Goal: Task Accomplishment & Management: Manage account settings

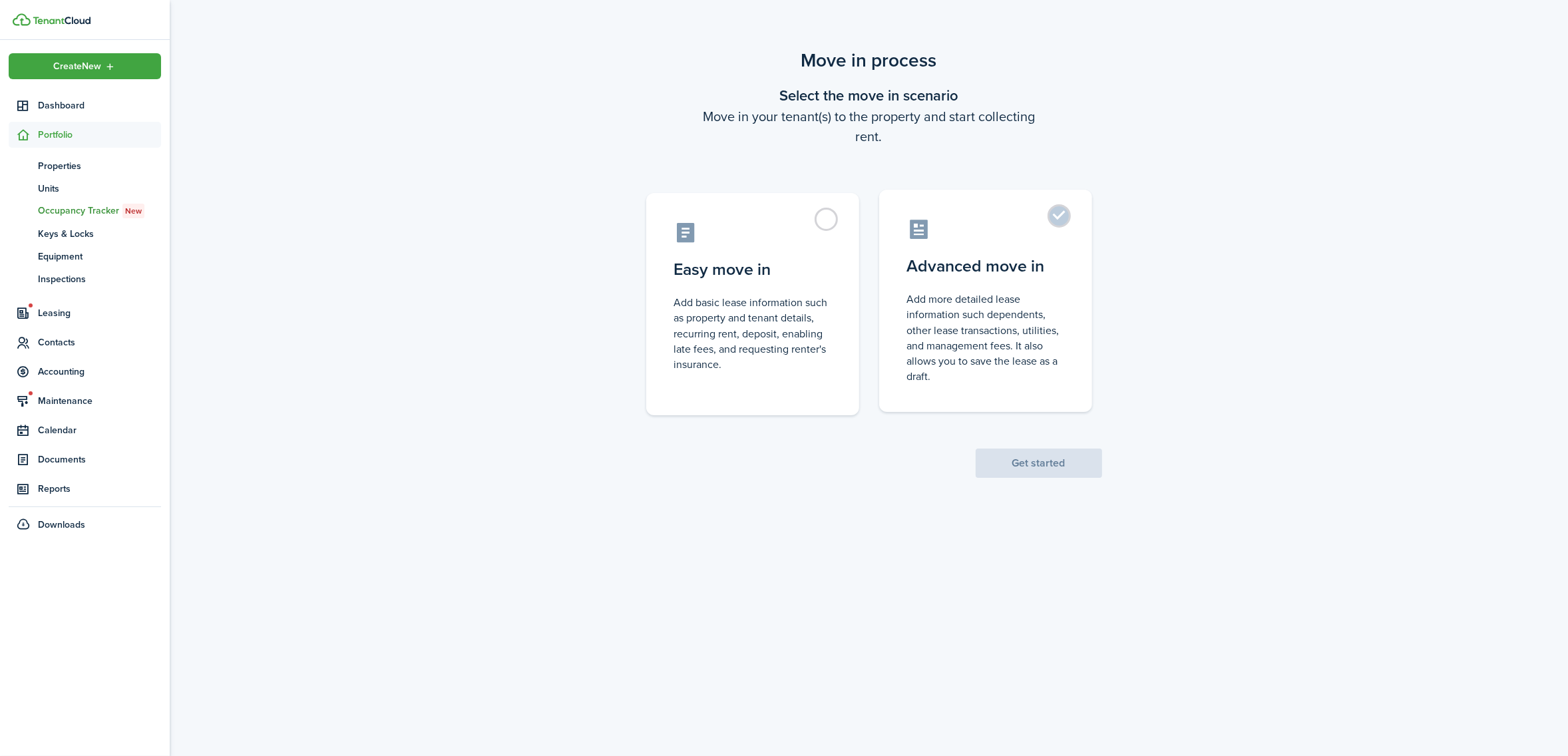
click at [1062, 215] on label "Advanced move in Add more detailed lease information such dependents, other lea…" at bounding box center [986, 301] width 213 height 222
radio input "true"
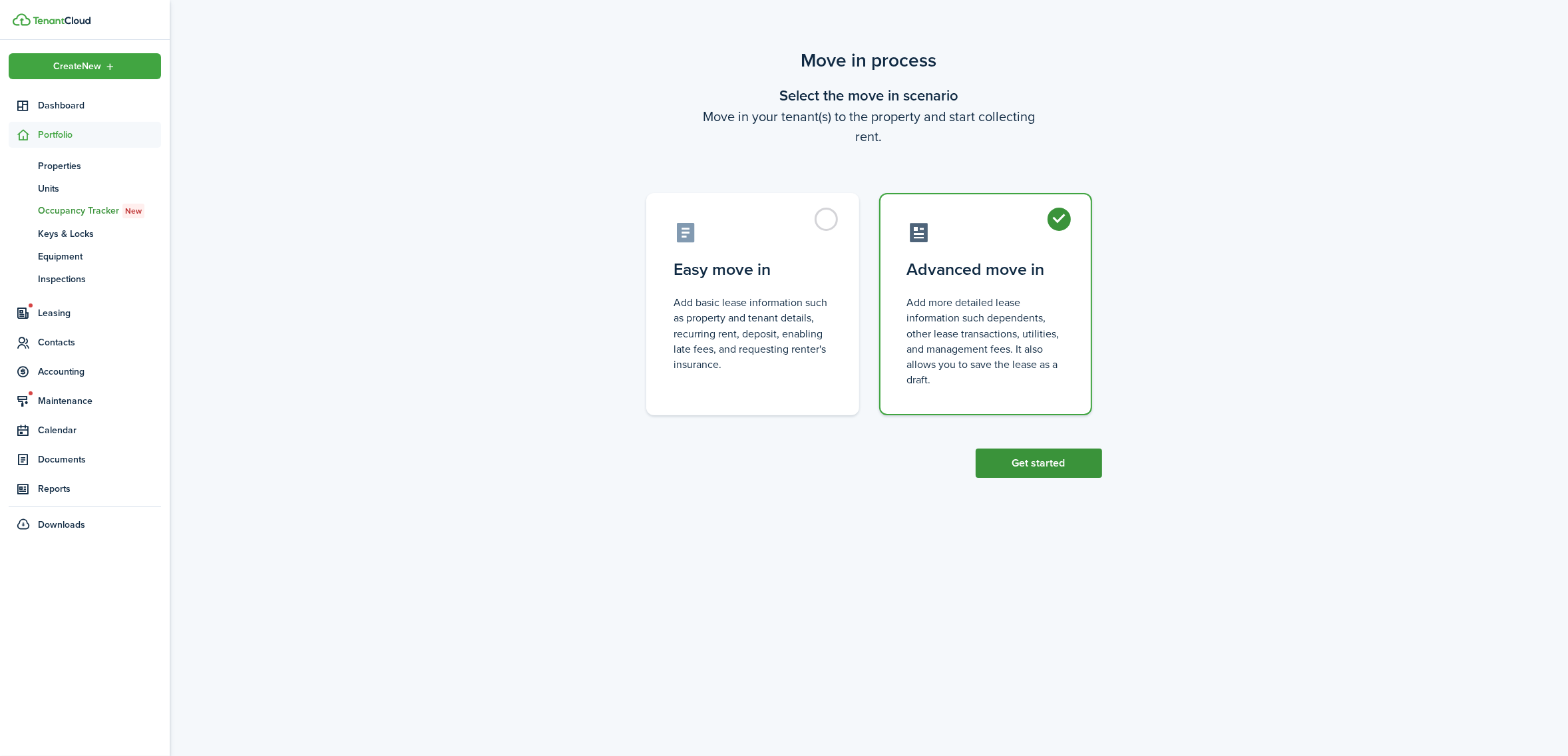
click at [1026, 453] on button "Get started" at bounding box center [1038, 463] width 127 height 30
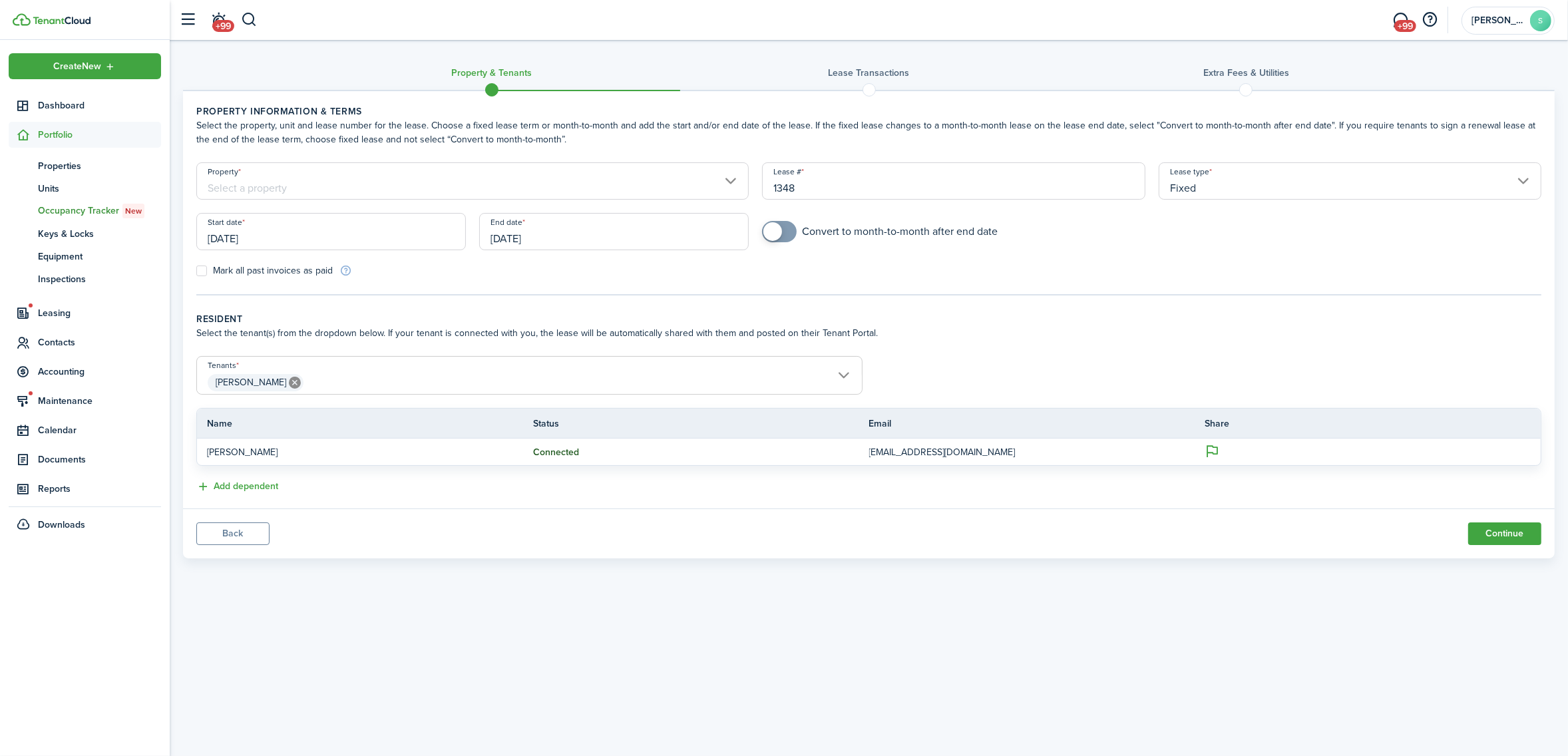
click at [423, 186] on input "Property" at bounding box center [472, 181] width 552 height 37
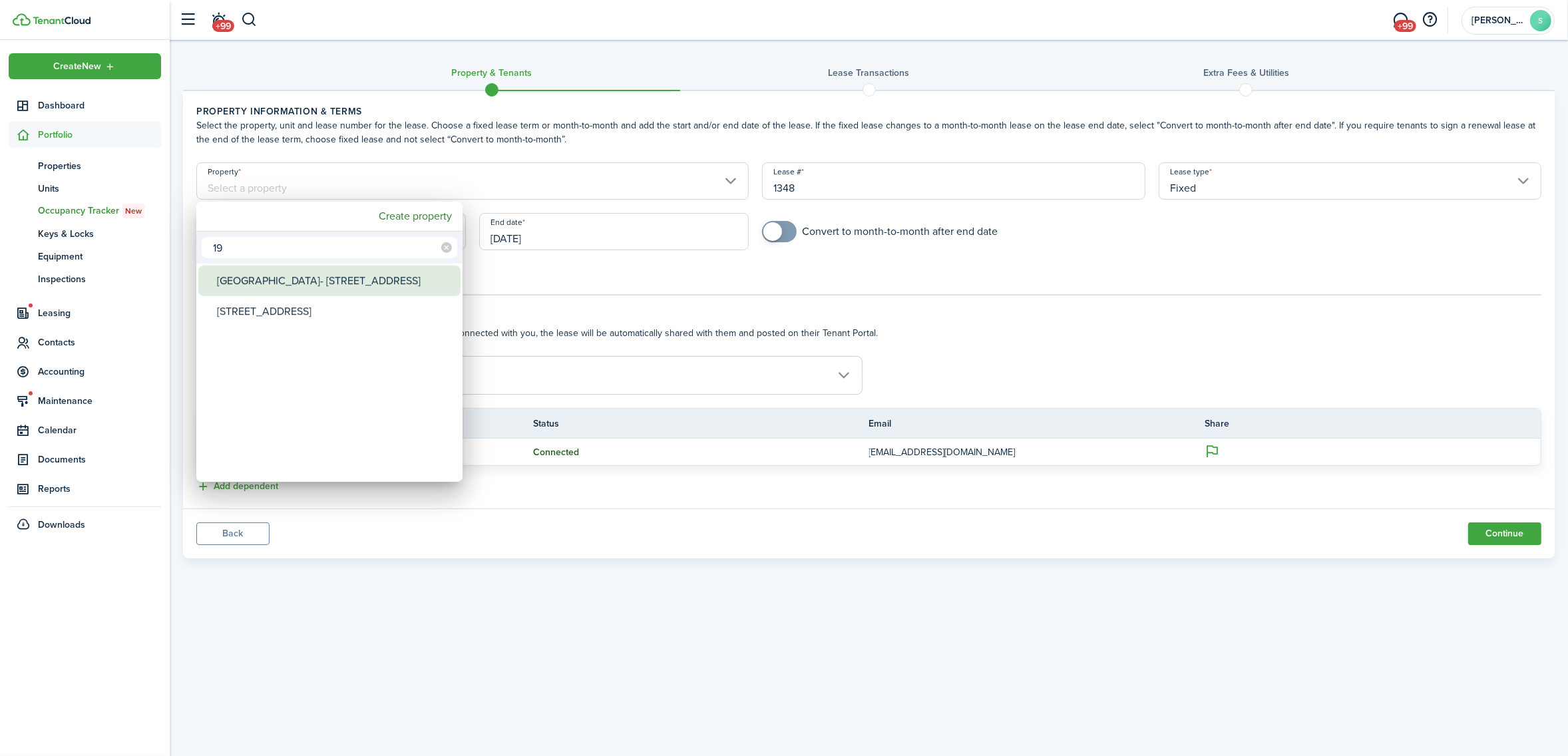
type input "19"
click at [365, 285] on div "[GEOGRAPHIC_DATA]- [STREET_ADDRESS]" at bounding box center [334, 280] width 235 height 30
type input "[GEOGRAPHIC_DATA]- [STREET_ADDRESS]"
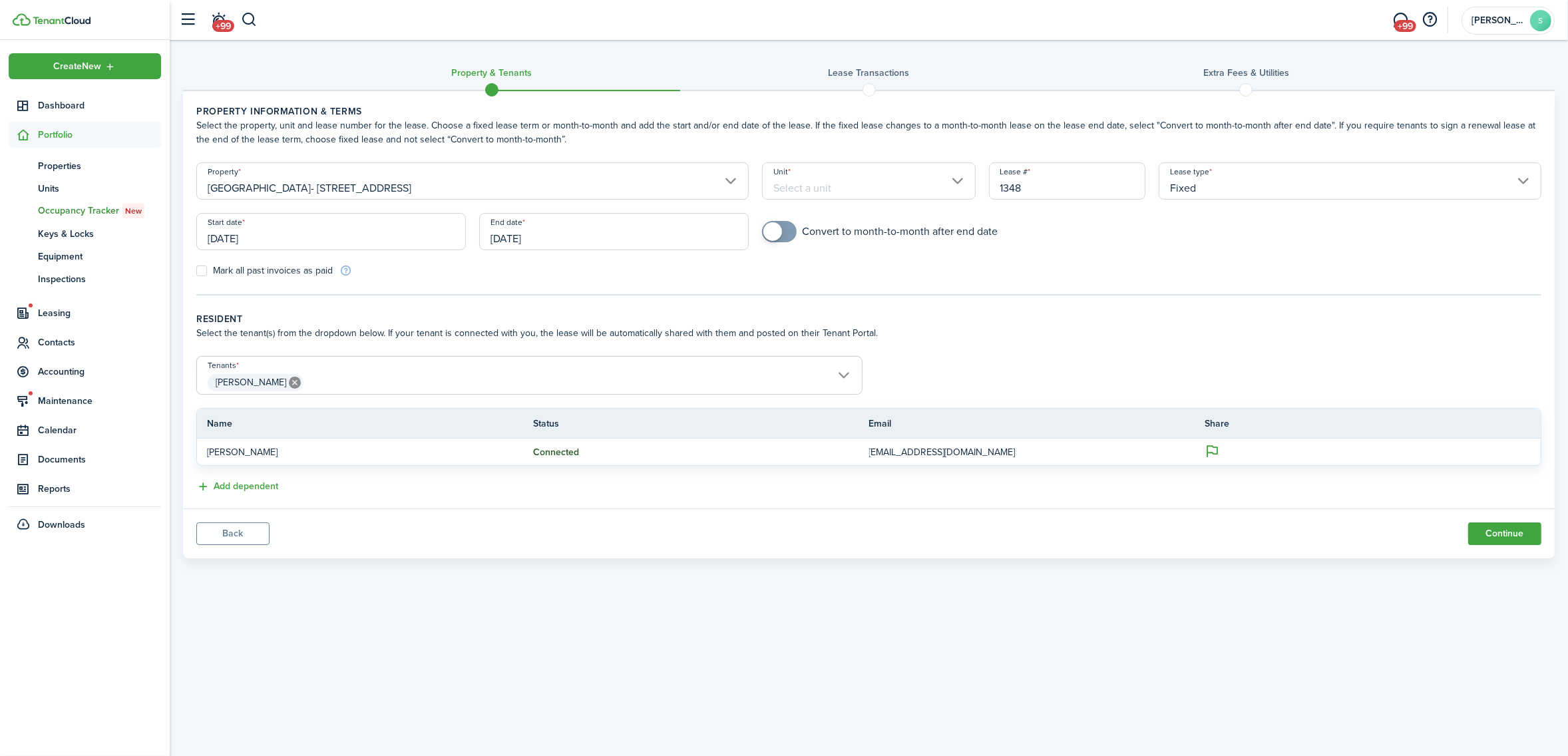
click at [860, 182] on input "Unit" at bounding box center [868, 181] width 213 height 37
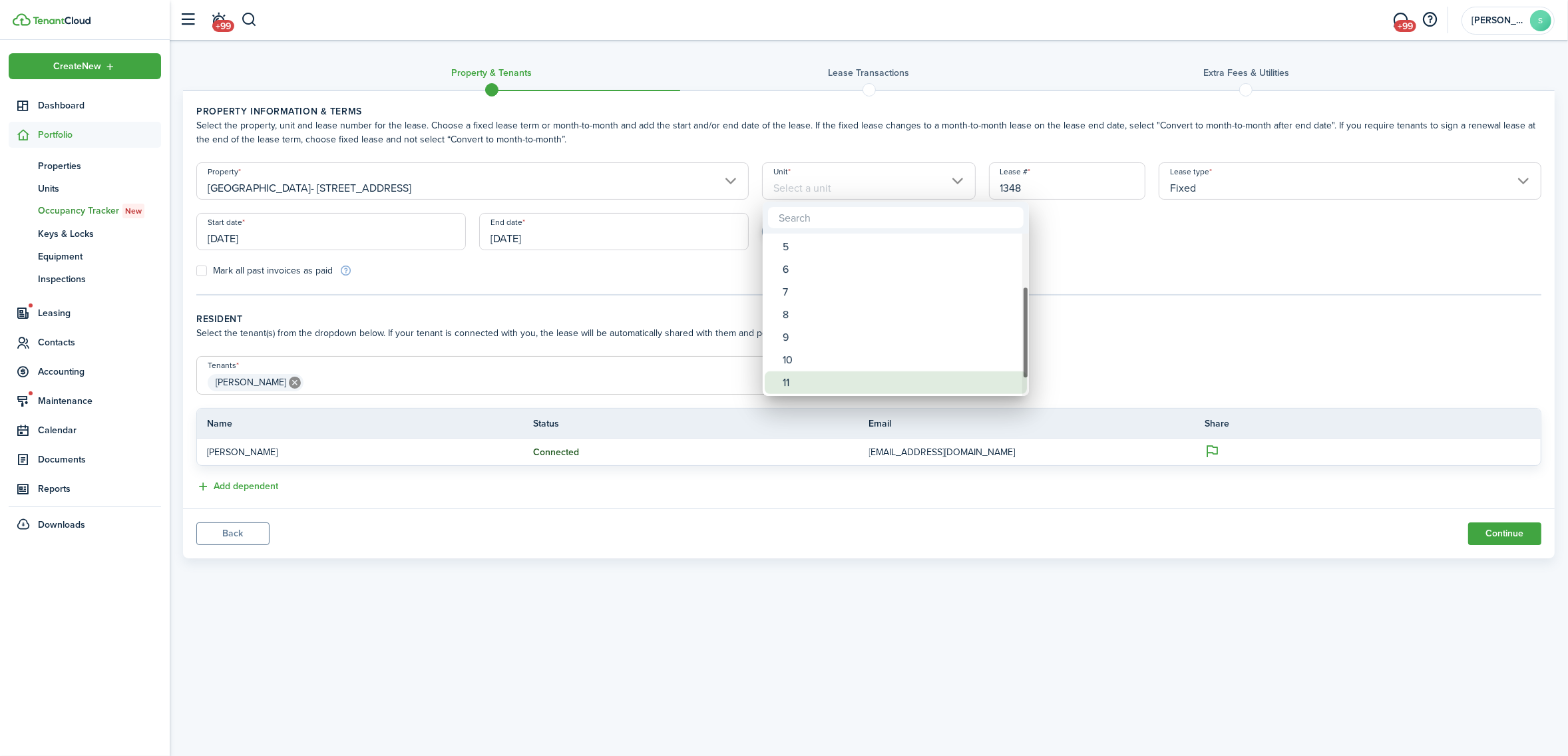
click at [794, 381] on div "11" at bounding box center [900, 382] width 235 height 23
type input "11"
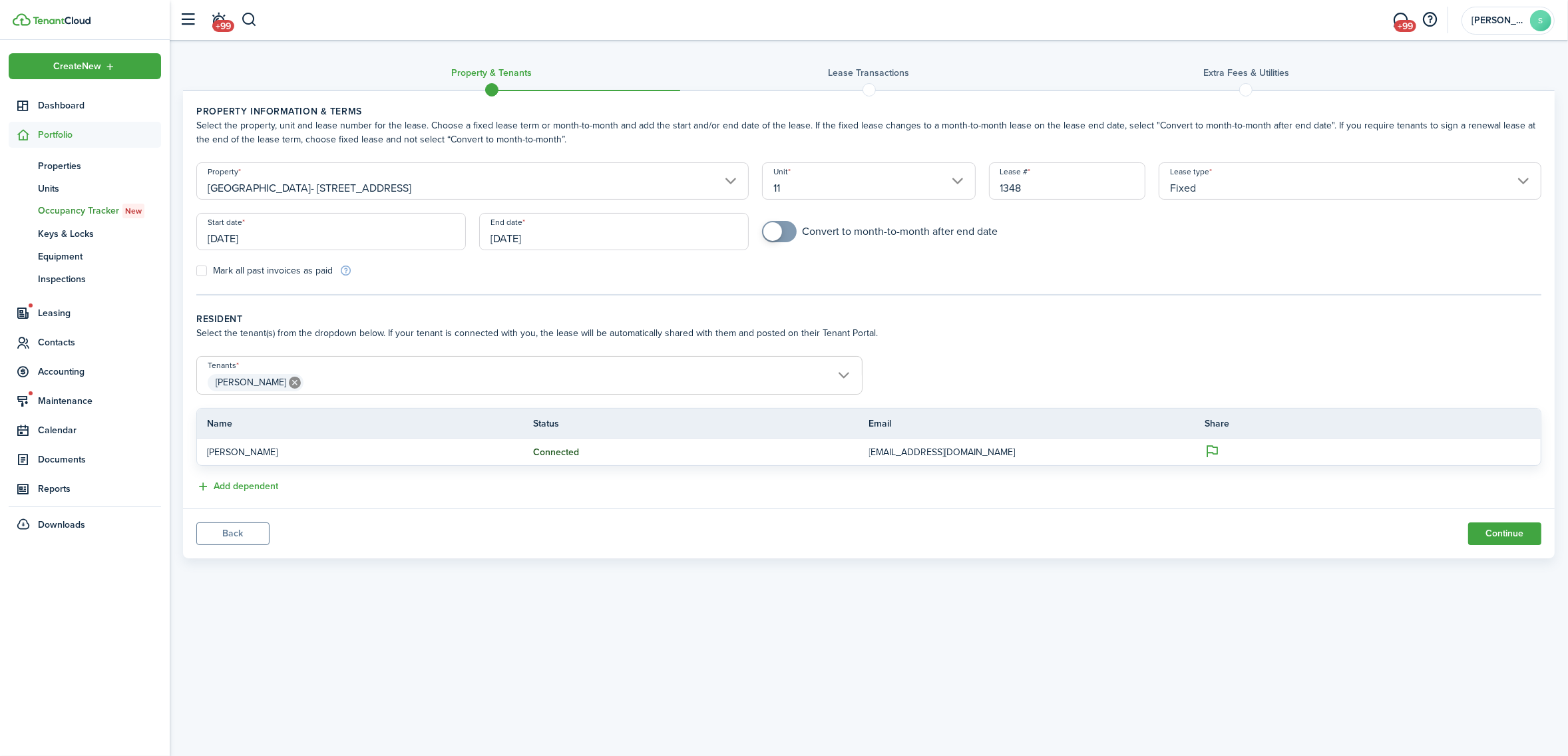
click at [300, 238] on input "[DATE]" at bounding box center [331, 232] width 269 height 37
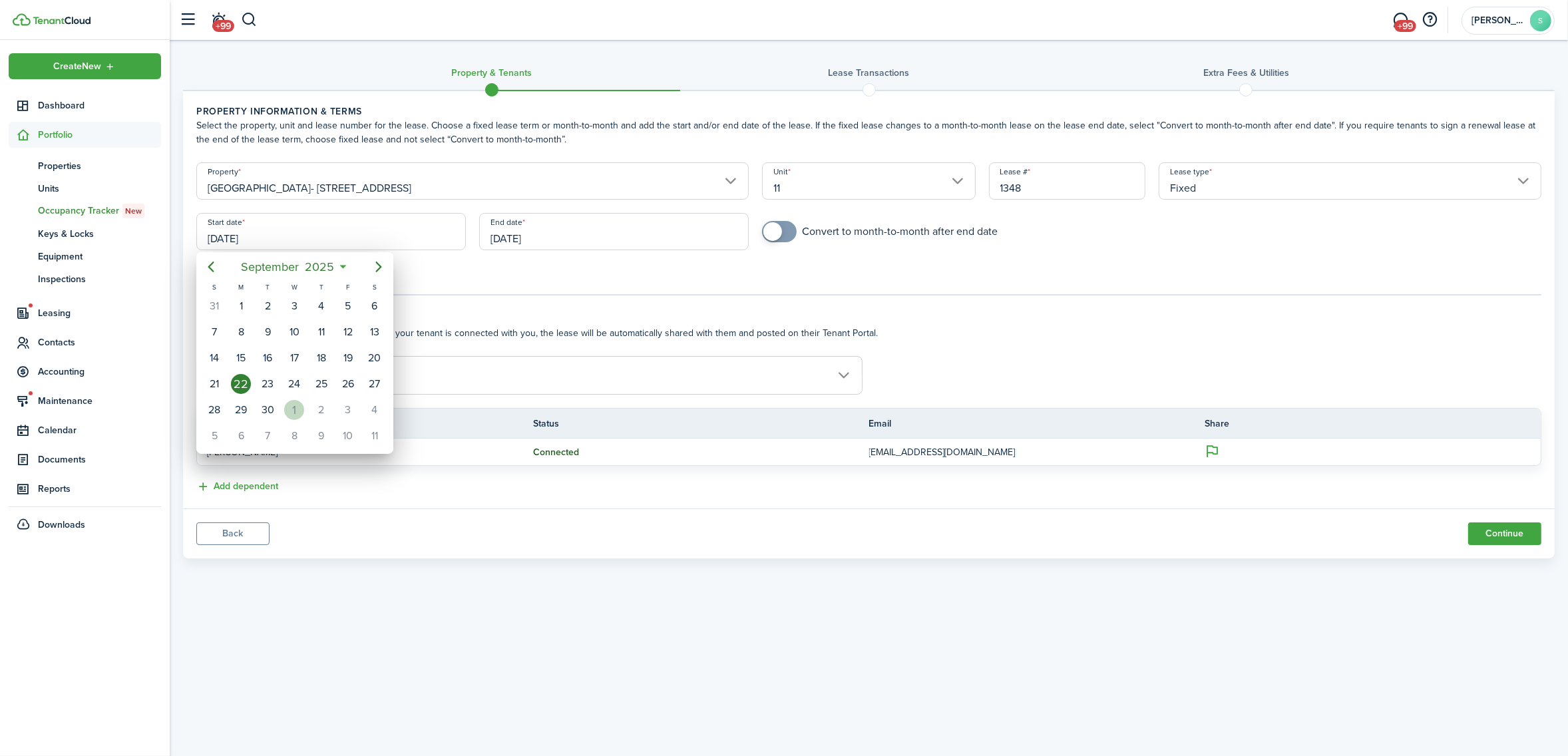
click at [290, 406] on div "1" at bounding box center [294, 410] width 20 height 20
type input "[DATE]"
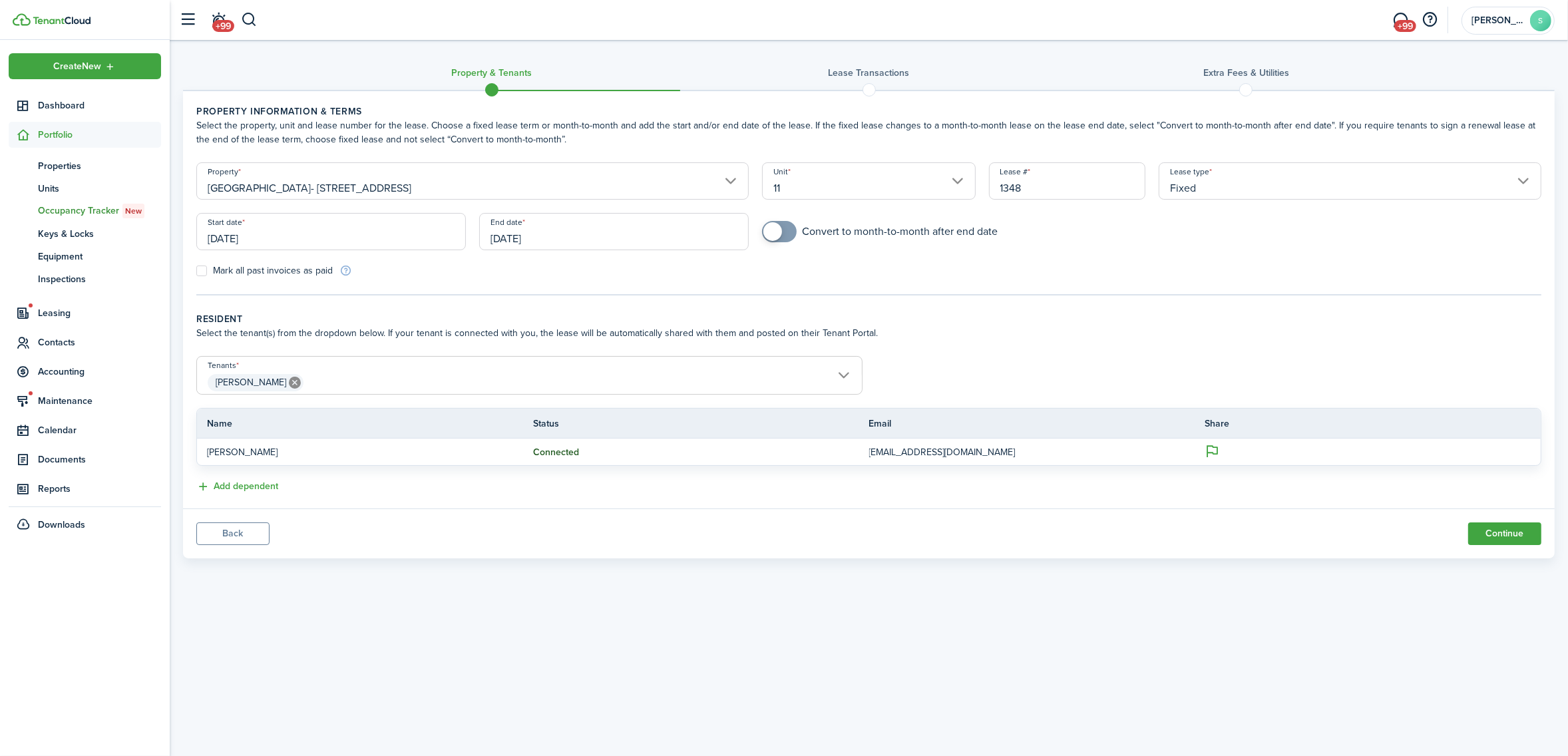
click at [620, 237] on input "[DATE]" at bounding box center [614, 232] width 269 height 37
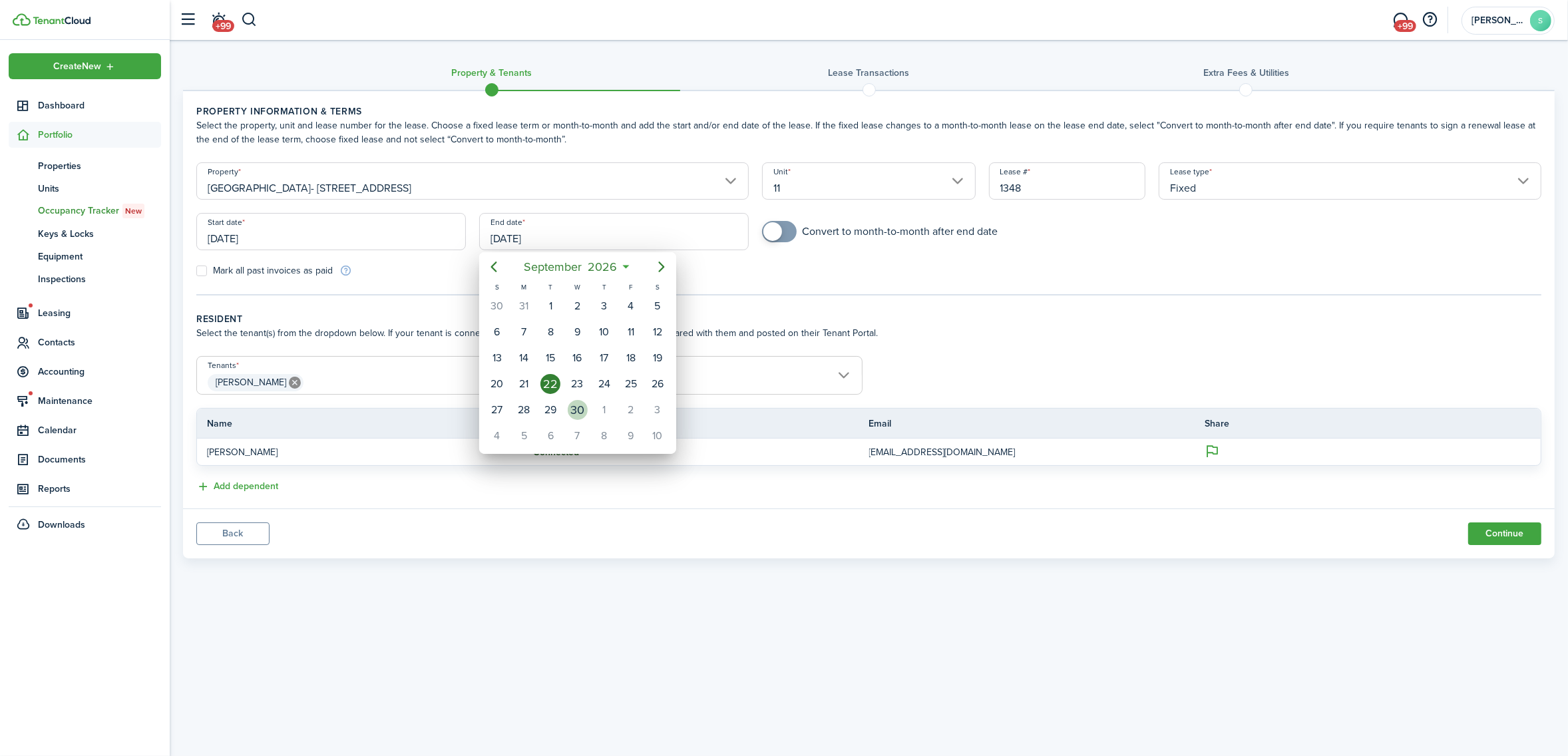
click at [568, 408] on div "30" at bounding box center [578, 410] width 20 height 20
type input "[DATE]"
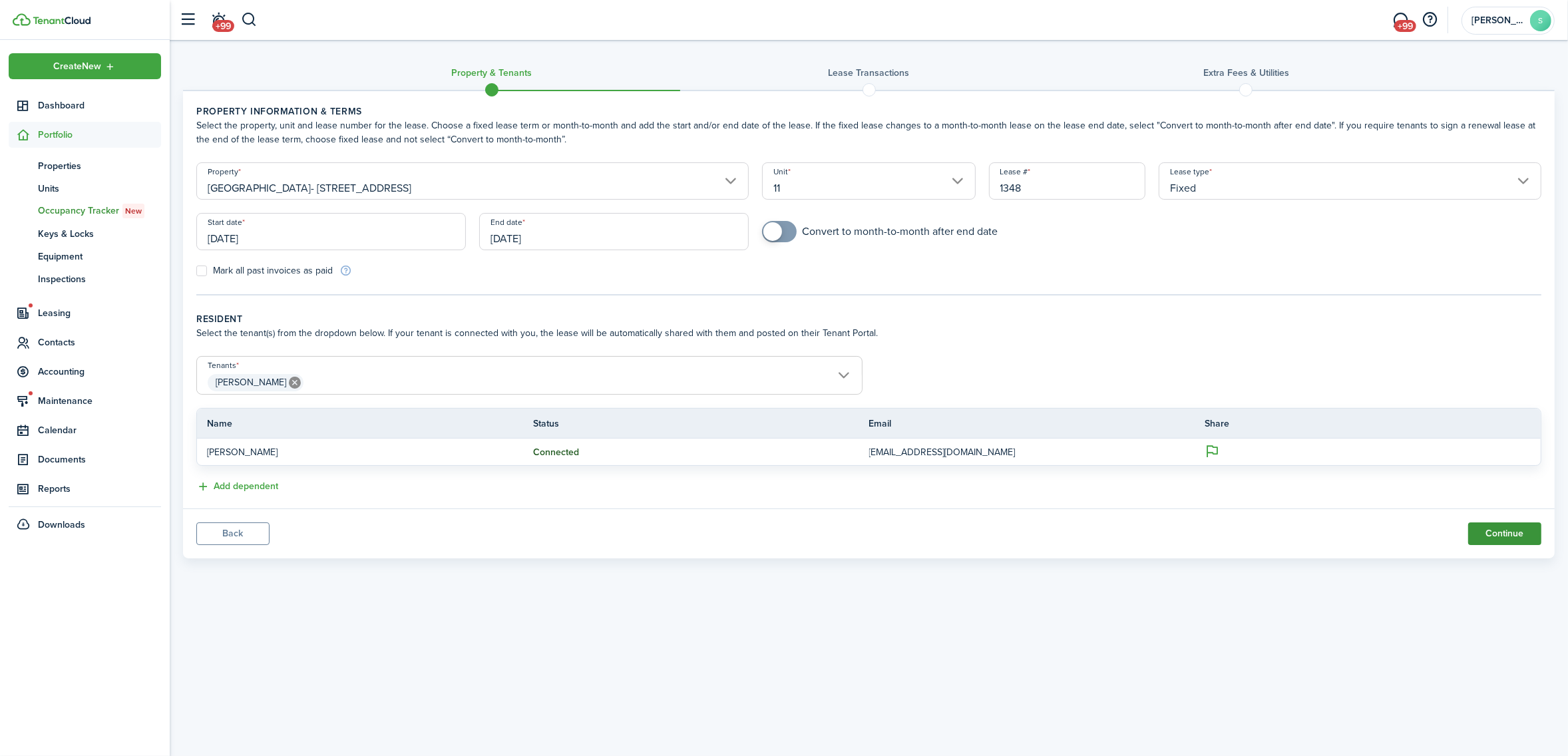
click at [1502, 532] on button "Continue" at bounding box center [1504, 534] width 73 height 23
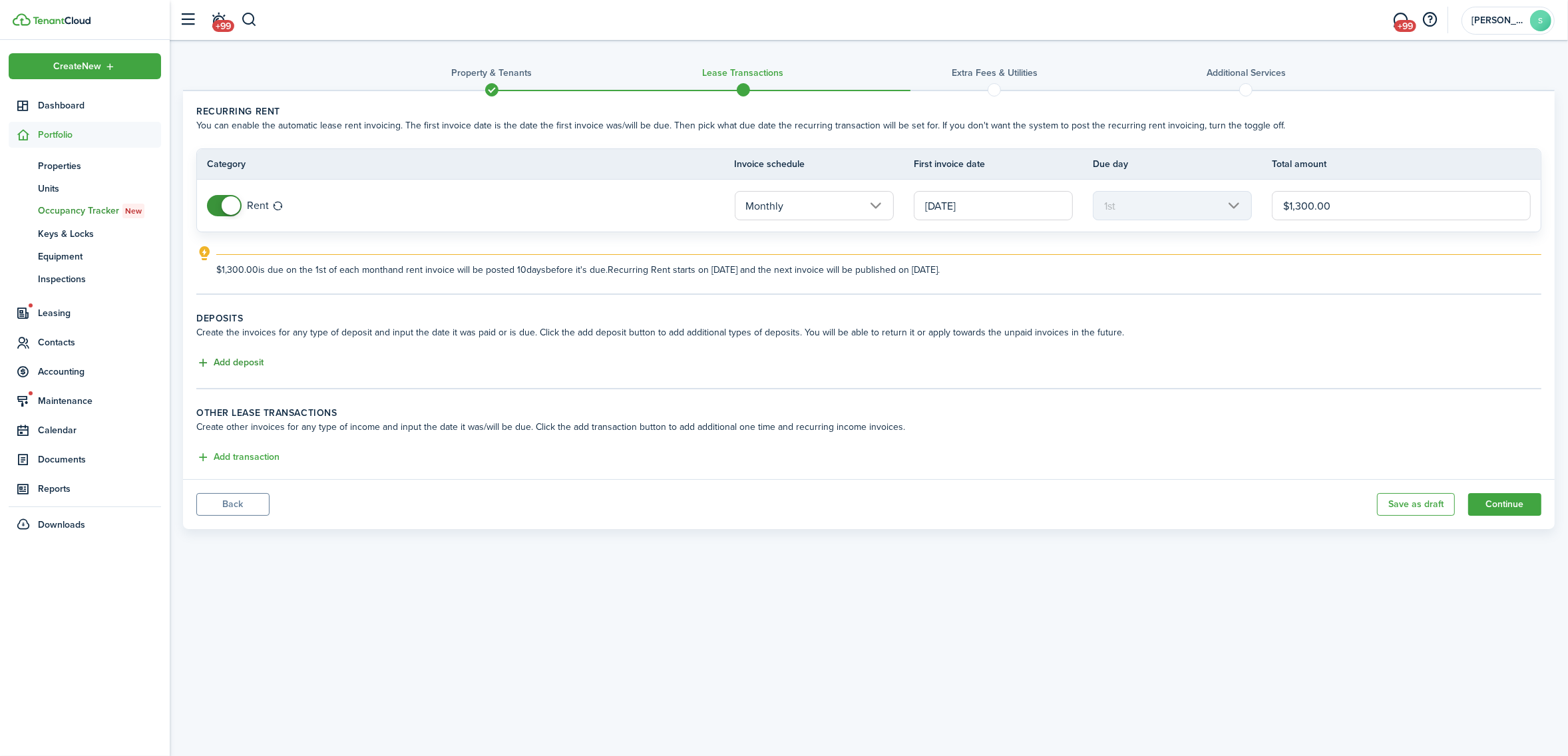
click at [237, 368] on button "Add deposit" at bounding box center [230, 364] width 68 height 16
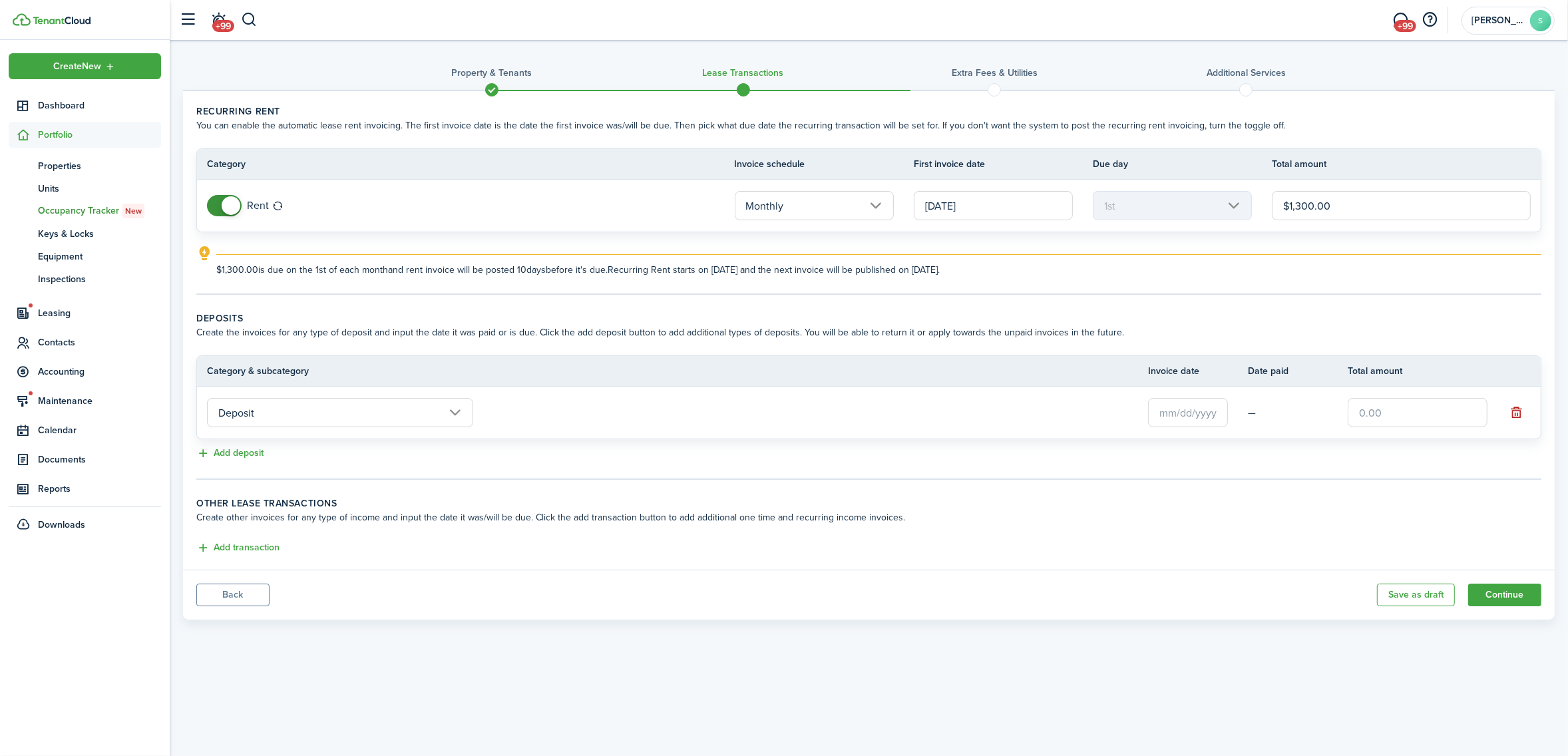
click at [257, 421] on input "Deposit" at bounding box center [339, 413] width 266 height 30
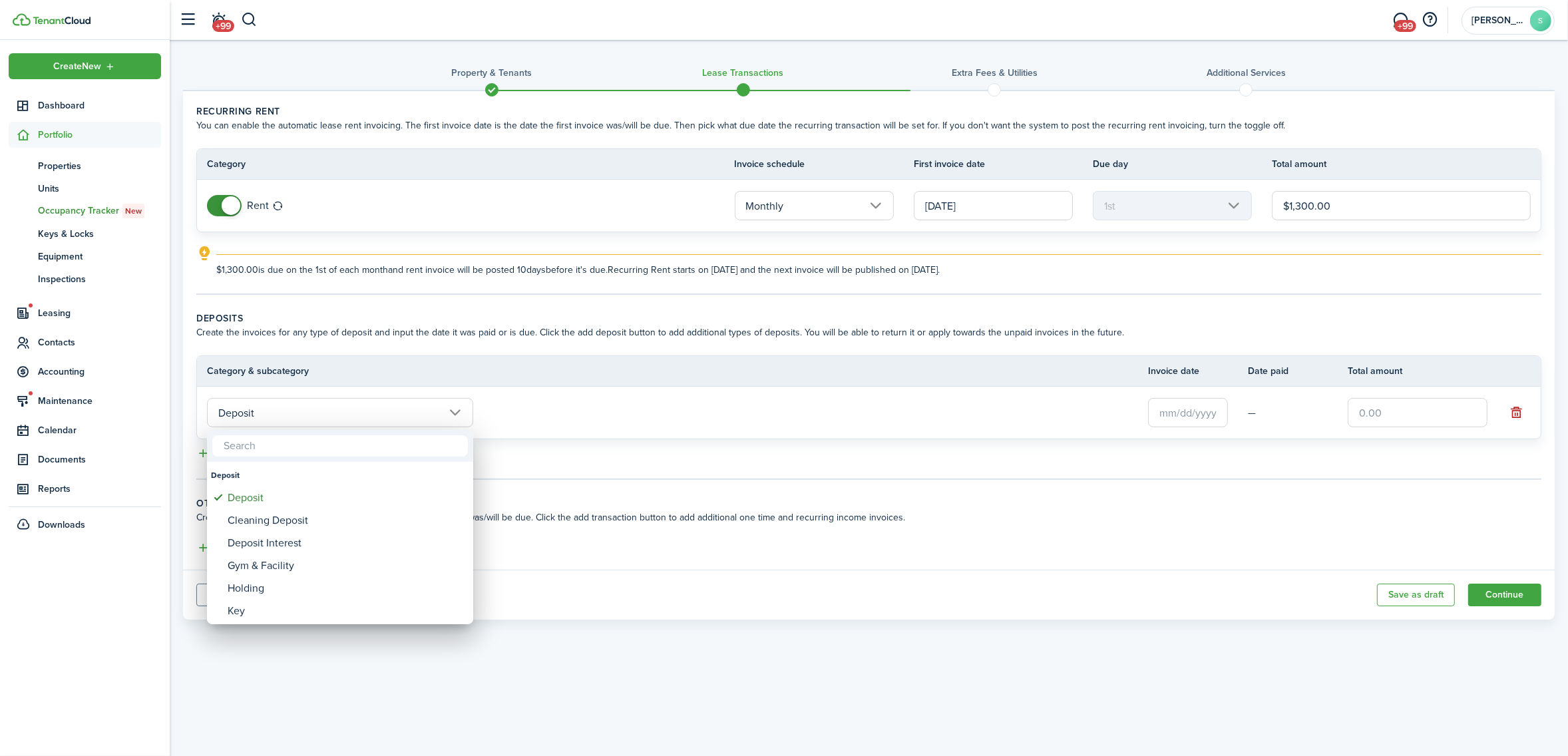
click at [298, 420] on div at bounding box center [784, 378] width 1781 height 969
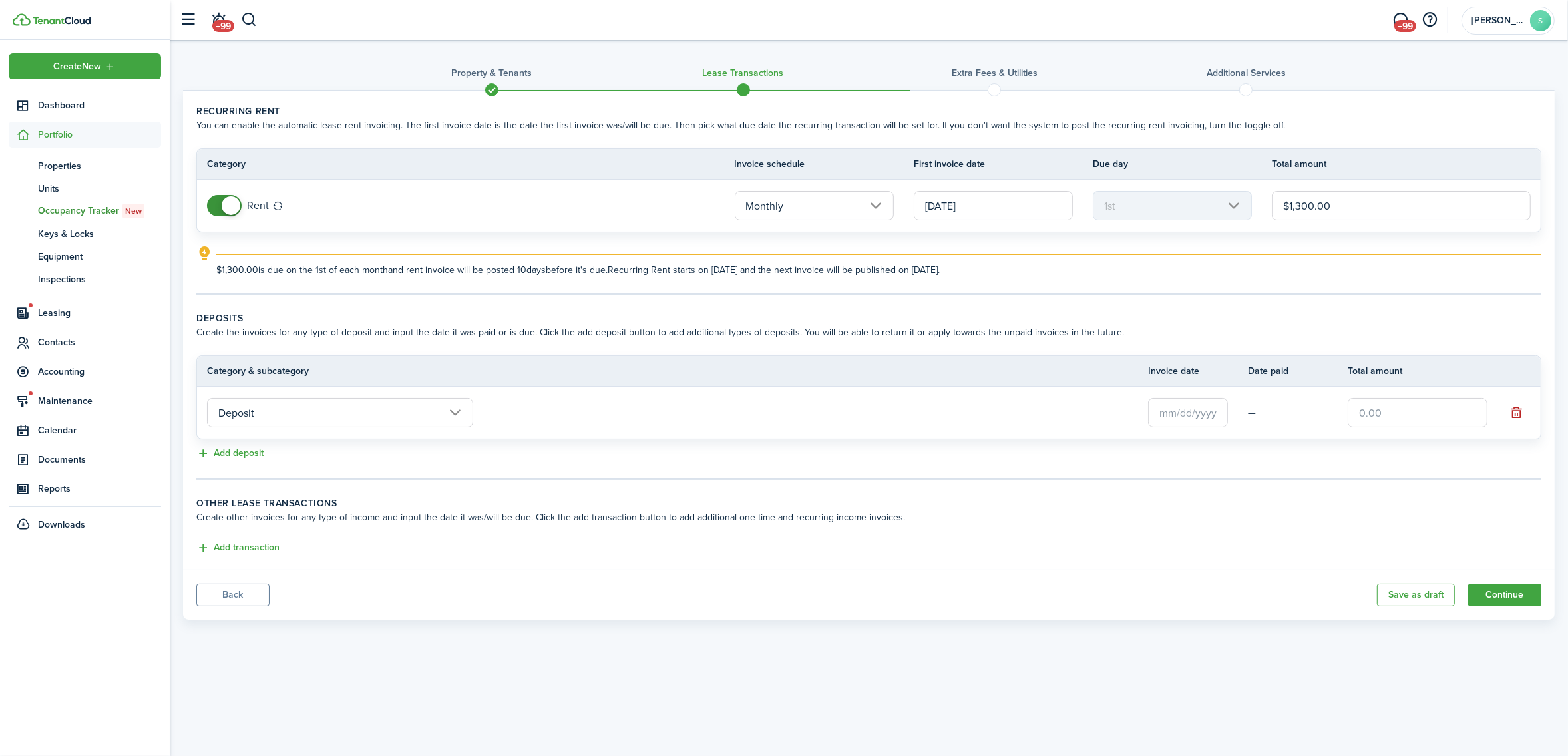
click at [298, 420] on input "Deposit" at bounding box center [339, 413] width 266 height 30
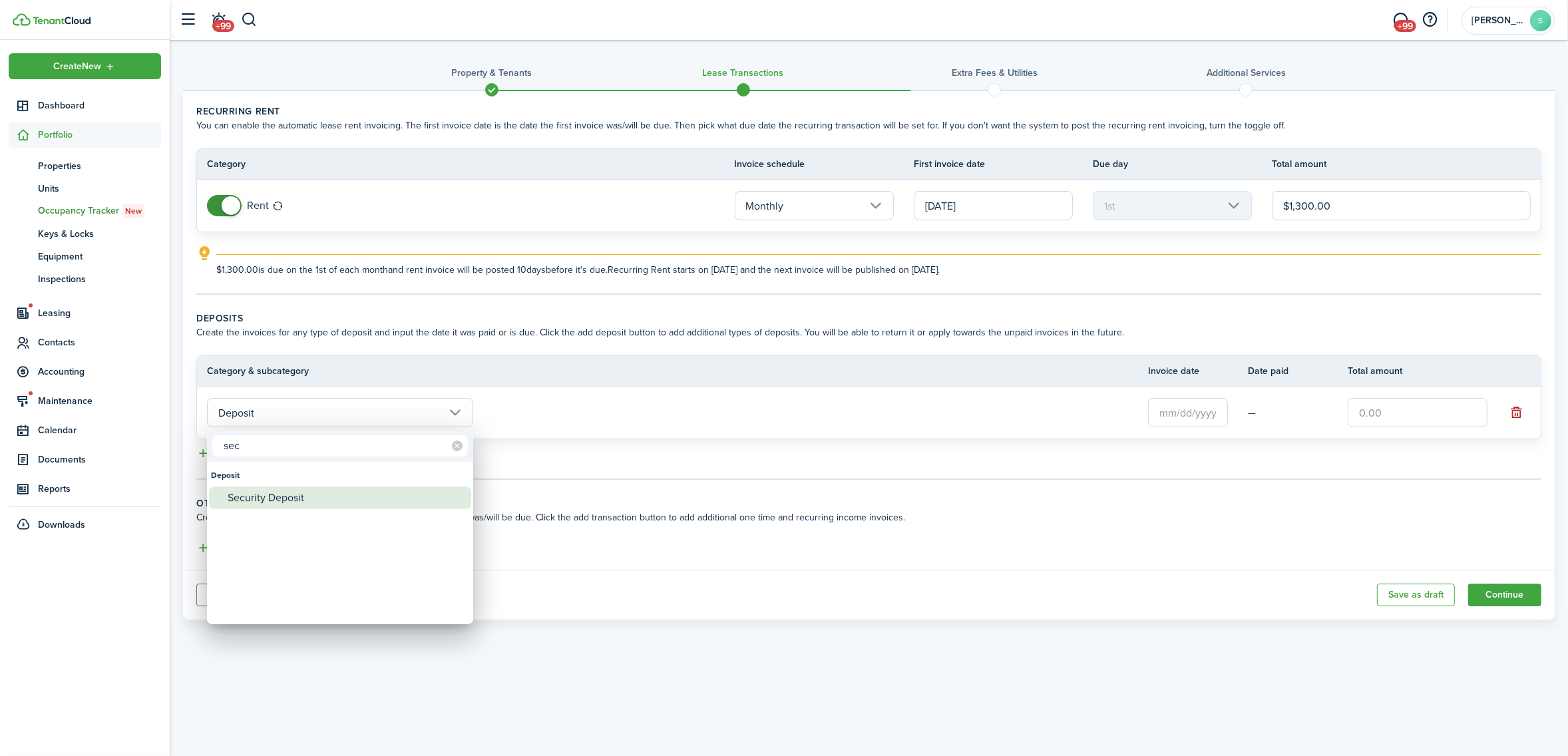
type input "sec"
click at [251, 498] on div "Security Deposit" at bounding box center [345, 497] width 235 height 23
type input "Deposit / Security Deposit"
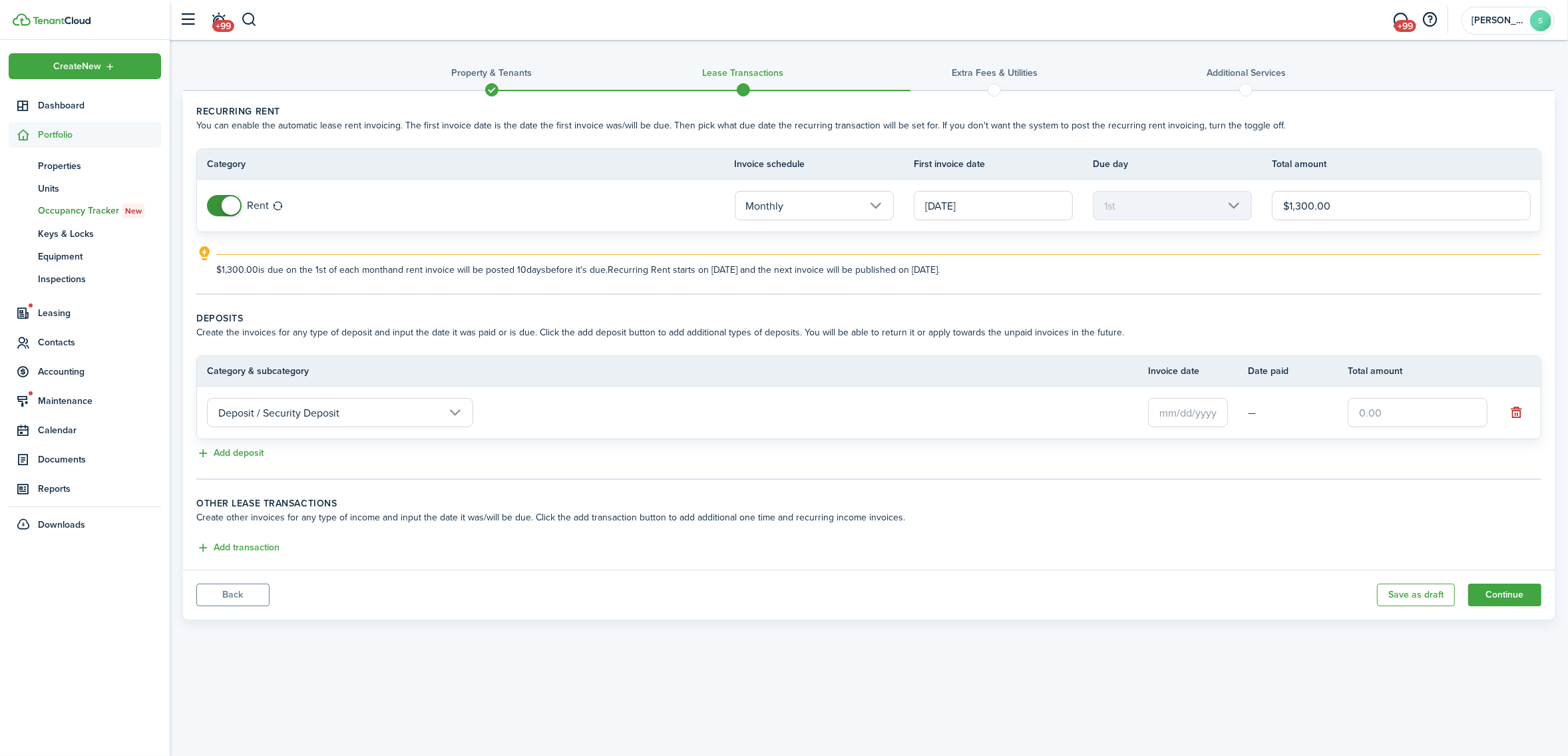
click at [1173, 418] on input "text" at bounding box center [1187, 413] width 80 height 30
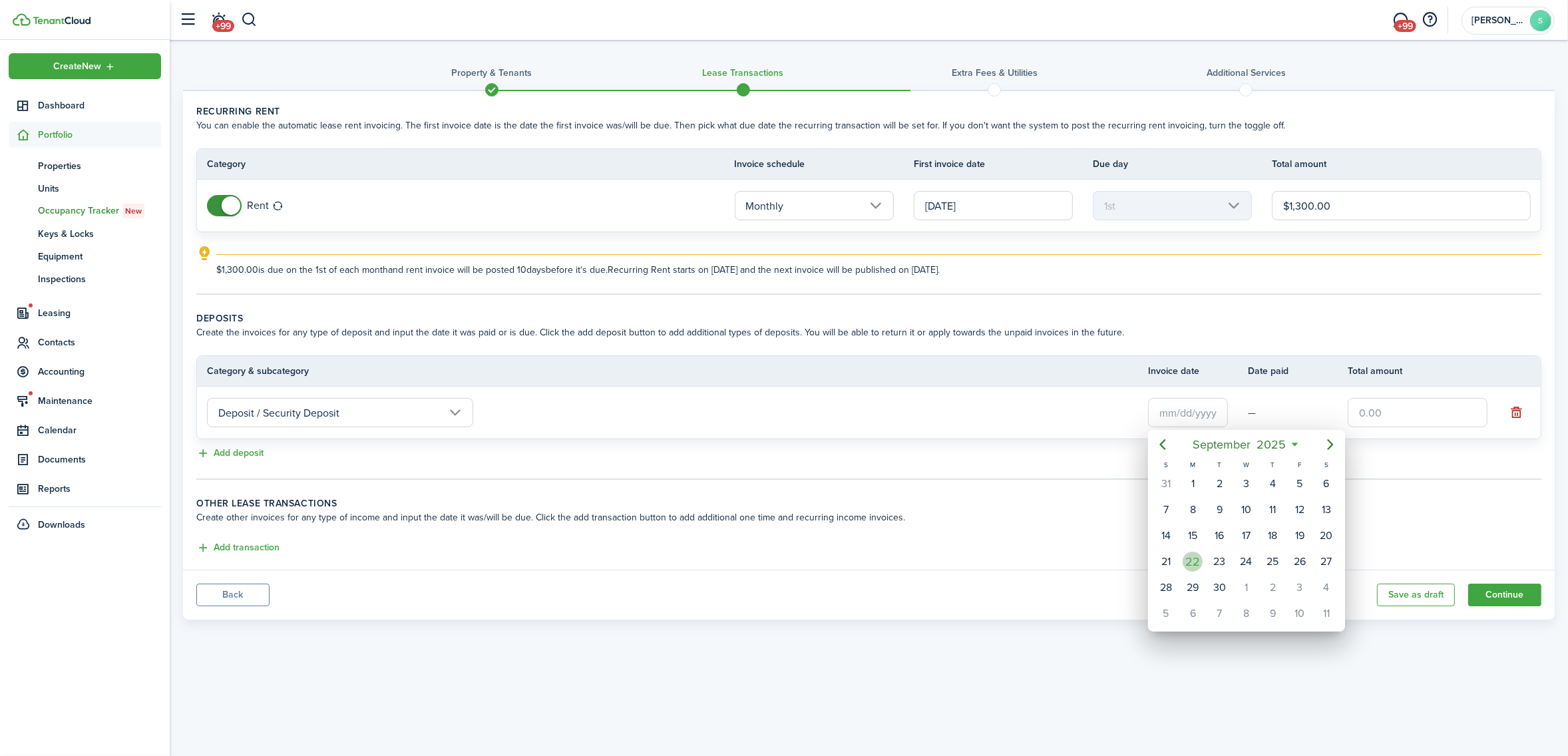
click at [1189, 556] on div "22" at bounding box center [1192, 562] width 20 height 20
type input "[DATE]"
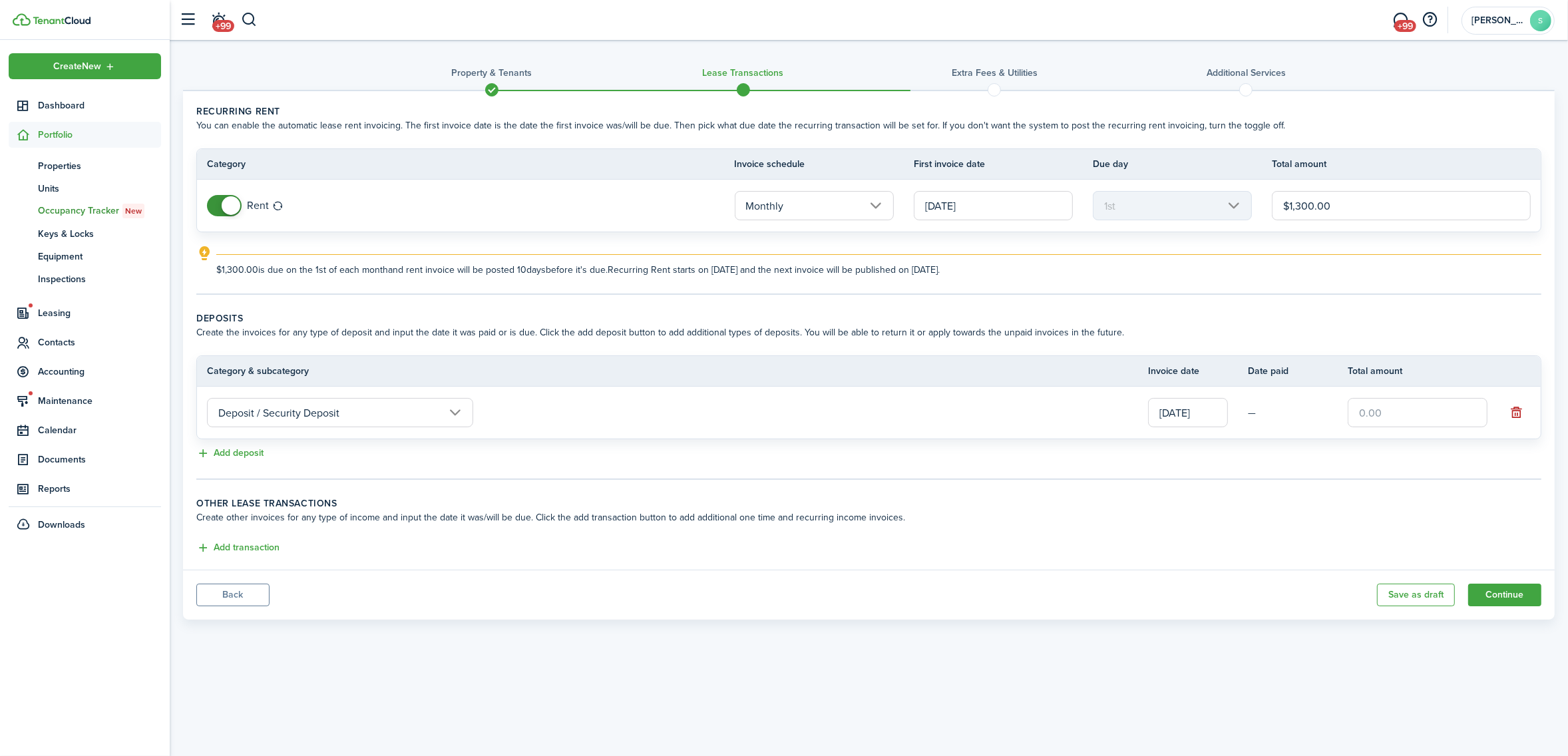
click at [1441, 404] on input "text" at bounding box center [1417, 413] width 140 height 30
type input "$1,300.00"
click at [1505, 597] on button "Continue" at bounding box center [1504, 594] width 73 height 23
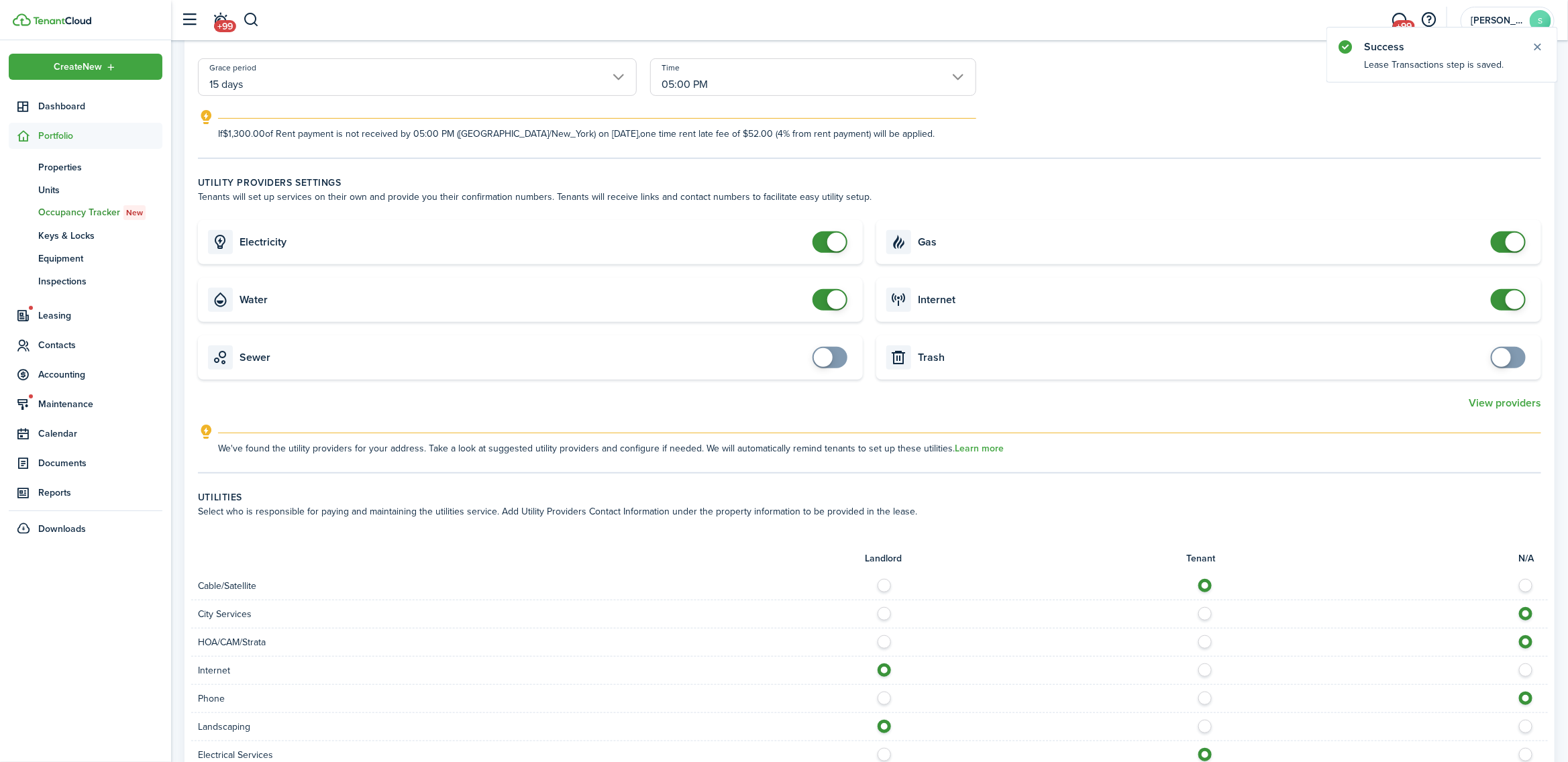
scroll to position [335, 0]
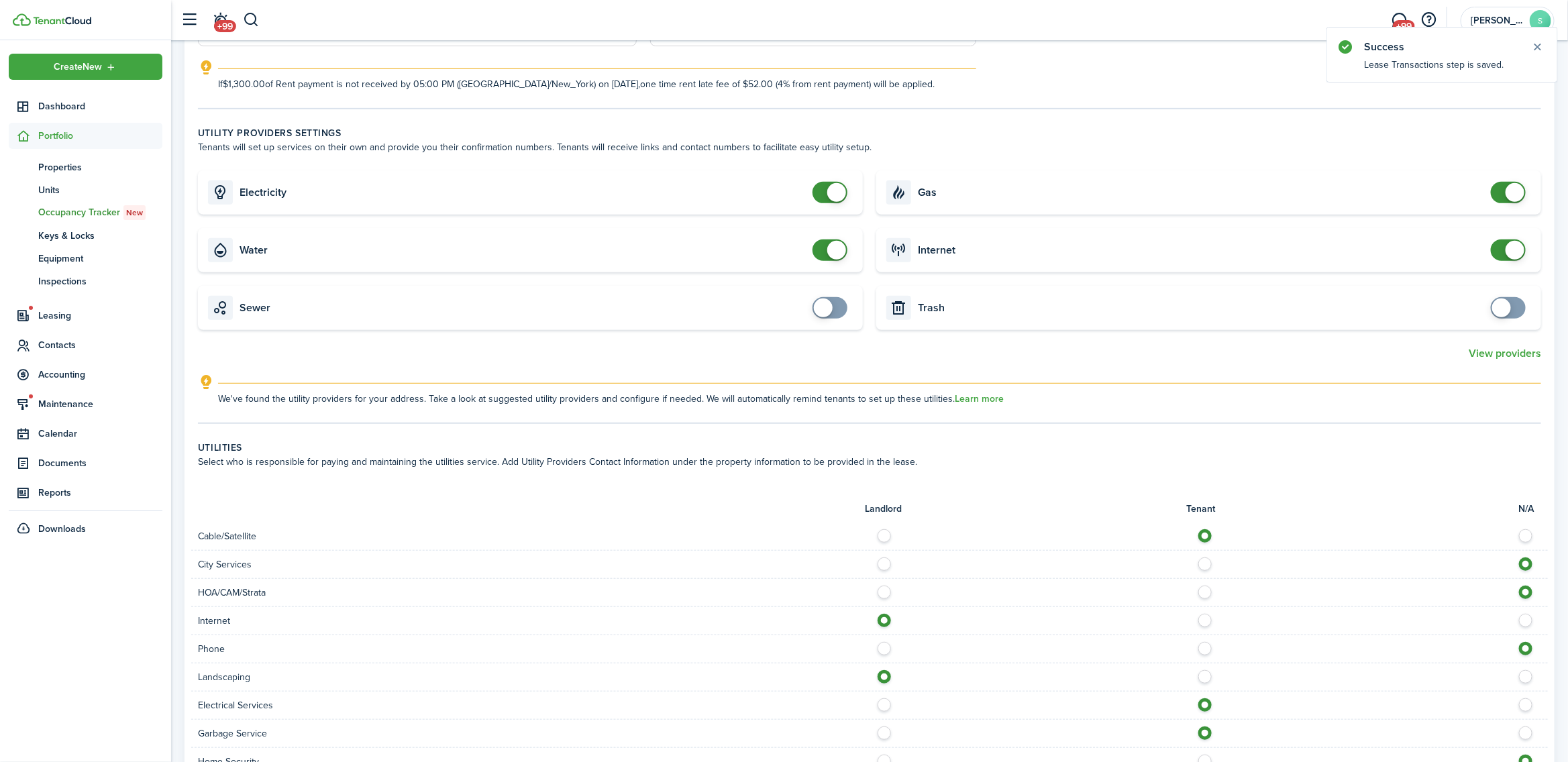
checkbox input "false"
click at [1506, 192] on span at bounding box center [1516, 193] width 19 height 19
checkbox input "false"
click at [1508, 250] on span at bounding box center [1516, 251] width 19 height 19
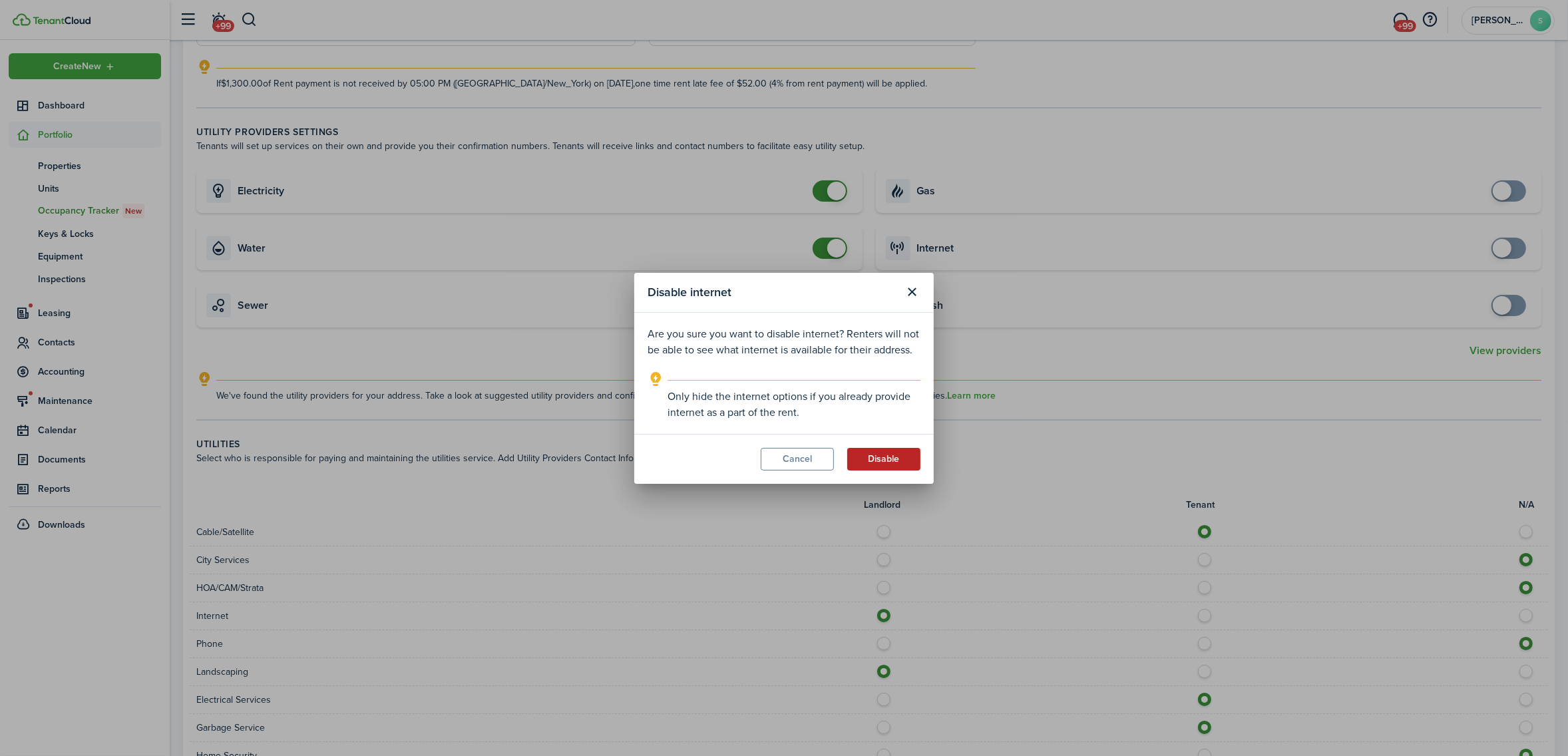
click at [904, 461] on button "Disable" at bounding box center [884, 459] width 73 height 23
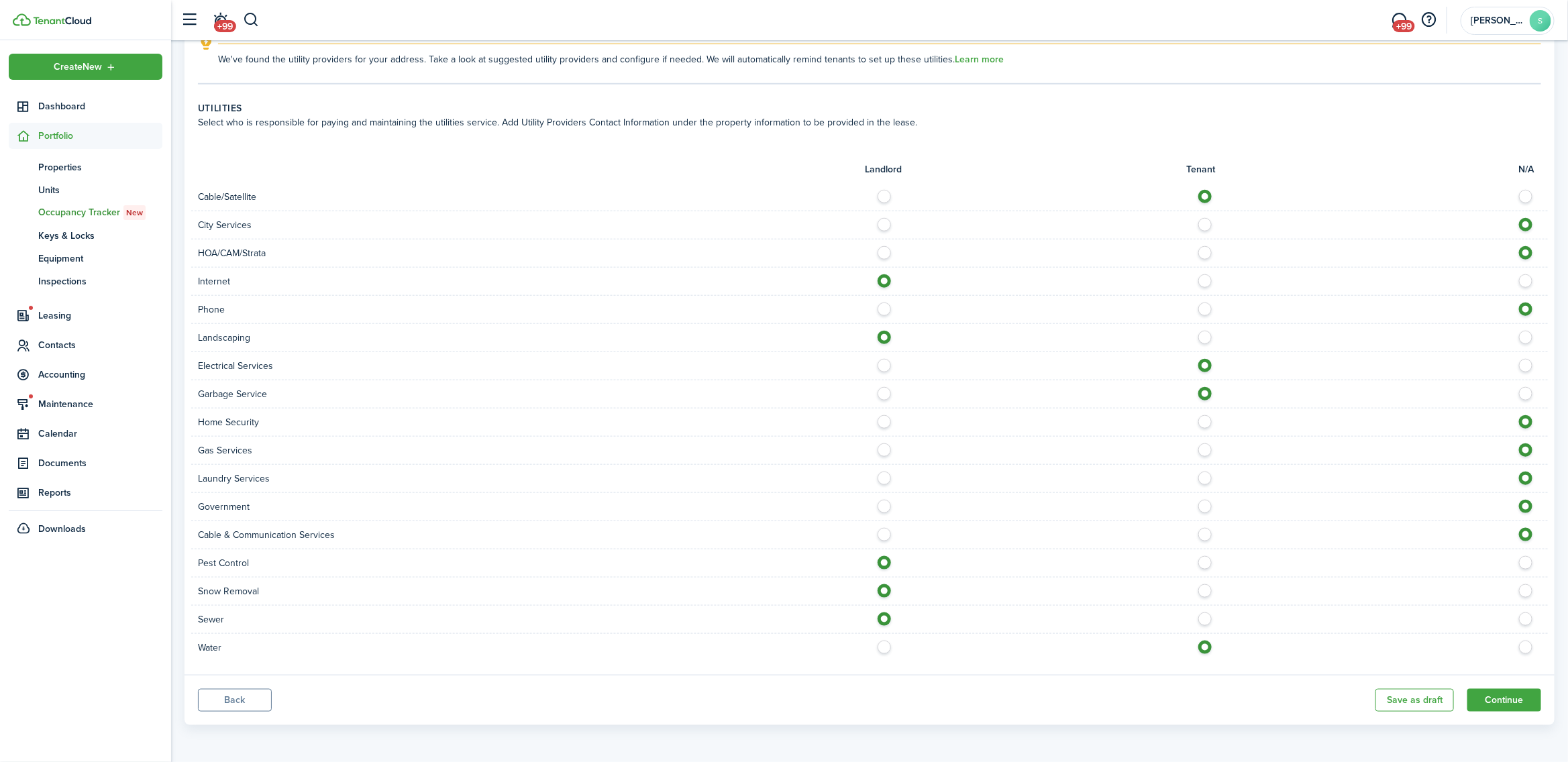
scroll to position [677, 0]
click at [1206, 277] on label at bounding box center [1209, 277] width 23 height 7
radio input "false"
radio input "true"
click at [1209, 309] on label at bounding box center [1209, 305] width 23 height 7
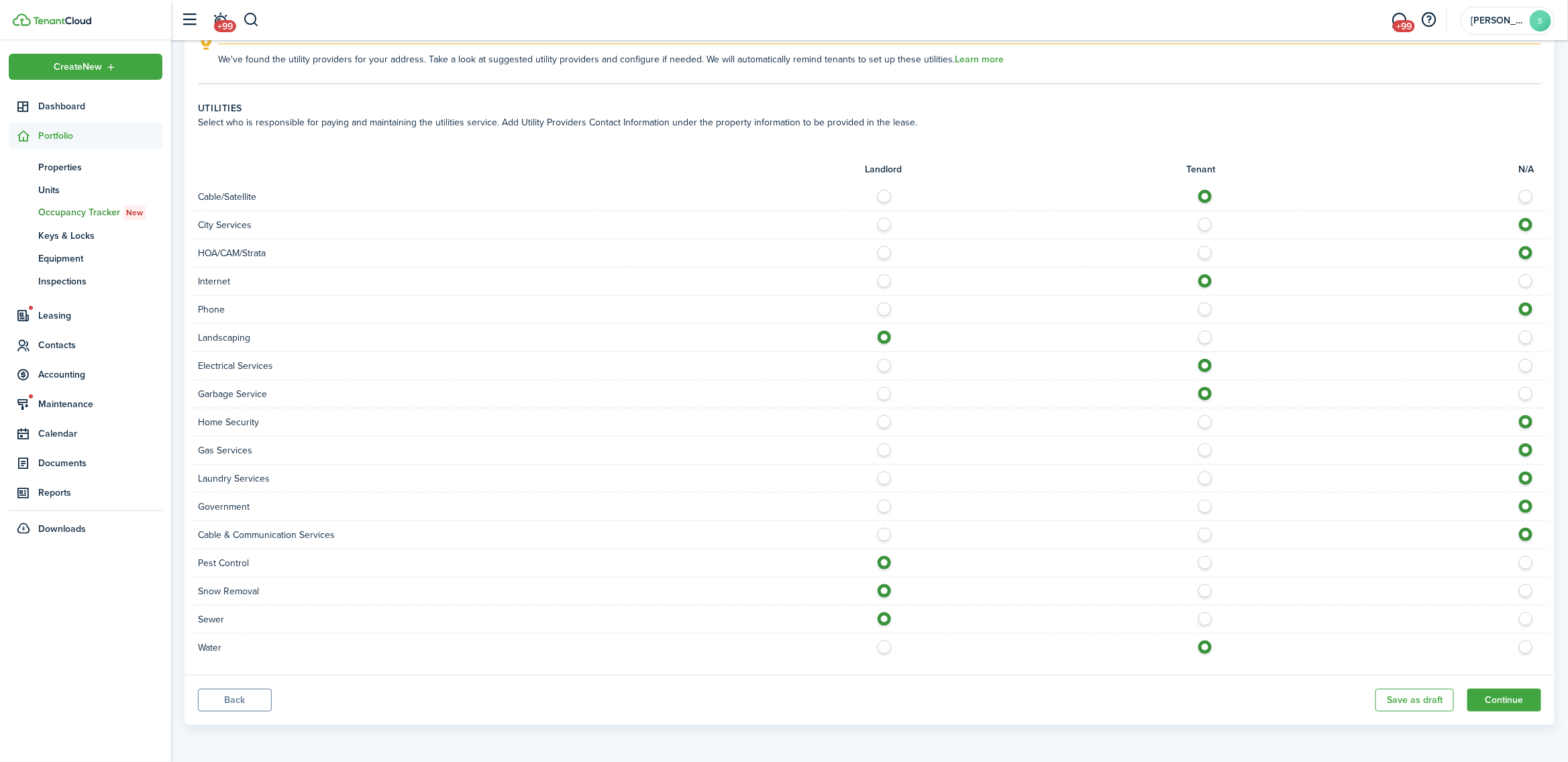
radio input "true"
click at [1201, 535] on label at bounding box center [1209, 531] width 23 height 7
radio input "true"
click at [1497, 702] on button "Continue" at bounding box center [1505, 700] width 74 height 23
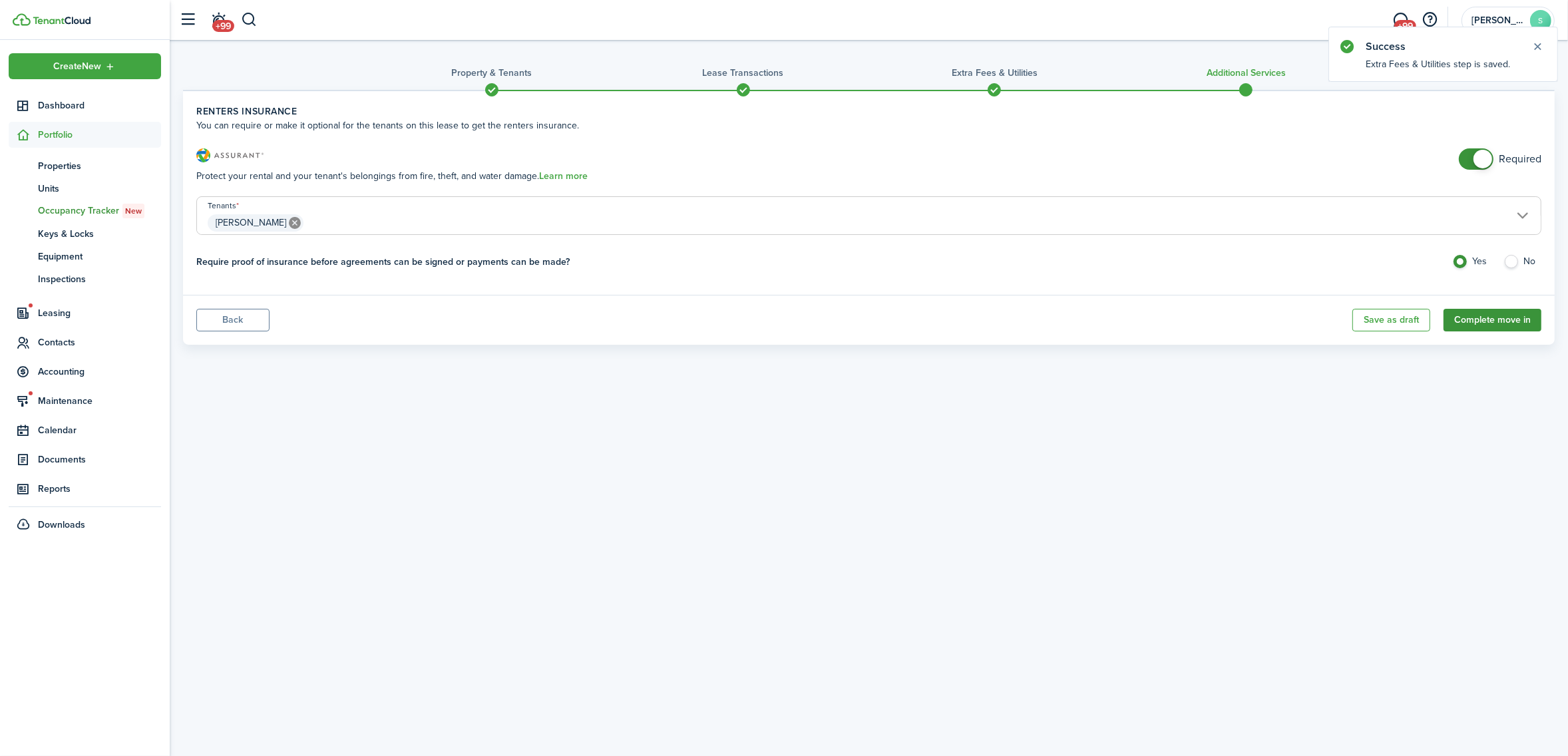
click at [1476, 316] on button "Complete move in" at bounding box center [1492, 320] width 98 height 23
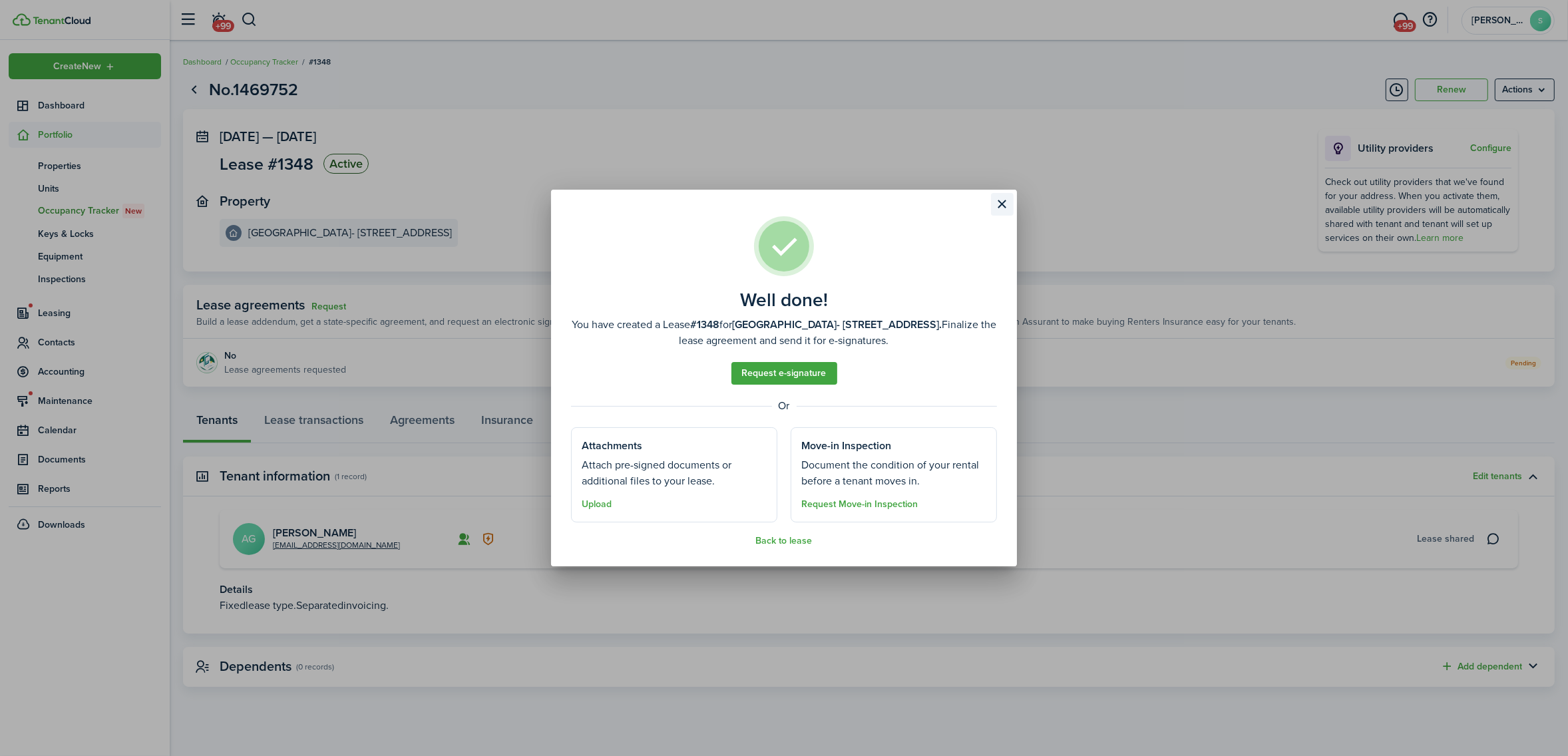
click at [998, 205] on button "Close modal" at bounding box center [1002, 204] width 23 height 23
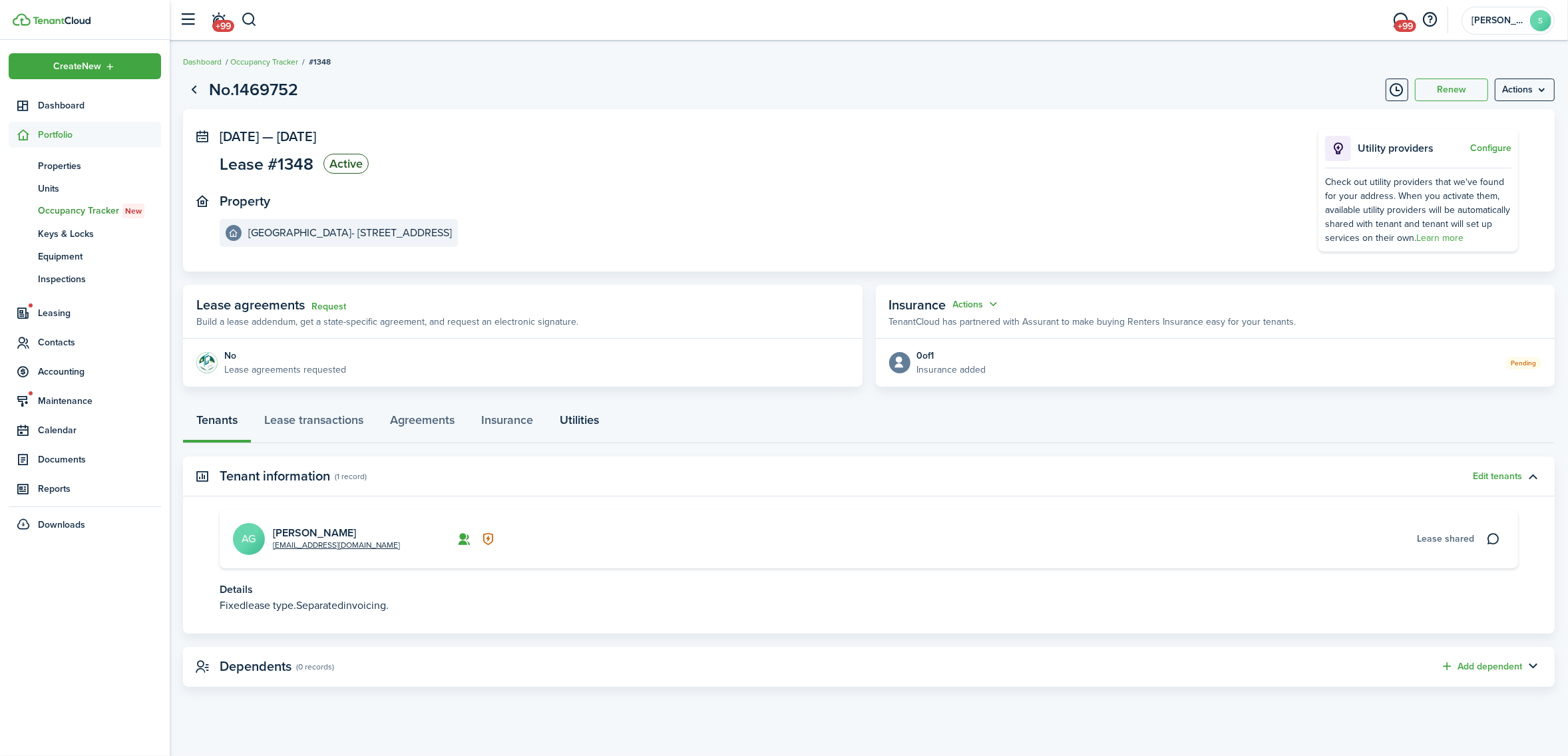
click at [578, 424] on link "Utilities" at bounding box center [579, 423] width 66 height 40
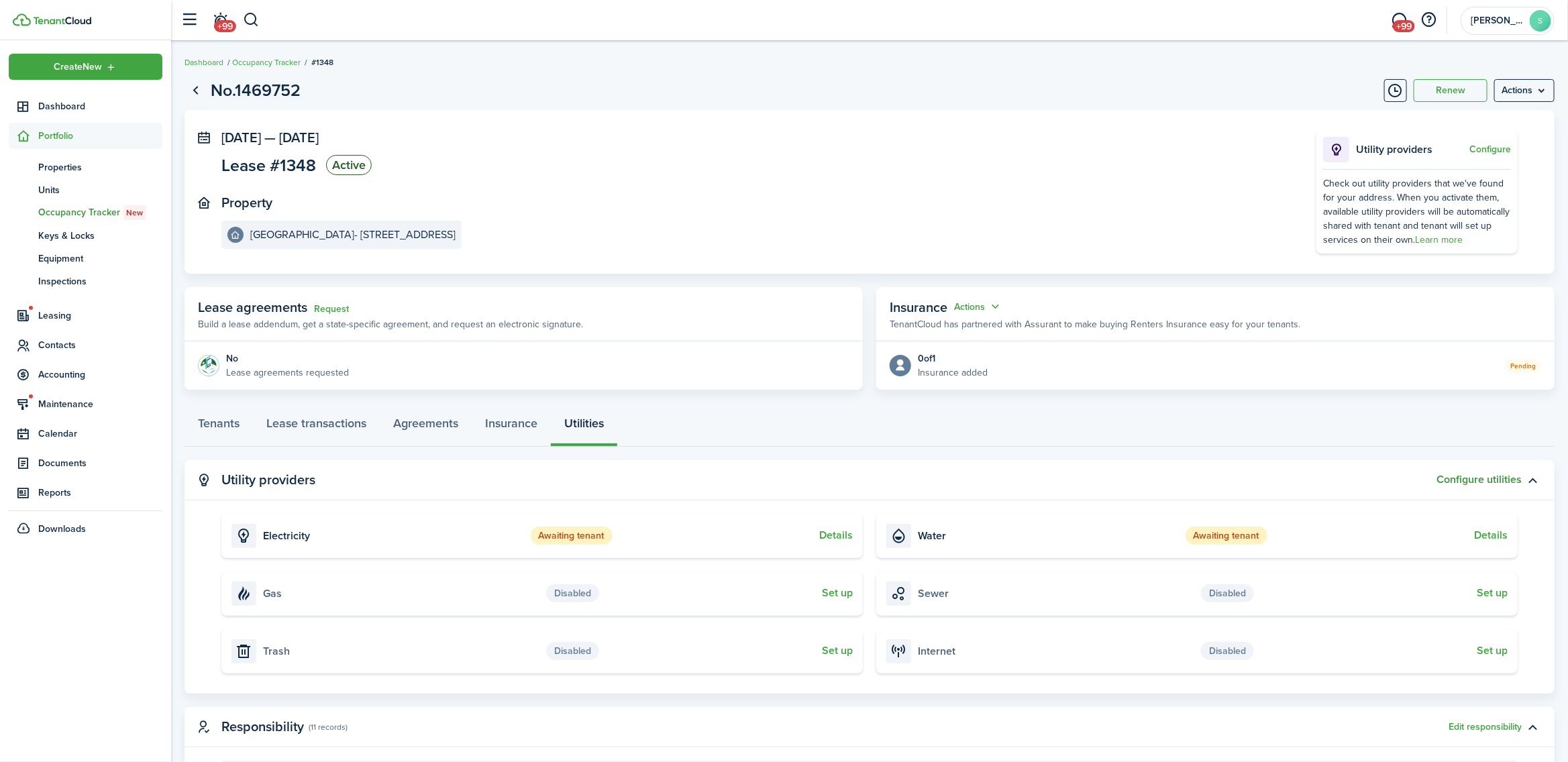
click at [1472, 477] on button "Configure utilities" at bounding box center [1479, 479] width 85 height 12
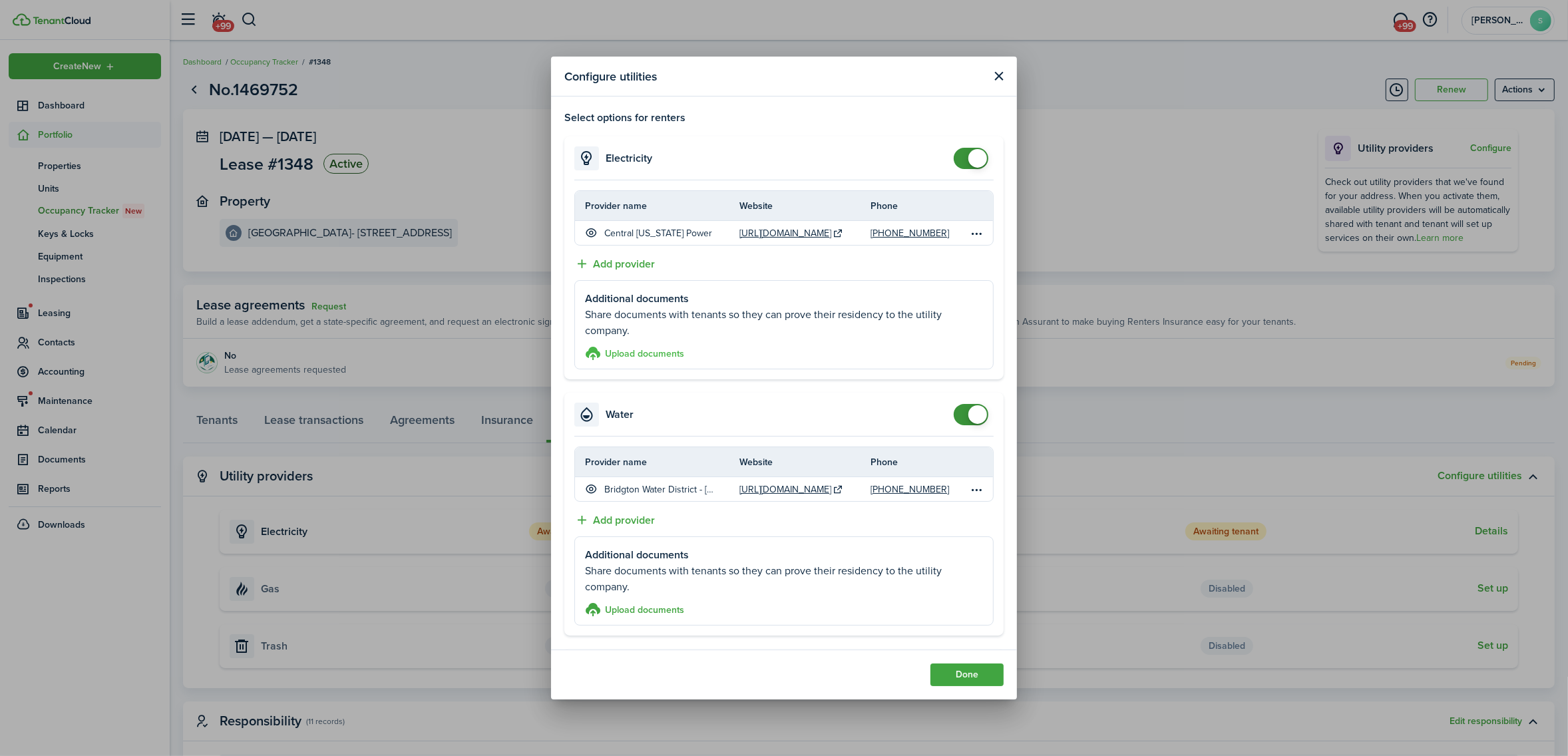
click at [660, 354] on h3 "Upload documents" at bounding box center [645, 354] width 79 height 14
click at [585, 346] on input "Upload documents store documents and templates Choose file" at bounding box center [585, 346] width 0 height 0
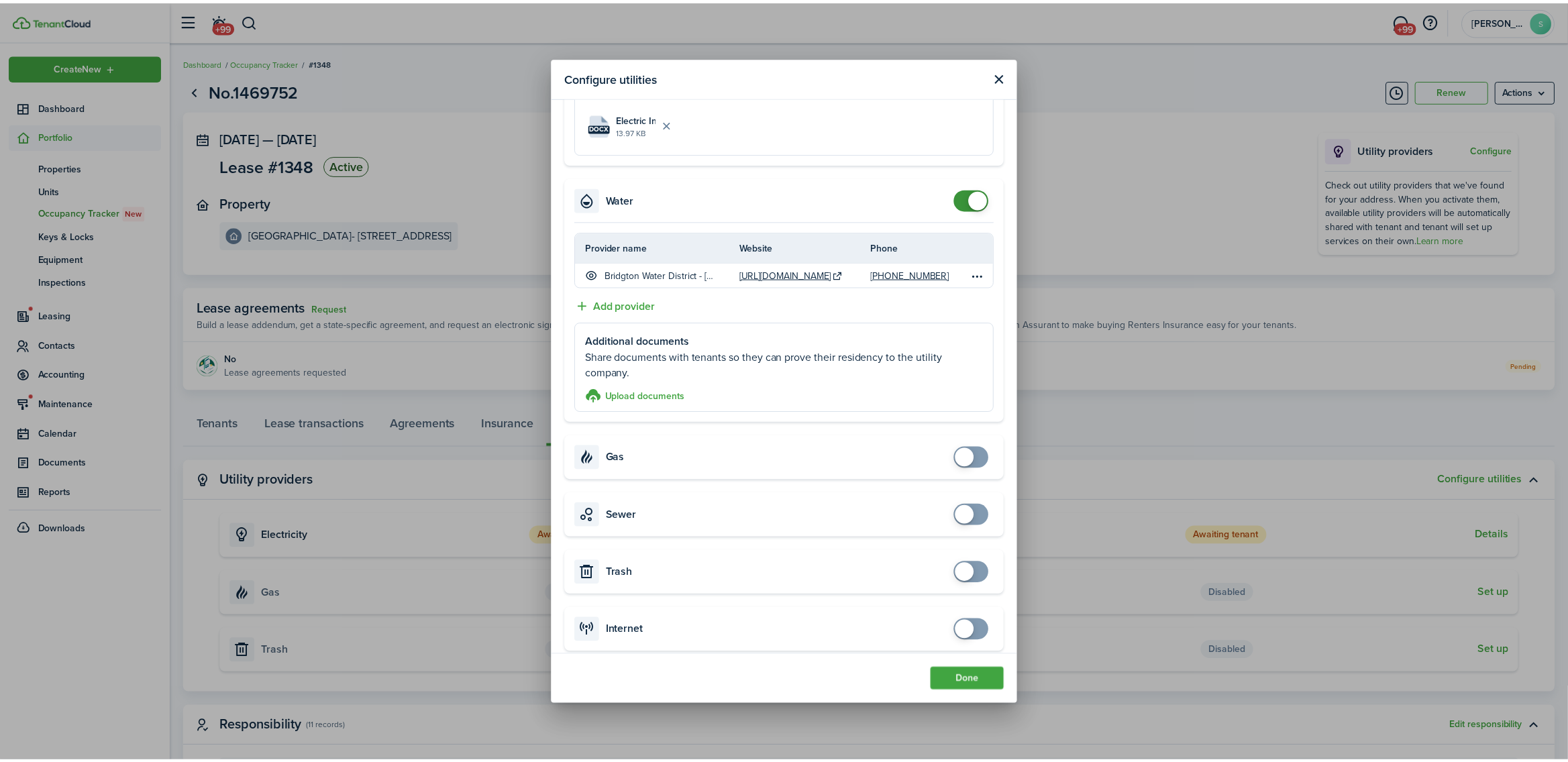
scroll to position [283, 0]
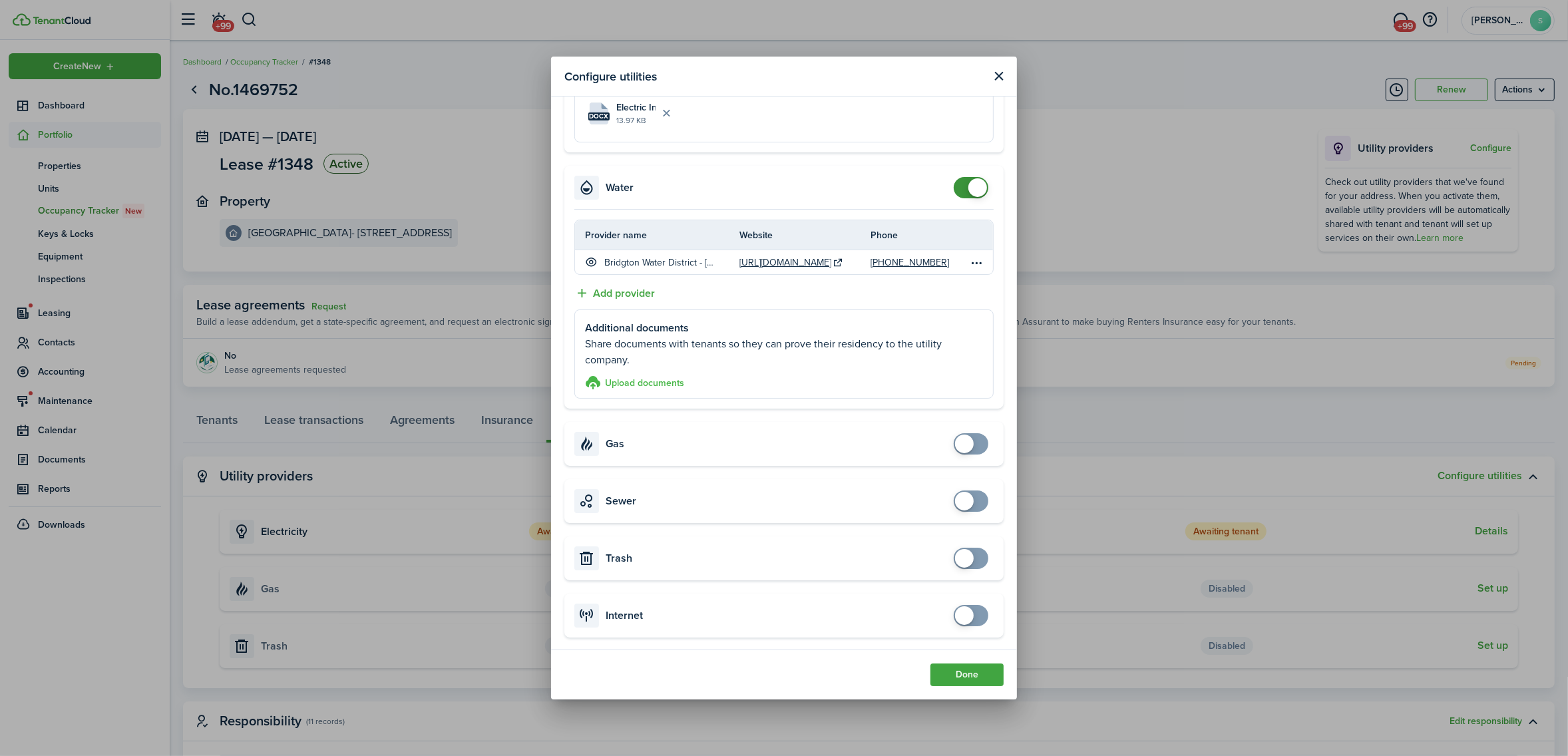
click at [635, 383] on h3 "Upload documents" at bounding box center [645, 383] width 79 height 14
click at [585, 375] on input "Upload documents store documents and templates Choose file" at bounding box center [585, 375] width 0 height 0
drag, startPoint x: 969, startPoint y: 681, endPoint x: 1041, endPoint y: 667, distance: 73.3
click at [969, 680] on button "Done" at bounding box center [967, 674] width 73 height 23
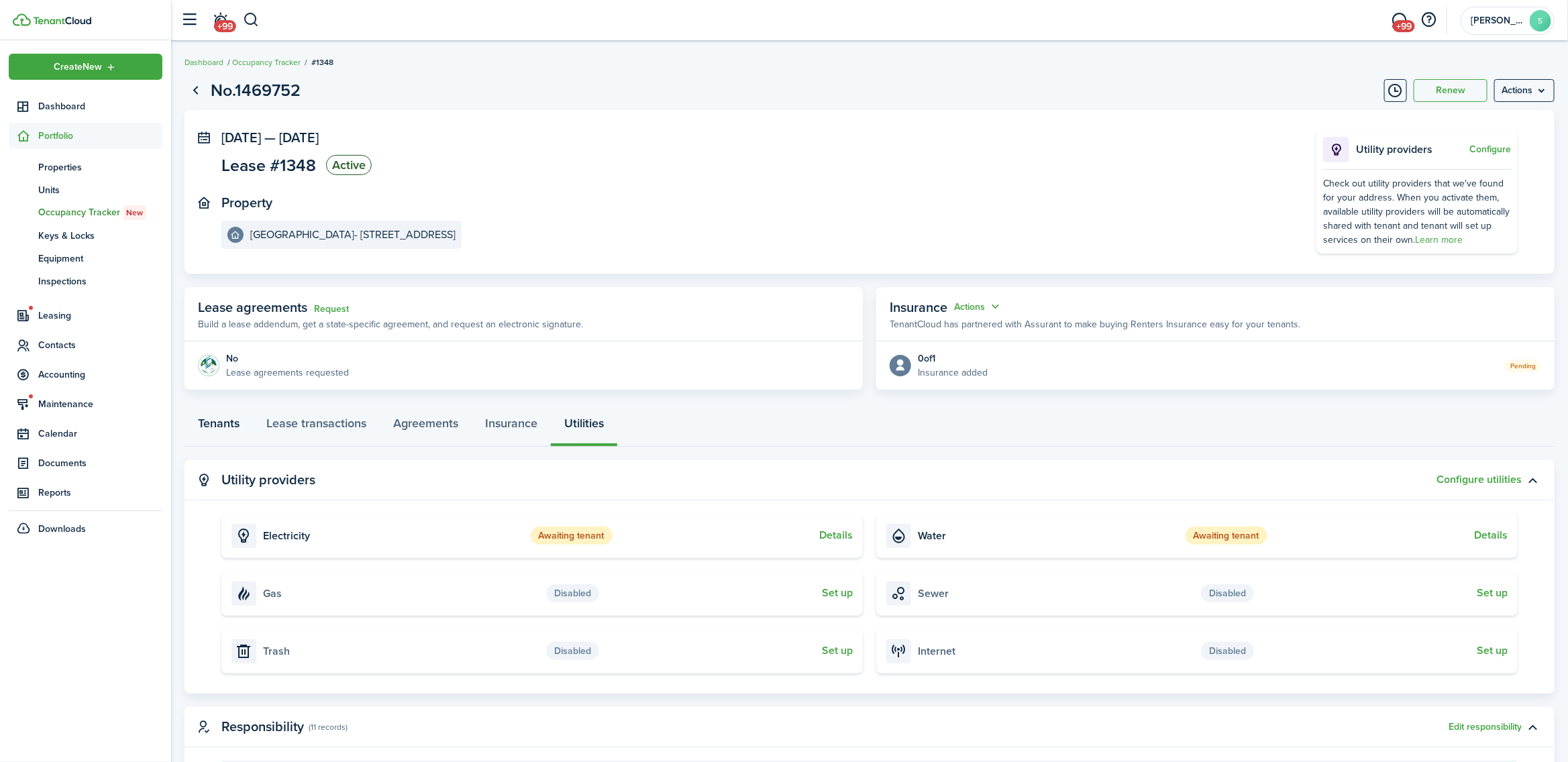
click at [208, 417] on link "Tenants" at bounding box center [219, 426] width 68 height 40
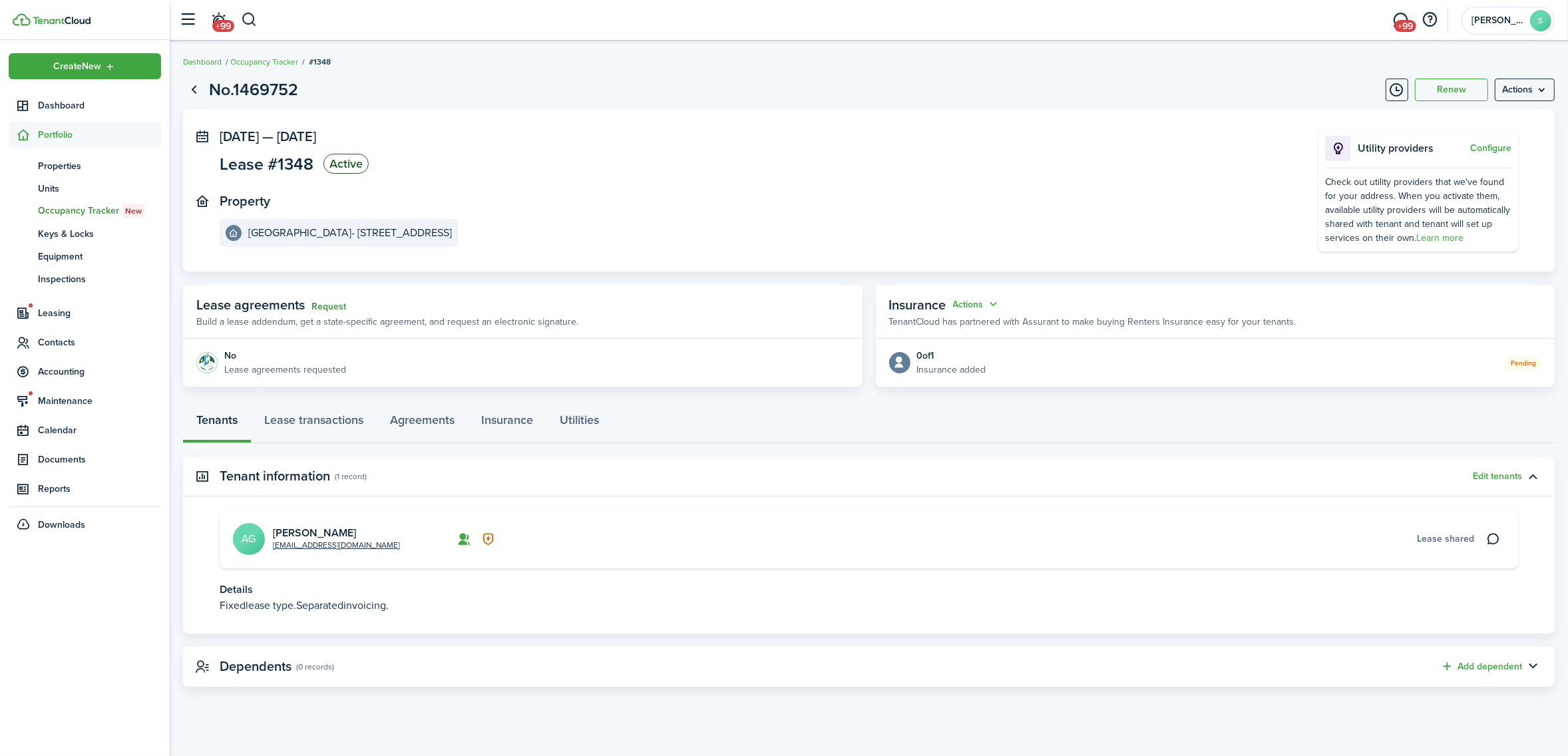
click at [324, 304] on link "Request" at bounding box center [329, 307] width 35 height 11
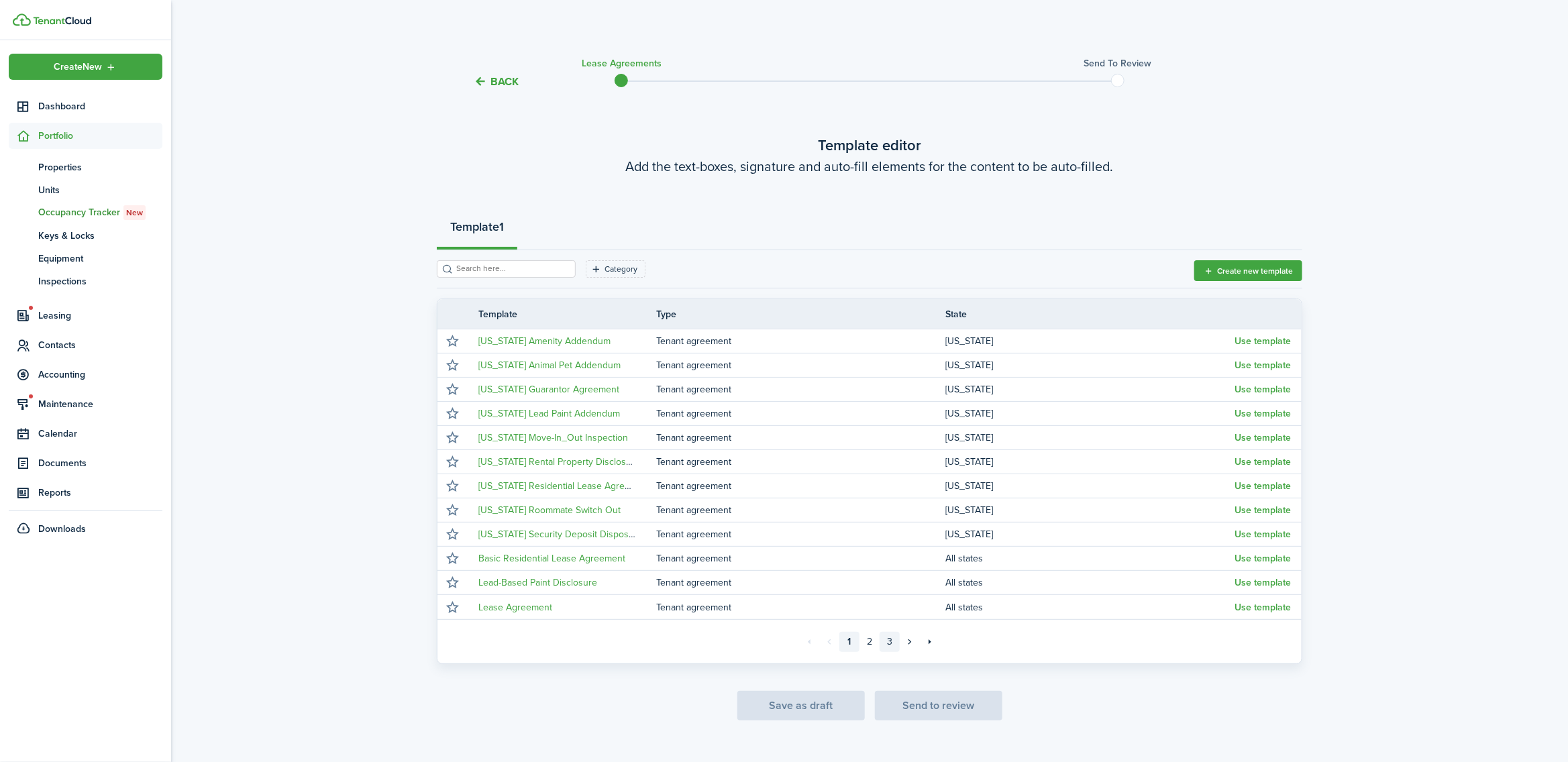
click at [893, 641] on link "3" at bounding box center [890, 642] width 20 height 20
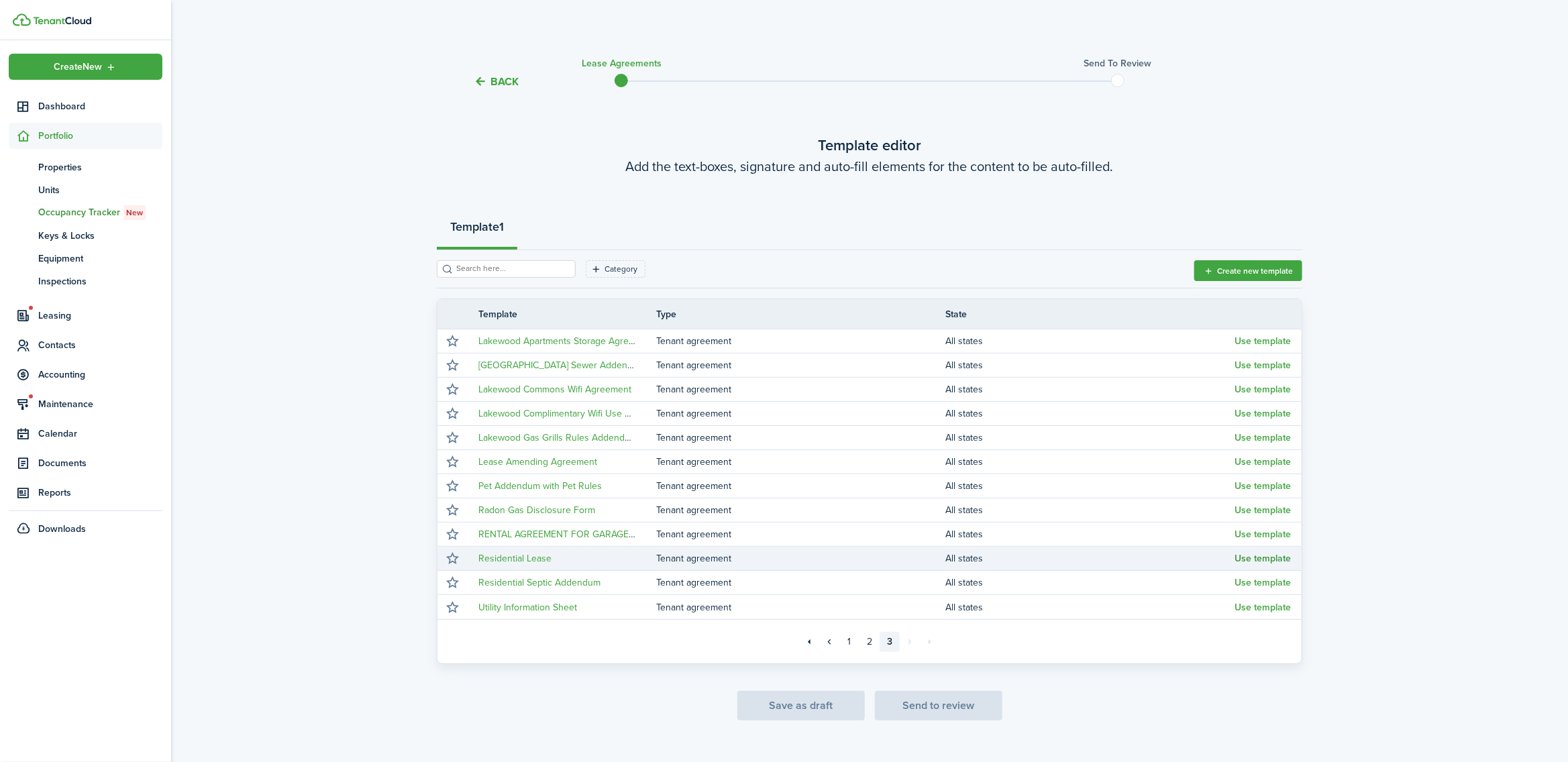
click at [1252, 554] on button "Use template" at bounding box center [1263, 559] width 56 height 11
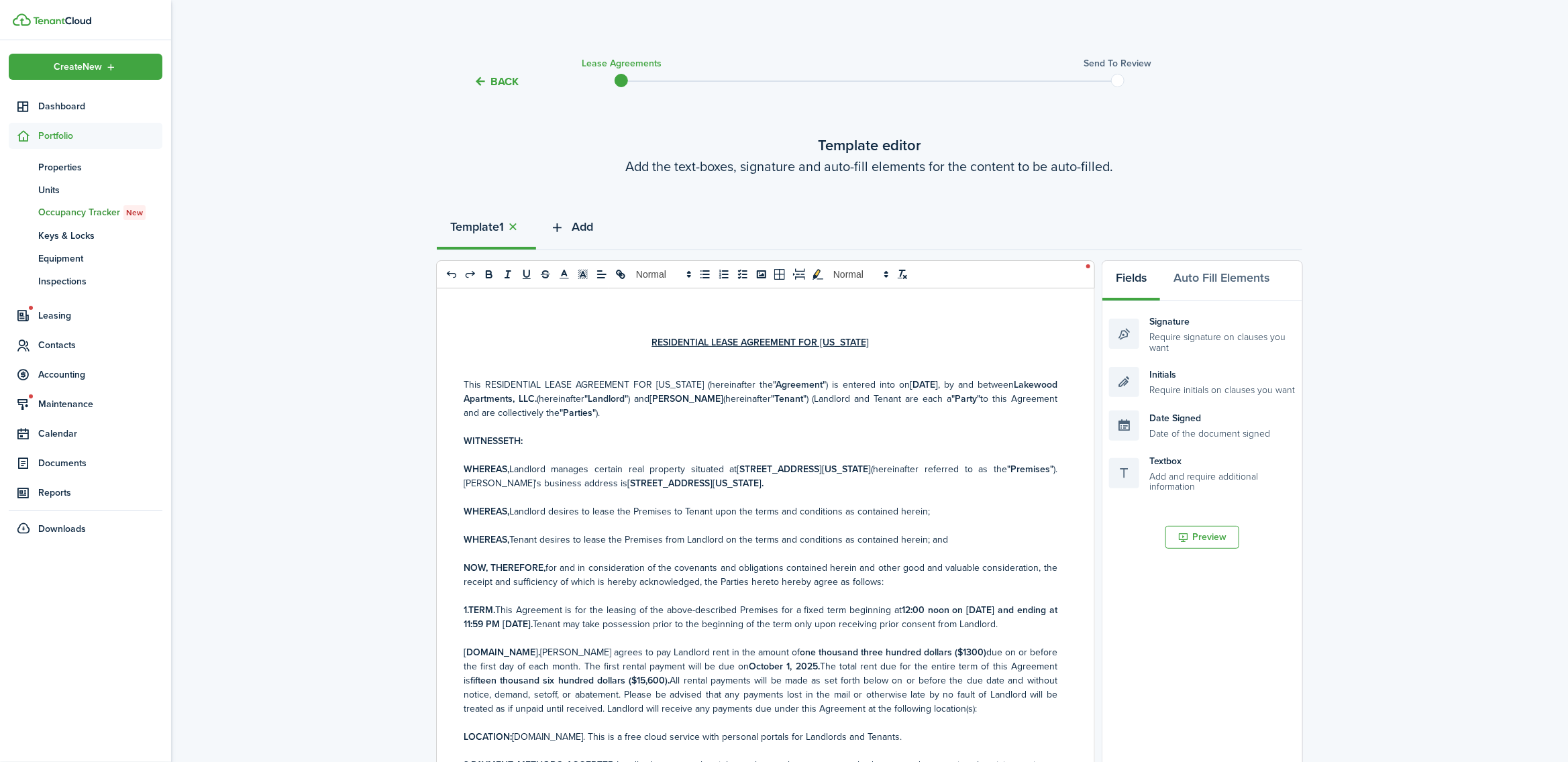
click at [585, 226] on span "Add" at bounding box center [582, 226] width 21 height 18
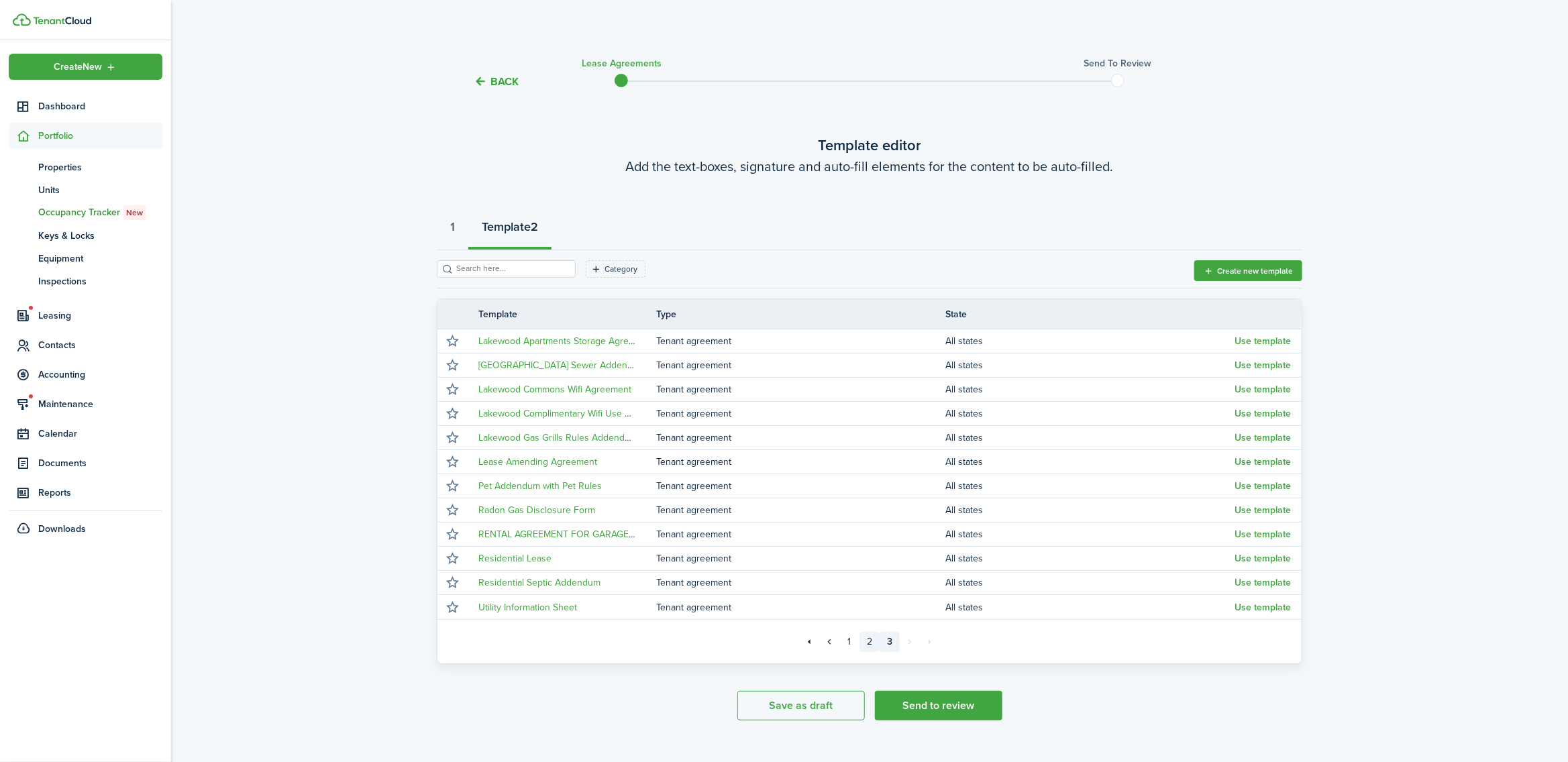
click at [869, 641] on link "2" at bounding box center [870, 642] width 20 height 20
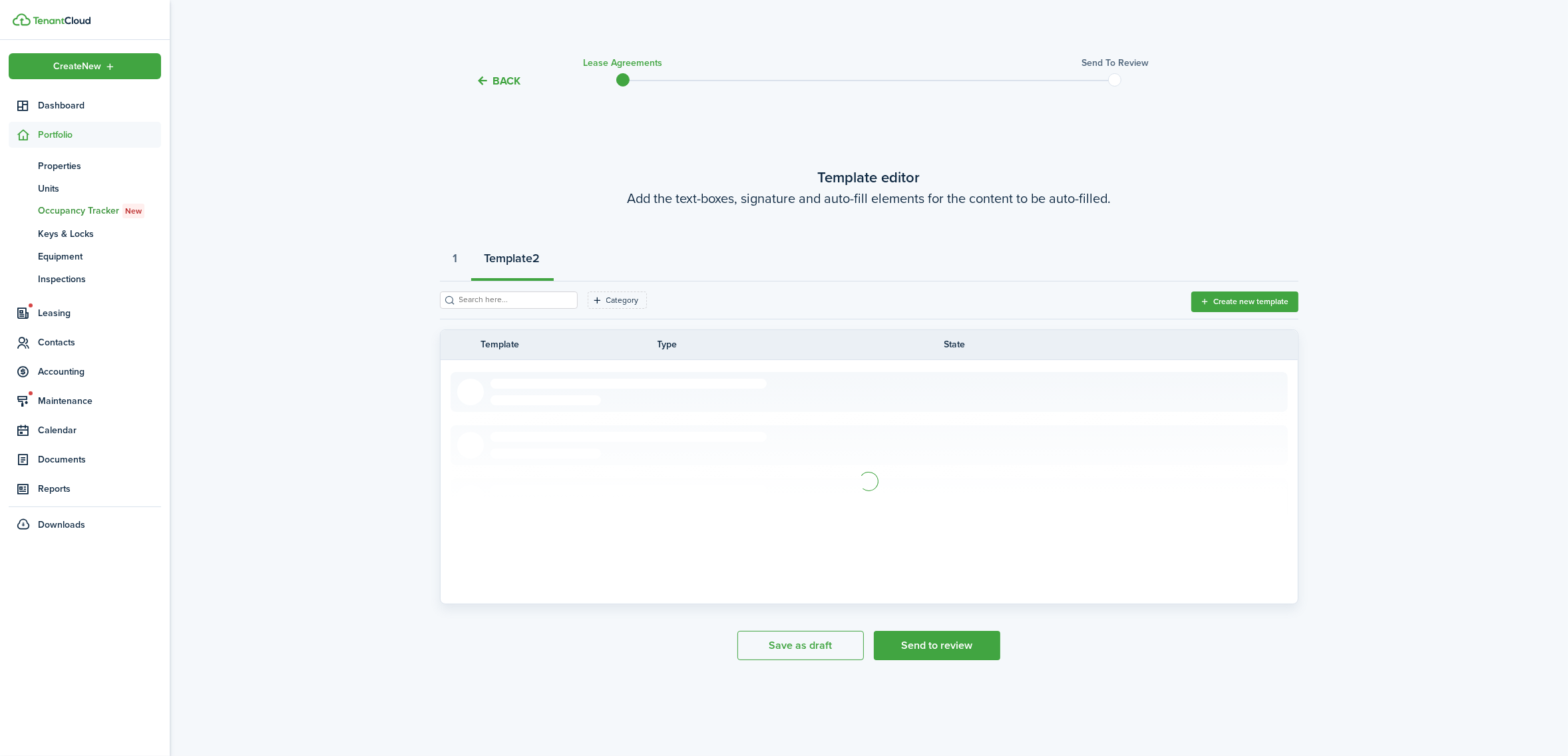
drag, startPoint x: 769, startPoint y: 521, endPoint x: 778, endPoint y: 513, distance: 12.0
click at [775, 513] on section at bounding box center [869, 482] width 837 height 220
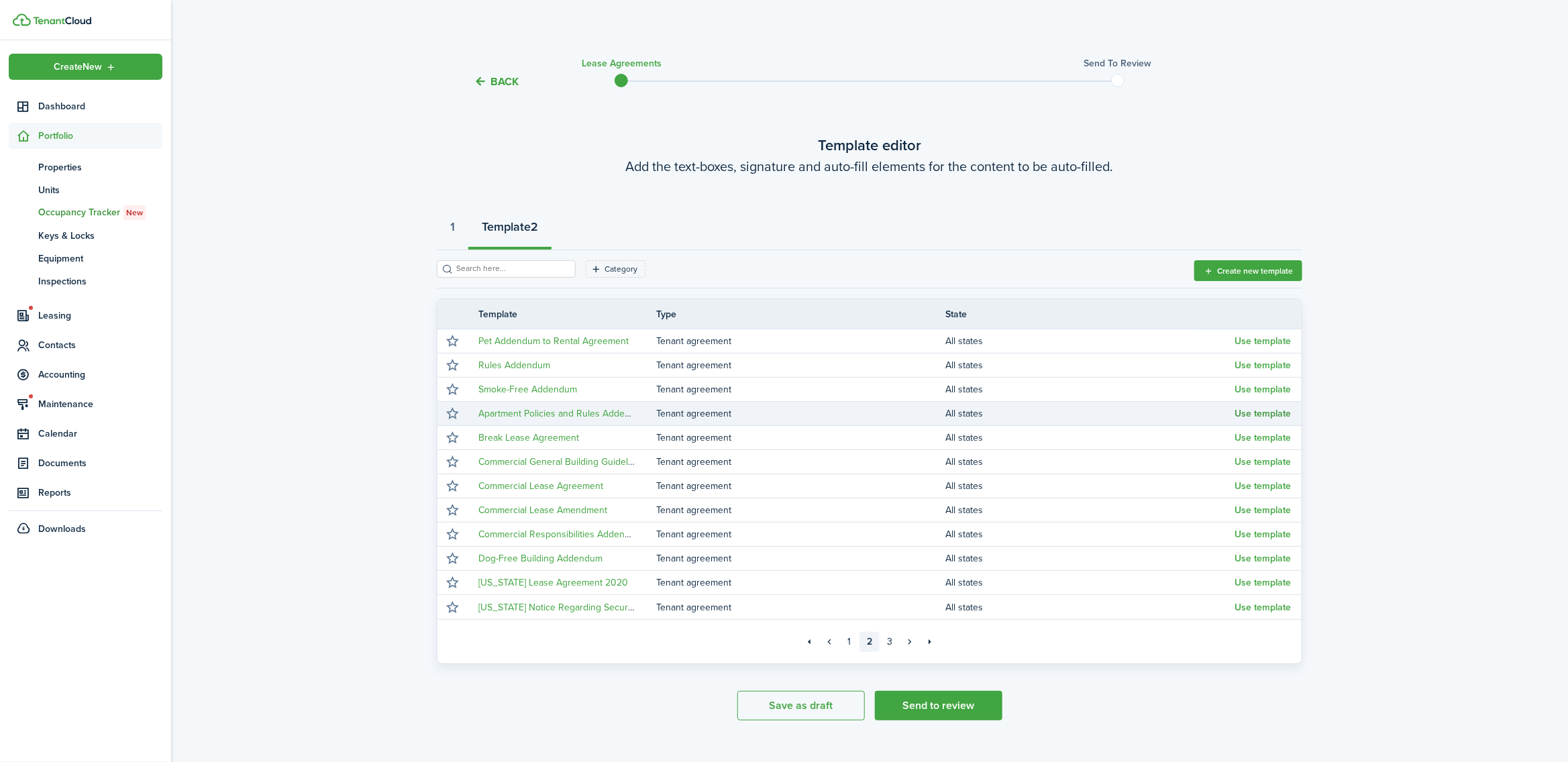
click at [1255, 413] on button "Use template" at bounding box center [1263, 414] width 56 height 11
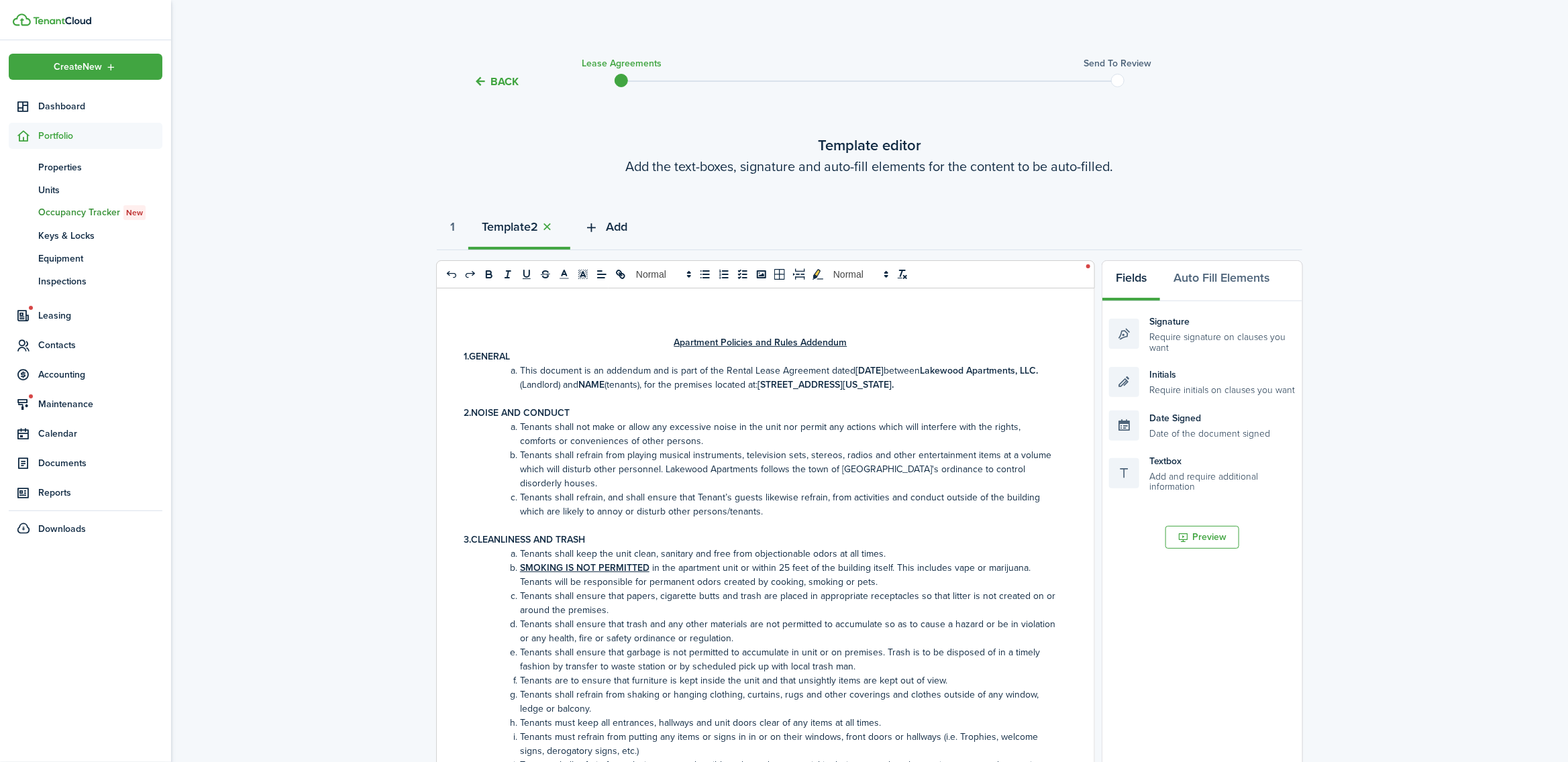
click at [623, 226] on span "Add" at bounding box center [616, 226] width 21 height 18
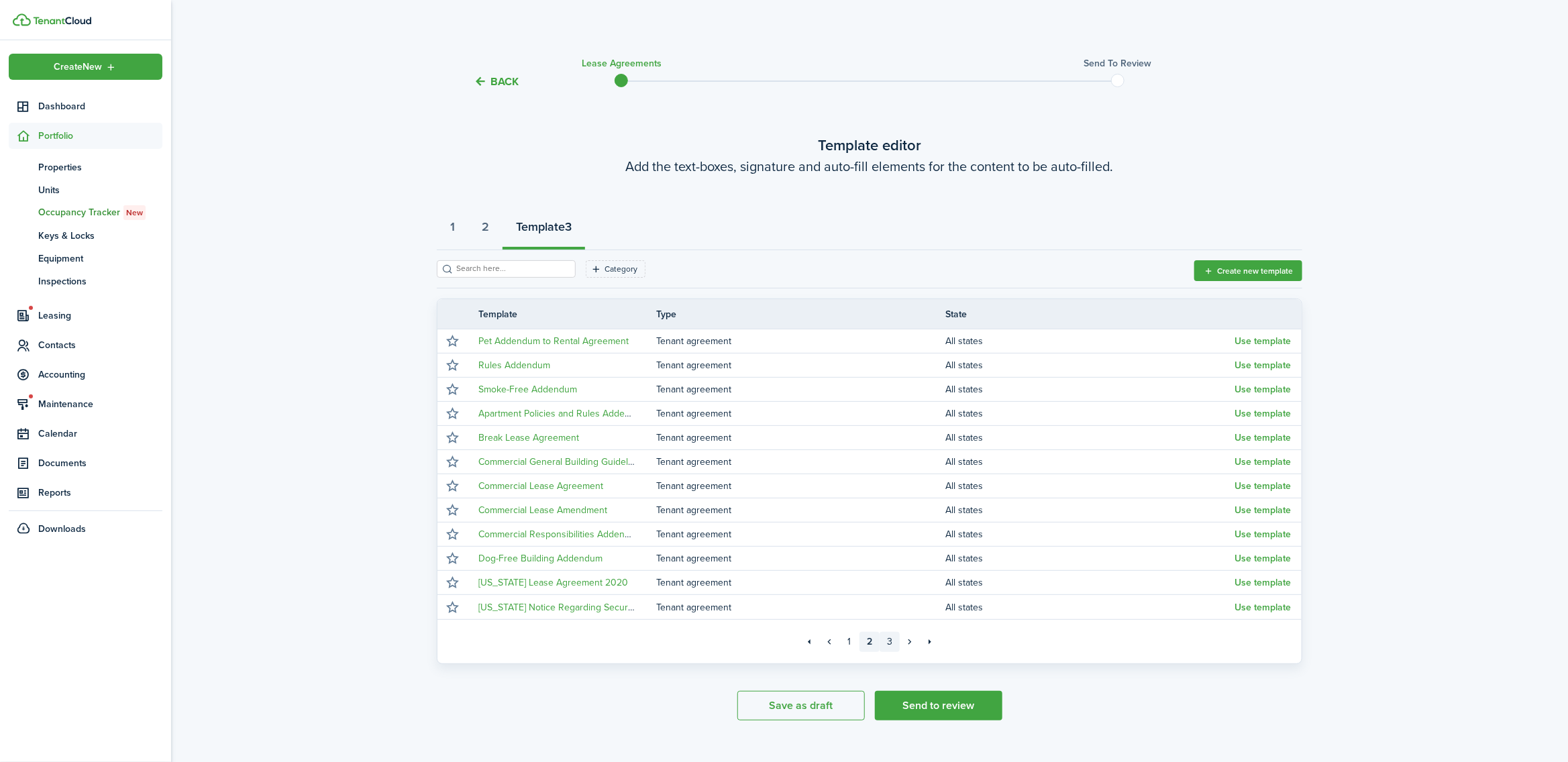
click at [891, 645] on link "3" at bounding box center [890, 642] width 20 height 20
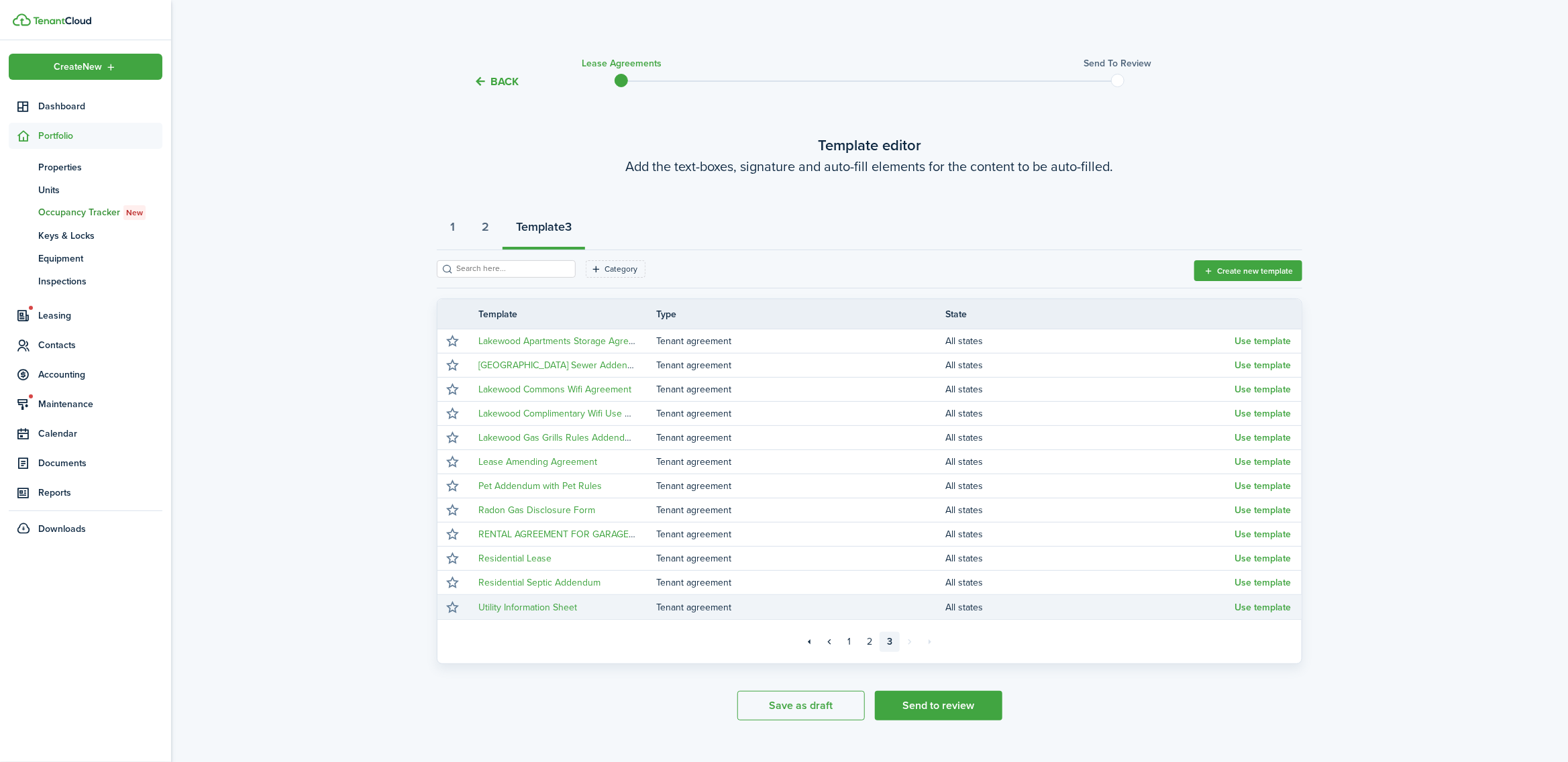
click at [1245, 605] on button "Use template" at bounding box center [1263, 608] width 56 height 11
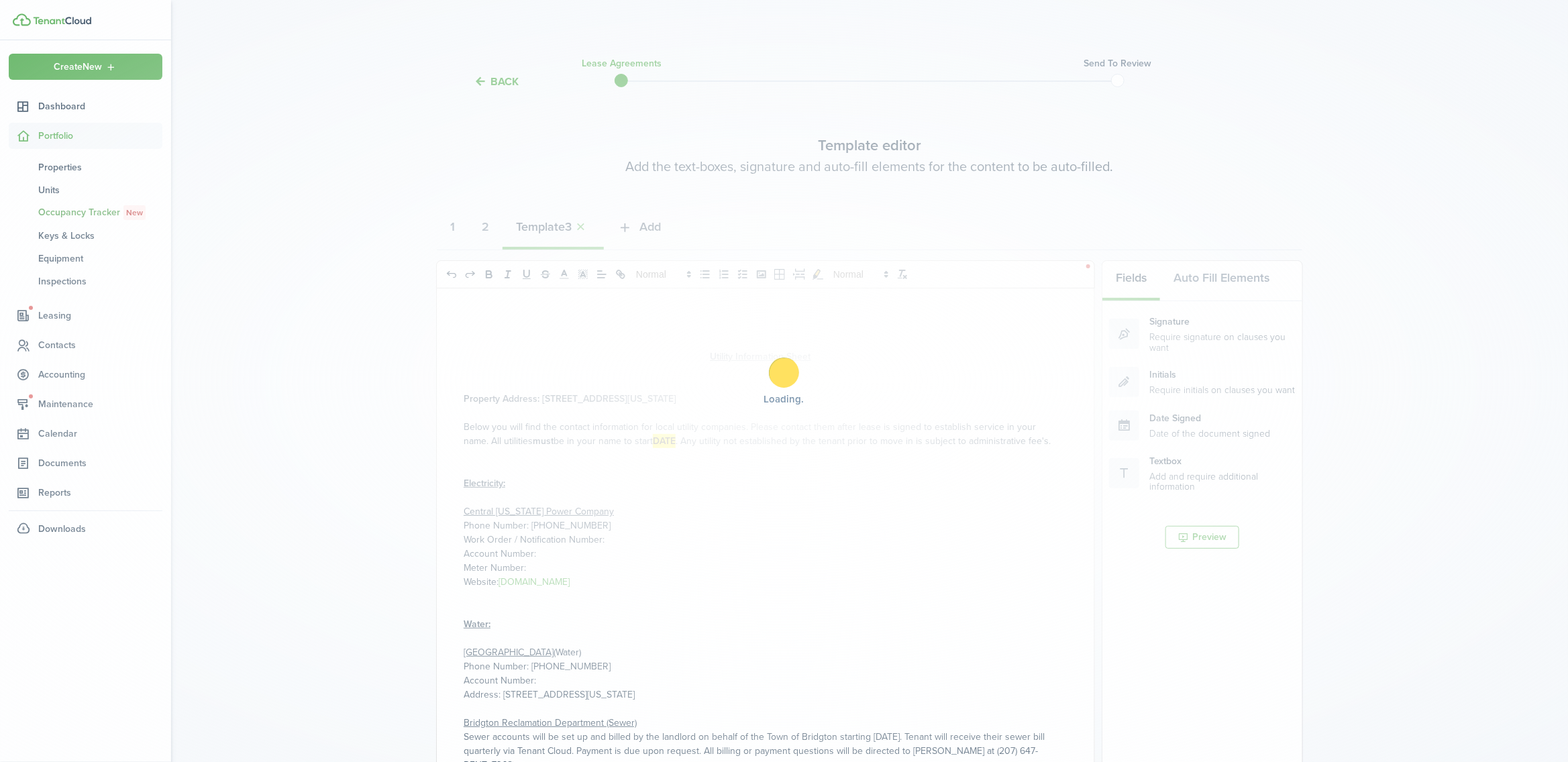
click at [656, 225] on div "Loading" at bounding box center [784, 381] width 1568 height 762
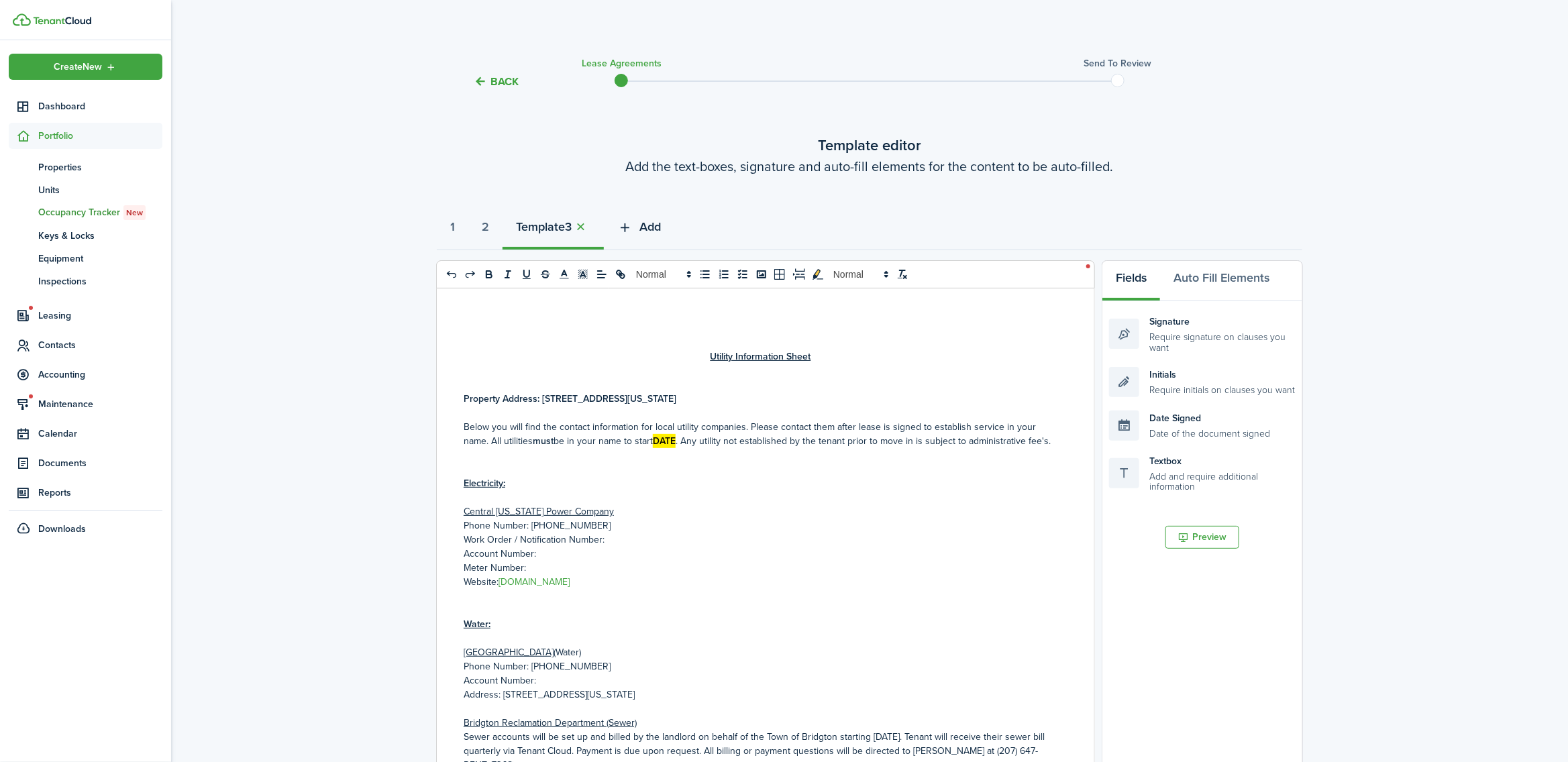
click at [655, 220] on span "Add" at bounding box center [650, 226] width 21 height 18
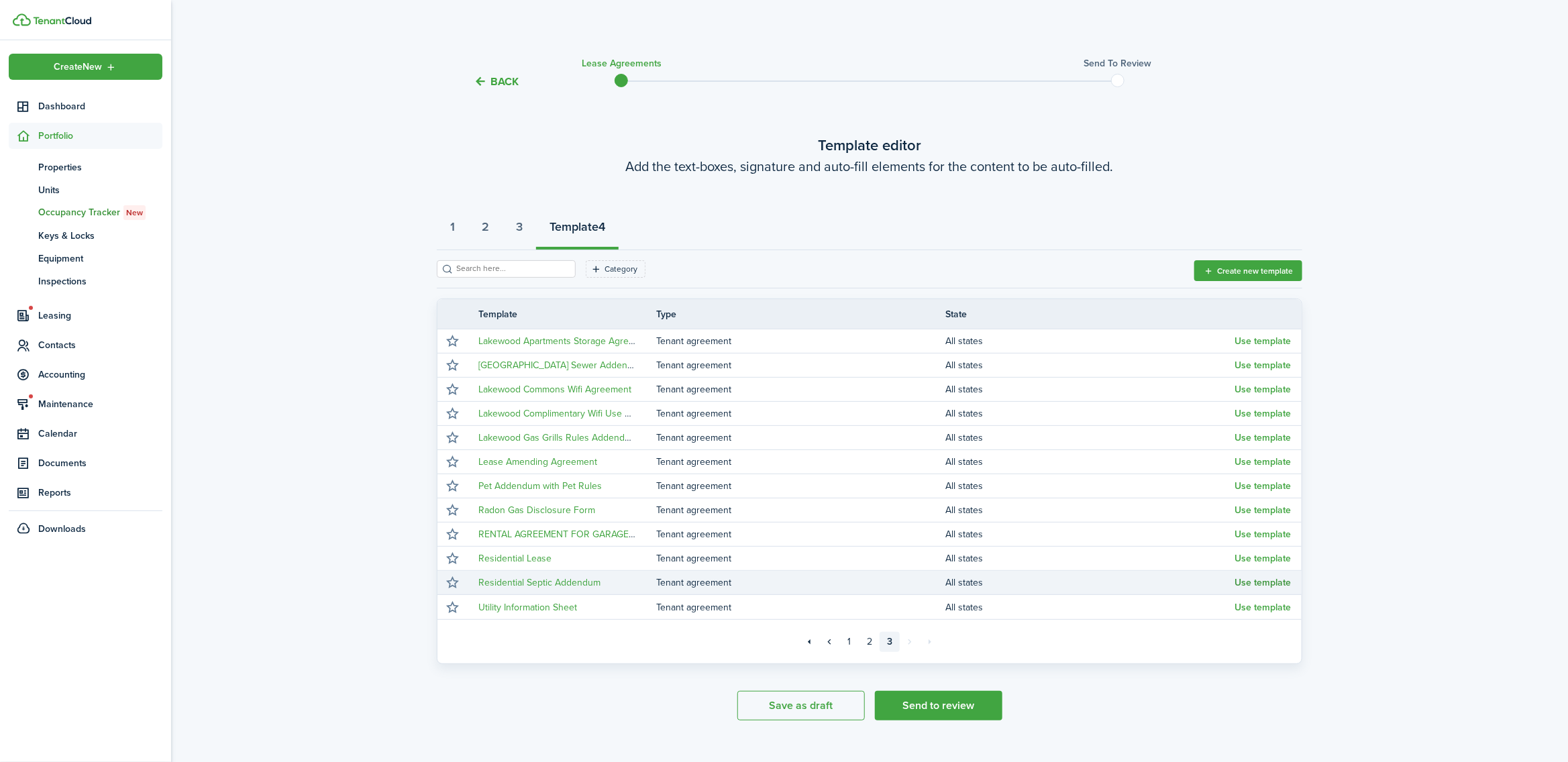
click at [1252, 583] on button "Use template" at bounding box center [1263, 583] width 56 height 11
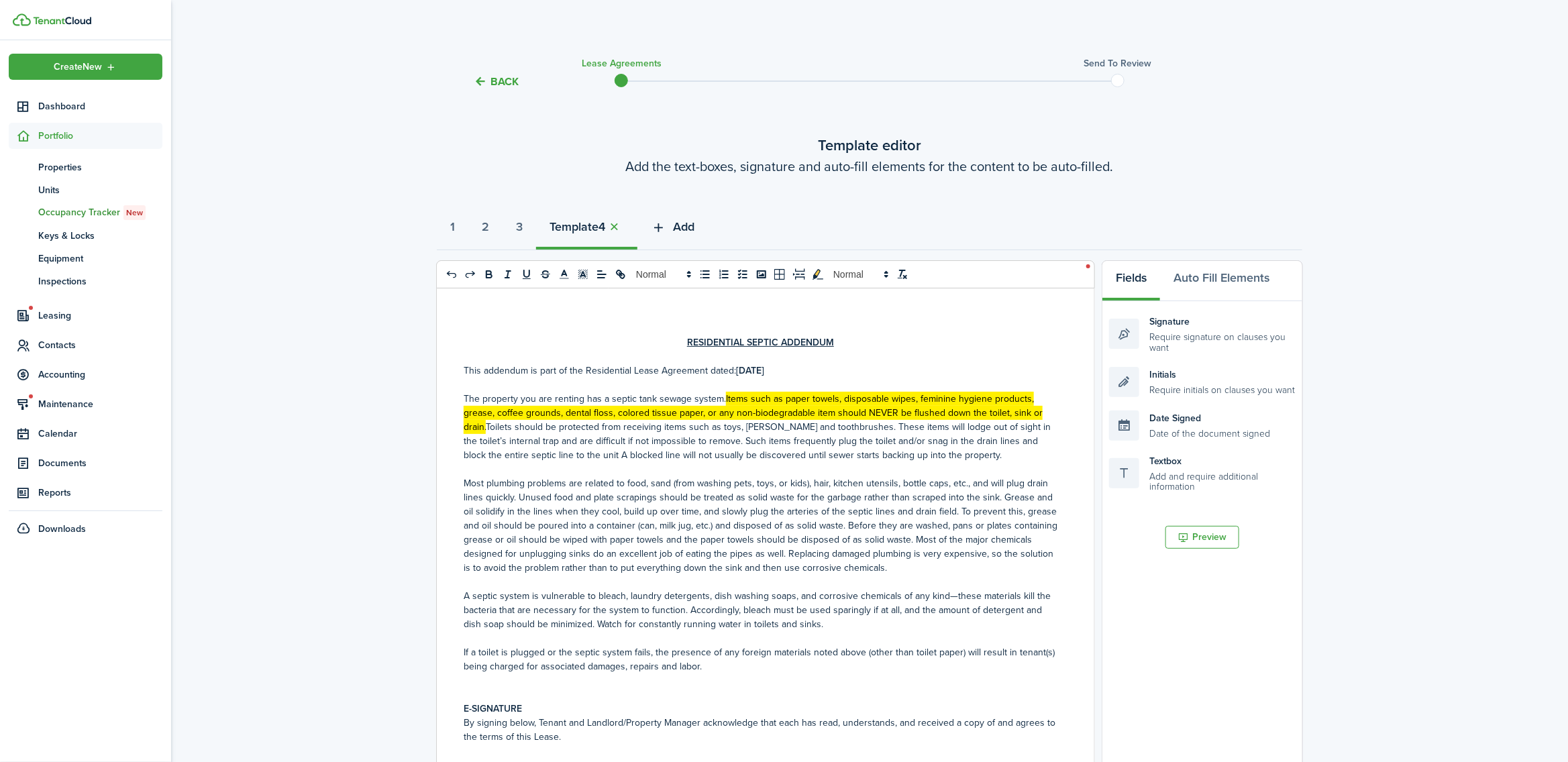
click at [692, 227] on span "Add" at bounding box center [683, 226] width 21 height 18
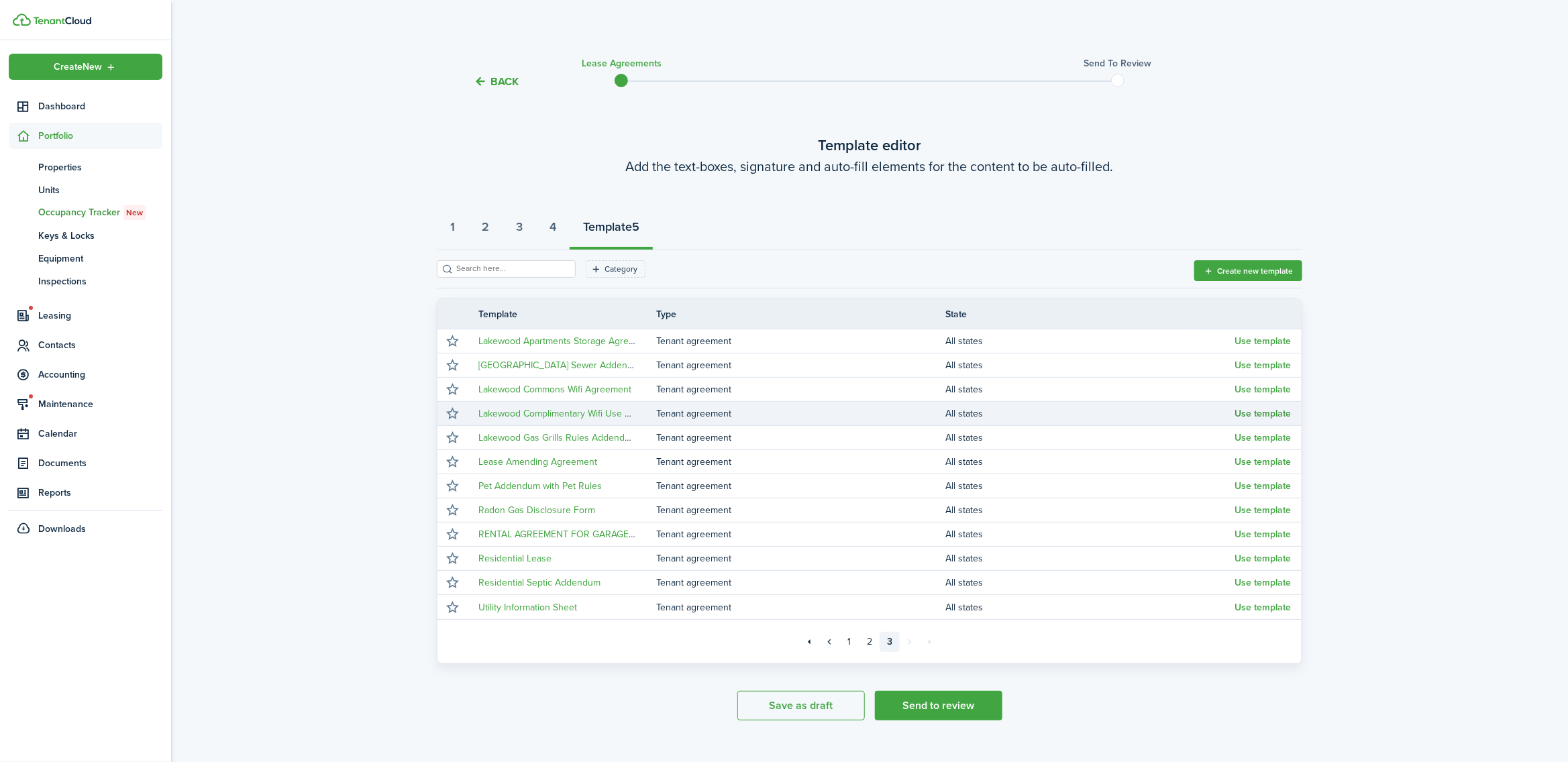
click at [1257, 413] on button "Use template" at bounding box center [1263, 414] width 56 height 11
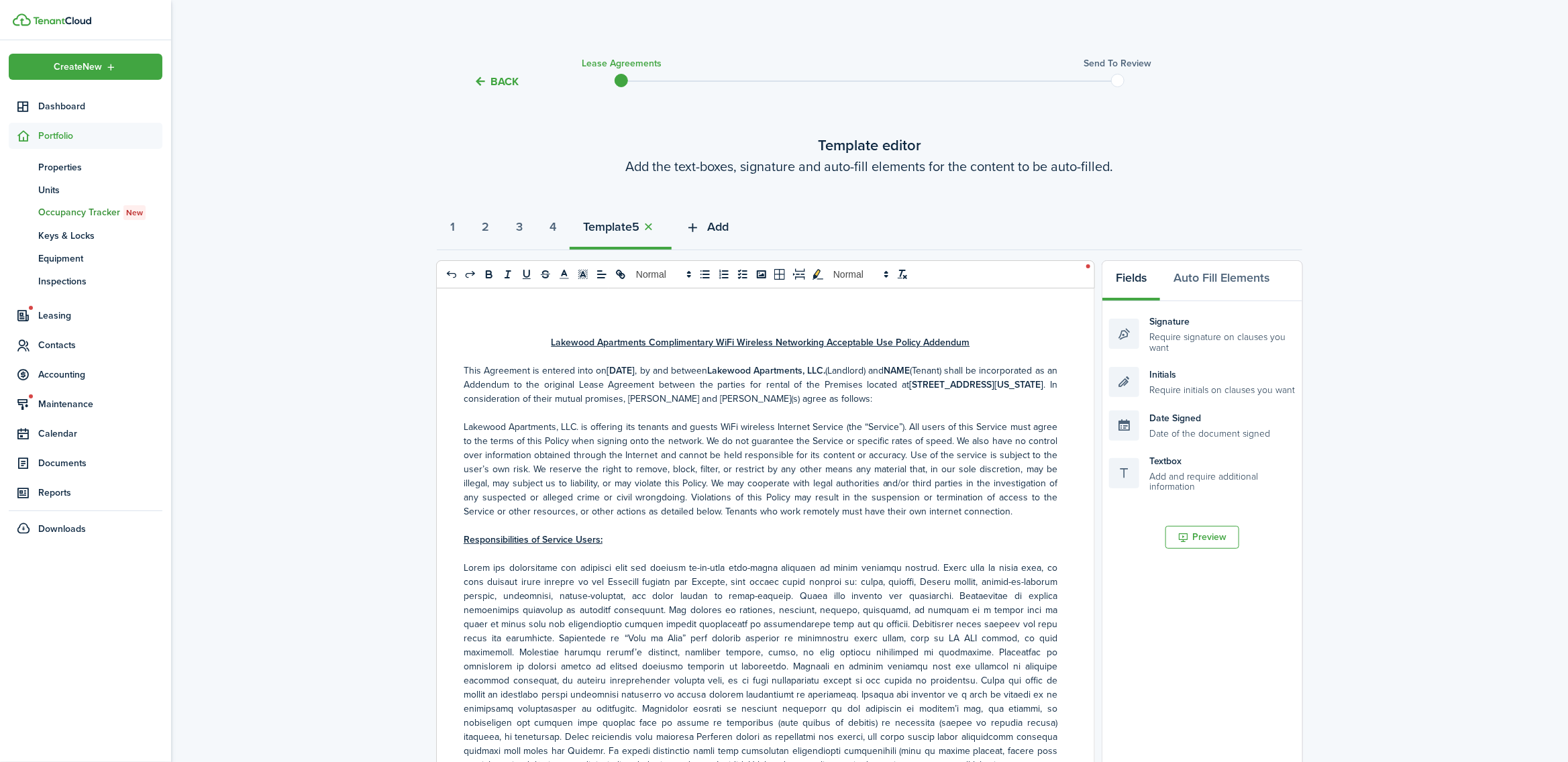
click at [724, 226] on span "Add" at bounding box center [717, 226] width 21 height 18
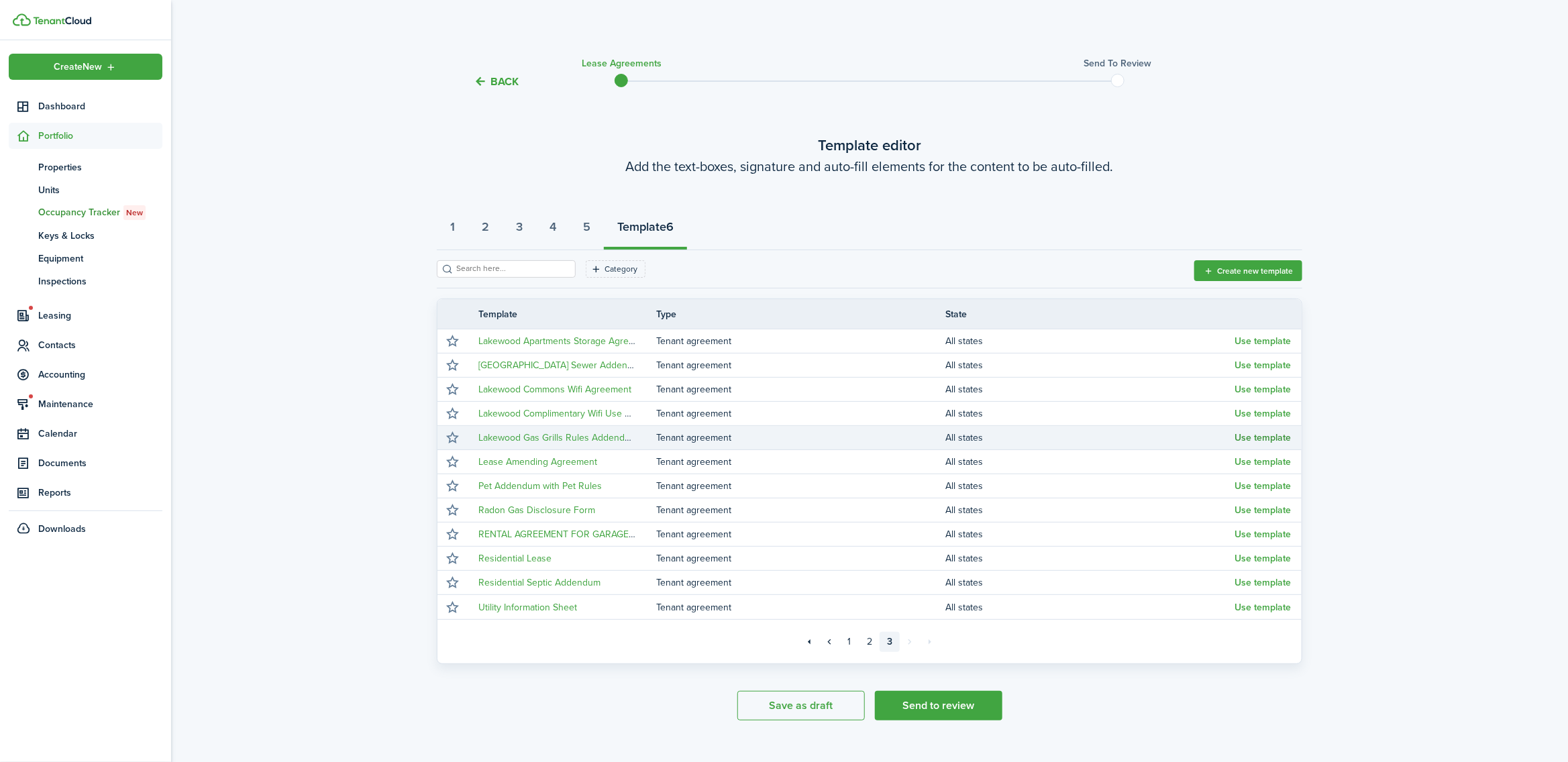
click at [1262, 438] on button "Use template" at bounding box center [1263, 439] width 56 height 11
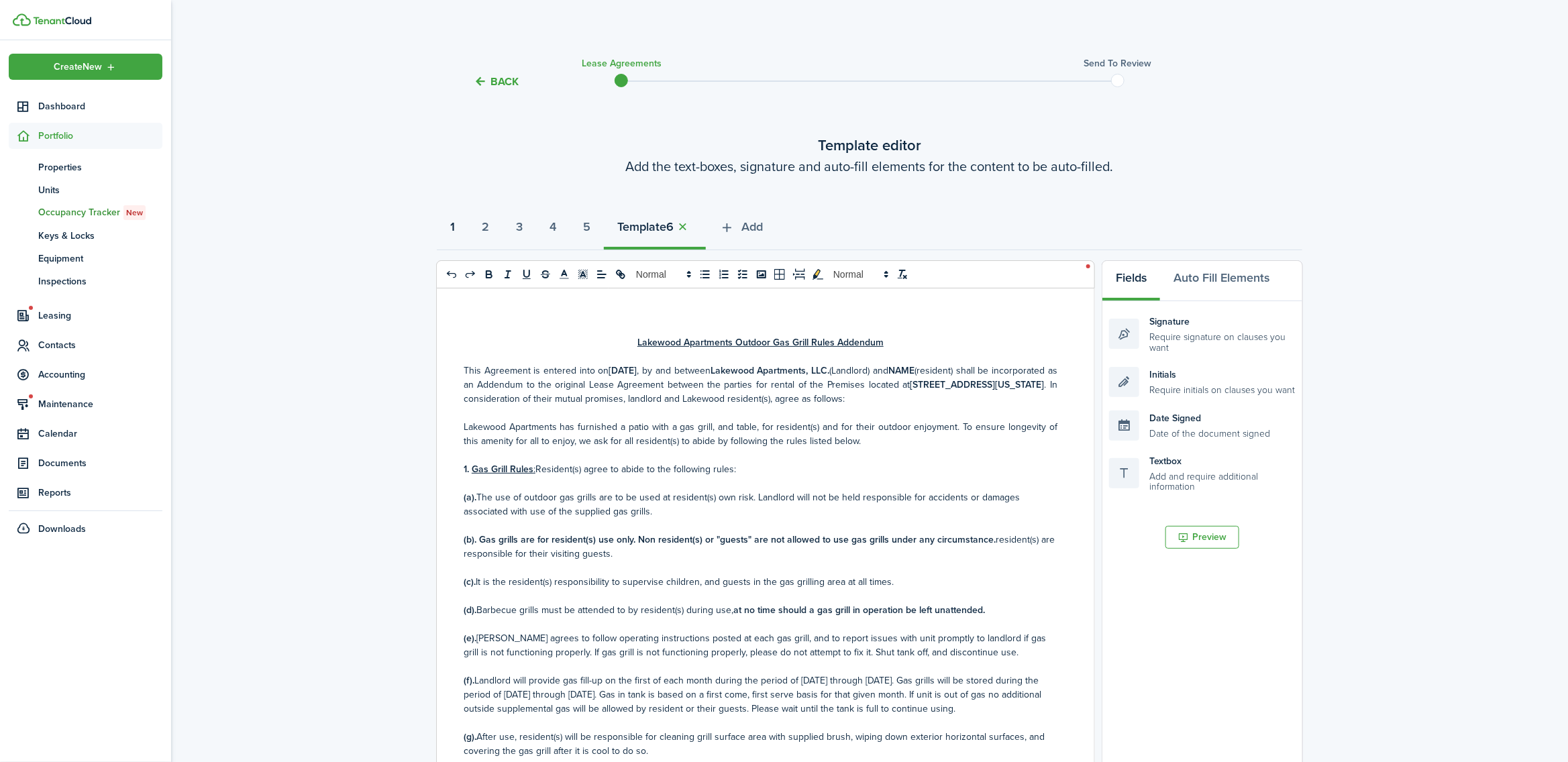
click at [455, 226] on strong "1" at bounding box center [453, 226] width 5 height 18
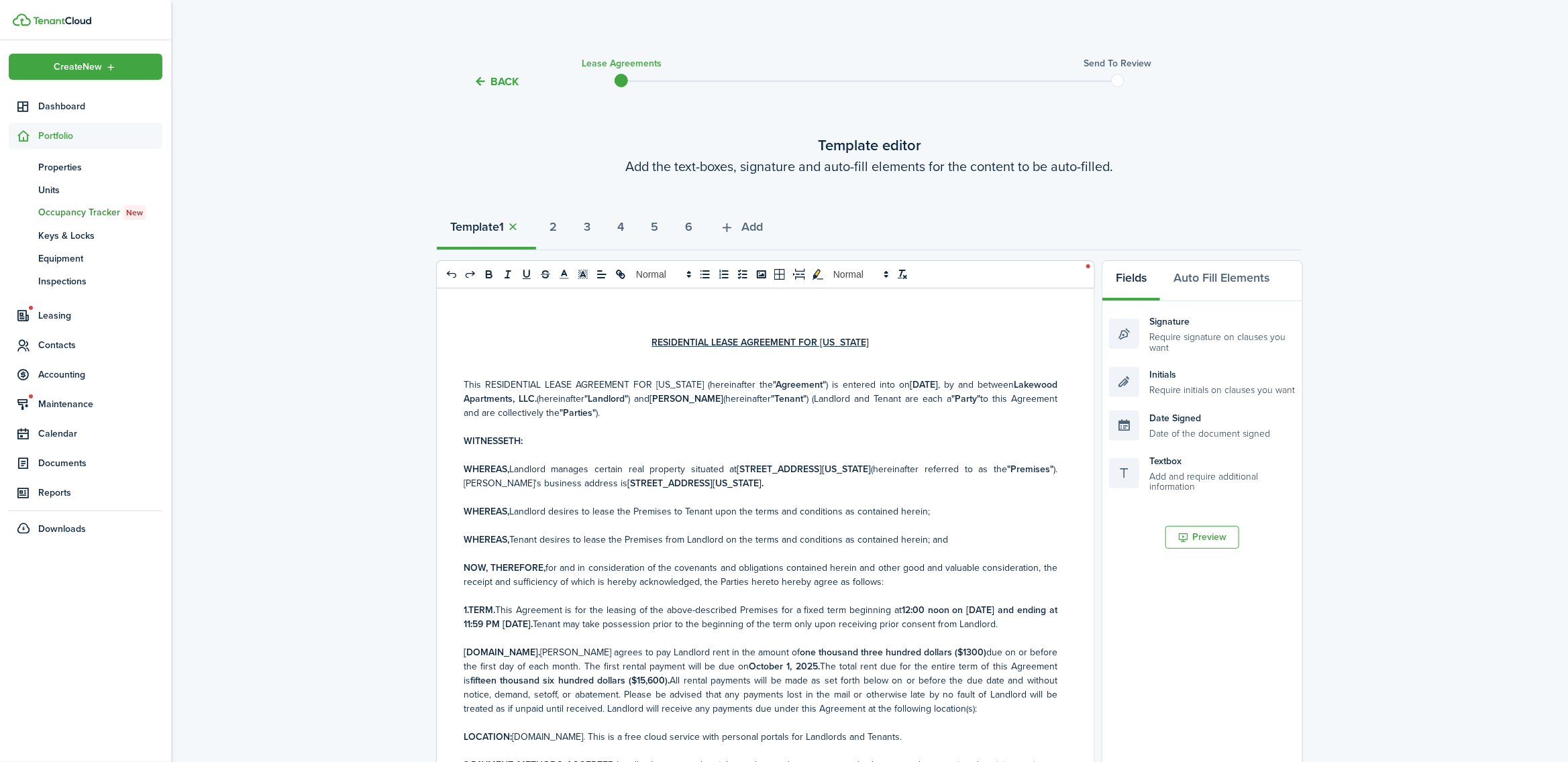
click at [938, 381] on strong "[DATE]" at bounding box center [924, 385] width 28 height 14
drag, startPoint x: 775, startPoint y: 399, endPoint x: 705, endPoint y: 397, distance: 70.0
click at [705, 397] on strong "[PERSON_NAME]" at bounding box center [686, 399] width 74 height 14
drag, startPoint x: 812, startPoint y: 468, endPoint x: 733, endPoint y: 470, distance: 79.0
click at [738, 470] on strong "[STREET_ADDRESS][US_STATE]" at bounding box center [804, 469] width 134 height 14
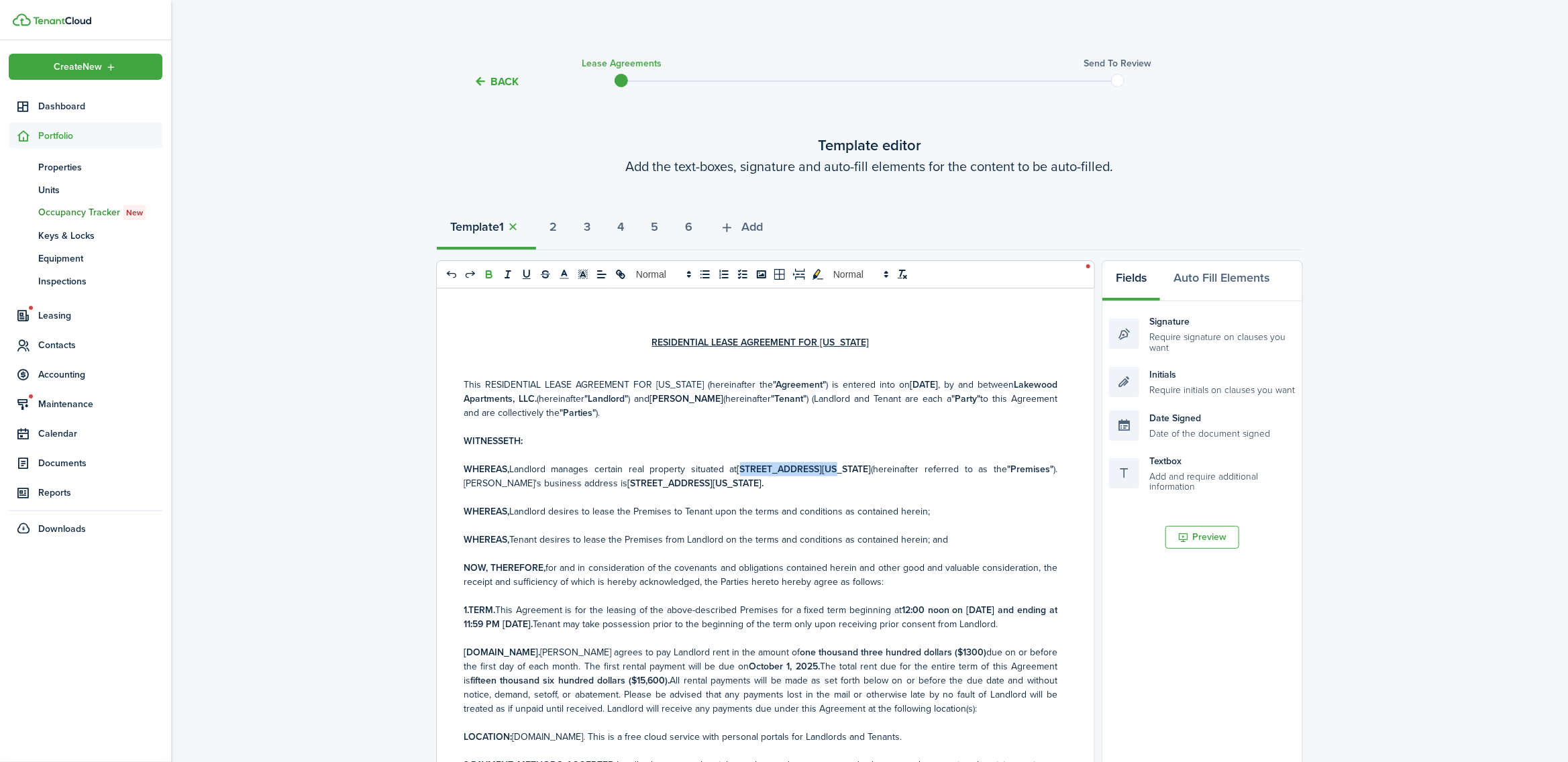
click at [738, 465] on strong "[STREET_ADDRESS][US_STATE]" at bounding box center [804, 469] width 134 height 14
click at [812, 464] on strong "[STREET_ADDRESS][US_STATE]" at bounding box center [804, 469] width 134 height 14
drag, startPoint x: 998, startPoint y: 606, endPoint x: 971, endPoint y: 609, distance: 27.2
click at [971, 609] on strong "12:00 noon on [DATE] and ending at 11:59 PM [DATE]." at bounding box center [761, 617] width 594 height 28
click at [578, 623] on strong "12:00 noon on [DATE] and ending at 11:59 PM [DATE]." at bounding box center [761, 617] width 594 height 28
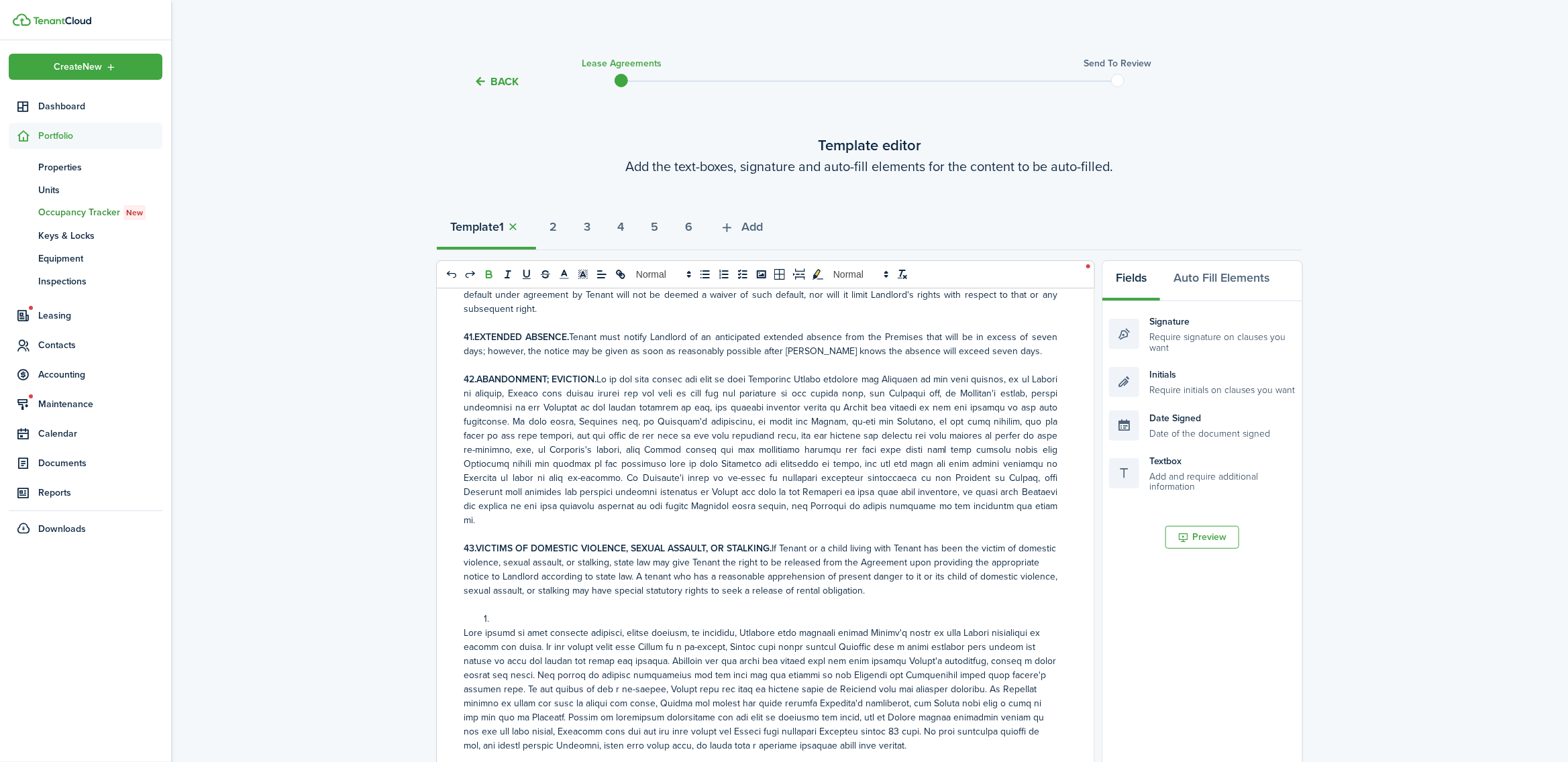
scroll to position [5200, 0]
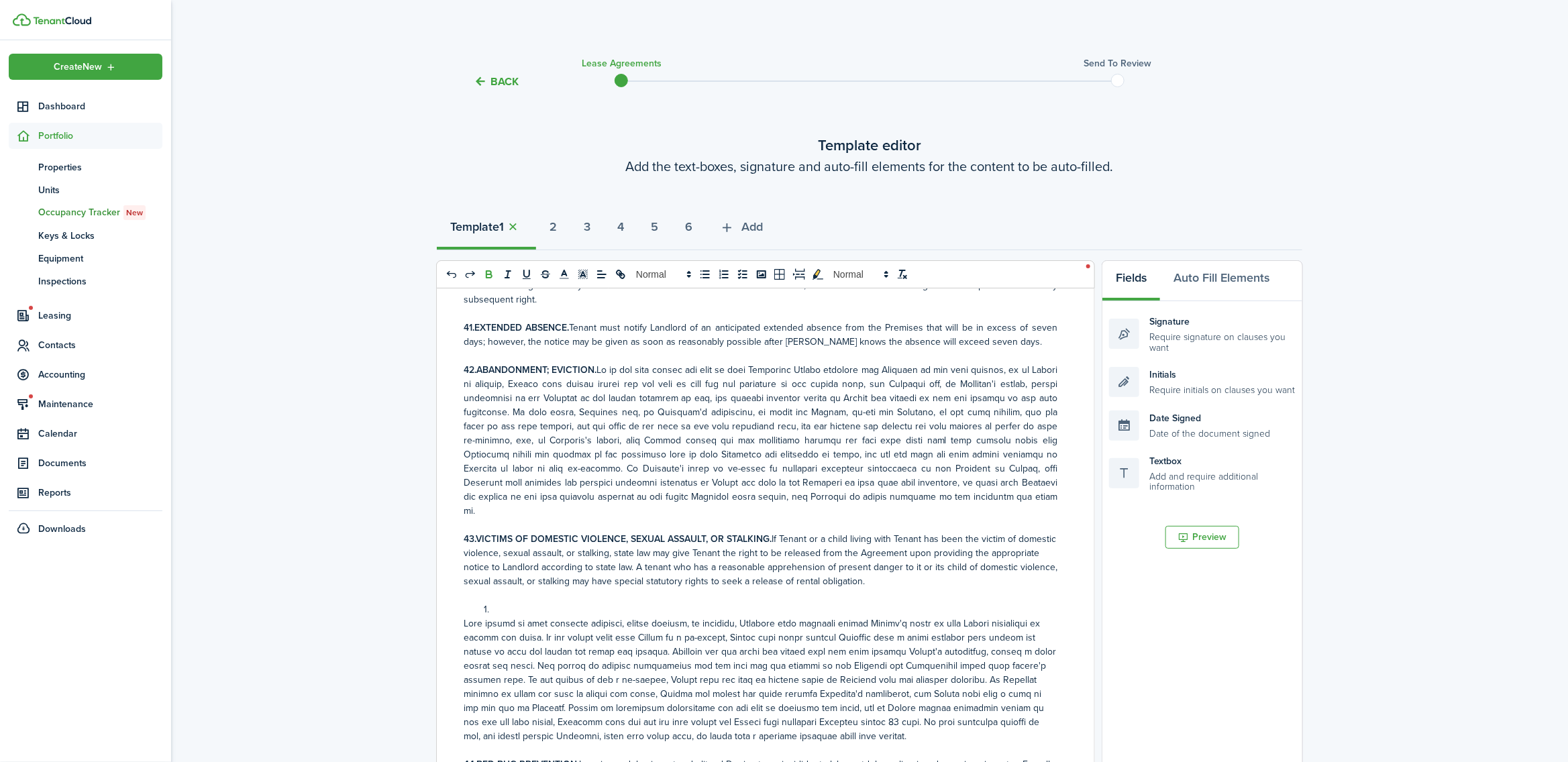
click at [511, 616] on li at bounding box center [768, 609] width 580 height 14
click at [724, 274] on line "list: ordered" at bounding box center [725, 274] width 5 height 0
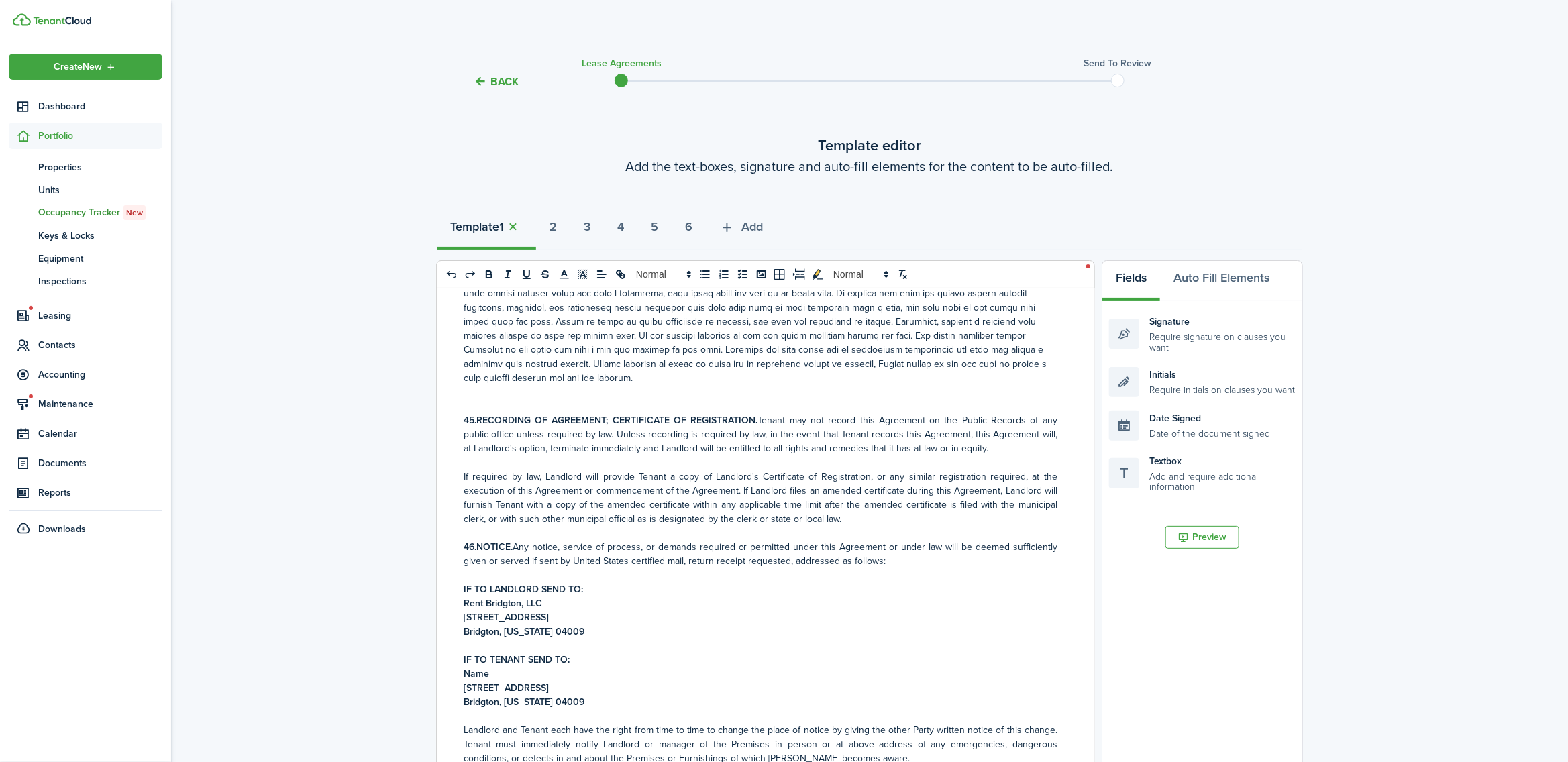
scroll to position [5704, 0]
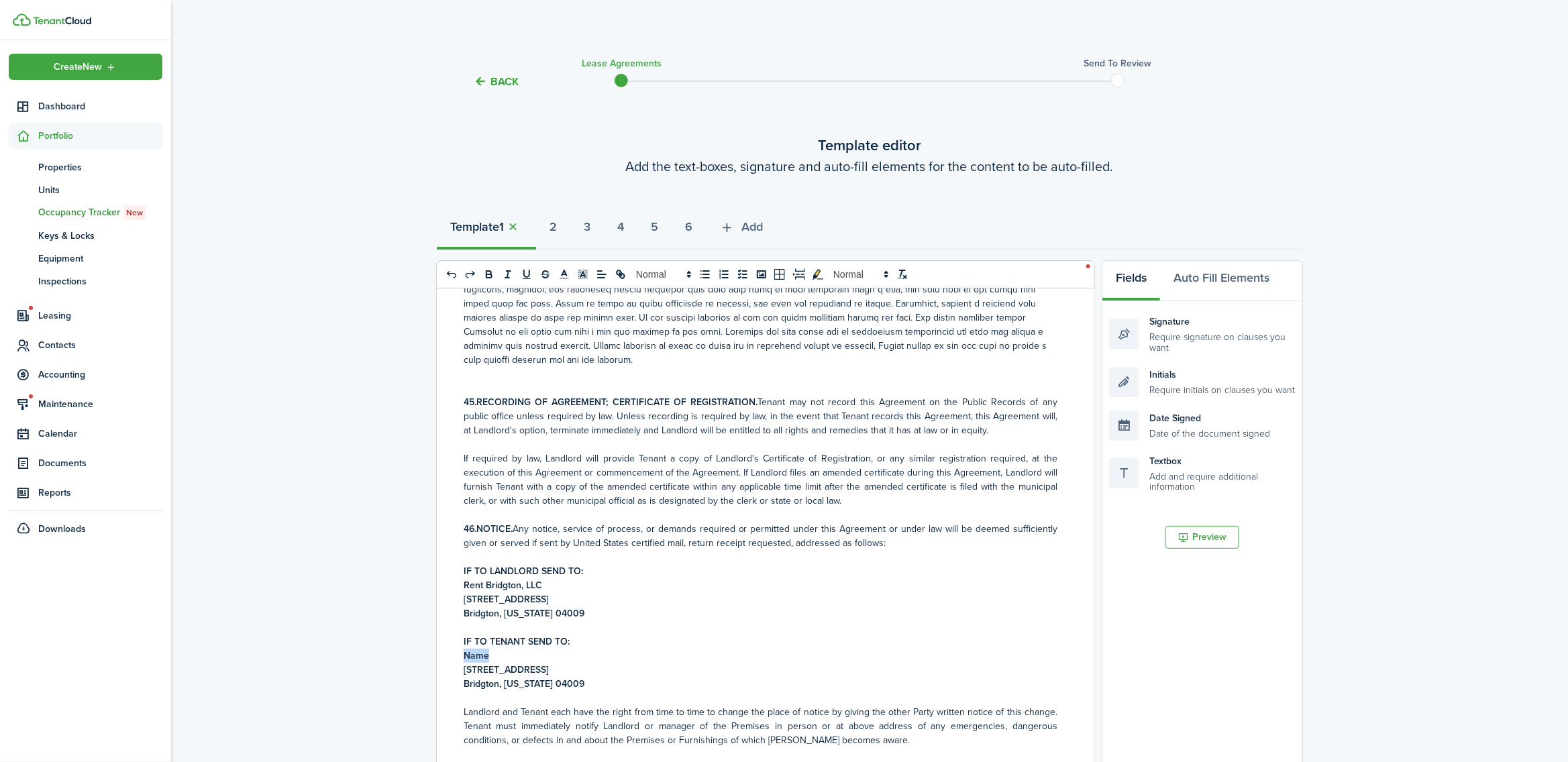
drag, startPoint x: 490, startPoint y: 666, endPoint x: 464, endPoint y: 666, distance: 26.0
click at [464, 663] on p "Name" at bounding box center [761, 656] width 594 height 14
click at [494, 663] on strong "[PERSON_NAME], [PERSON_NAME]" at bounding box center [540, 656] width 152 height 14
click at [471, 677] on strong "[STREET_ADDRESS]" at bounding box center [506, 670] width 85 height 14
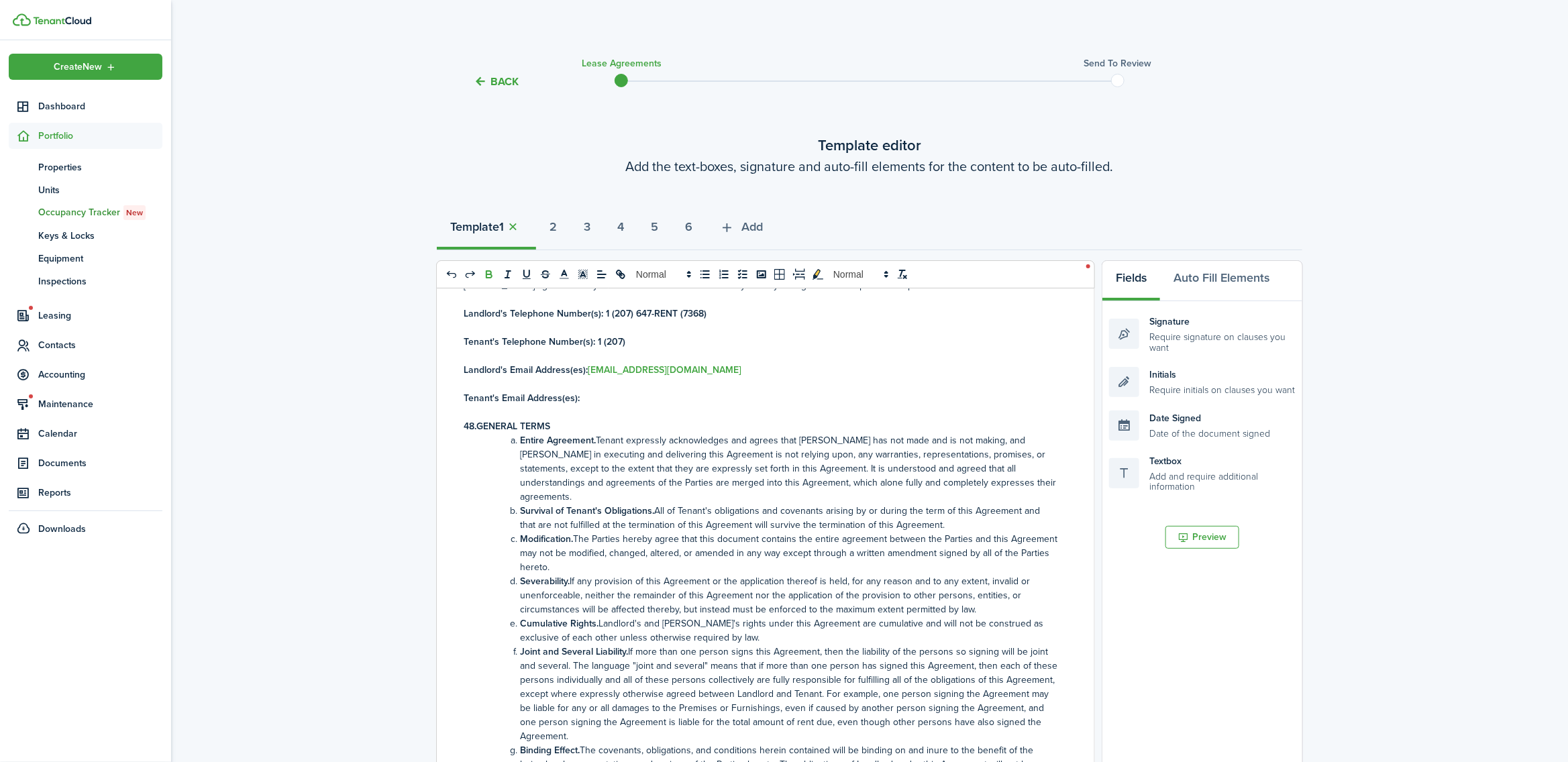
scroll to position [6206, 0]
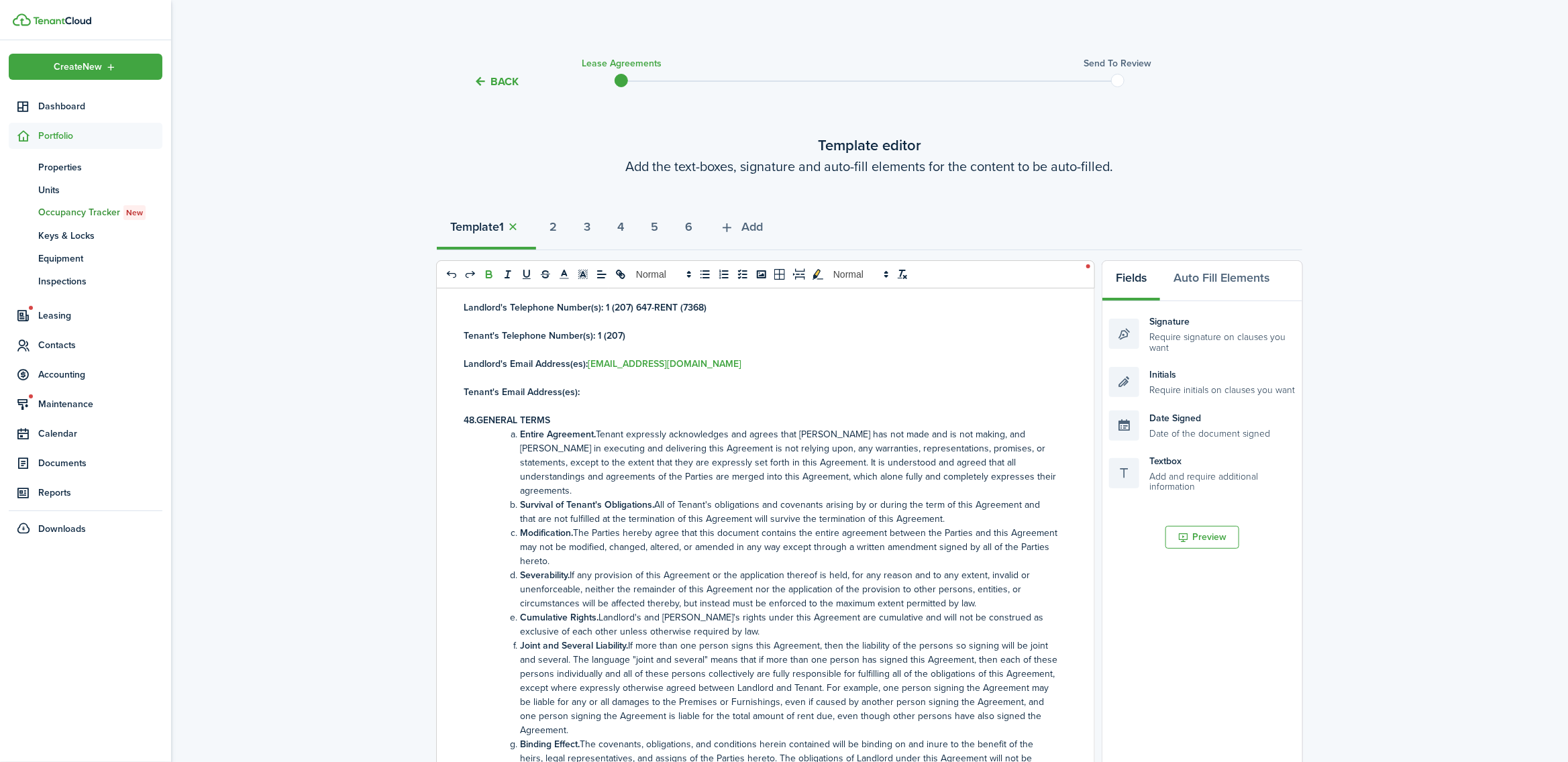
click at [649, 342] on p "Tenant's Telephone Number(s): 1 (207)" at bounding box center [761, 336] width 594 height 14
click at [602, 399] on p "Tenant's Email Address(es):" at bounding box center [761, 392] width 594 height 14
drag, startPoint x: 696, startPoint y: 399, endPoint x: 582, endPoint y: 404, distance: 114.1
click at [582, 399] on p "Tenant's Email Address(es): [EMAIL_ADDRESS][DOMAIN_NAME]" at bounding box center [761, 392] width 594 height 14
click at [486, 273] on icon "bold" at bounding box center [489, 273] width 5 height 3
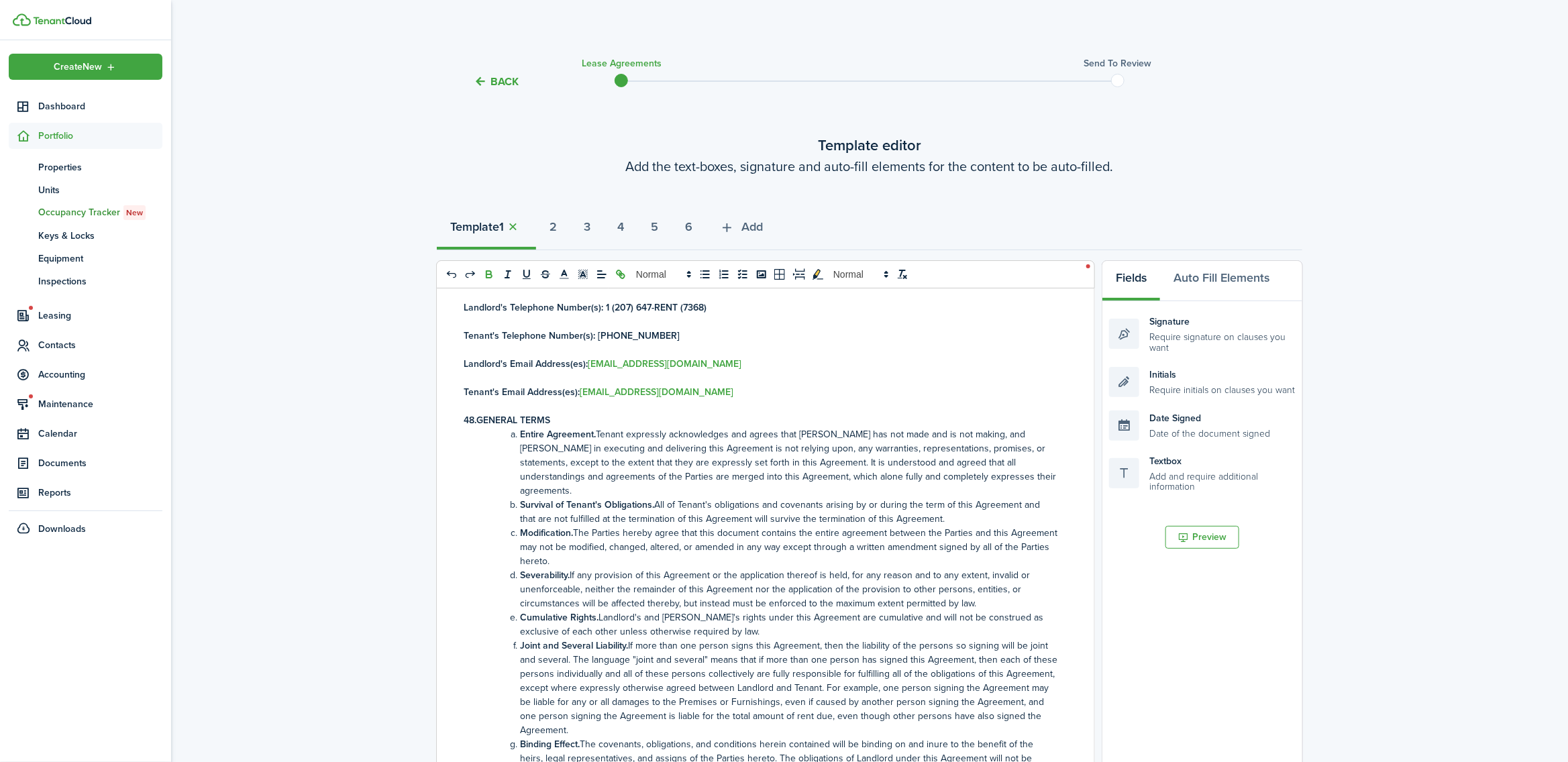
click at [733, 342] on p "Tenant's Telephone Number(s): [PHONE_NUMBER]" at bounding box center [761, 336] width 594 height 14
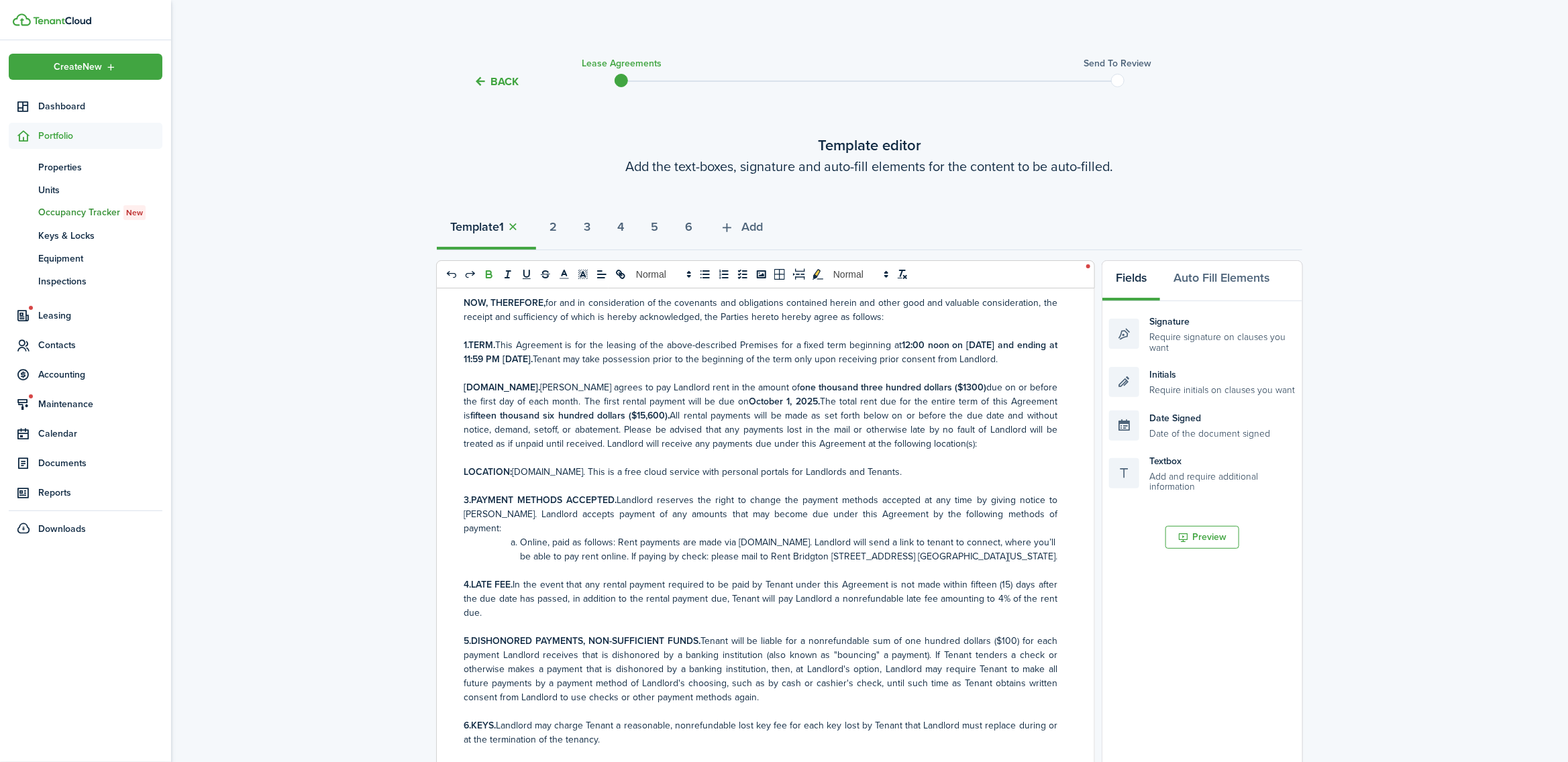
scroll to position [0, 0]
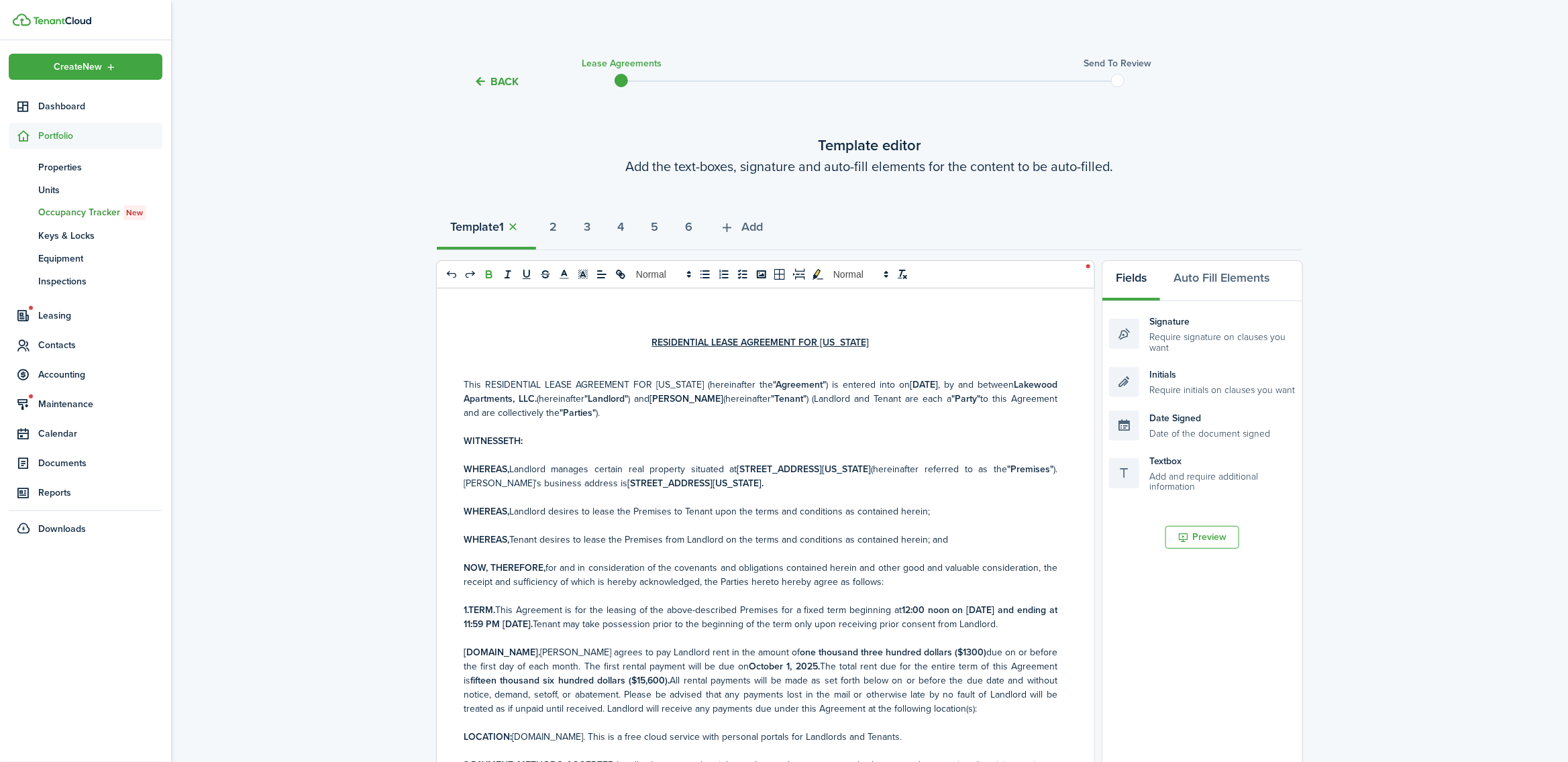
drag, startPoint x: 971, startPoint y: 384, endPoint x: 883, endPoint y: 384, distance: 88.0
click at [910, 384] on strong "[DATE]" at bounding box center [924, 385] width 28 height 14
copy strong "[DATE]"
click at [565, 222] on button "2" at bounding box center [554, 229] width 34 height 40
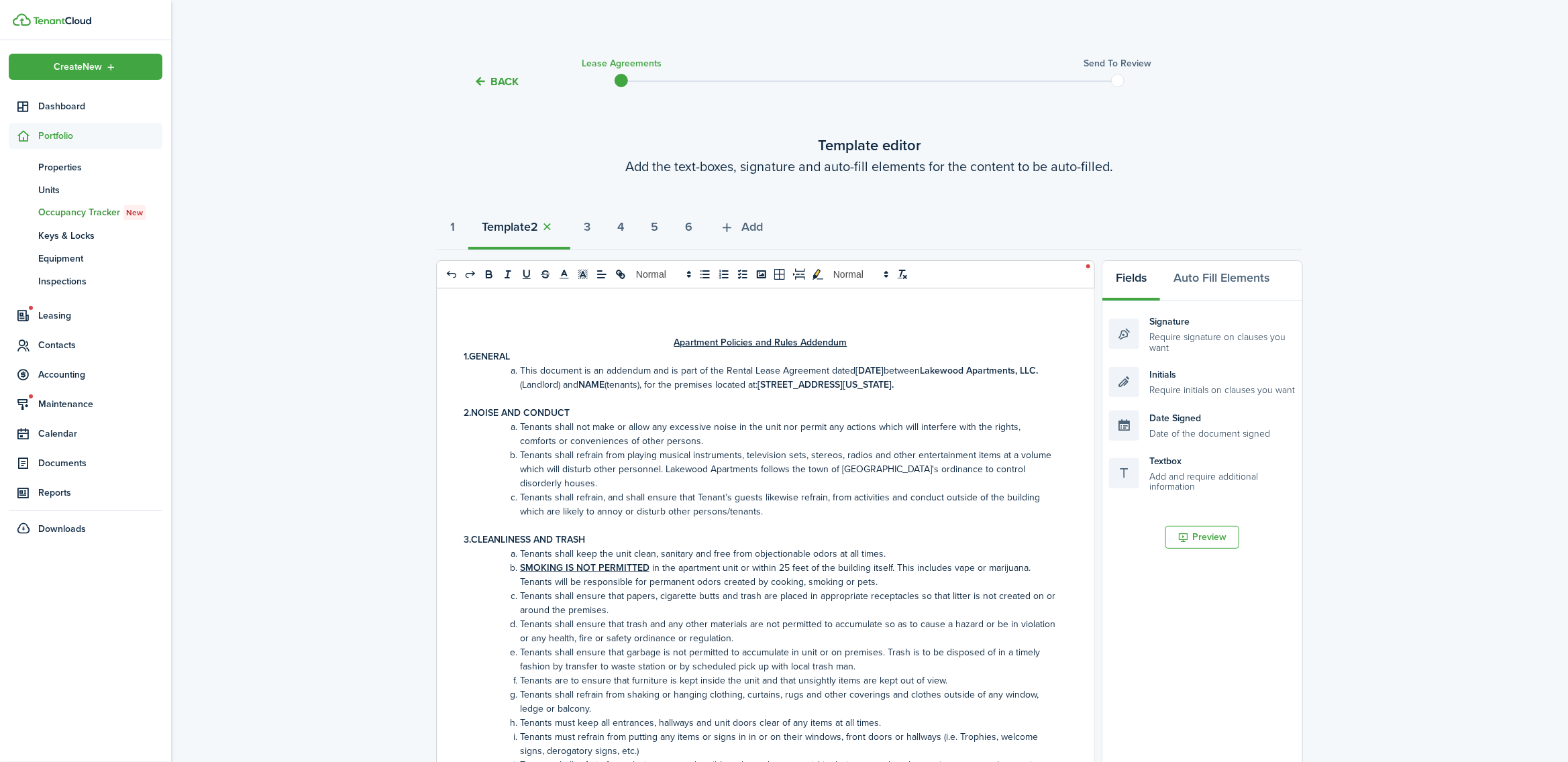
drag, startPoint x: 938, startPoint y: 367, endPoint x: 853, endPoint y: 367, distance: 85.0
click at [853, 367] on li "This document is an addendum and is part of the Rental Lease Agreement dated [D…" at bounding box center [768, 377] width 580 height 28
click at [591, 225] on strong "3" at bounding box center [587, 226] width 7 height 18
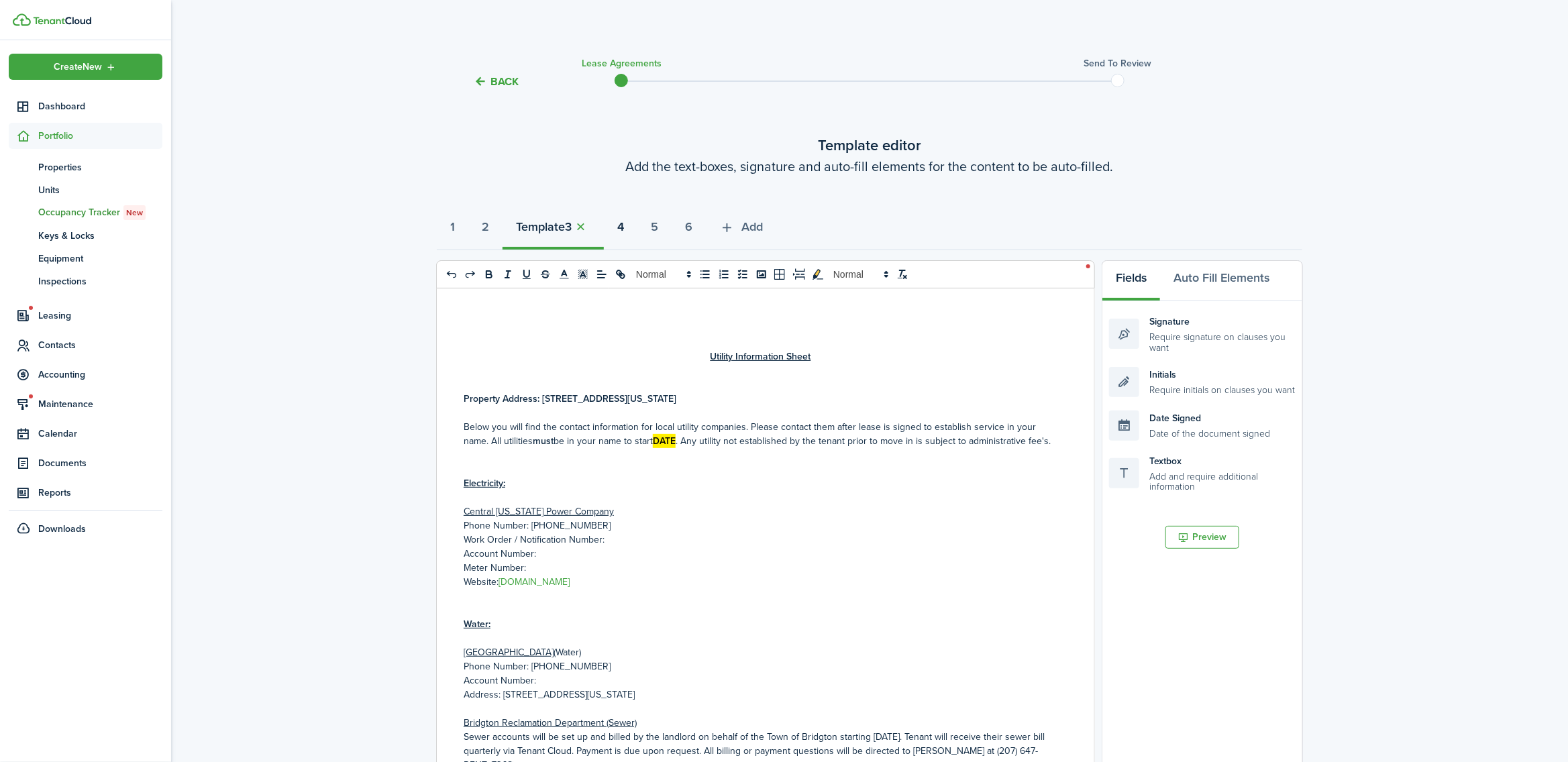
click at [638, 232] on button "4" at bounding box center [620, 229] width 34 height 40
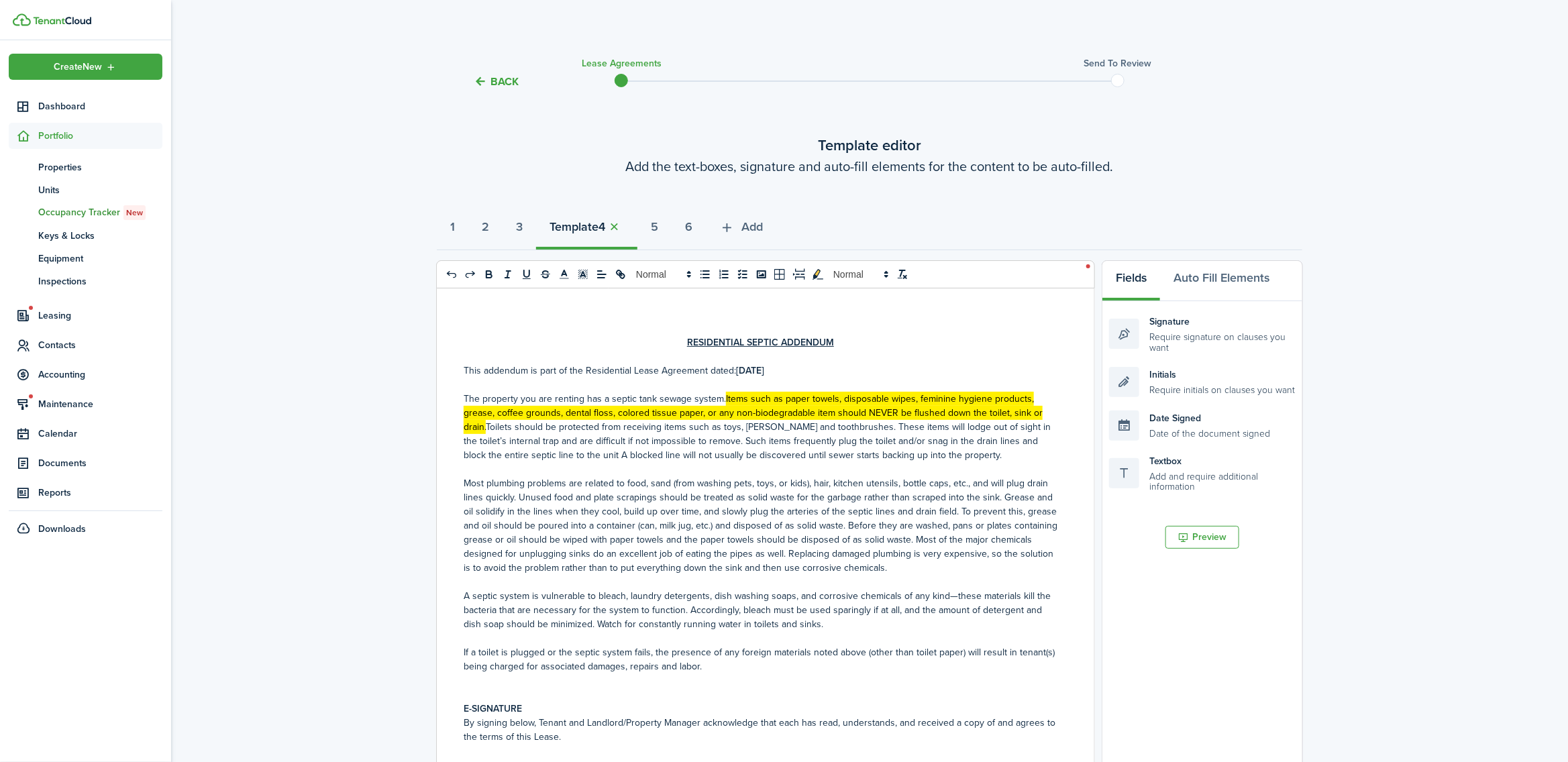
drag, startPoint x: 807, startPoint y: 370, endPoint x: 735, endPoint y: 370, distance: 72.0
click at [735, 370] on p "This addendum is part of the Residential Lease Agreement dated: [DATE]" at bounding box center [761, 370] width 594 height 14
click at [658, 226] on strong "5" at bounding box center [654, 226] width 7 height 18
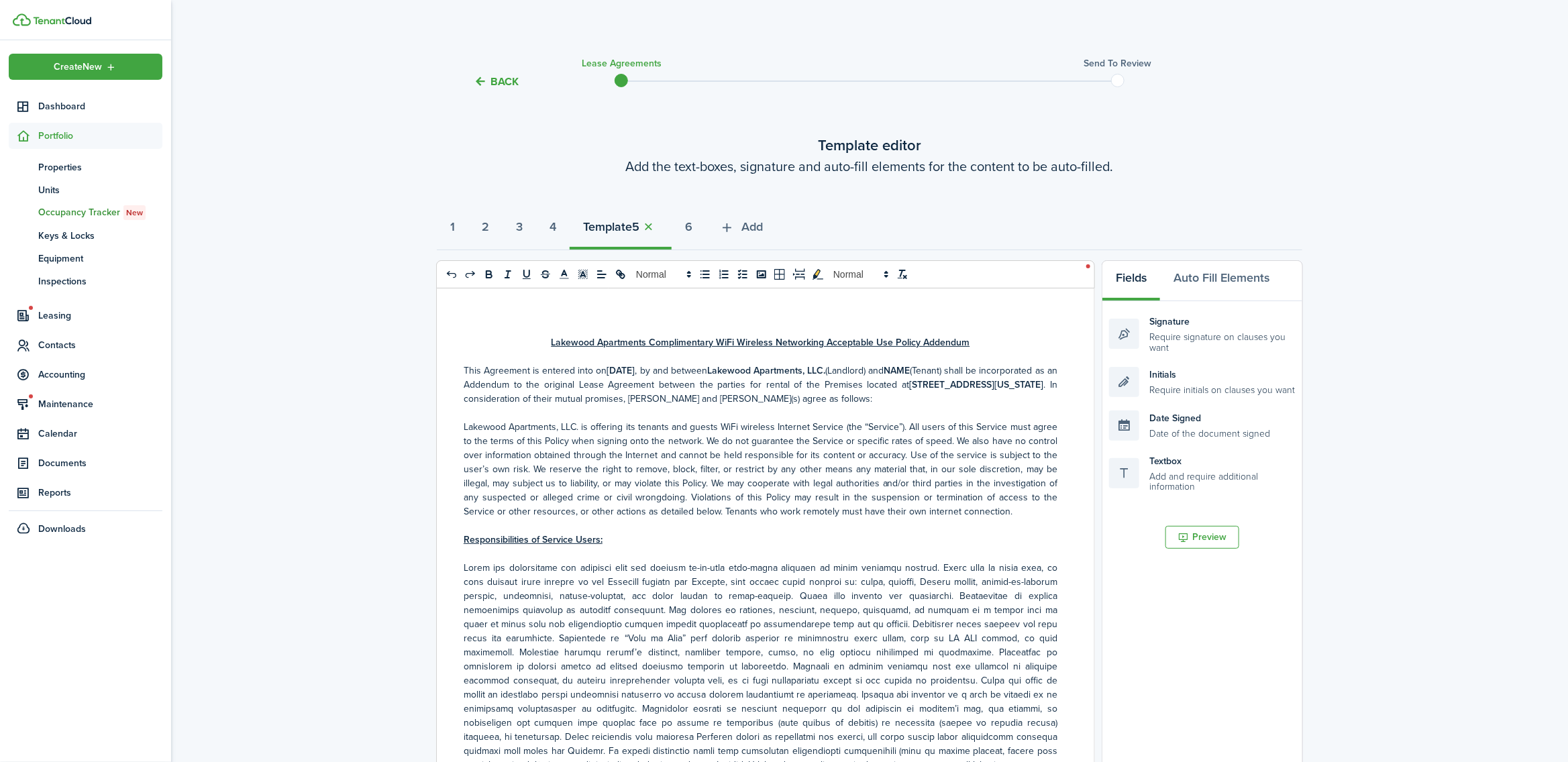
drag, startPoint x: 692, startPoint y: 370, endPoint x: 608, endPoint y: 367, distance: 84.1
click at [608, 367] on p "This Agreement is entered into on [DATE] , by and between Lakewood Apartments, …" at bounding box center [761, 385] width 594 height 42
click at [692, 226] on strong "6" at bounding box center [688, 226] width 7 height 18
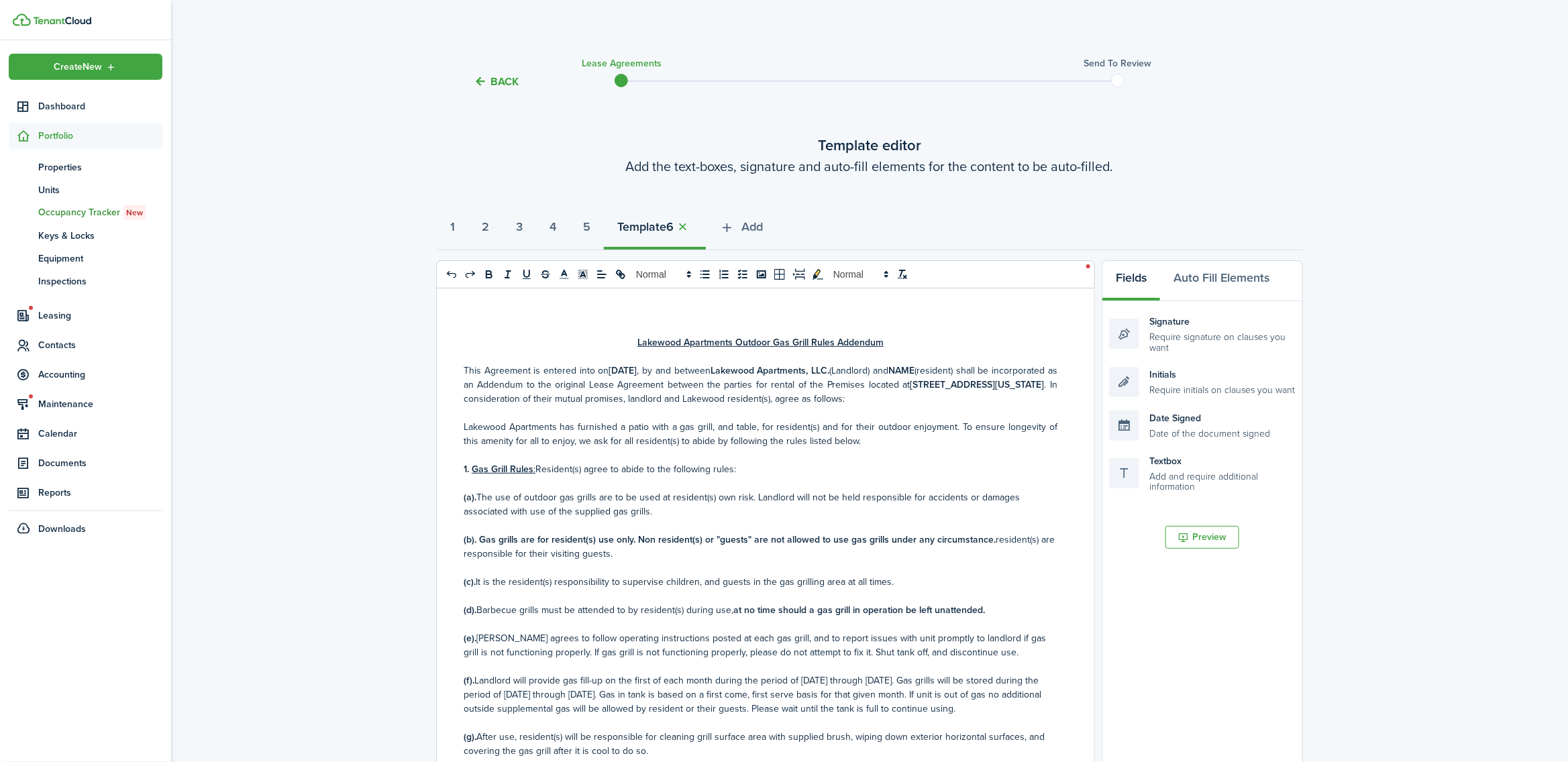
drag, startPoint x: 693, startPoint y: 367, endPoint x: 612, endPoint y: 370, distance: 81.1
click at [612, 370] on strong "[DATE]" at bounding box center [623, 370] width 28 height 14
click at [453, 226] on strong "1" at bounding box center [453, 226] width 5 height 18
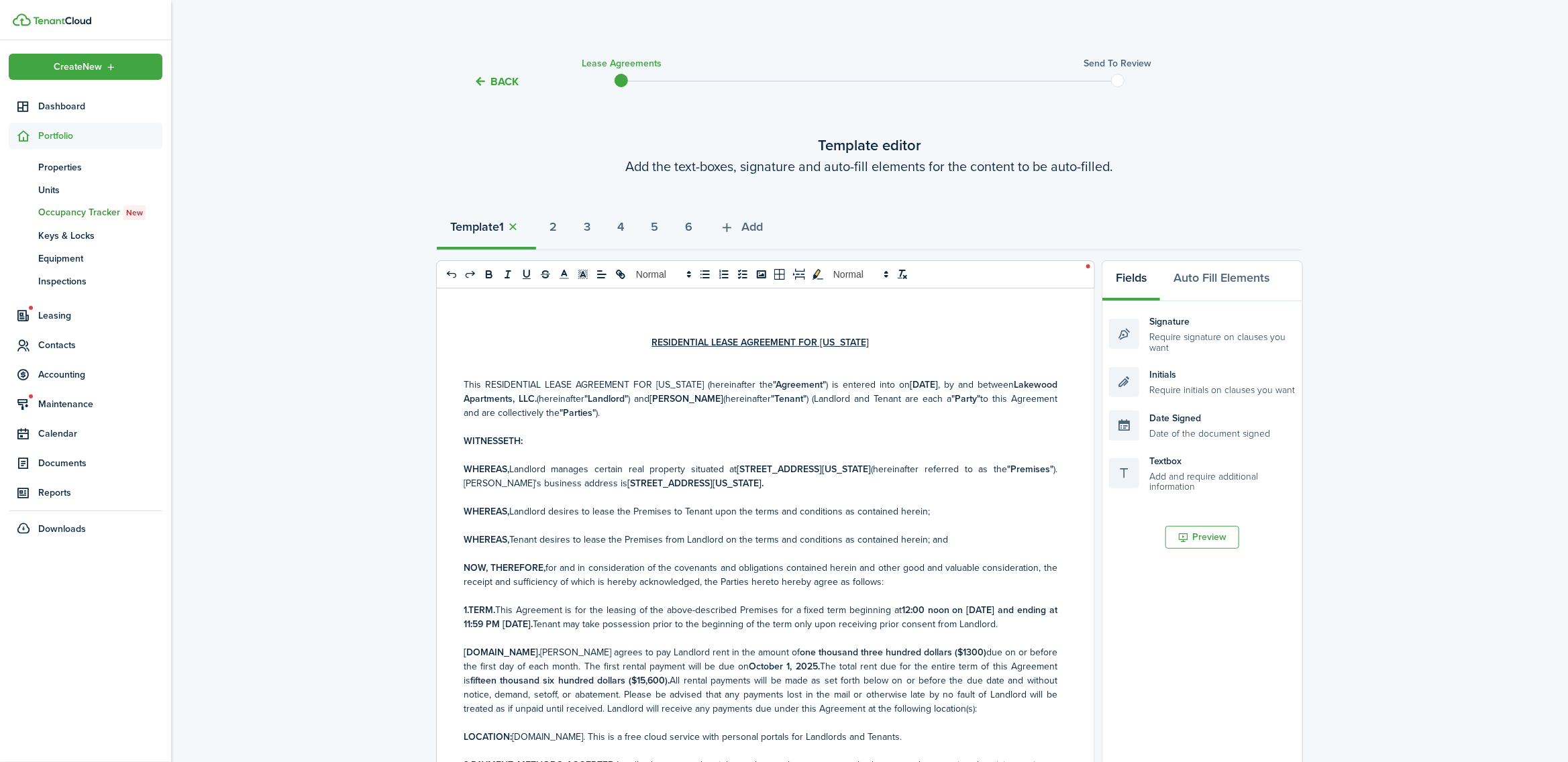
drag, startPoint x: 807, startPoint y: 399, endPoint x: 709, endPoint y: 396, distance: 98.0
click at [709, 396] on p "This RESIDENTIAL LEASE AGREEMENT FOR [US_STATE] (hereinafter the "Agreement" ) …" at bounding box center [761, 399] width 594 height 42
click at [557, 226] on strong "2" at bounding box center [553, 226] width 7 height 18
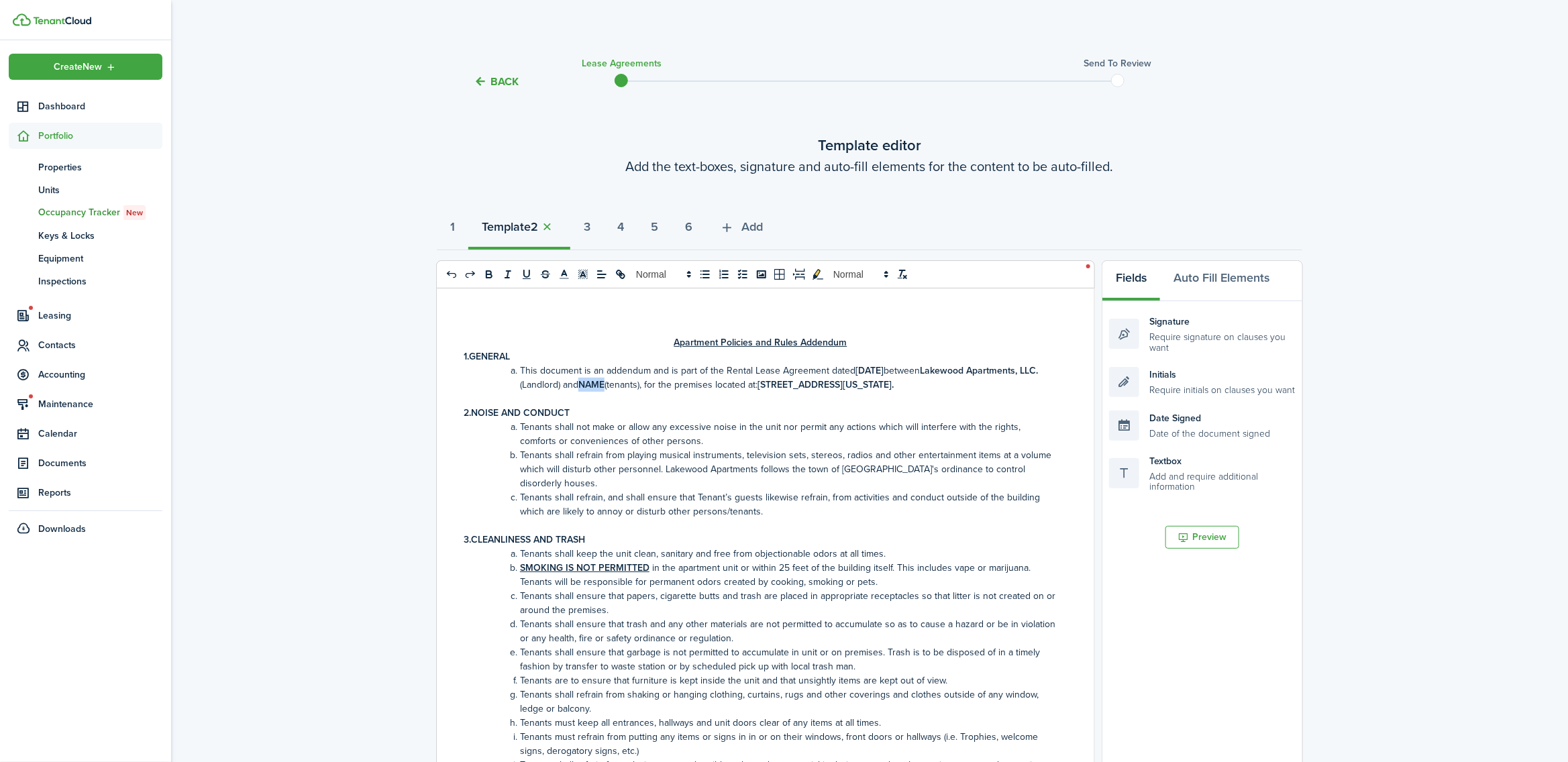
drag, startPoint x: 680, startPoint y: 387, endPoint x: 658, endPoint y: 385, distance: 22.1
click at [605, 385] on strong "NAME" at bounding box center [591, 385] width 26 height 14
click at [591, 226] on strong "3" at bounding box center [587, 226] width 7 height 18
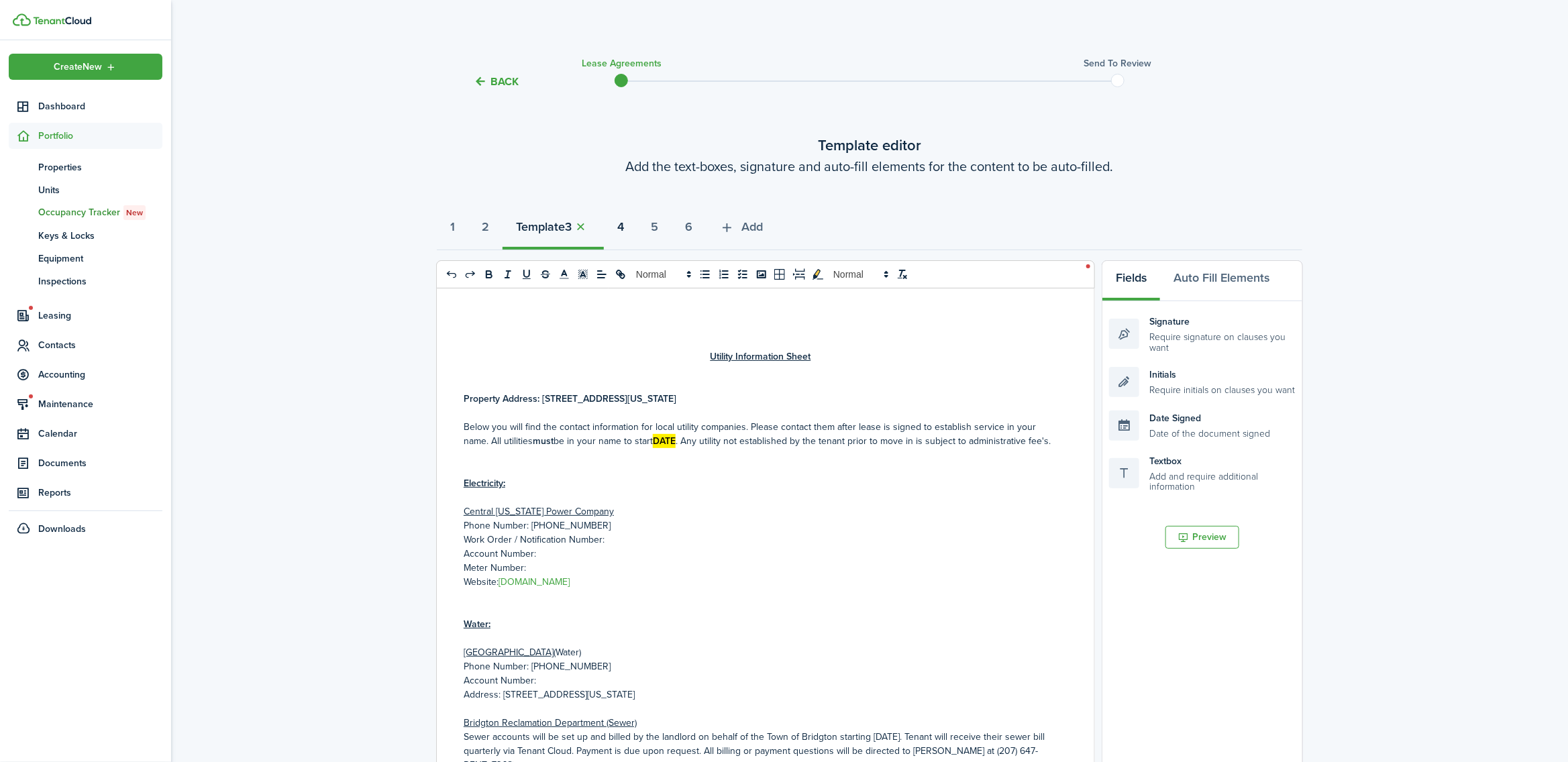
click at [624, 227] on strong "4" at bounding box center [620, 226] width 7 height 18
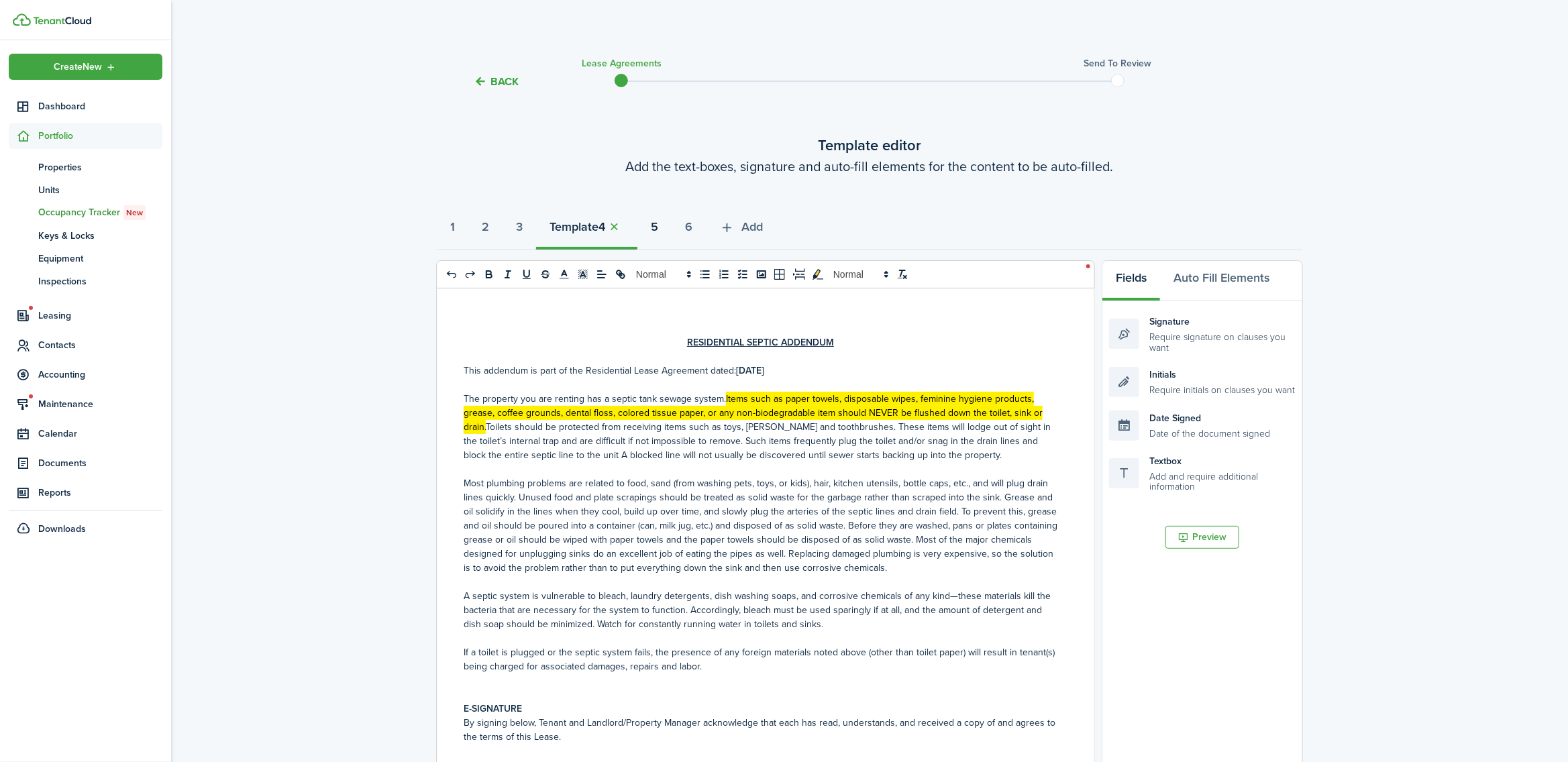
drag, startPoint x: 664, startPoint y: 222, endPoint x: 666, endPoint y: 246, distance: 24.1
click at [658, 222] on strong "5" at bounding box center [654, 226] width 7 height 18
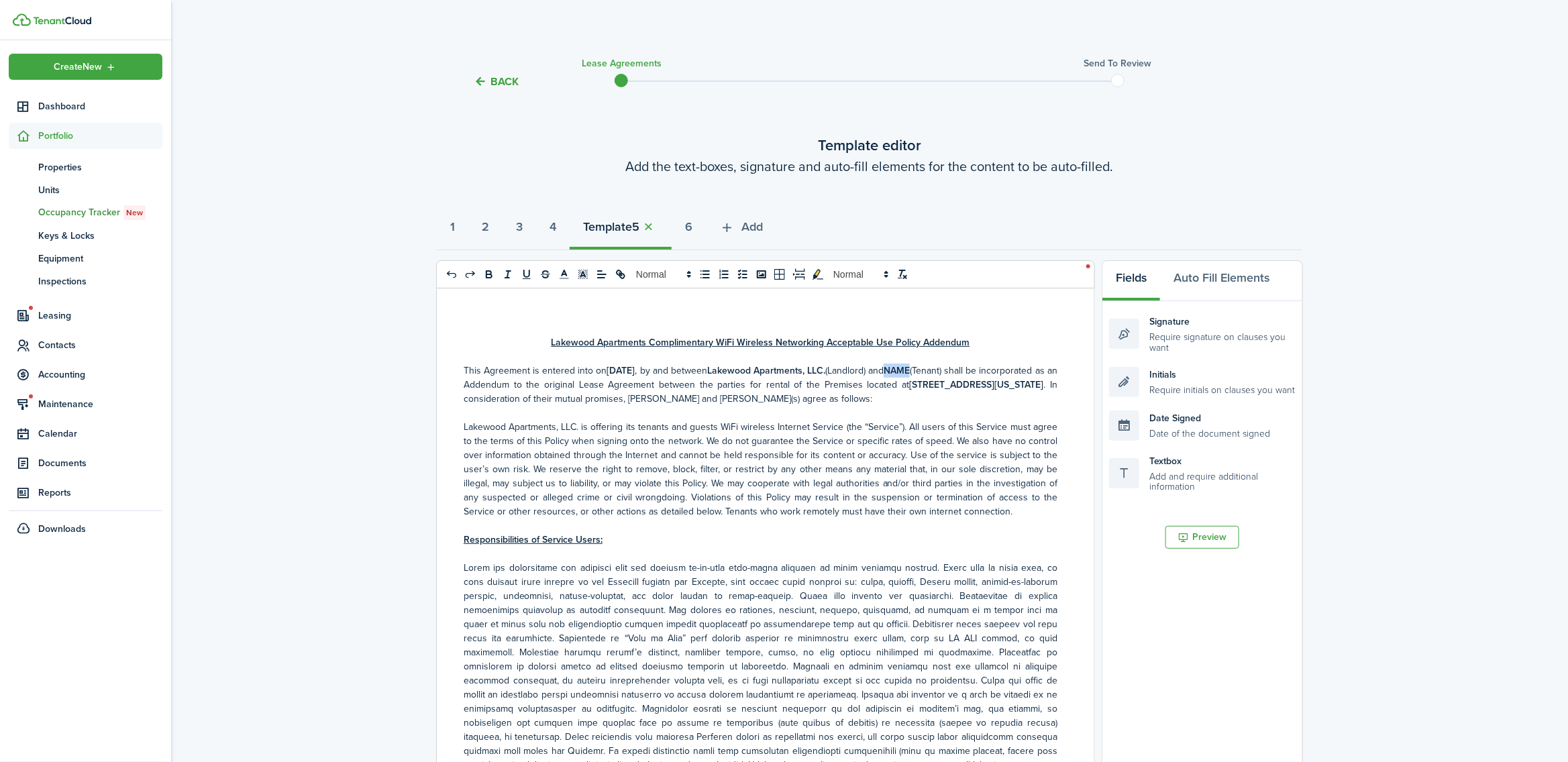
drag, startPoint x: 977, startPoint y: 369, endPoint x: 952, endPoint y: 369, distance: 25.0
click at [952, 369] on p "This Agreement is entered into on [DATE] , by and between Lakewood Apartments, …" at bounding box center [761, 385] width 594 height 42
click at [692, 226] on strong "6" at bounding box center [688, 226] width 7 height 18
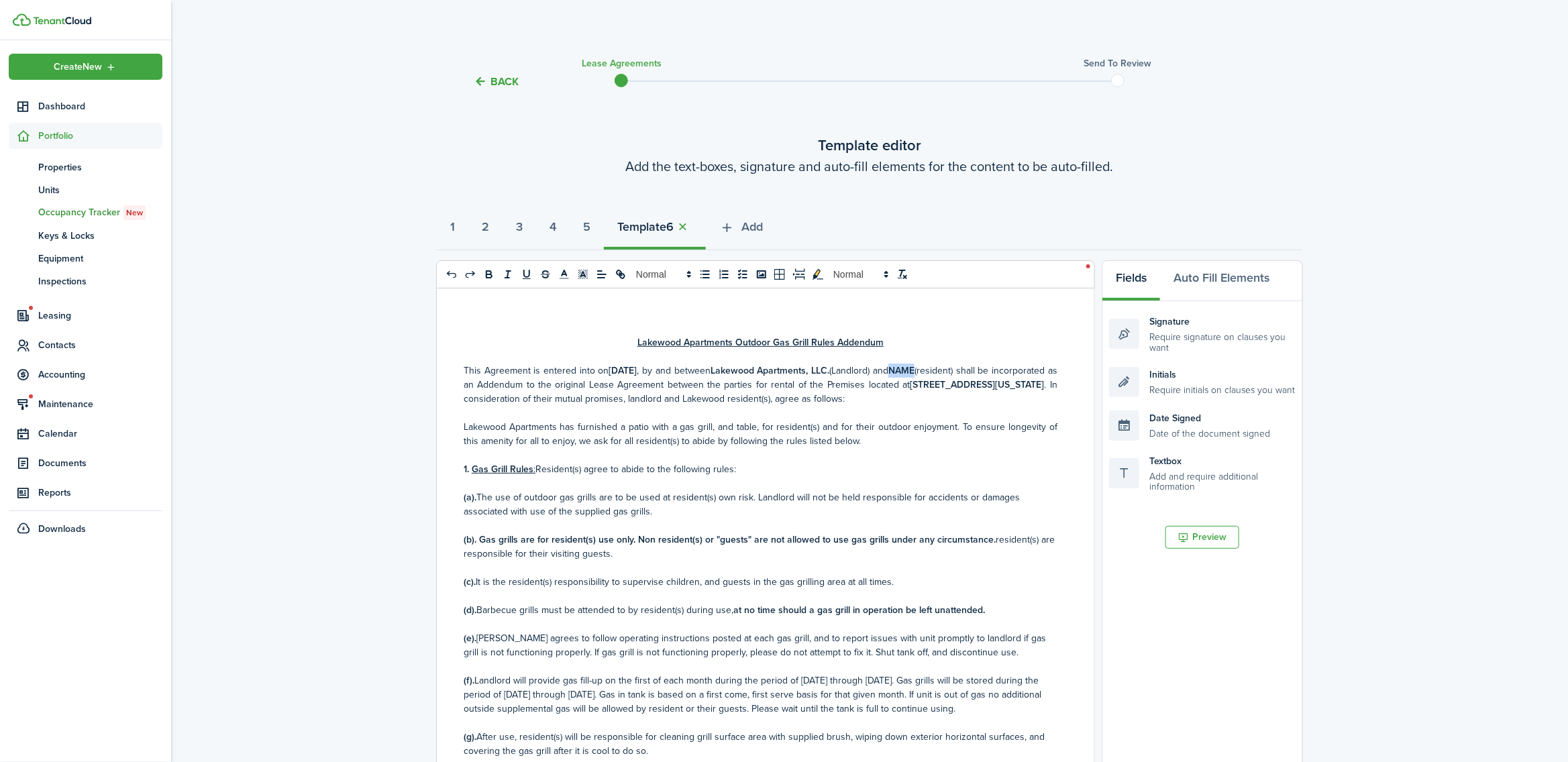
drag, startPoint x: 981, startPoint y: 373, endPoint x: 956, endPoint y: 373, distance: 25.0
click at [956, 373] on p "This Agreement is entered into on [DATE] , by and between Lakewood Apartments, …" at bounding box center [761, 385] width 594 height 42
click at [461, 226] on button "1" at bounding box center [453, 229] width 31 height 40
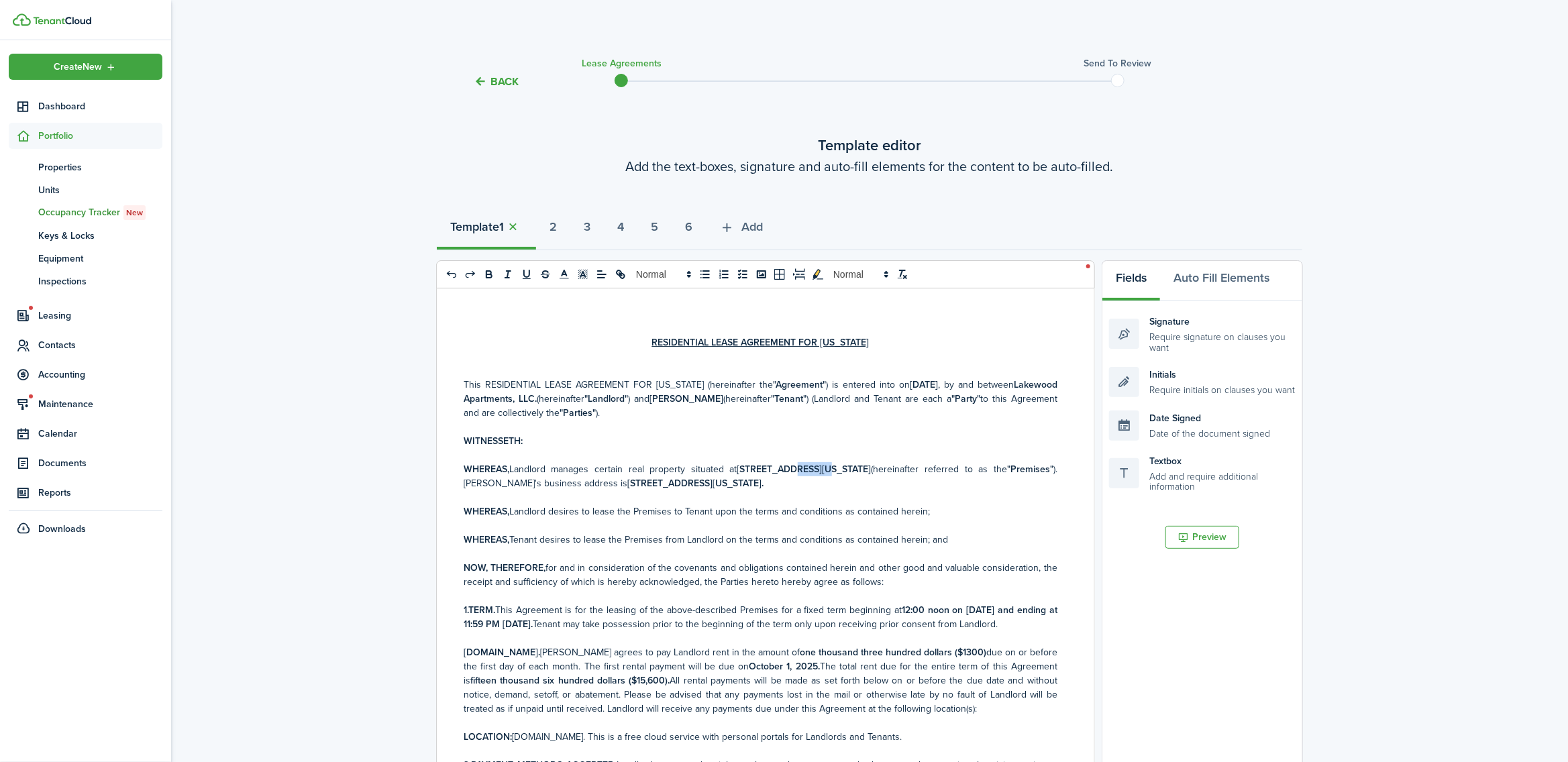
drag, startPoint x: 811, startPoint y: 467, endPoint x: 780, endPoint y: 465, distance: 31.1
click at [780, 465] on strong "[STREET_ADDRESS][US_STATE]" at bounding box center [804, 469] width 134 height 14
drag, startPoint x: 812, startPoint y: 468, endPoint x: 728, endPoint y: 468, distance: 84.0
click at [728, 468] on p "WHEREAS, [PERSON_NAME] manages certain real property situated at [STREET_ADDRES…" at bounding box center [761, 476] width 594 height 28
copy strong "[STREET_ADDRESS]"
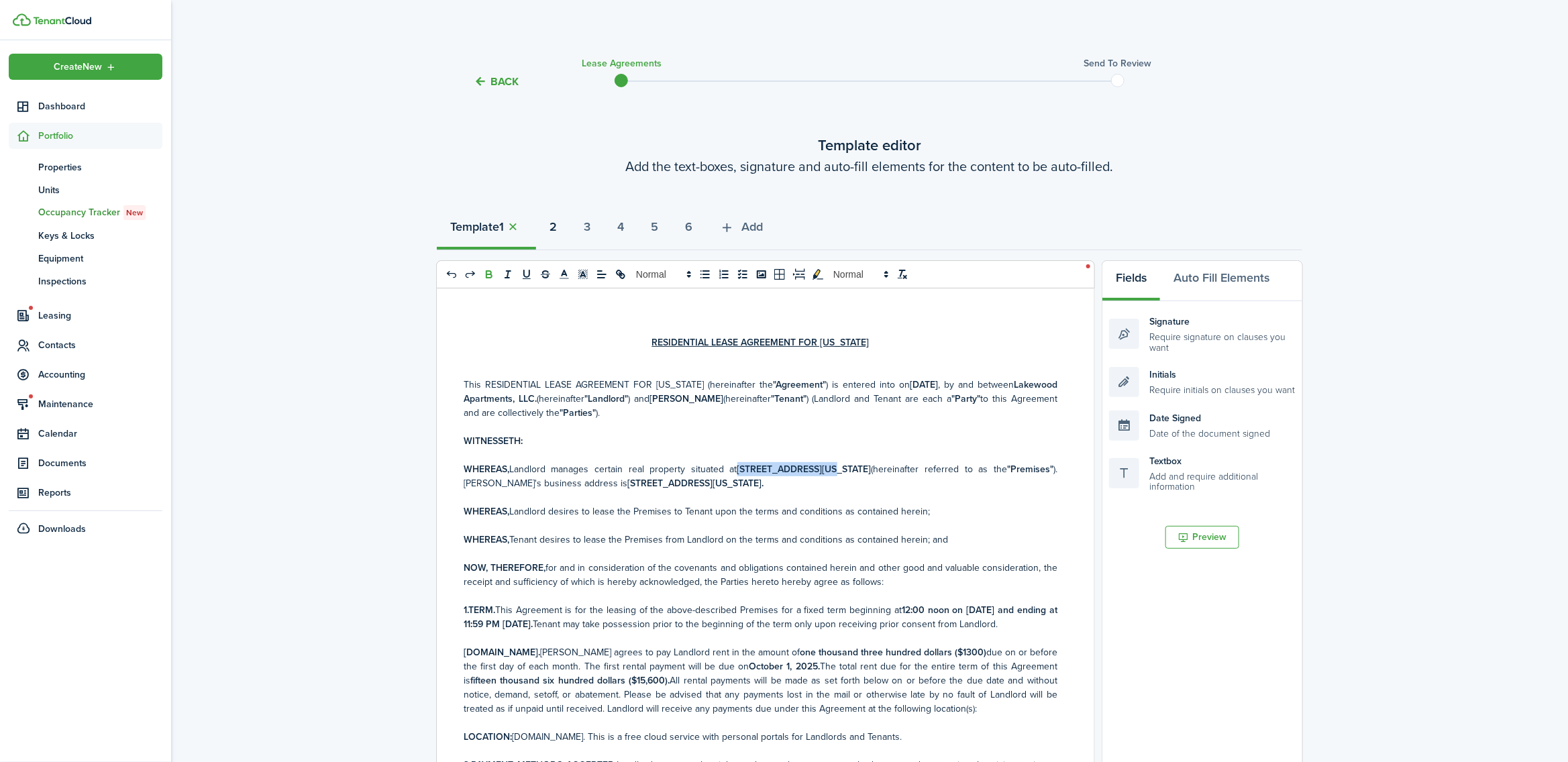
click at [557, 227] on strong "2" at bounding box center [553, 226] width 7 height 18
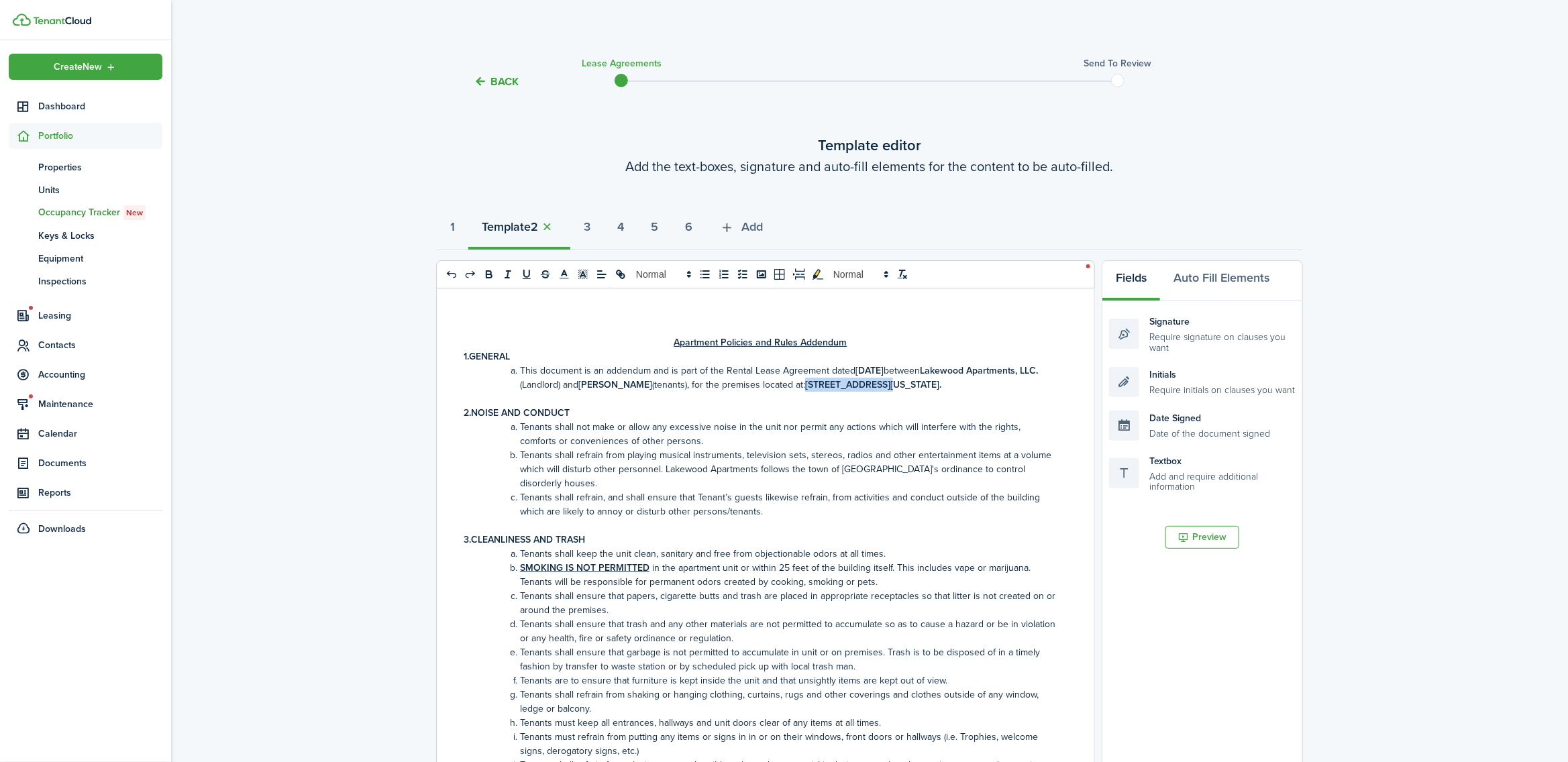
drag, startPoint x: 978, startPoint y: 385, endPoint x: 908, endPoint y: 385, distance: 70.0
click at [908, 385] on strong "[STREET_ADDRESS][US_STATE]." at bounding box center [873, 385] width 136 height 14
click at [591, 222] on strong "3" at bounding box center [587, 226] width 7 height 18
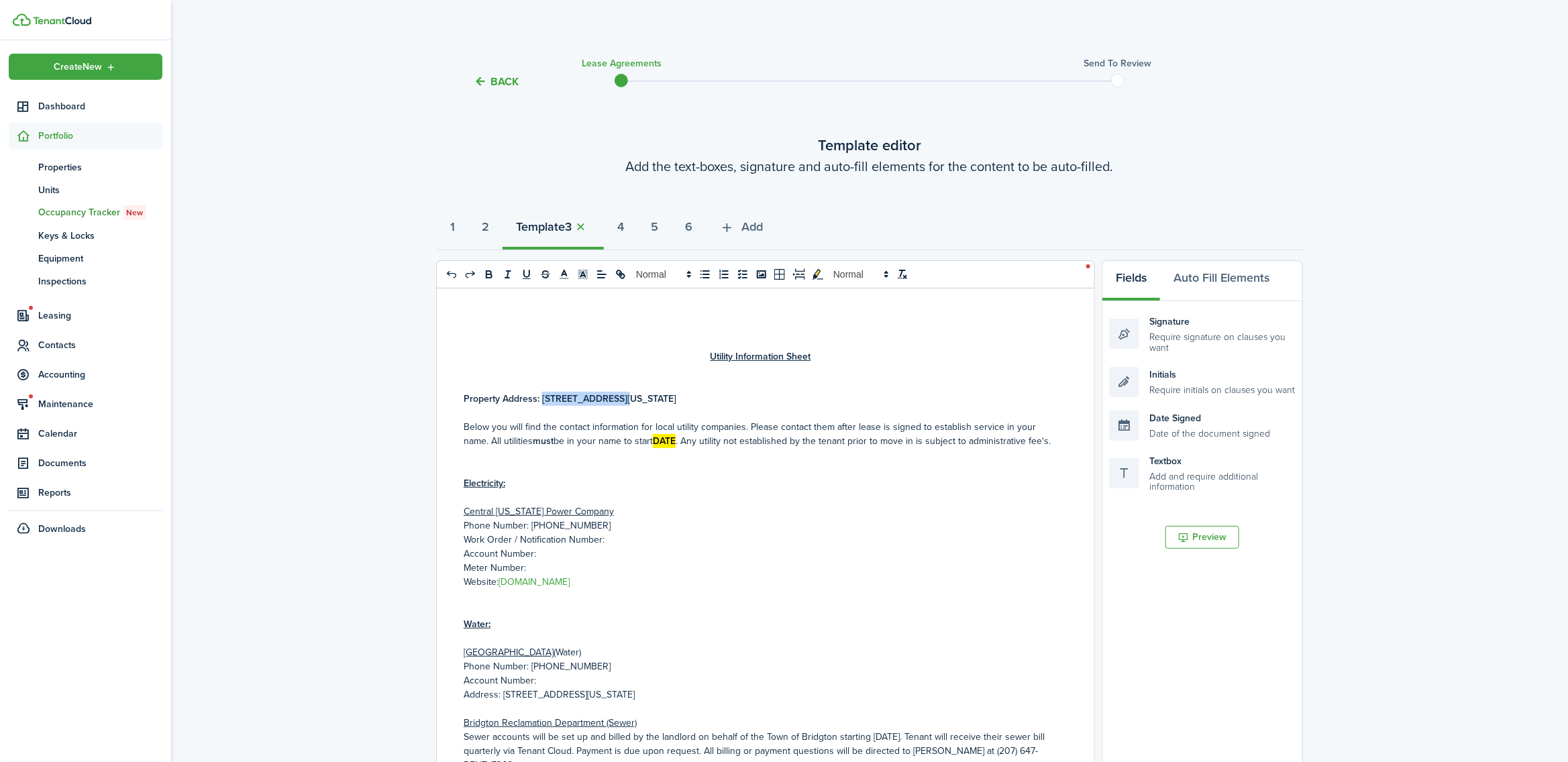
drag, startPoint x: 612, startPoint y: 395, endPoint x: 541, endPoint y: 395, distance: 71.0
click at [542, 395] on strong "[STREET_ADDRESS][US_STATE]" at bounding box center [609, 399] width 134 height 14
click at [624, 226] on strong "4" at bounding box center [620, 226] width 7 height 18
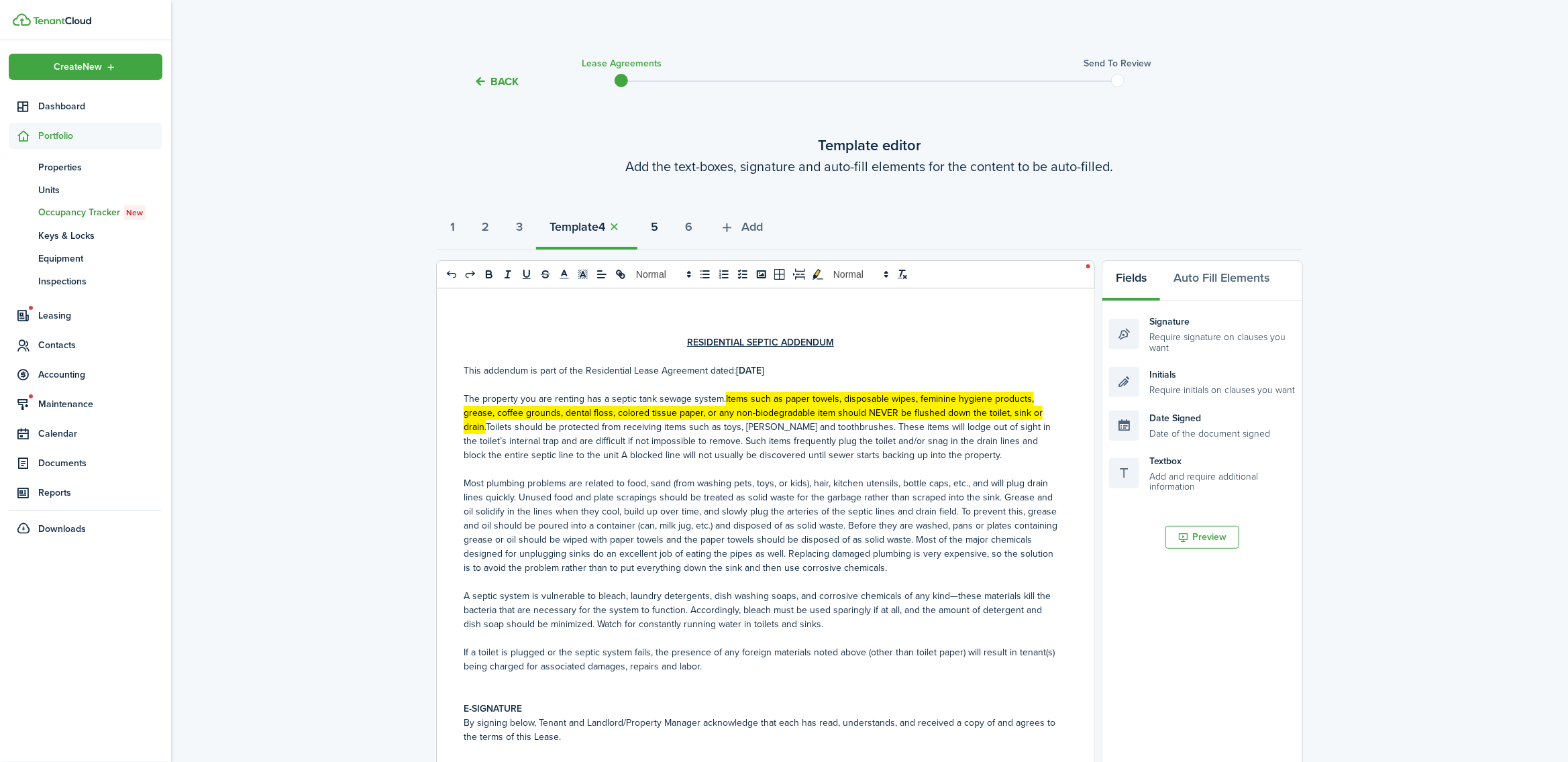
click at [658, 229] on strong "5" at bounding box center [654, 226] width 7 height 18
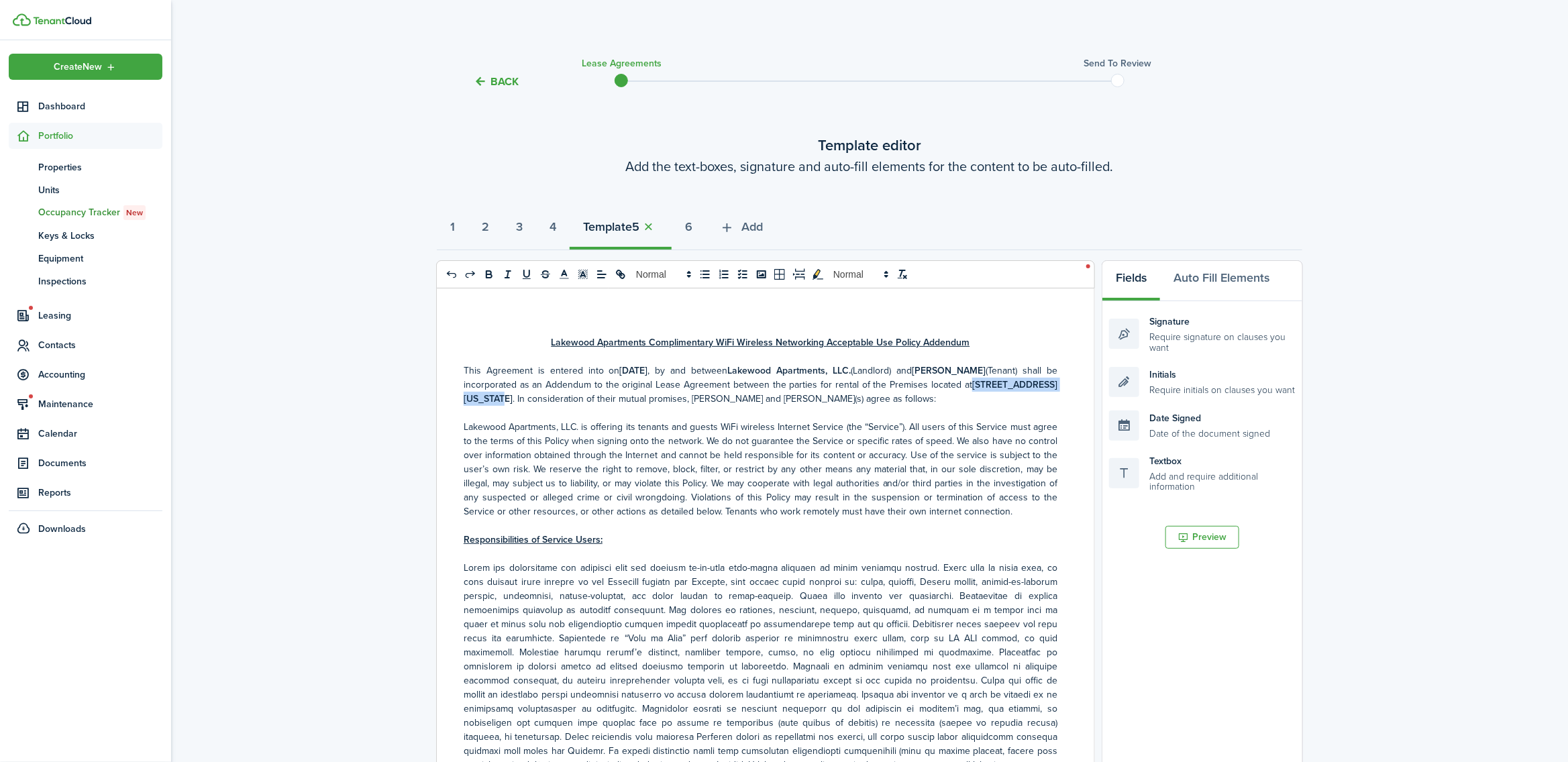
drag, startPoint x: 551, startPoint y: 398, endPoint x: 1037, endPoint y: 385, distance: 486.2
click at [1037, 385] on strong "[STREET_ADDRESS][US_STATE]" at bounding box center [761, 392] width 594 height 28
click at [692, 229] on strong "6" at bounding box center [688, 226] width 7 height 18
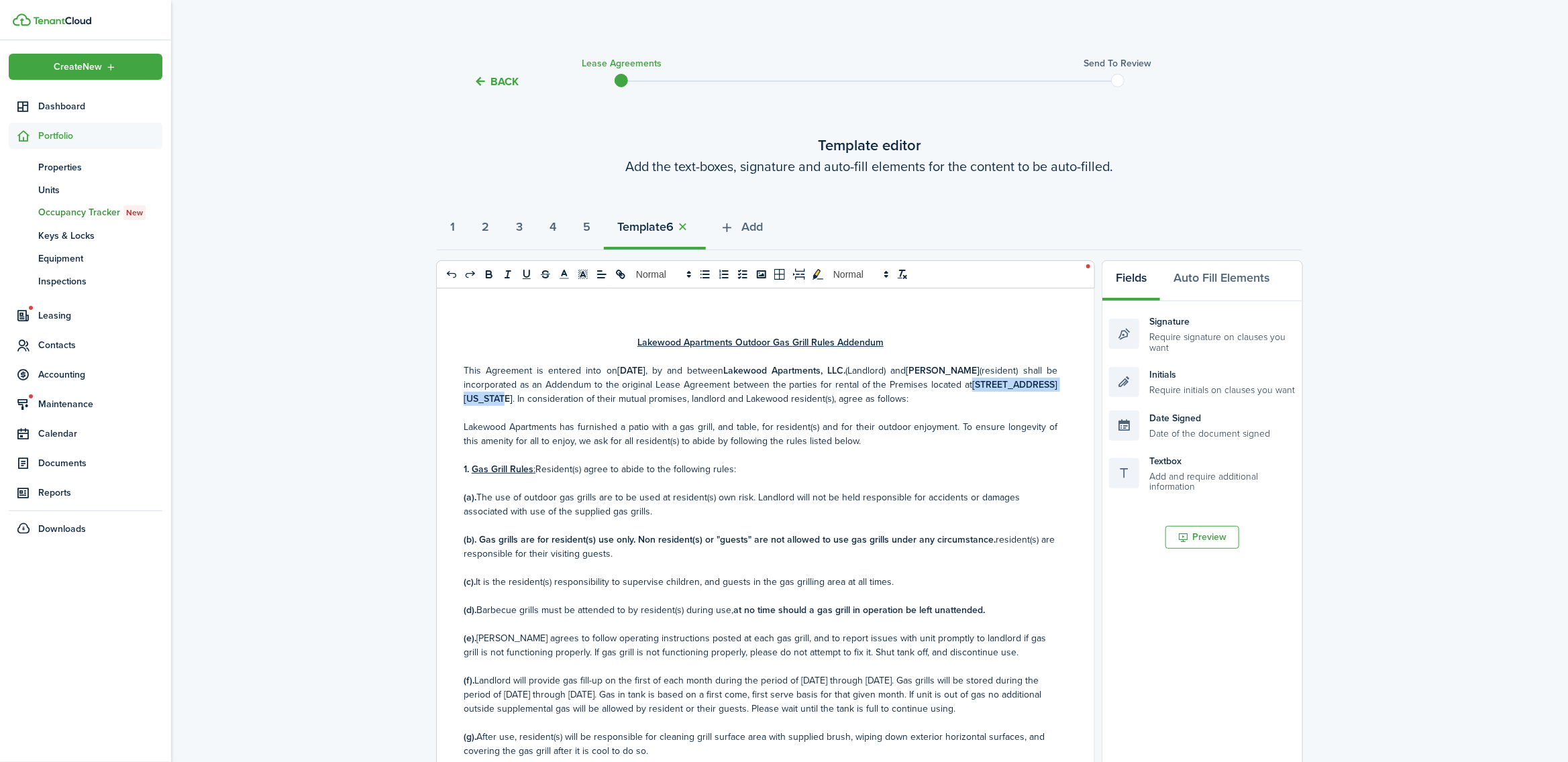
drag, startPoint x: 551, startPoint y: 398, endPoint x: 1038, endPoint y: 384, distance: 487.2
click at [1038, 384] on strong "[STREET_ADDRESS][US_STATE]" at bounding box center [761, 392] width 594 height 28
click at [453, 228] on strong "1" at bounding box center [453, 226] width 5 height 18
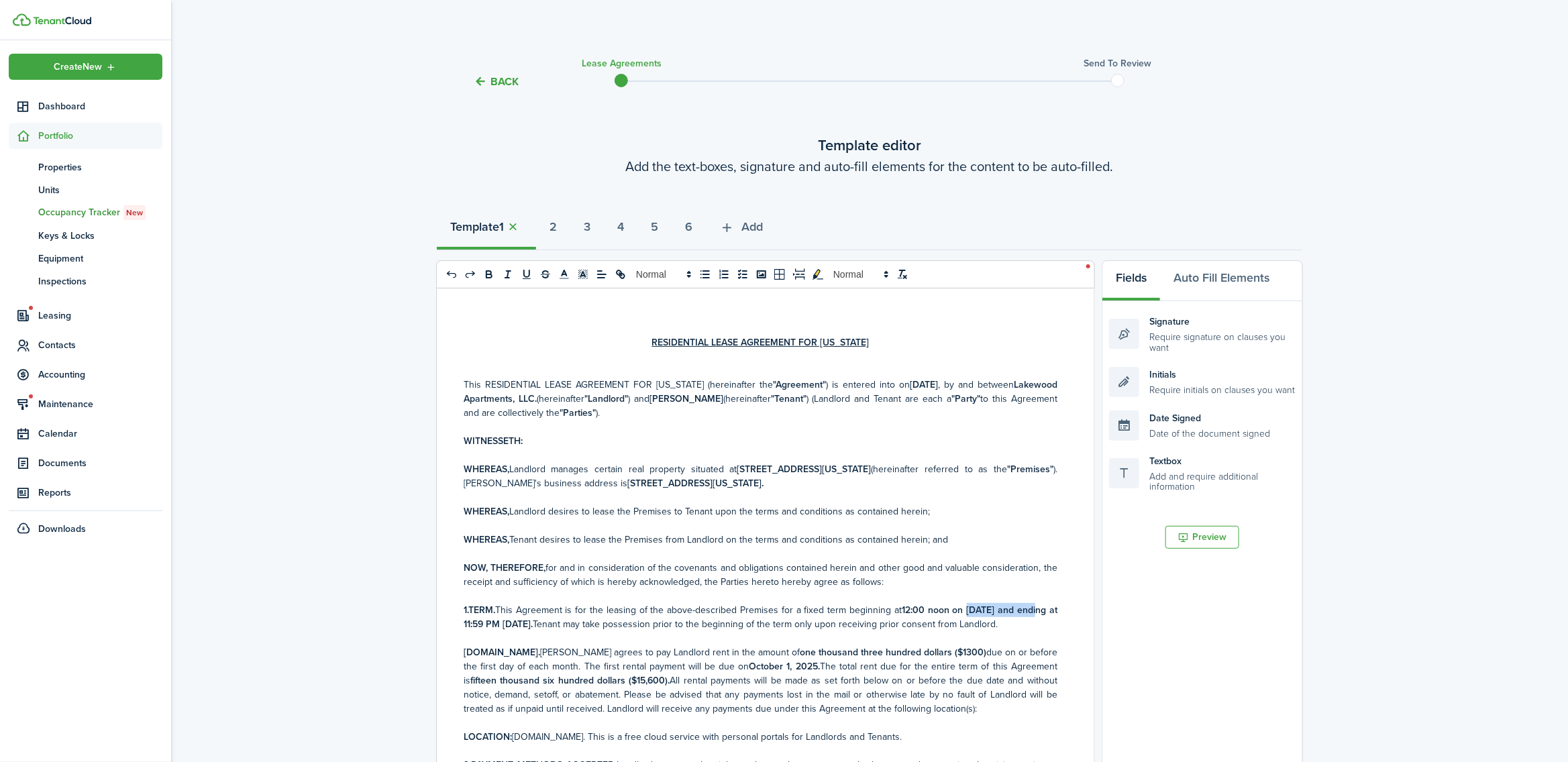
drag, startPoint x: 1024, startPoint y: 609, endPoint x: 960, endPoint y: 608, distance: 64.0
click at [960, 608] on strong "12:00 noon on [DATE] and ending at 11:59 PM [DATE]." at bounding box center [761, 617] width 594 height 28
copy strong "[DATE]"
click at [555, 222] on strong "2" at bounding box center [553, 226] width 7 height 18
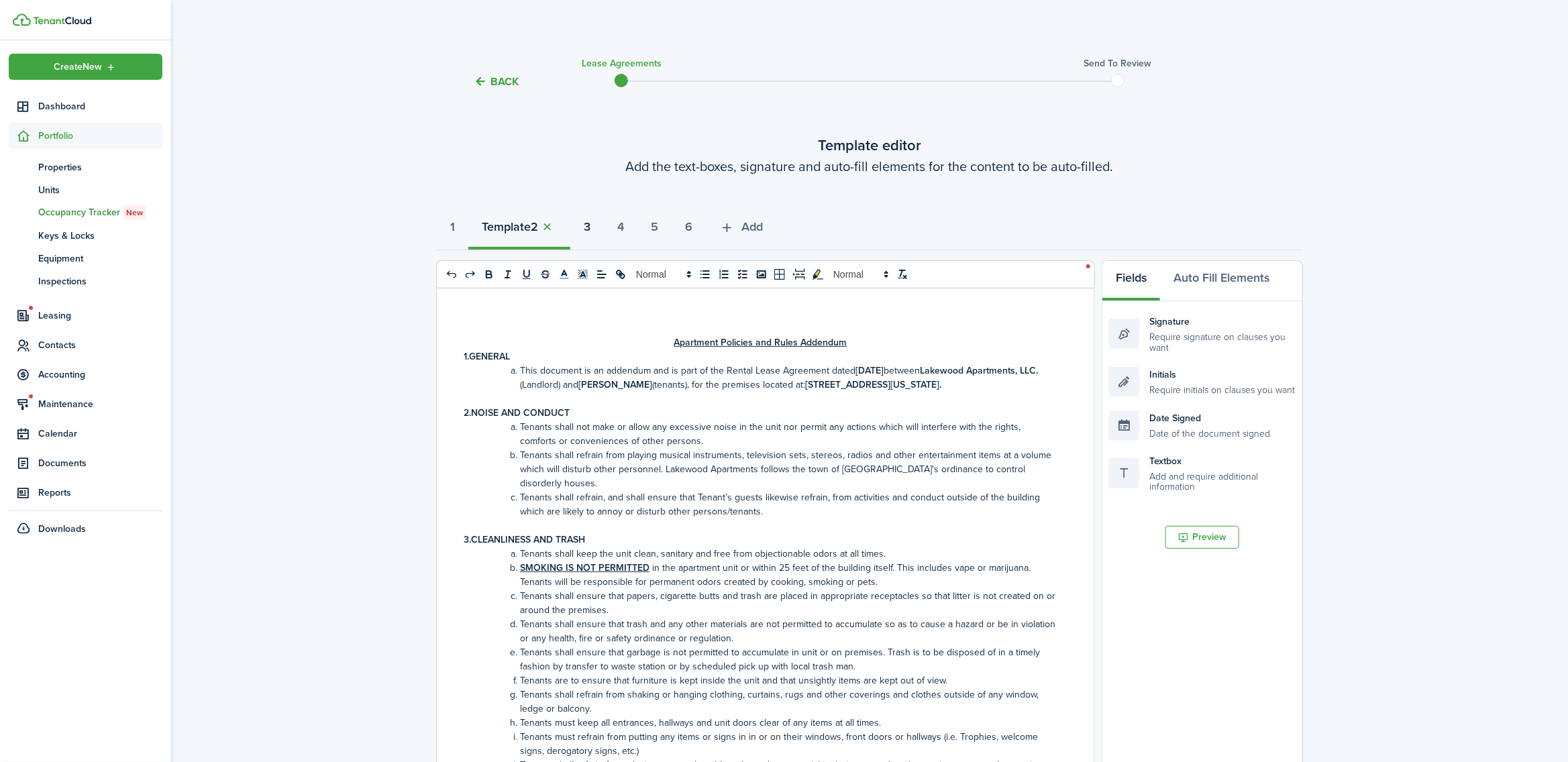
click at [591, 226] on strong "3" at bounding box center [587, 226] width 7 height 18
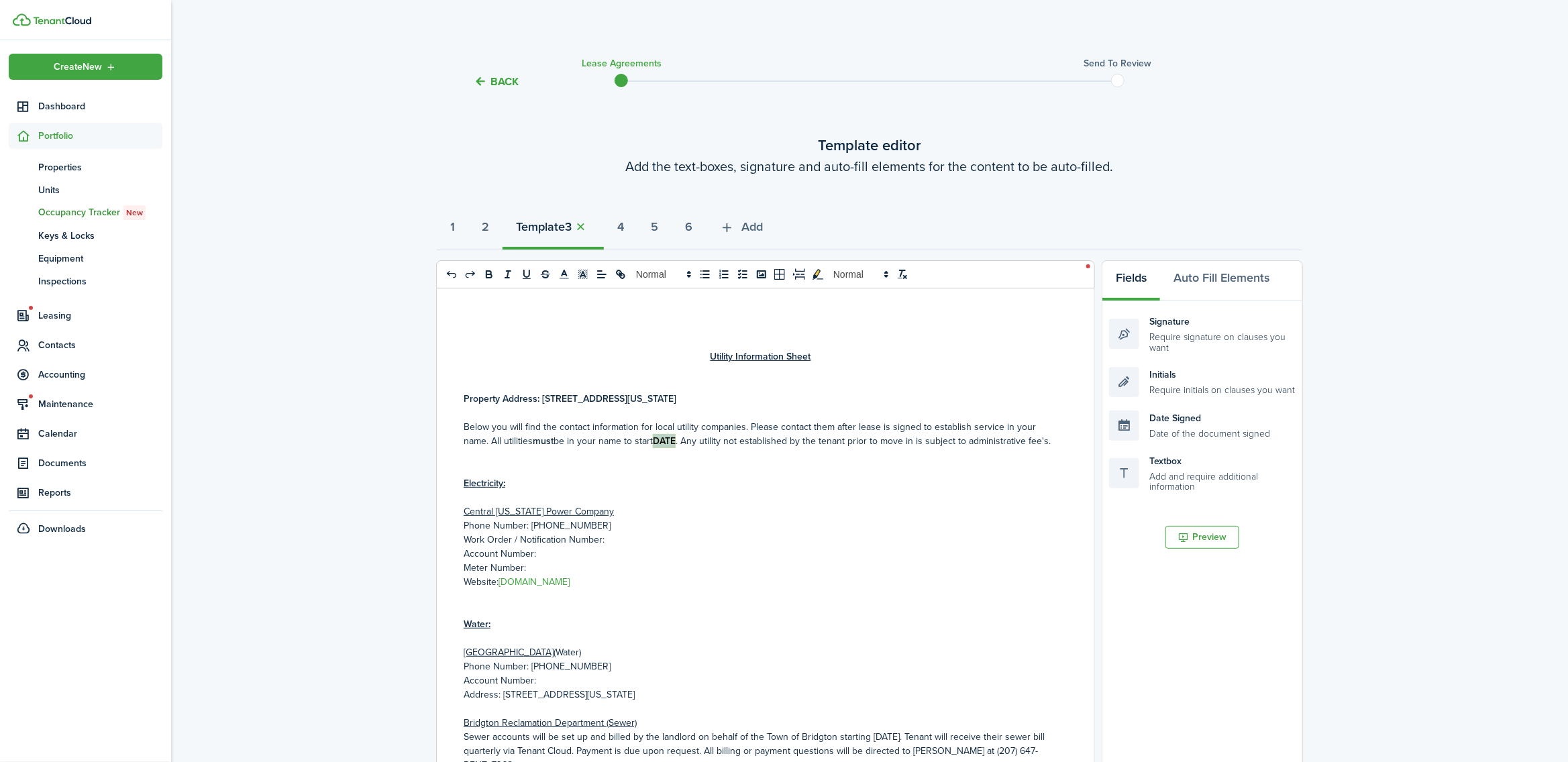
drag, startPoint x: 680, startPoint y: 439, endPoint x: 659, endPoint y: 438, distance: 21.0
click at [659, 438] on mark "DATE" at bounding box center [664, 441] width 23 height 14
click at [638, 227] on button "4" at bounding box center [620, 229] width 34 height 40
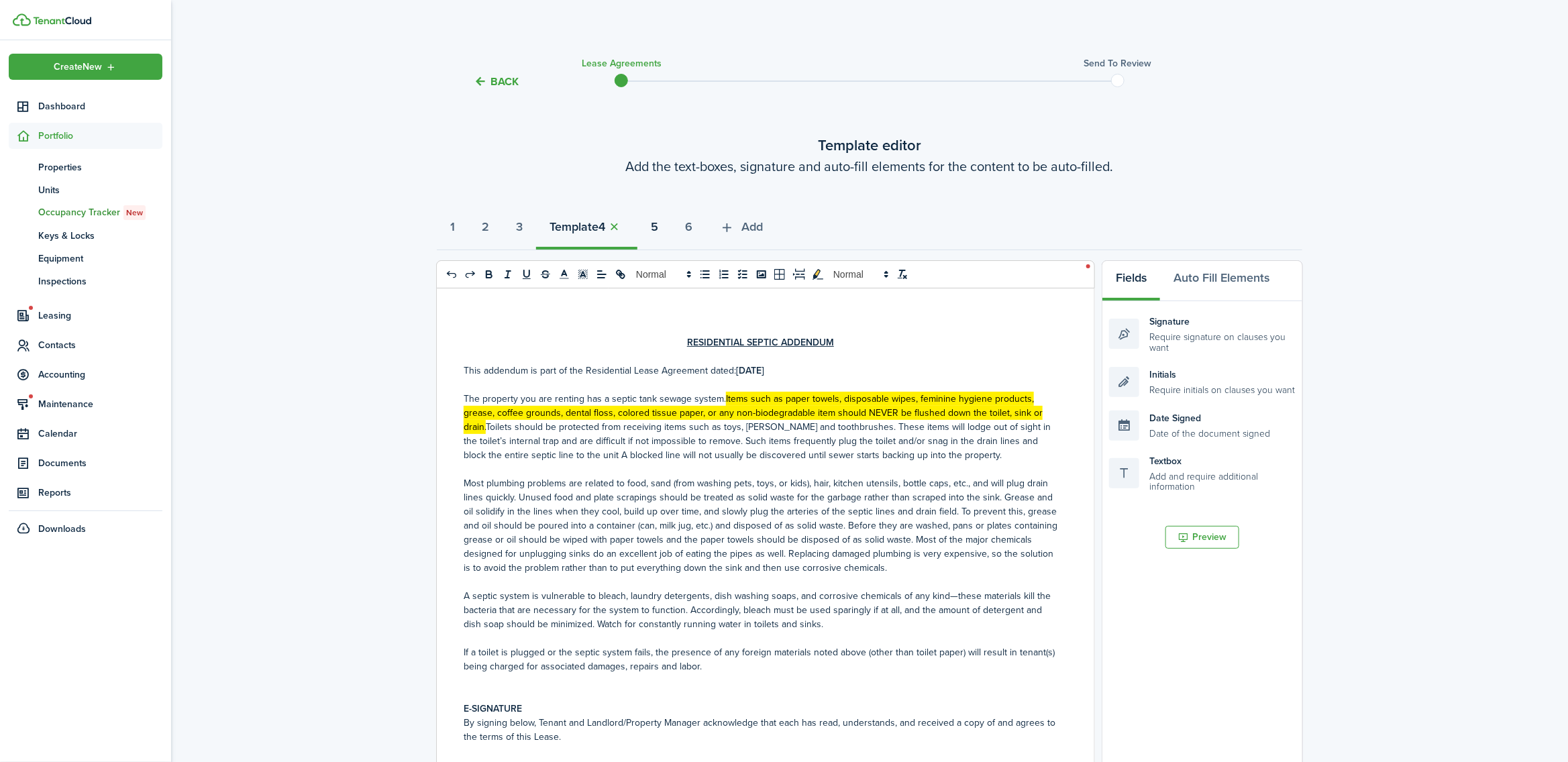
click at [658, 226] on strong "5" at bounding box center [654, 226] width 7 height 18
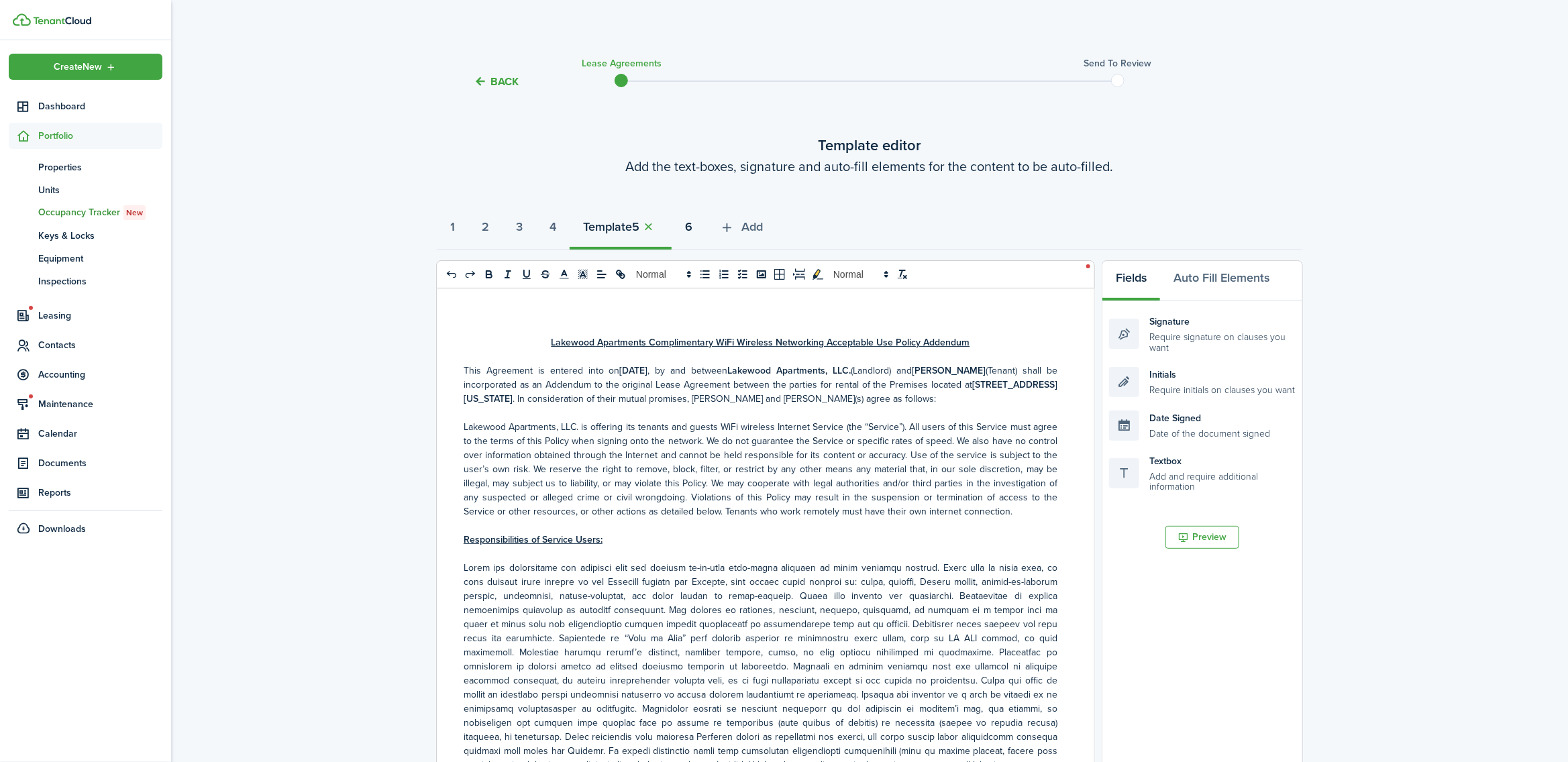
click at [692, 228] on strong "6" at bounding box center [688, 226] width 7 height 18
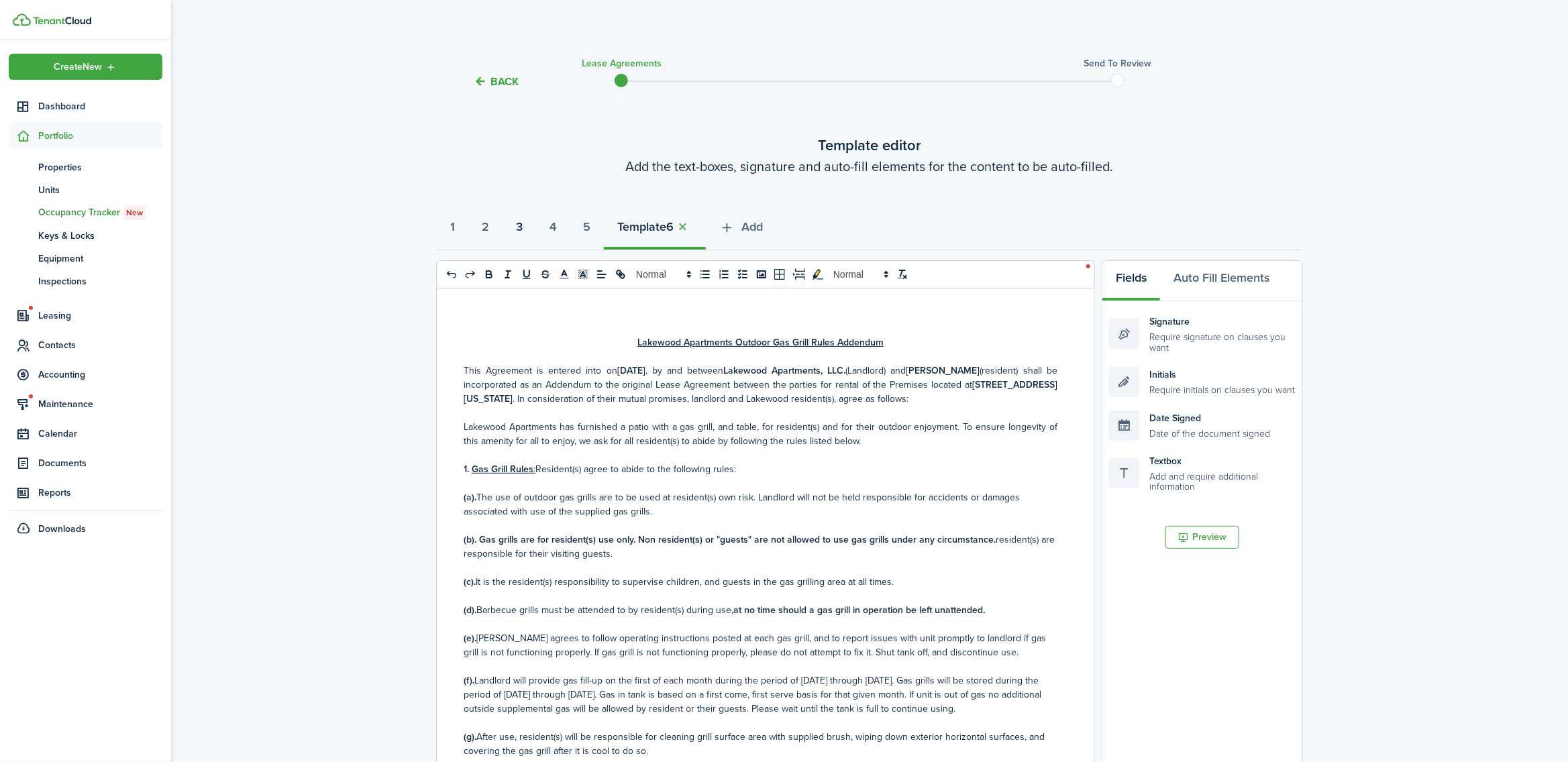
click at [522, 227] on strong "3" at bounding box center [519, 226] width 7 height 18
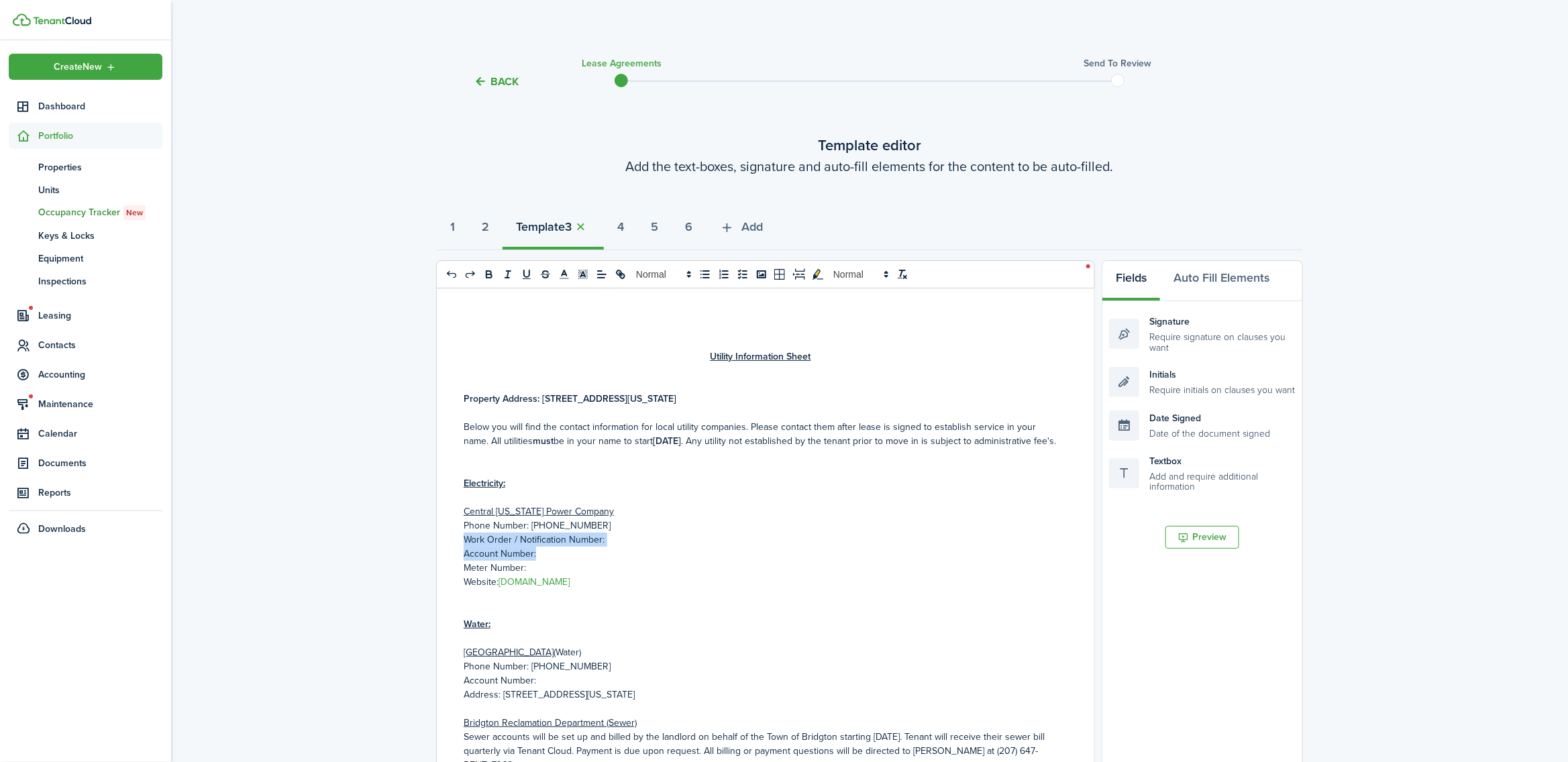
drag, startPoint x: 552, startPoint y: 570, endPoint x: 466, endPoint y: 552, distance: 87.9
click at [466, 552] on div "Utility Information Sheet Property Address: [STREET_ADDRESS][US_STATE] Below yo…" at bounding box center [761, 551] width 648 height 527
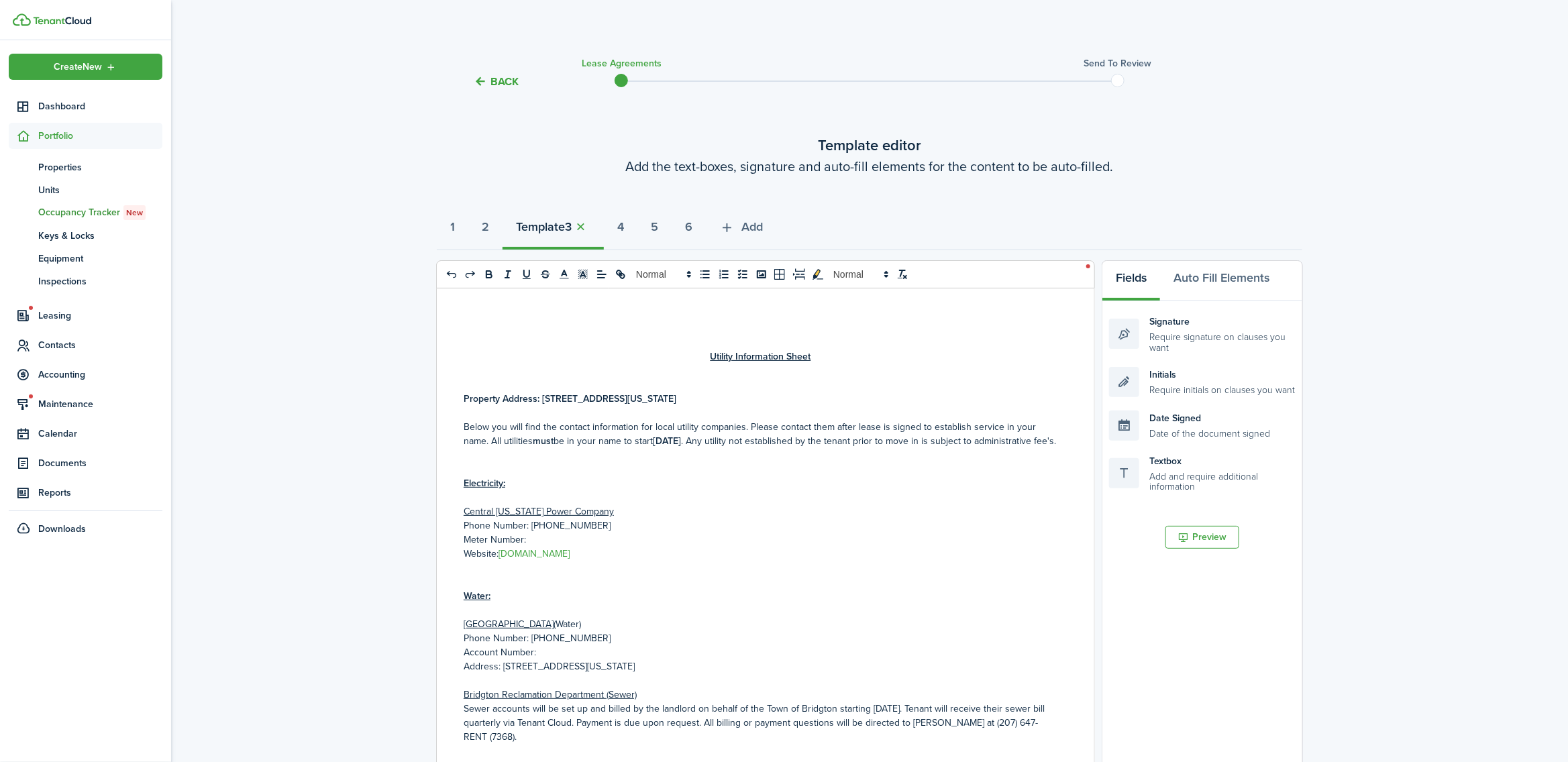
click at [537, 547] on p "Meter Number:" at bounding box center [761, 540] width 594 height 14
drag, startPoint x: 492, startPoint y: 273, endPoint x: 542, endPoint y: 272, distance: 50.0
click at [493, 273] on icon "bold" at bounding box center [489, 274] width 12 height 12
click at [818, 269] on icon "toggleMarkYellow: markYellow" at bounding box center [818, 274] width 12 height 12
click at [555, 659] on p "Account Number:" at bounding box center [761, 652] width 594 height 14
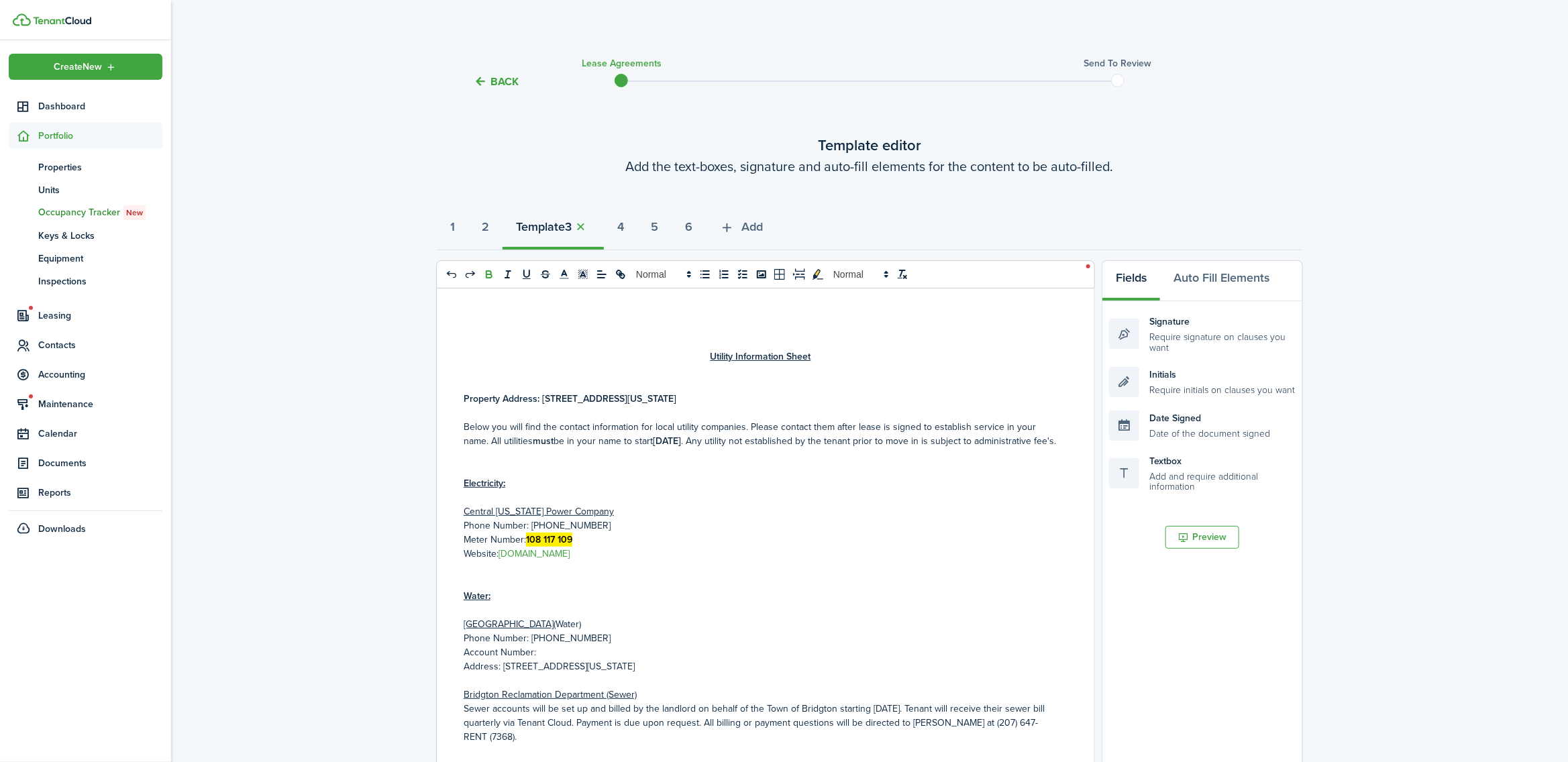
click at [489, 269] on icon "bold" at bounding box center [489, 274] width 12 height 12
click at [812, 273] on icon "toggleMarkYellow: markYellow" at bounding box center [818, 274] width 12 height 12
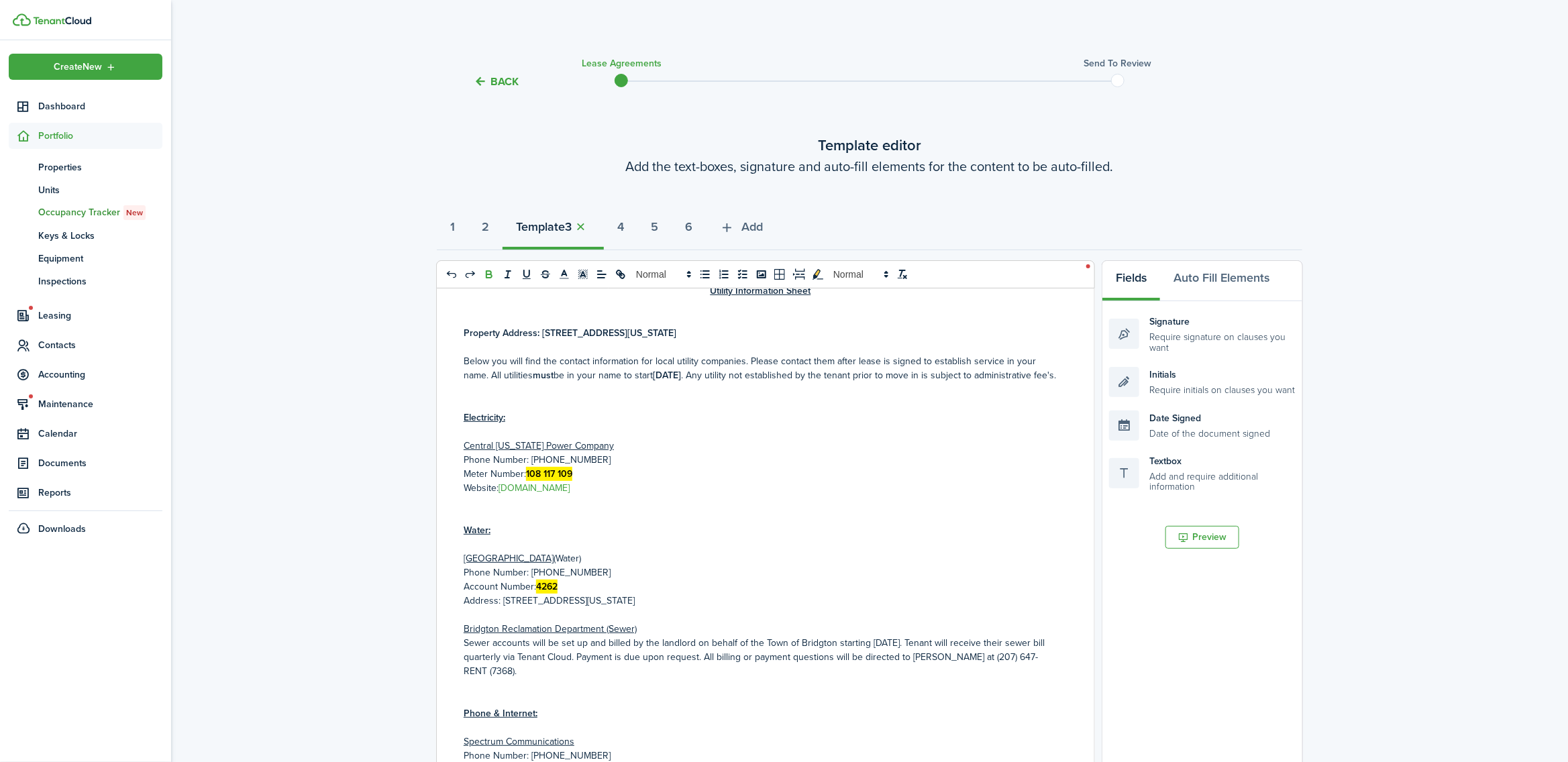
scroll to position [251, 0]
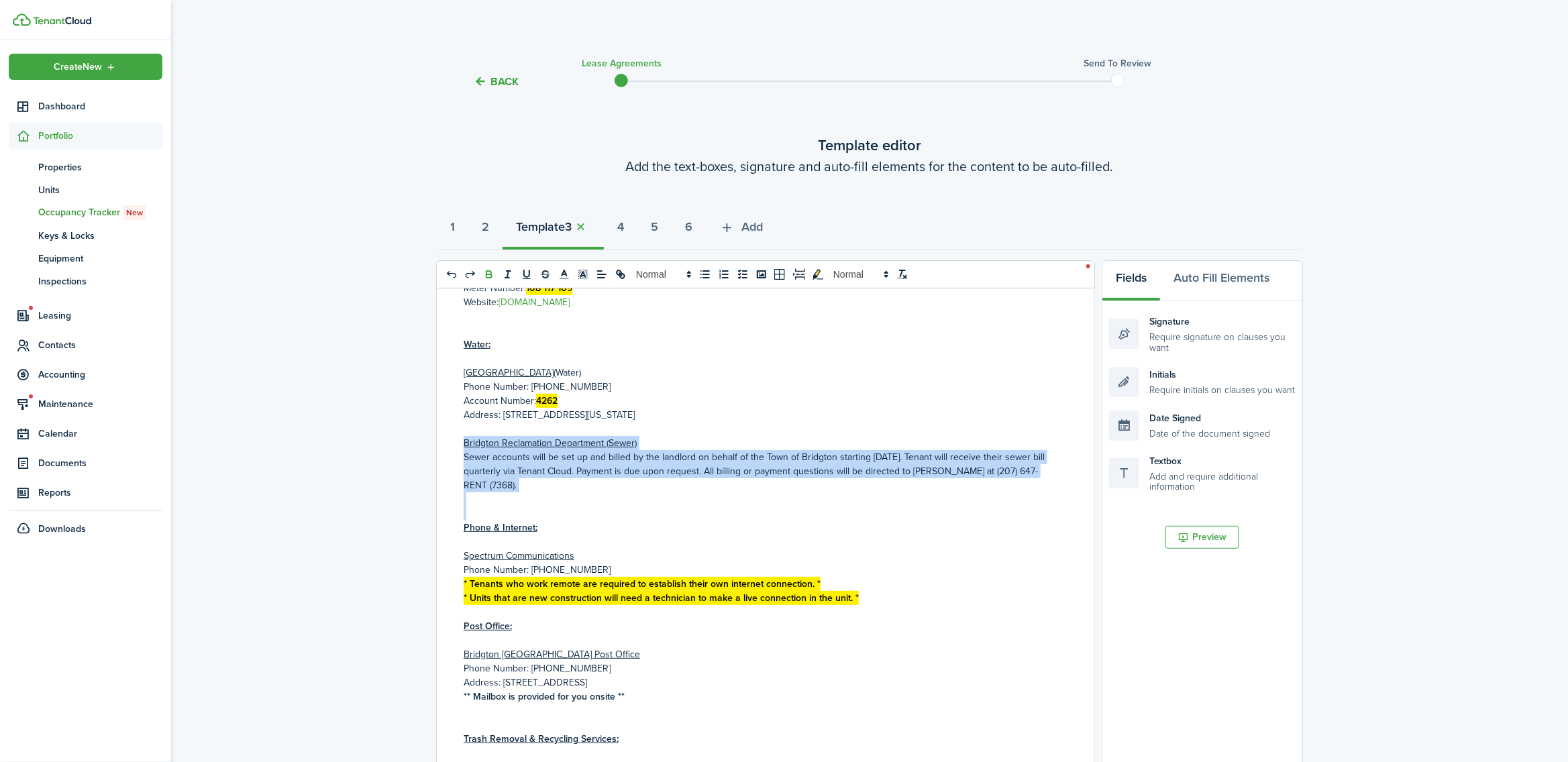
drag, startPoint x: 508, startPoint y: 522, endPoint x: 447, endPoint y: 457, distance: 89.1
click at [447, 457] on div "Utility Information Sheet Property Address: [STREET_ADDRESS][US_STATE] Below yo…" at bounding box center [761, 551] width 648 height 527
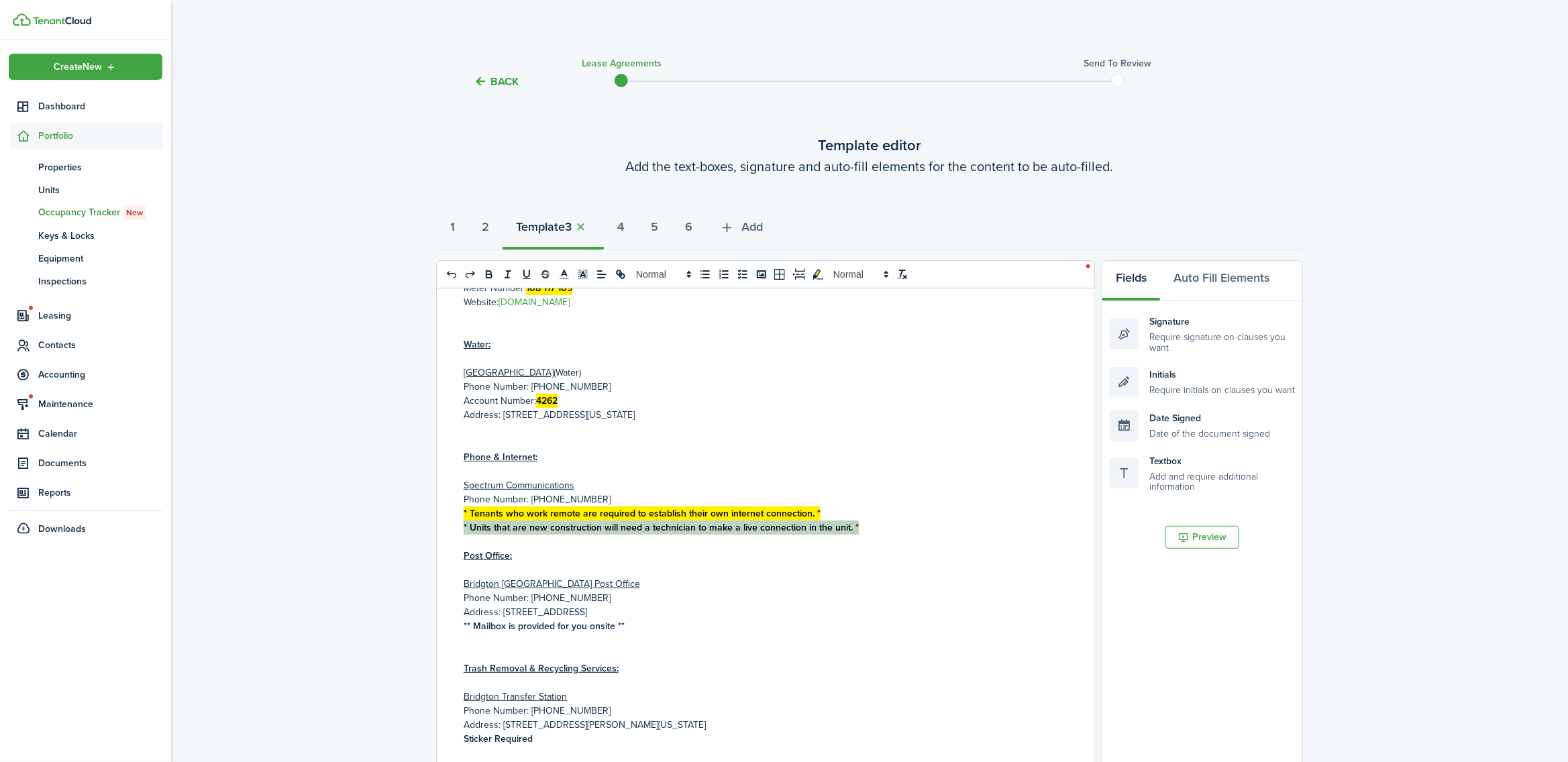
drag, startPoint x: 859, startPoint y: 540, endPoint x: 454, endPoint y: 541, distance: 405.0
click at [454, 541] on div "Utility Information Sheet Property Address: [STREET_ADDRESS][US_STATE] Below yo…" at bounding box center [761, 551] width 648 height 527
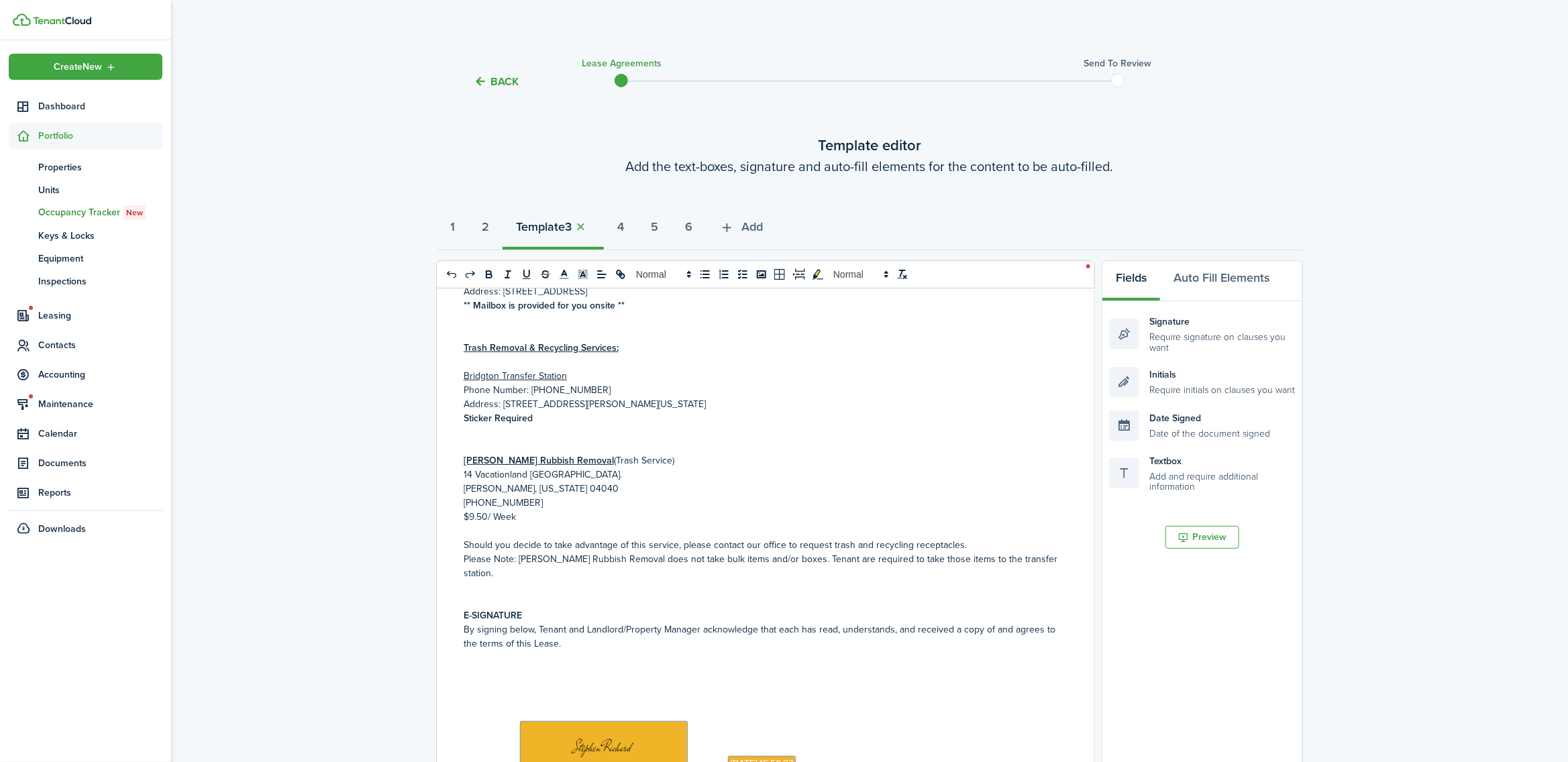
scroll to position [587, 0]
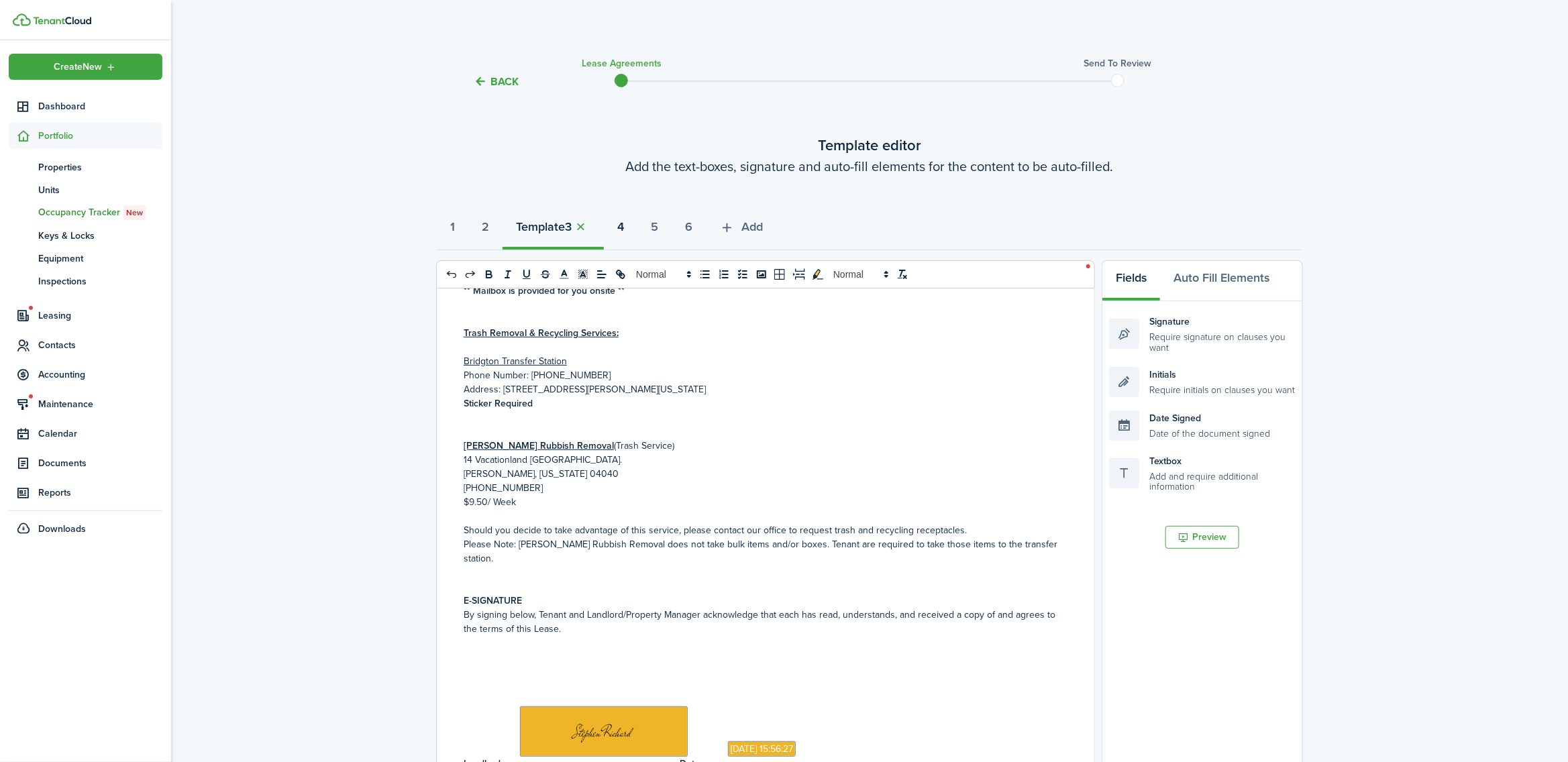
click at [624, 232] on strong "4" at bounding box center [620, 226] width 7 height 18
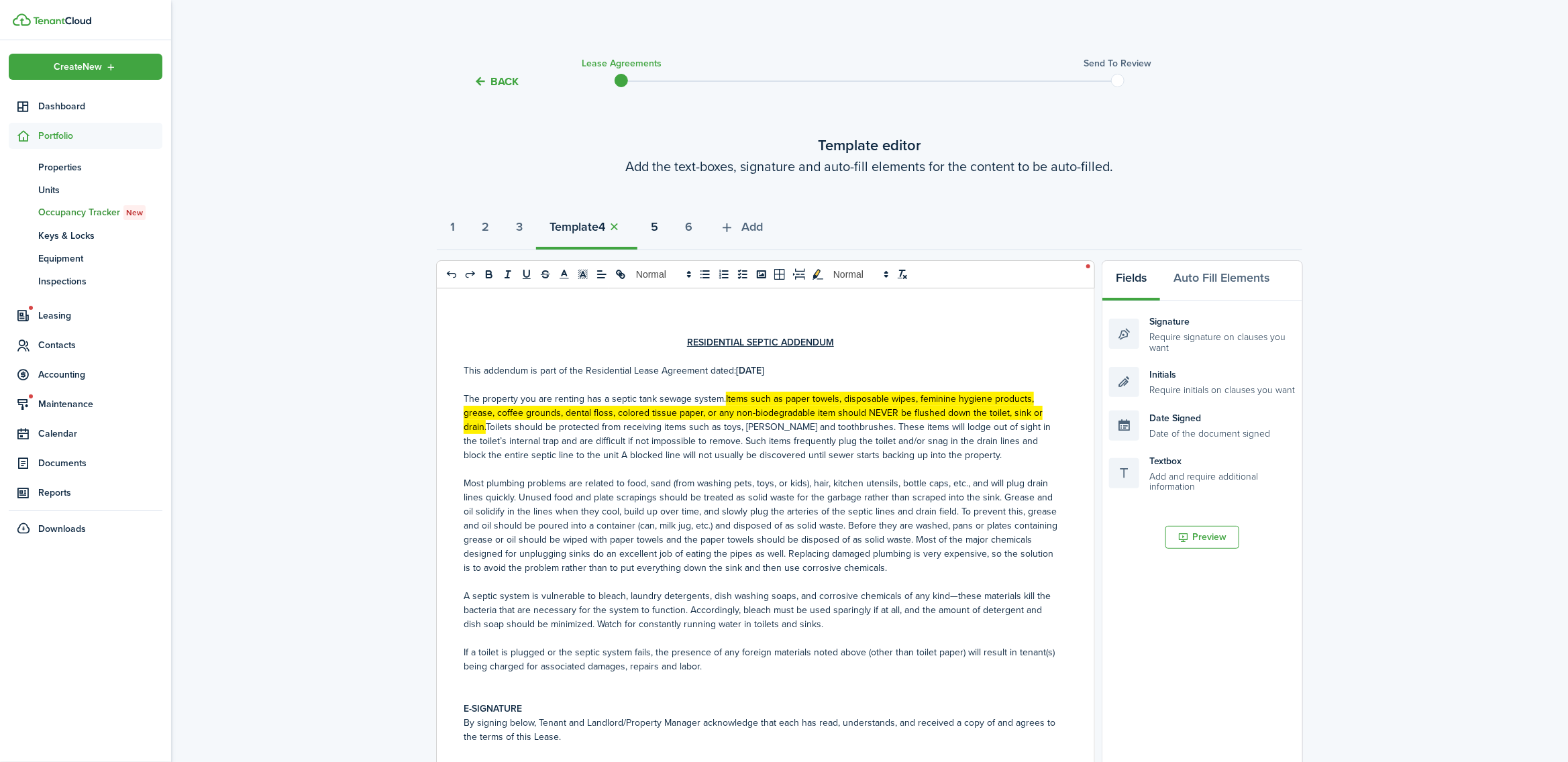
click at [658, 227] on strong "5" at bounding box center [654, 226] width 7 height 18
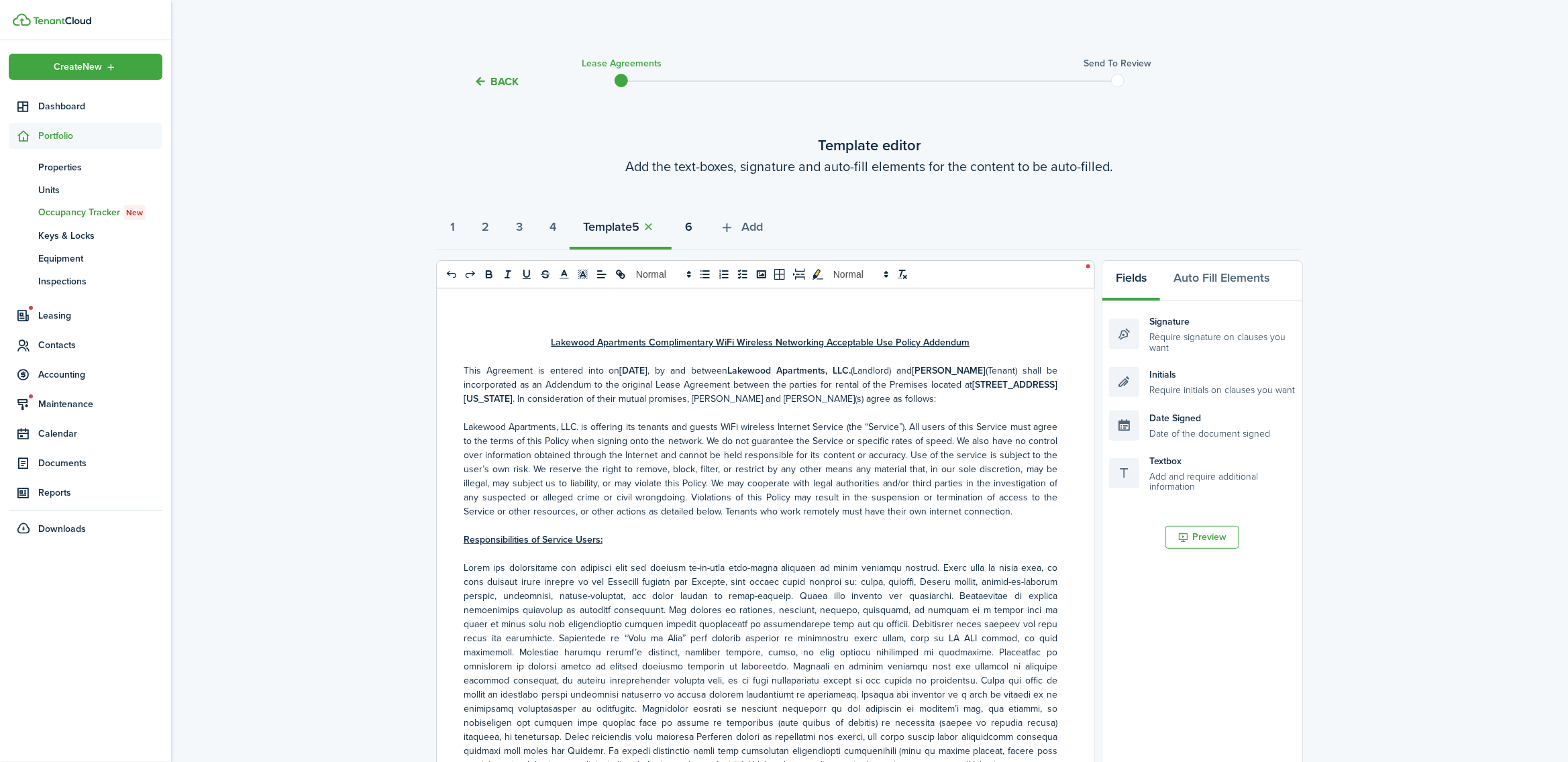
click at [692, 229] on strong "6" at bounding box center [688, 226] width 7 height 18
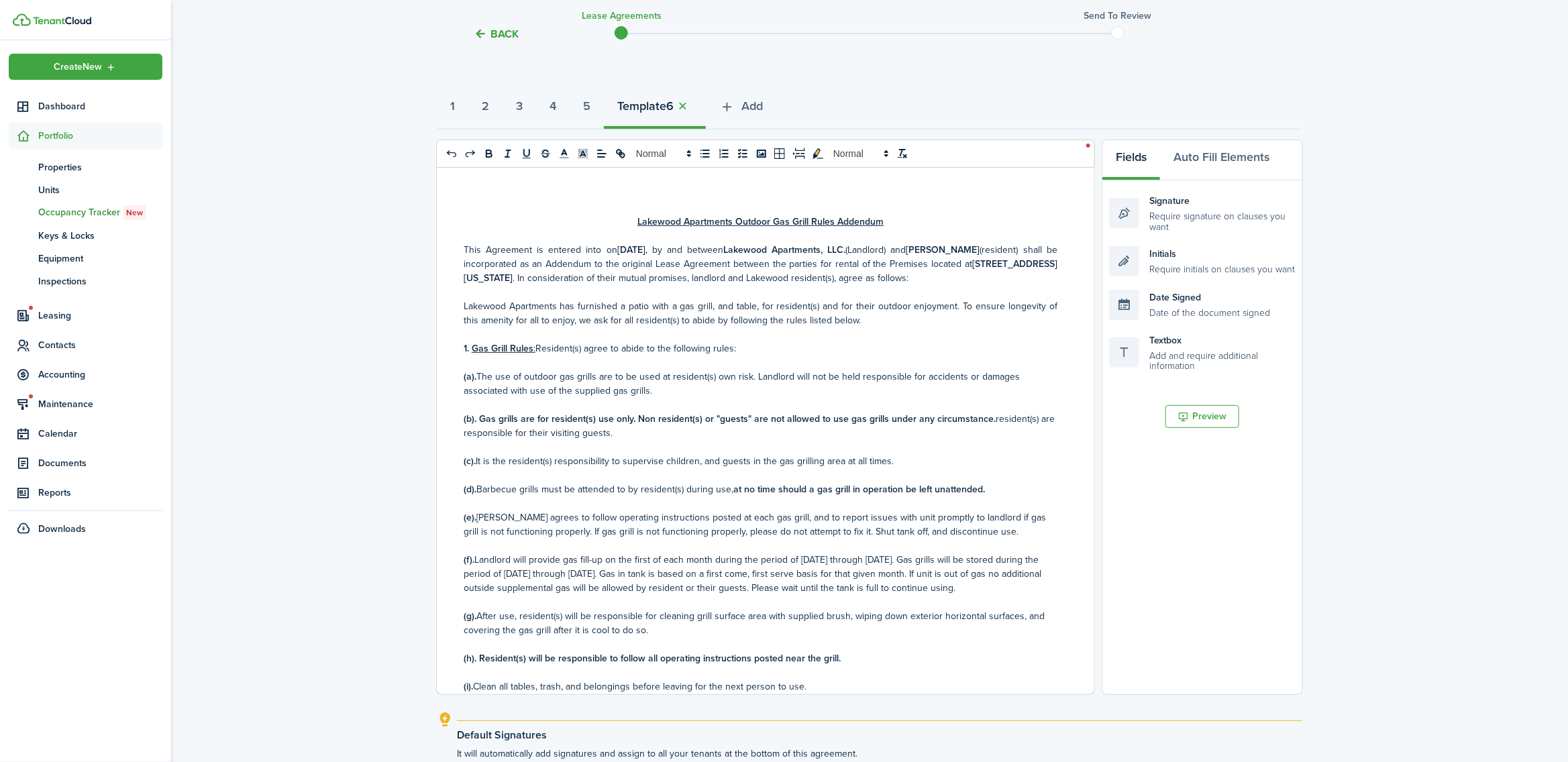
scroll to position [282, 0]
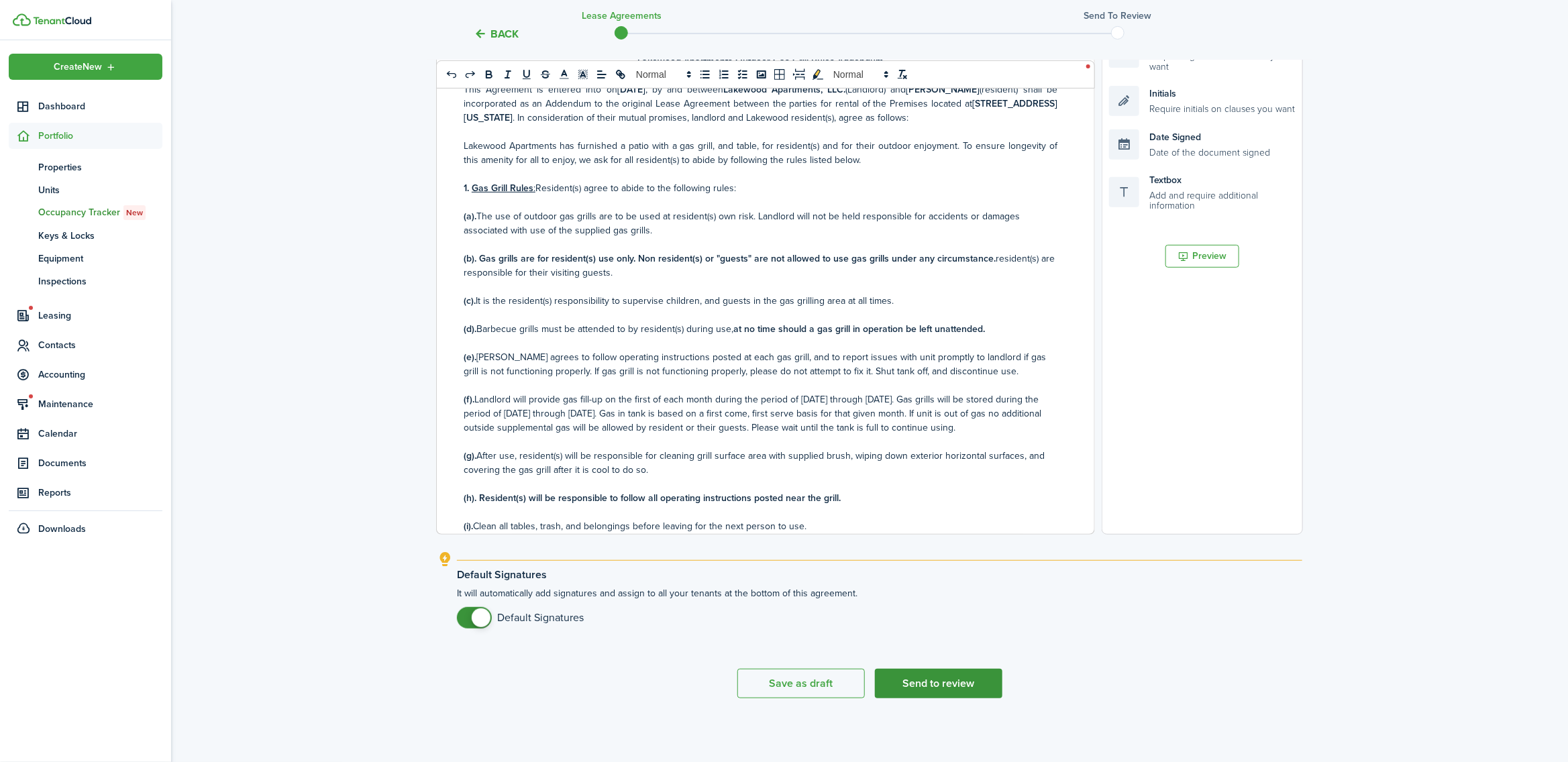
click at [933, 683] on button "Send to review" at bounding box center [938, 684] width 128 height 30
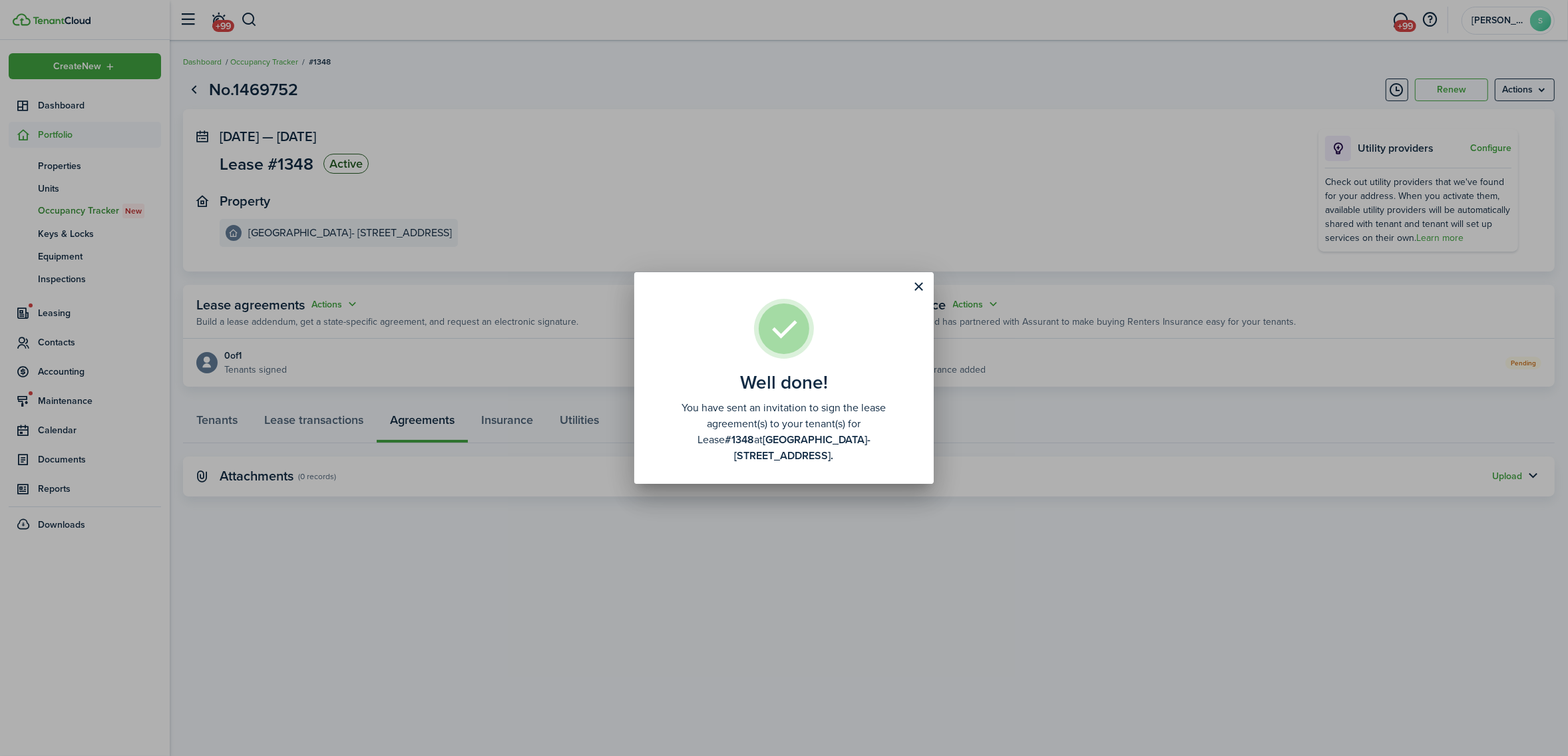
drag, startPoint x: 920, startPoint y: 298, endPoint x: 895, endPoint y: 291, distance: 26.0
click at [919, 298] on button "Close modal" at bounding box center [919, 287] width 23 height 23
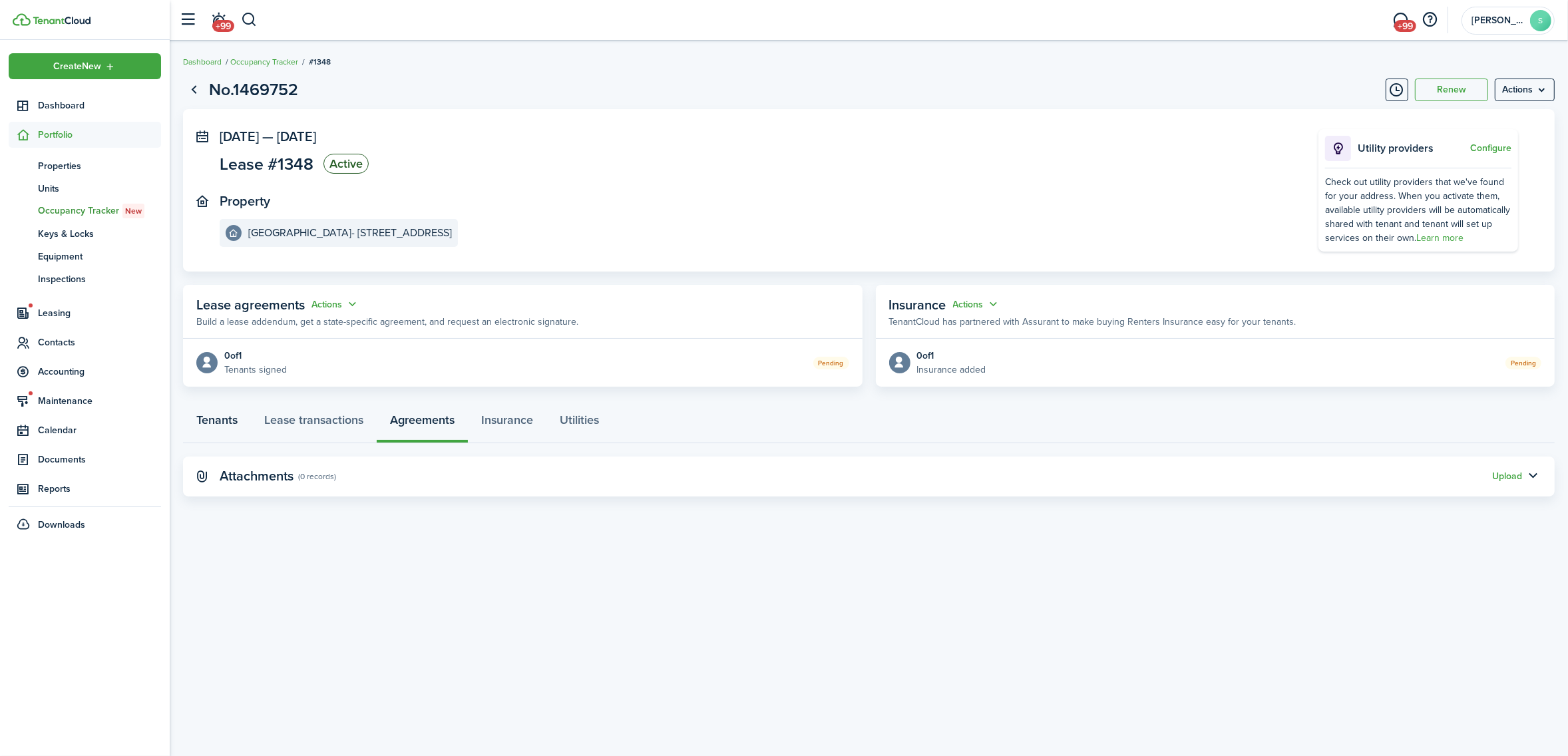
click at [220, 423] on link "Tenants" at bounding box center [217, 423] width 68 height 40
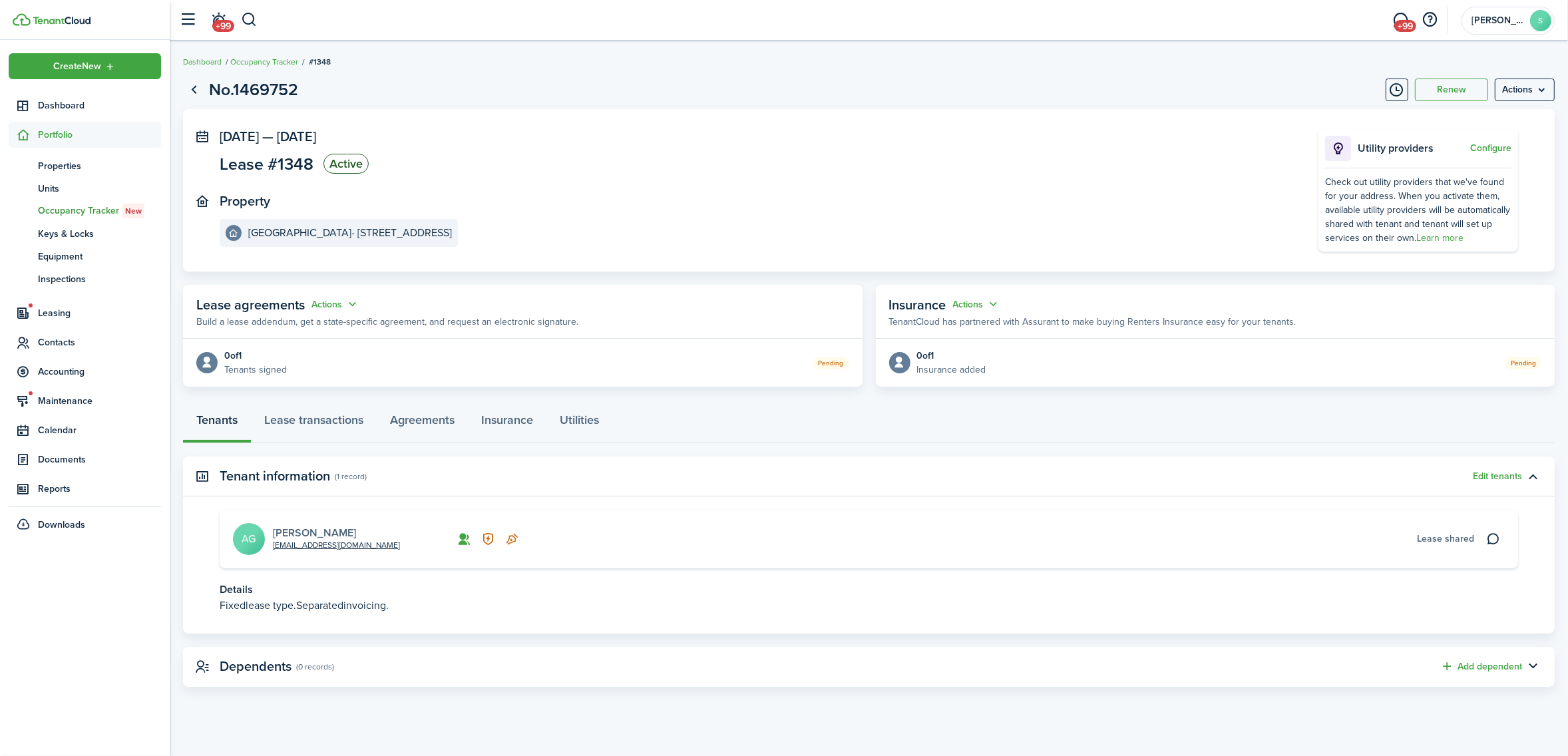
click at [303, 532] on link "[PERSON_NAME]" at bounding box center [314, 533] width 83 height 16
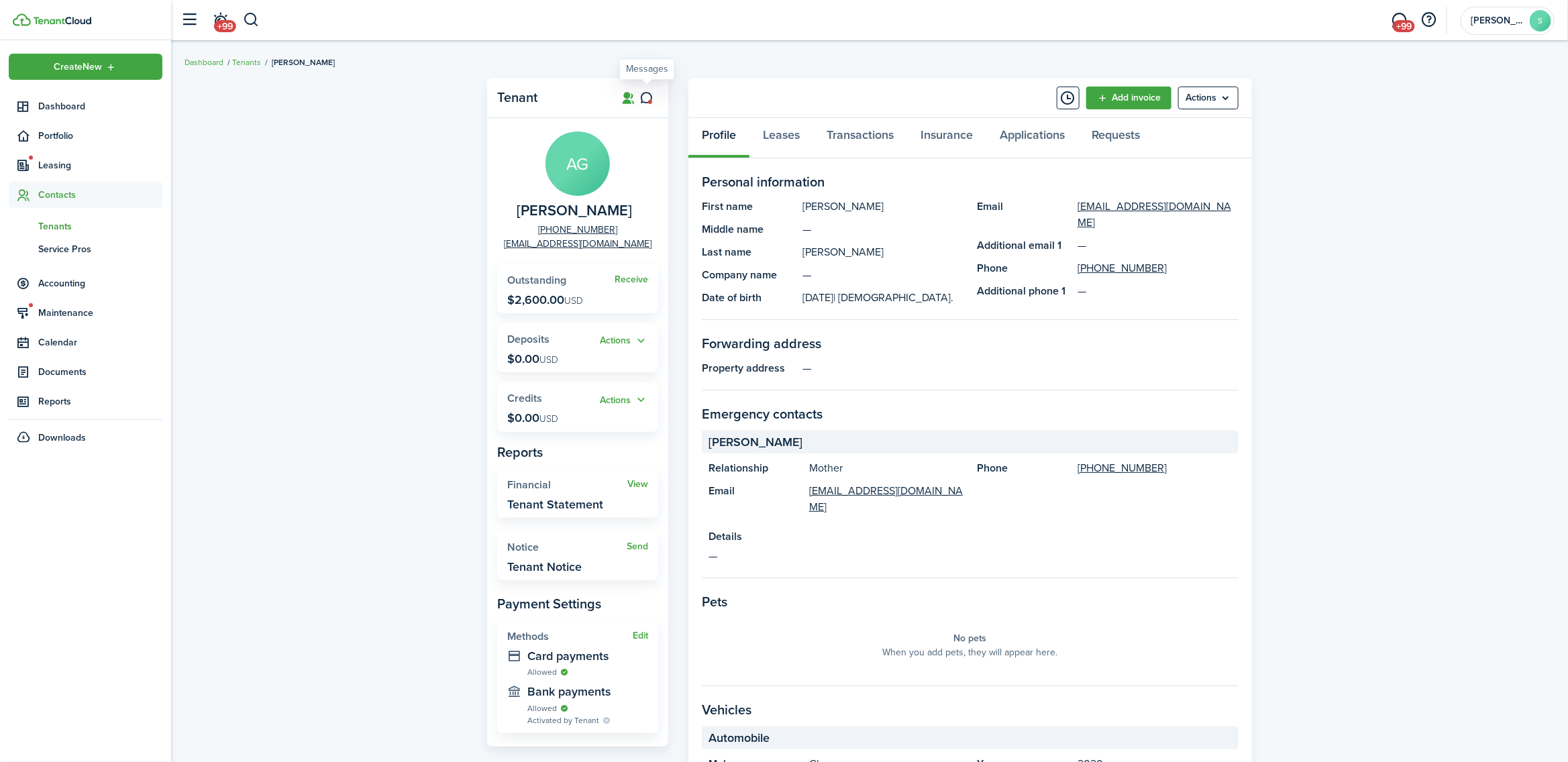
click at [645, 97] on icon at bounding box center [647, 98] width 14 height 13
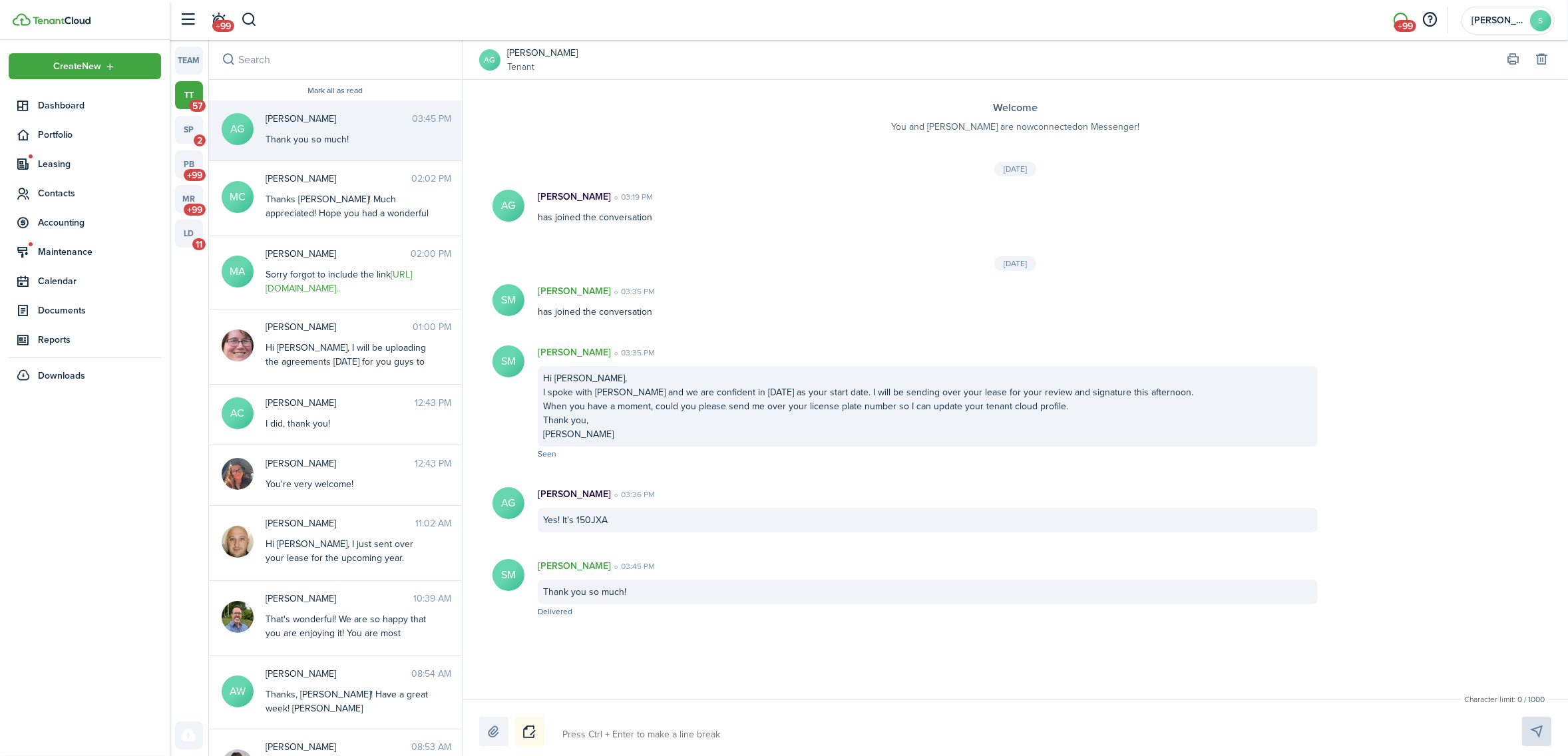
click at [607, 737] on textarea at bounding box center [1026, 734] width 937 height 23
type textarea "H"
type textarea "Hi"
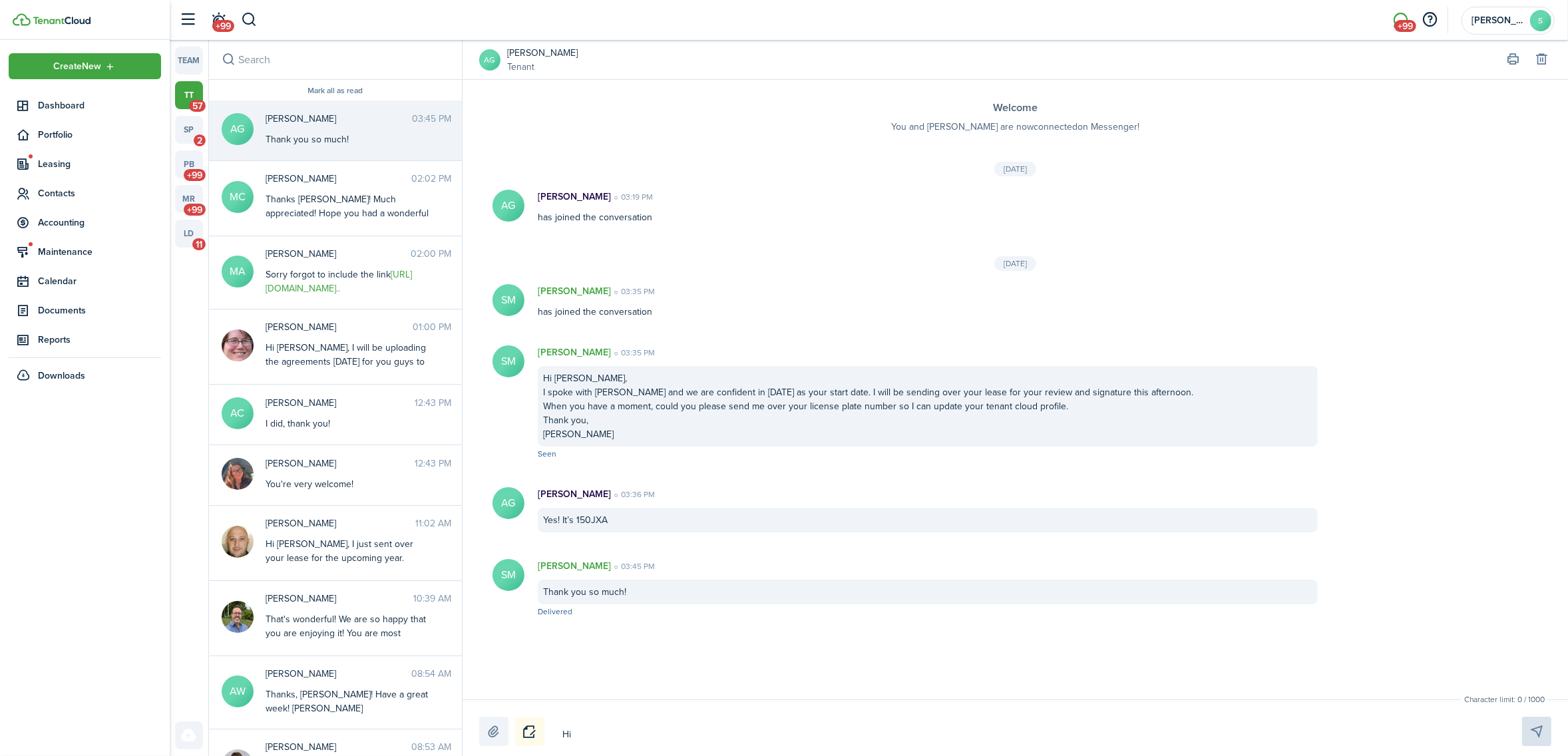
type textarea "Hi"
type textarea "Hi A"
type textarea "Hi An"
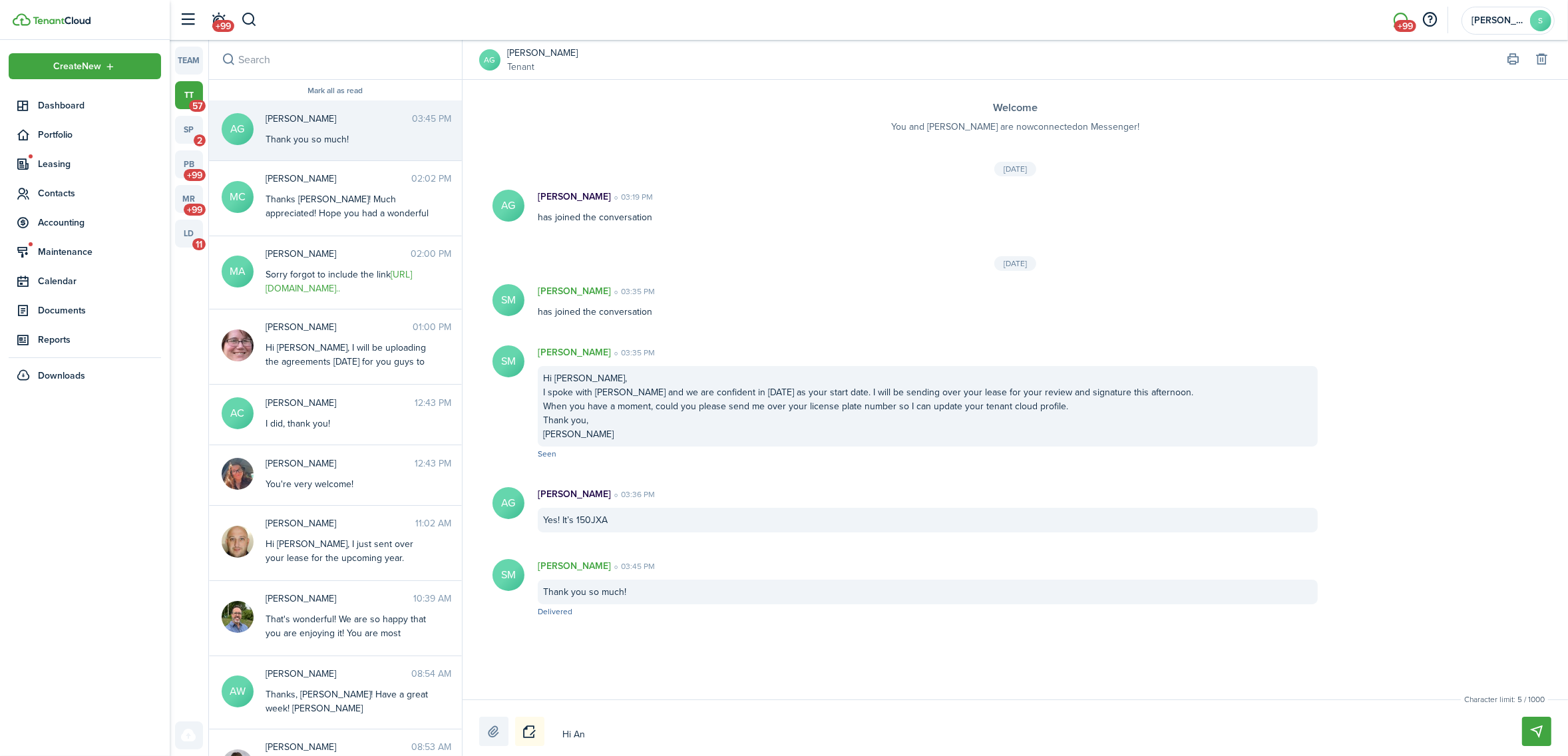
type textarea "Hi An"
type textarea "Hi [PERSON_NAME]"
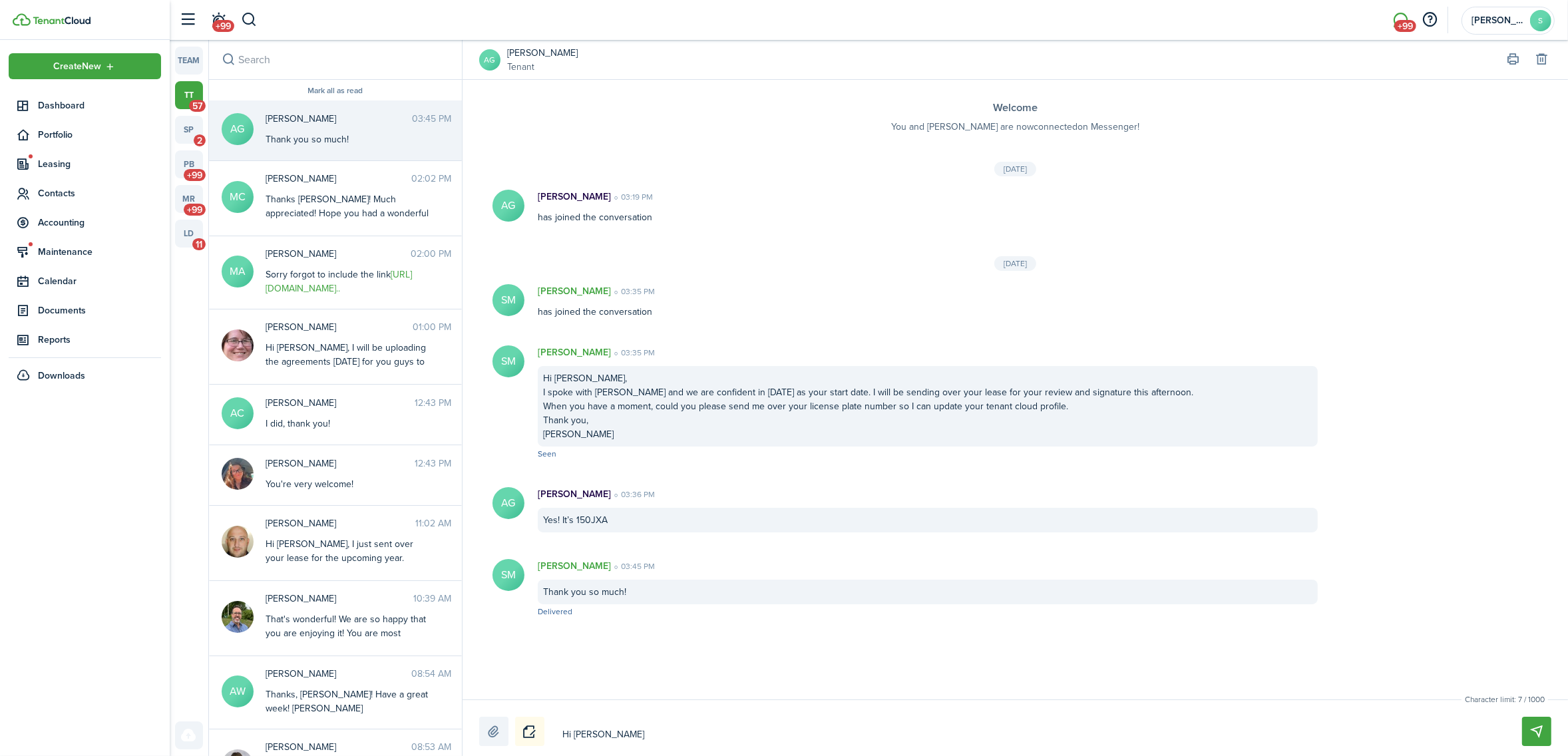
type textarea "Hi [PERSON_NAME]"
type textarea "Hi [PERSON_NAME],"
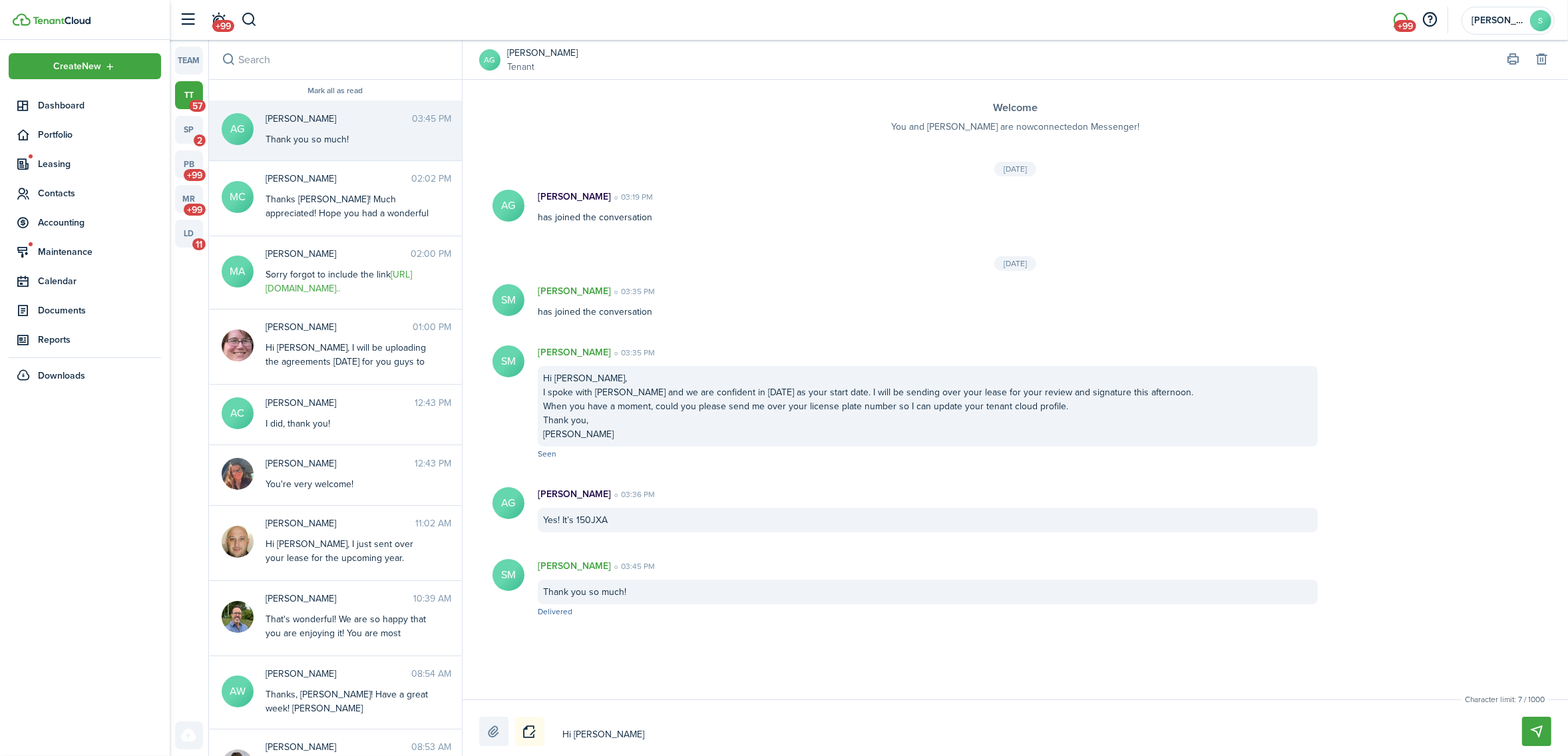
type textarea "Hi [PERSON_NAME],"
type textarea "Hi [PERSON_NAME]"
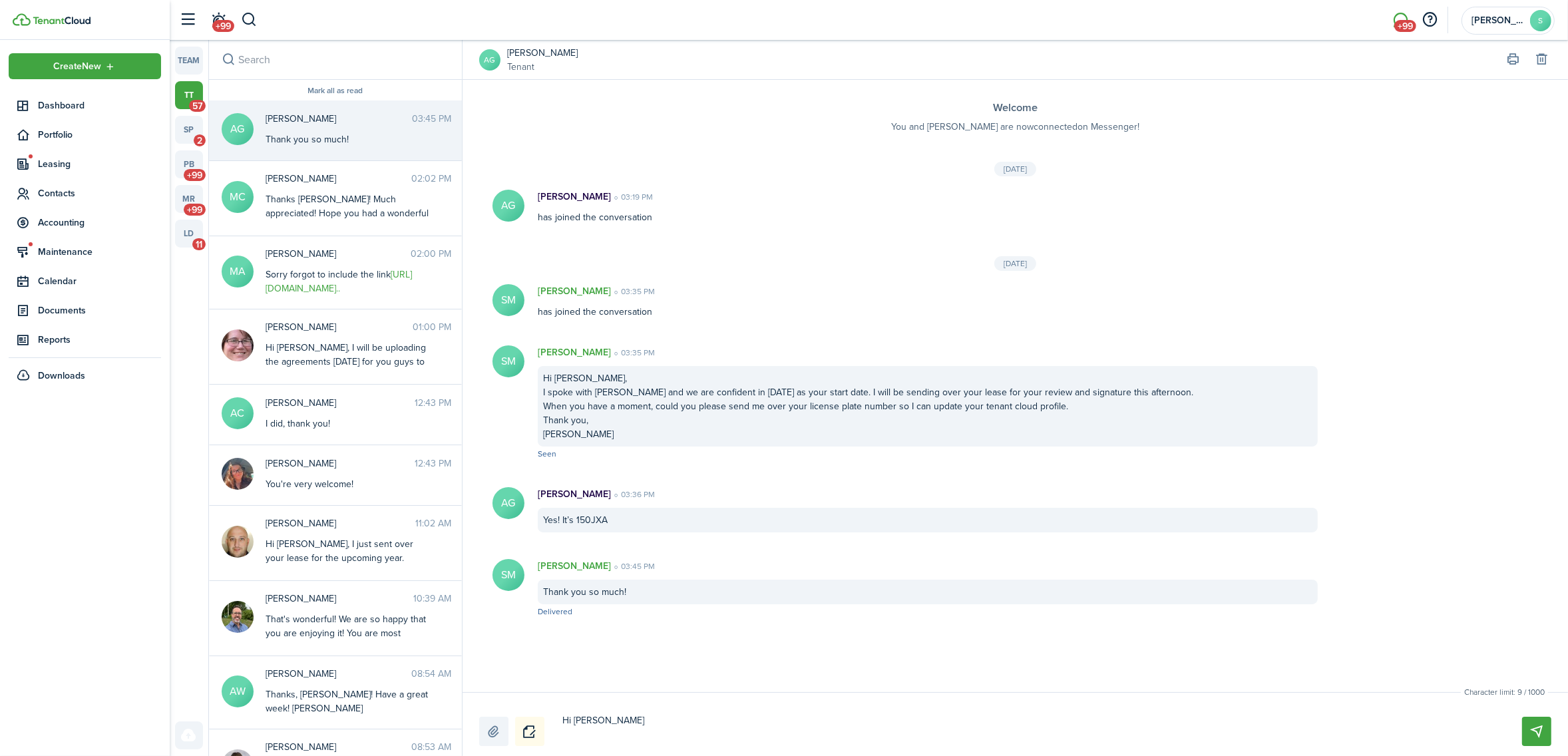
type textarea "Hi [PERSON_NAME], We"
type textarea "Hi [PERSON_NAME], We a"
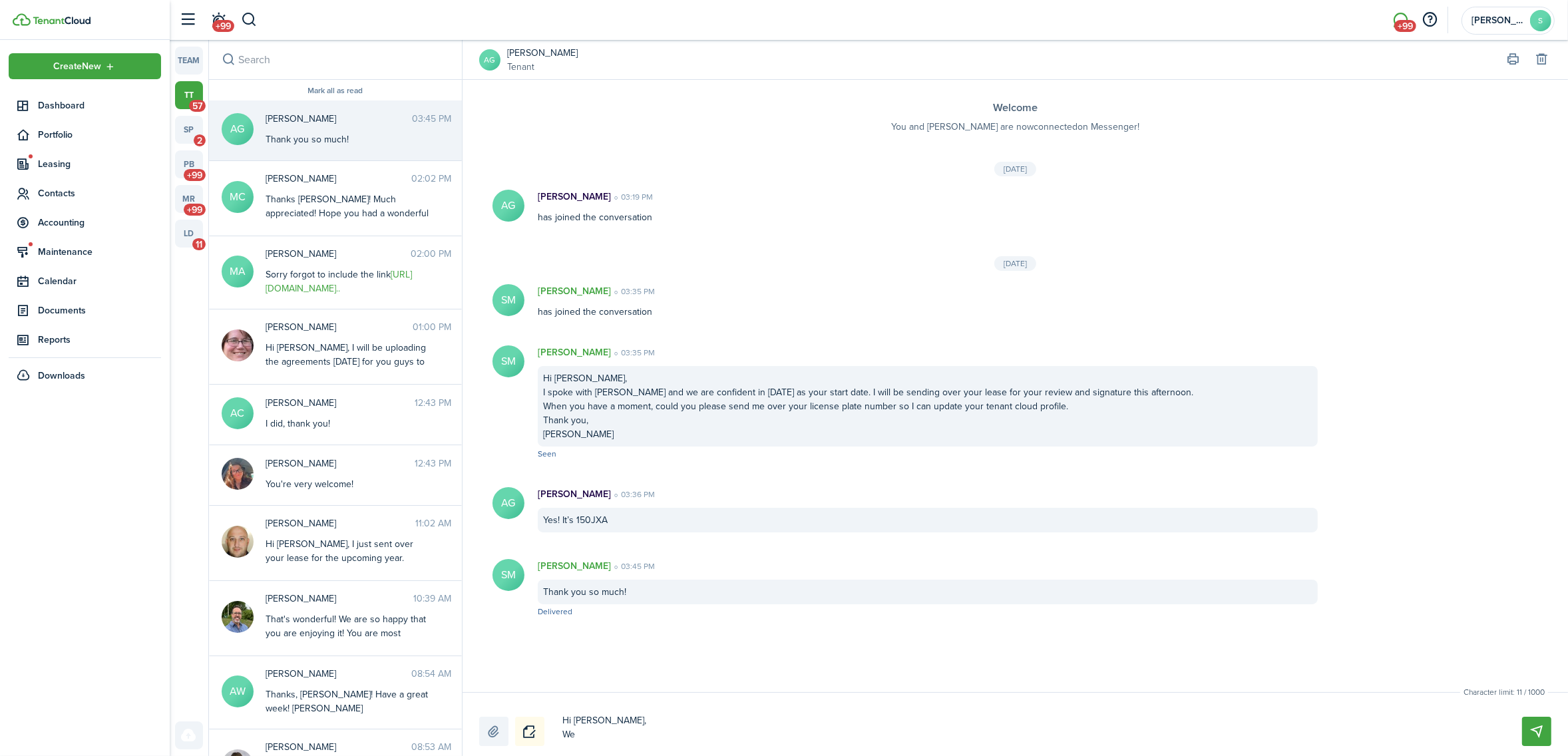
type textarea "Hi [PERSON_NAME], We a"
type textarea "Hi [PERSON_NAME], We ar"
type textarea "Hi [PERSON_NAME], We are"
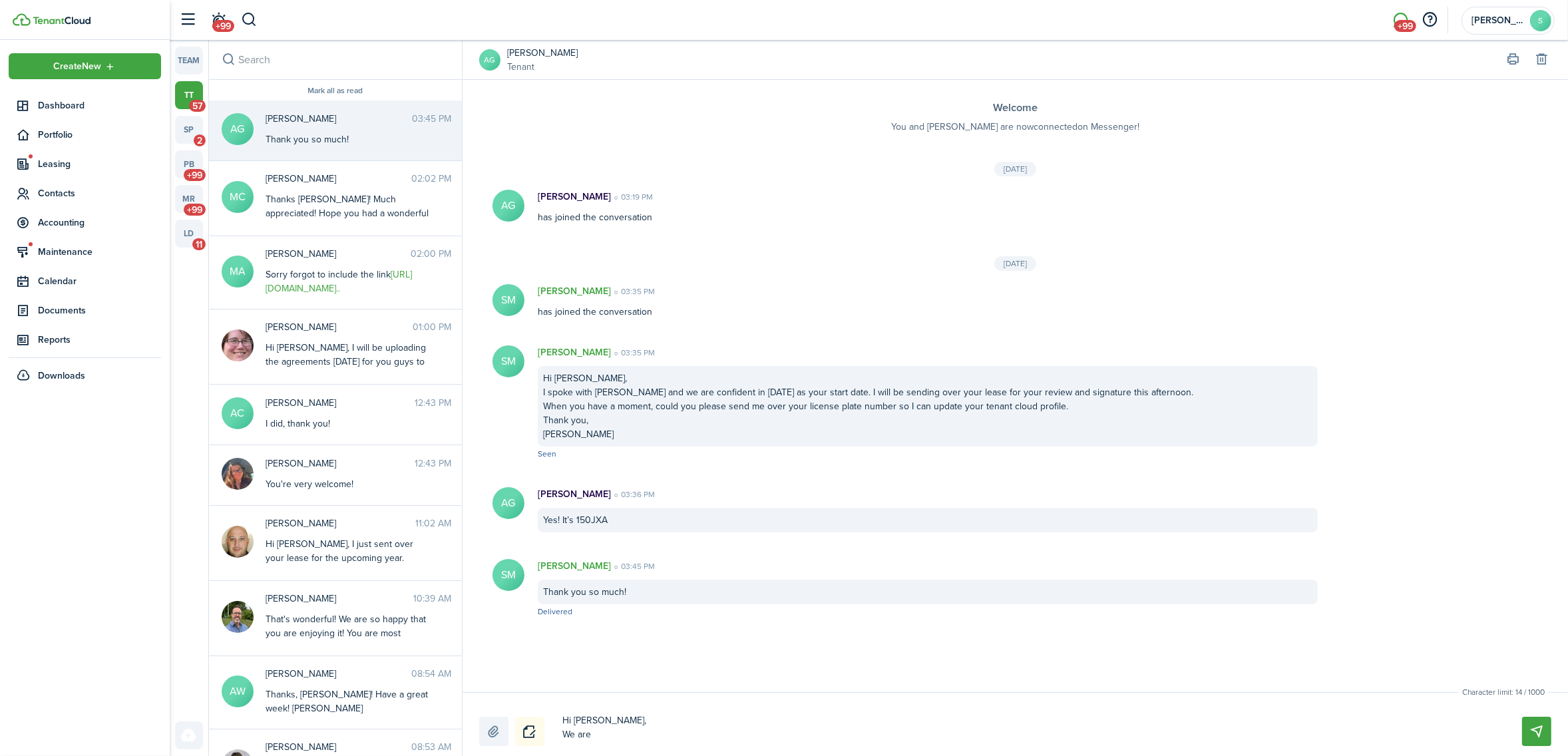
type textarea "Hi [PERSON_NAME], We are"
type textarea "Hi [PERSON_NAME], We are v"
type textarea "Hi [PERSON_NAME], We are ve"
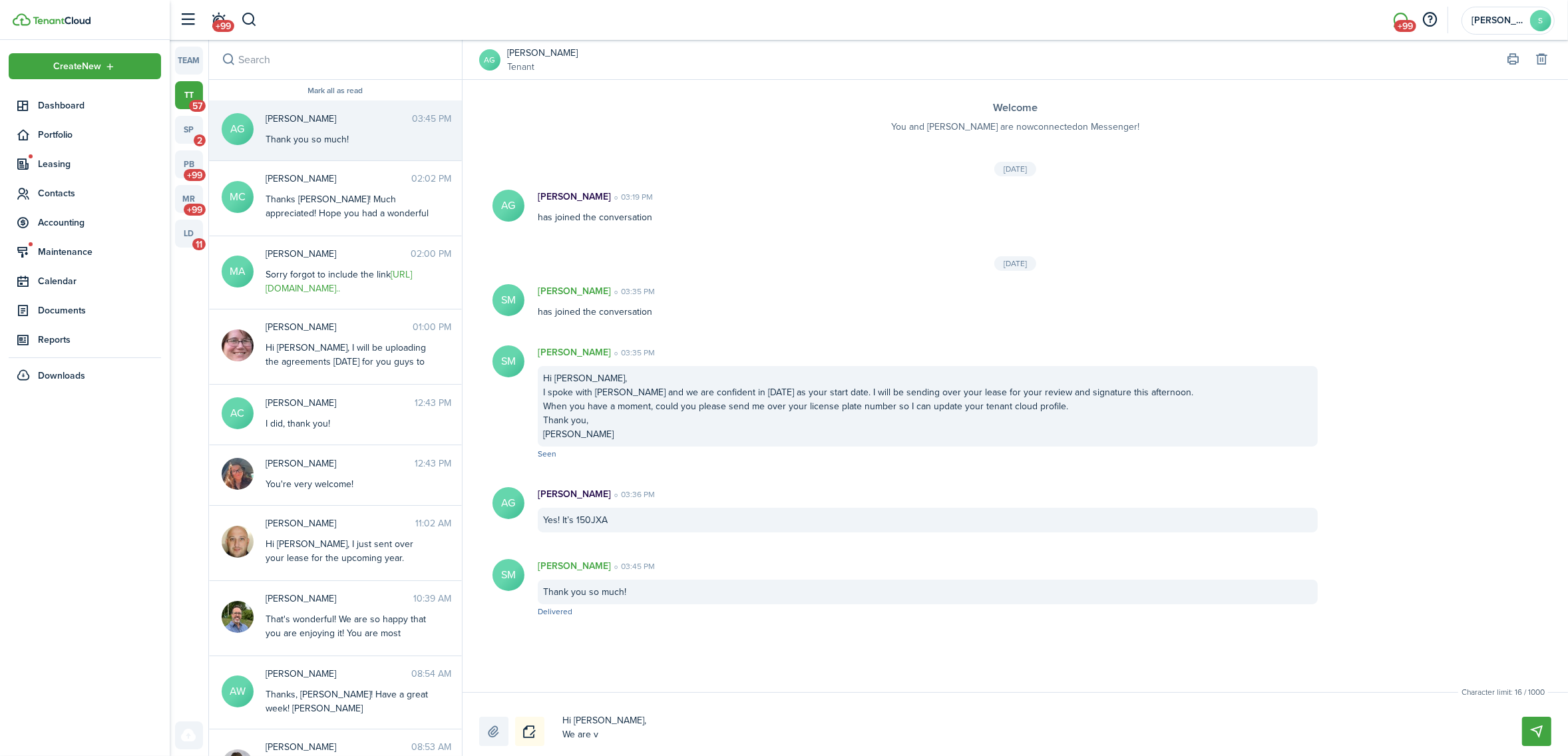
type textarea "Hi [PERSON_NAME], We are ve"
type textarea "Hi [PERSON_NAME], We are ver"
type textarea "Hi [PERSON_NAME], We are very"
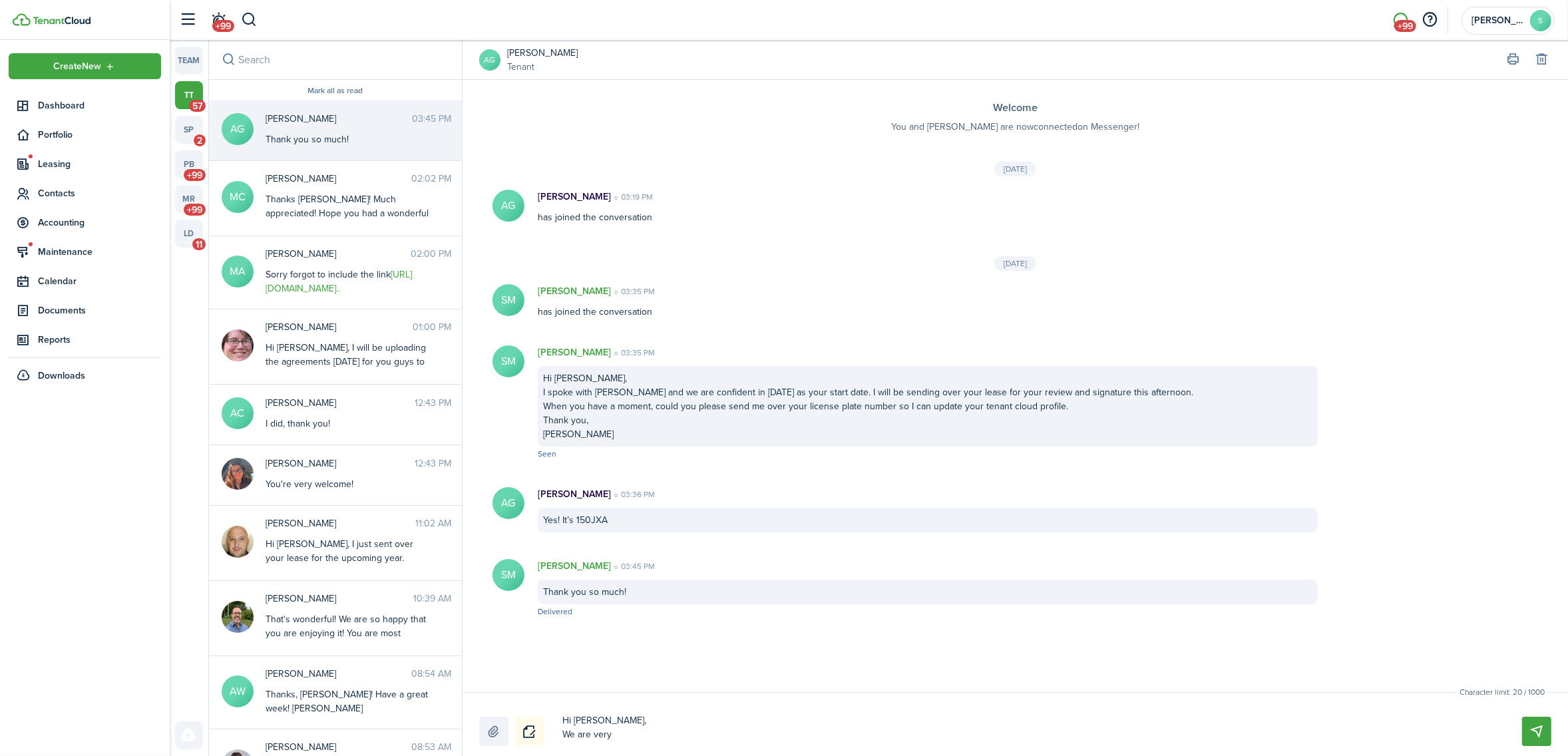
type textarea "Hi [PERSON_NAME], We are very"
type textarea "Hi [PERSON_NAME], We are very s"
type textarea "Hi [PERSON_NAME], We are very se"
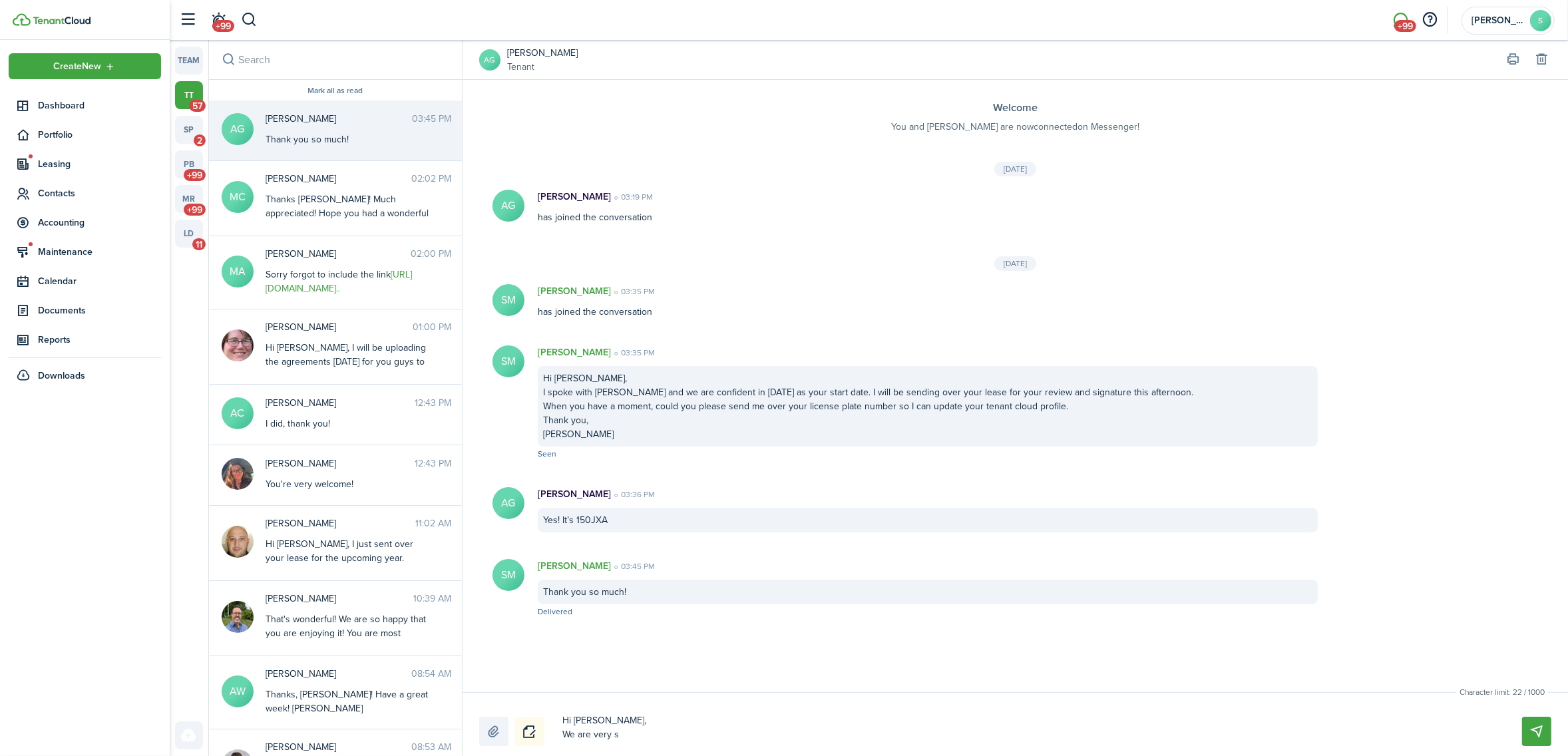
type textarea "Hi [PERSON_NAME], We are very se"
type textarea "Hi [PERSON_NAME], We are very sex"
type textarea "Hi [PERSON_NAME], We are very se"
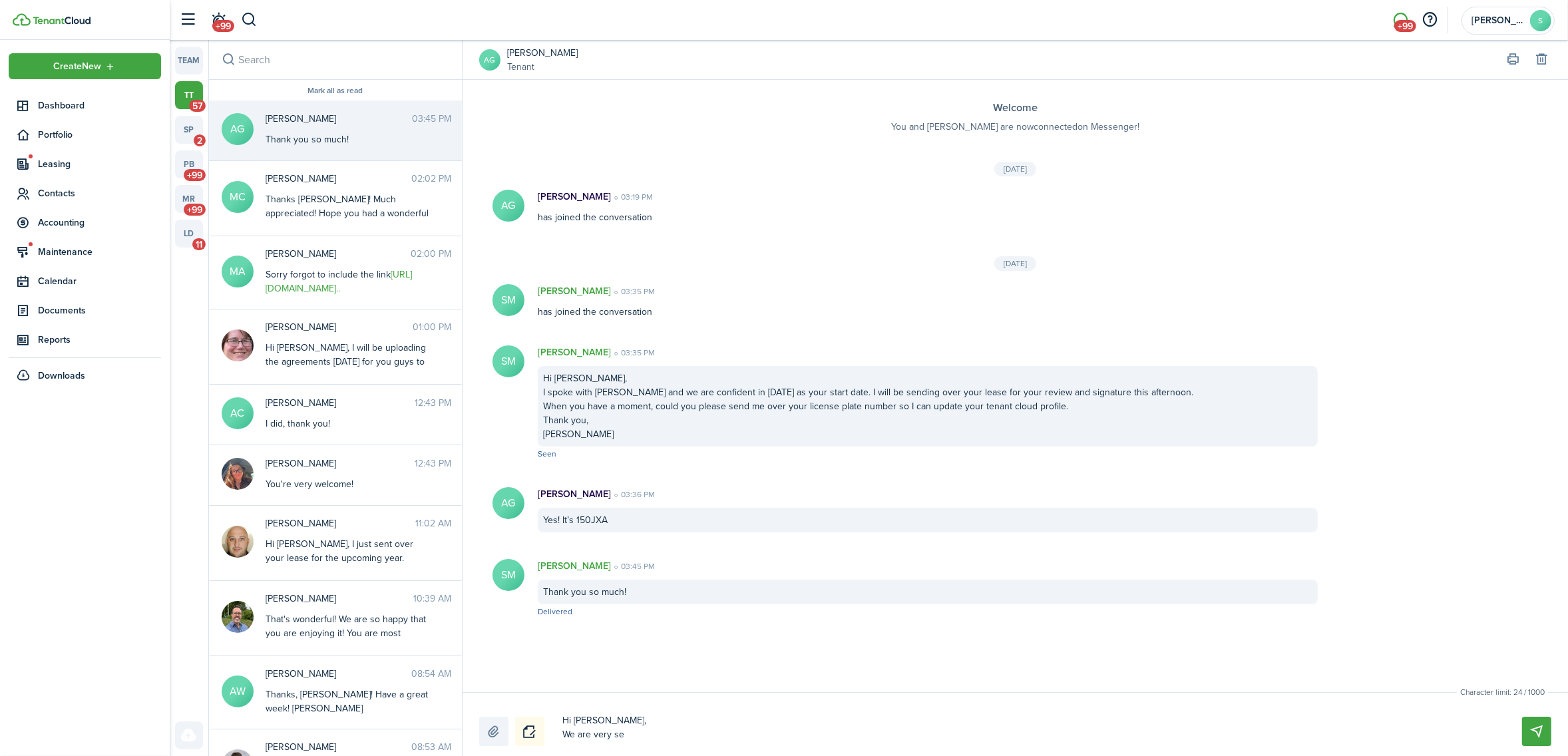
type textarea "Hi [PERSON_NAME], We are very s"
type textarea "Hi [PERSON_NAME], We are very"
type textarea "Hi [PERSON_NAME], We are very e"
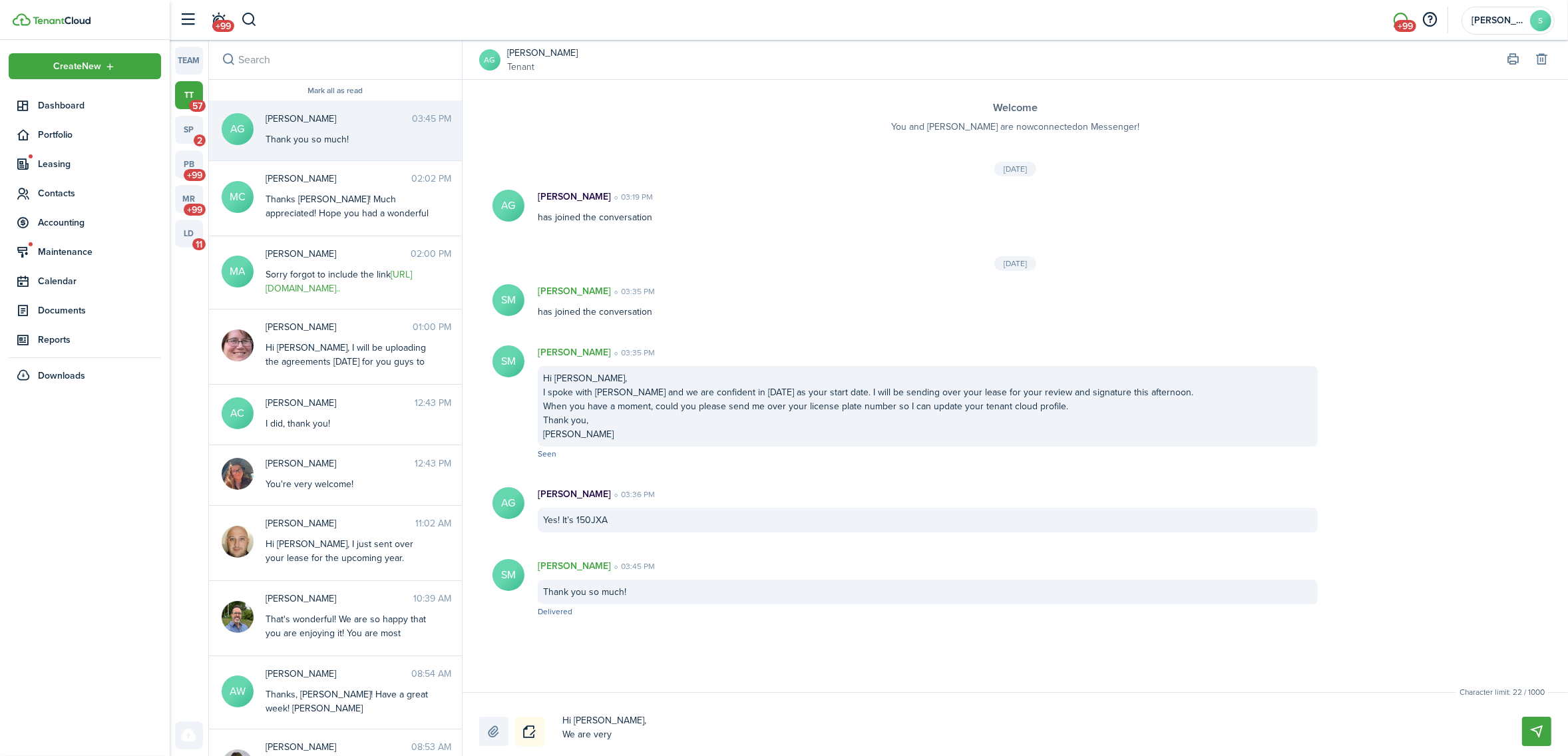
type textarea "Hi [PERSON_NAME], We are very e"
type textarea "Hi [PERSON_NAME], We are very ex"
type textarea "Hi [PERSON_NAME], We are very exc"
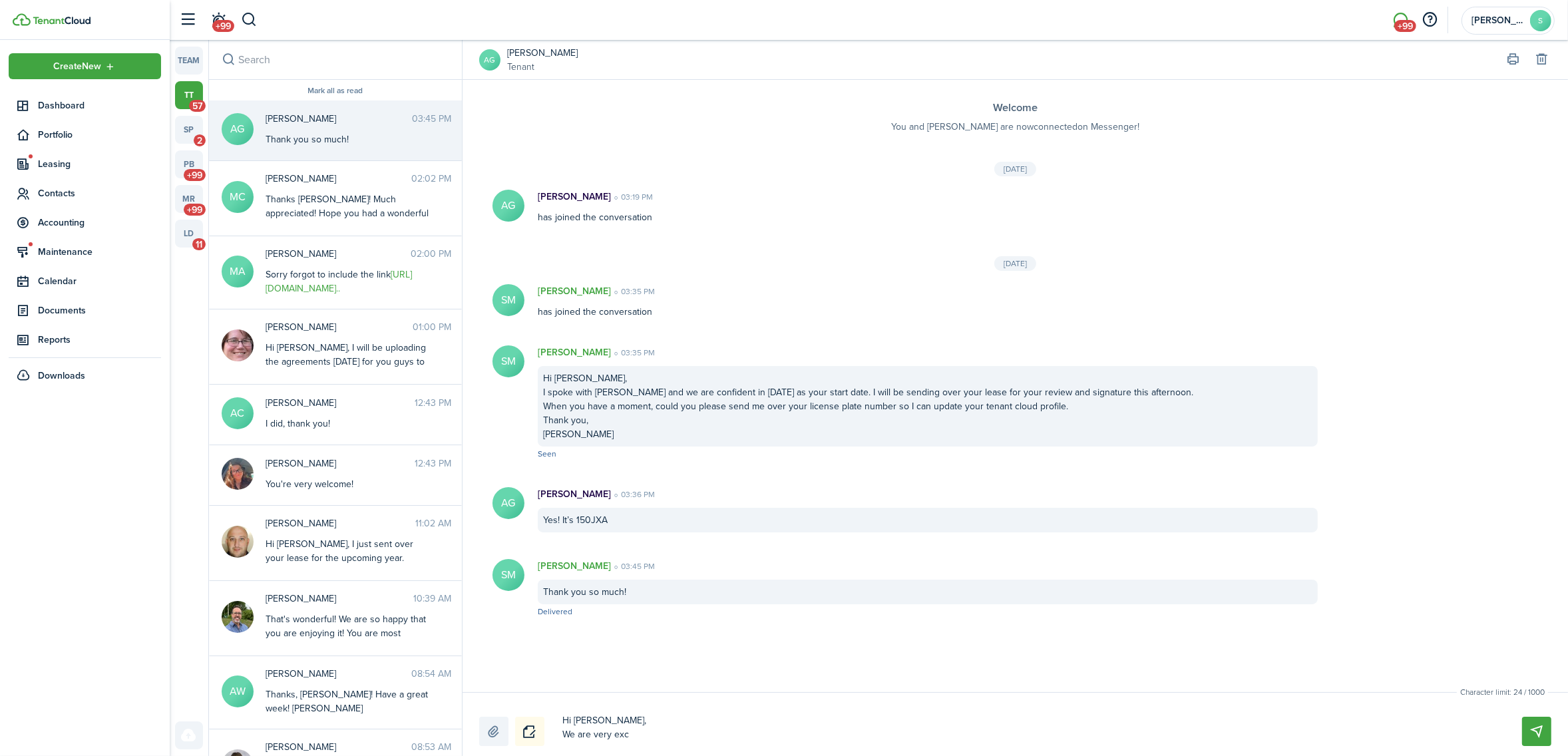
type textarea "Hi [PERSON_NAME], We are very exce"
type textarea "Hi [PERSON_NAME], We are very exc"
type textarea "Hi [PERSON_NAME], We are very exci"
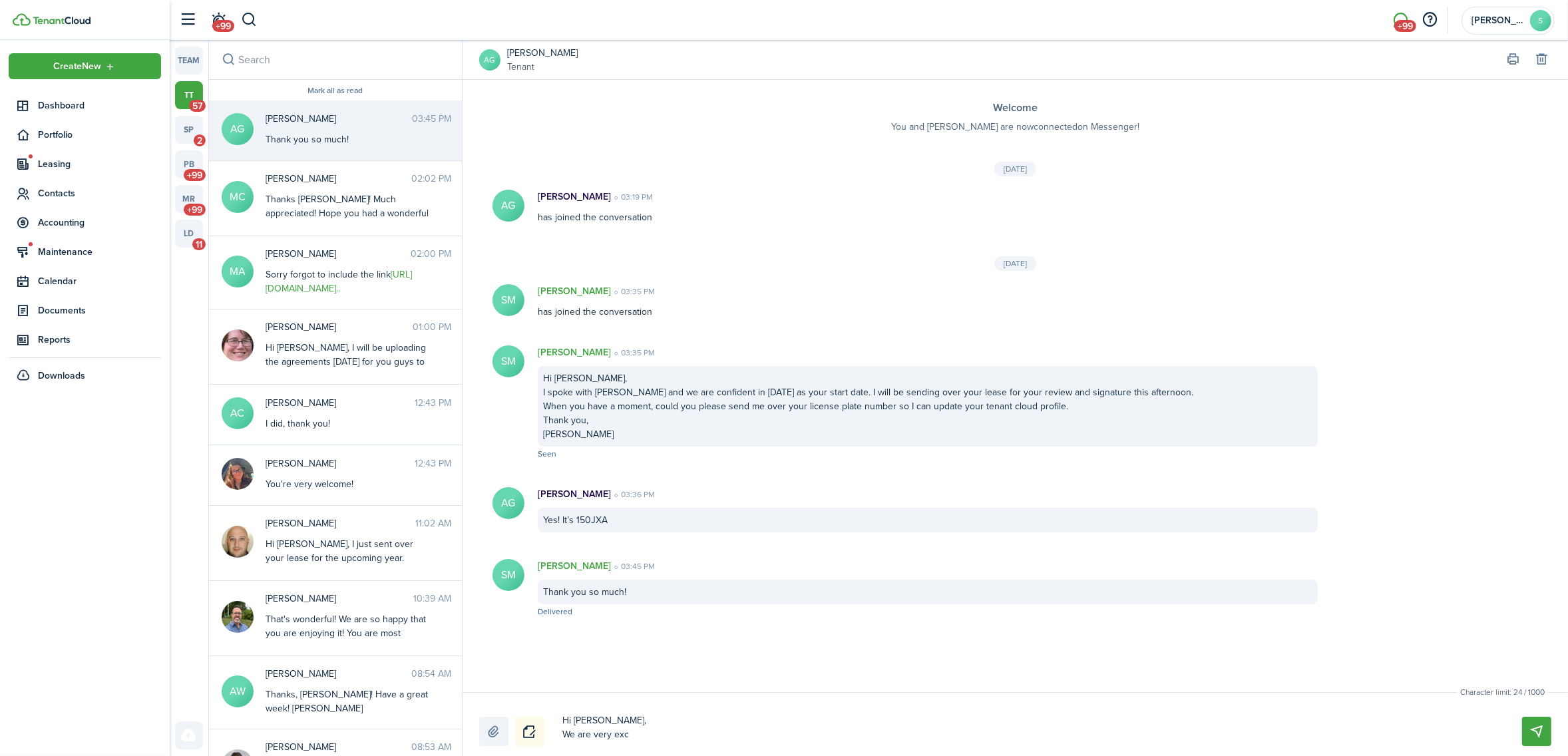
type textarea "Hi [PERSON_NAME], We are very exci"
type textarea "Hi [PERSON_NAME], We are very excit"
type textarea "Hi [PERSON_NAME], We are very excite"
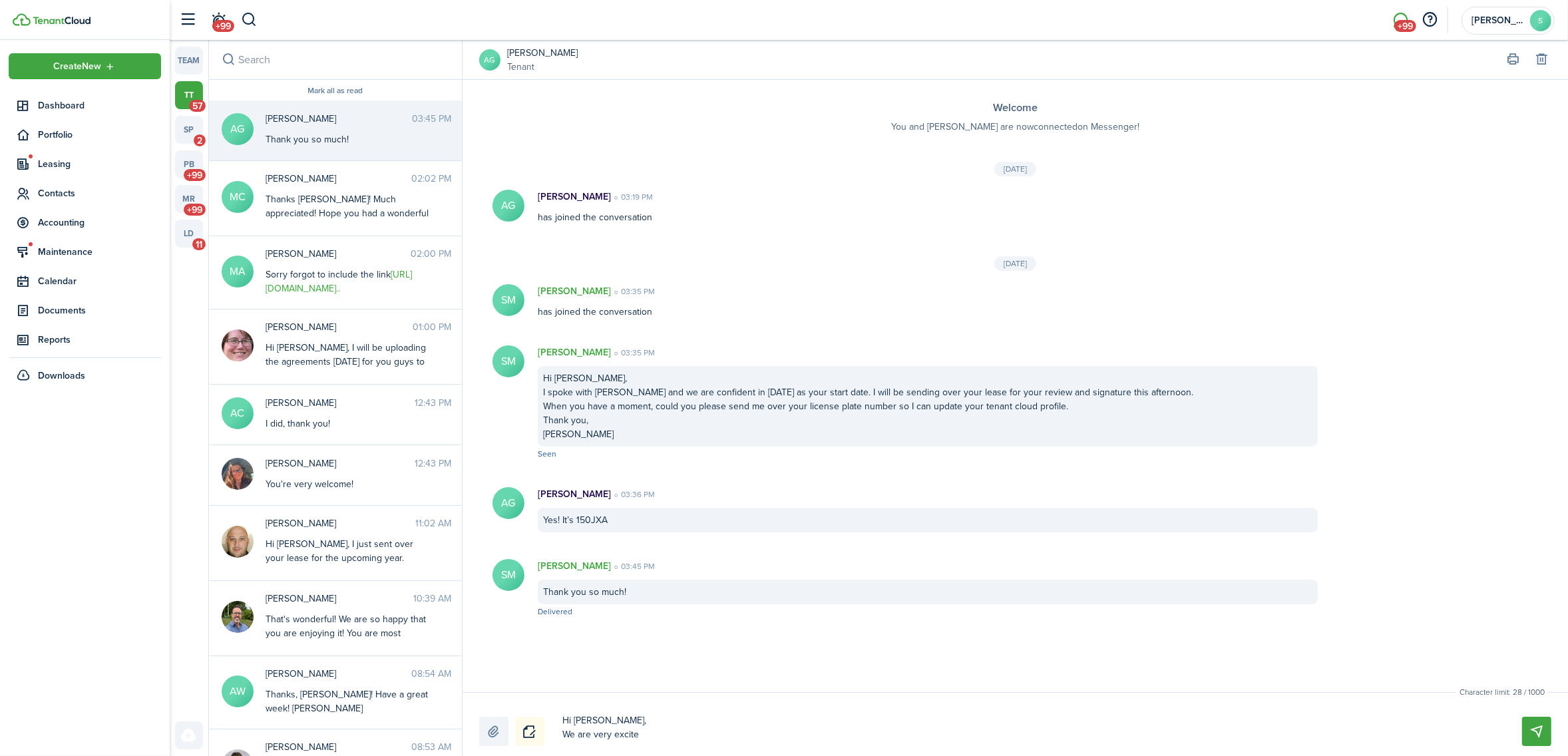
type textarea "Hi [PERSON_NAME], We are very excited"
type textarea "Hi [PERSON_NAME], We are very excited t"
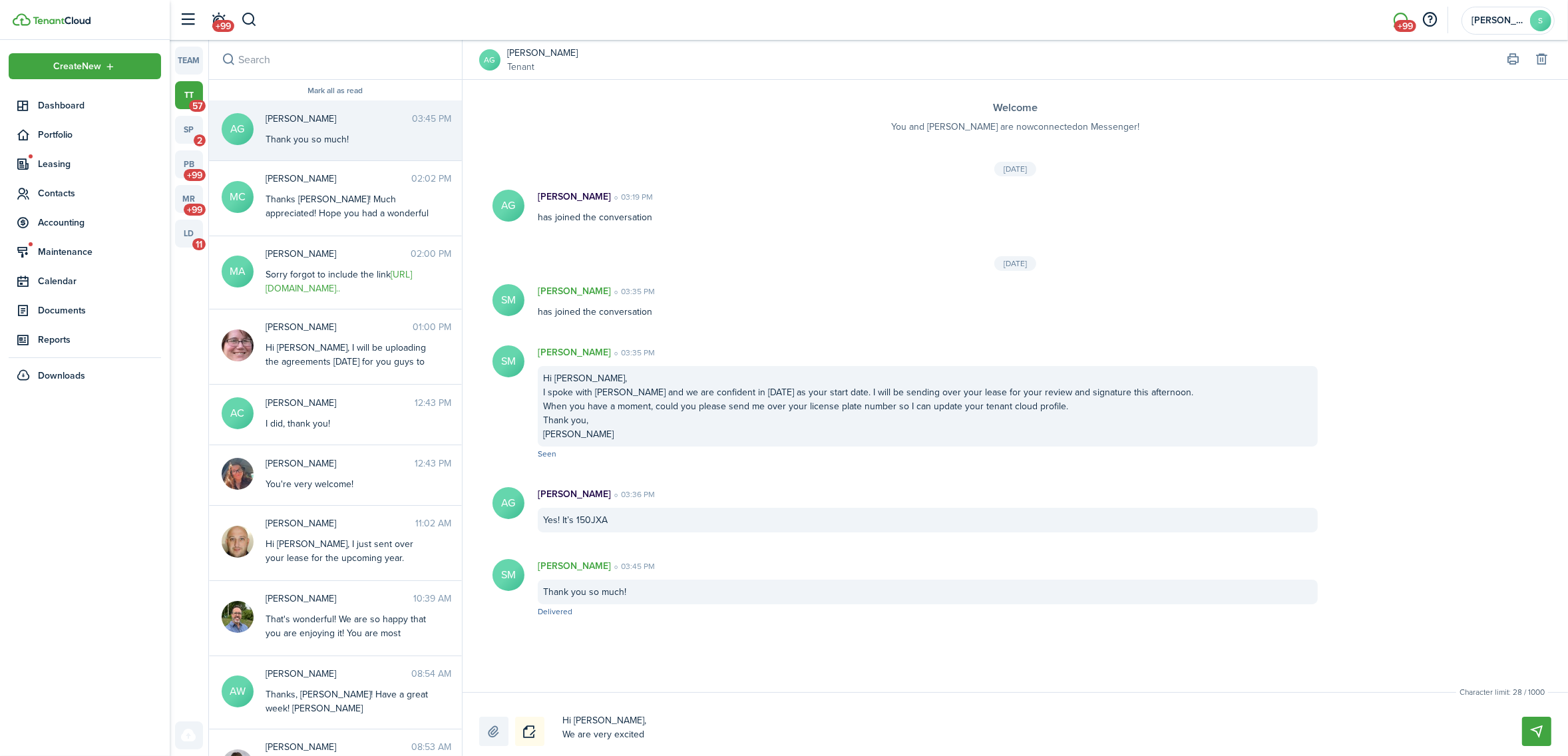
type textarea "Hi [PERSON_NAME], We are very excited t"
type textarea "Hi [PERSON_NAME], We are very excited to"
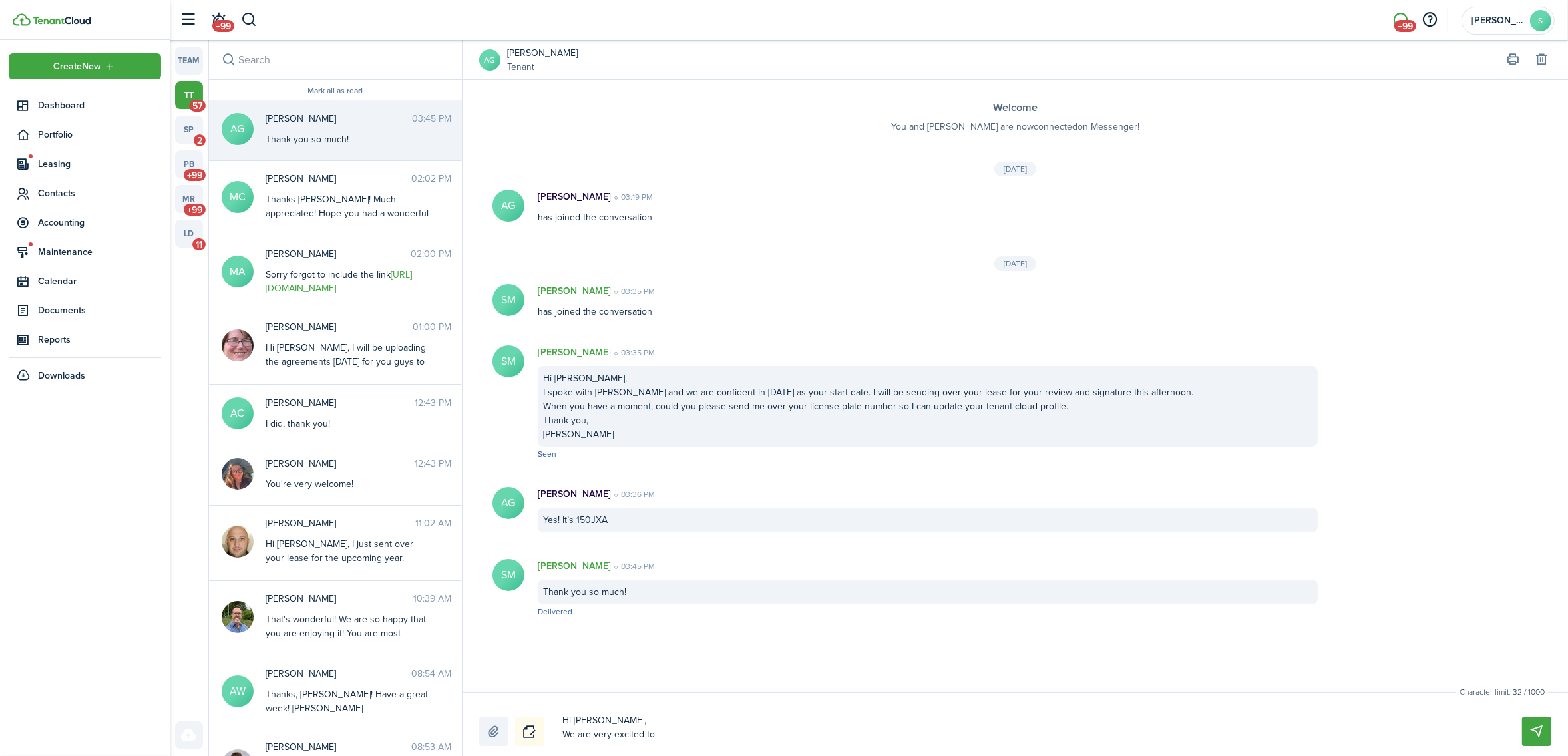
type textarea "Hi [PERSON_NAME], We are very excited to c"
type textarea "Hi [PERSON_NAME], We are very excited to ce"
type textarea "Hi [PERSON_NAME], We are very excited to c"
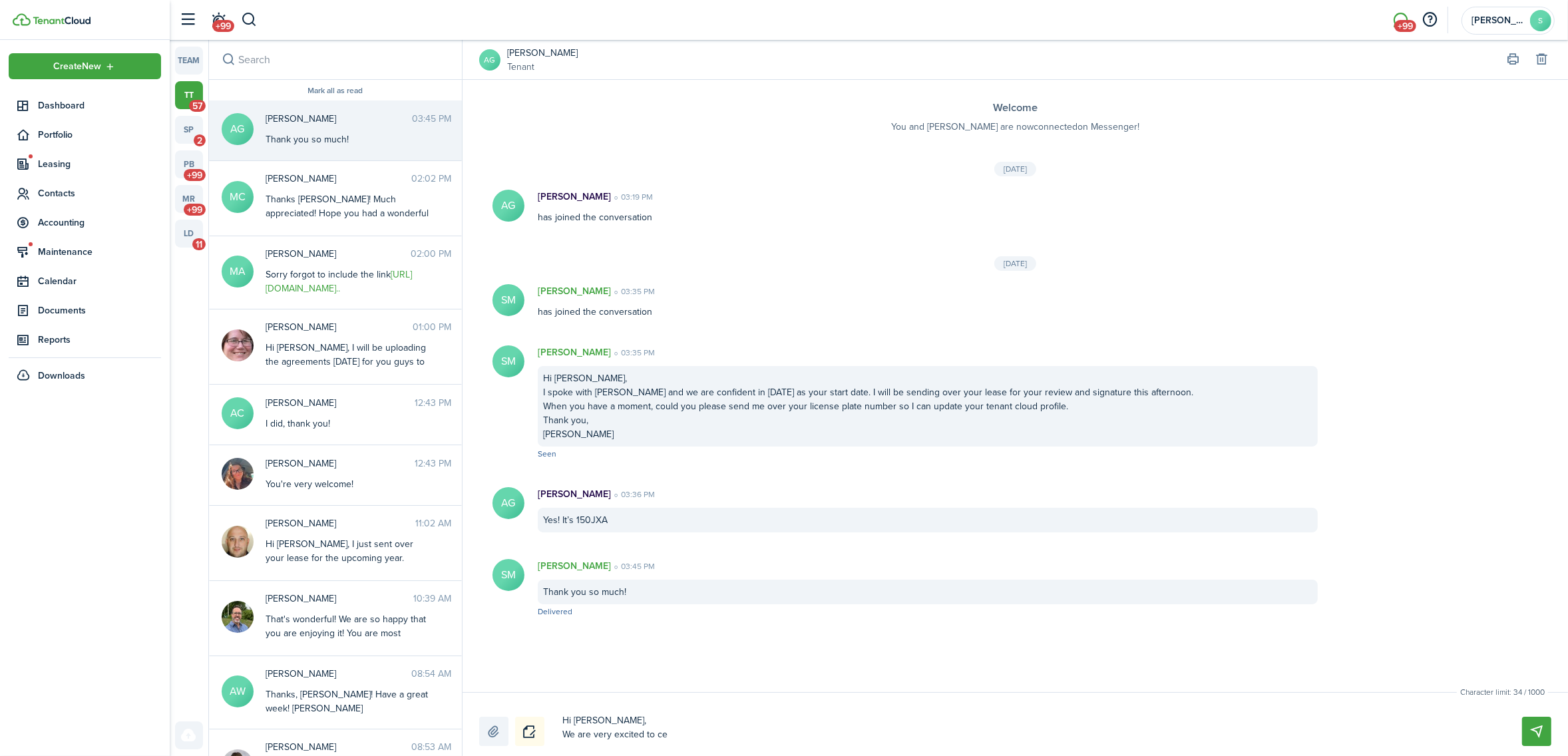
type textarea "Hi [PERSON_NAME], We are very excited to c"
type textarea "Hi [PERSON_NAME], We are very excited to"
type textarea "Hi [PERSON_NAME], We are very excited to w"
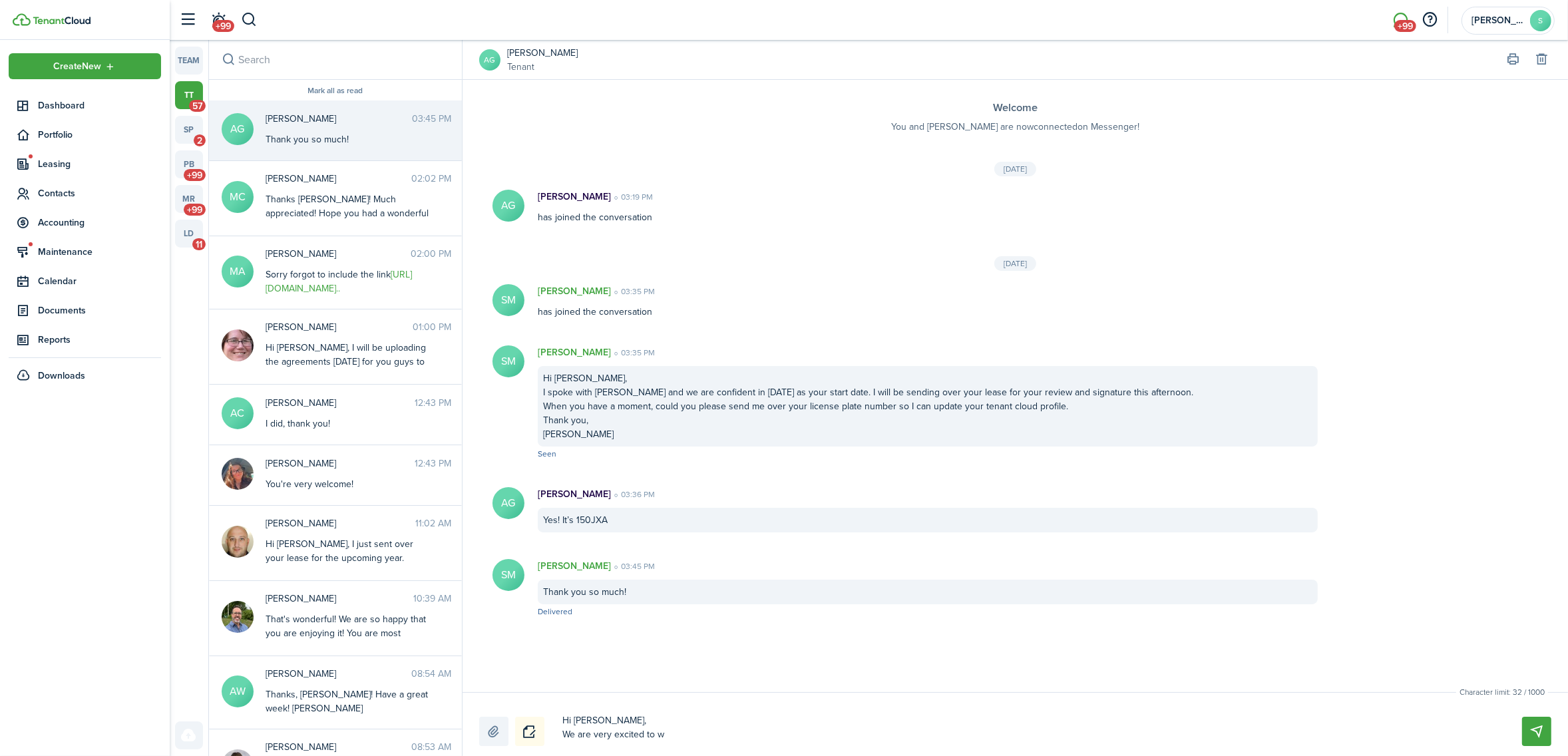
type textarea "Hi [PERSON_NAME], We are very excited to we"
type textarea "Hi [PERSON_NAME], We are very excited to wel"
type textarea "Hi [PERSON_NAME], We are very excited to welc"
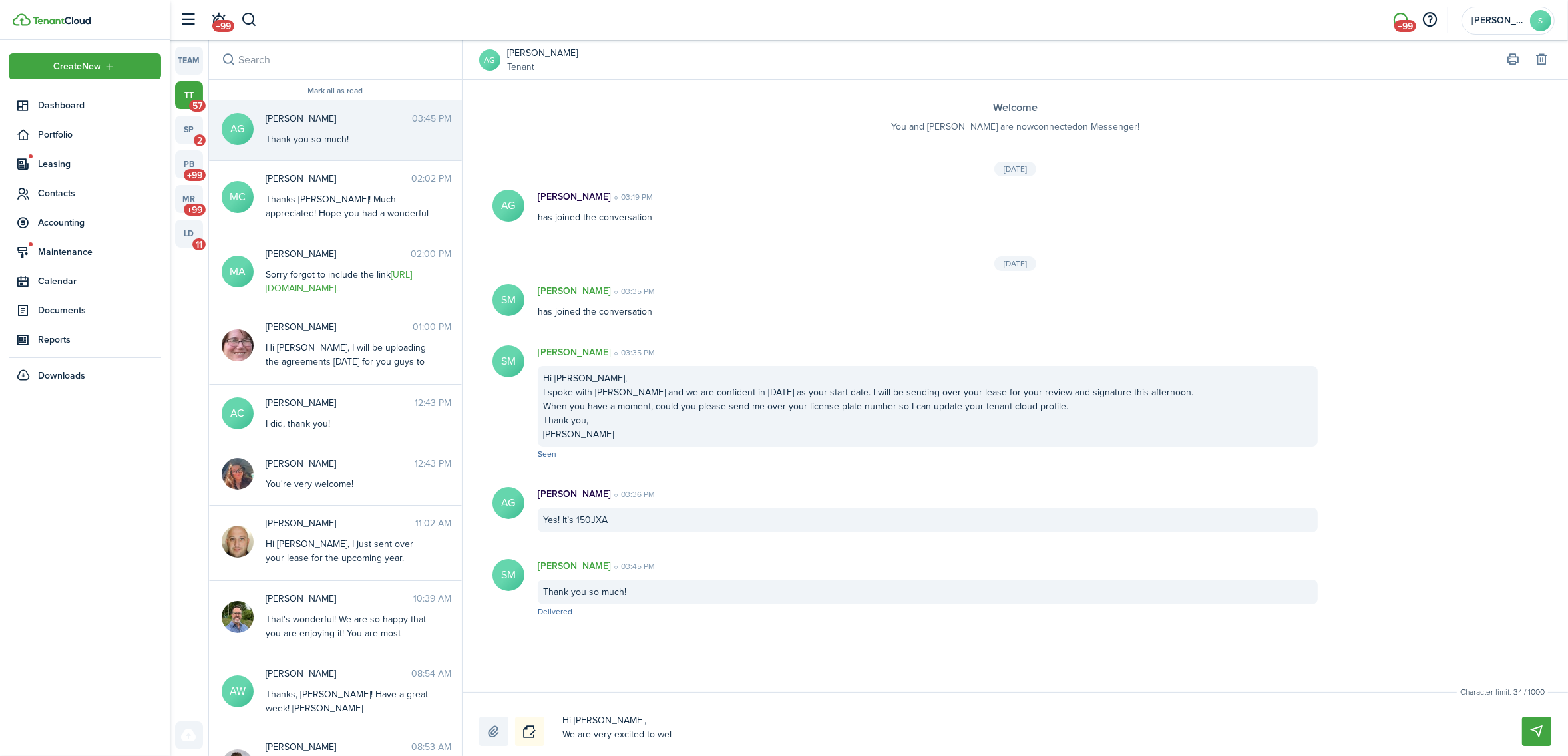
type textarea "Hi [PERSON_NAME], We are very excited to welc"
type textarea "Hi [PERSON_NAME], We are very excited to welco"
type textarea "Hi [PERSON_NAME], We are very excited to welcoem"
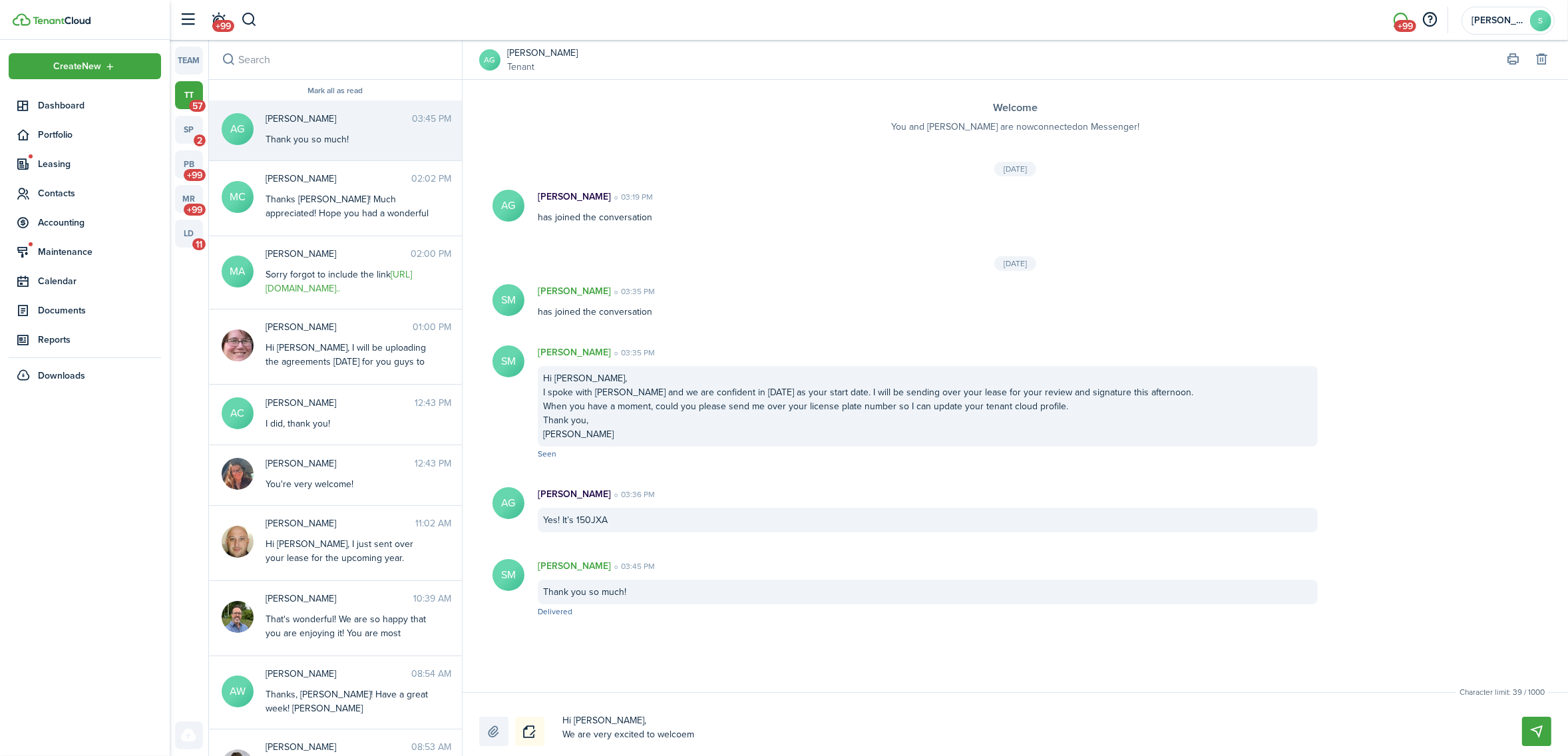
type textarea "Hi [PERSON_NAME], We are very excited to welcoem"
type textarea "Hi [PERSON_NAME], We are very excited to [PERSON_NAME]"
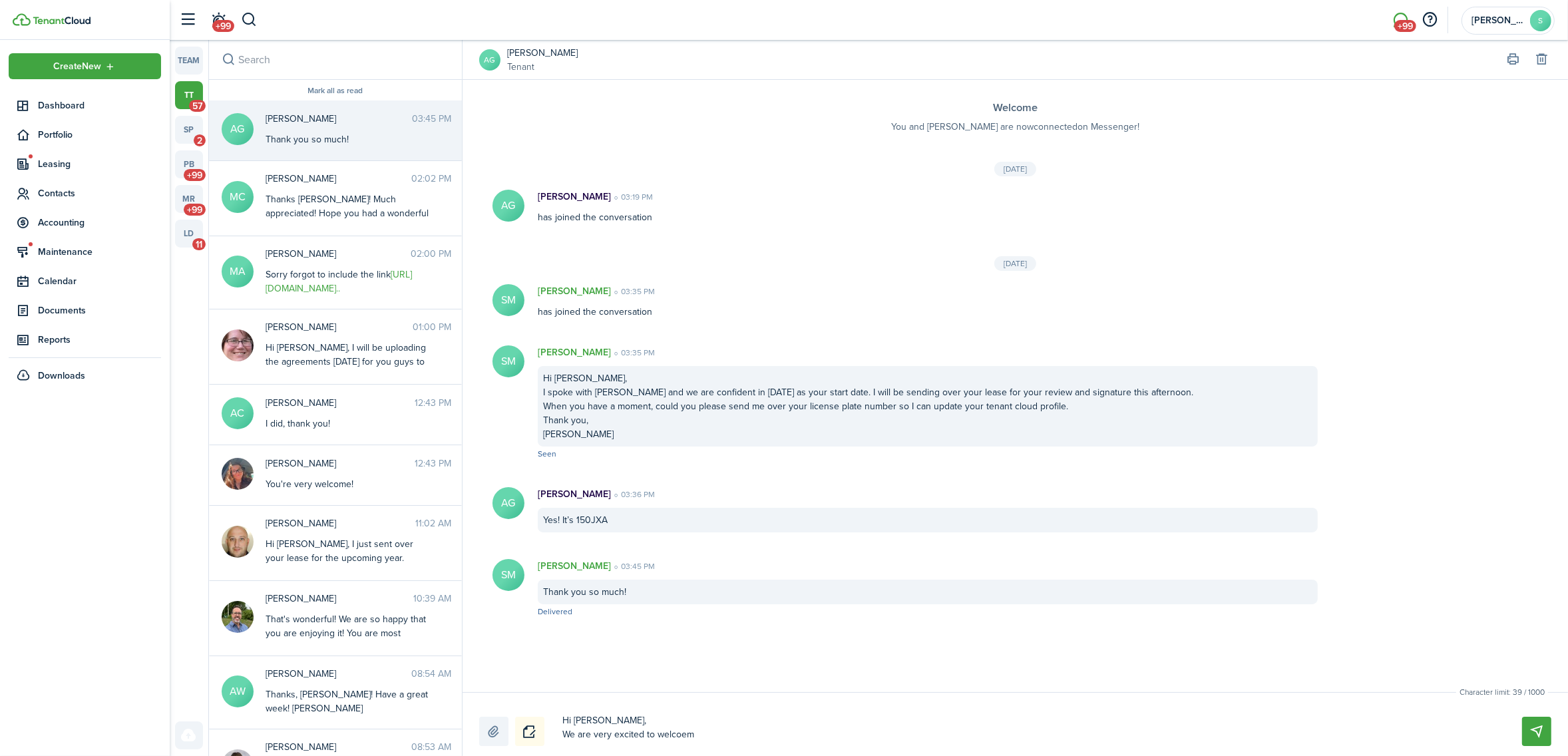
type textarea "Hi [PERSON_NAME], We are very excited to [PERSON_NAME]"
type textarea "Hi [PERSON_NAME], We are very excited to welco"
type textarea "Hi [PERSON_NAME], We are very excited to welcom"
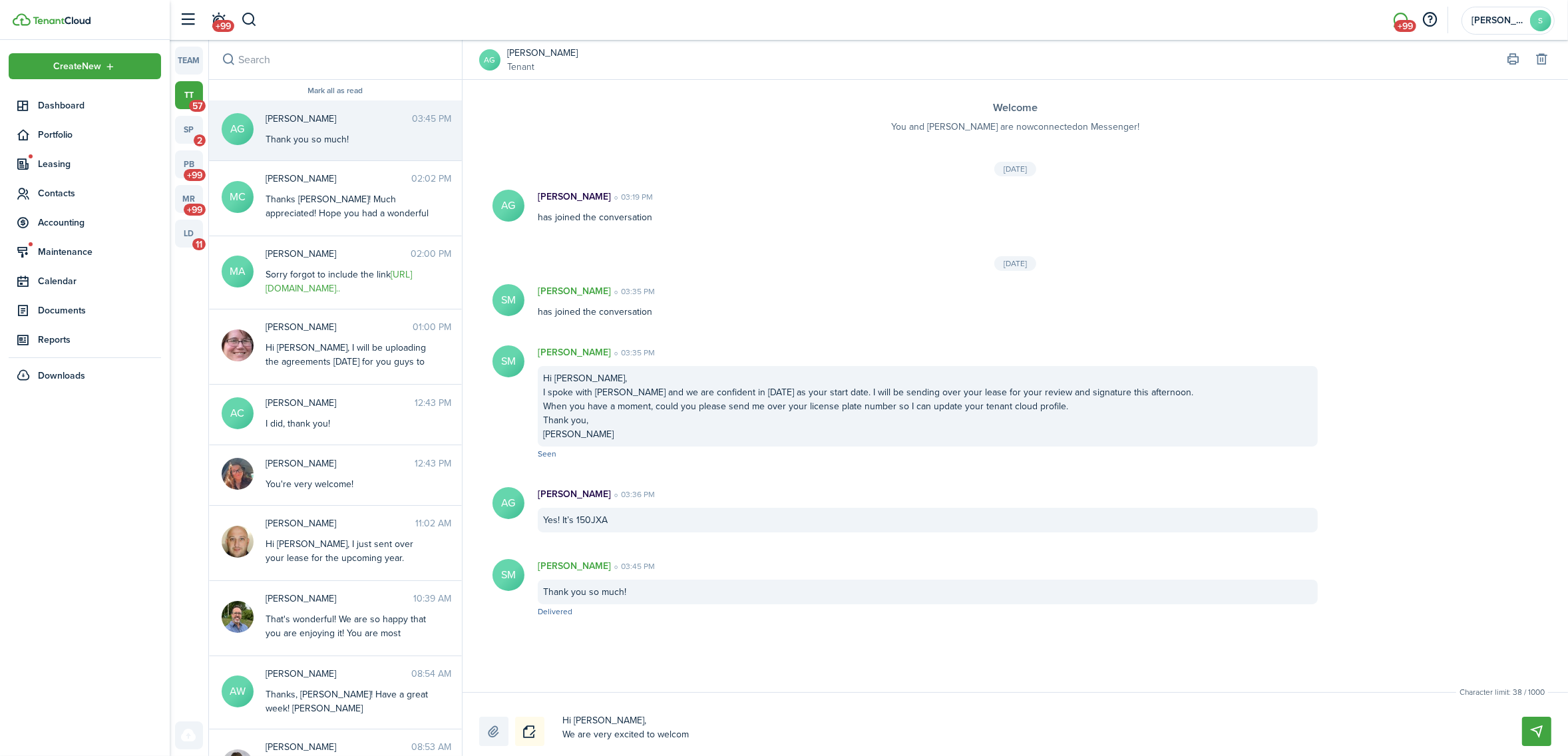
type textarea "Hi [PERSON_NAME], We are very excited to welcome"
type textarea "Hi [PERSON_NAME], We are very excited to welcome y"
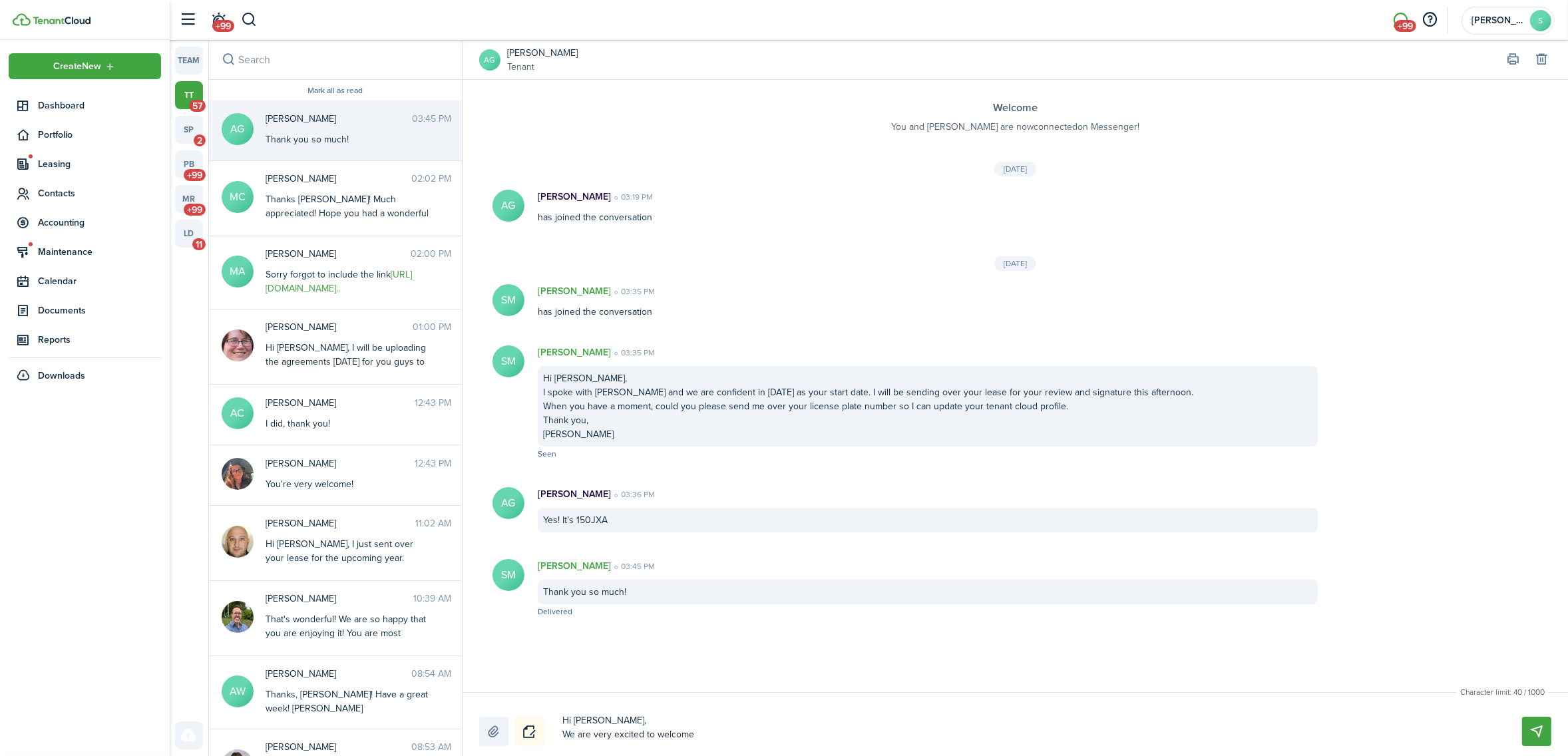
type textarea "Hi [PERSON_NAME], We are very excited to welcome y"
type textarea "Hi [PERSON_NAME], We are very excited to welcome yo"
type textarea "Hi [PERSON_NAME], We are very excited to welcome you"
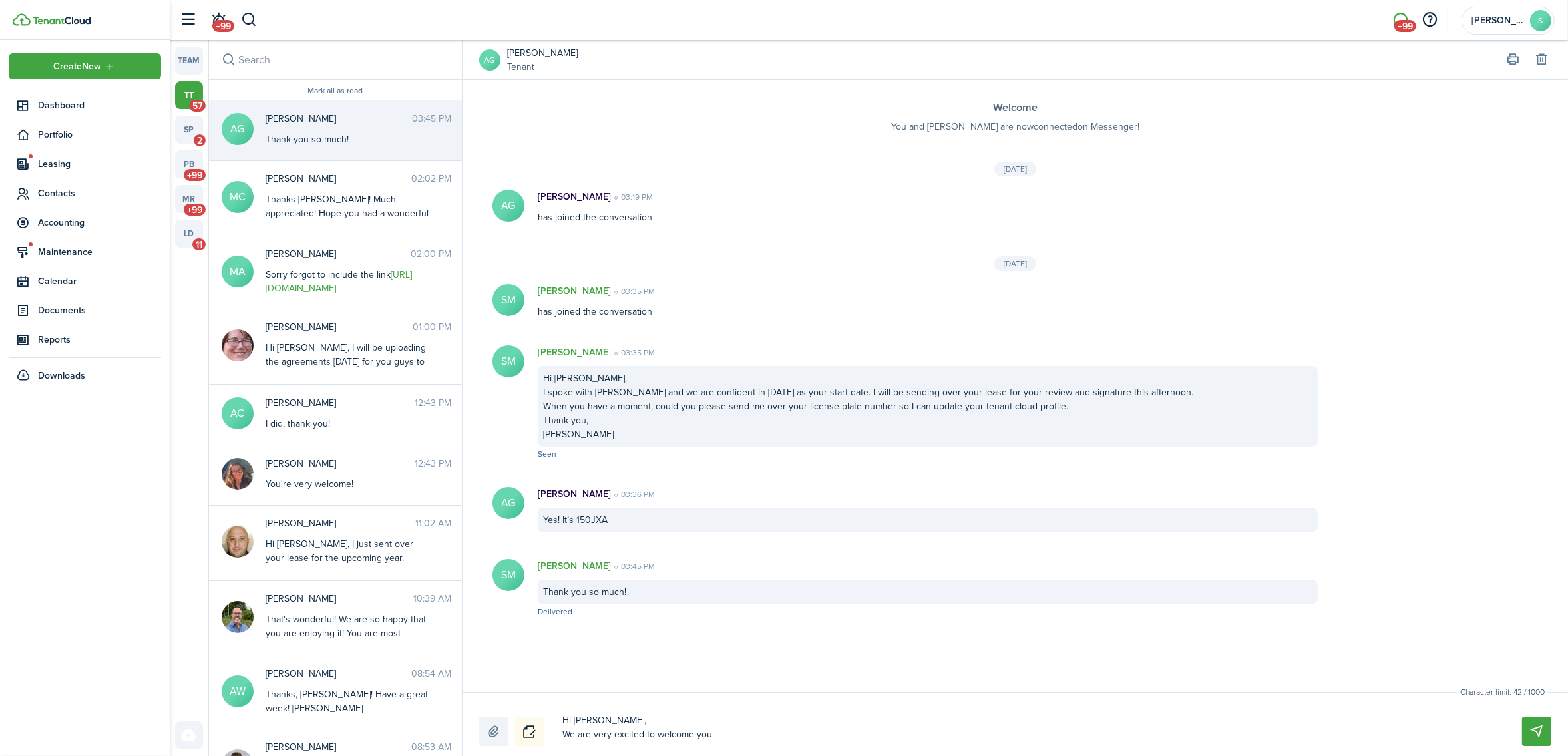
type textarea "Hi [PERSON_NAME], We are very excited to welcome you"
type textarea "Hi [PERSON_NAME], We are very excited to welcome you t"
type textarea "Hi [PERSON_NAME], We are very excited to welcome you to"
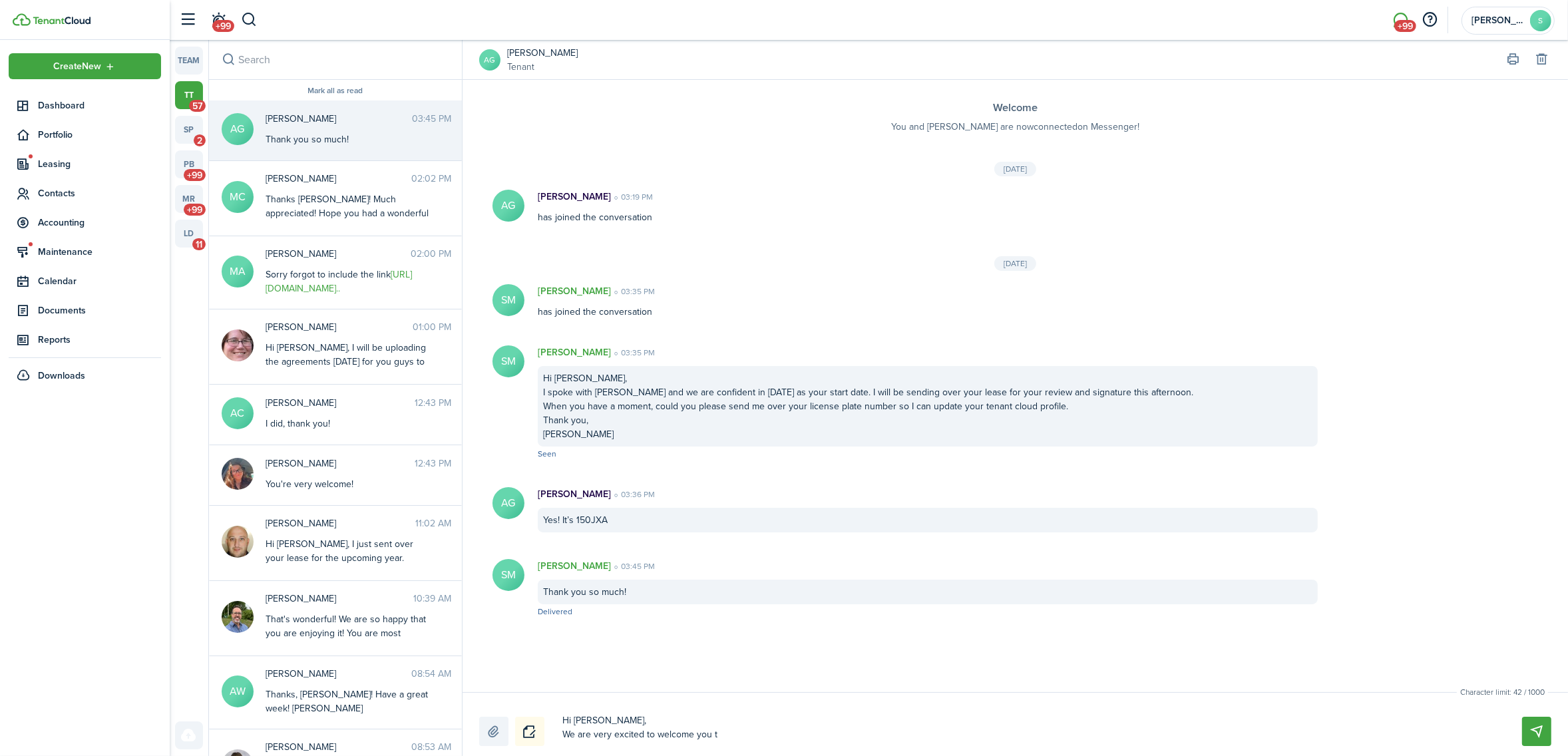
type textarea "Hi [PERSON_NAME], We are very excited to welcome you to"
type textarea "Hi [PERSON_NAME], We are very excited to welcome you to L"
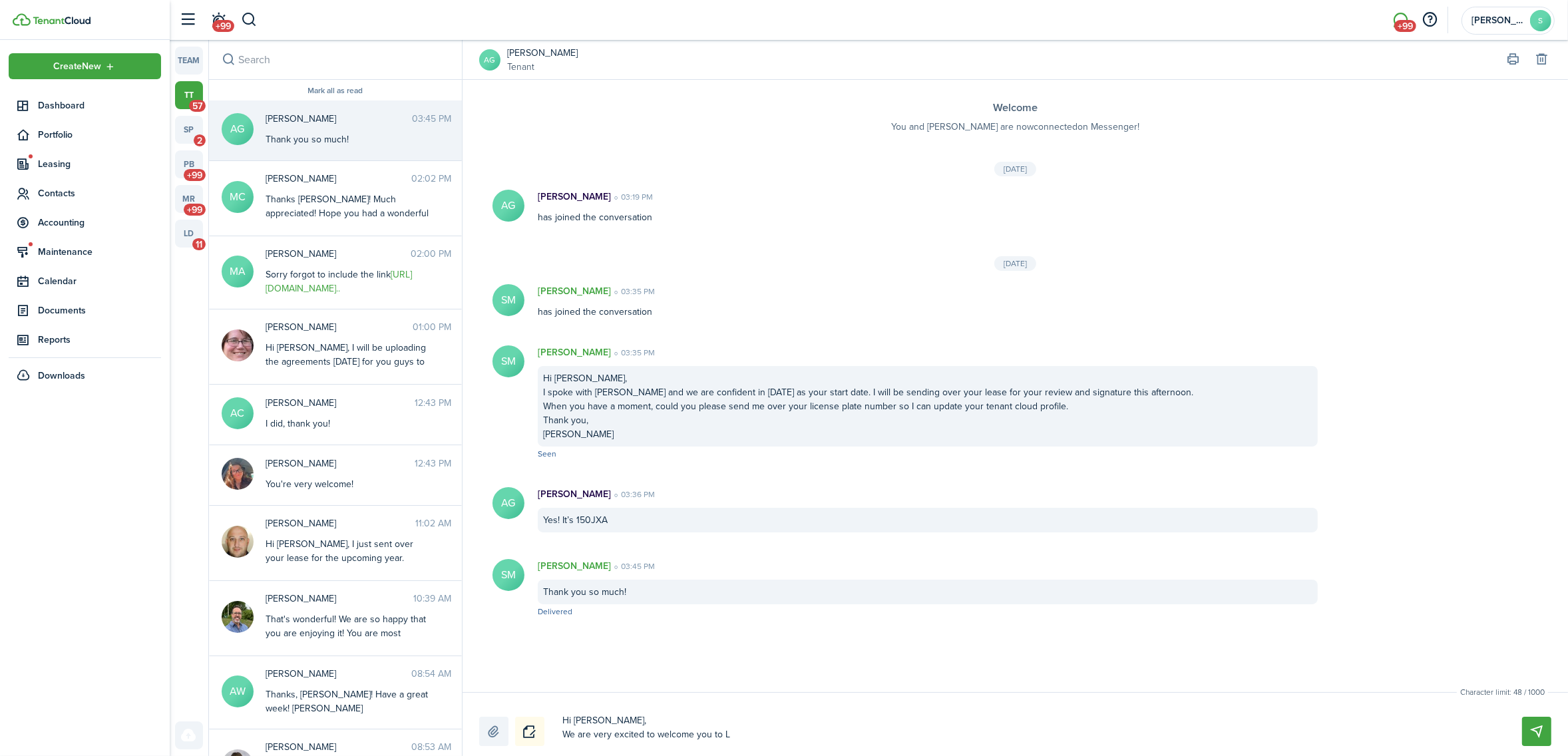
type textarea "Hi [PERSON_NAME], We are very excited to welcome you to [GEOGRAPHIC_DATA]"
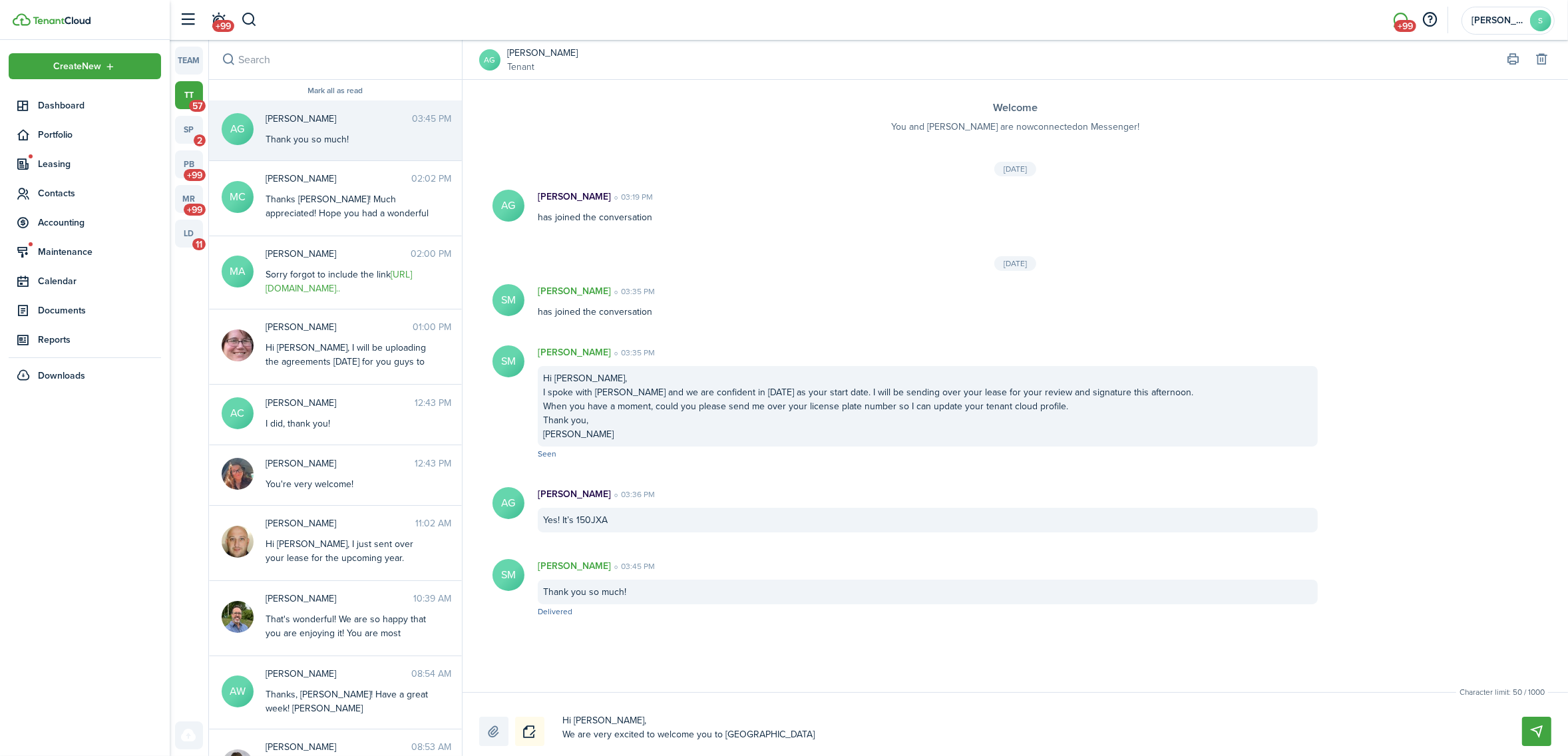
type textarea "Hi [PERSON_NAME], We are very excited to welcome you to [GEOGRAPHIC_DATA]"
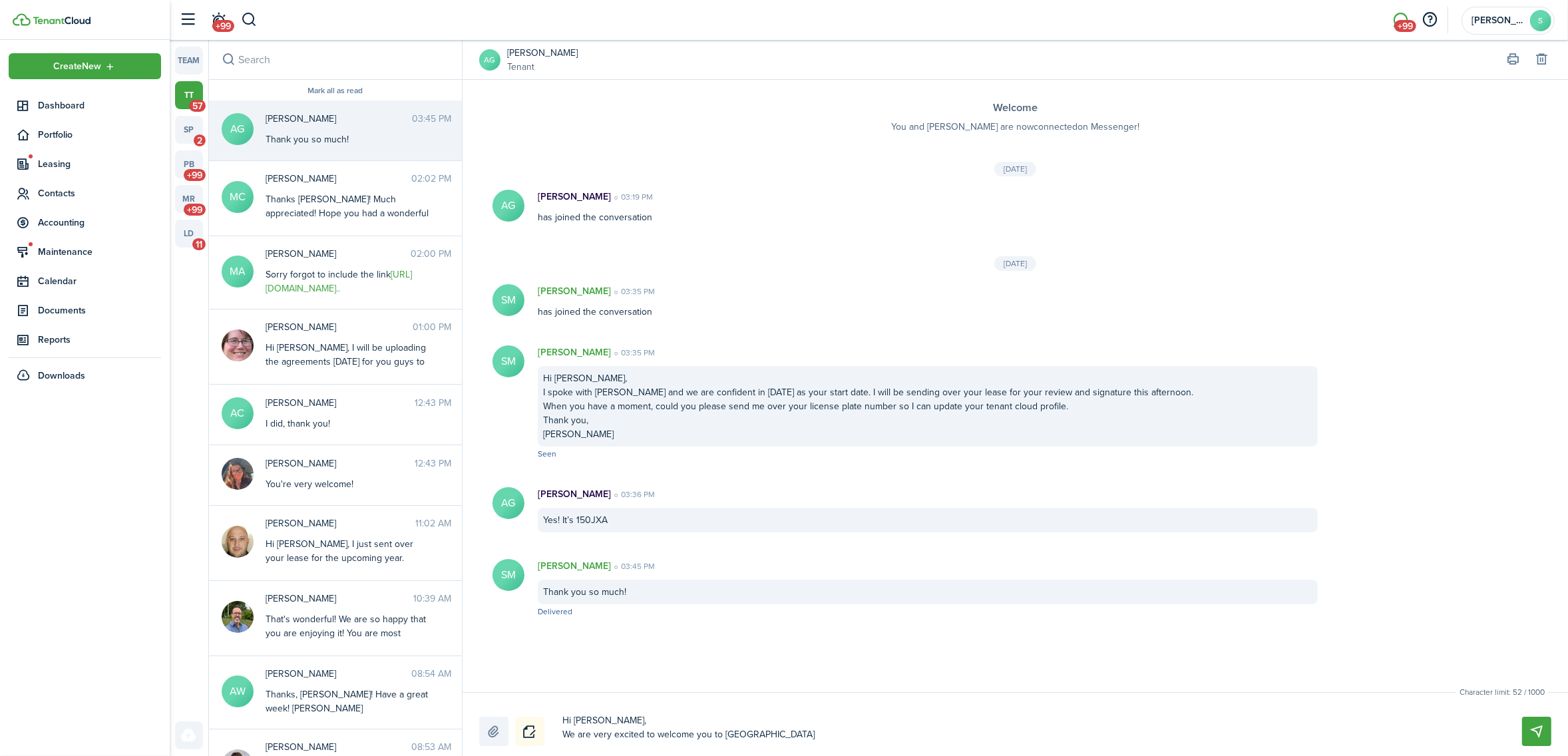
type textarea "Hi [PERSON_NAME], We are very excited to welcome you to [GEOGRAPHIC_DATA]"
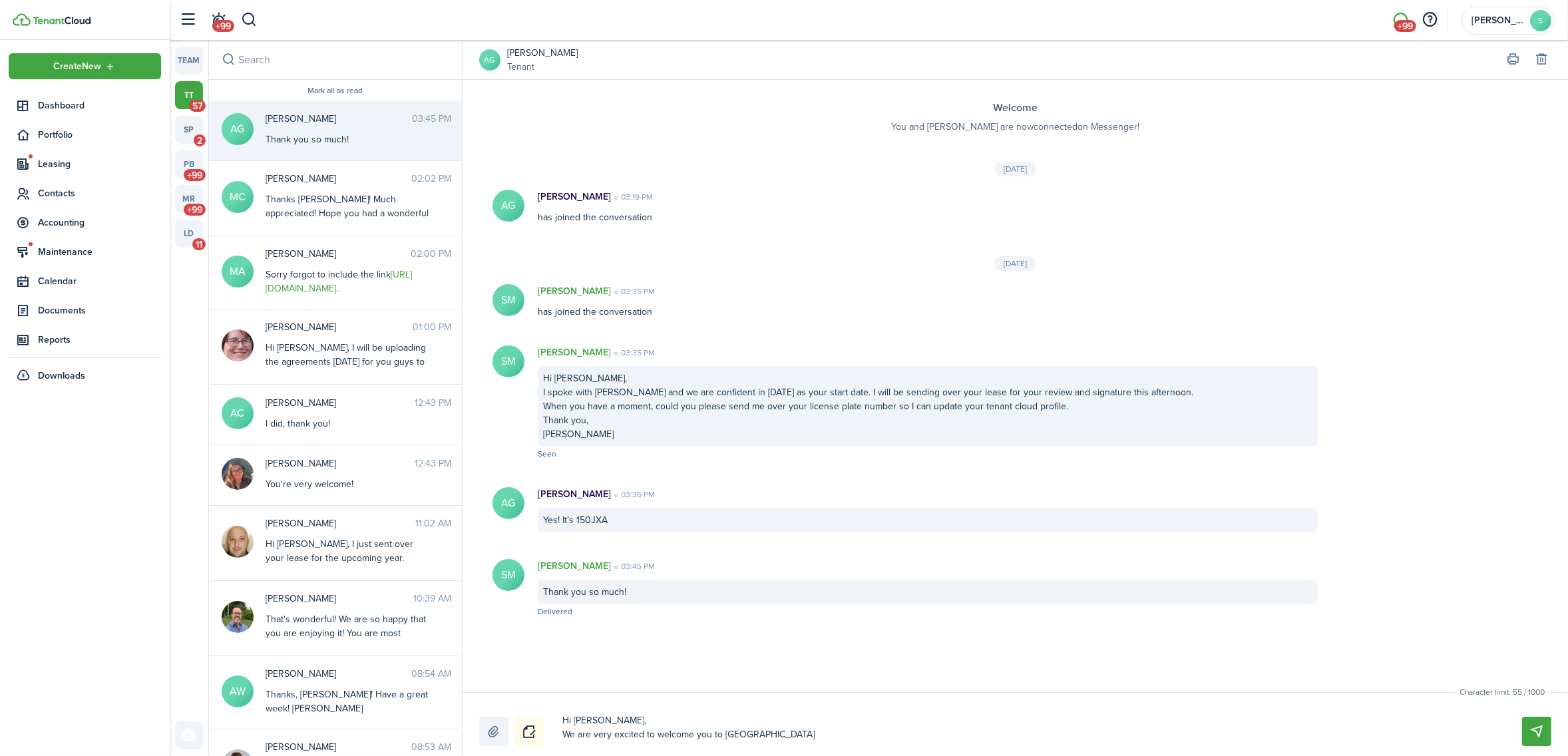
type textarea "Hi [PERSON_NAME], We are very excited to welcome you to [GEOGRAPHIC_DATA]"
type textarea "Hi [PERSON_NAME], We are very excited to welcome you to [GEOGRAPHIC_DATA] A"
type textarea "Hi [PERSON_NAME], We are very excited to welcome you to [GEOGRAPHIC_DATA]"
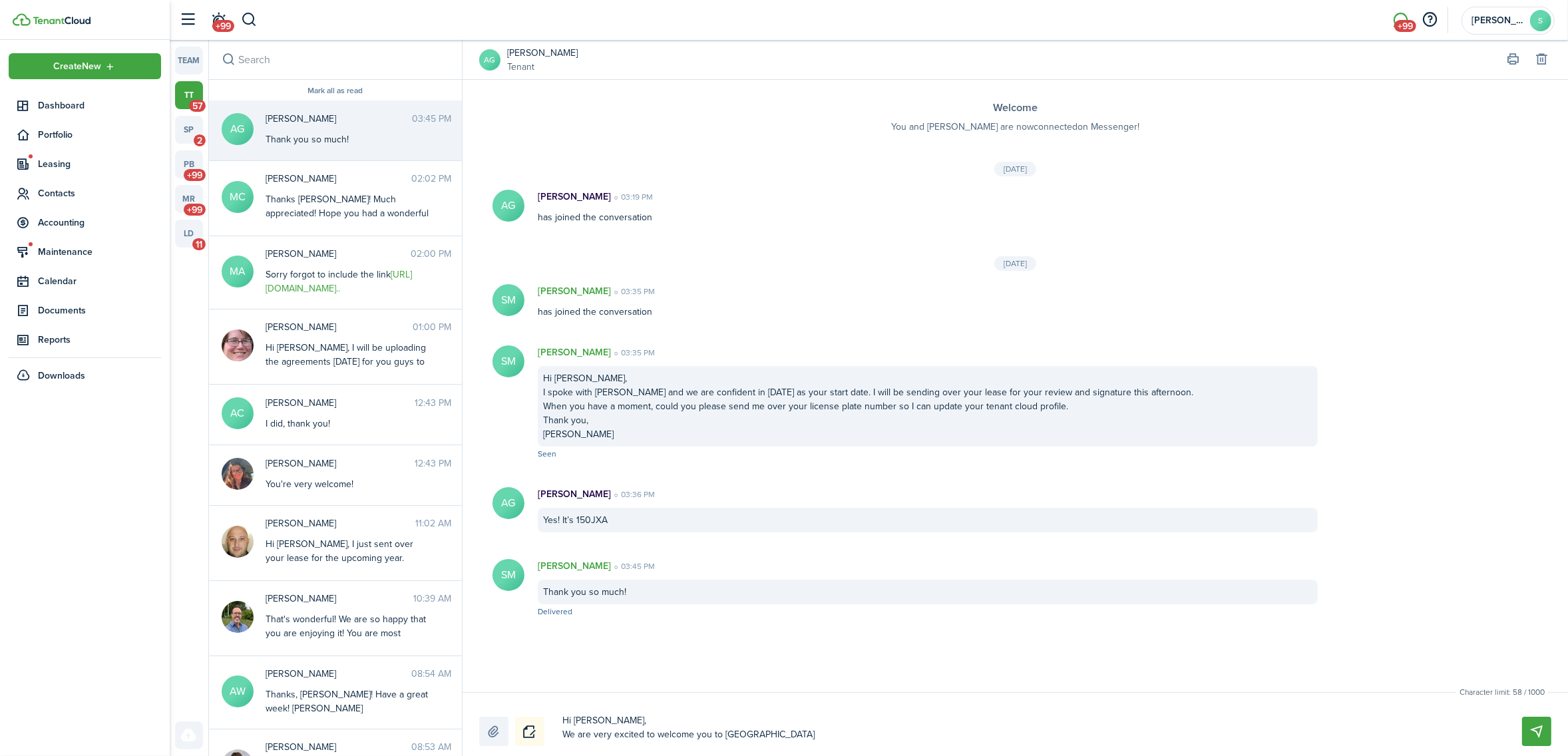
type textarea "Hi [PERSON_NAME], We are very excited to welcome you to [GEOGRAPHIC_DATA]"
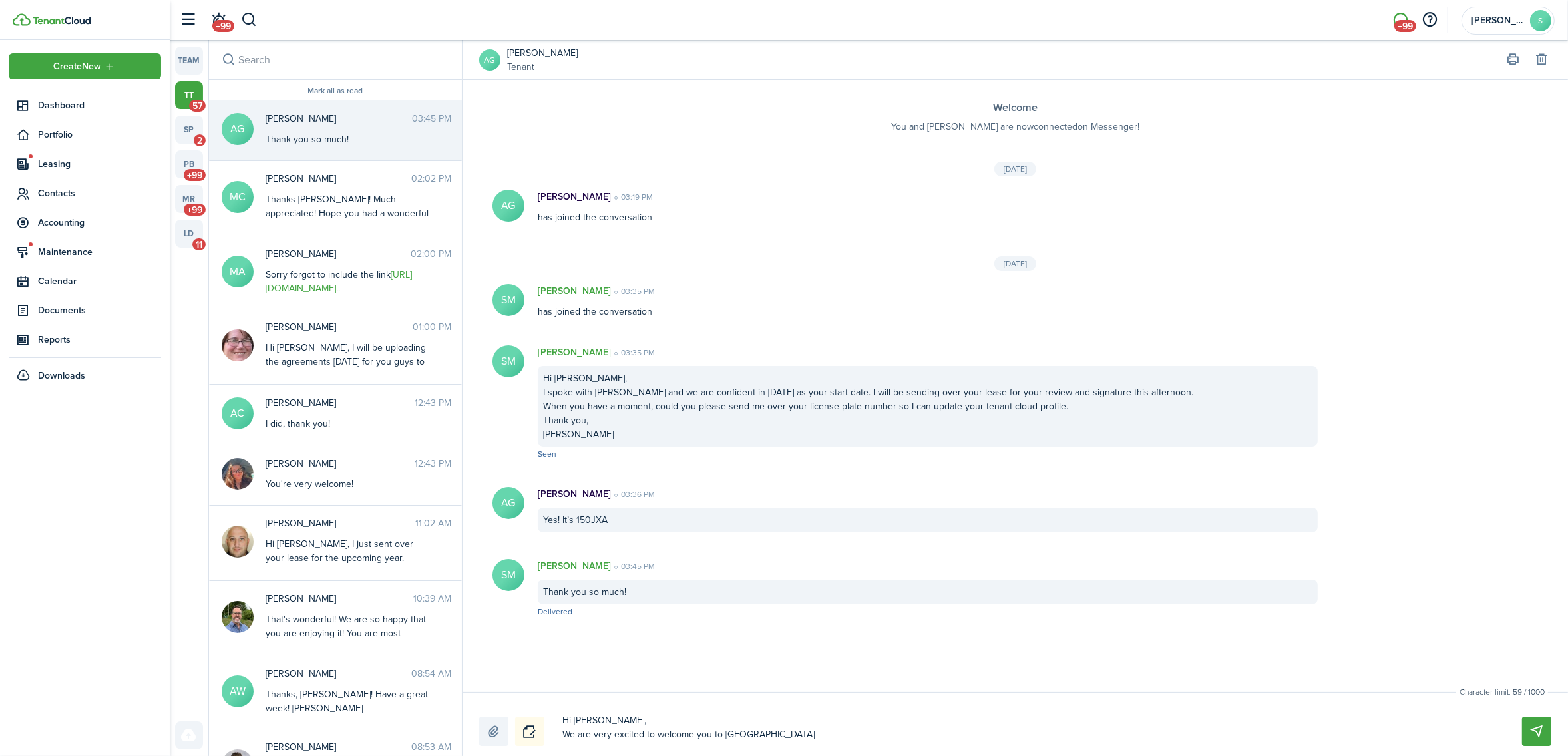
type textarea "Hi [PERSON_NAME], We are very excited to welcome you to [GEOGRAPHIC_DATA]"
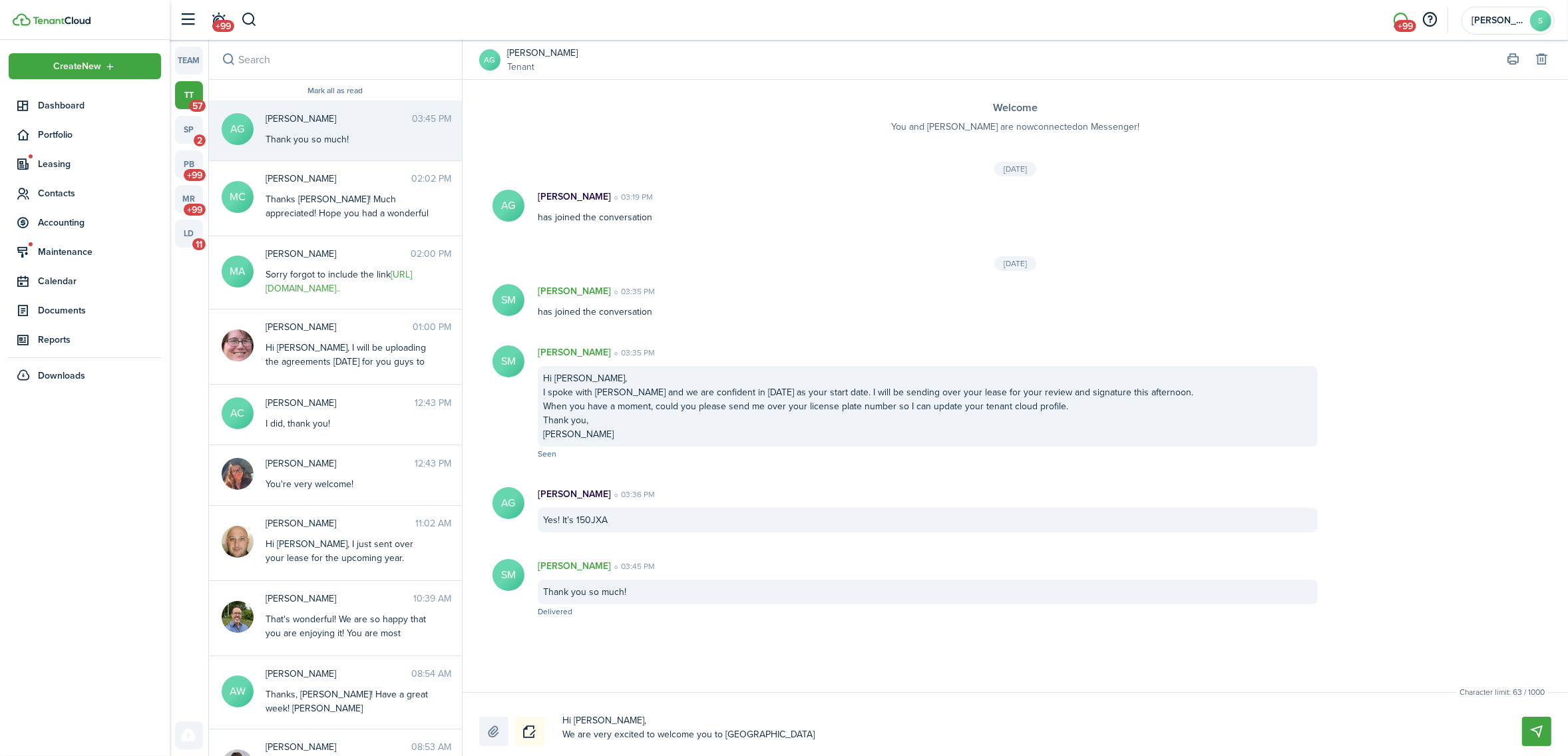
type textarea "Hi [PERSON_NAME], We are very excited to welcome you to [GEOGRAPHIC_DATA]"
type textarea "Hi [PERSON_NAME], We are very excited to welcome you to Lakewood Apartments"
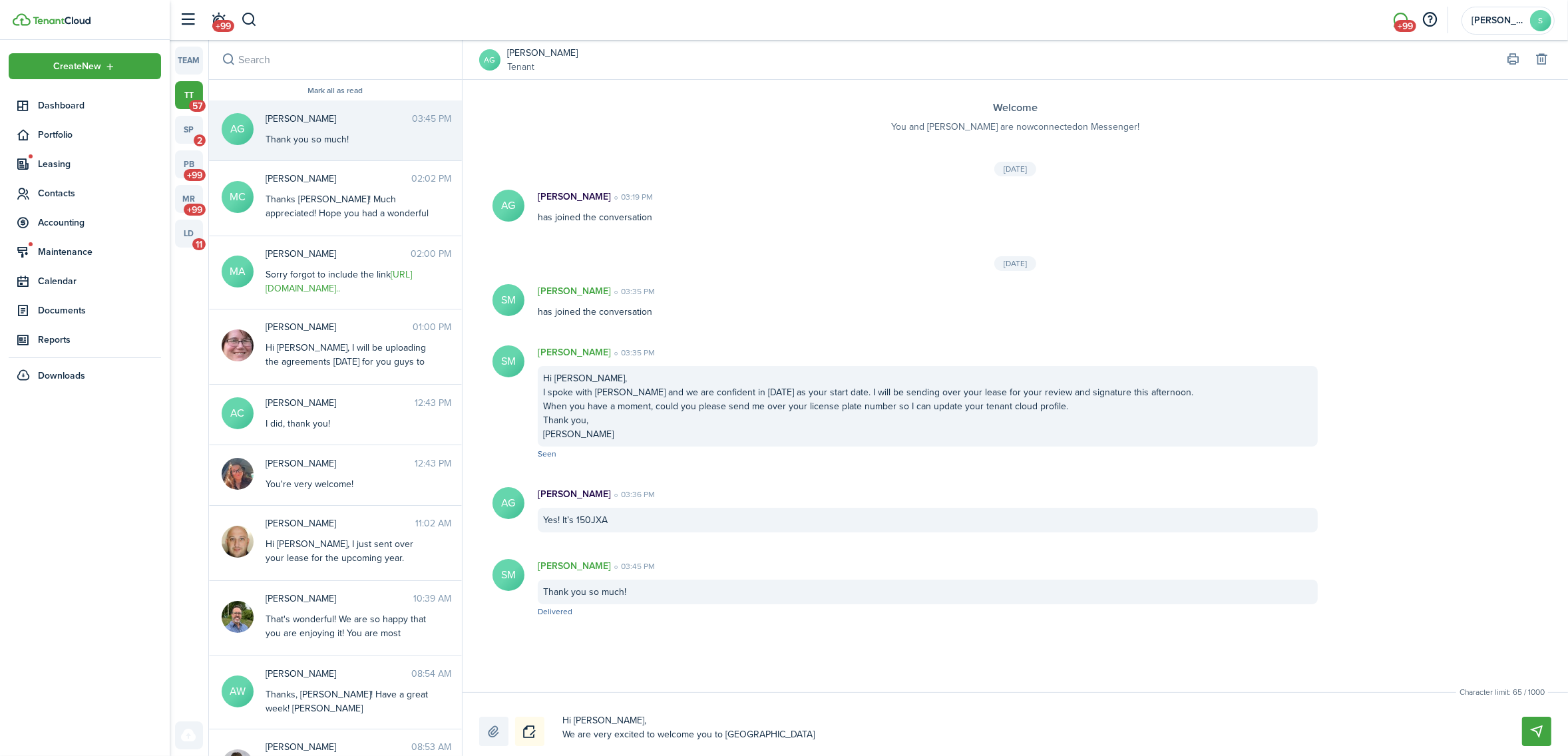
type textarea "Hi [PERSON_NAME], We are very excited to welcome you to Lakewood Apartments"
type textarea "Hi [PERSON_NAME], We are very excited to welcome you to Lakewood Apartments."
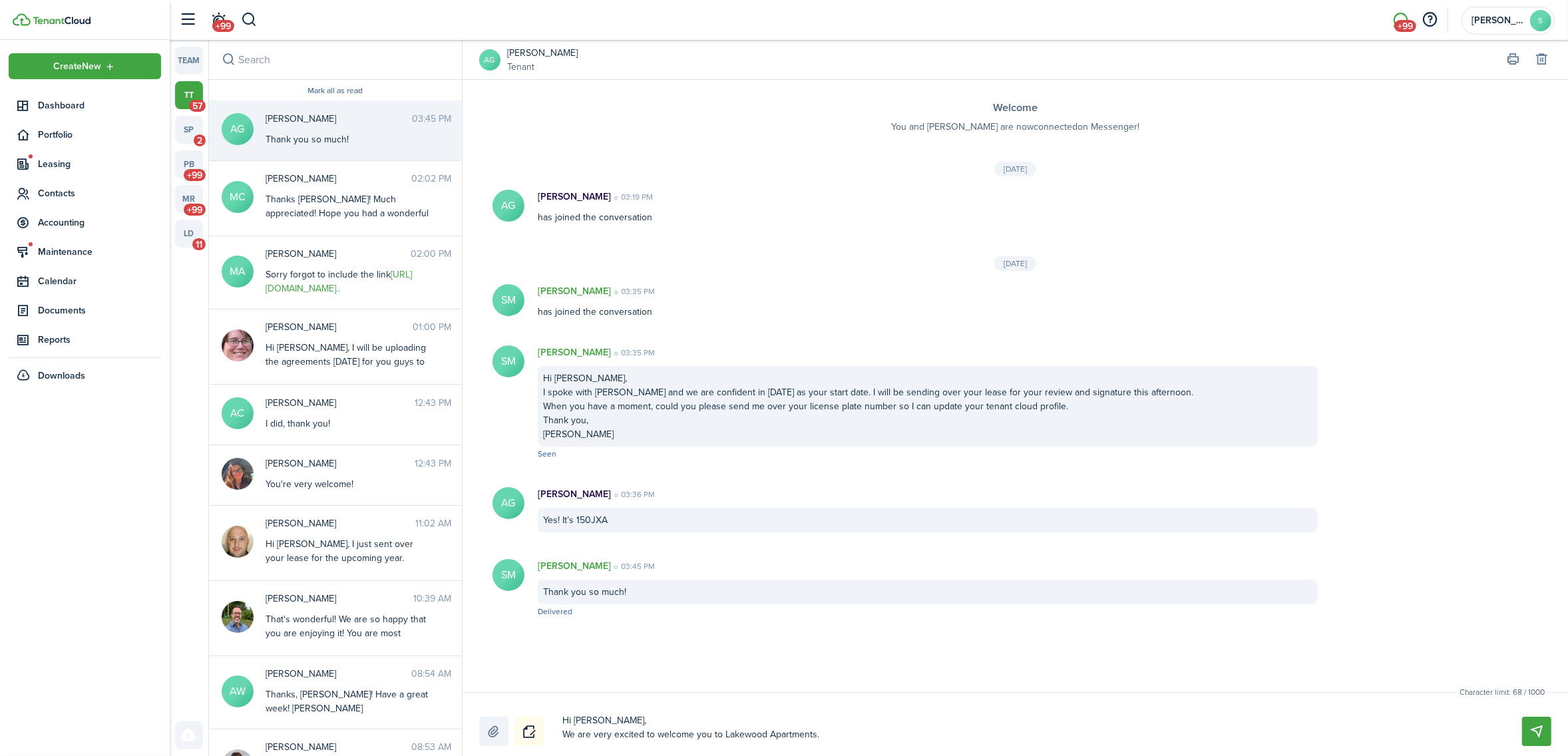
type textarea "Hi [PERSON_NAME], We are very excited to welcome you to Lakewood Apartments. P"
type textarea "Hi [PERSON_NAME], We are very excited to welcome you to Lakewood Apartments. Pl"
type textarea "Hi [PERSON_NAME], We are very excited to welcome you to Lakewood Apartments. Ple"
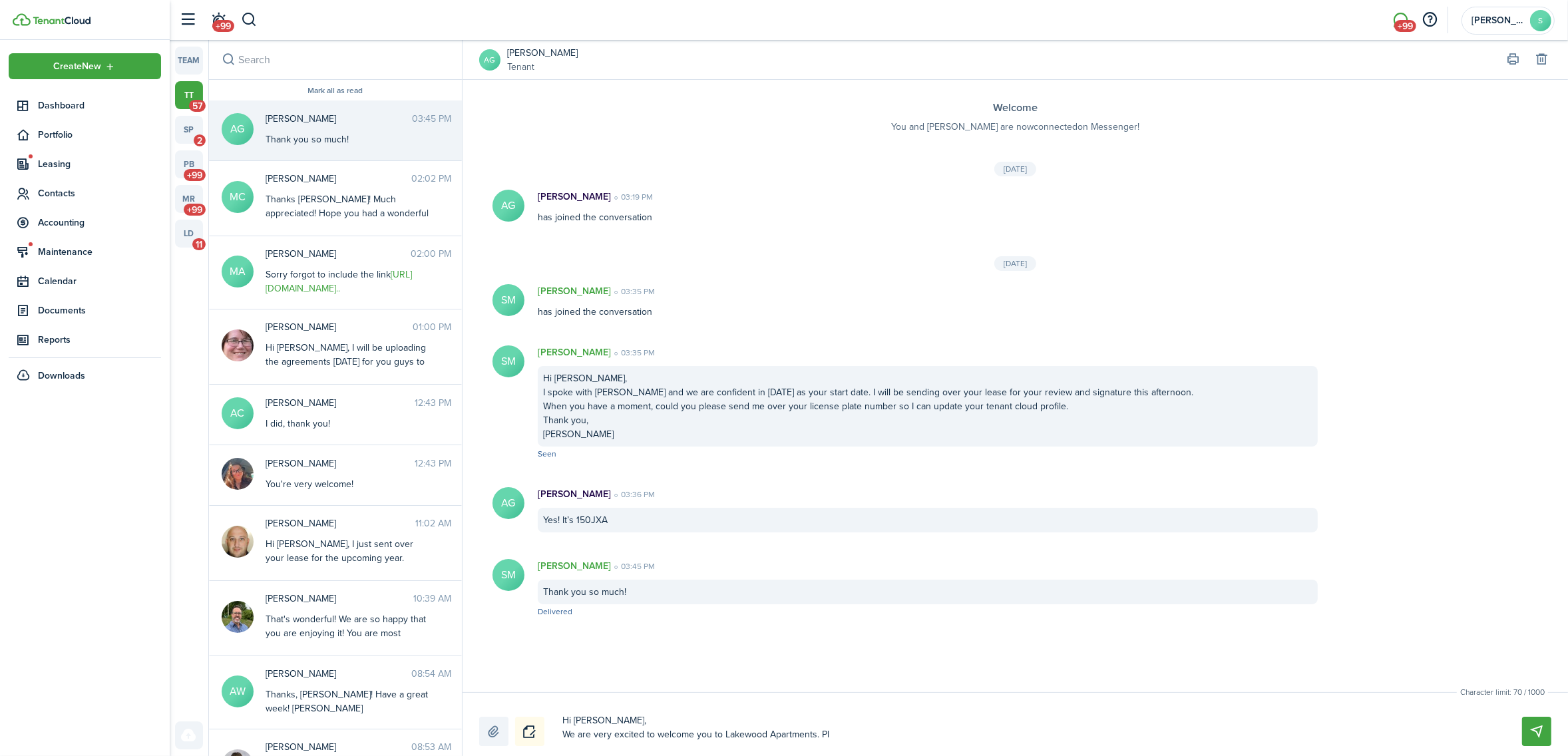
type textarea "Hi [PERSON_NAME], We are very excited to welcome you to Lakewood Apartments. Ple"
type textarea "Hi [PERSON_NAME], We are very excited to welcome you to Lakewood Apartments. [G…"
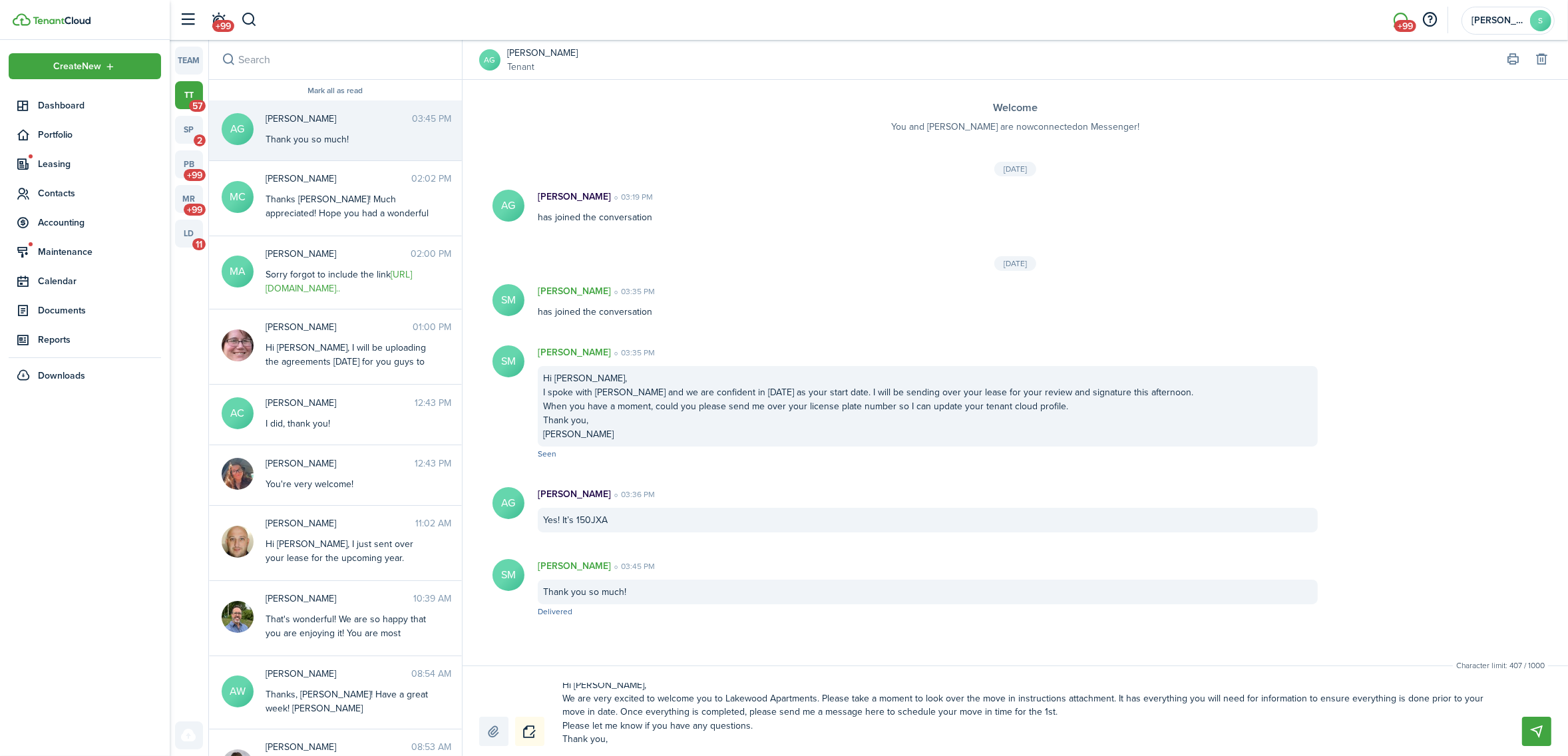
scroll to position [22, 0]
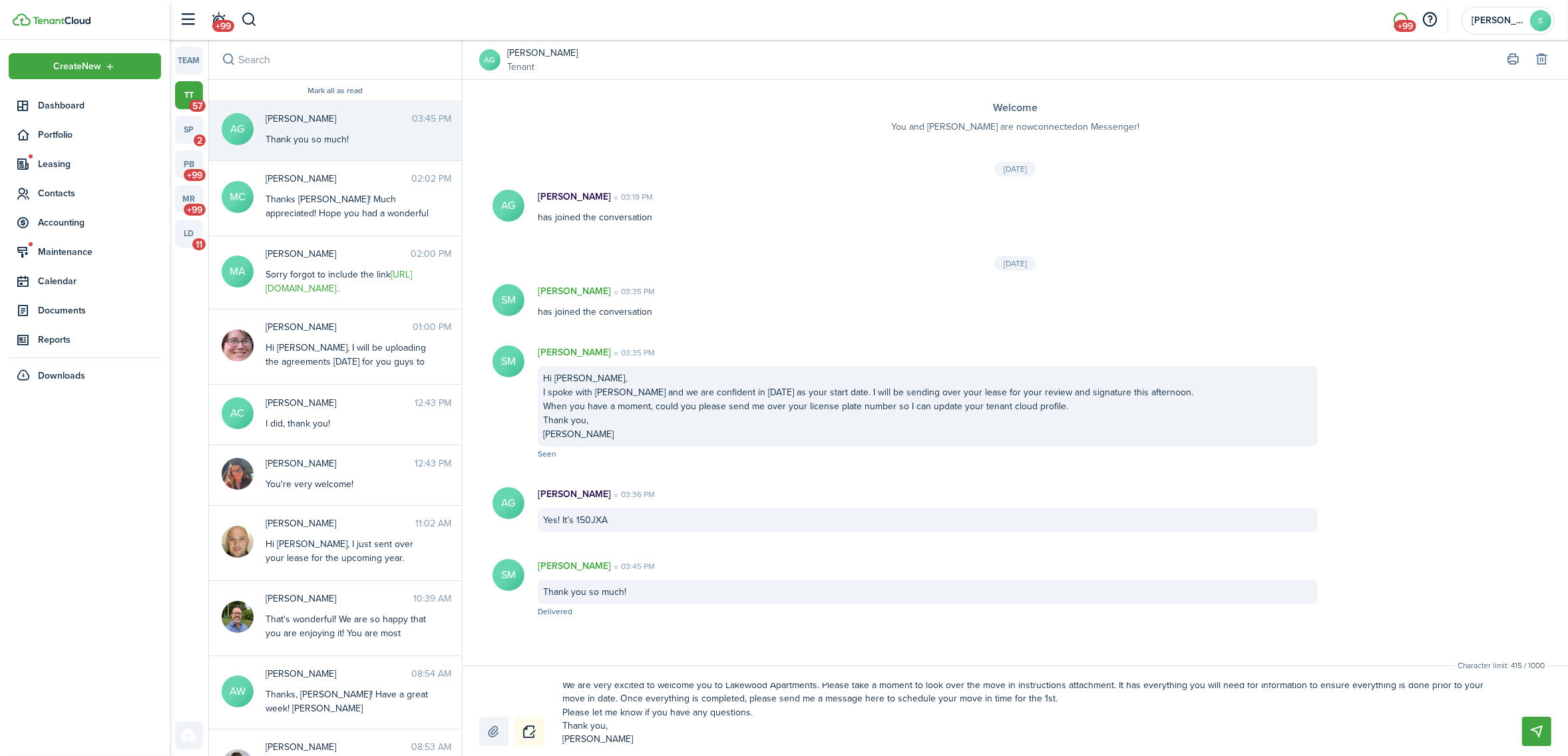
click at [487, 723] on label at bounding box center [494, 732] width 30 height 30
click at [479, 717] on input "file" at bounding box center [479, 717] width 0 height 0
click at [1534, 733] on button "Send" at bounding box center [1536, 732] width 30 height 30
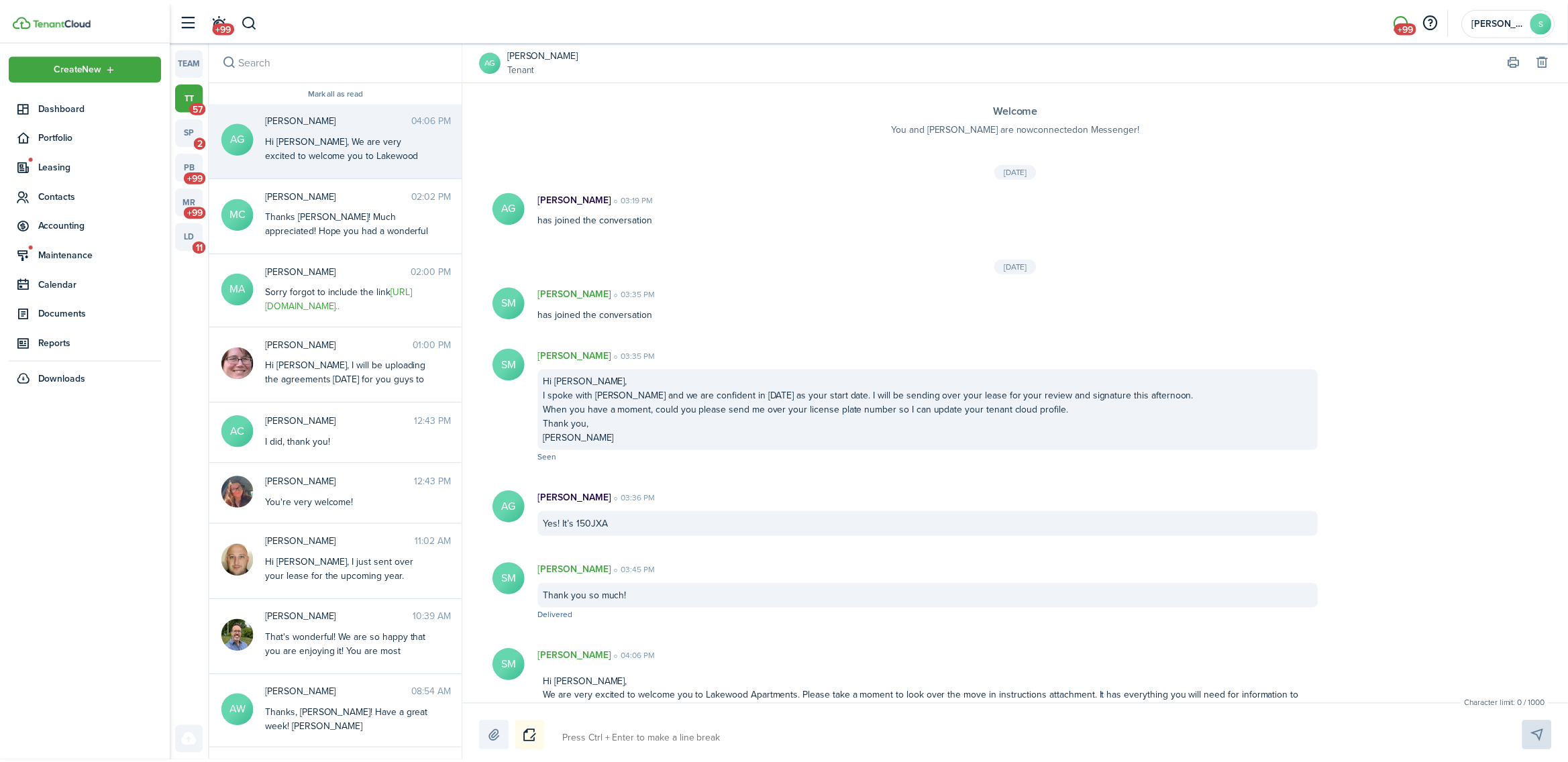
scroll to position [0, 0]
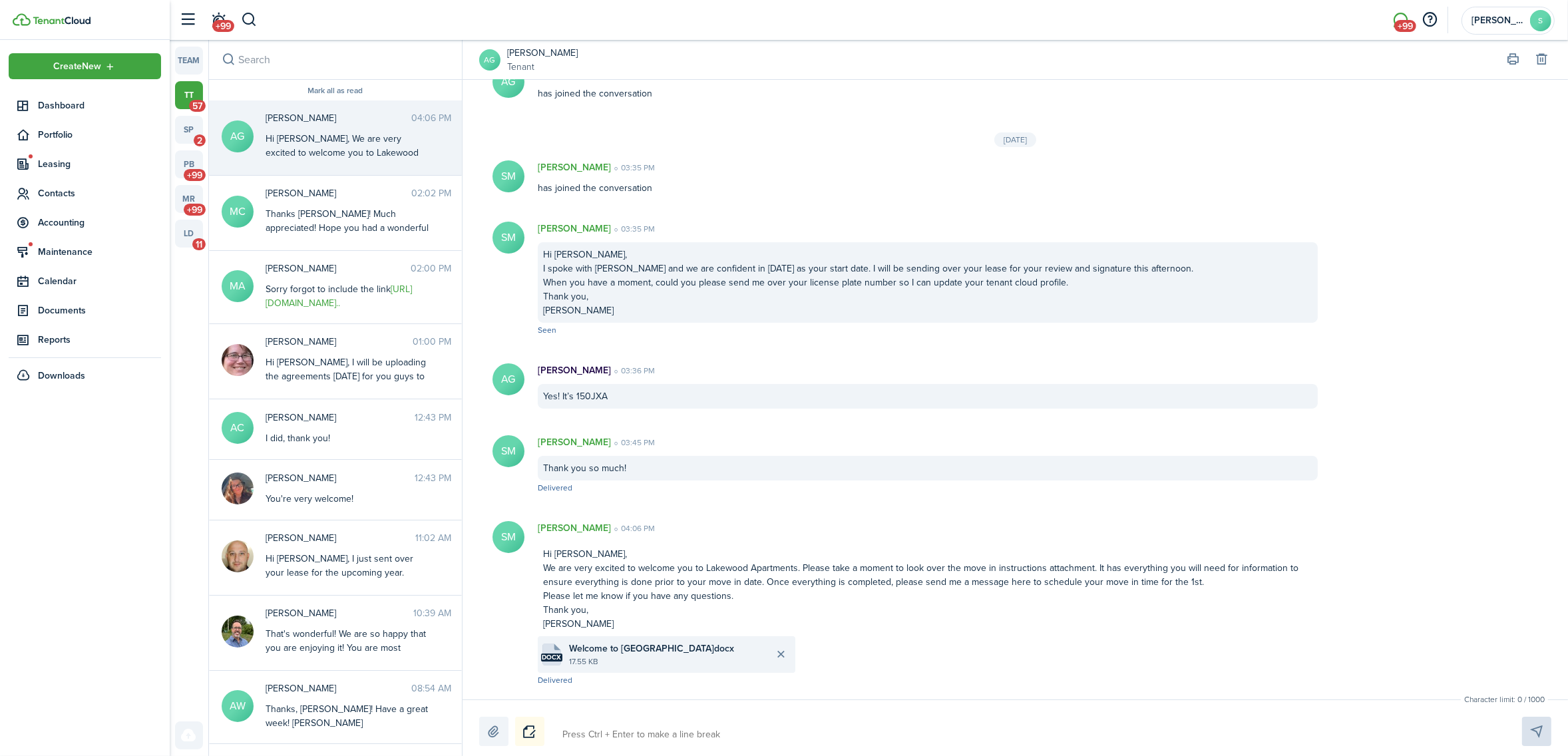
click at [540, 51] on link "[PERSON_NAME]" at bounding box center [542, 53] width 71 height 14
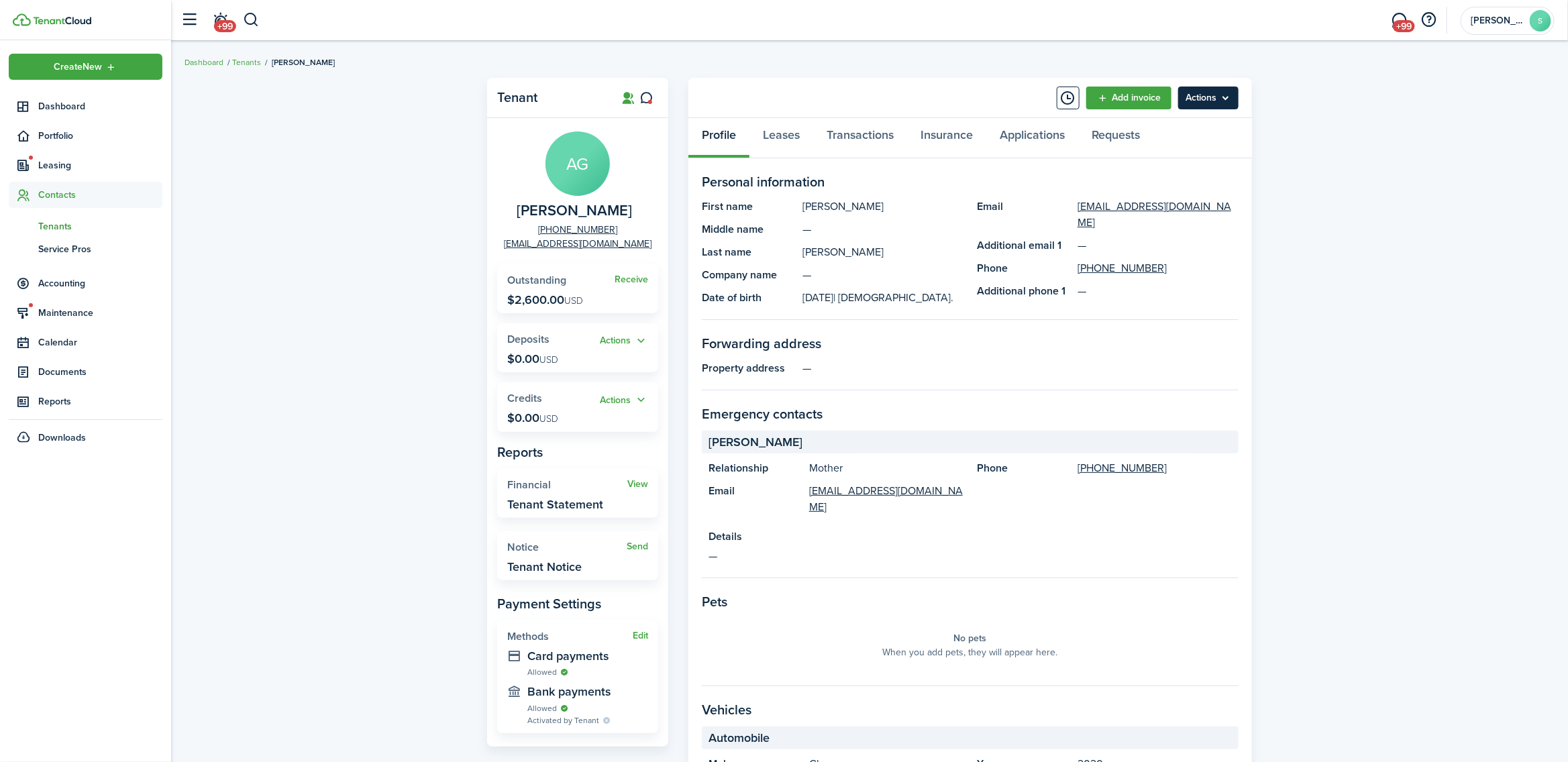
click at [1212, 99] on menu-btn "Actions" at bounding box center [1209, 98] width 60 height 23
click at [1148, 129] on link "Edit" at bounding box center [1180, 126] width 117 height 23
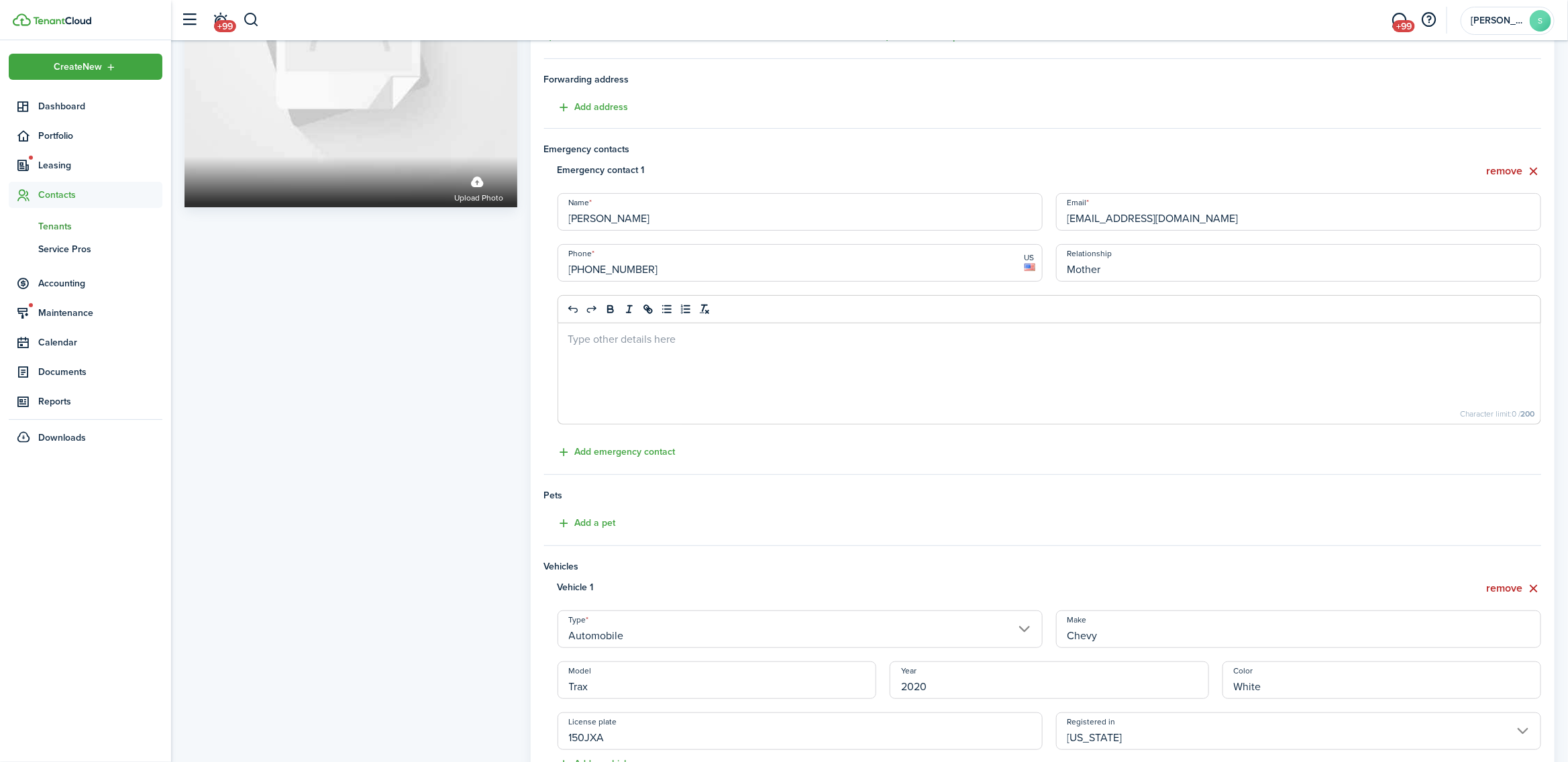
scroll to position [474, 0]
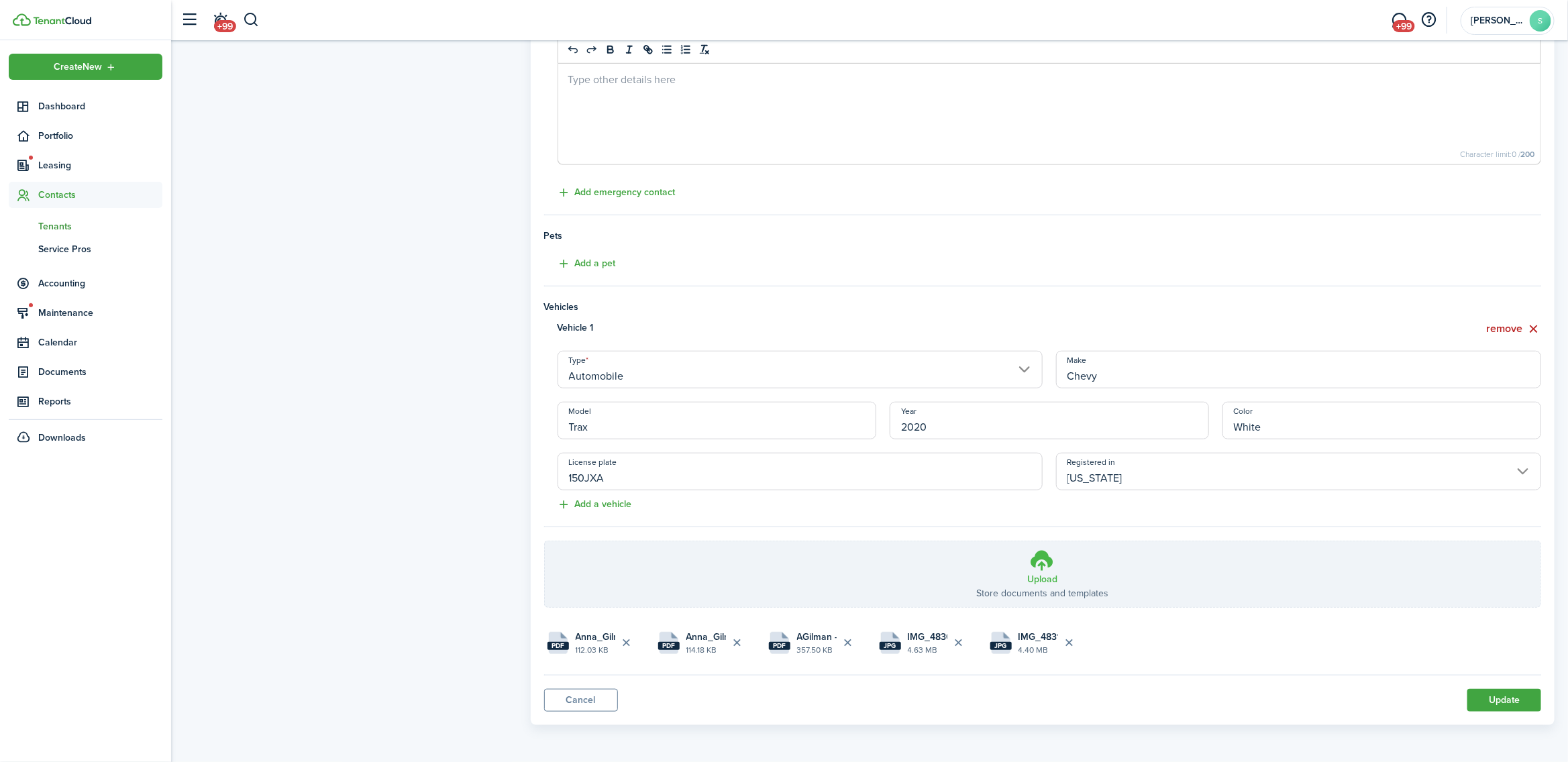
click at [1044, 565] on icon at bounding box center [1042, 560] width 26 height 24
click at [545, 541] on input "Upload Store documents and templates Choose file" at bounding box center [545, 541] width 0 height 0
click at [1495, 706] on button "Update" at bounding box center [1505, 700] width 74 height 23
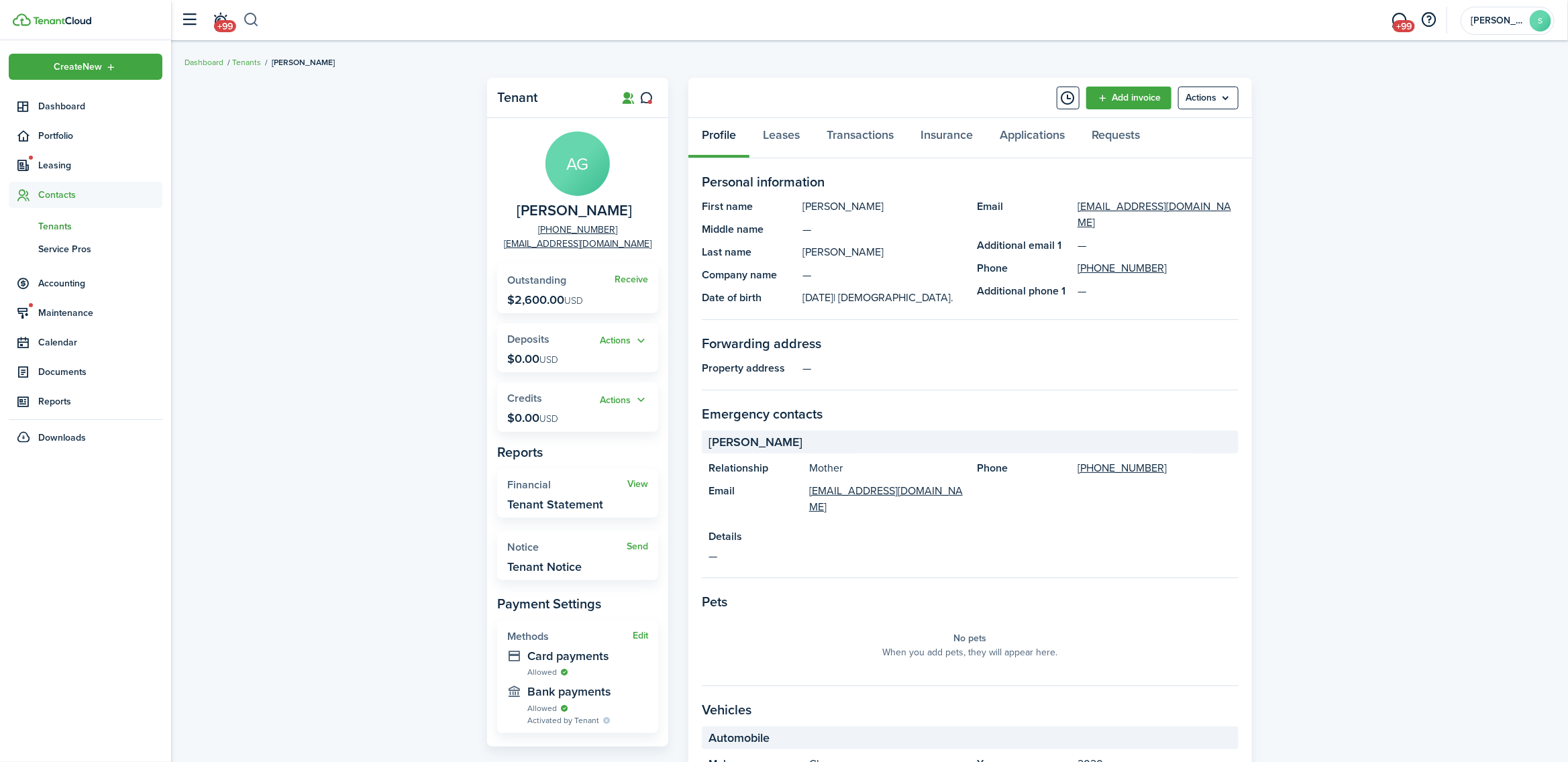
click at [251, 21] on button "button" at bounding box center [251, 20] width 16 height 23
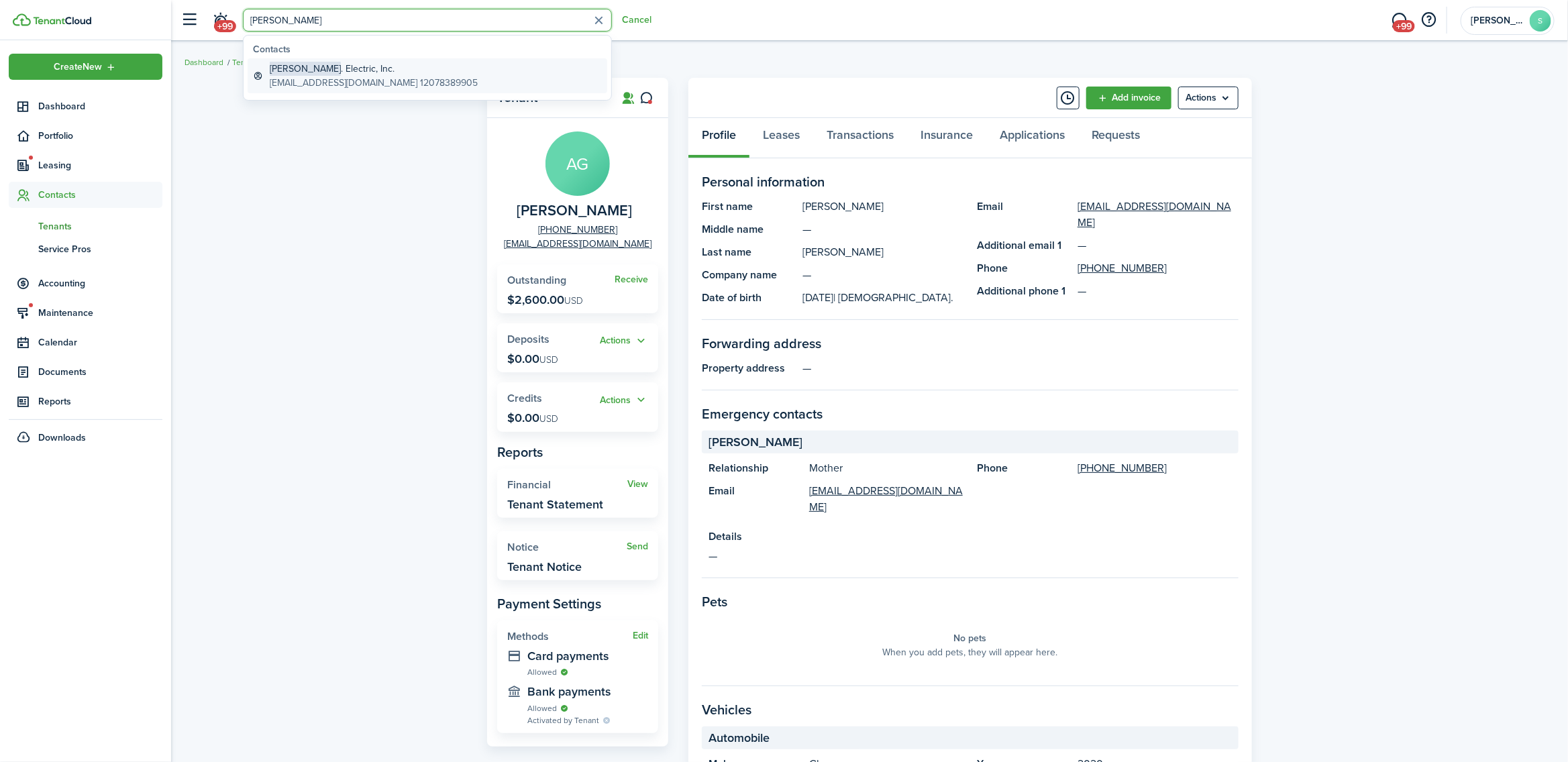
click at [304, 85] on global-search-item-description "[EMAIL_ADDRESS][DOMAIN_NAME] 12078389905" at bounding box center [374, 83] width 208 height 14
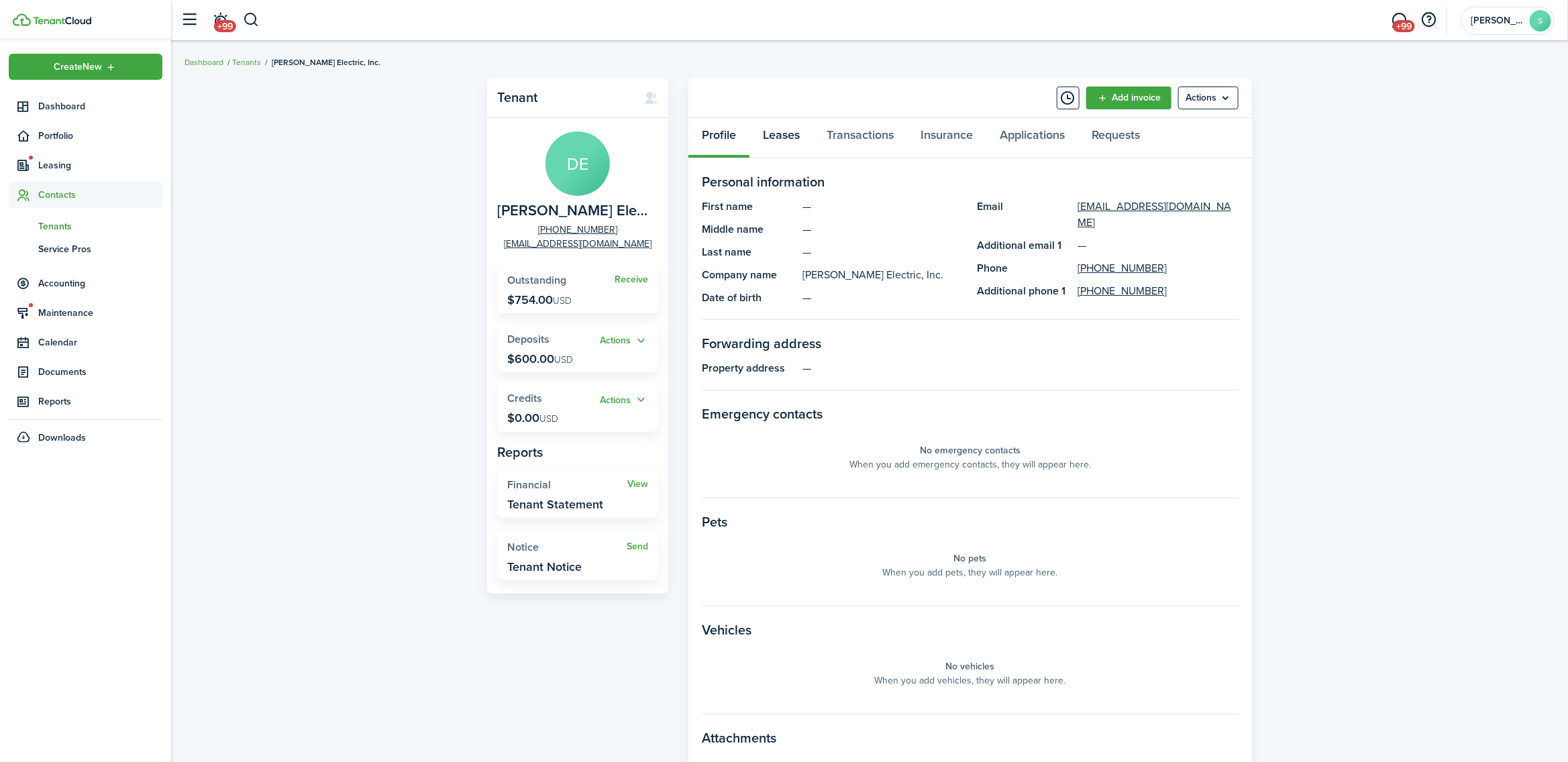
click at [799, 141] on link "Leases" at bounding box center [781, 138] width 63 height 40
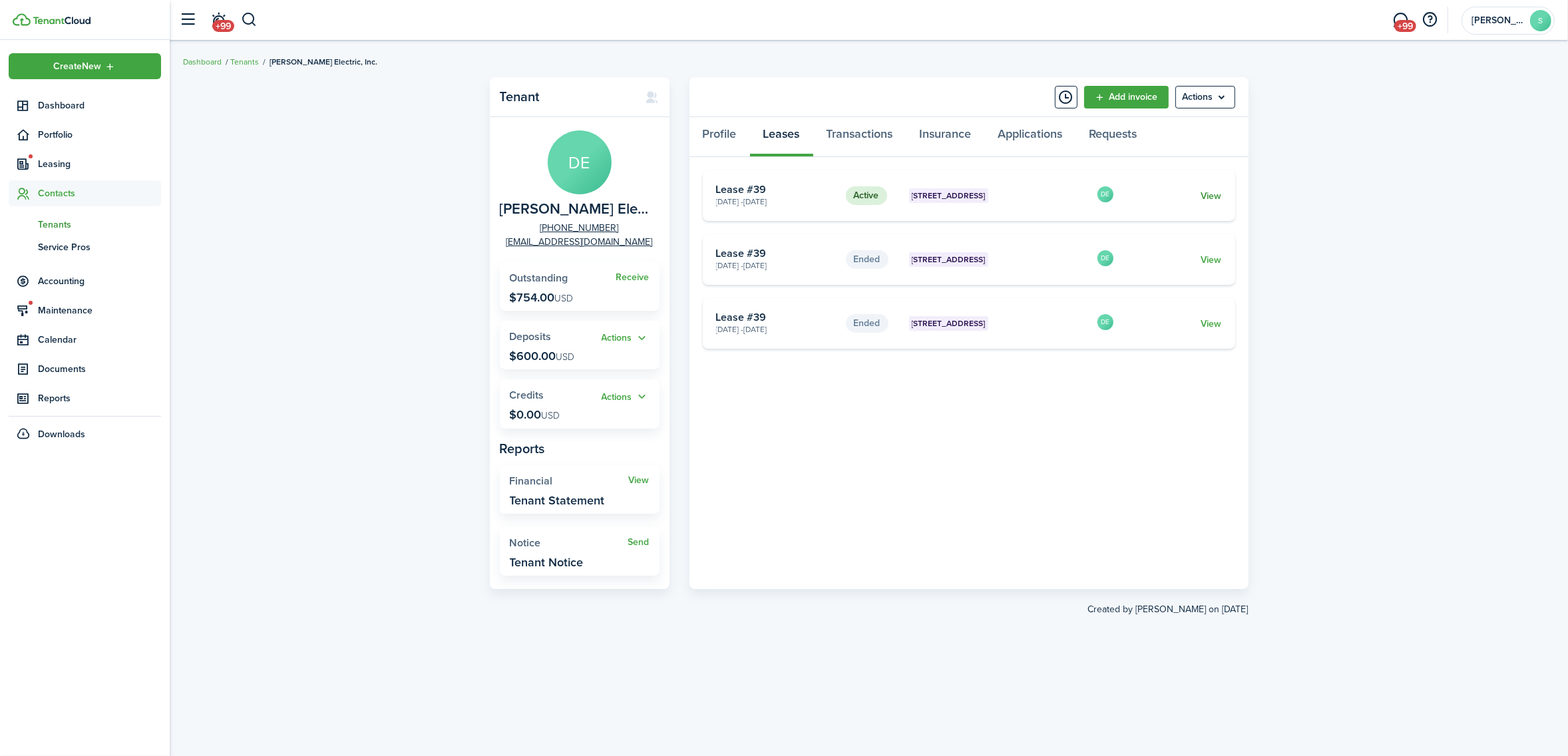
click at [1211, 197] on link "View" at bounding box center [1211, 196] width 21 height 14
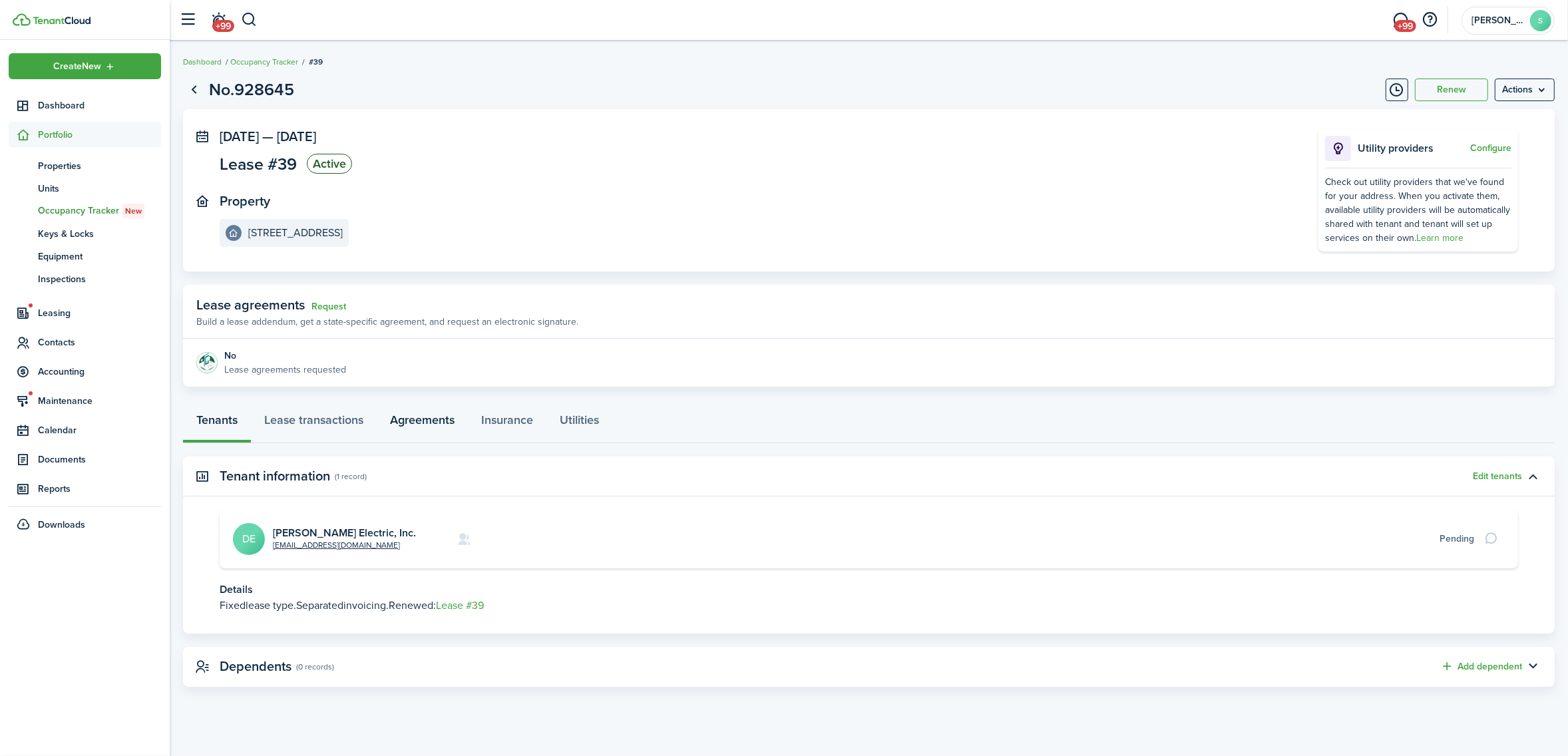
click at [438, 416] on link "Agreements" at bounding box center [422, 423] width 91 height 40
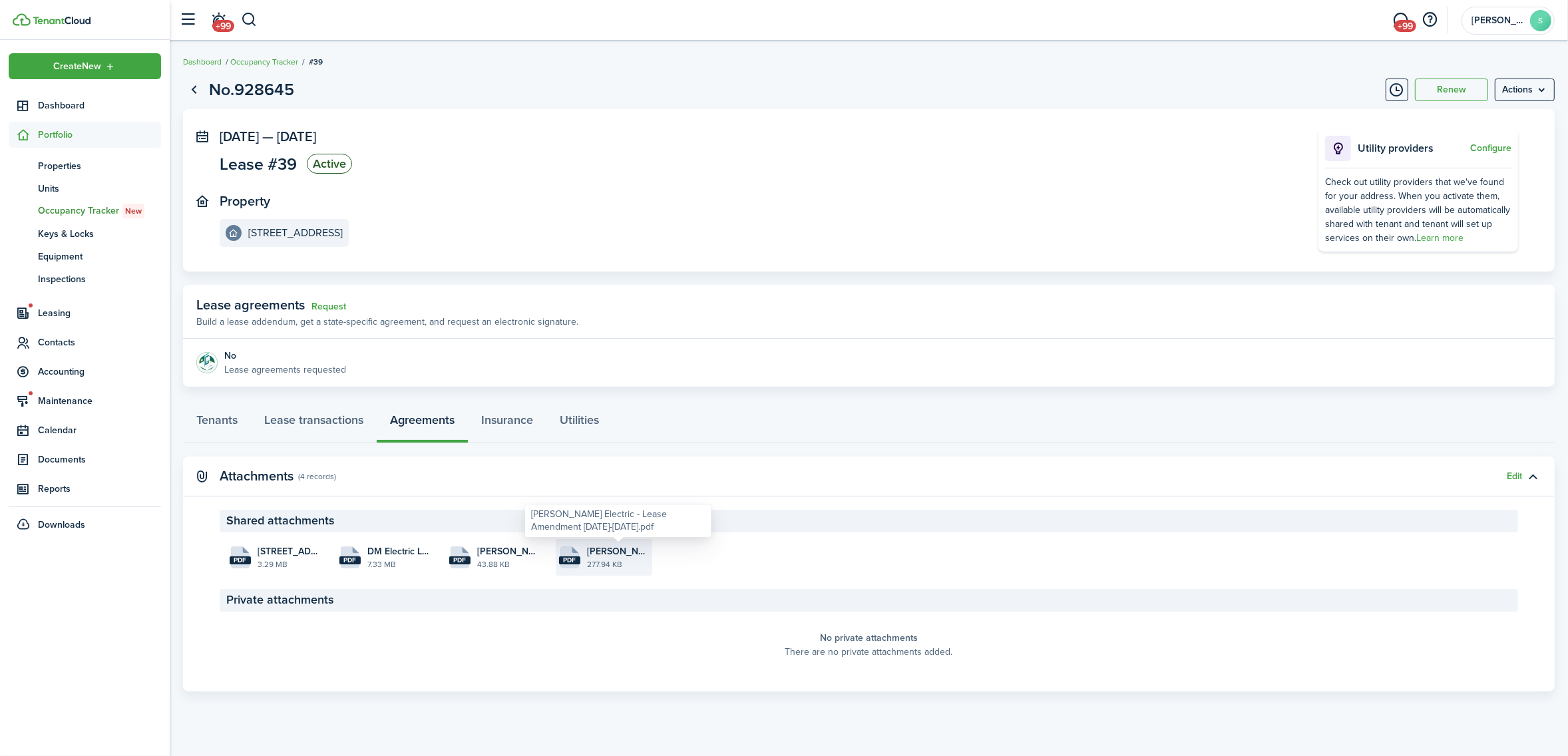
click at [616, 546] on span "[PERSON_NAME] Electric - Lease Amendment [DATE]-[DATE].pdf" at bounding box center [618, 552] width 62 height 14
click at [61, 138] on span "Portfolio" at bounding box center [99, 135] width 123 height 14
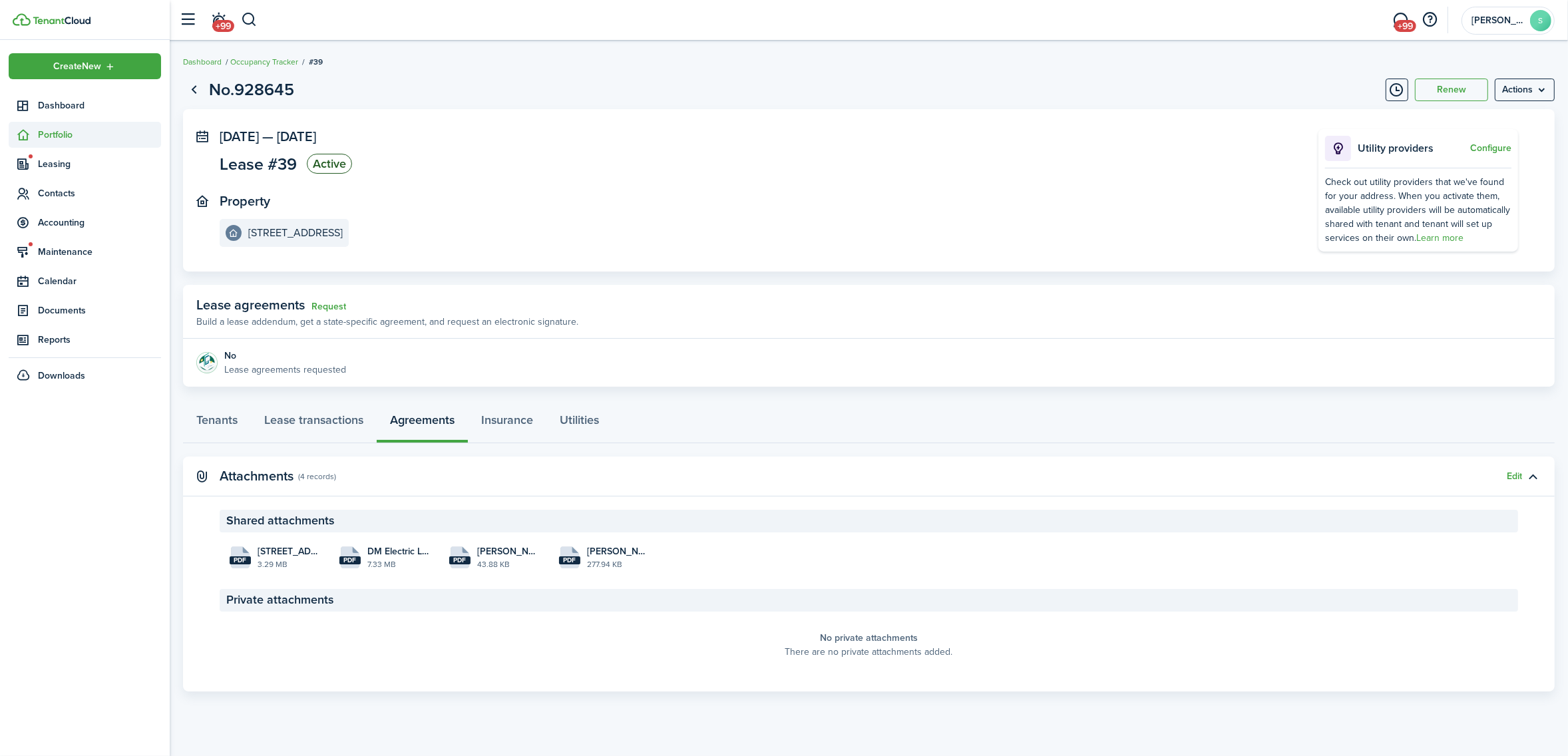
click at [44, 134] on span "Portfolio" at bounding box center [99, 135] width 123 height 14
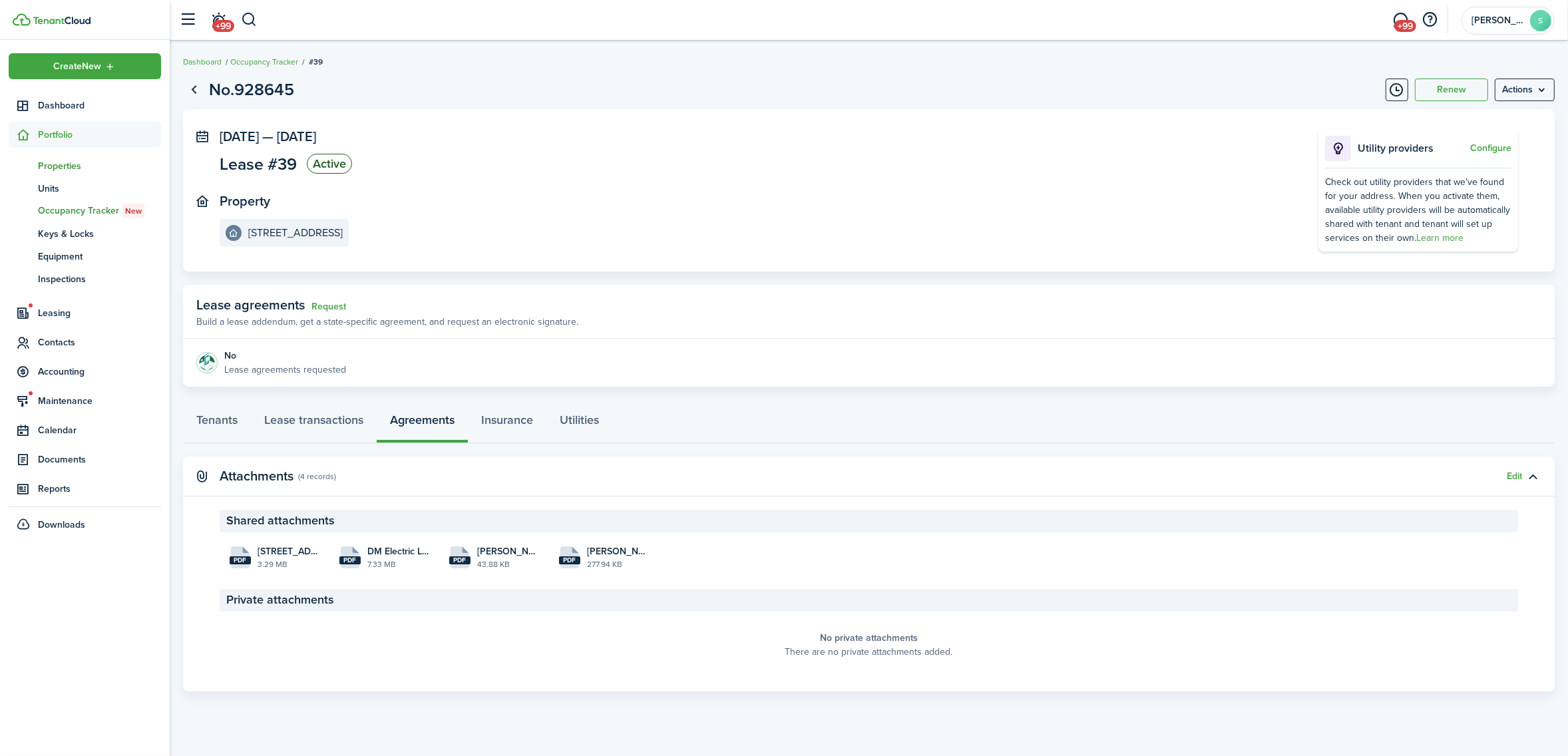
click at [77, 167] on span "Properties" at bounding box center [99, 166] width 123 height 14
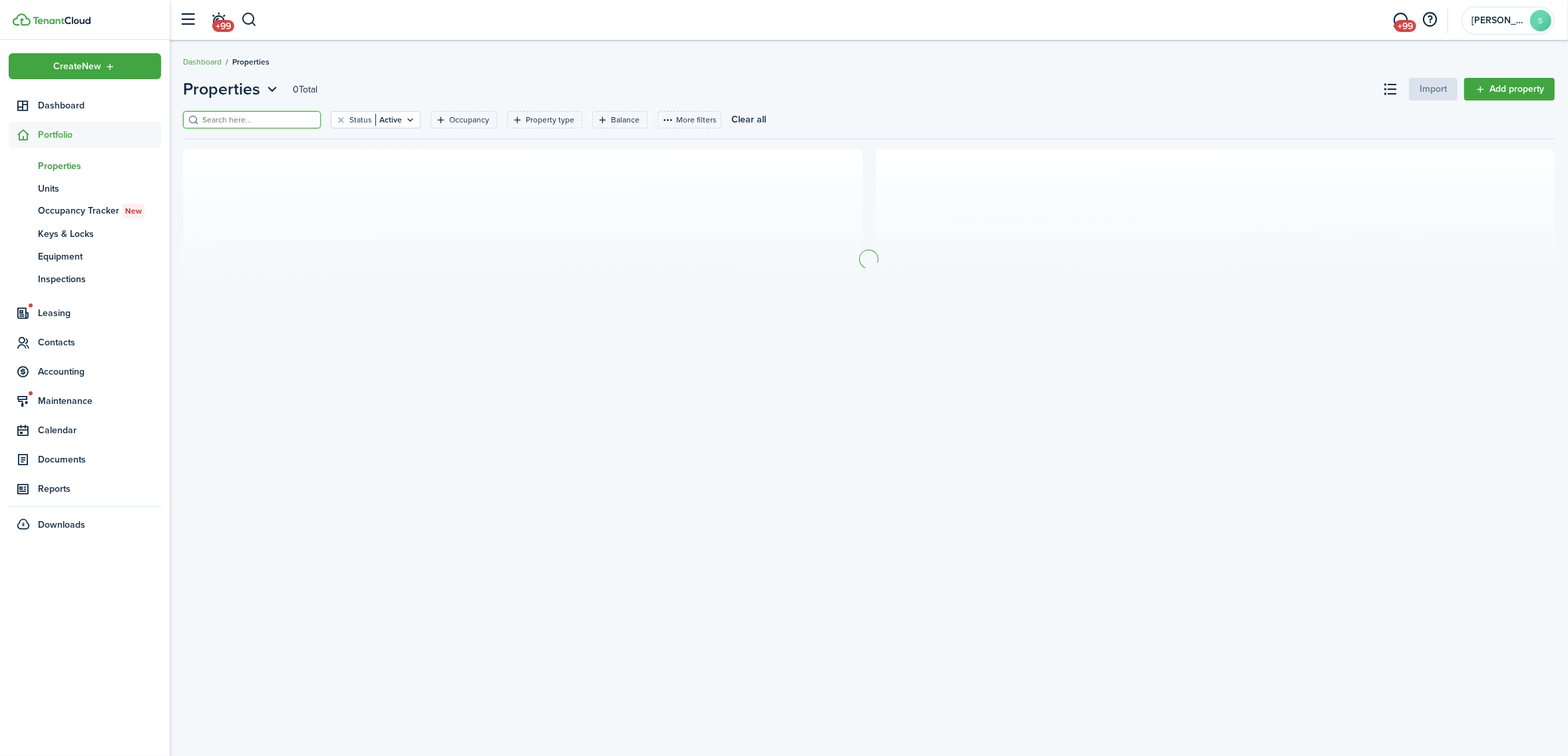
click at [230, 124] on input "search" at bounding box center [257, 120] width 117 height 12
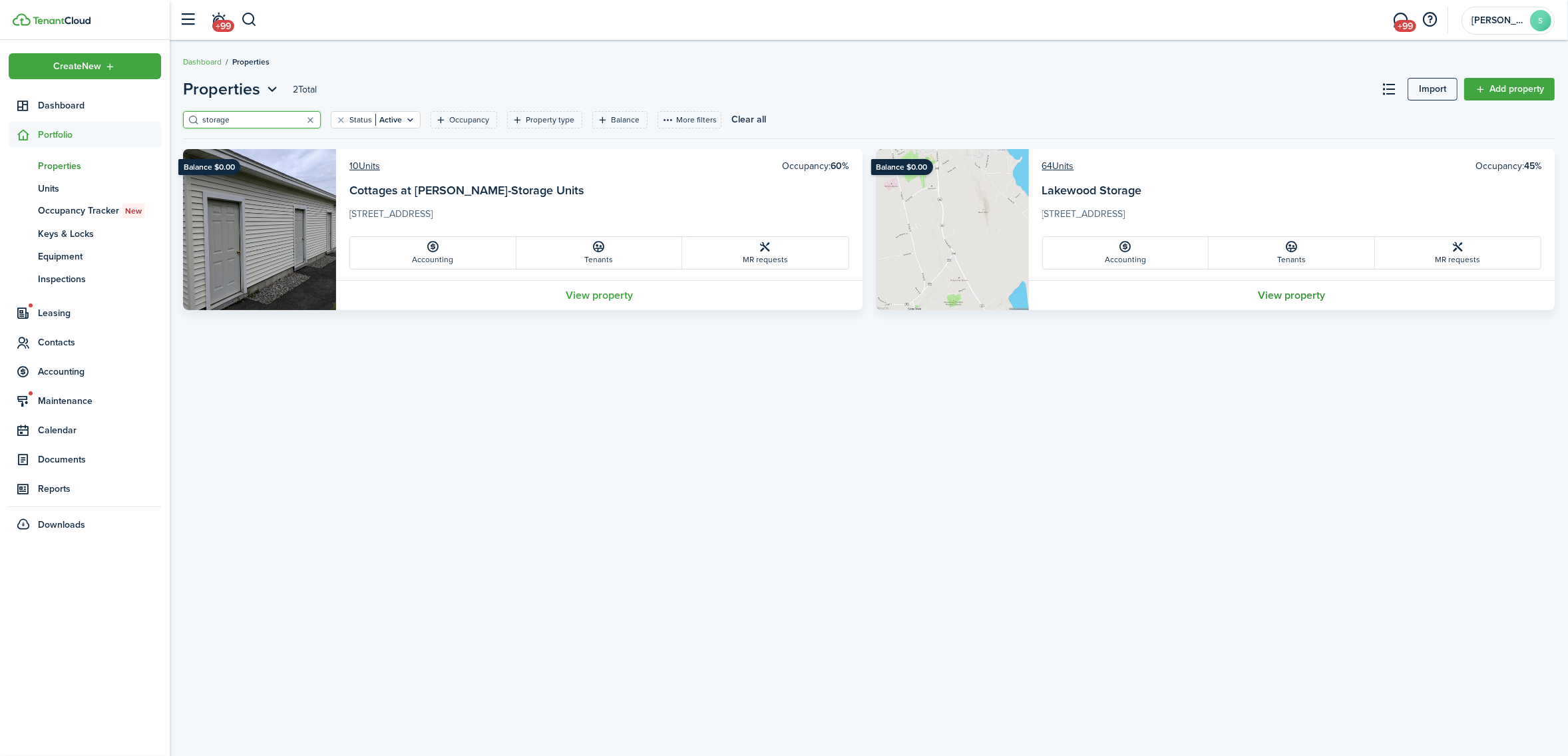
click at [1295, 300] on link "View property" at bounding box center [1292, 295] width 527 height 30
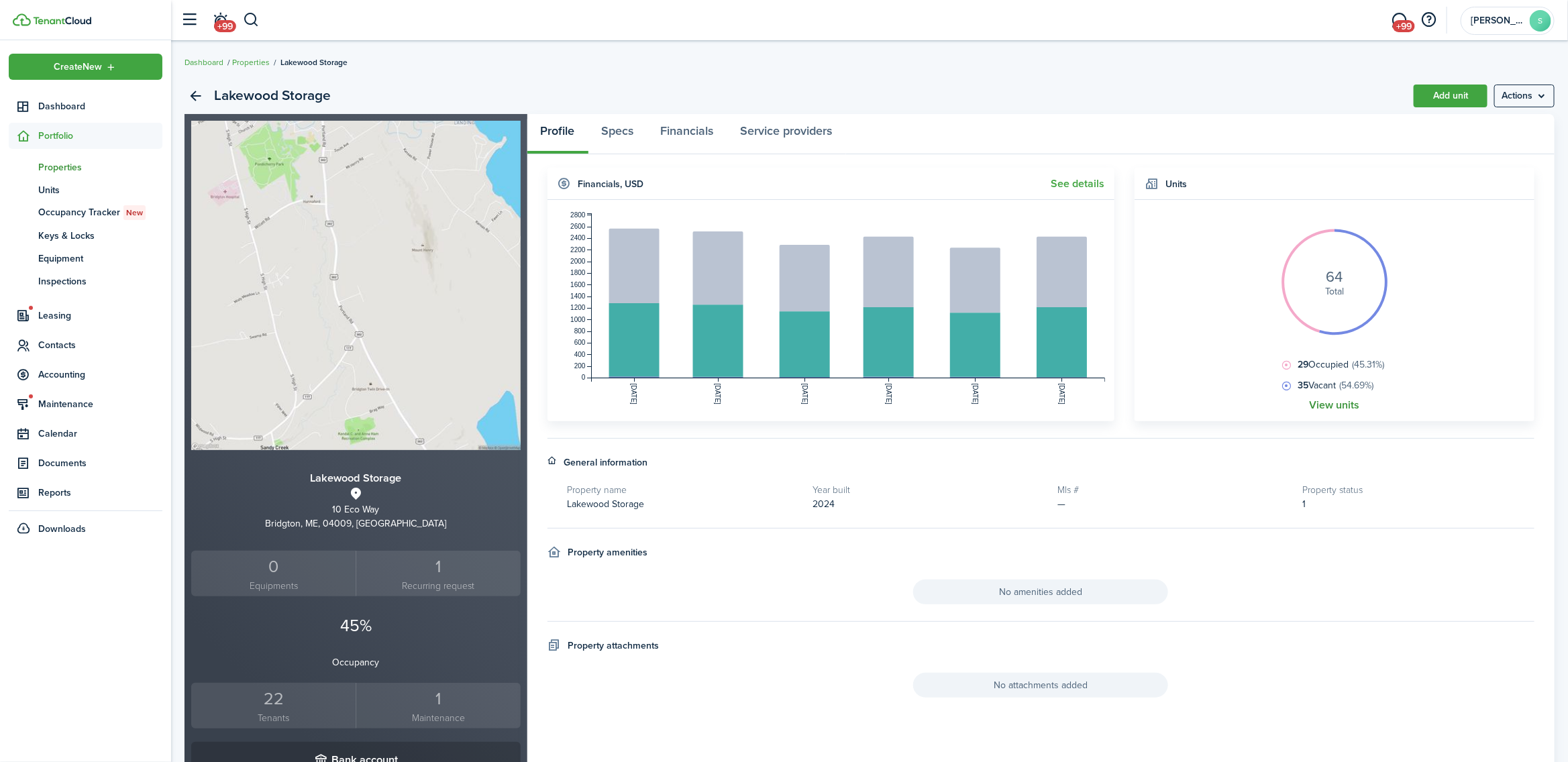
click at [1339, 406] on link "View units" at bounding box center [1335, 405] width 50 height 12
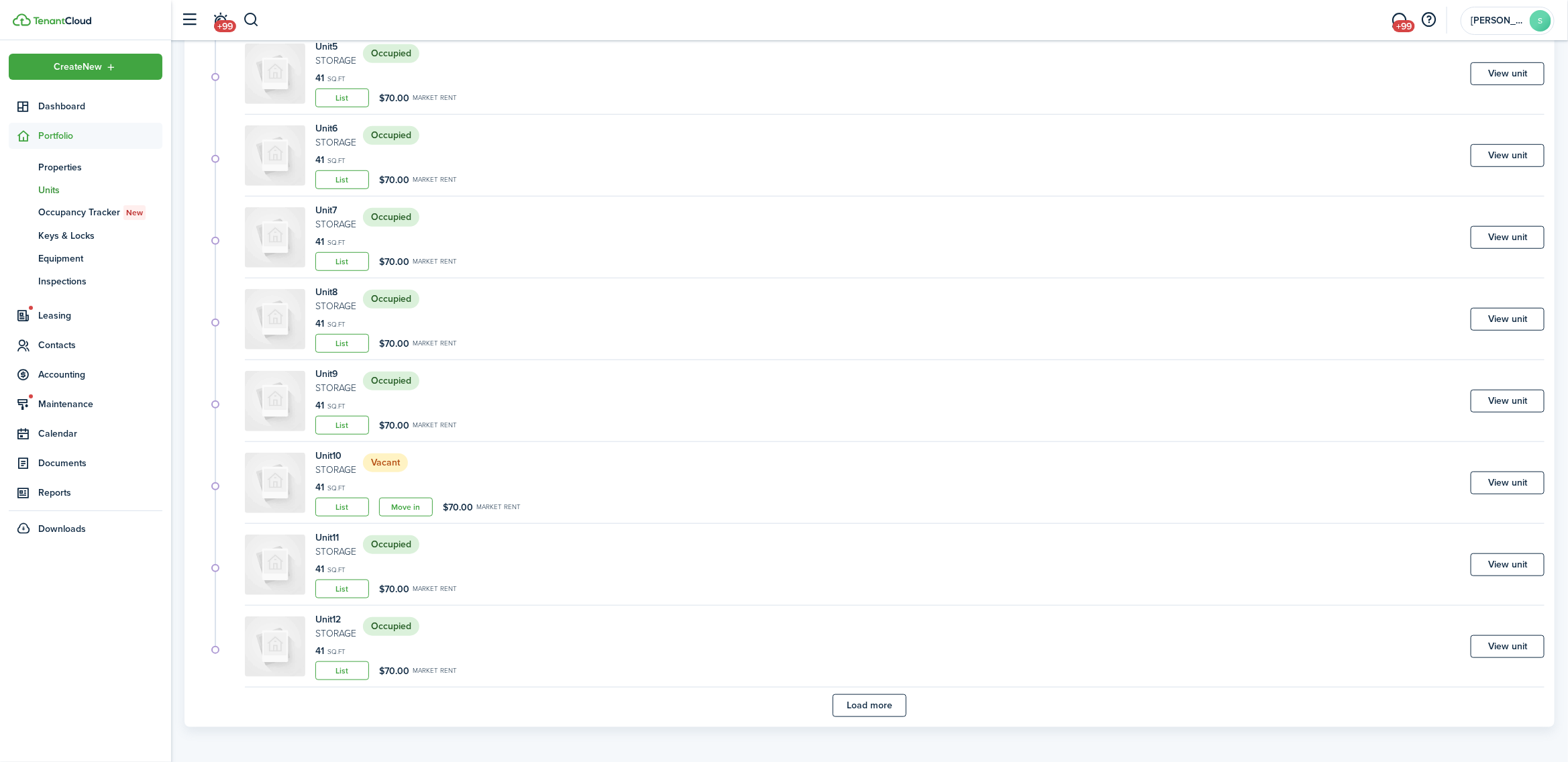
scroll to position [525, 0]
click at [863, 709] on button "Load more" at bounding box center [869, 703] width 74 height 23
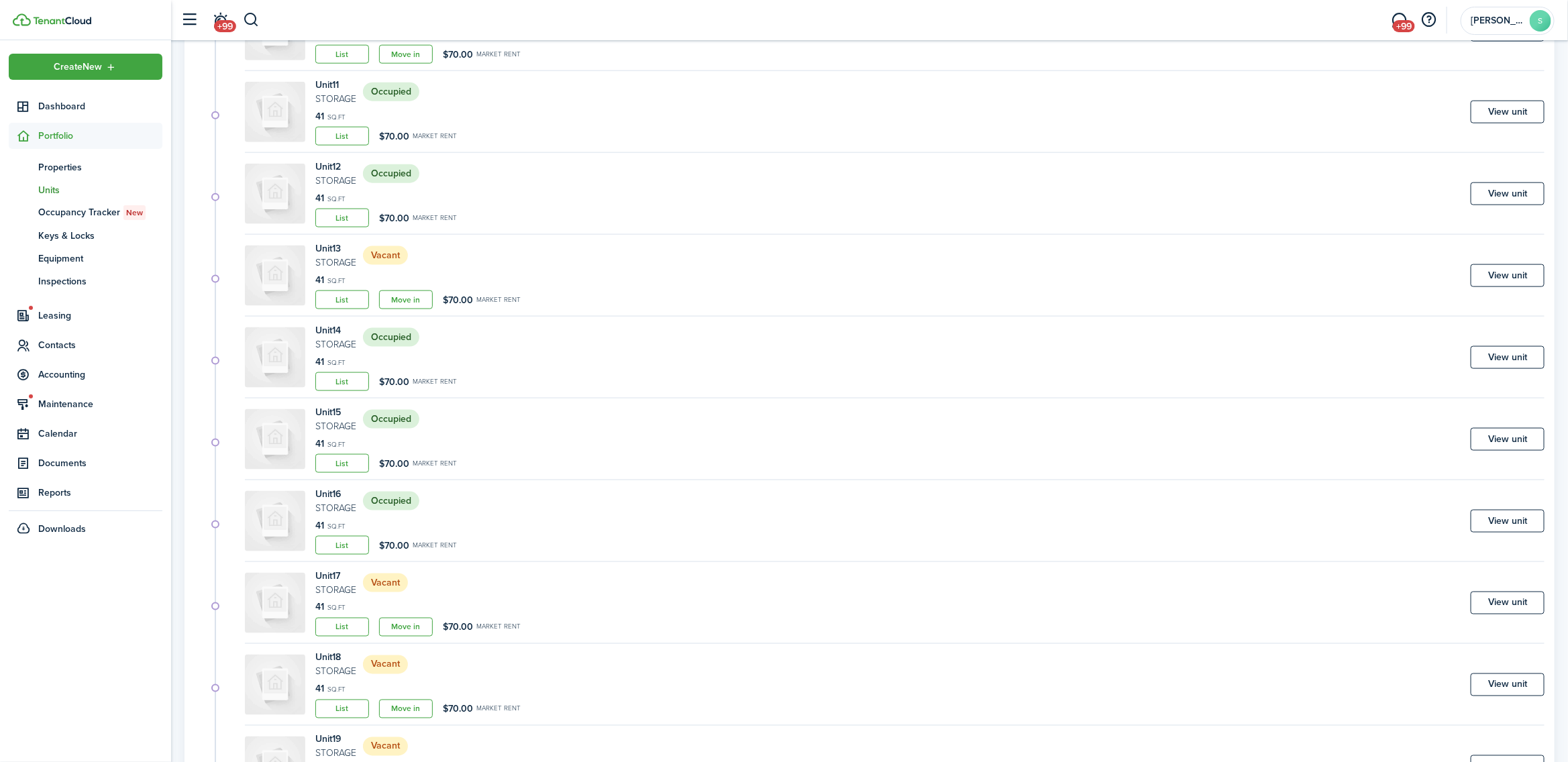
scroll to position [1197, 0]
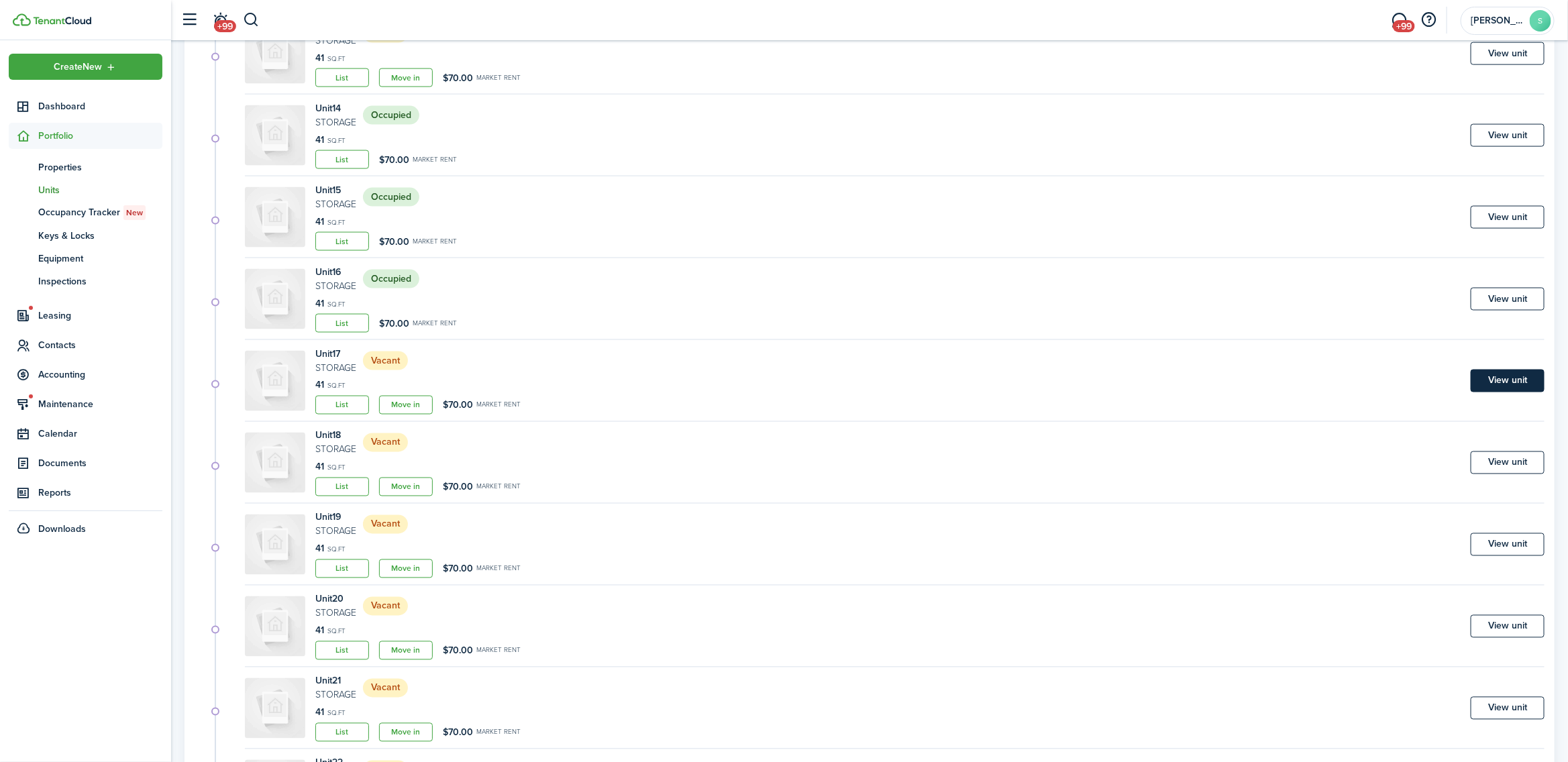
click at [1519, 381] on link "View unit" at bounding box center [1508, 381] width 74 height 23
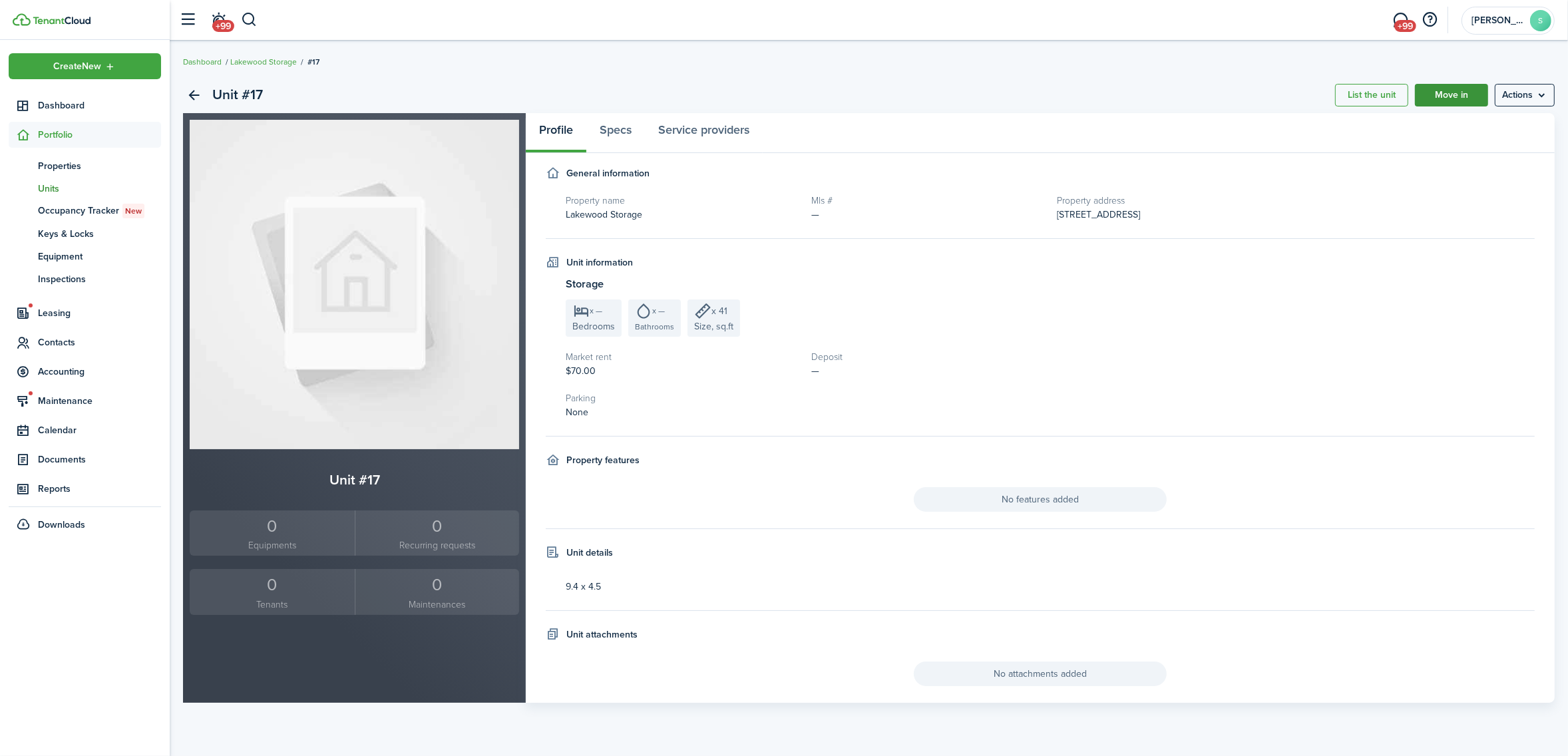
click at [1452, 95] on link "Move in" at bounding box center [1452, 95] width 73 height 23
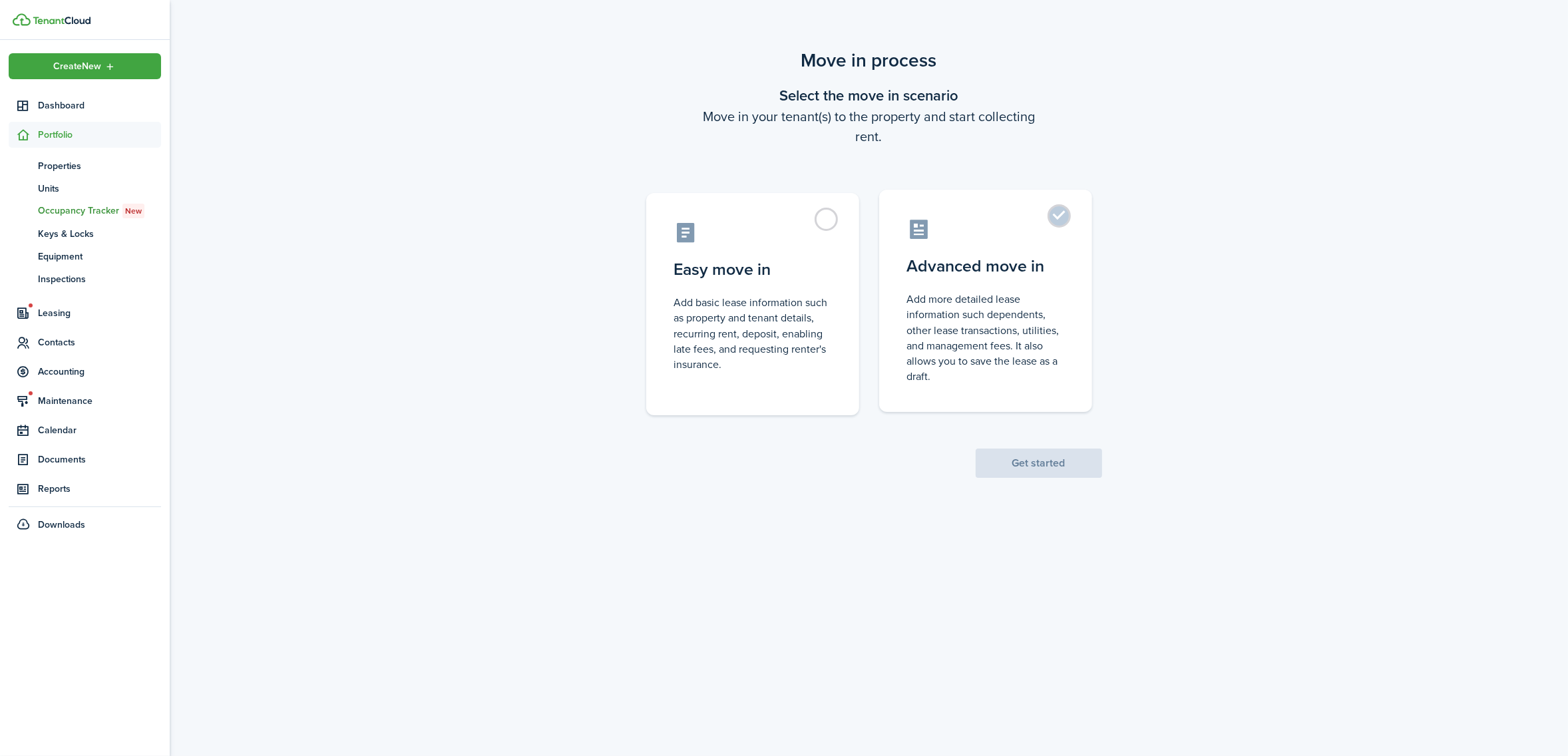
click at [1059, 217] on label "Advanced move in Add more detailed lease information such dependents, other lea…" at bounding box center [986, 301] width 213 height 222
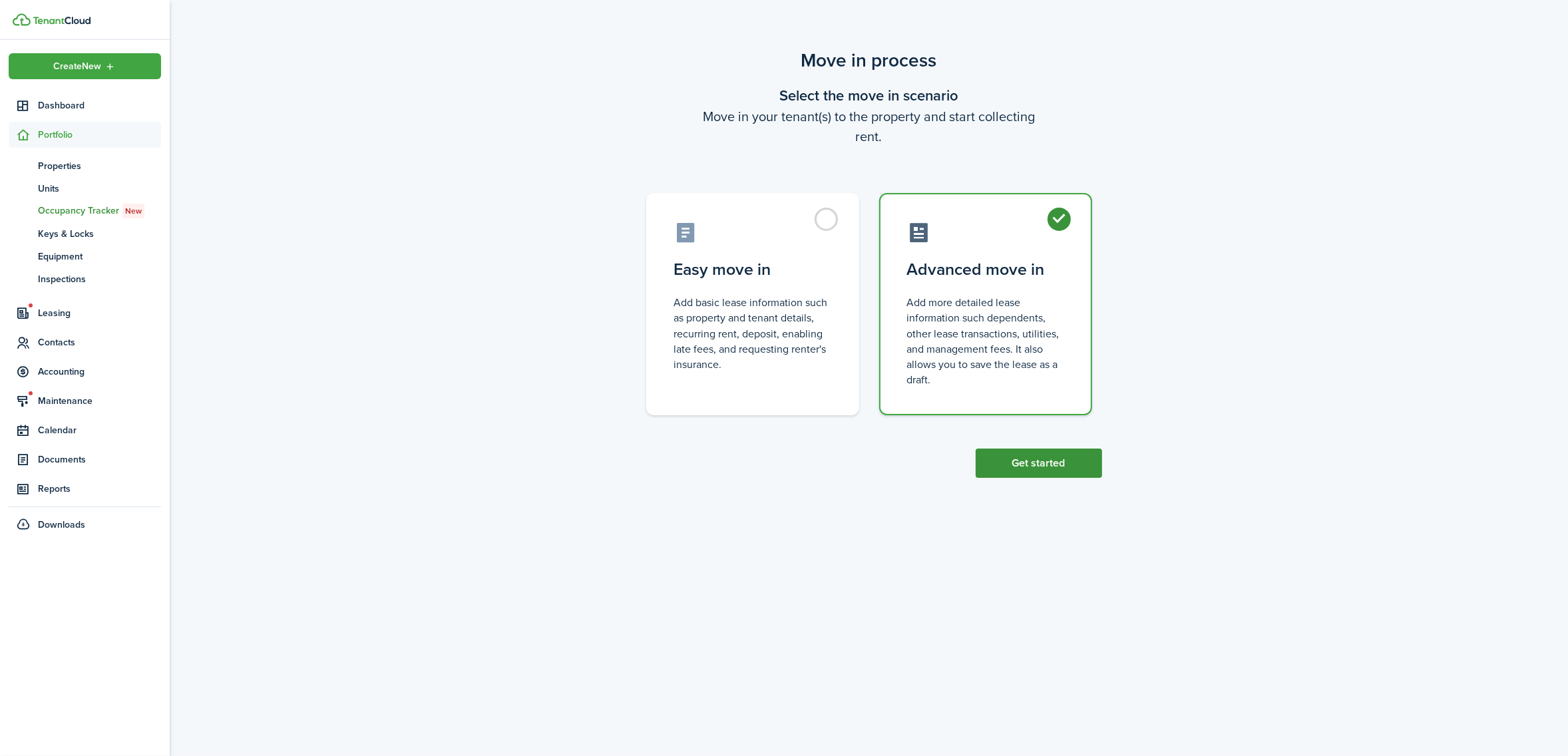
click at [1034, 462] on button "Get started" at bounding box center [1038, 463] width 127 height 30
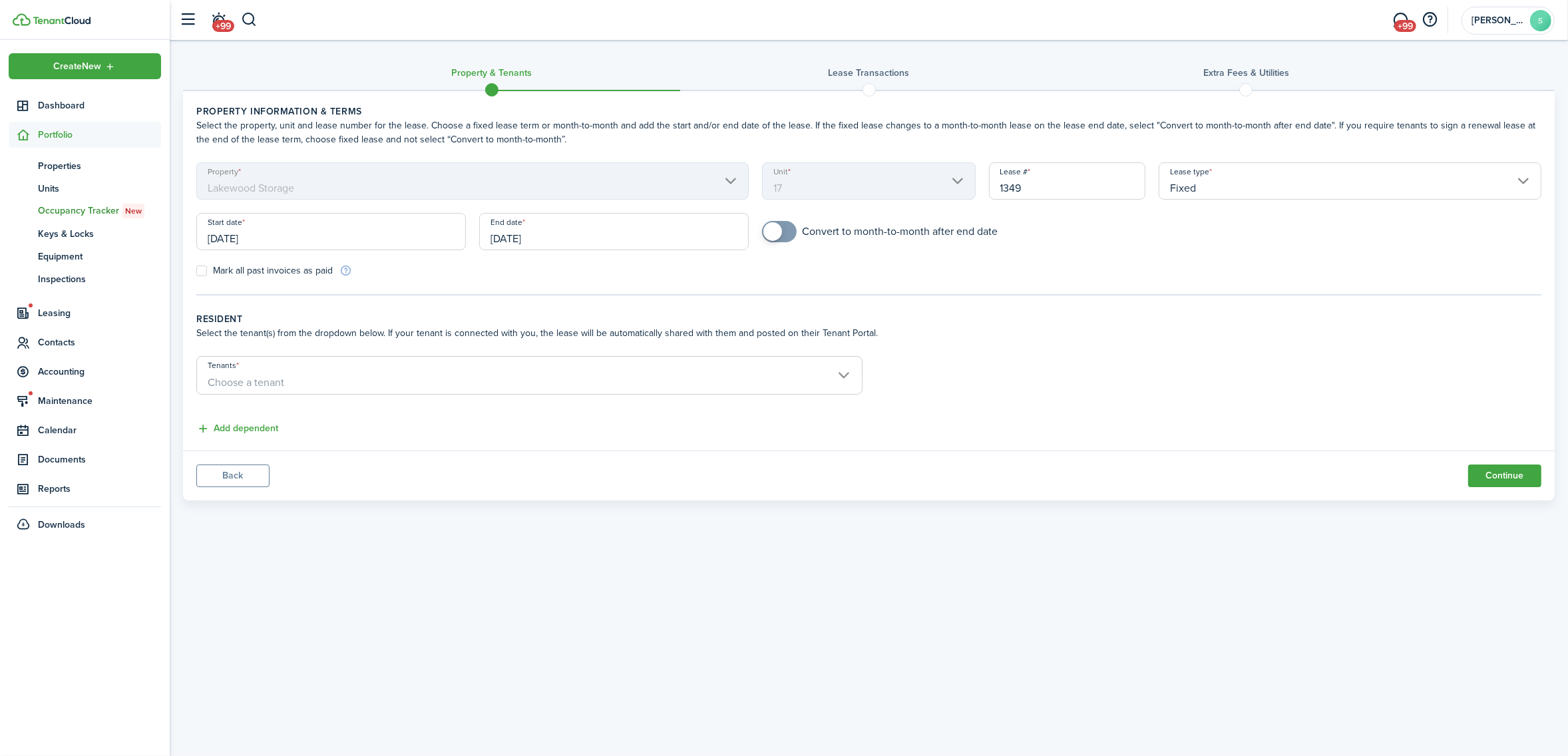
click at [370, 239] on input "[DATE]" at bounding box center [331, 232] width 269 height 37
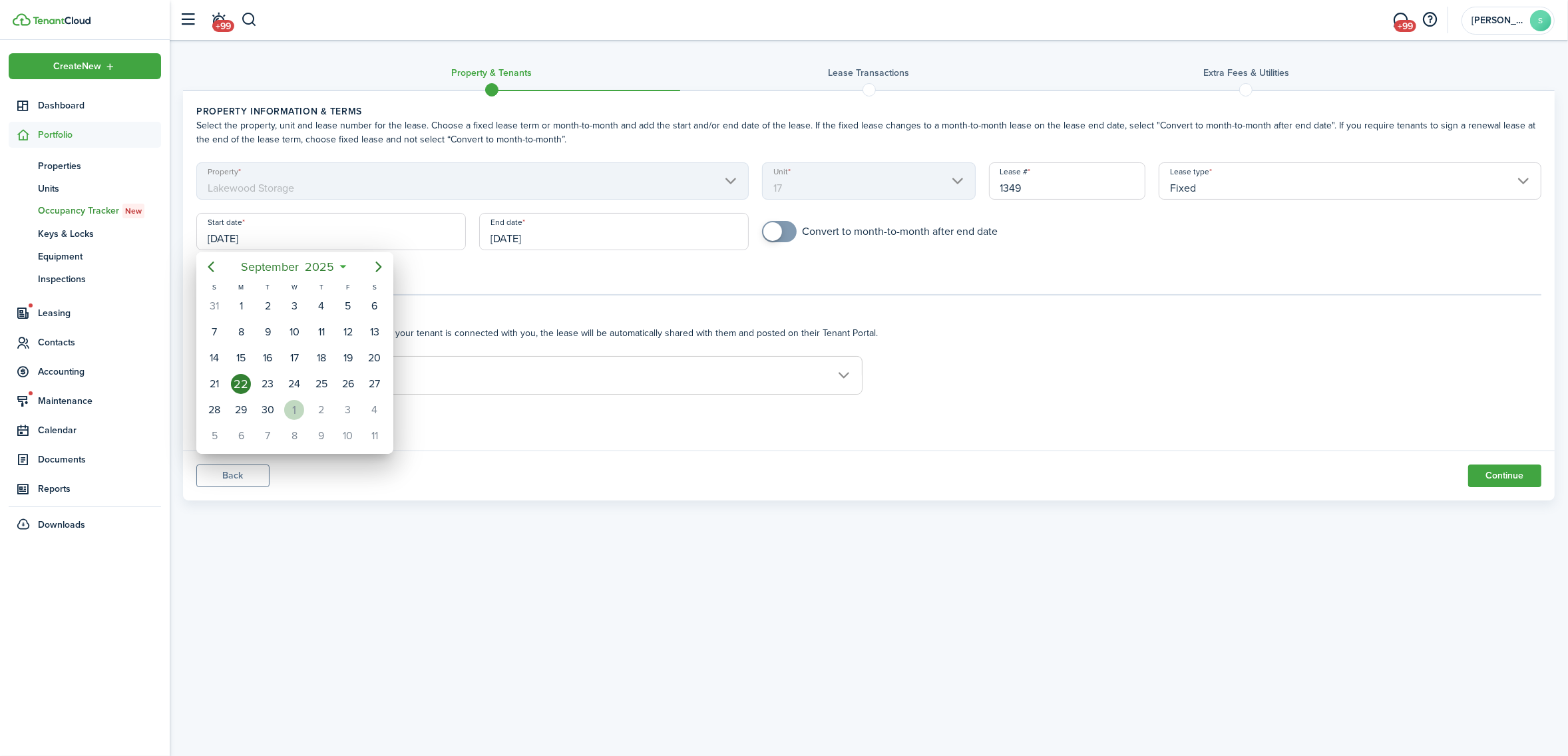
click at [290, 411] on div "1" at bounding box center [294, 410] width 20 height 20
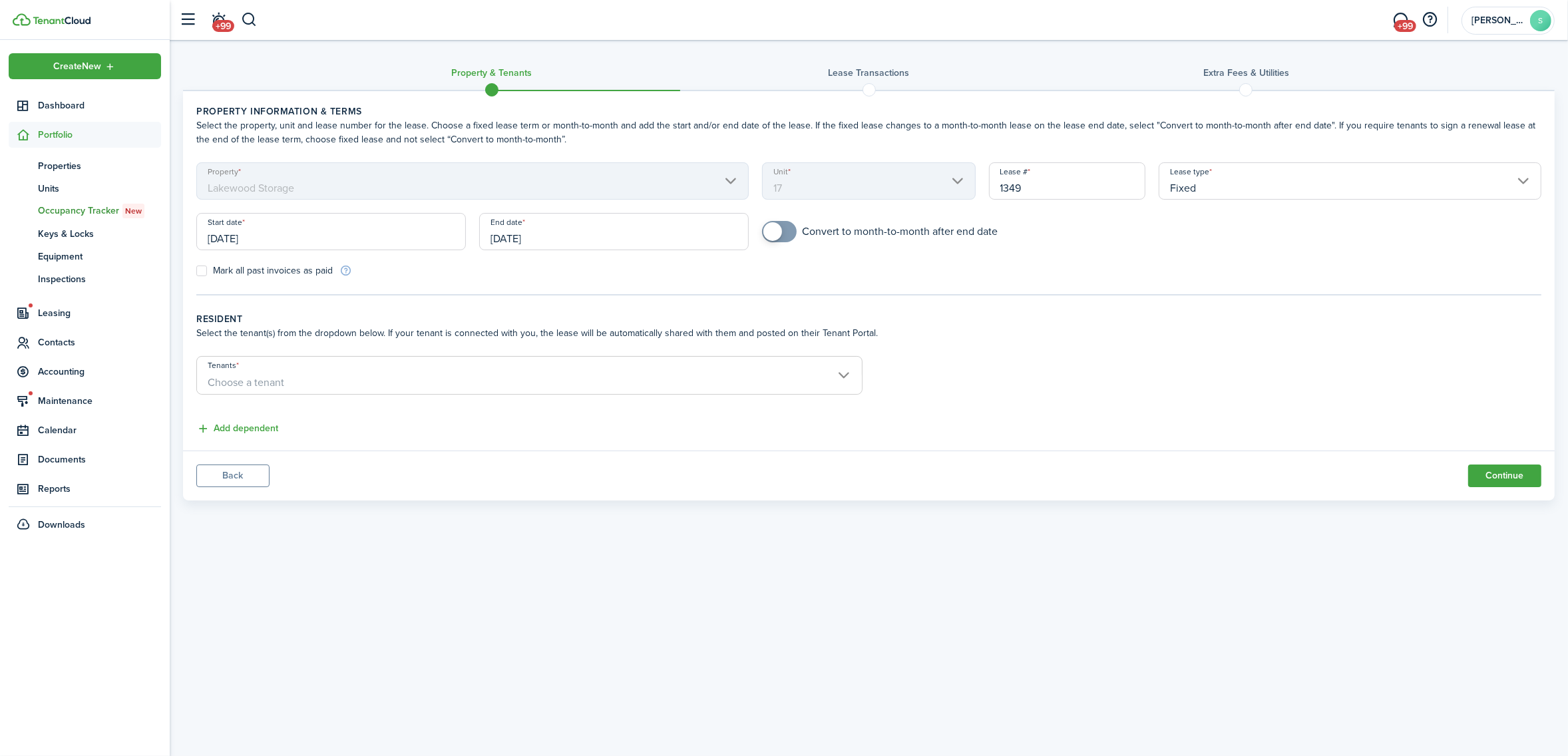
click at [1261, 175] on input "Fixed" at bounding box center [1350, 181] width 383 height 37
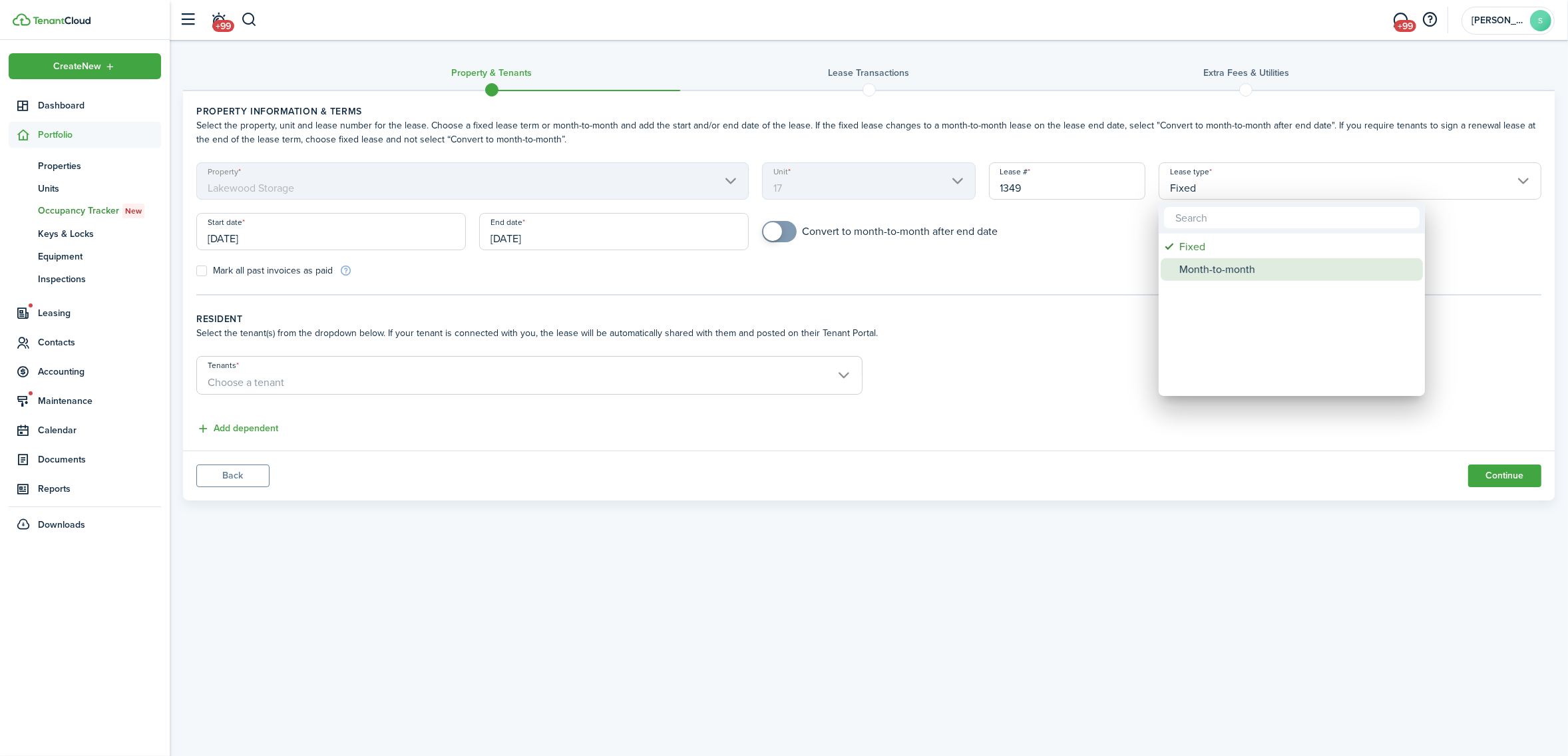
click at [1212, 270] on div "Month-to-month" at bounding box center [1296, 269] width 235 height 23
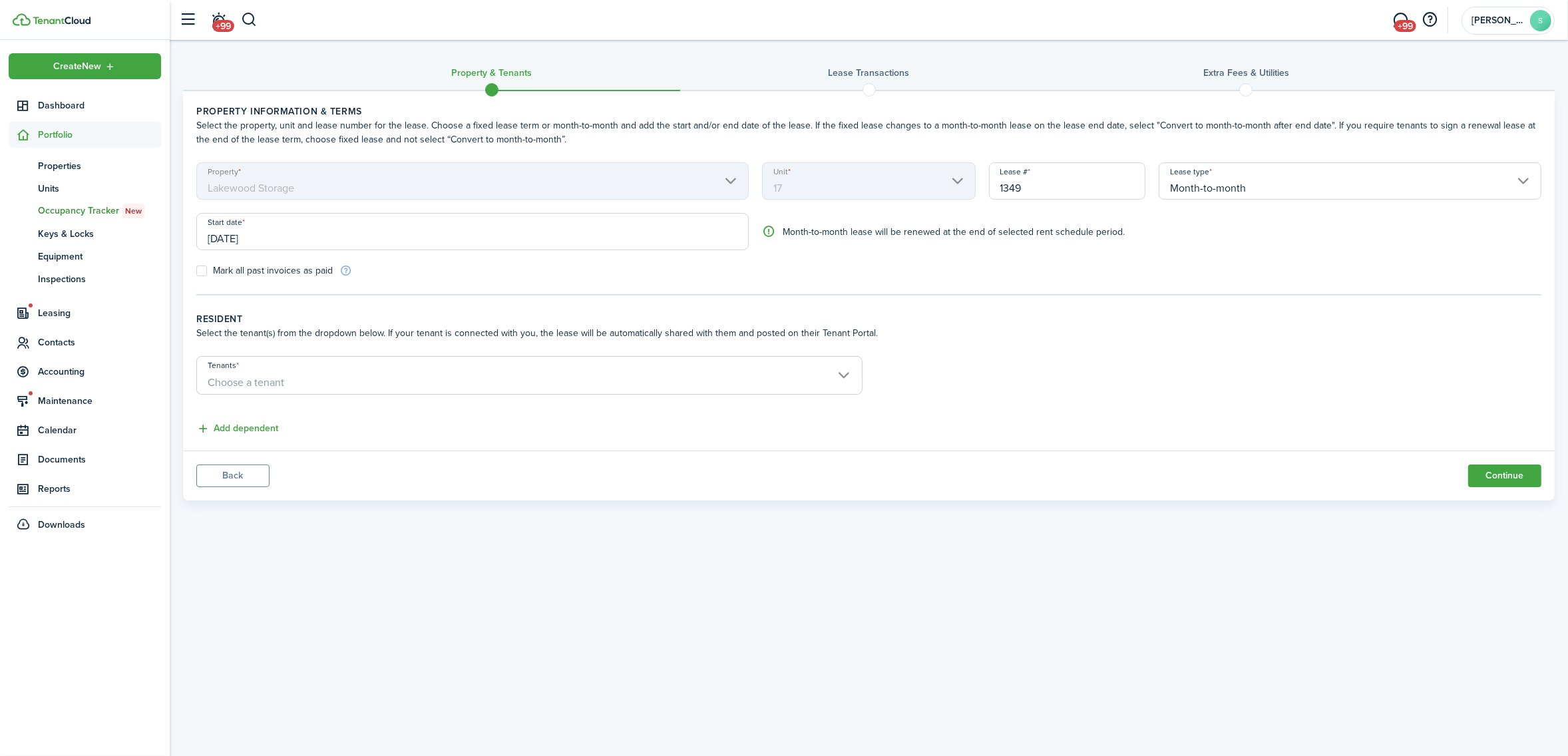
click at [287, 383] on span "Choose a tenant" at bounding box center [530, 382] width 665 height 23
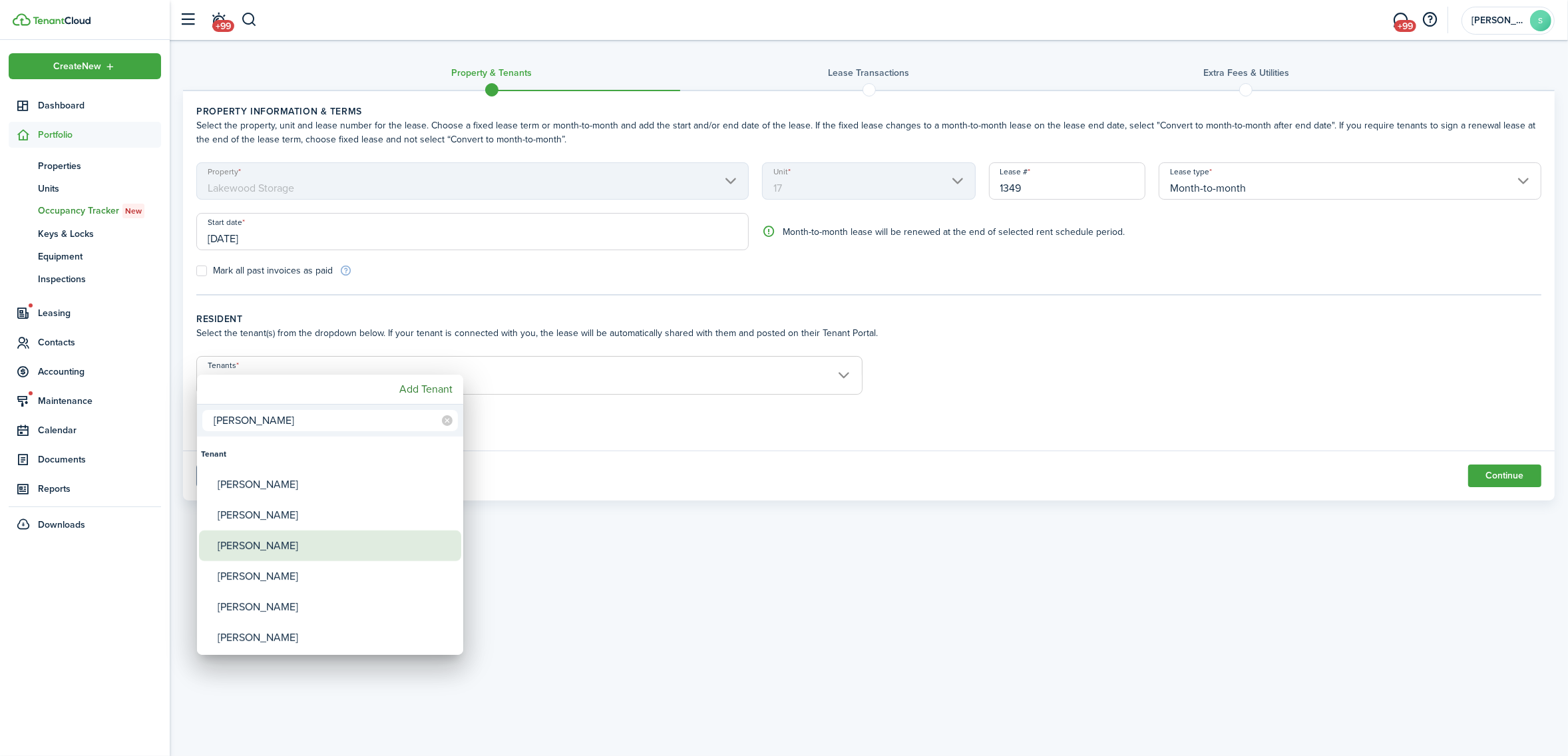
click at [286, 542] on div "[PERSON_NAME]" at bounding box center [335, 545] width 235 height 30
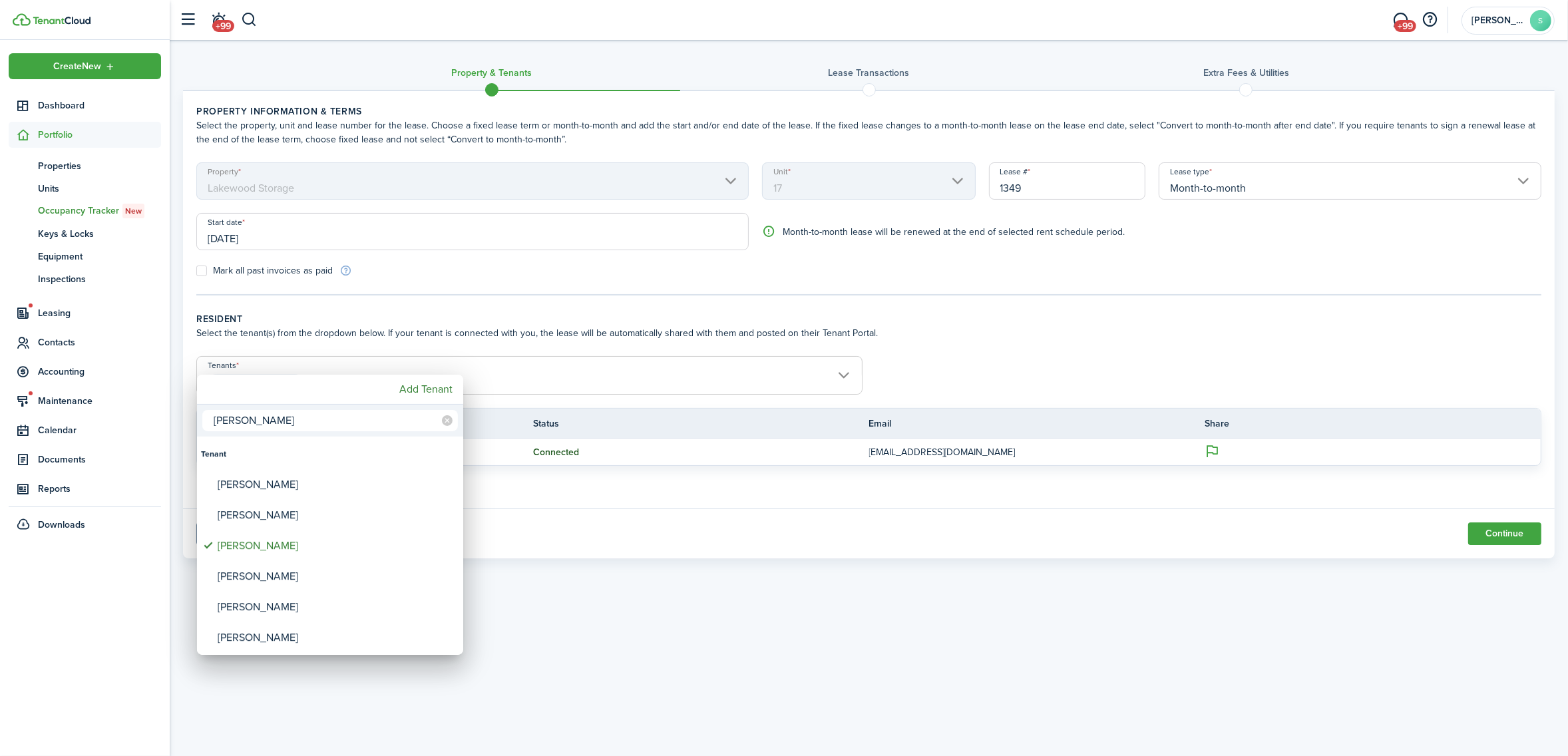
click at [913, 549] on div at bounding box center [784, 378] width 1781 height 969
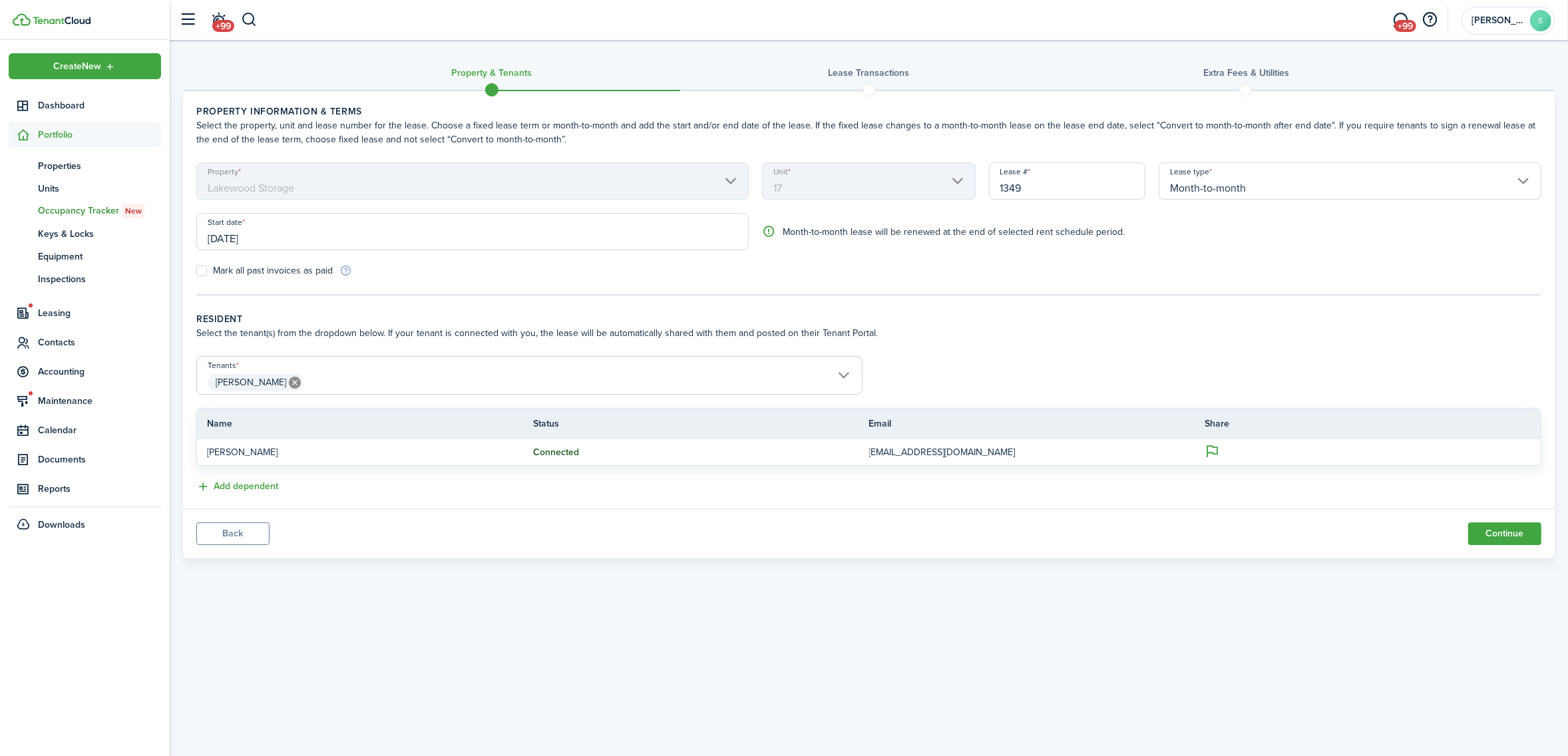
click at [509, 381] on span "[PERSON_NAME]" at bounding box center [530, 382] width 665 height 23
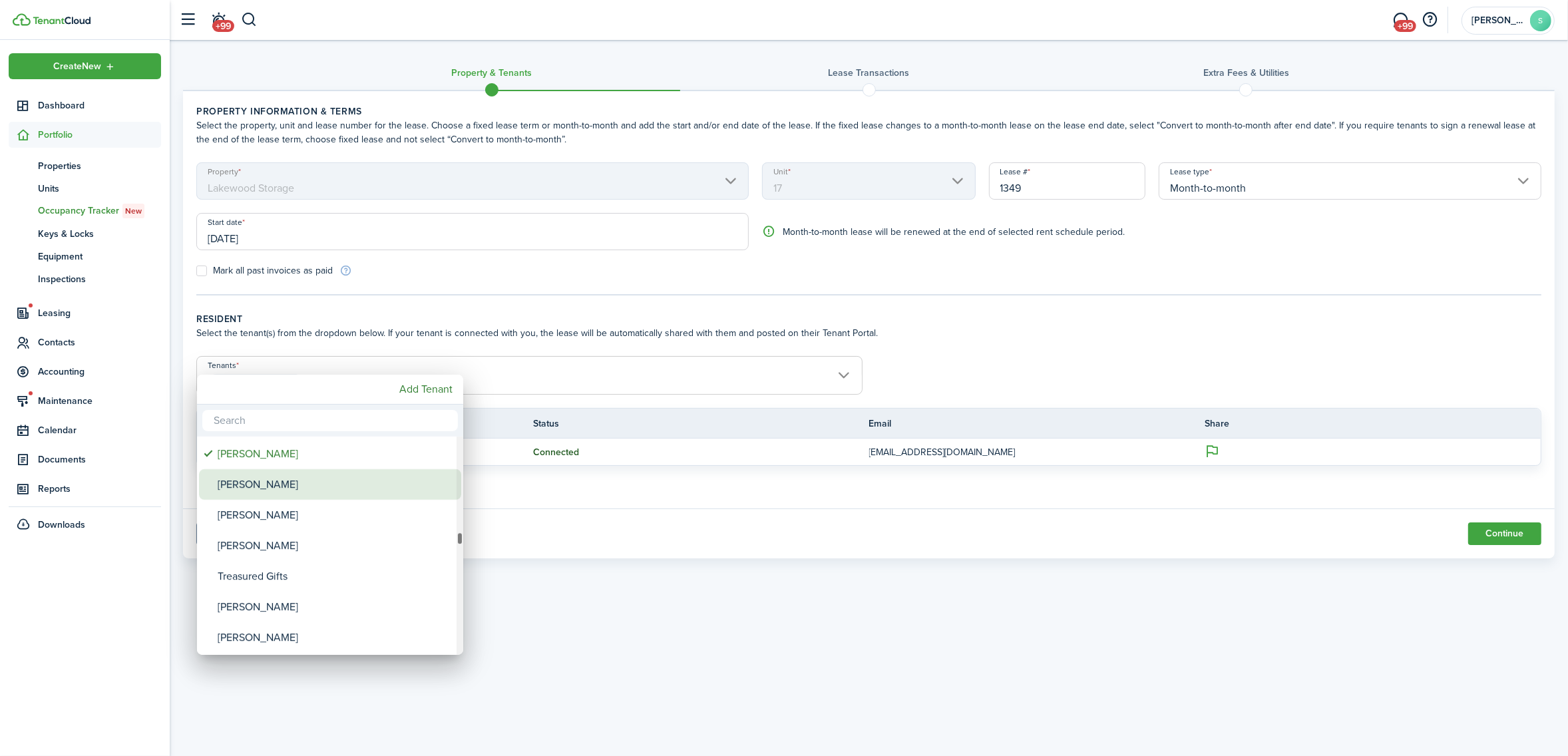
click at [284, 479] on div "[PERSON_NAME]" at bounding box center [335, 484] width 235 height 30
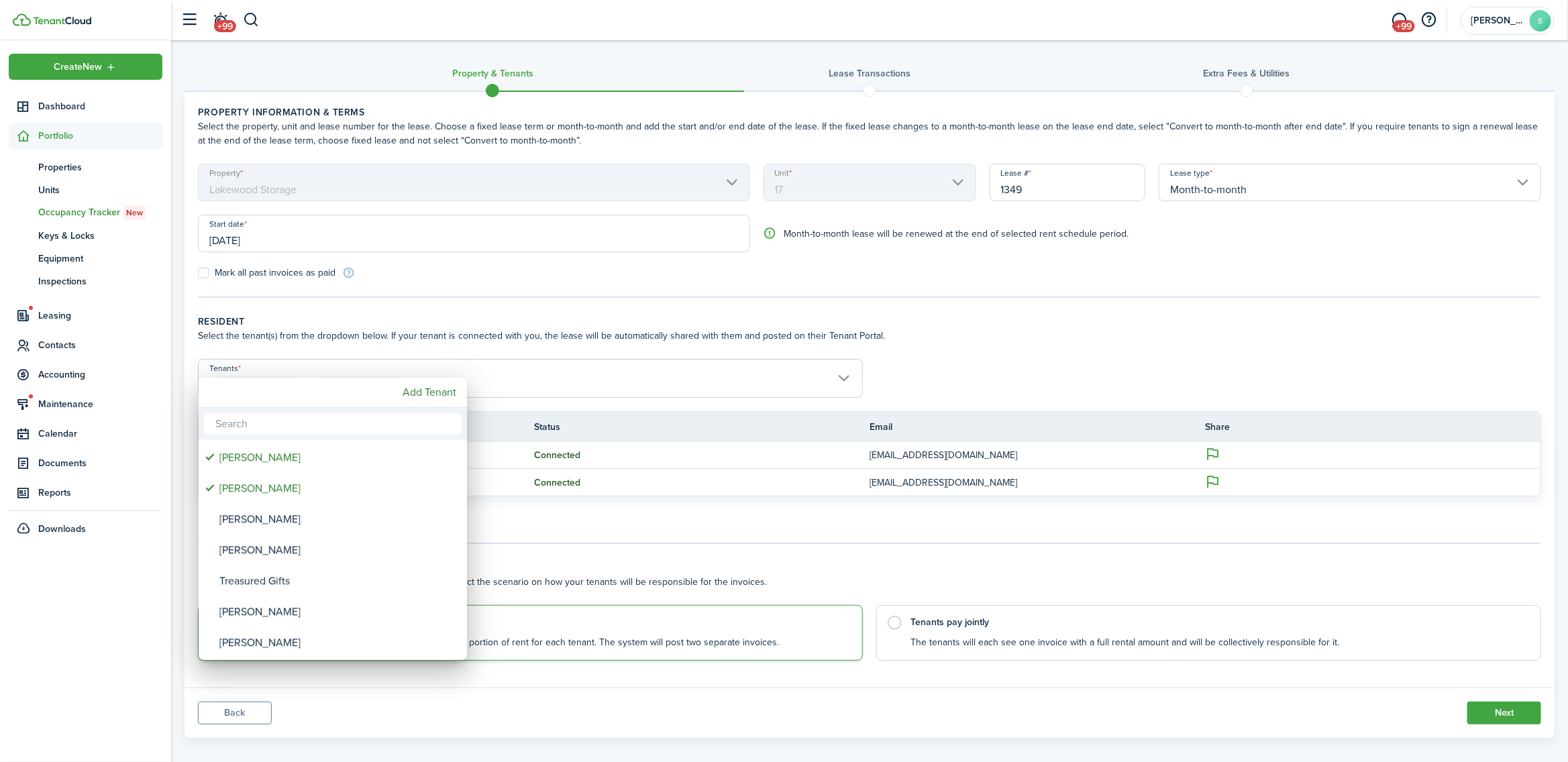
click at [1011, 343] on div at bounding box center [784, 381] width 1783 height 977
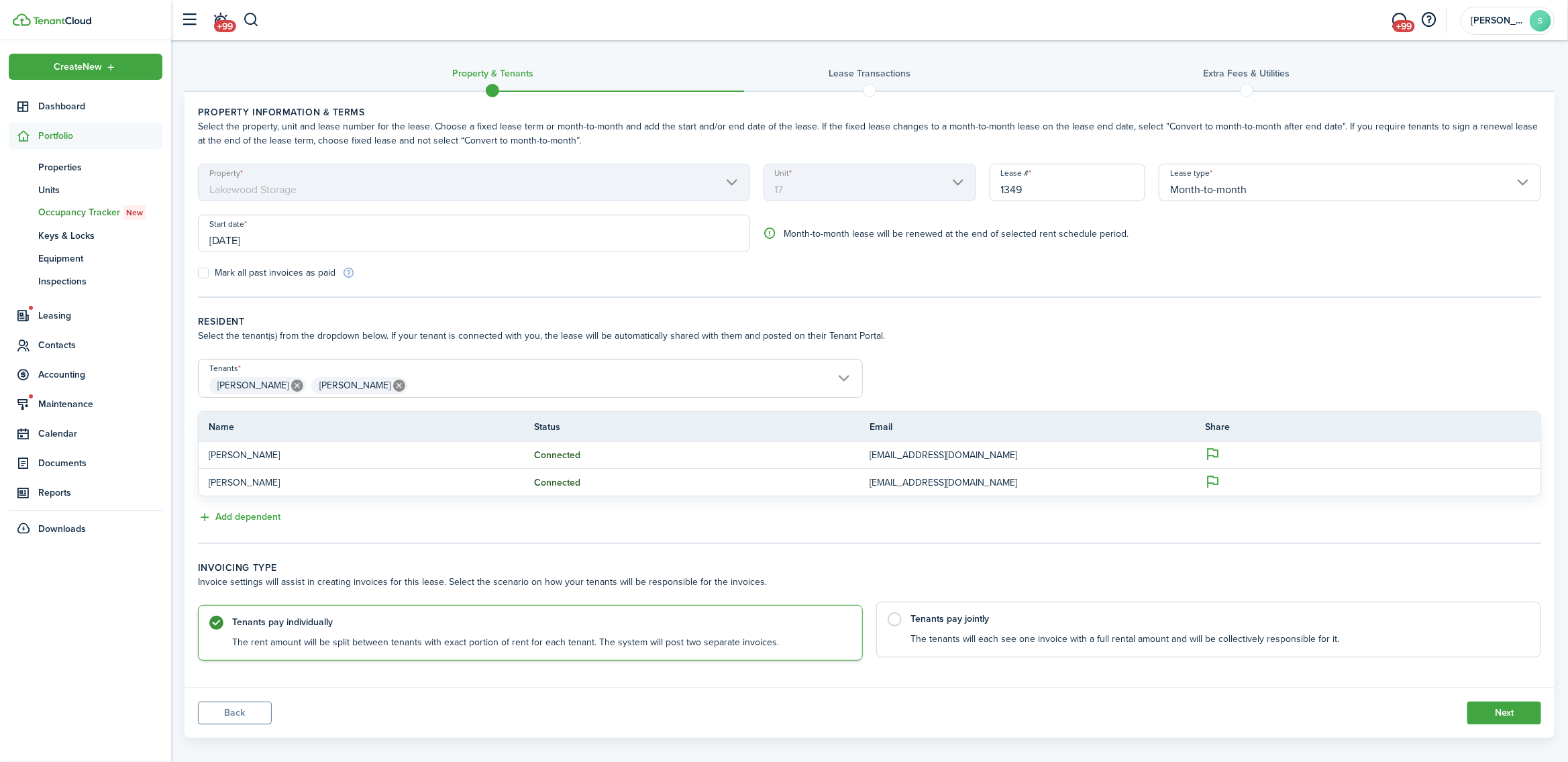
click at [897, 621] on label "Tenants pay jointly The tenants will each see one invoice with a full rental am…" at bounding box center [1209, 630] width 665 height 56
click at [1507, 716] on button "Next" at bounding box center [1505, 713] width 74 height 23
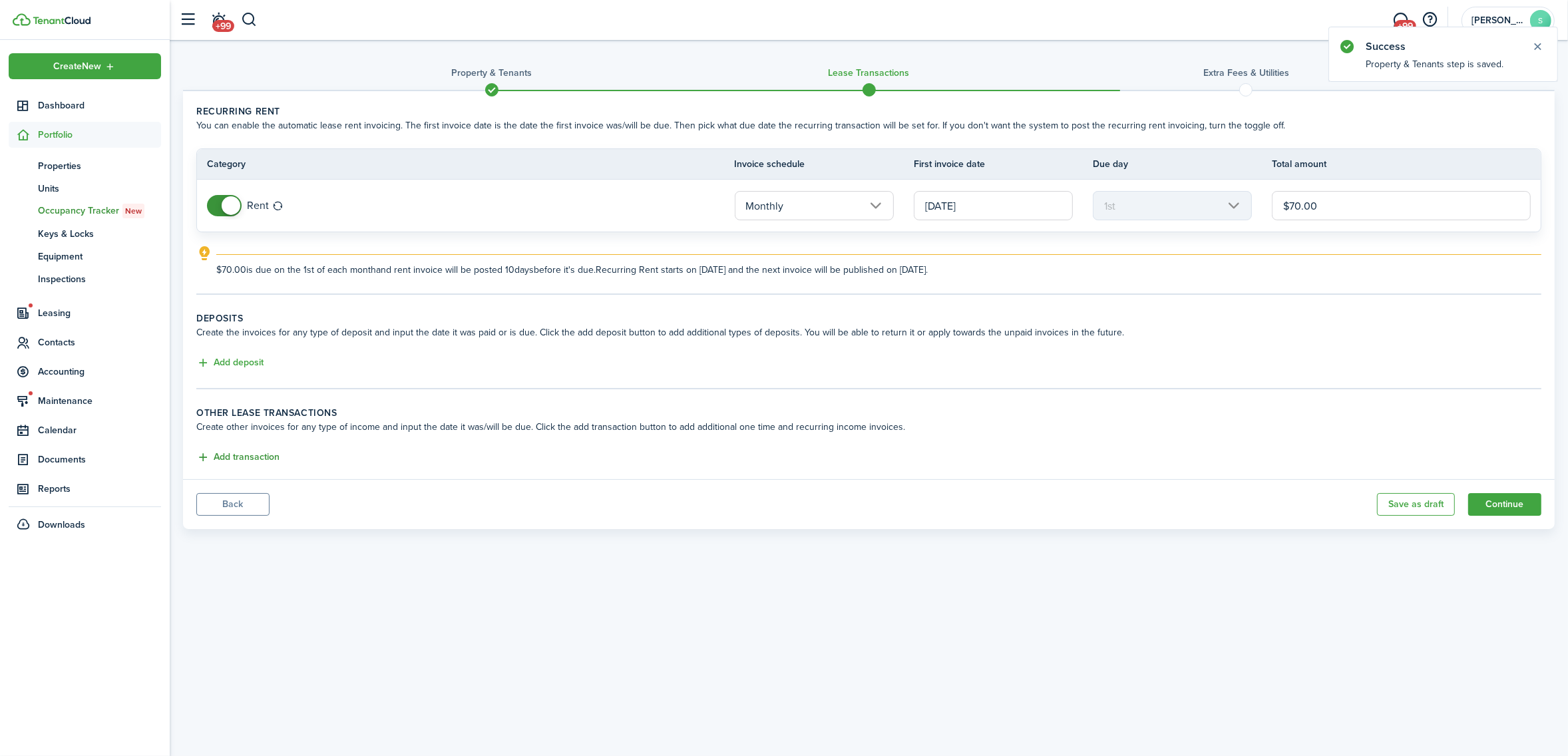
click at [236, 456] on button "Add transaction" at bounding box center [238, 458] width 83 height 16
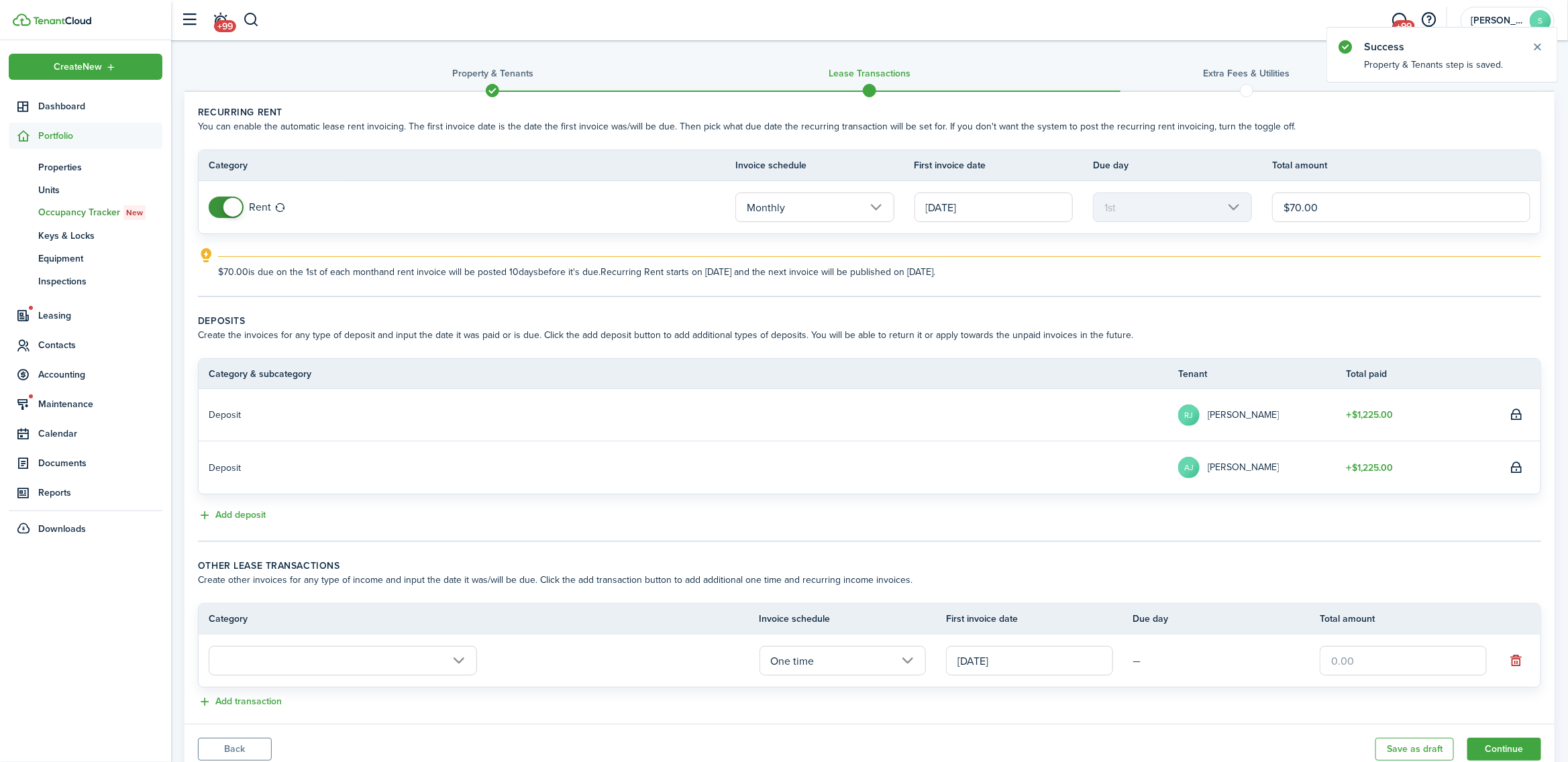
click at [298, 664] on input "text" at bounding box center [342, 661] width 269 height 30
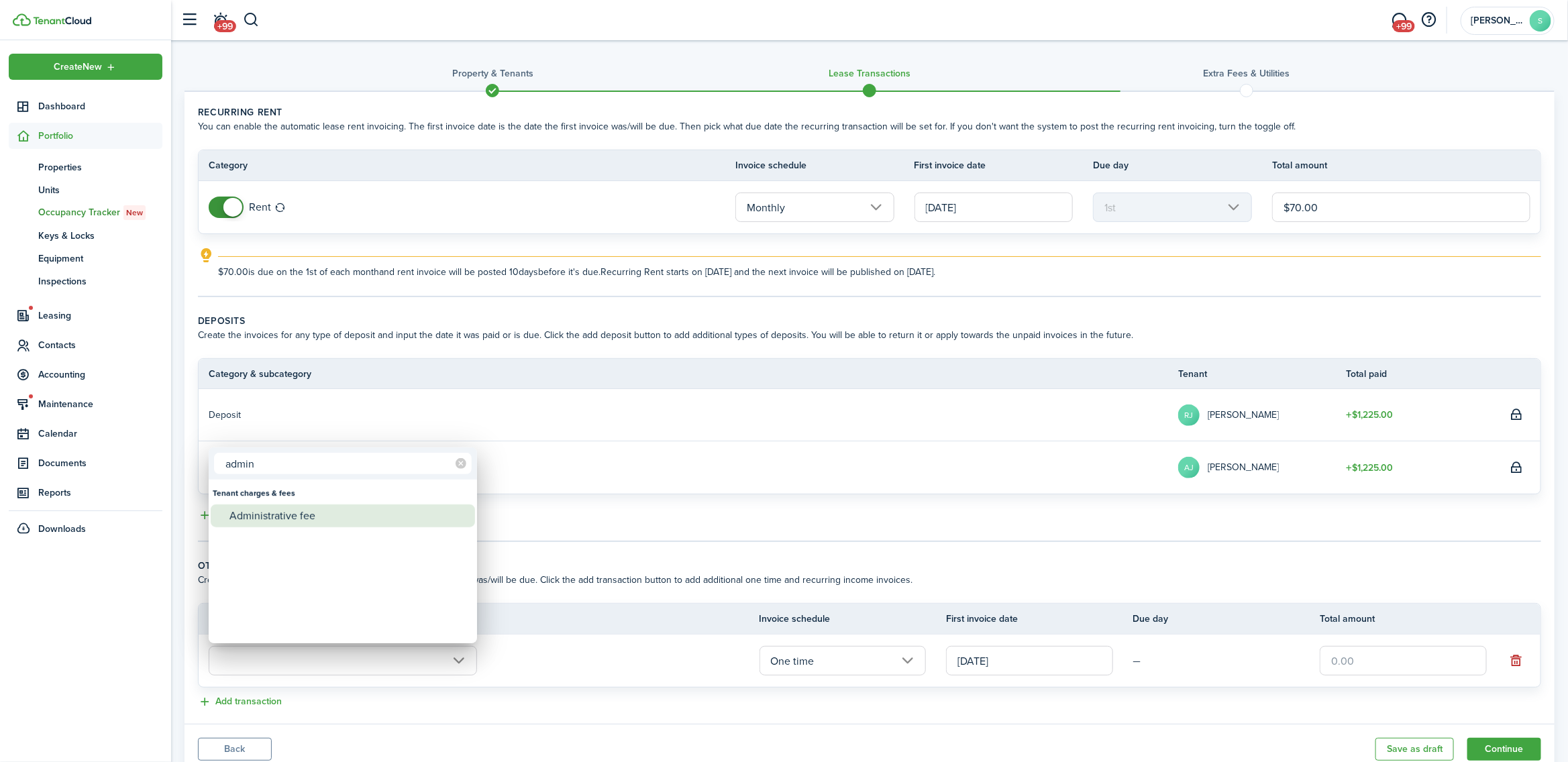
click at [294, 514] on div "Administrative fee" at bounding box center [348, 515] width 237 height 23
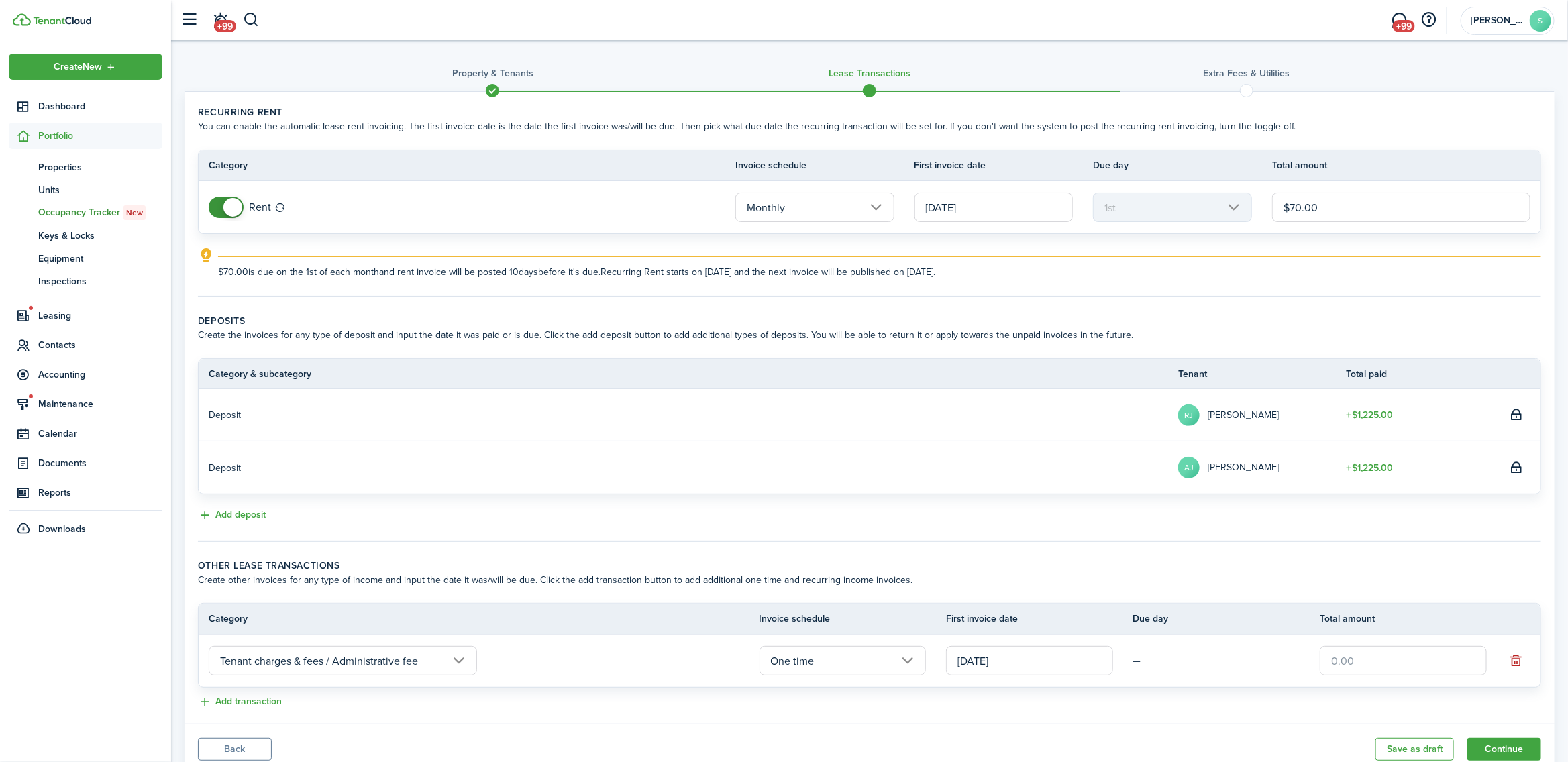
click at [1409, 661] on input "text" at bounding box center [1403, 661] width 167 height 30
click at [1297, 700] on div "Add transaction" at bounding box center [869, 702] width 1343 height 16
click at [1506, 748] on button "Continue" at bounding box center [1505, 749] width 74 height 23
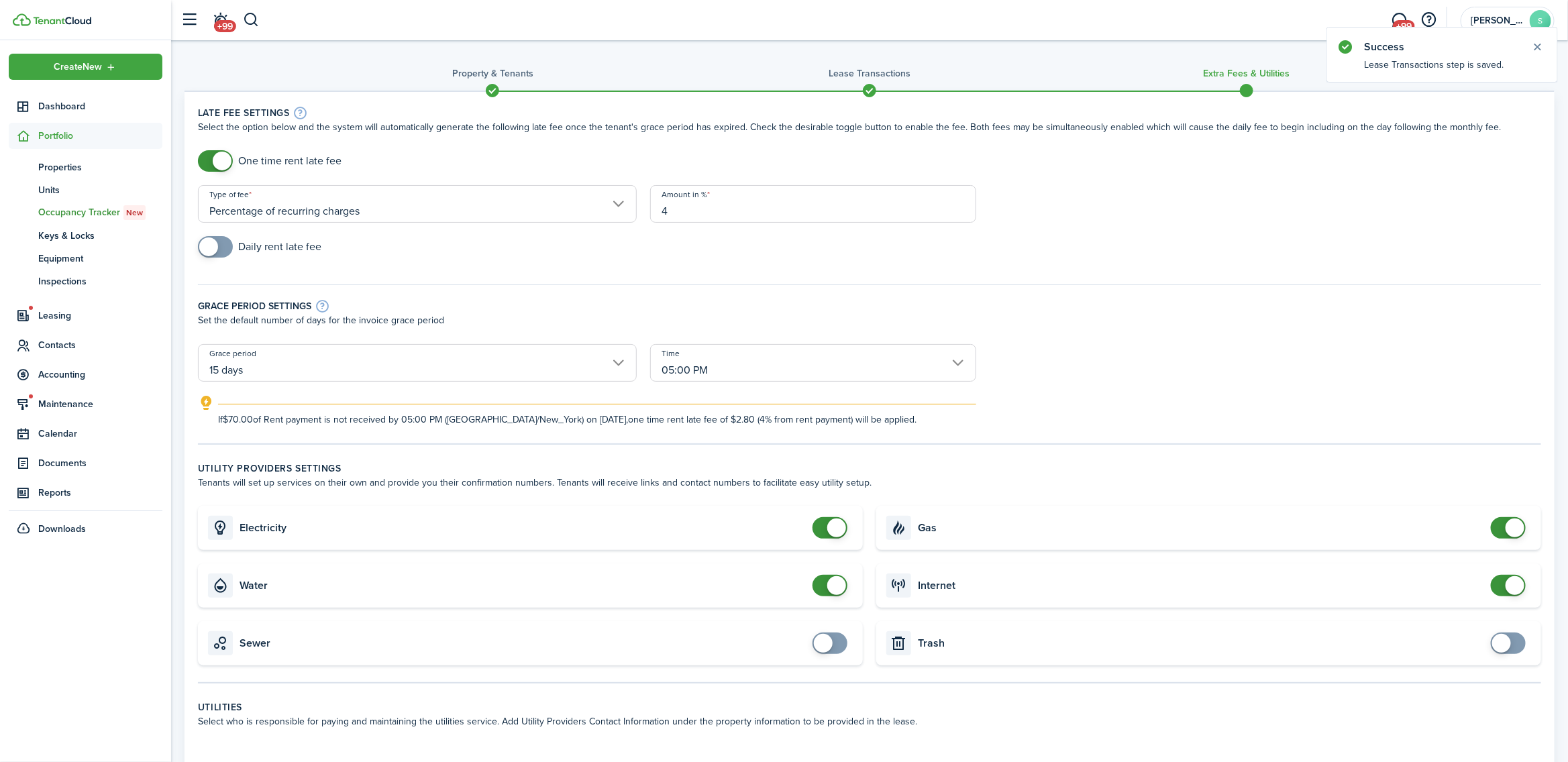
click at [823, 525] on span at bounding box center [829, 528] width 13 height 21
click at [823, 585] on span at bounding box center [829, 585] width 13 height 21
click at [1504, 529] on span at bounding box center [1508, 528] width 13 height 21
click at [1501, 583] on span at bounding box center [1508, 585] width 13 height 21
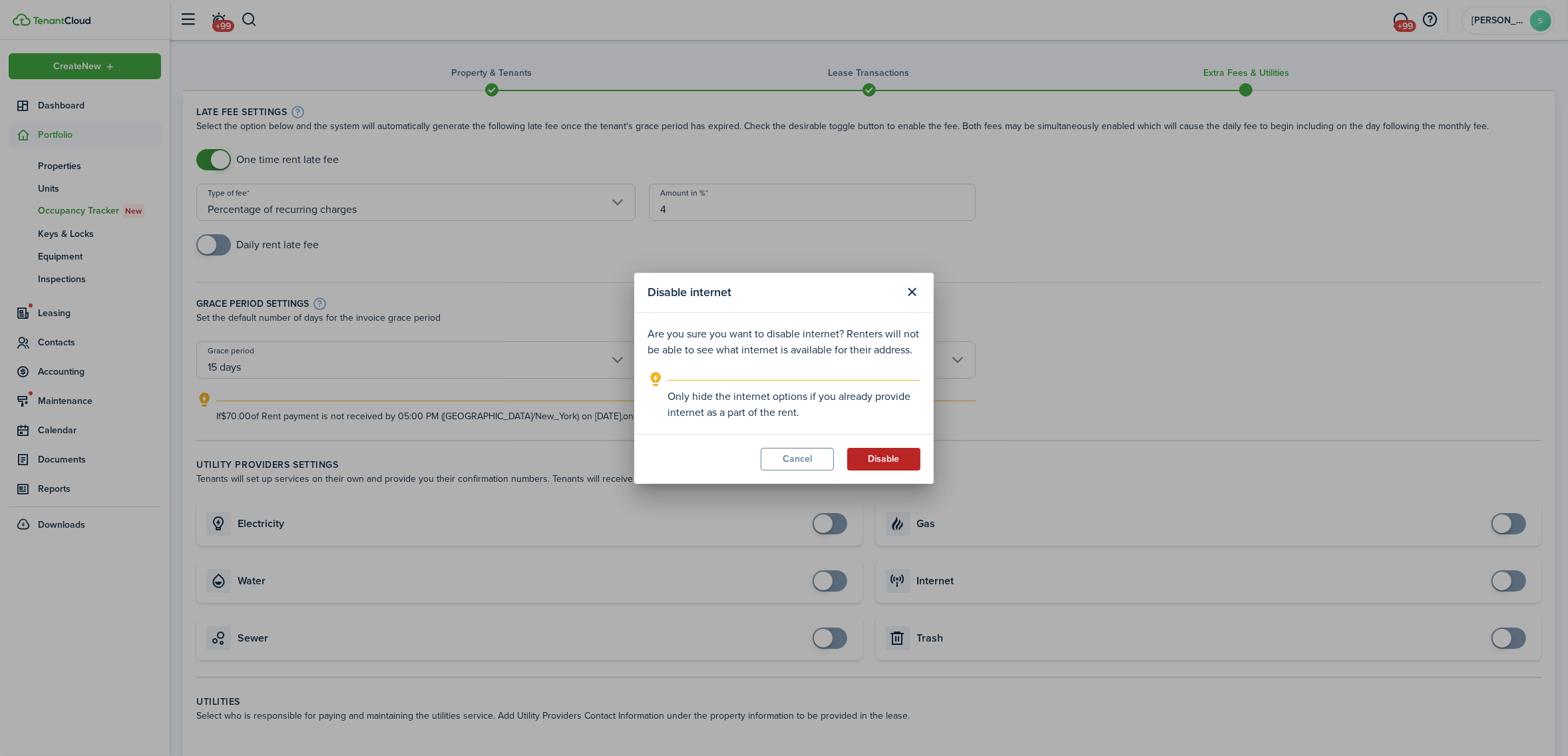
click at [887, 462] on button "Disable" at bounding box center [884, 459] width 73 height 23
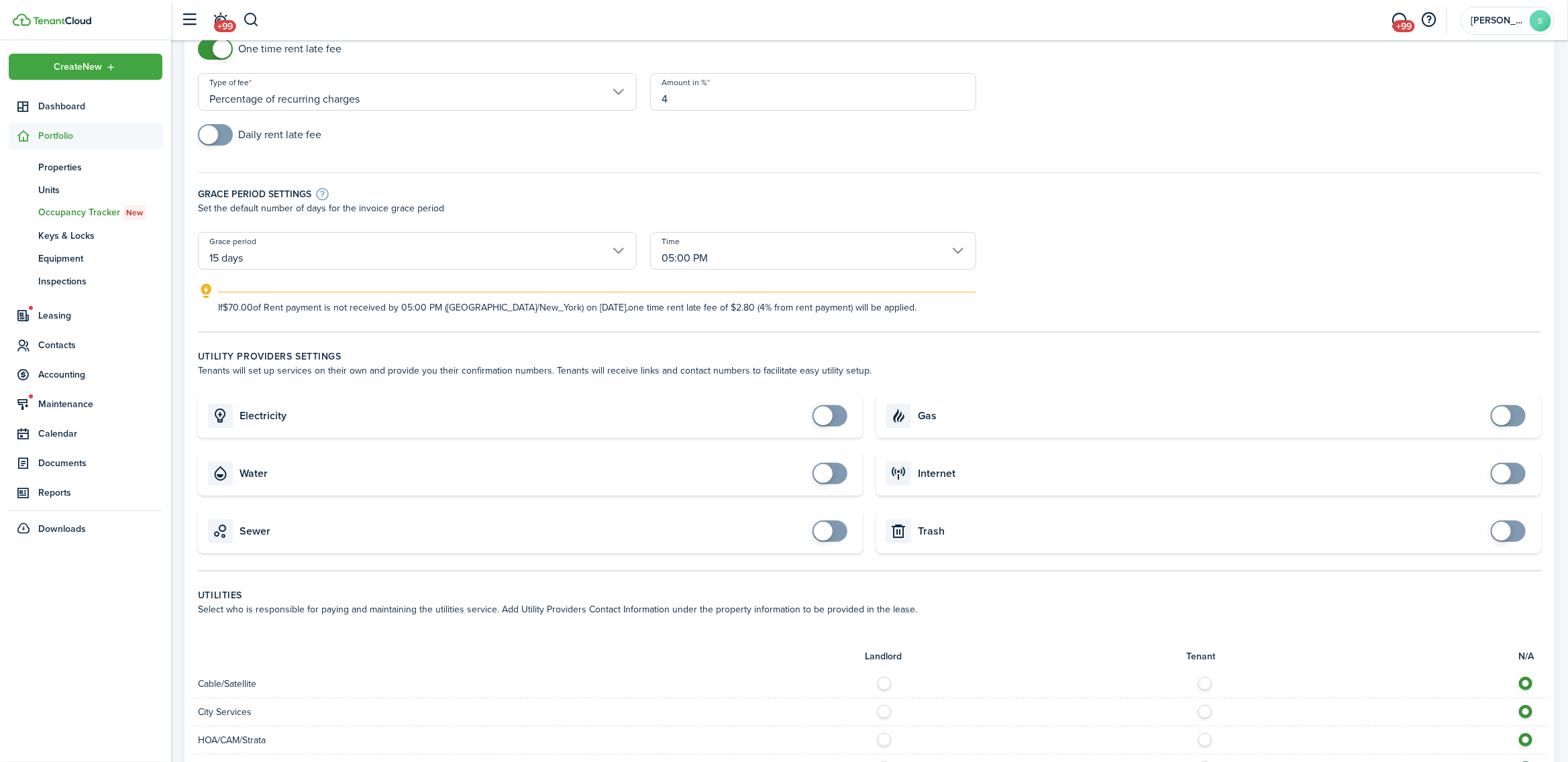
scroll to position [504, 0]
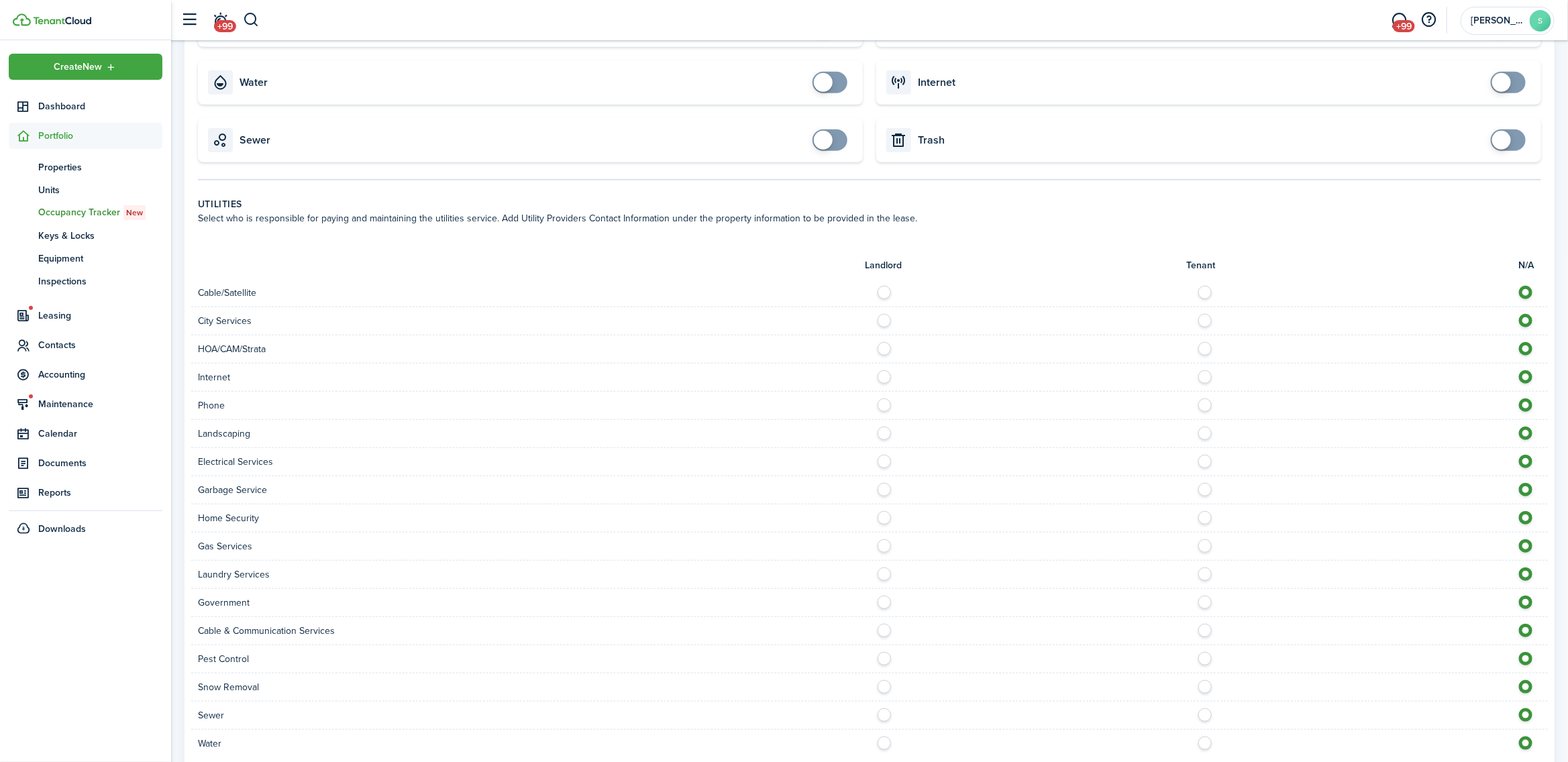
click at [1206, 489] on label at bounding box center [1209, 486] width 23 height 7
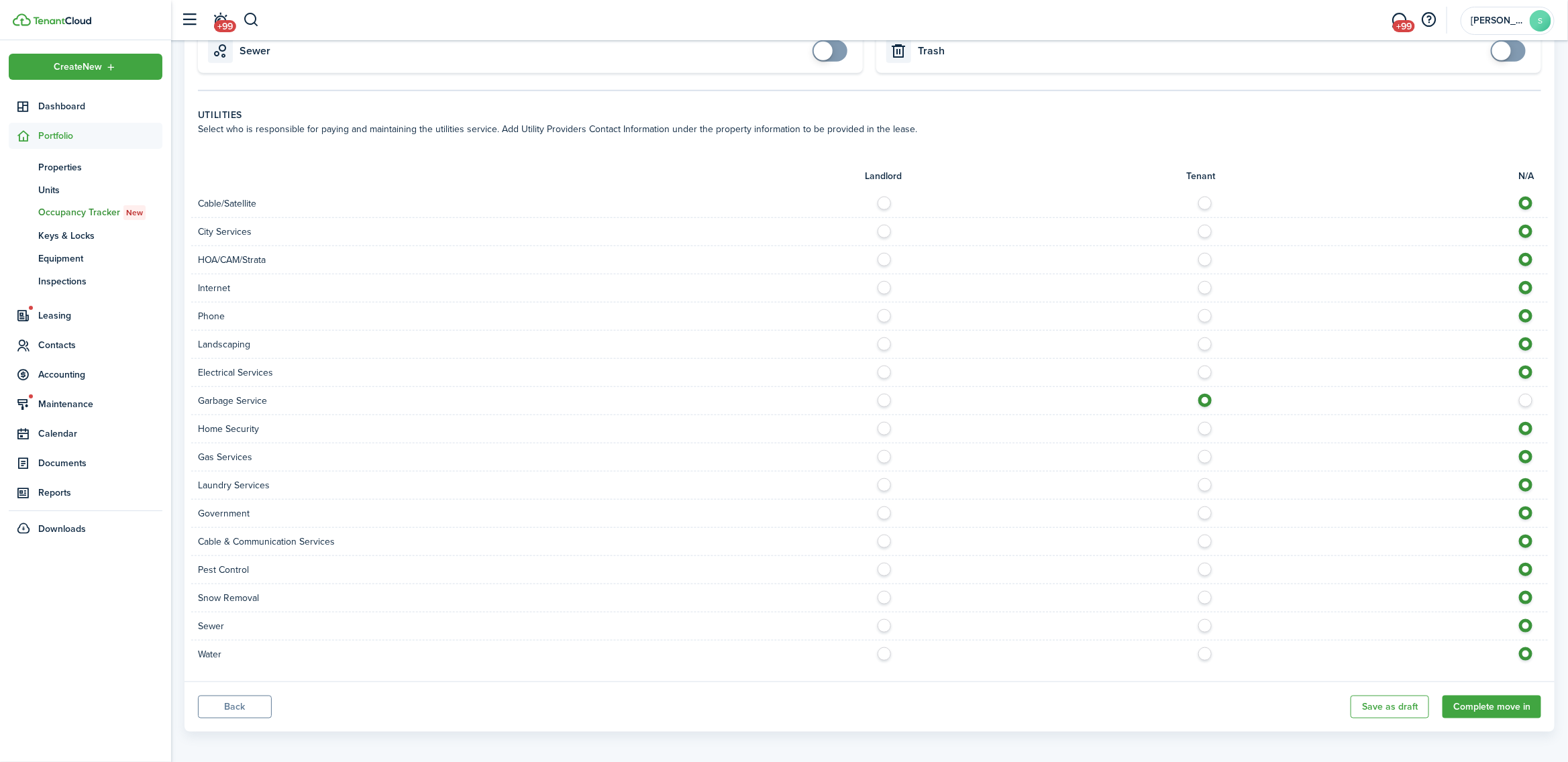
scroll to position [601, 0]
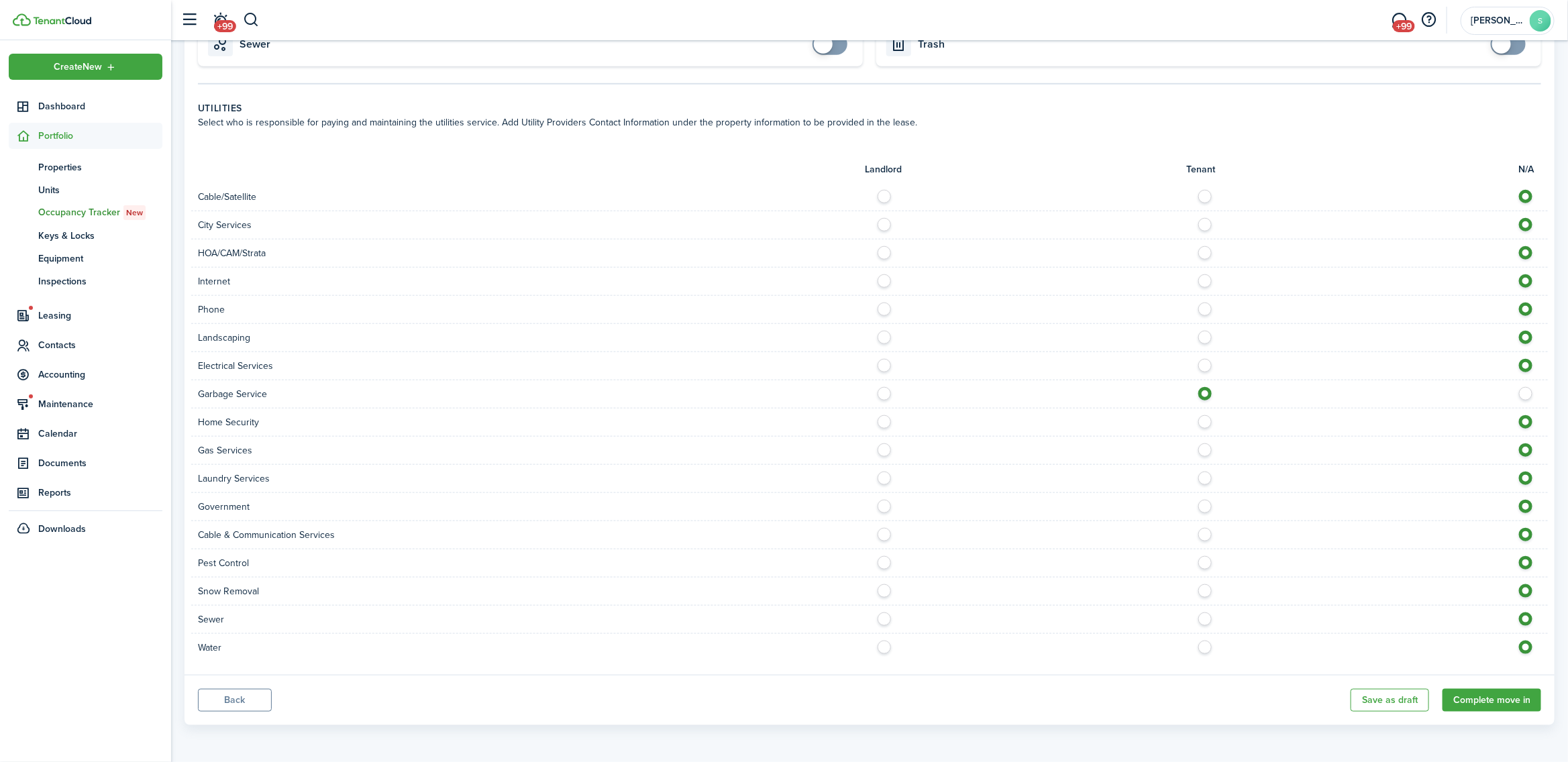
click at [884, 364] on label at bounding box center [888, 362] width 23 height 7
click at [1483, 705] on button "Complete move in" at bounding box center [1492, 700] width 99 height 23
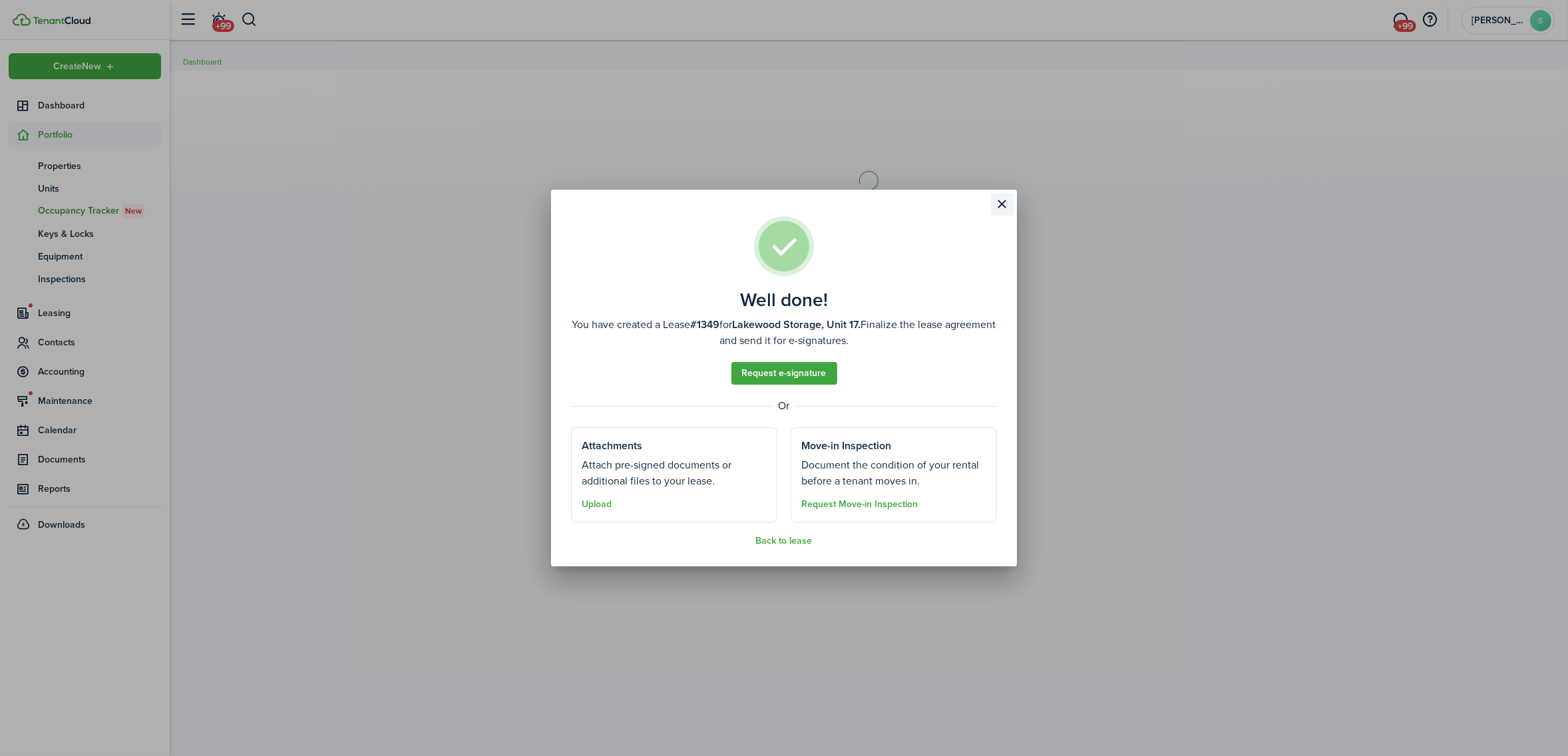
click at [1002, 204] on button "Close modal" at bounding box center [1002, 204] width 23 height 23
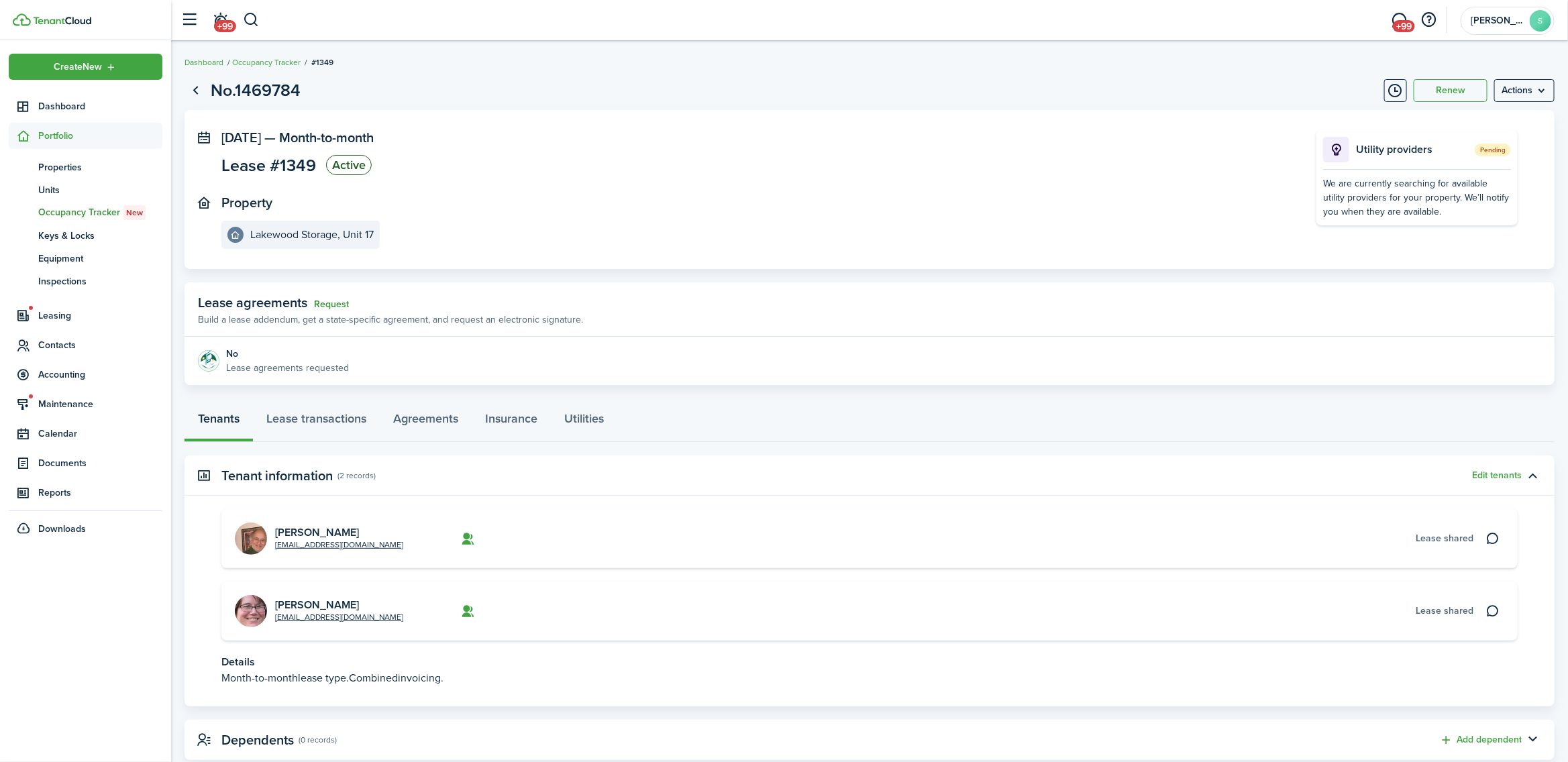
click at [331, 304] on link "Request" at bounding box center [331, 305] width 35 height 11
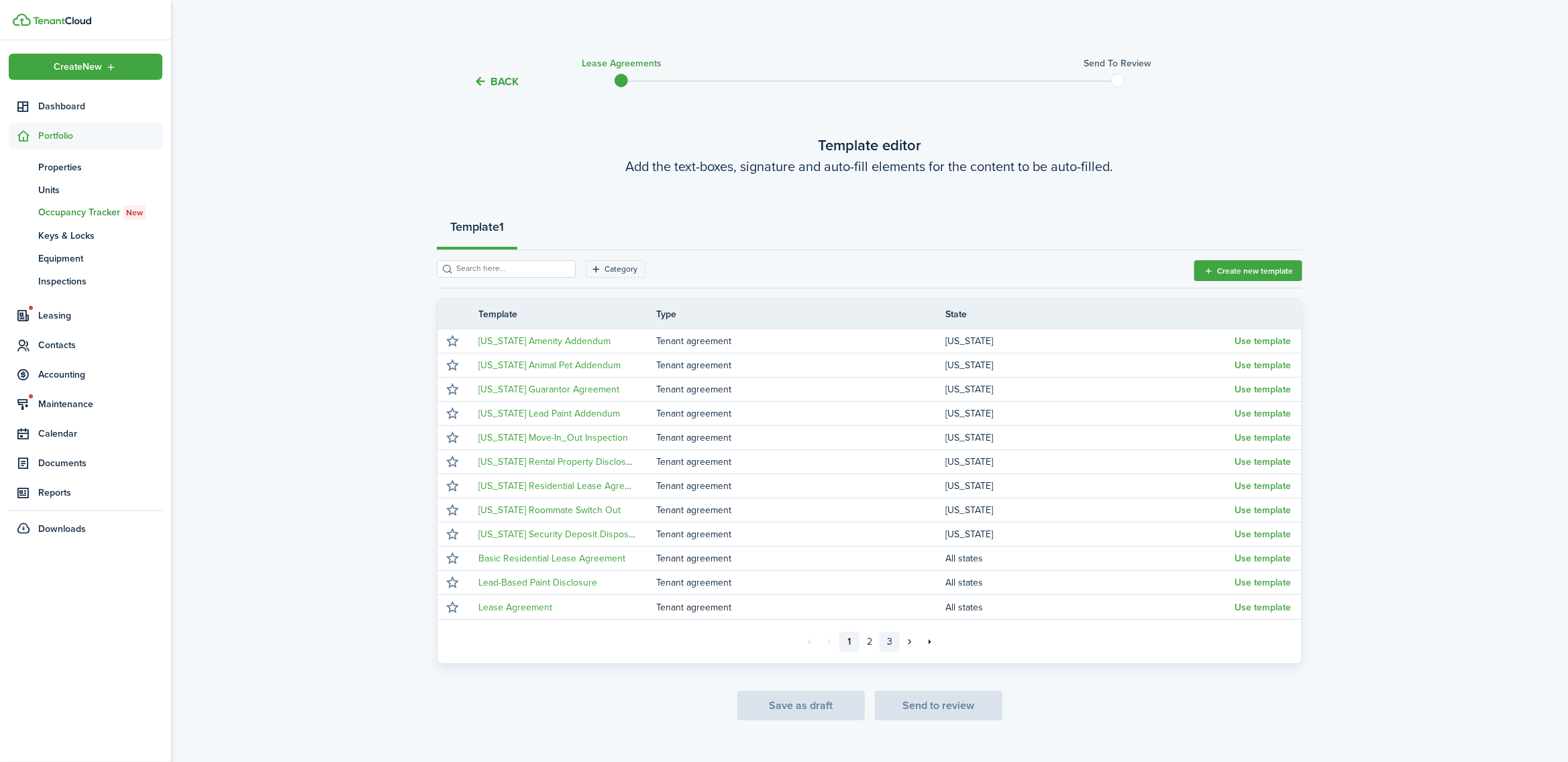
drag, startPoint x: 894, startPoint y: 642, endPoint x: 870, endPoint y: 612, distance: 38.4
click at [894, 641] on link "3" at bounding box center [890, 642] width 20 height 20
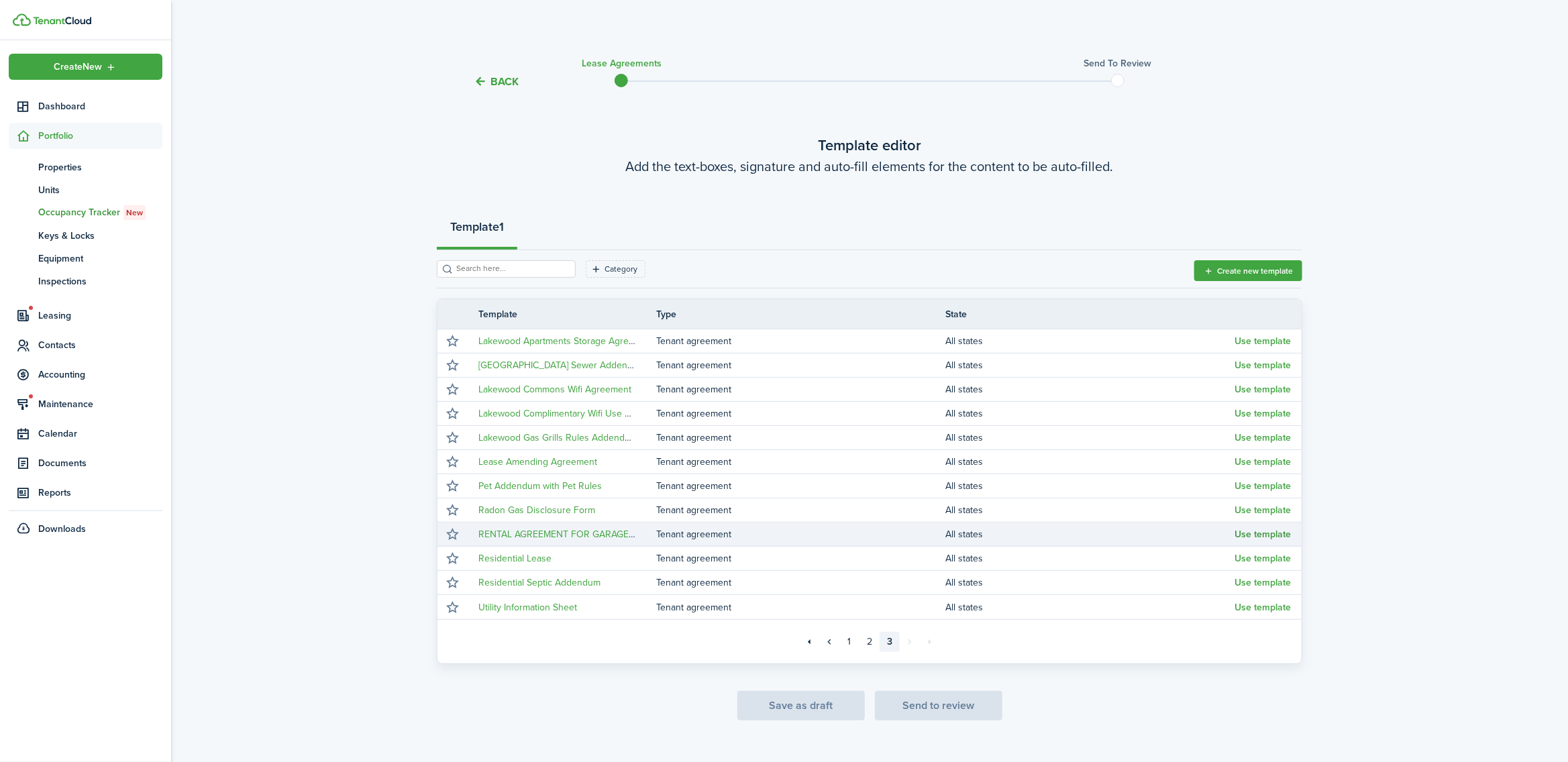
click at [1240, 536] on button "Use template" at bounding box center [1263, 535] width 56 height 11
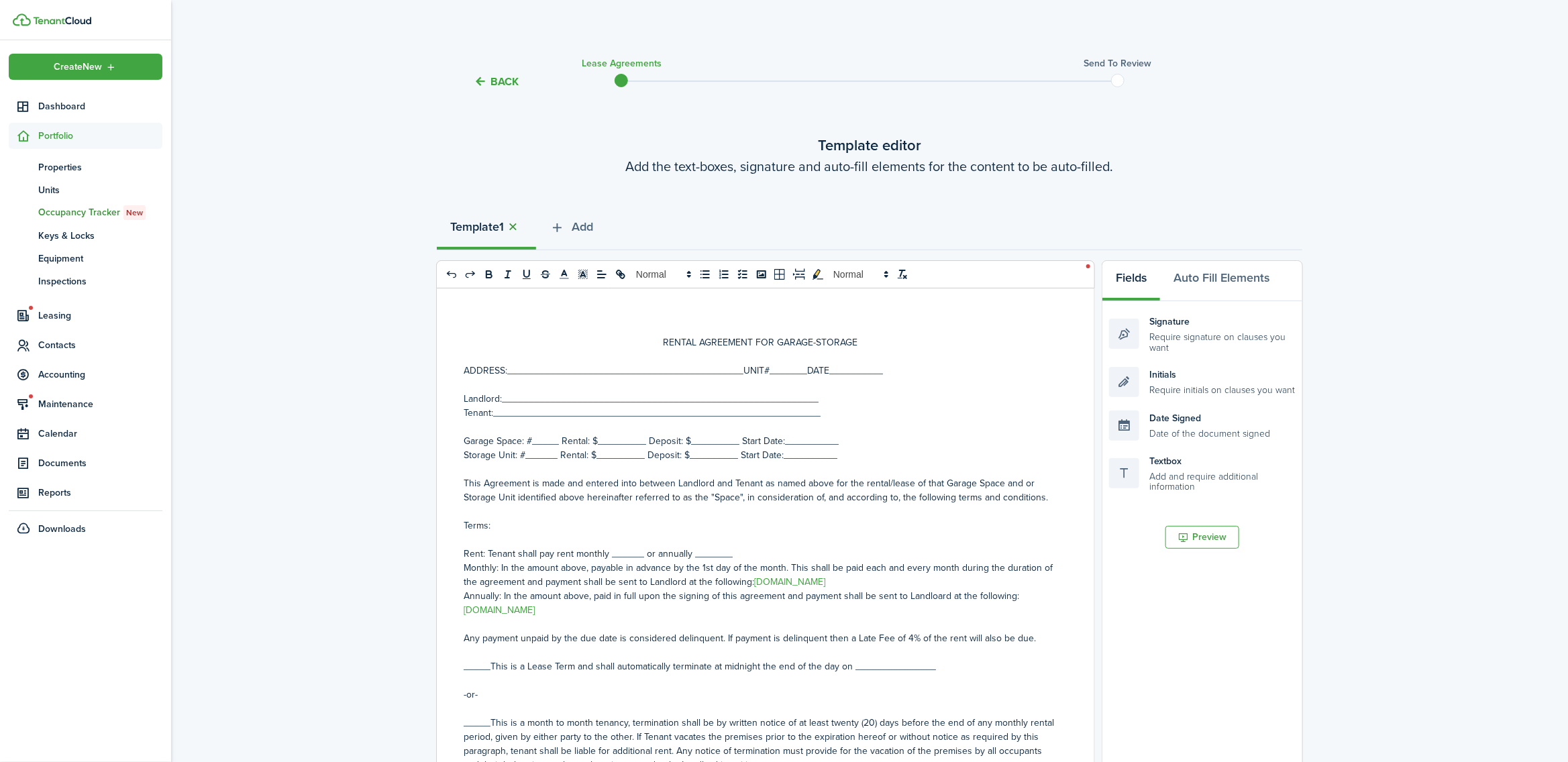
click at [518, 226] on button "button" at bounding box center [513, 227] width 19 height 16
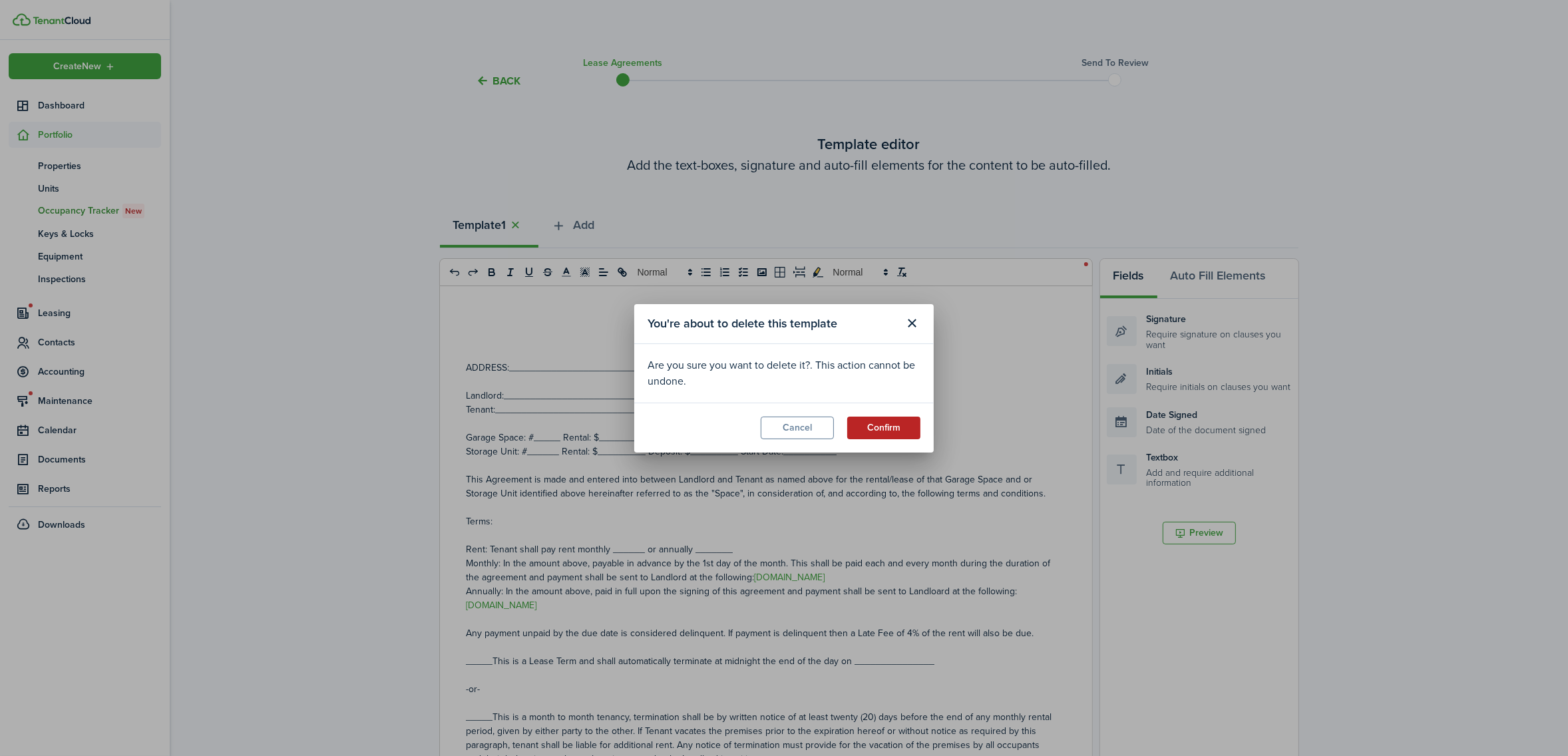
click at [885, 423] on button "Confirm" at bounding box center [884, 427] width 73 height 23
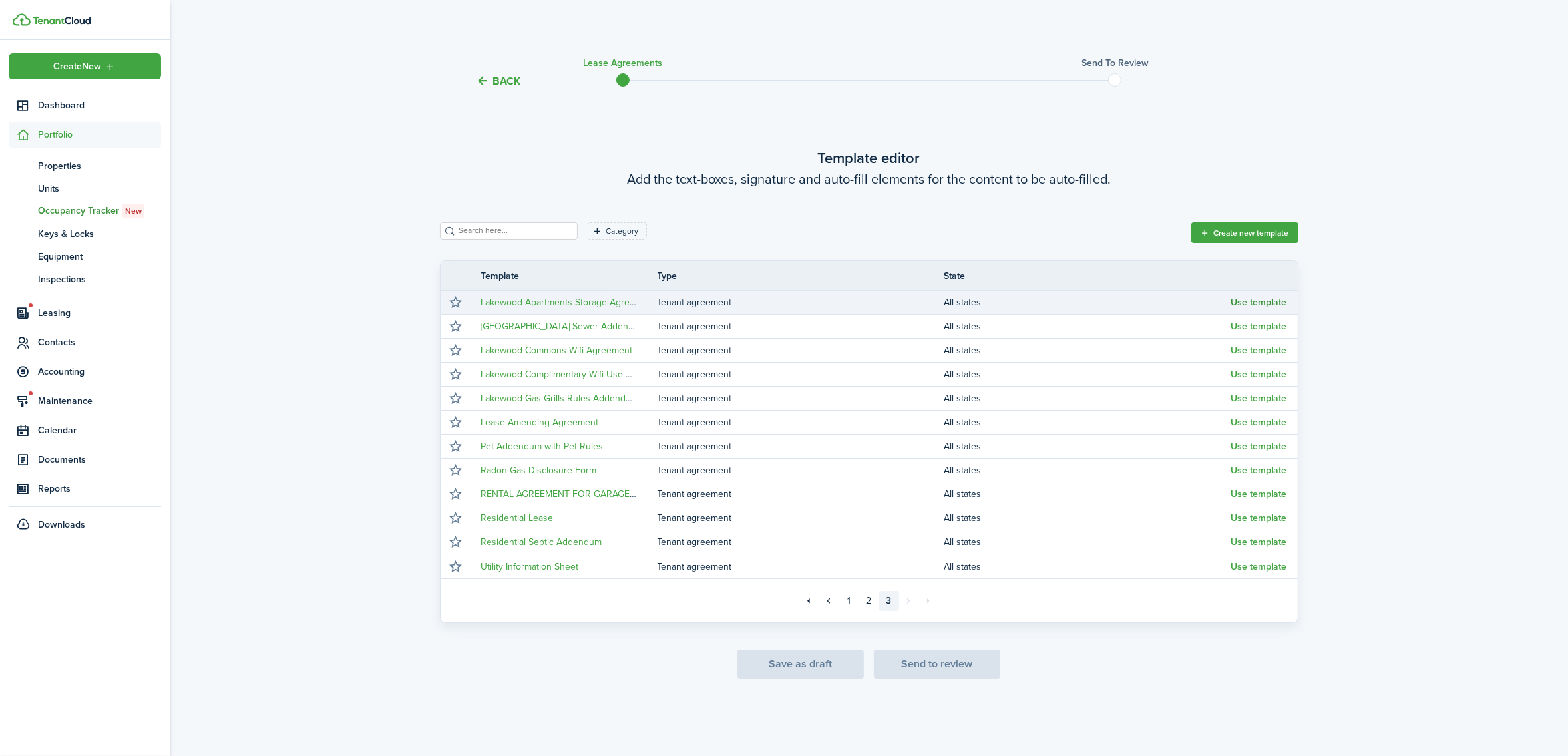
click at [1266, 301] on button "Use template" at bounding box center [1259, 303] width 56 height 11
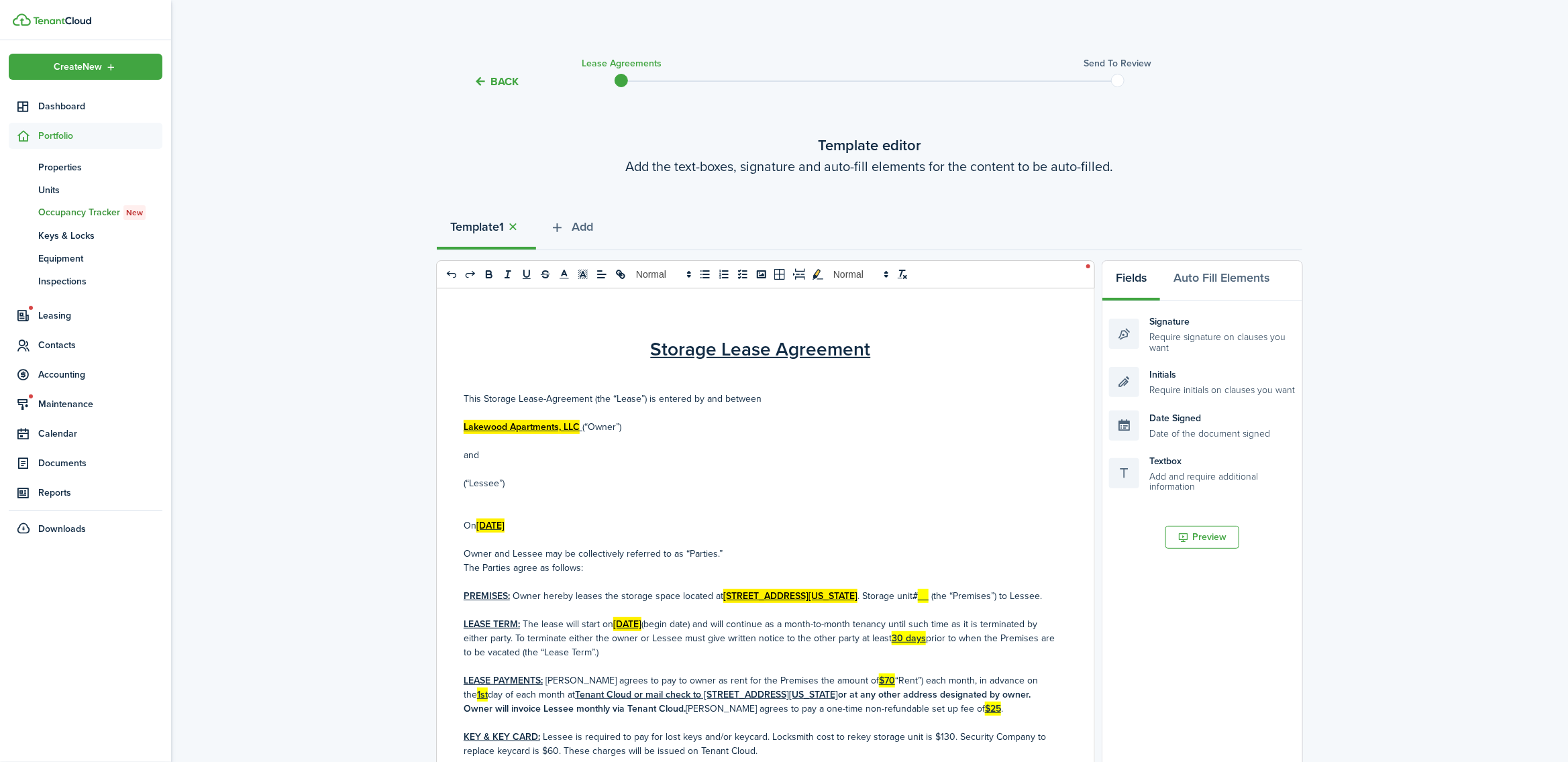
drag, startPoint x: 535, startPoint y: 522, endPoint x: 663, endPoint y: 484, distance: 133.5
click at [504, 522] on mark "[DATE]" at bounding box center [490, 525] width 28 height 14
click at [929, 594] on u "__" at bounding box center [923, 596] width 11 height 14
drag, startPoint x: 672, startPoint y: 635, endPoint x: 616, endPoint y: 634, distance: 56.0
click at [616, 631] on mark "[DATE]" at bounding box center [627, 624] width 28 height 14
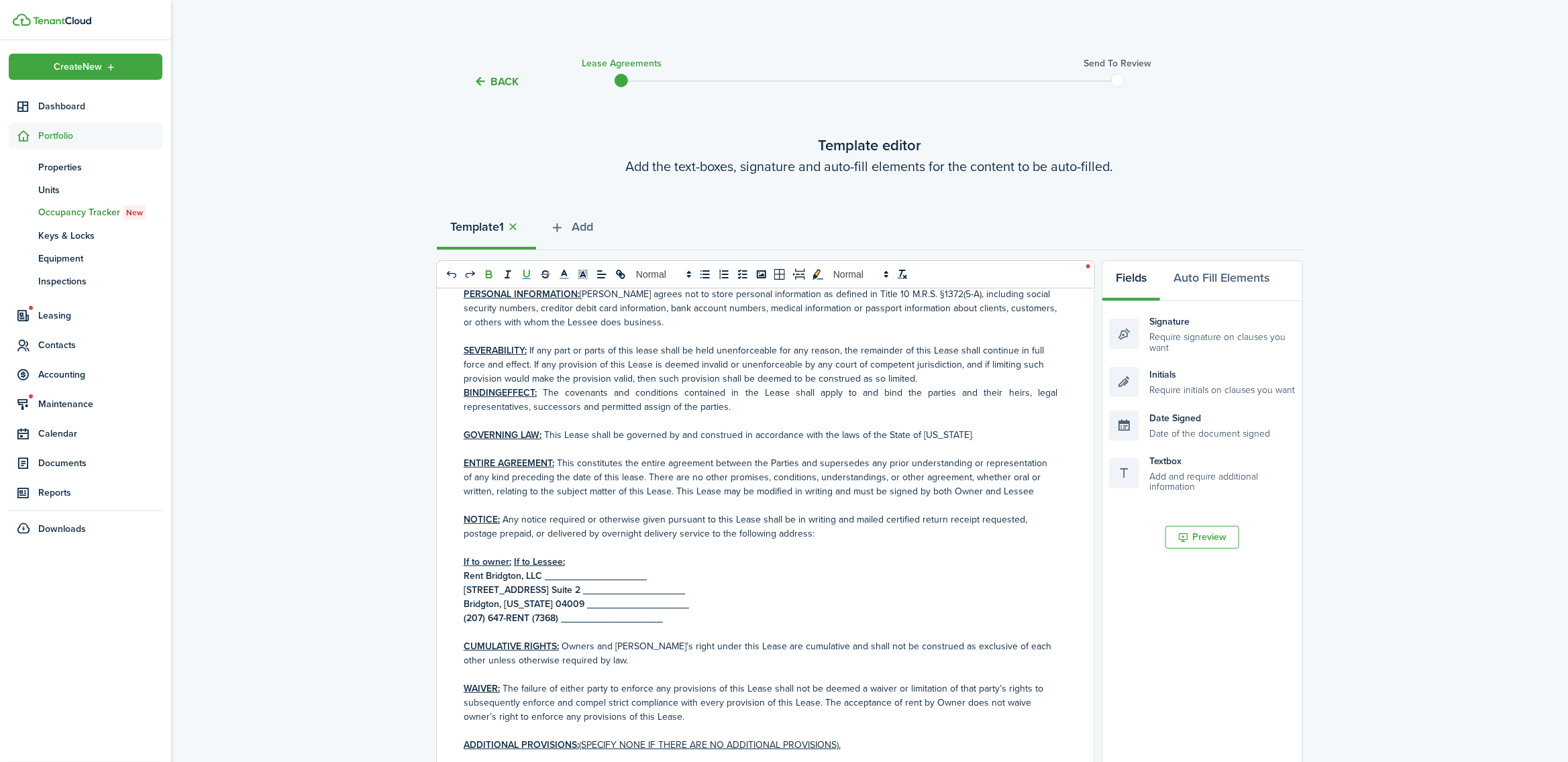
scroll to position [1426, 0]
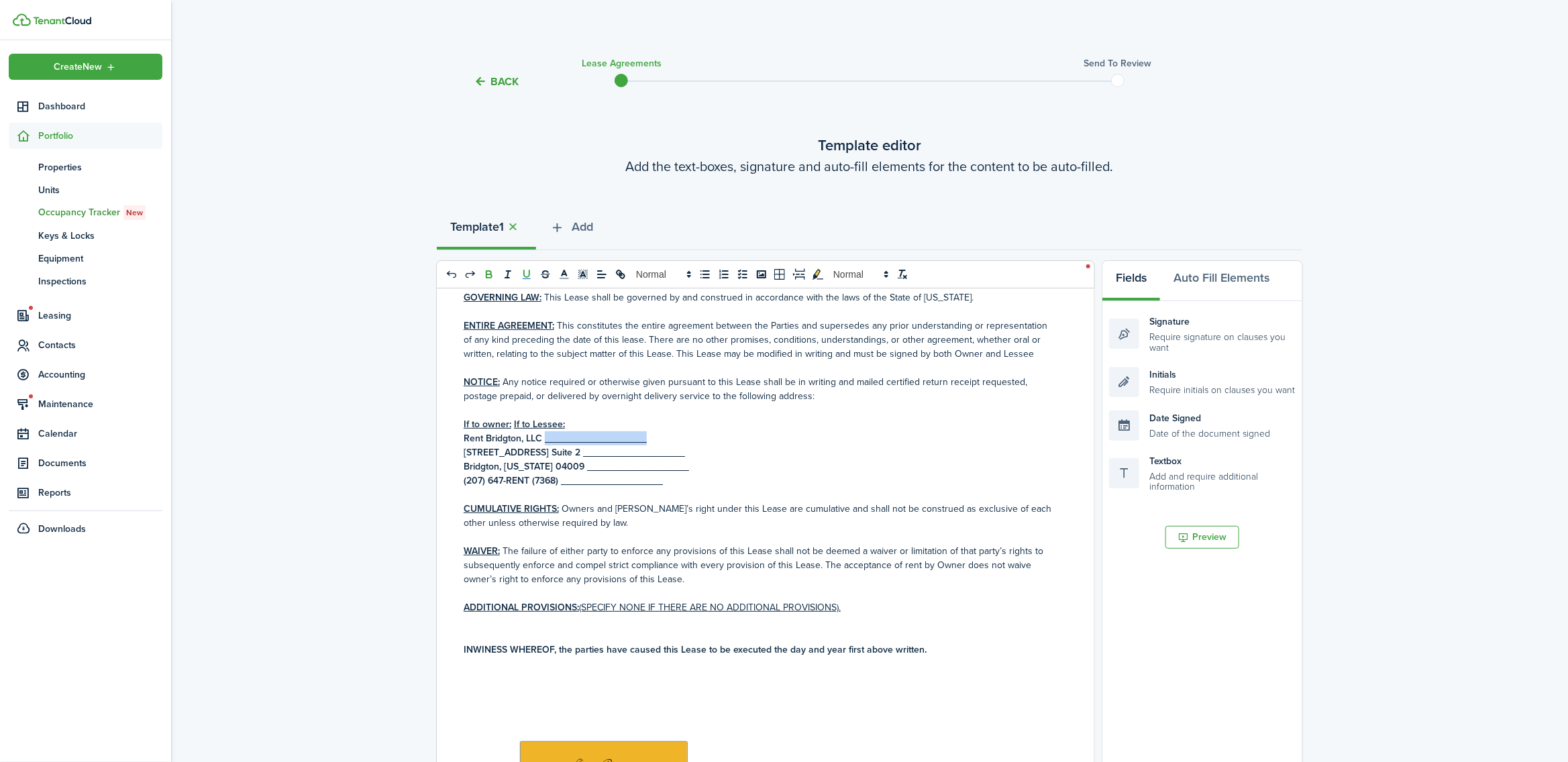
drag, startPoint x: 656, startPoint y: 438, endPoint x: 546, endPoint y: 438, distance: 110.0
click at [546, 438] on p "Rent Bridgton, LLC ___________________" at bounding box center [761, 439] width 594 height 14
drag, startPoint x: 662, startPoint y: 453, endPoint x: 565, endPoint y: 454, distance: 97.0
click at [565, 454] on p "[STREET_ADDRESS] Suite 2 ___________________" at bounding box center [761, 453] width 594 height 14
click at [583, 452] on p "[STREET_ADDRESS] [STREET_ADDRESS]" at bounding box center [761, 453] width 594 height 14
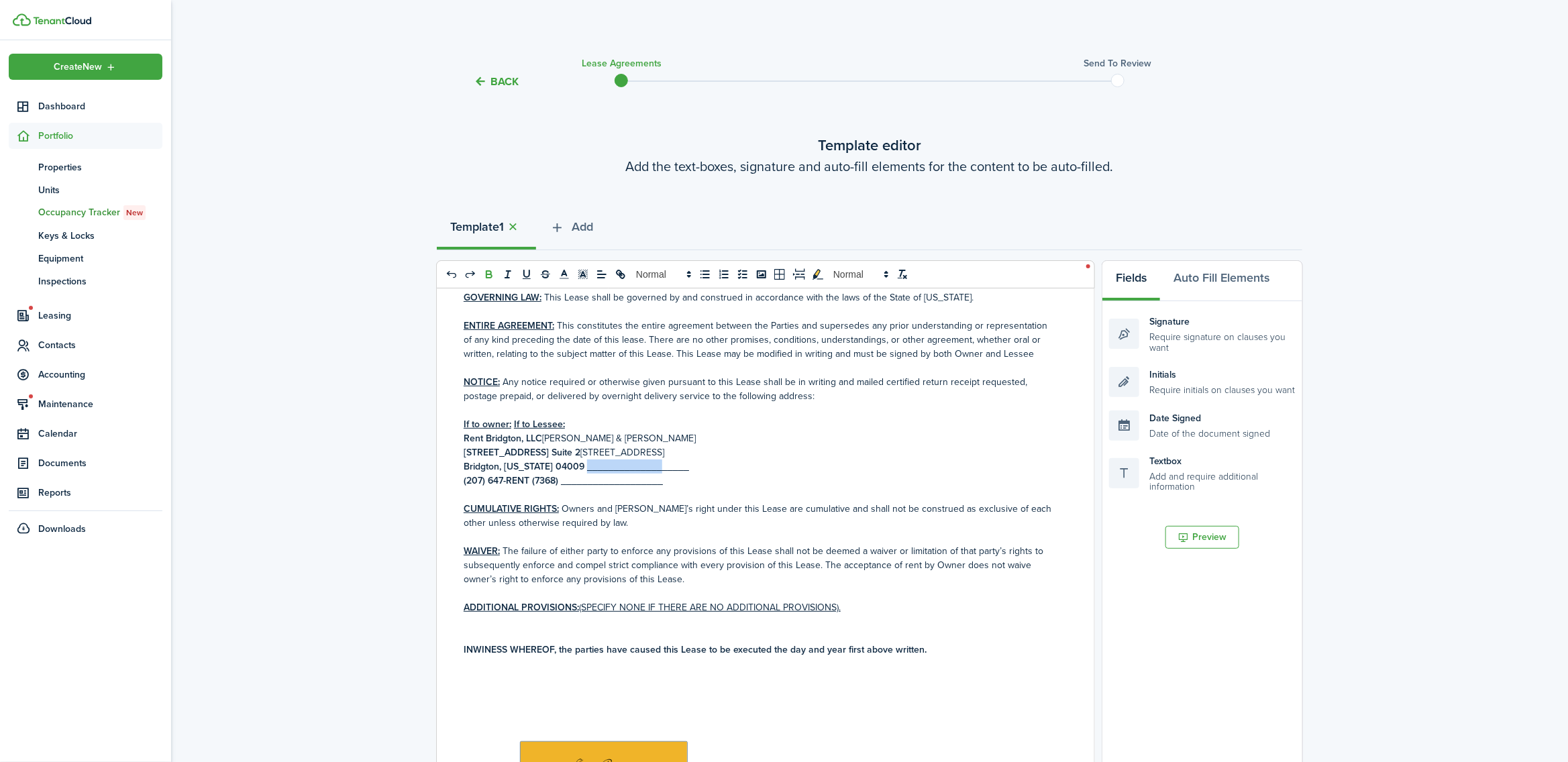
drag, startPoint x: 656, startPoint y: 467, endPoint x: 562, endPoint y: 468, distance: 94.0
click at [562, 468] on p "Bridgton, [US_STATE] 04009 ___________________" at bounding box center [761, 467] width 594 height 14
drag, startPoint x: 668, startPoint y: 485, endPoint x: 561, endPoint y: 485, distance: 107.0
click at [561, 485] on p "(207) 647-RENT (7368) ___________________" at bounding box center [761, 481] width 594 height 14
click at [579, 478] on p "(207) 647-RENT (7368) [PHONE_NUMBER] ([PERSON_NAME]); [PHONE_NUMBER] ([PERSON_N…" at bounding box center [761, 481] width 594 height 14
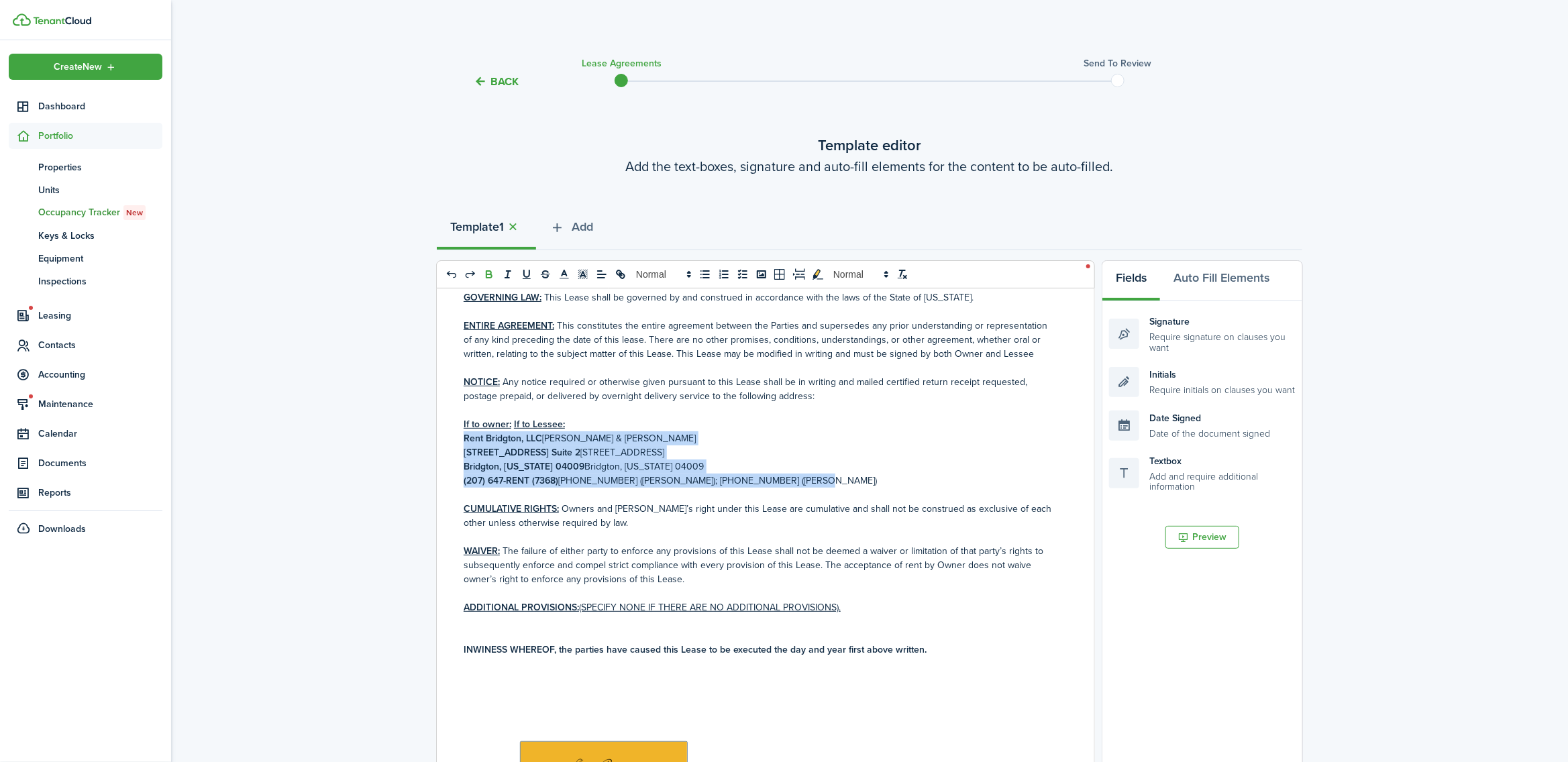
drag, startPoint x: 738, startPoint y: 473, endPoint x: 504, endPoint y: 450, distance: 235.1
click at [451, 442] on div "Storage Lease Agreement This Storage Lease-Agreement (the “Lease”) is entered b…" at bounding box center [761, 551] width 648 height 527
copy div "Rent Bridgton, LLC [PERSON_NAME] & [PERSON_NAME] [STREET_ADDRESS] [STREET_ADDRE…"
click at [490, 275] on icon "bold" at bounding box center [489, 276] width 5 height 3
click at [925, 438] on p "Rent Bridgton, LLC [PERSON_NAME] & [PERSON_NAME]" at bounding box center [761, 439] width 594 height 14
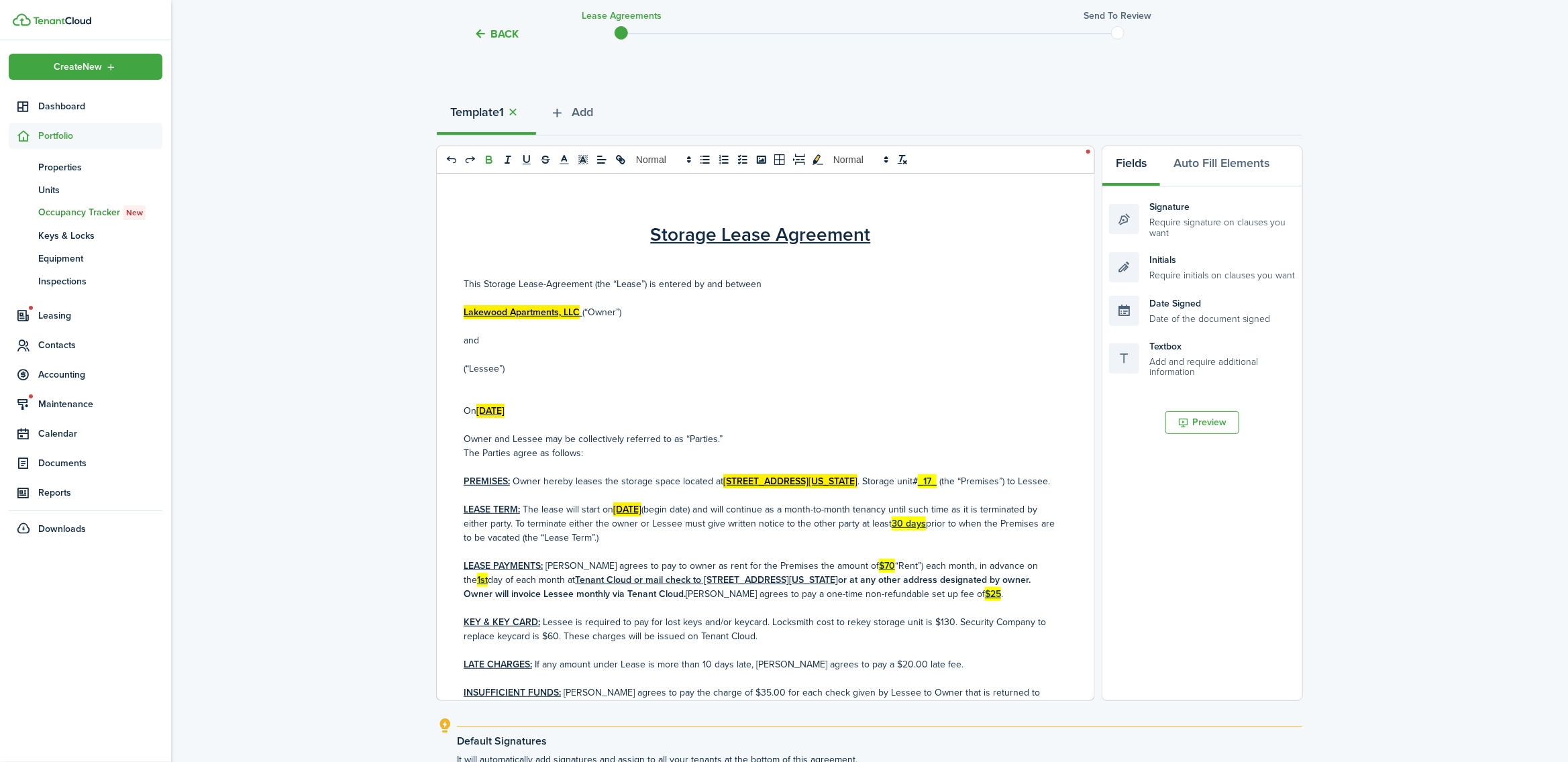
scroll to position [282, 0]
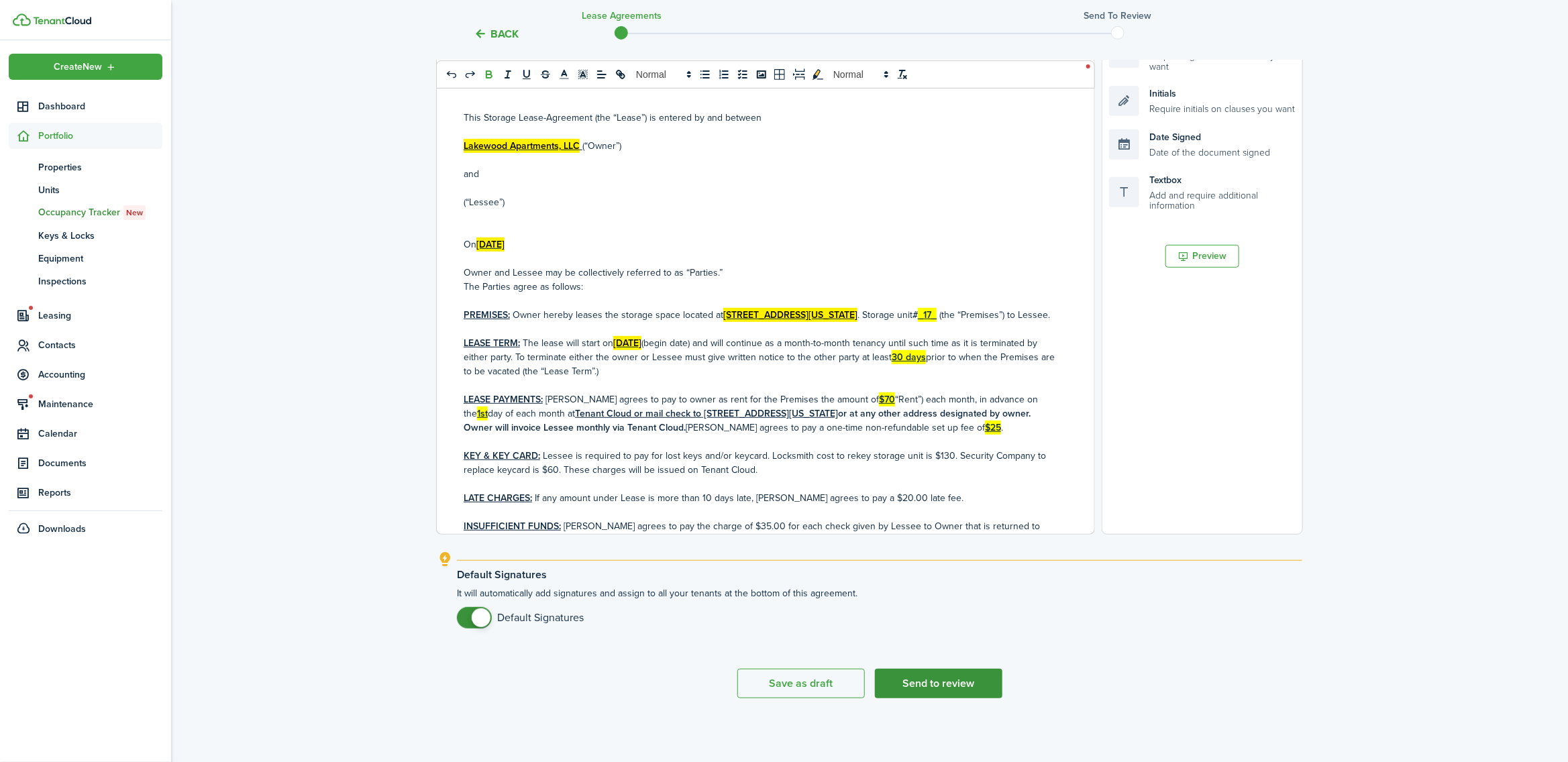
drag, startPoint x: 944, startPoint y: 683, endPoint x: 941, endPoint y: 677, distance: 6.7
click at [943, 683] on button "Send to review" at bounding box center [938, 684] width 128 height 30
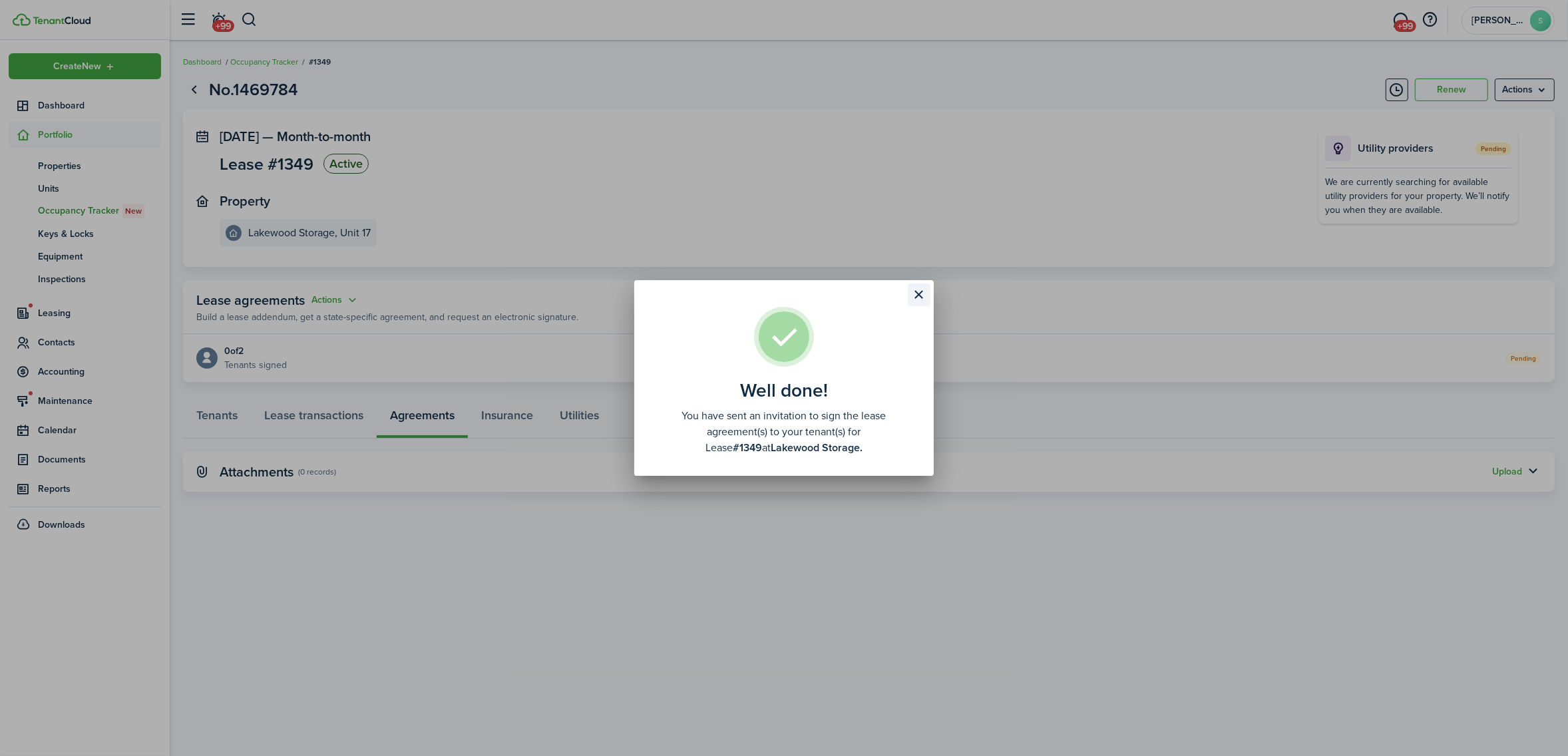
click at [922, 294] on button "Close modal" at bounding box center [919, 294] width 23 height 23
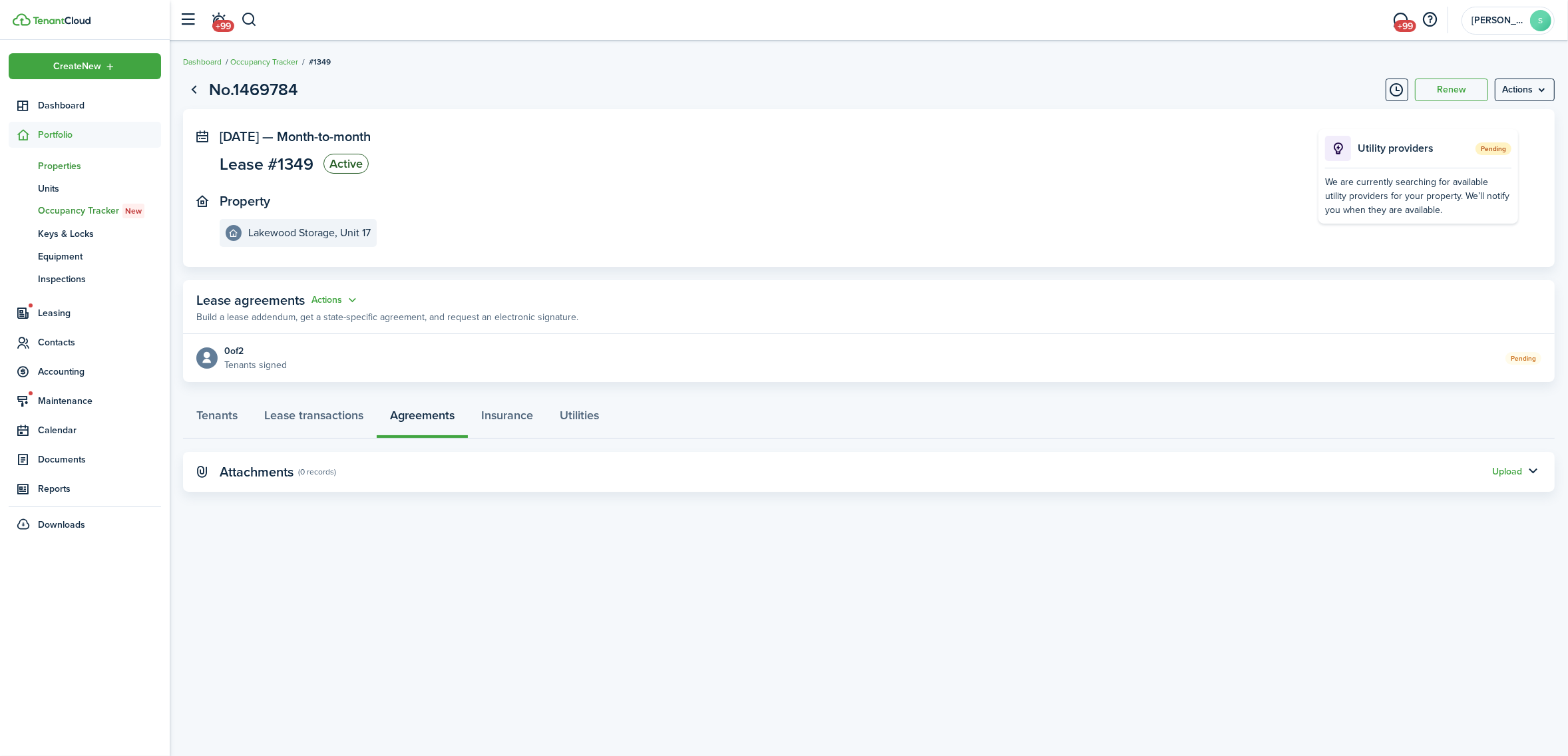
click at [68, 166] on span "Properties" at bounding box center [99, 166] width 123 height 14
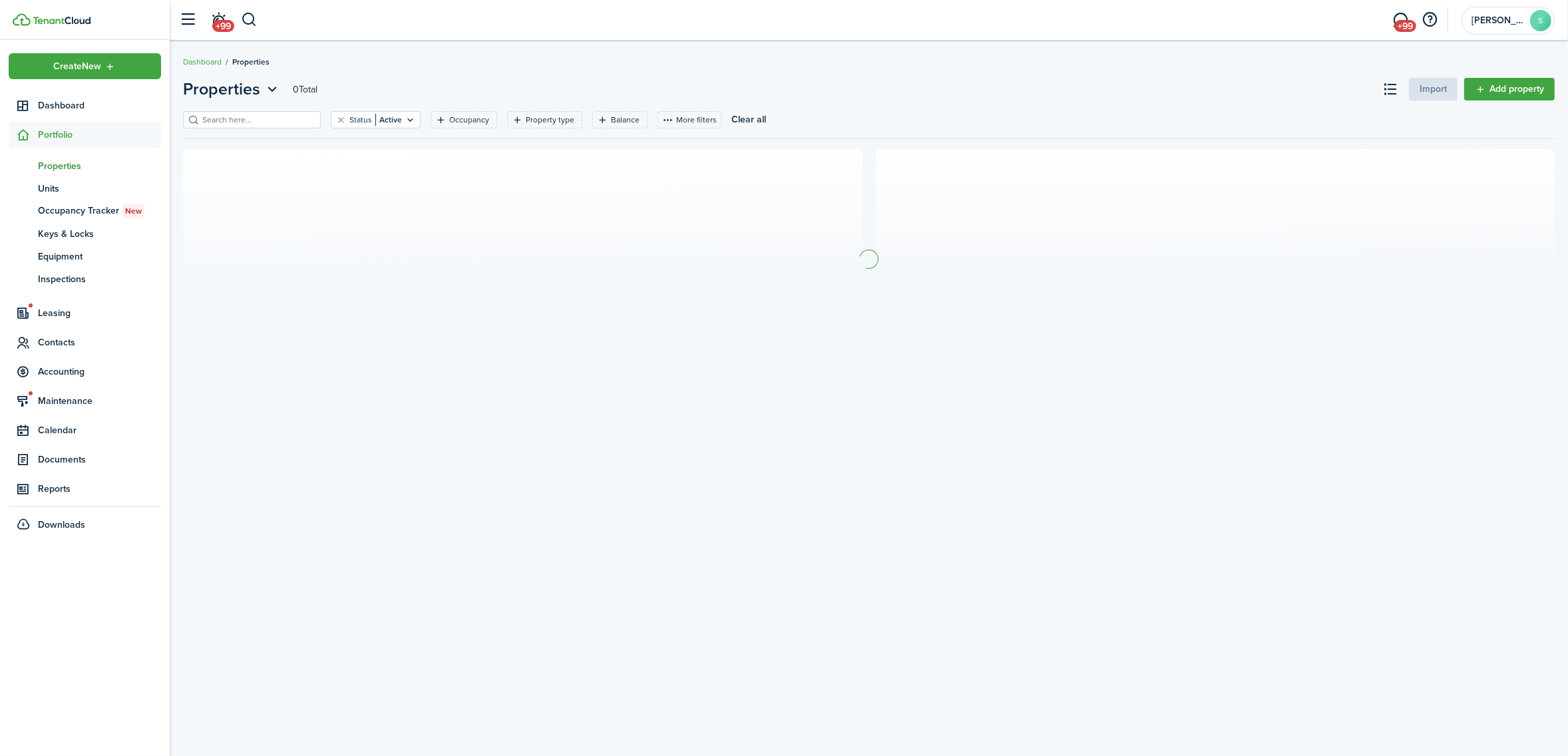
click at [258, 121] on input "search" at bounding box center [257, 120] width 117 height 12
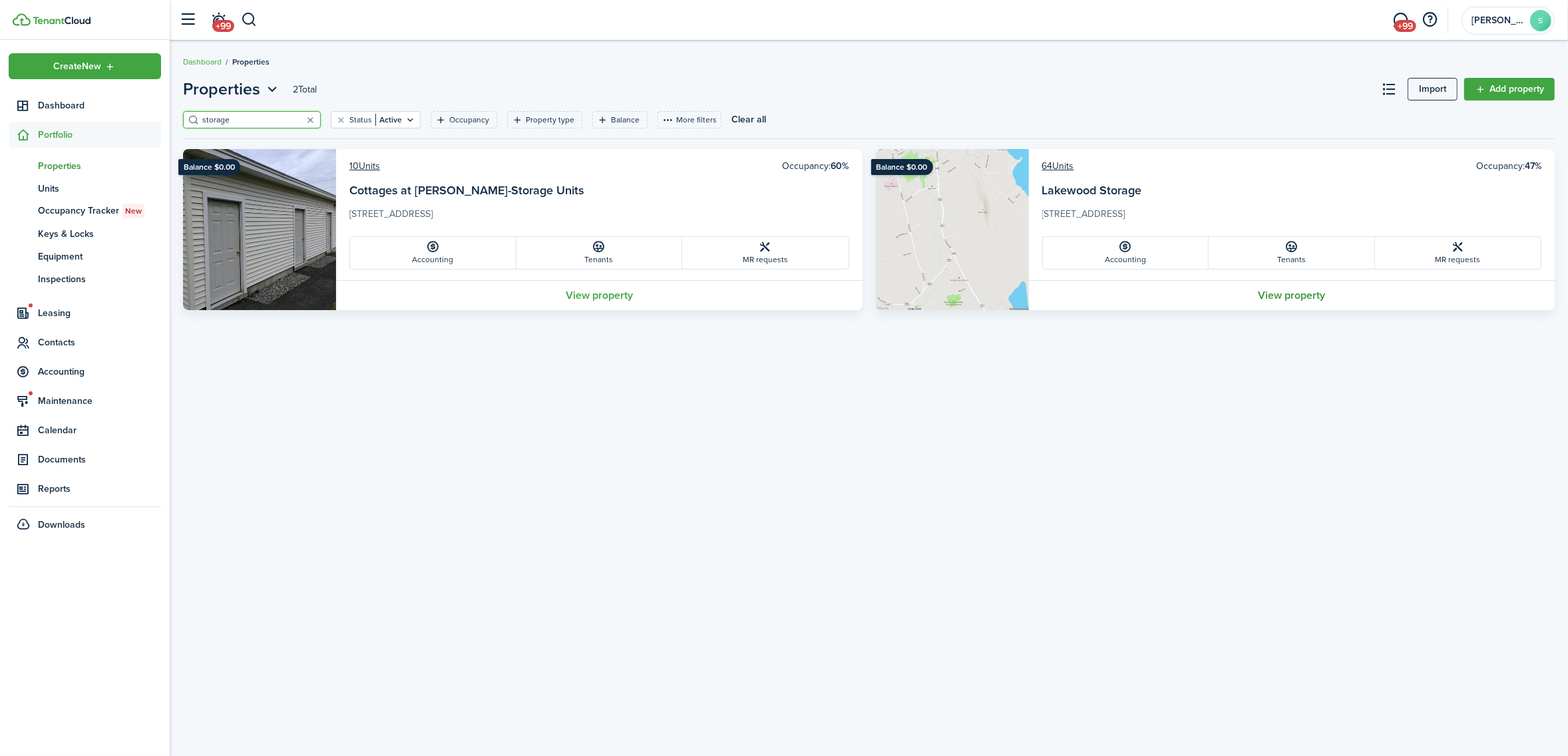
click at [1294, 295] on link "View property" at bounding box center [1292, 295] width 527 height 30
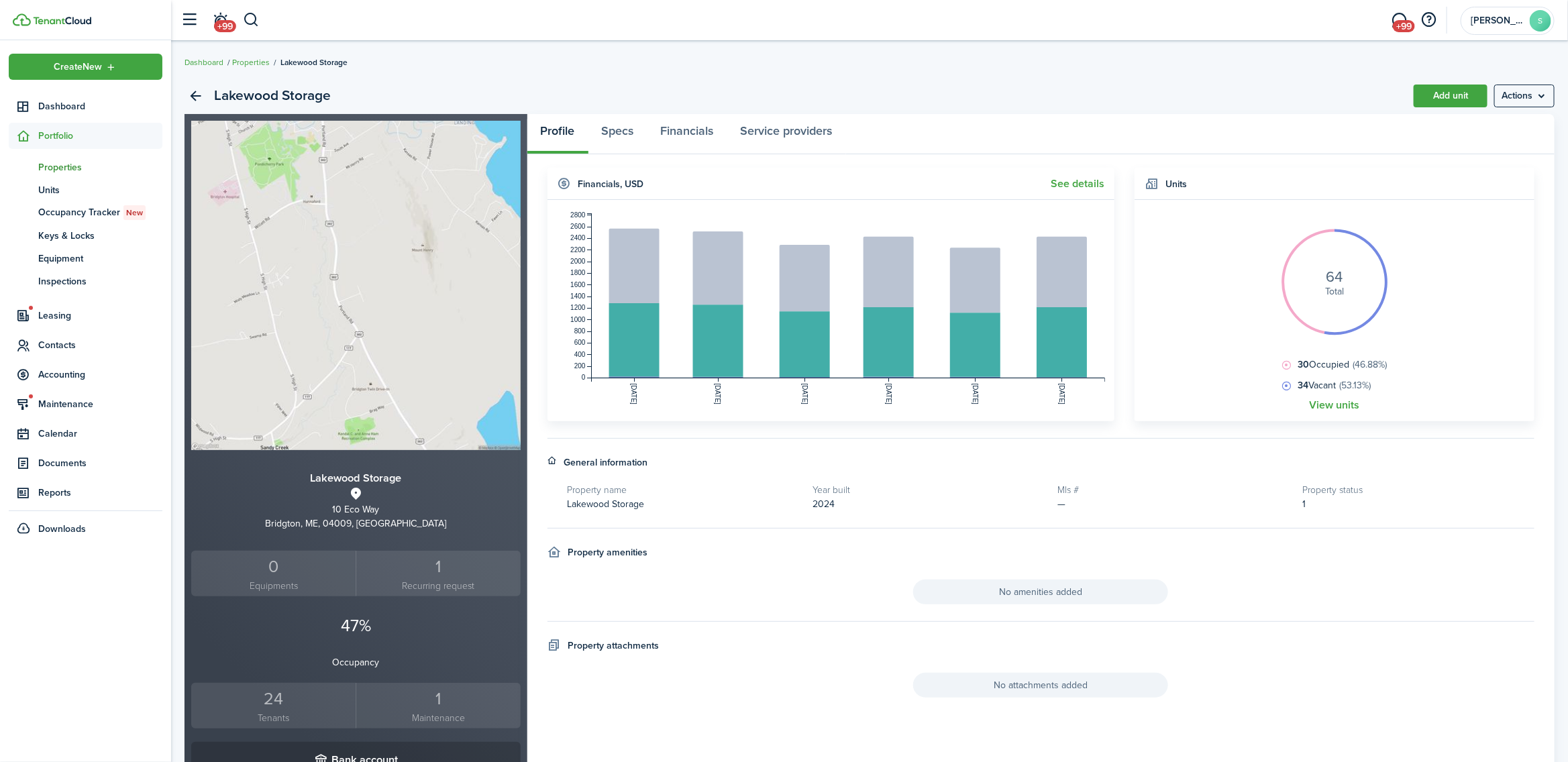
drag, startPoint x: 1342, startPoint y: 406, endPoint x: 1334, endPoint y: 406, distance: 8.0
click at [1341, 406] on link "View units" at bounding box center [1335, 405] width 50 height 12
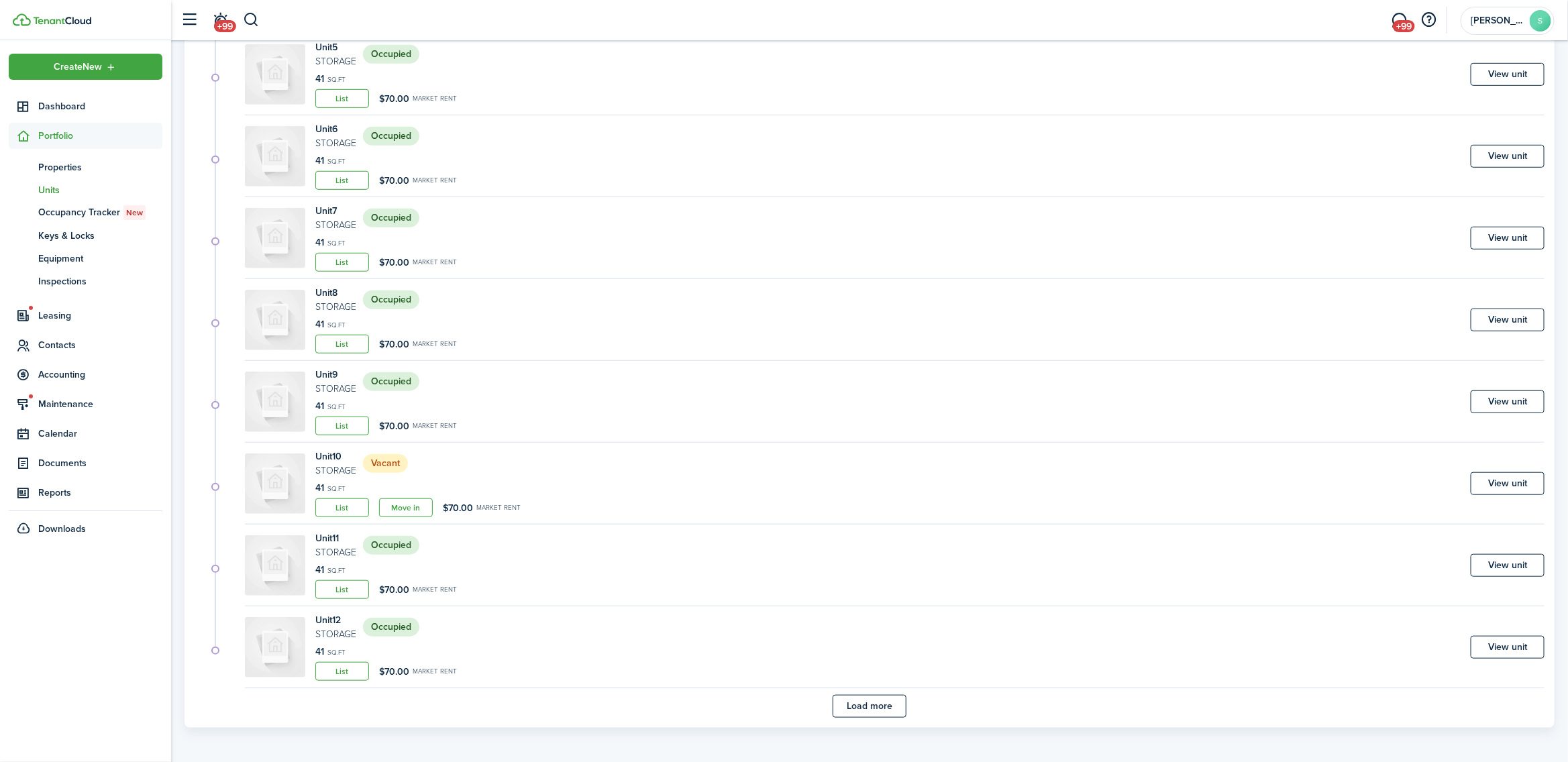
scroll to position [525, 0]
click at [880, 700] on button "Load more" at bounding box center [869, 703] width 74 height 23
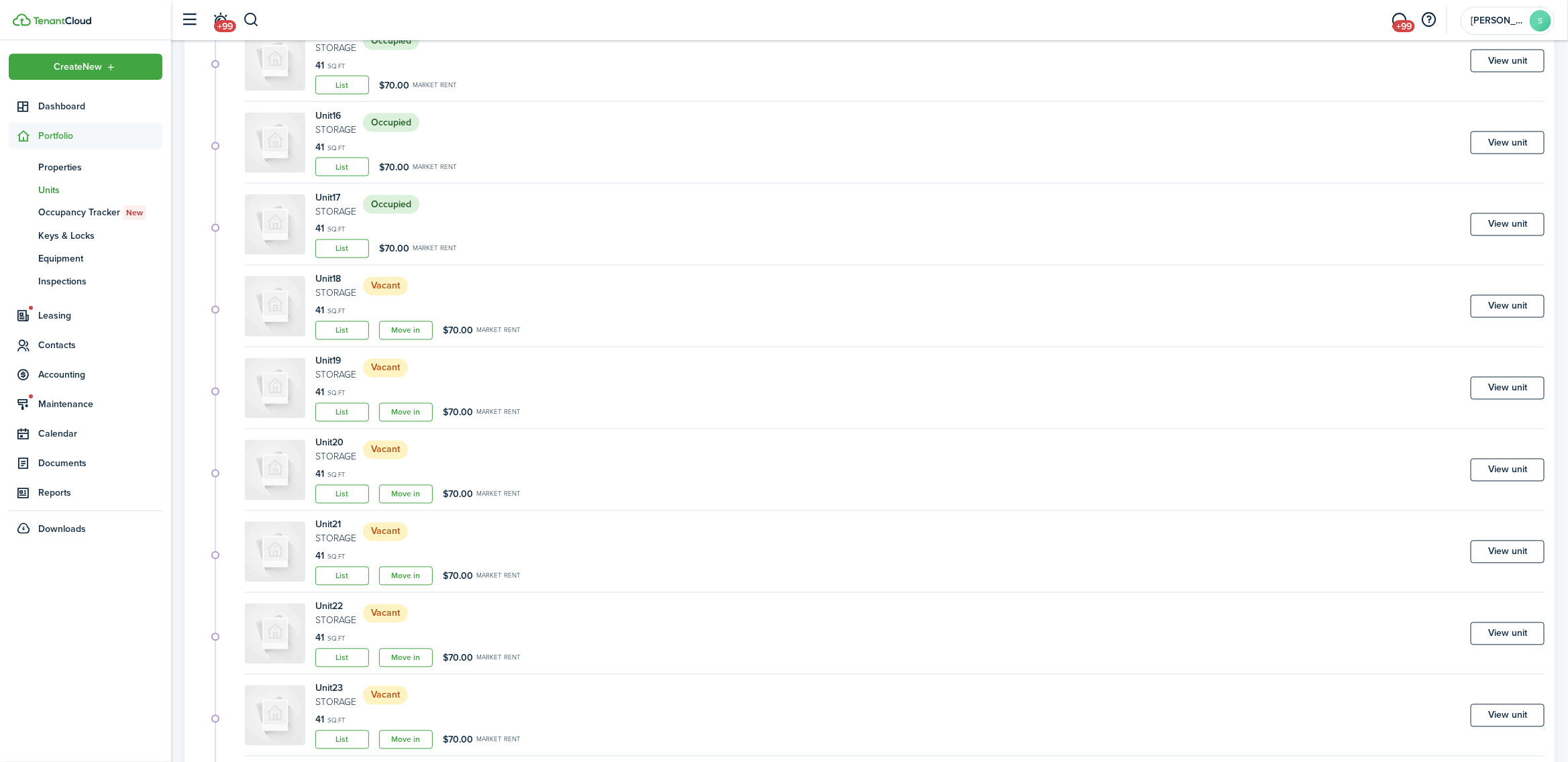
scroll to position [1510, 0]
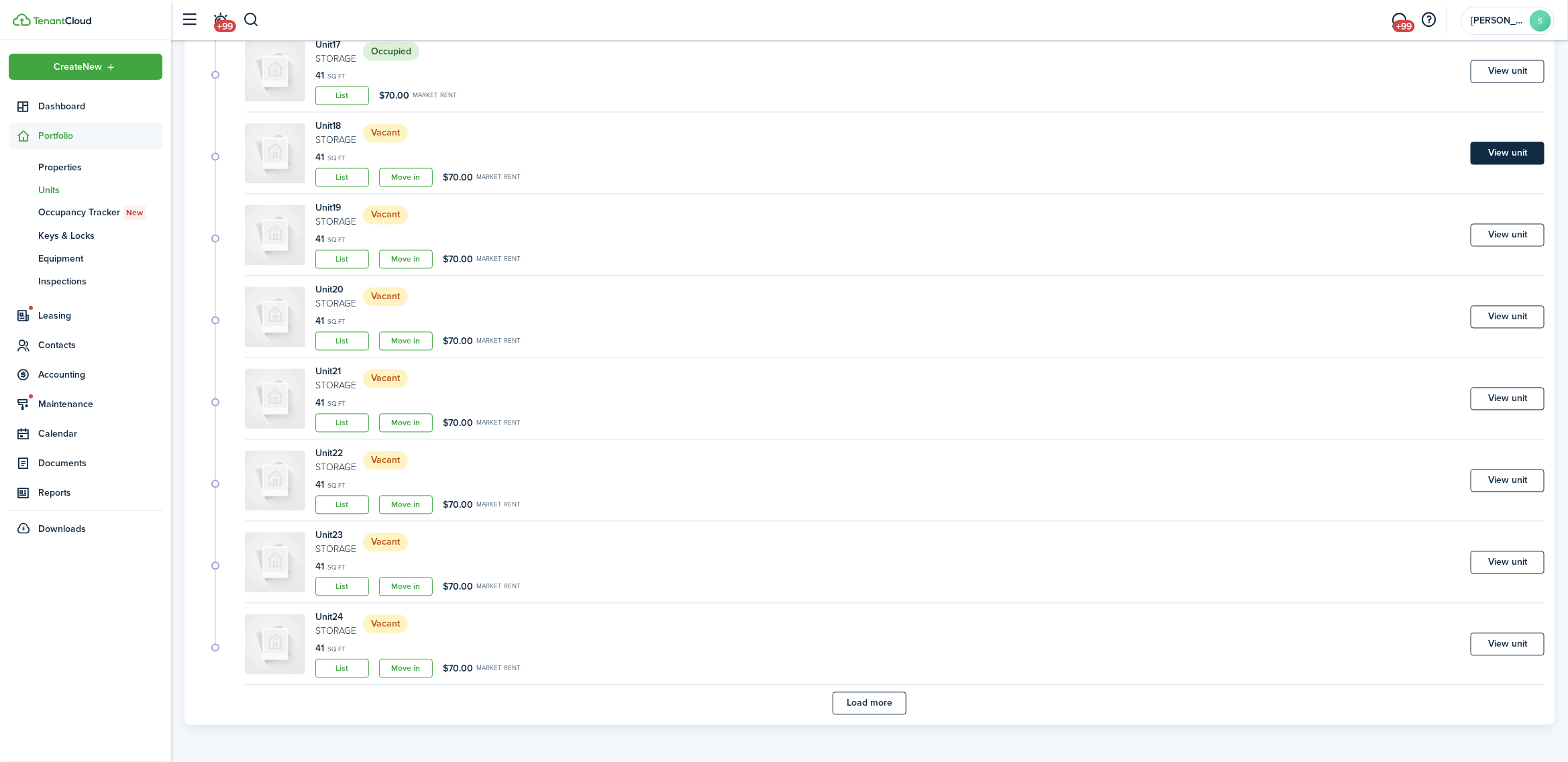
click at [1513, 149] on link "View unit" at bounding box center [1508, 153] width 74 height 23
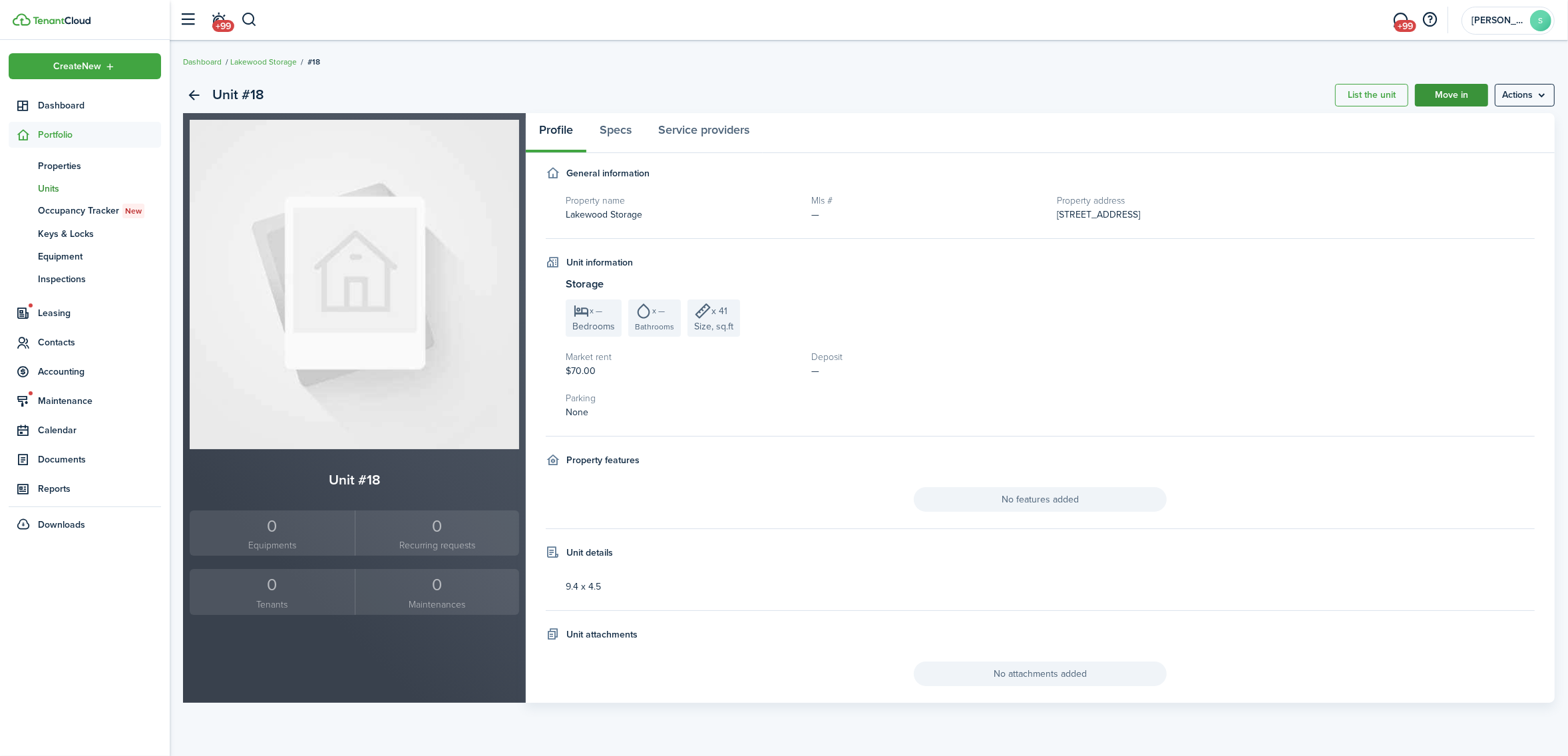
click at [1452, 92] on link "Move in" at bounding box center [1452, 95] width 73 height 23
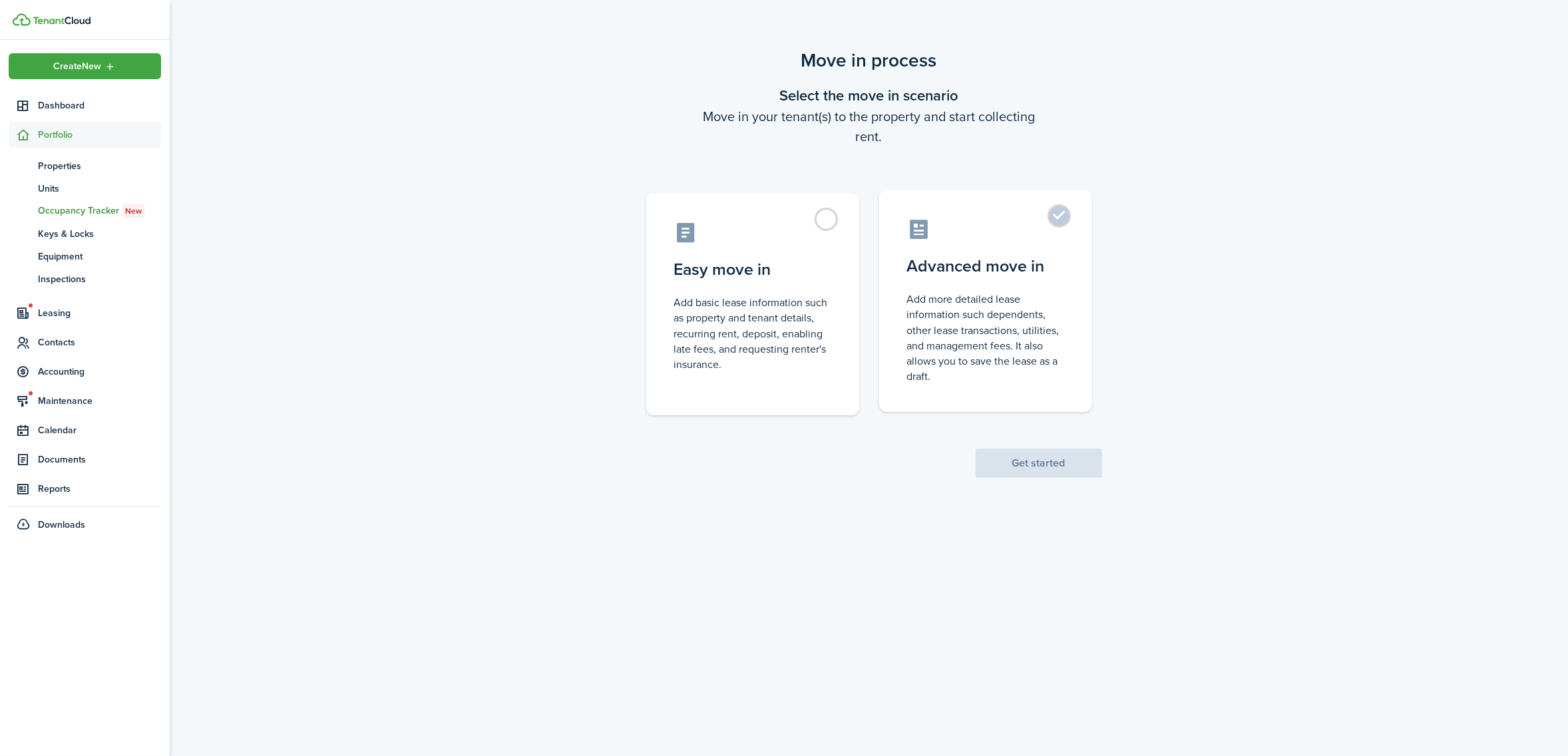
click at [1057, 216] on label "Advanced move in Add more detailed lease information such dependents, other lea…" at bounding box center [986, 301] width 213 height 222
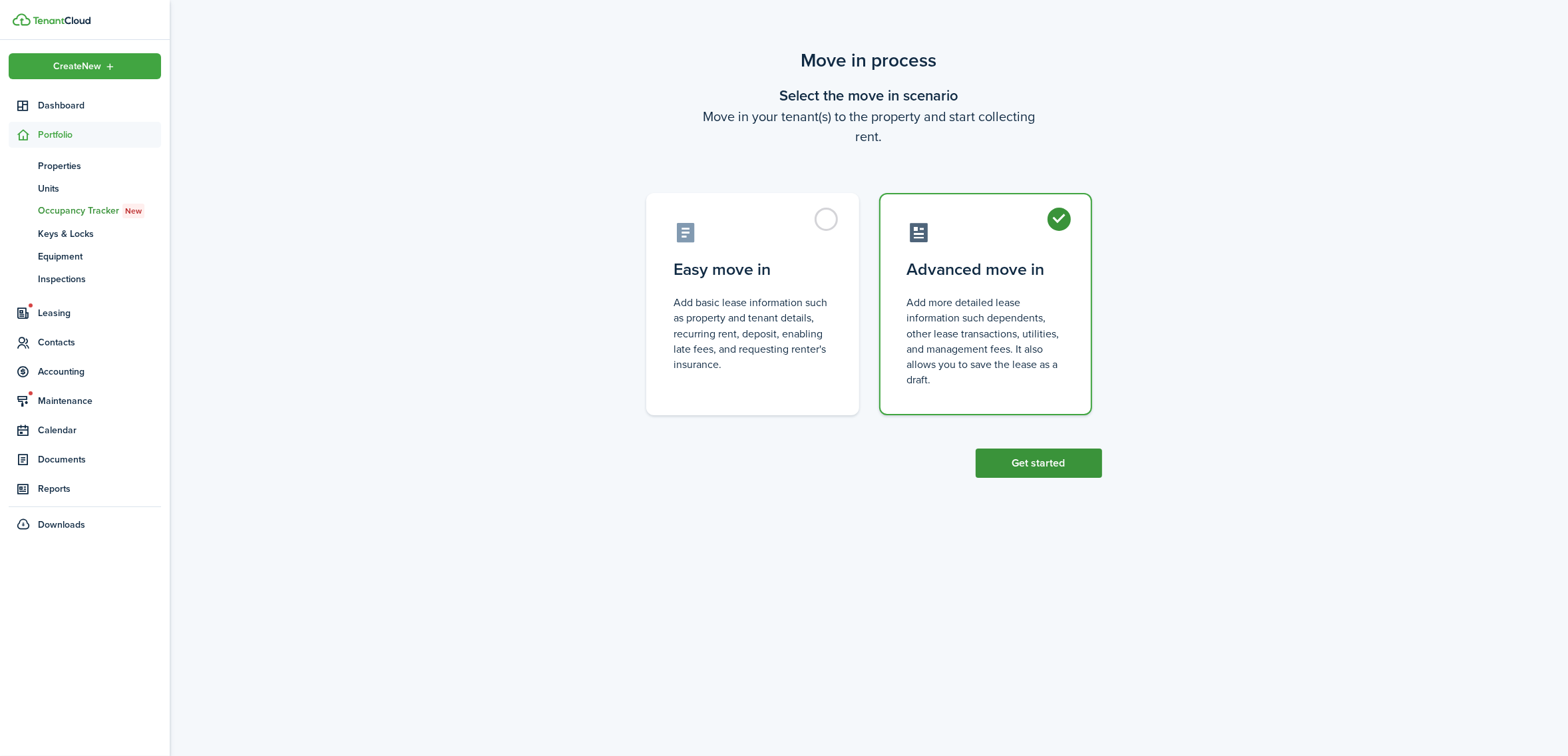
click at [1027, 465] on button "Get started" at bounding box center [1038, 463] width 127 height 30
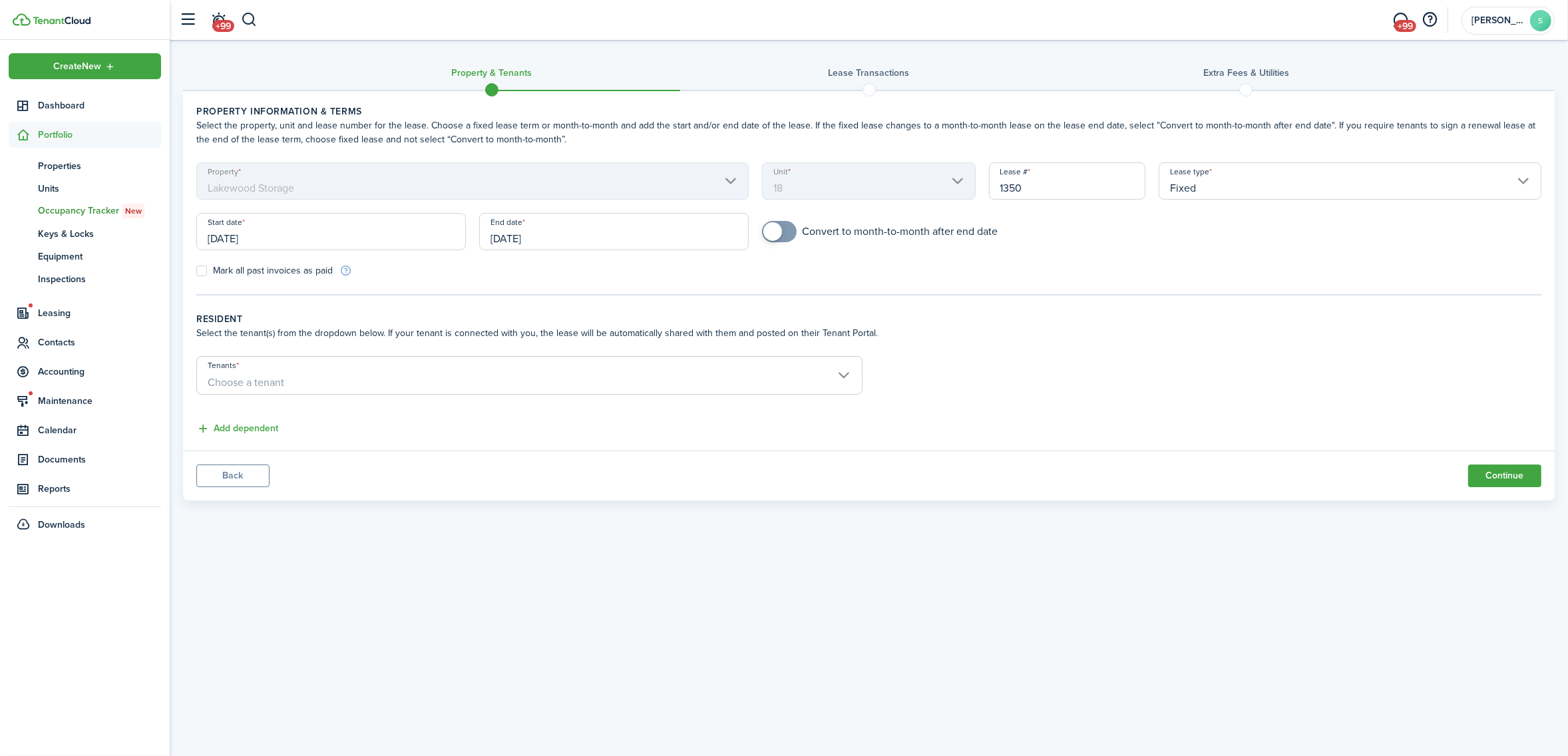
click at [1305, 186] on input "Fixed" at bounding box center [1350, 181] width 383 height 37
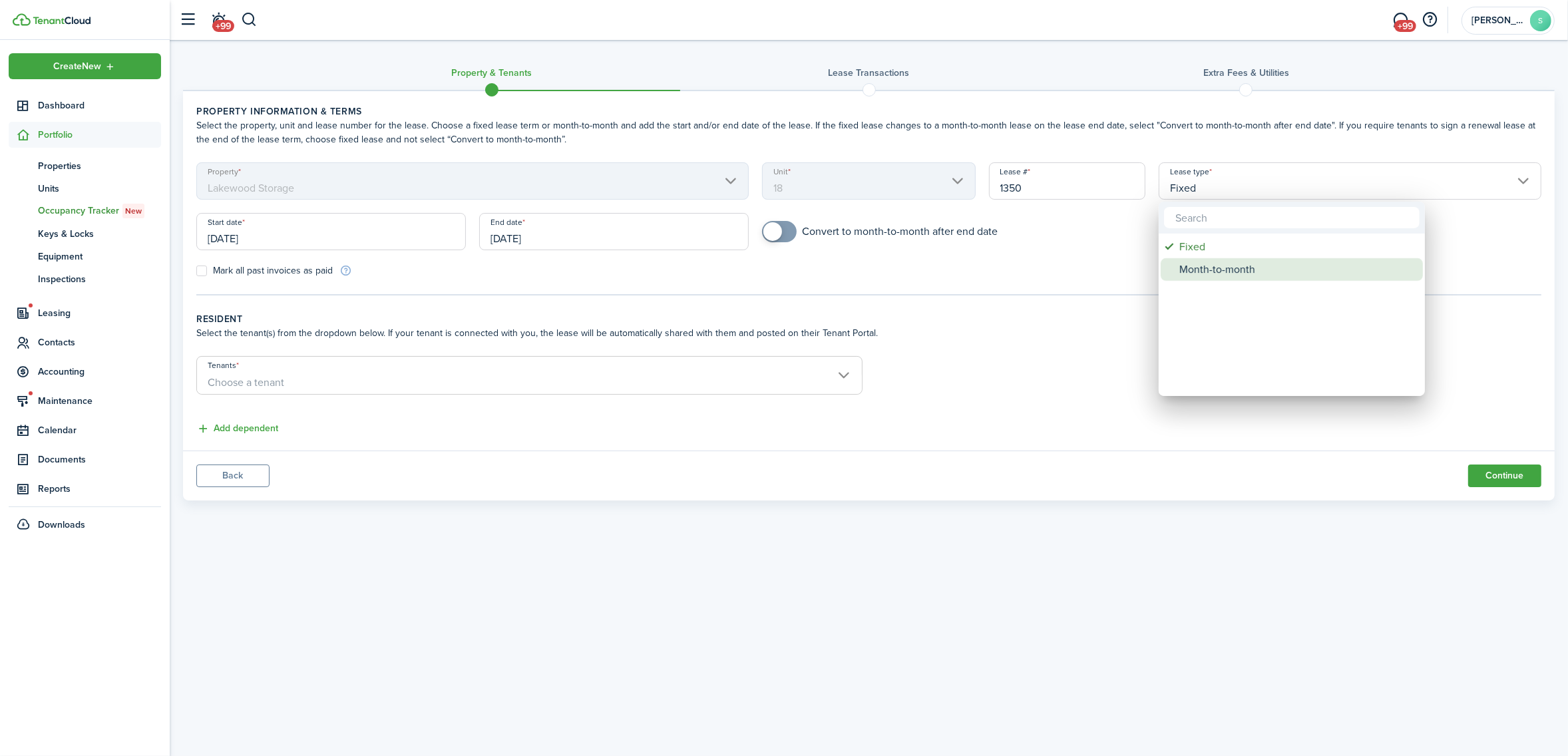
click at [1210, 271] on div "Month-to-month" at bounding box center [1296, 269] width 235 height 23
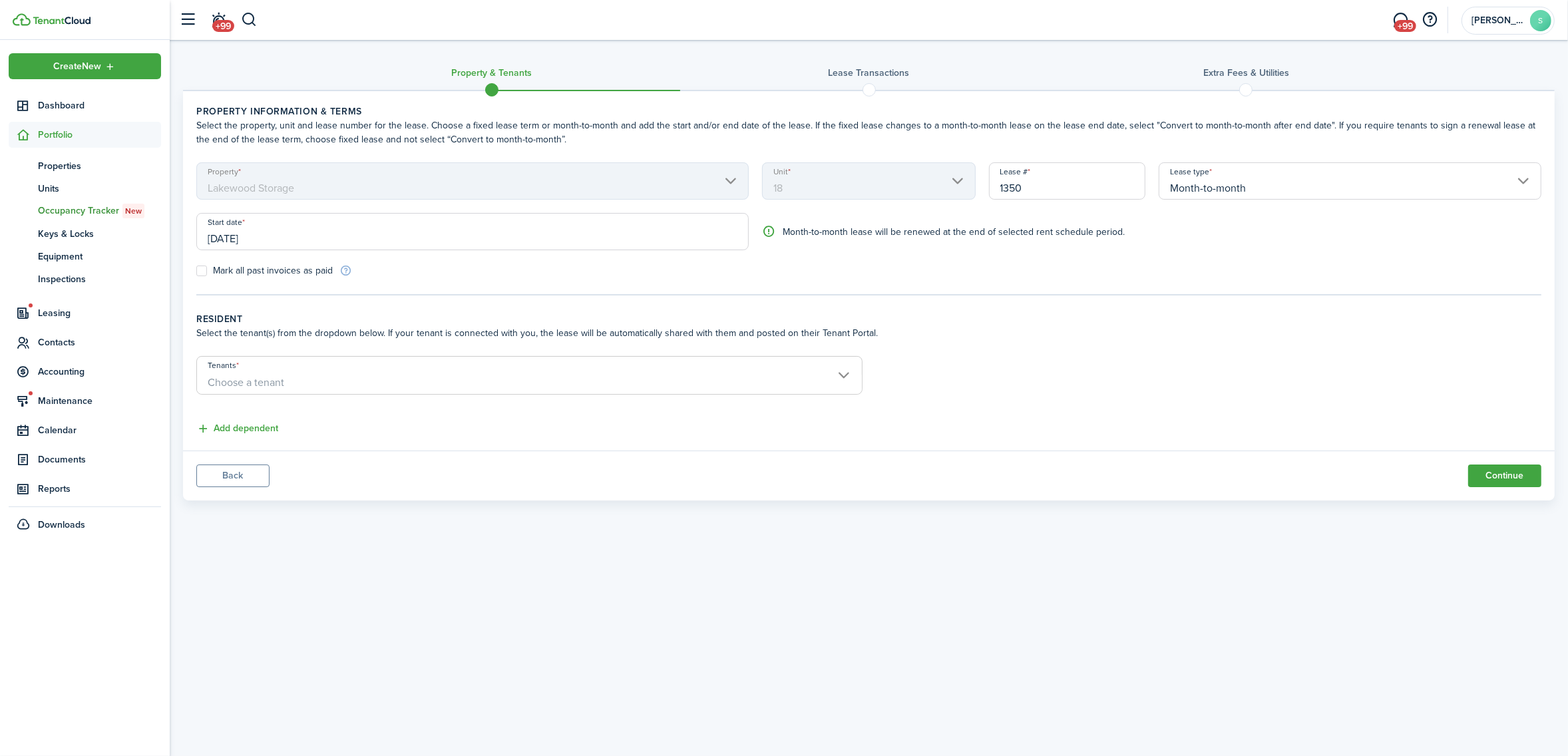
click at [306, 234] on input "[DATE]" at bounding box center [472, 232] width 552 height 37
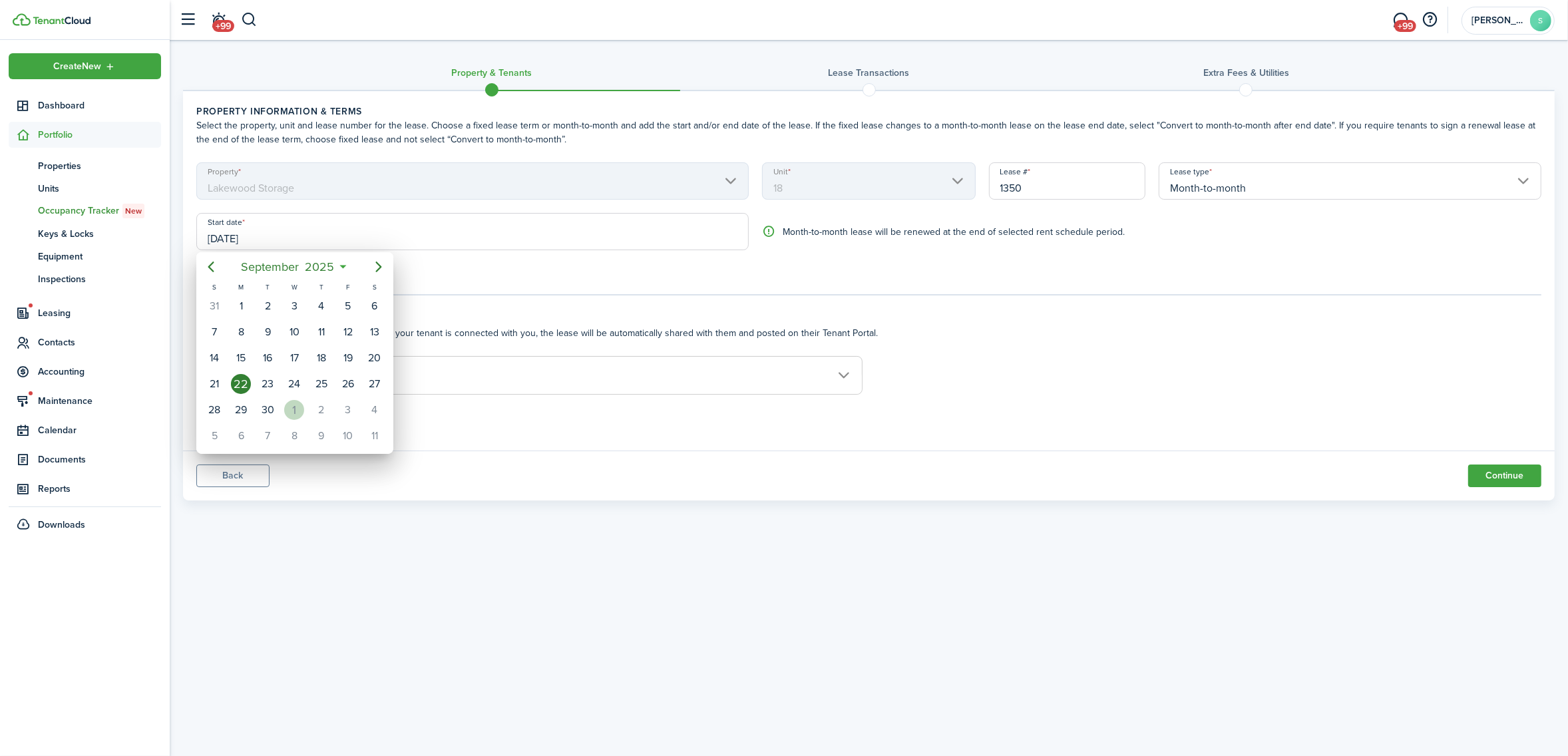
click at [294, 407] on div "1" at bounding box center [294, 410] width 20 height 20
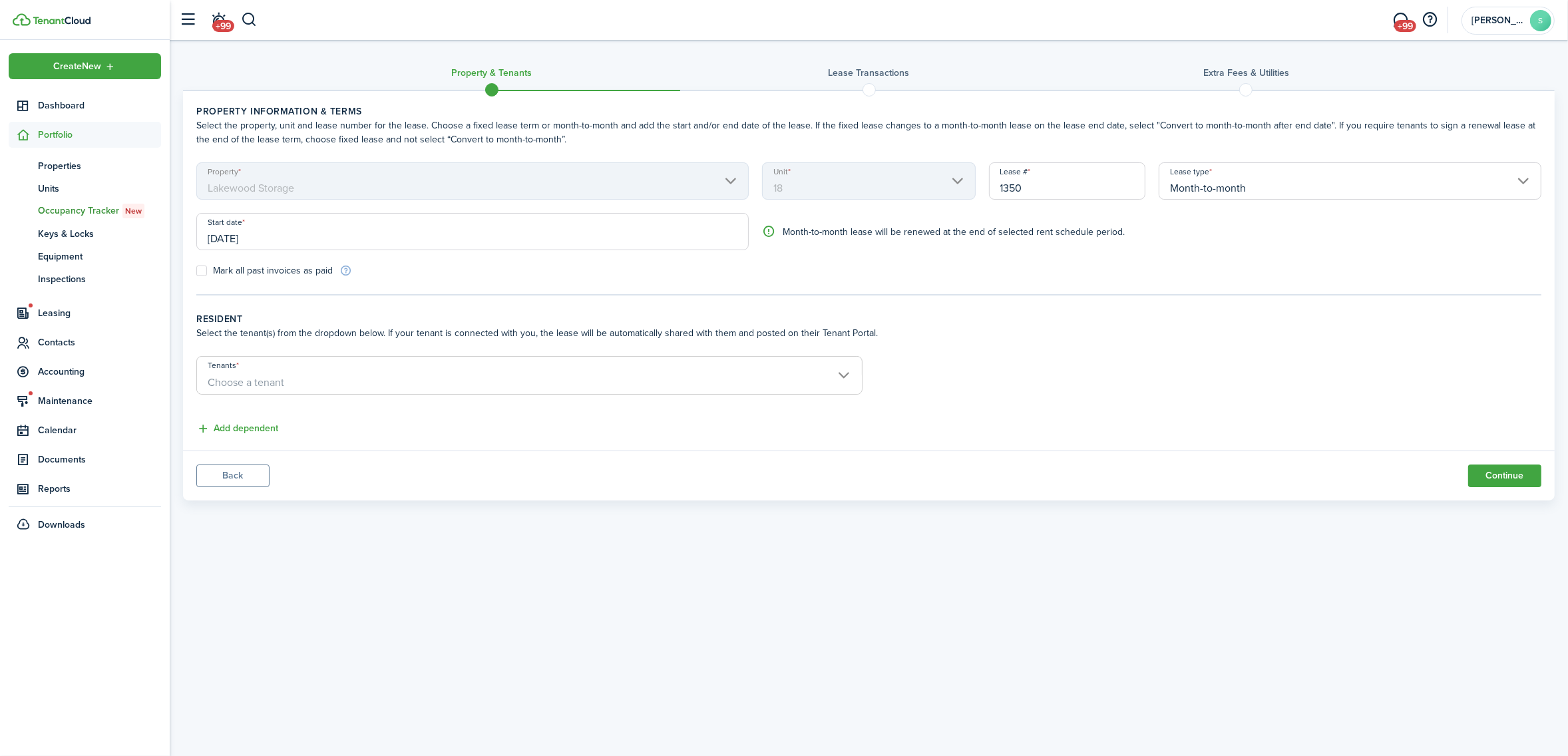
click at [281, 384] on span "Choose a tenant" at bounding box center [245, 382] width 77 height 16
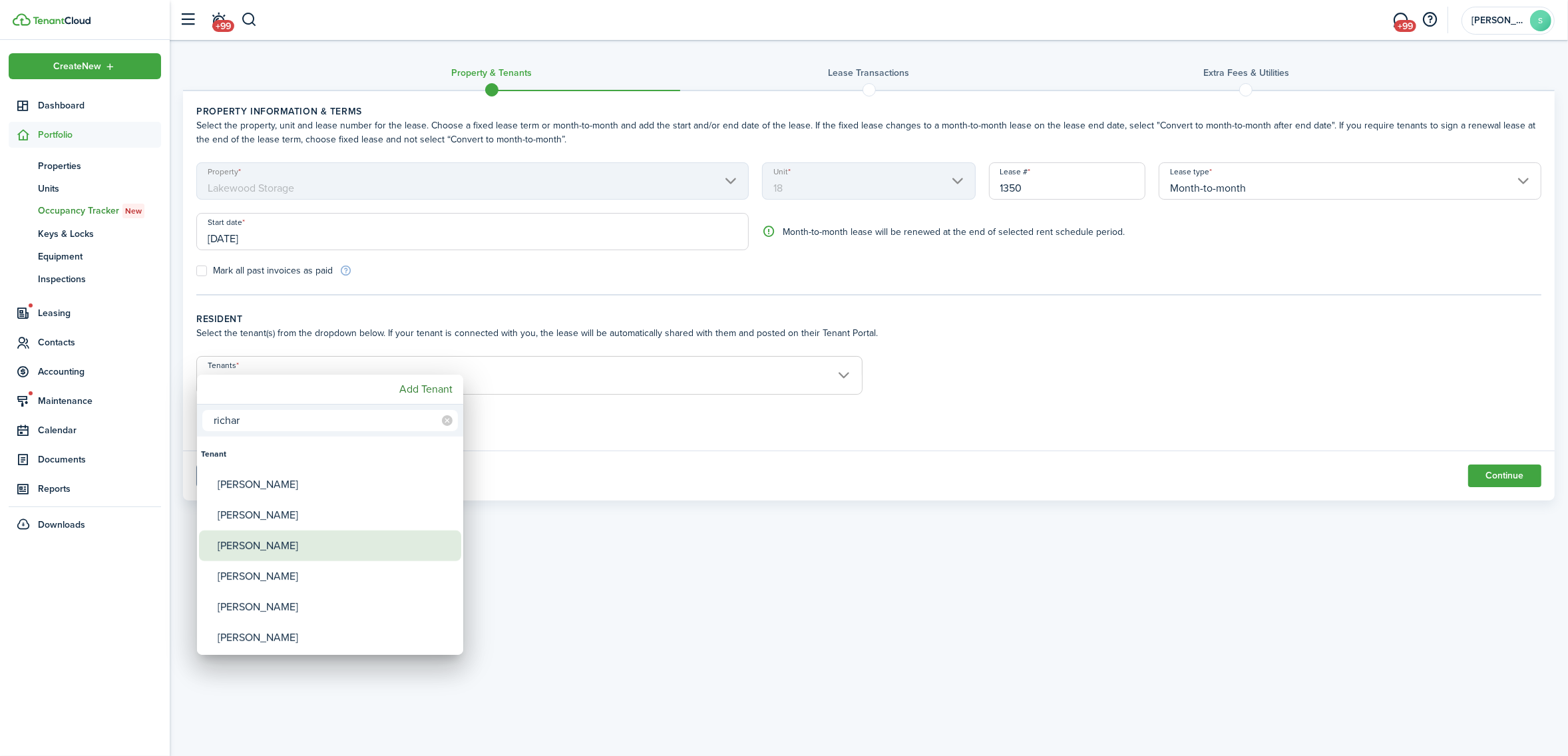
click at [259, 543] on div "[PERSON_NAME]" at bounding box center [335, 545] width 235 height 30
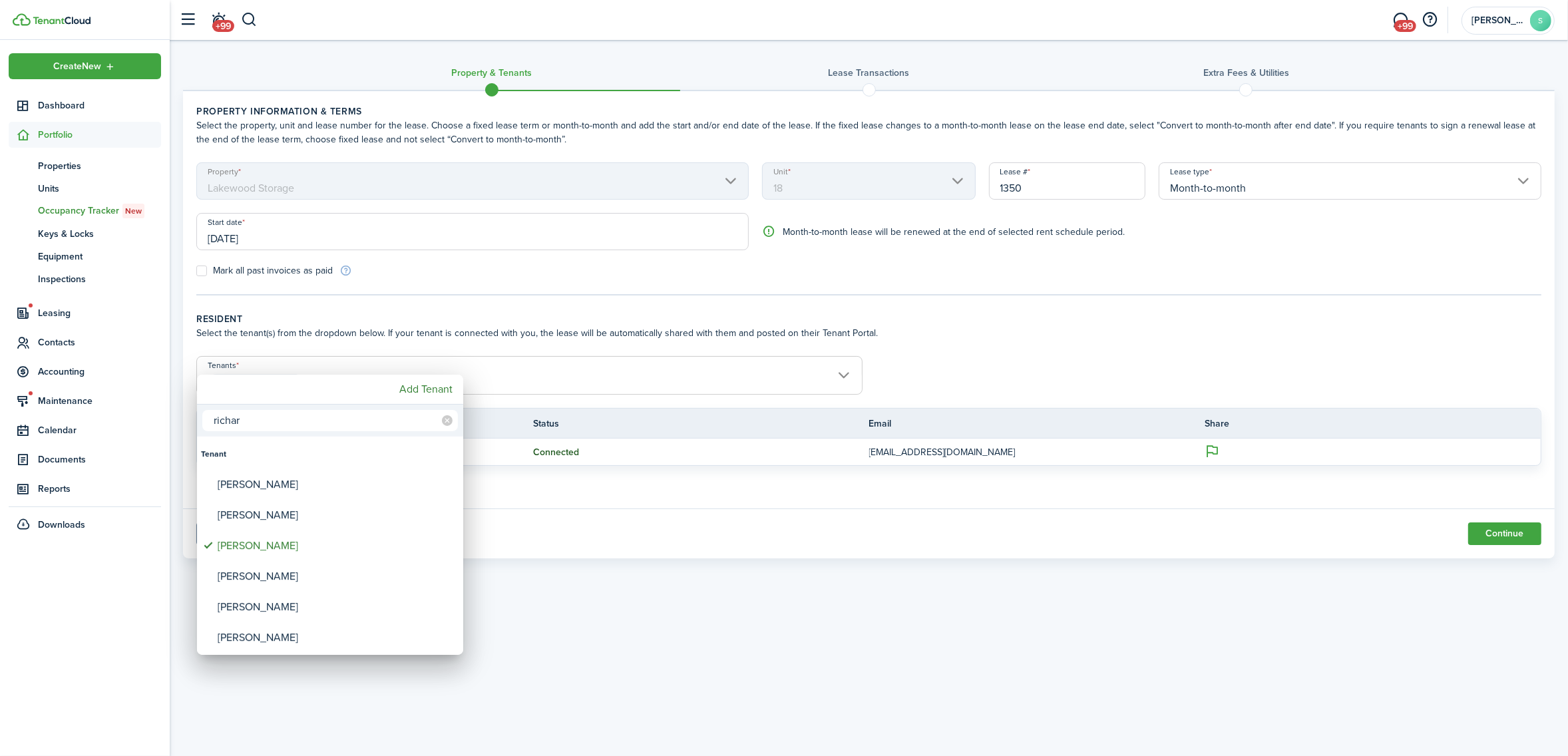
click at [577, 381] on div at bounding box center [784, 378] width 1781 height 969
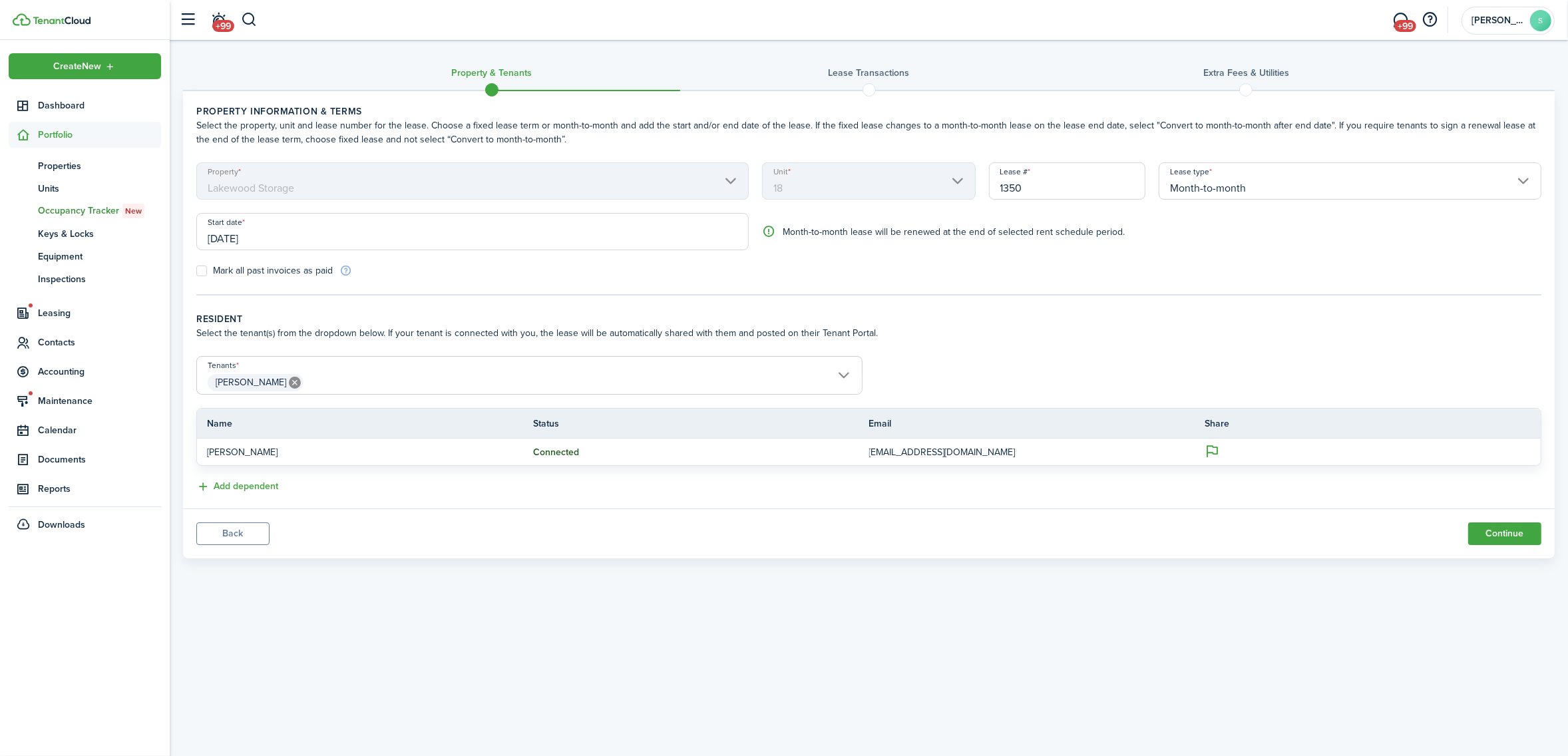
click at [498, 388] on span "[PERSON_NAME]" at bounding box center [530, 382] width 665 height 23
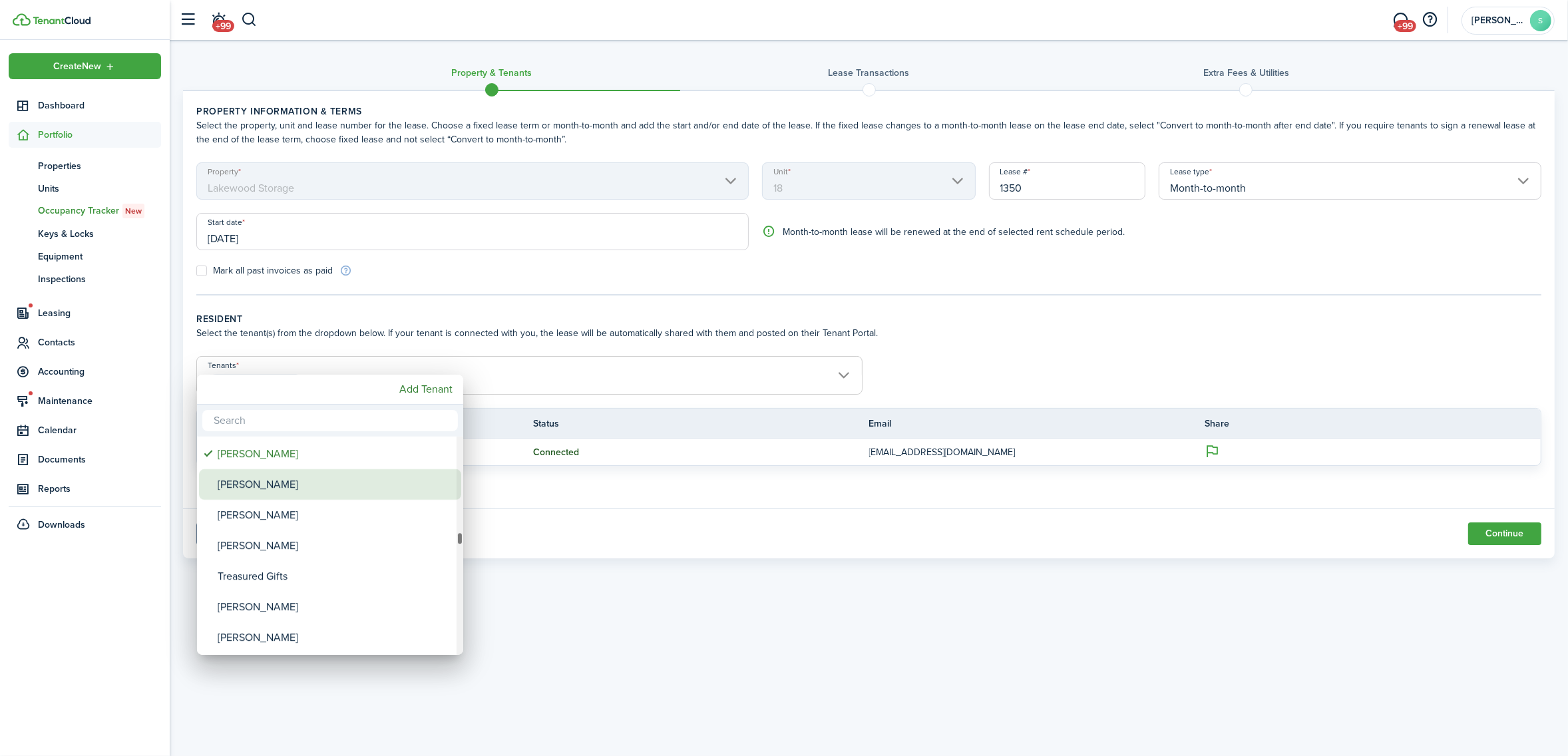
click at [274, 486] on div "[PERSON_NAME]" at bounding box center [335, 484] width 235 height 30
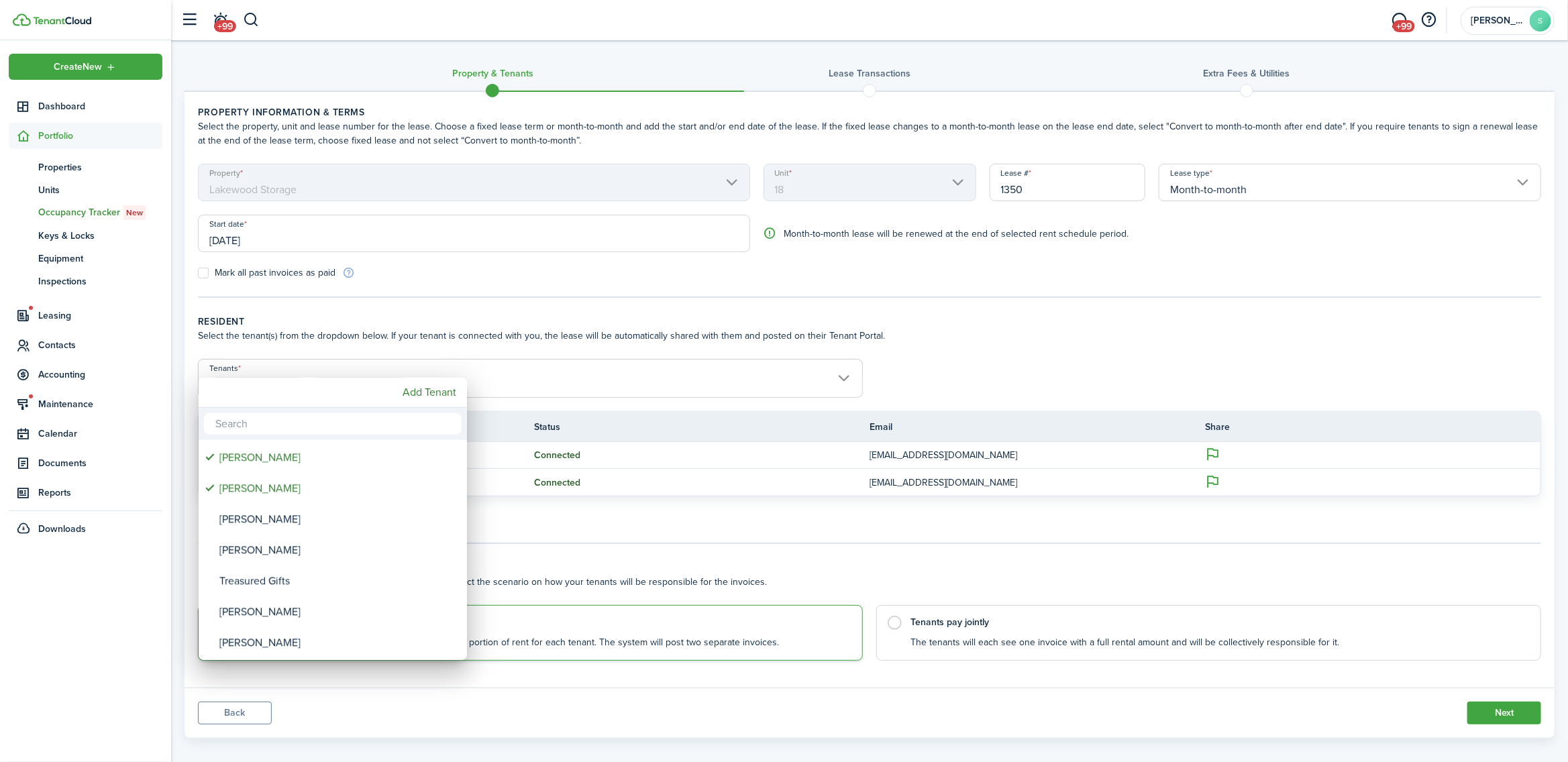
click at [894, 623] on div at bounding box center [784, 381] width 1783 height 977
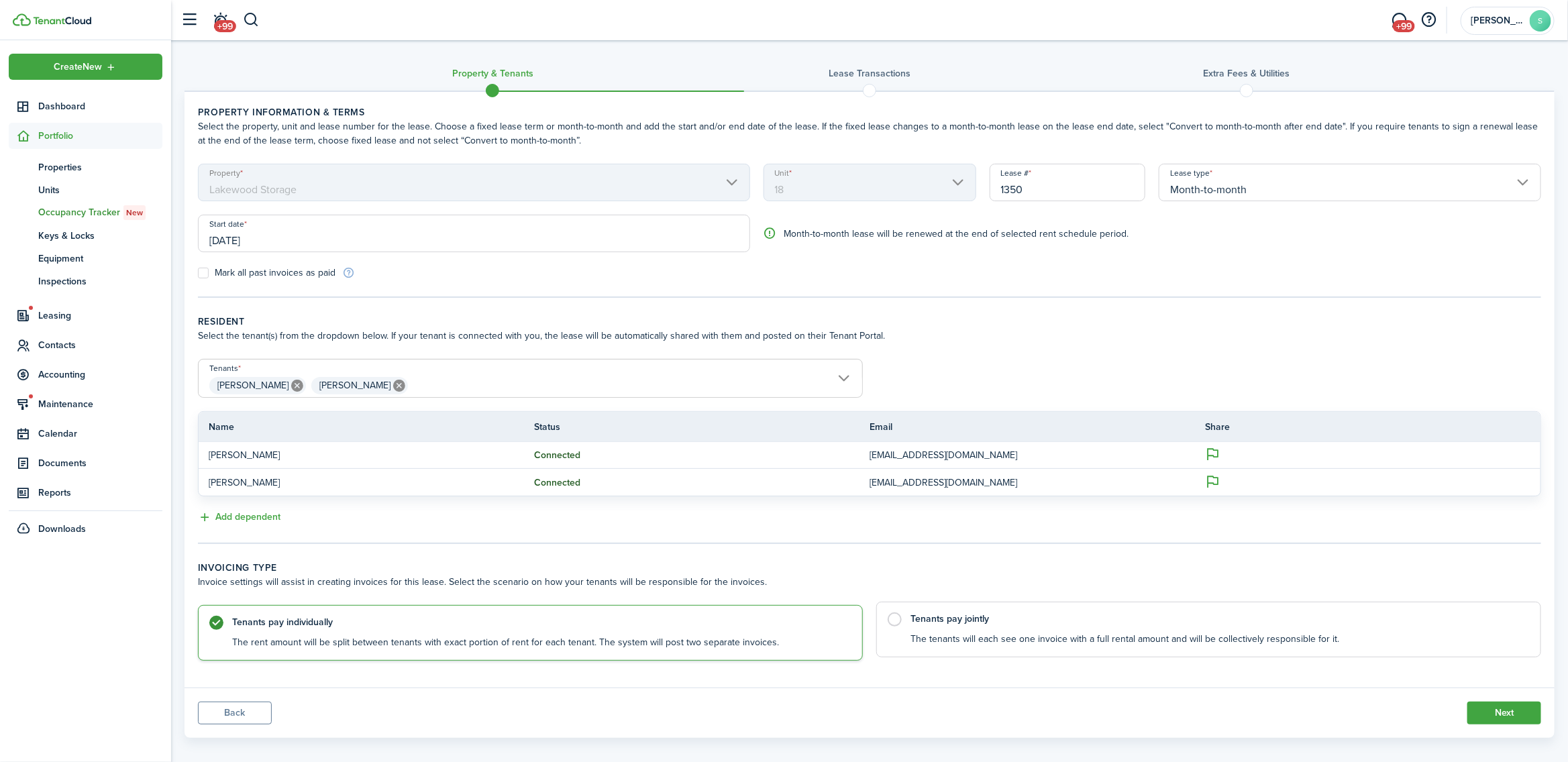
click at [894, 622] on label "Tenants pay jointly The tenants will each see one invoice with a full rental am…" at bounding box center [1209, 630] width 665 height 56
click at [1498, 713] on button "Next" at bounding box center [1505, 713] width 74 height 23
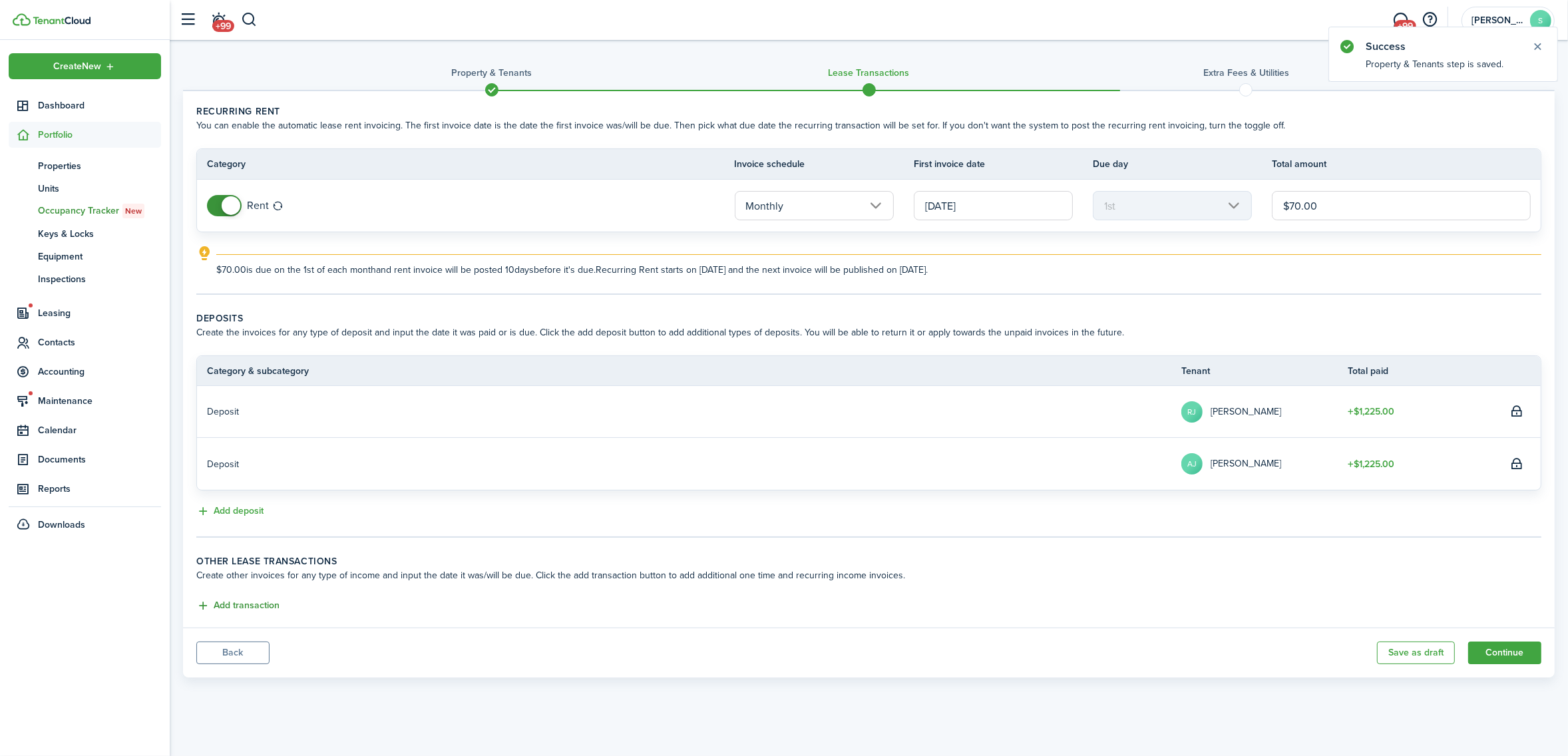
click at [237, 608] on button "Add transaction" at bounding box center [238, 606] width 83 height 16
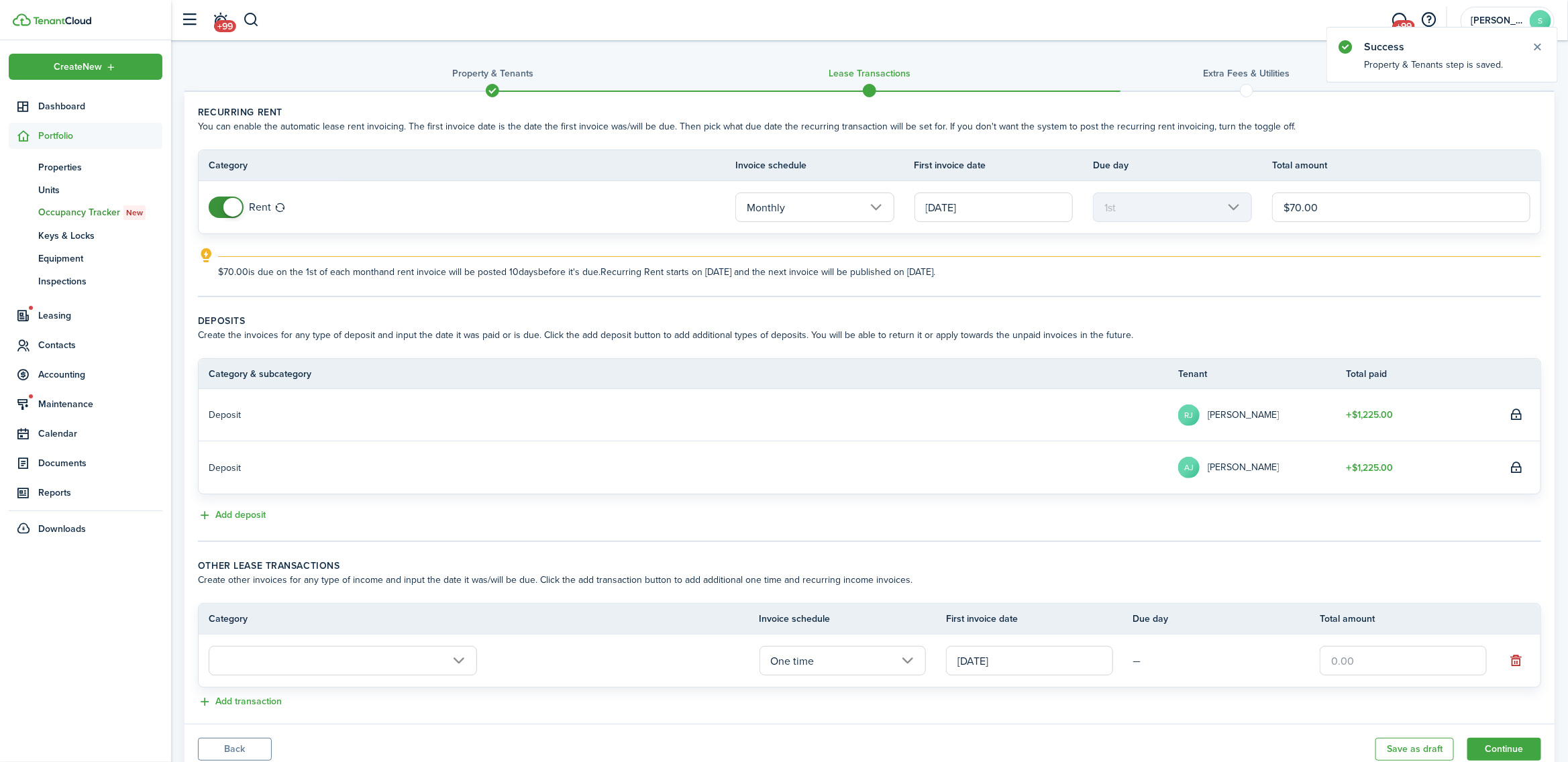
click at [251, 667] on input "text" at bounding box center [342, 661] width 269 height 30
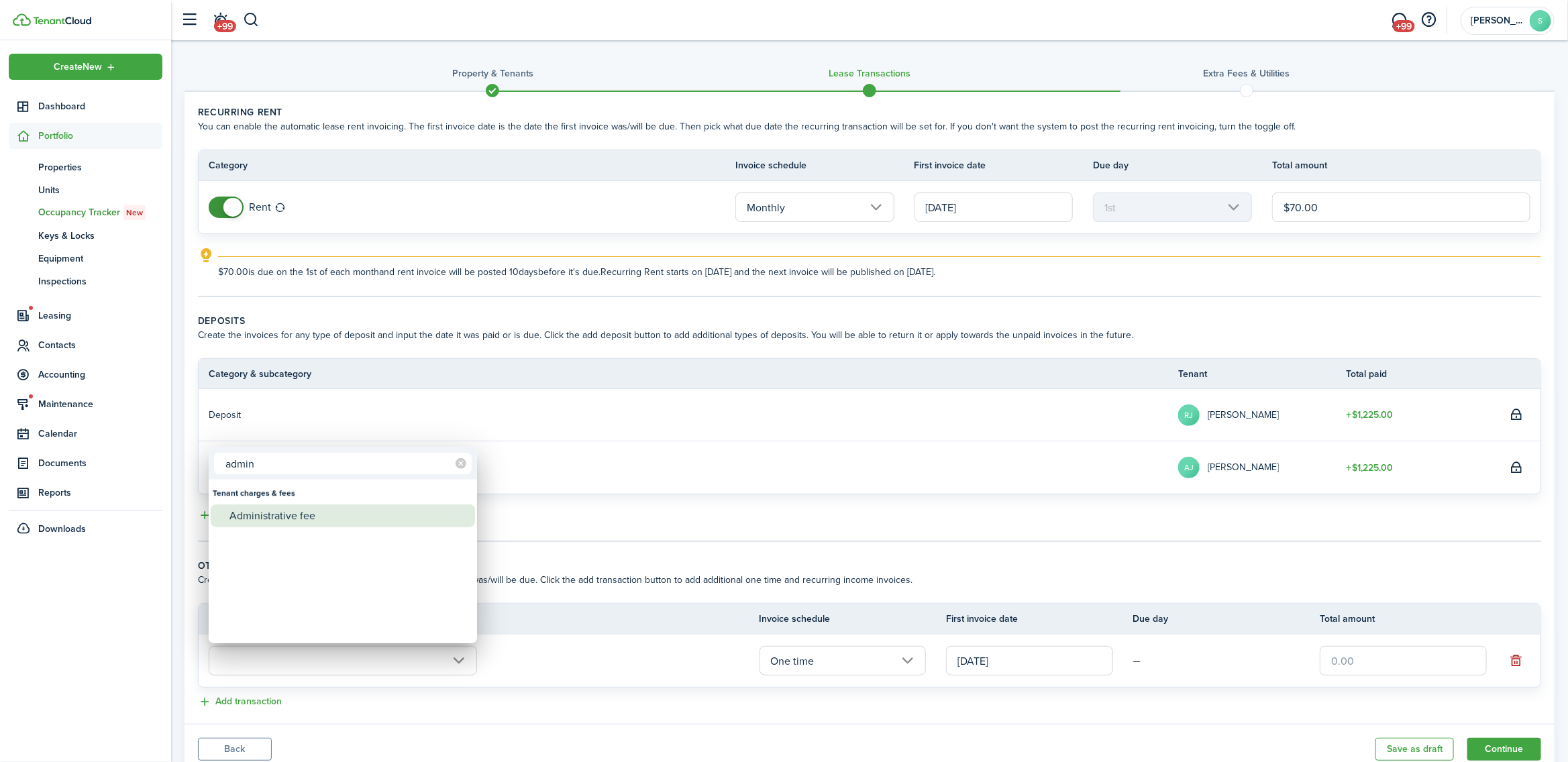
click at [293, 515] on div "Administrative fee" at bounding box center [348, 515] width 237 height 23
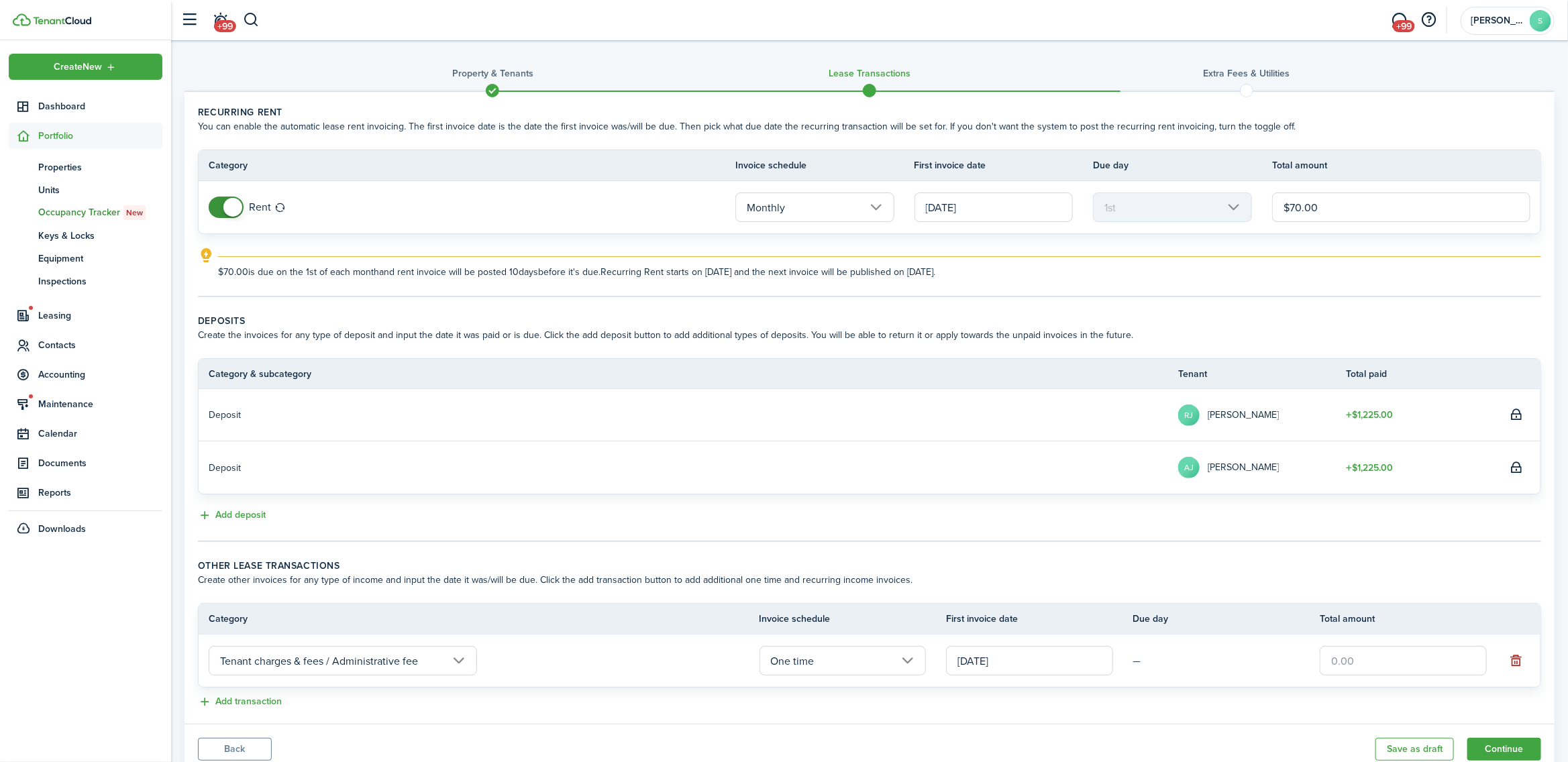
click at [1386, 663] on input "text" at bounding box center [1403, 661] width 167 height 30
click at [1503, 749] on button "Continue" at bounding box center [1505, 749] width 74 height 23
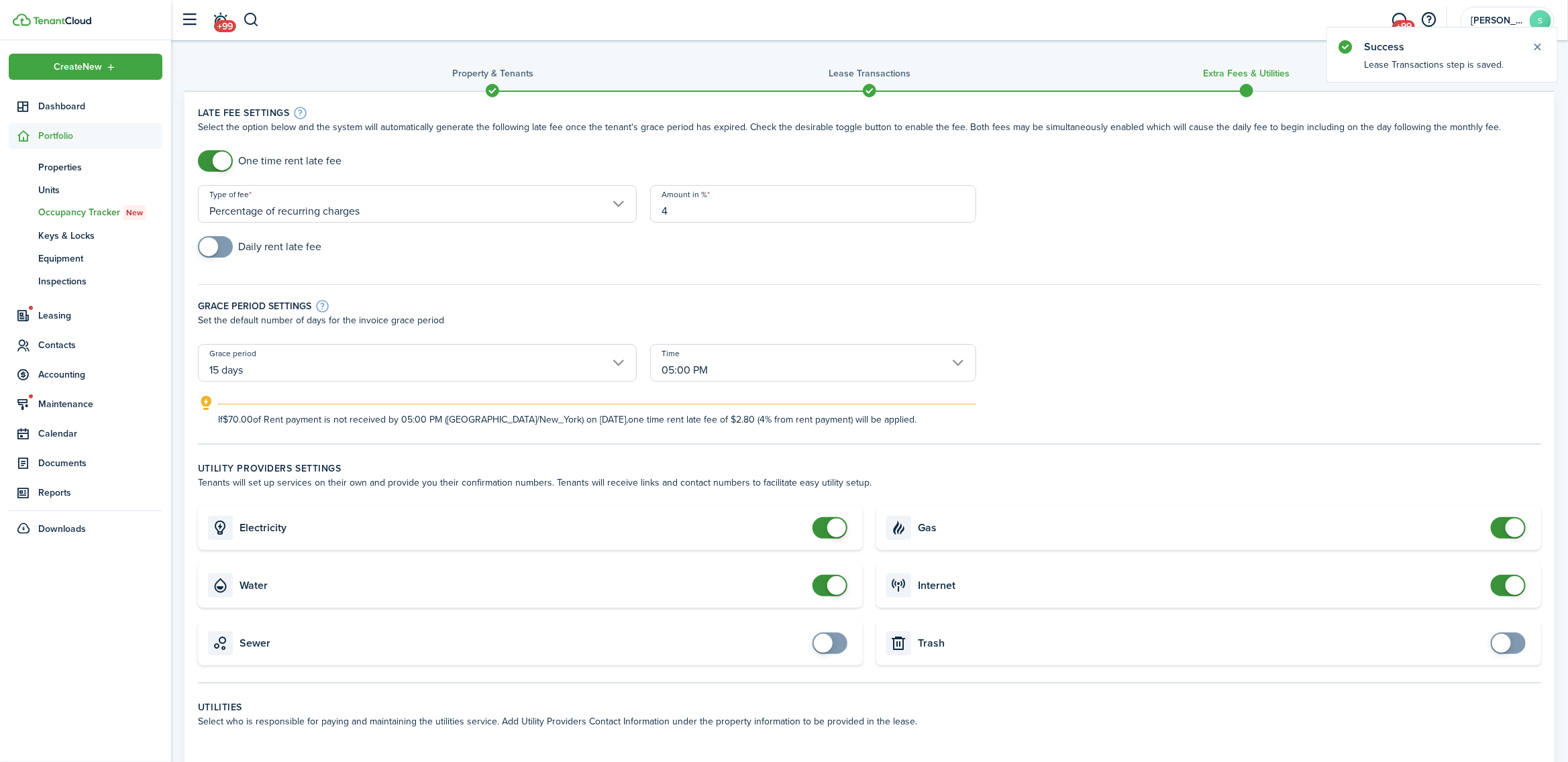
click at [830, 521] on span at bounding box center [836, 528] width 19 height 19
click at [826, 587] on span at bounding box center [829, 585] width 13 height 21
click at [1506, 527] on span at bounding box center [1516, 528] width 19 height 19
click at [1503, 583] on span at bounding box center [1508, 585] width 13 height 21
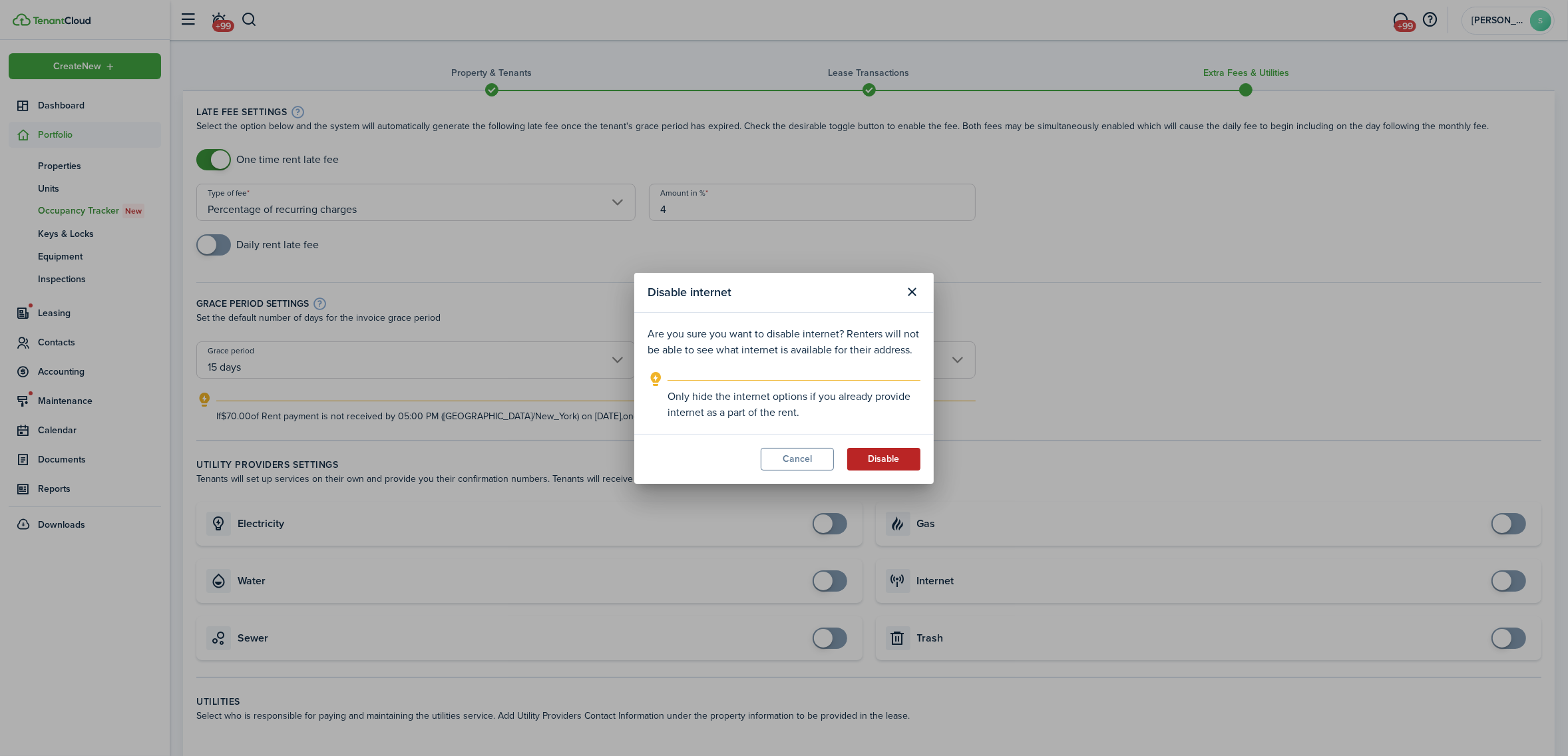
click at [893, 453] on button "Disable" at bounding box center [884, 459] width 73 height 23
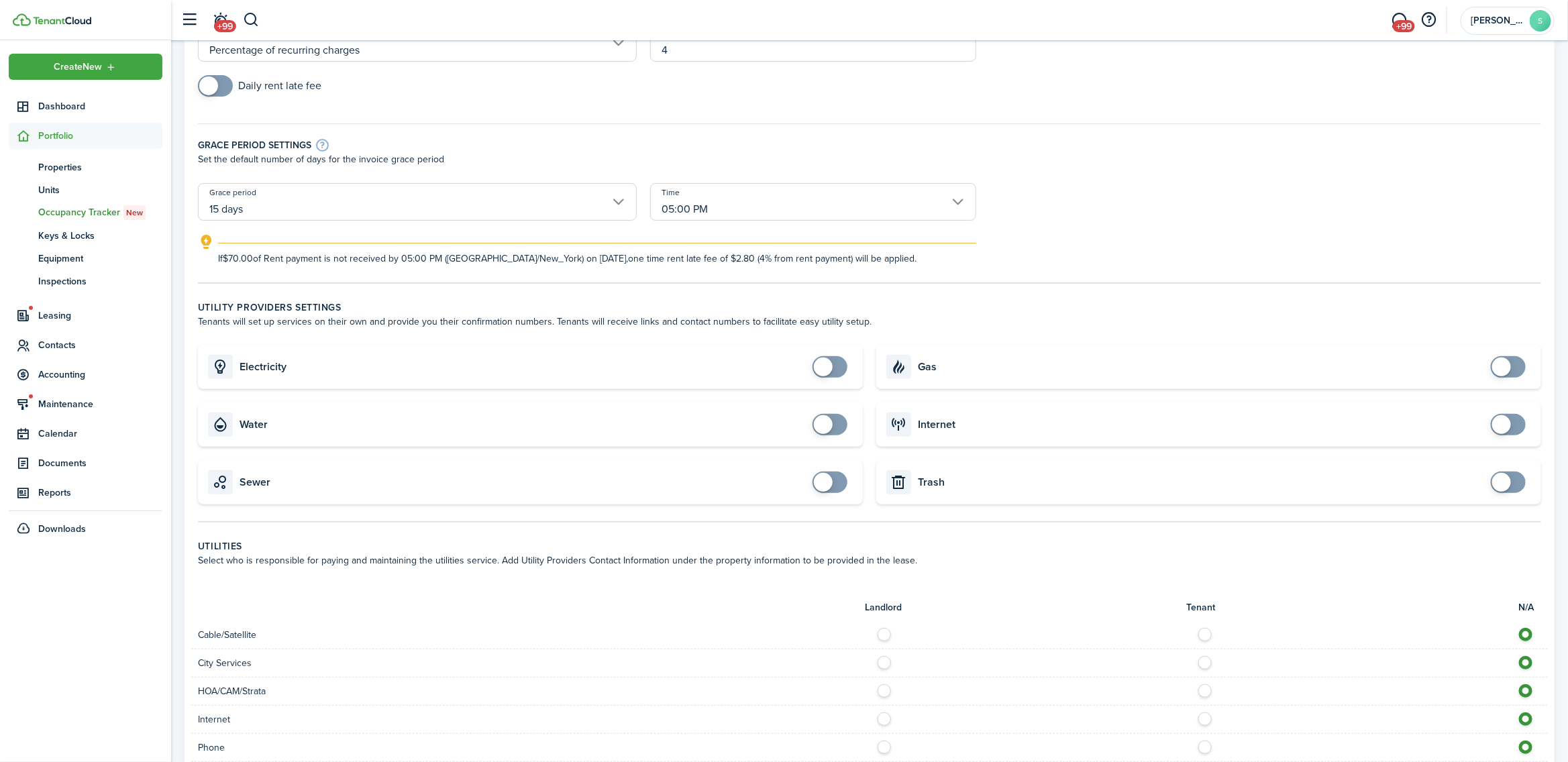
scroll to position [587, 0]
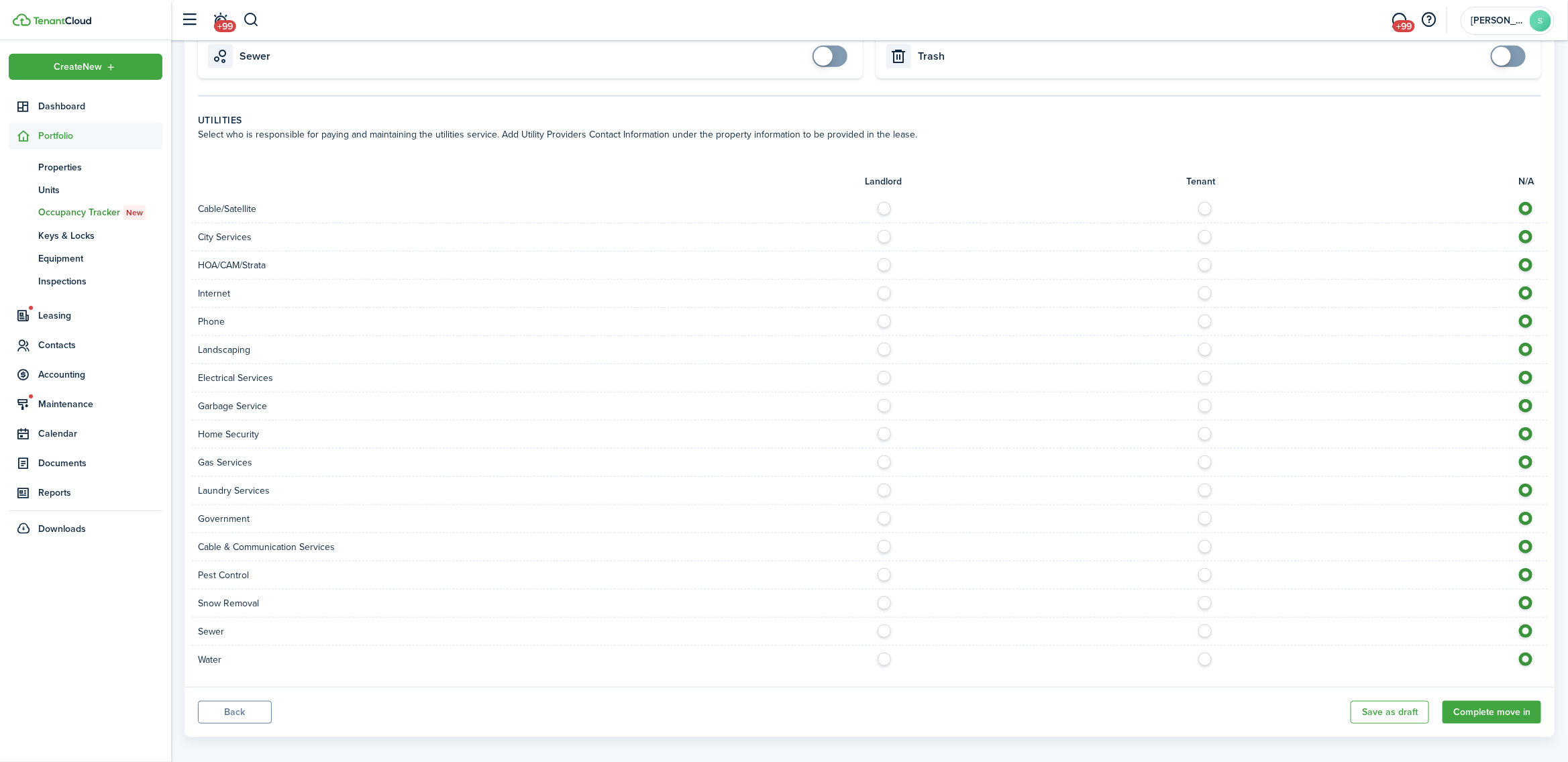
click at [1202, 377] on label at bounding box center [1209, 374] width 23 height 7
click at [883, 374] on label at bounding box center [888, 374] width 23 height 7
click at [1206, 406] on label at bounding box center [1209, 403] width 23 height 7
click at [1490, 710] on button "Complete move in" at bounding box center [1492, 712] width 99 height 23
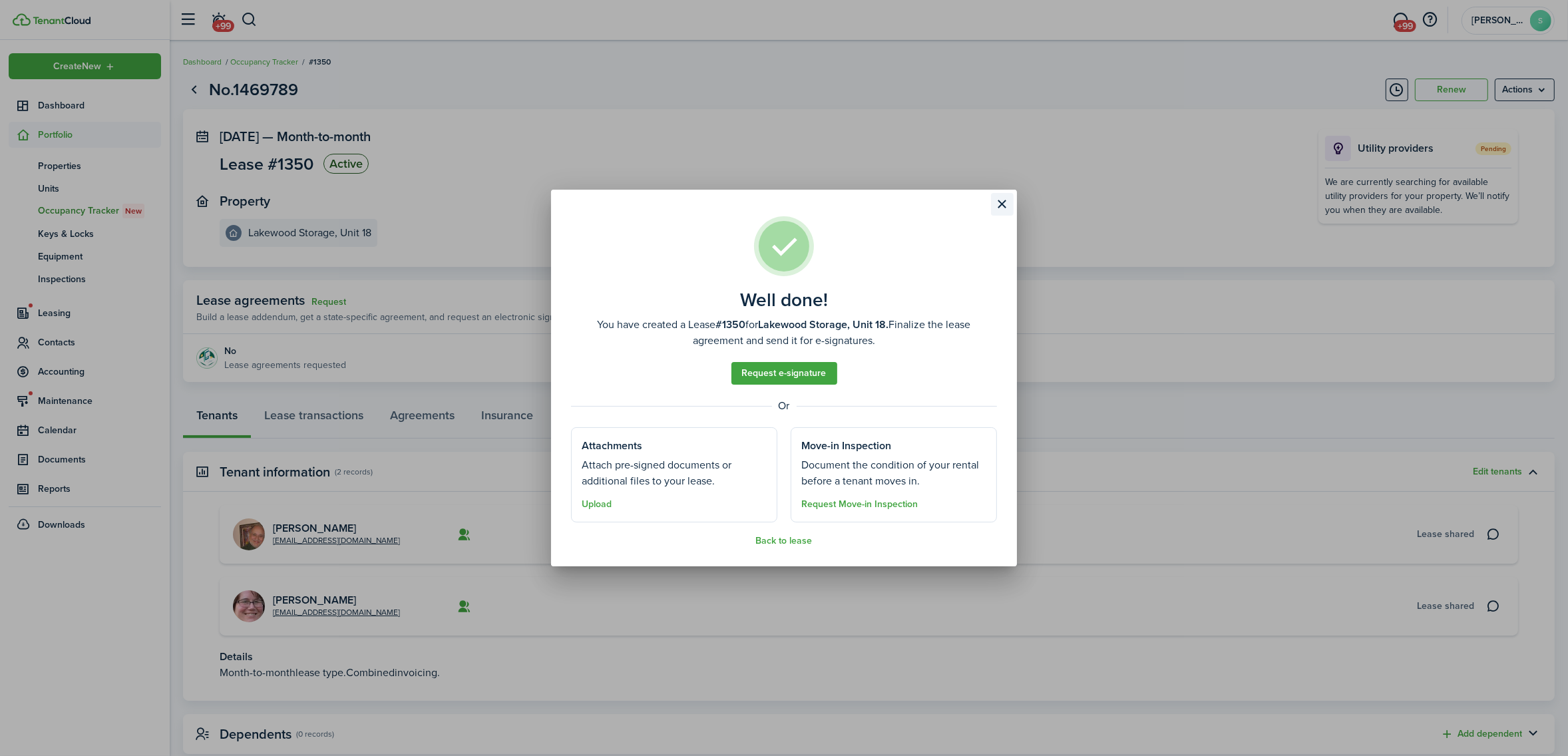
click at [1003, 204] on button "Close modal" at bounding box center [1002, 204] width 23 height 23
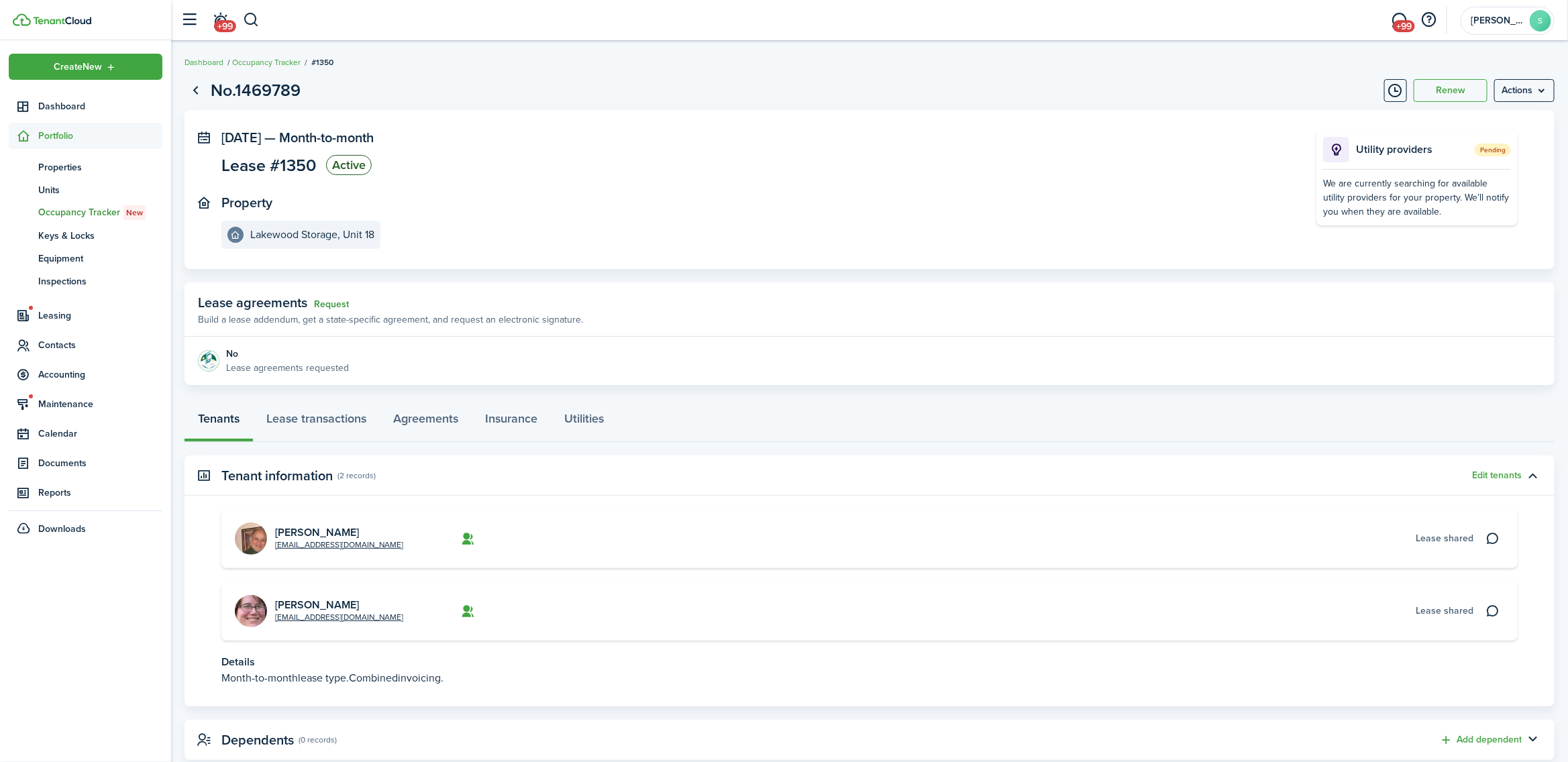
click at [327, 302] on link "Request" at bounding box center [331, 305] width 35 height 11
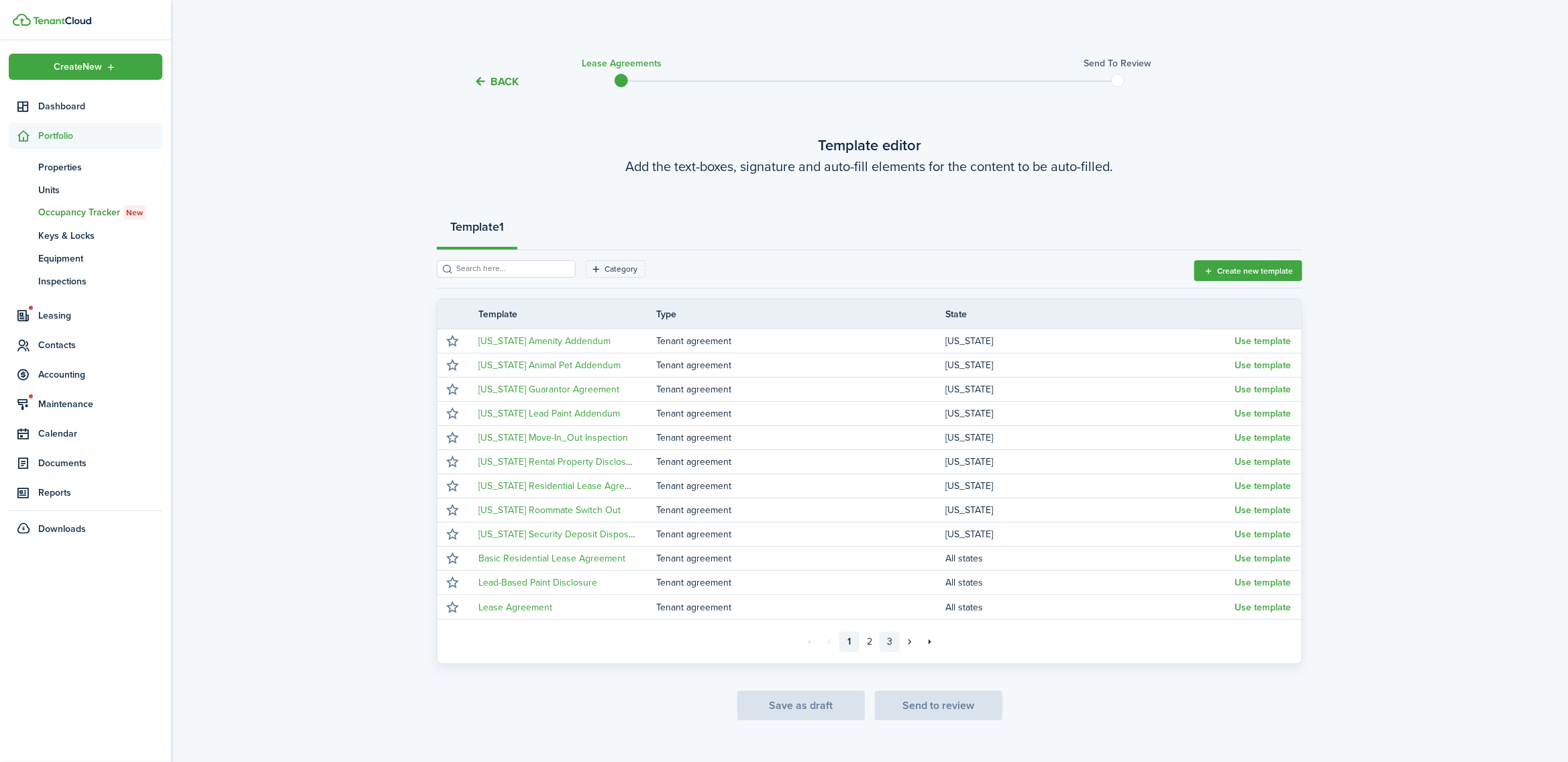
click at [890, 645] on link "3" at bounding box center [890, 642] width 20 height 20
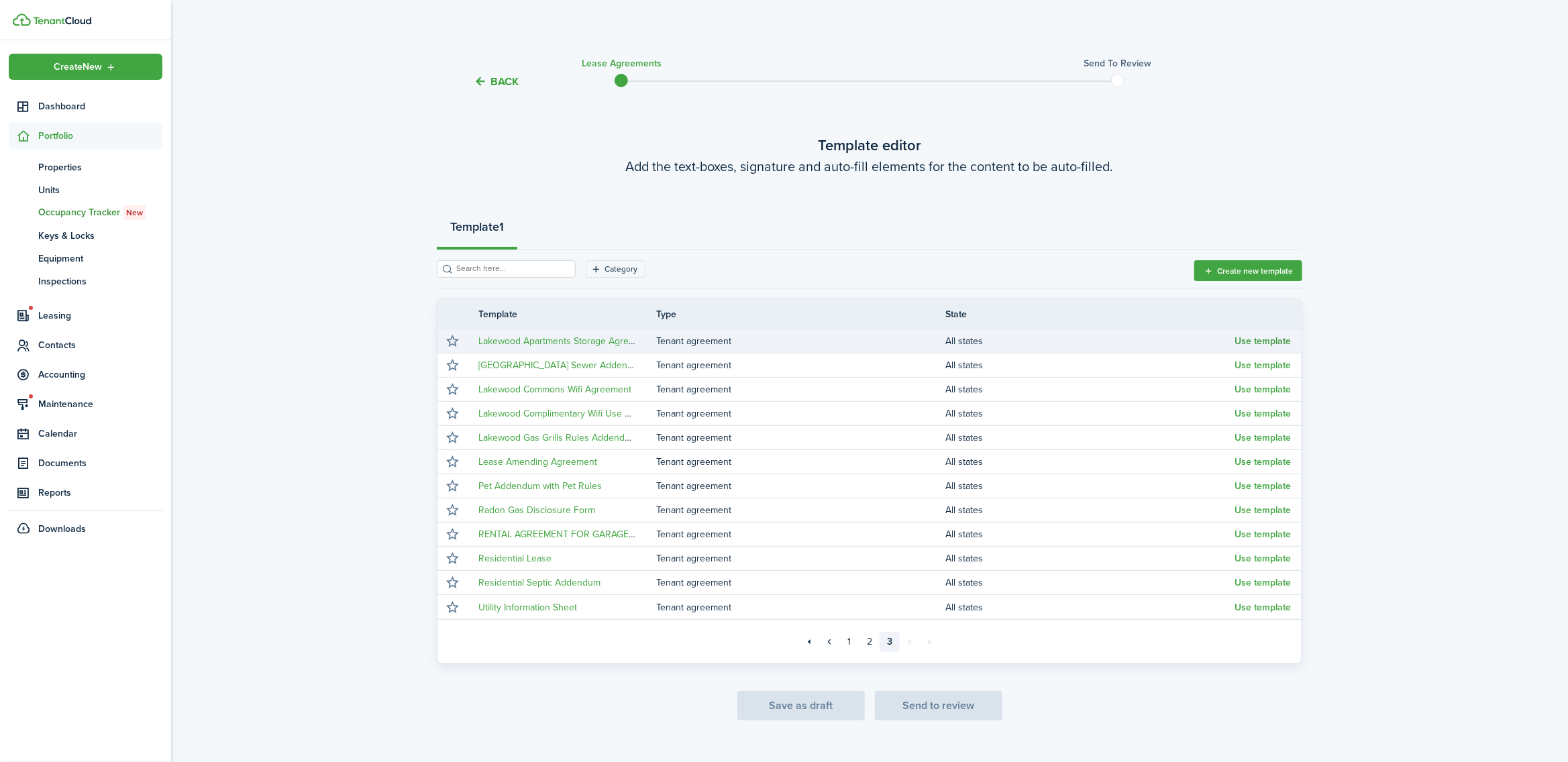
click at [1263, 346] on button "Use template" at bounding box center [1263, 341] width 56 height 11
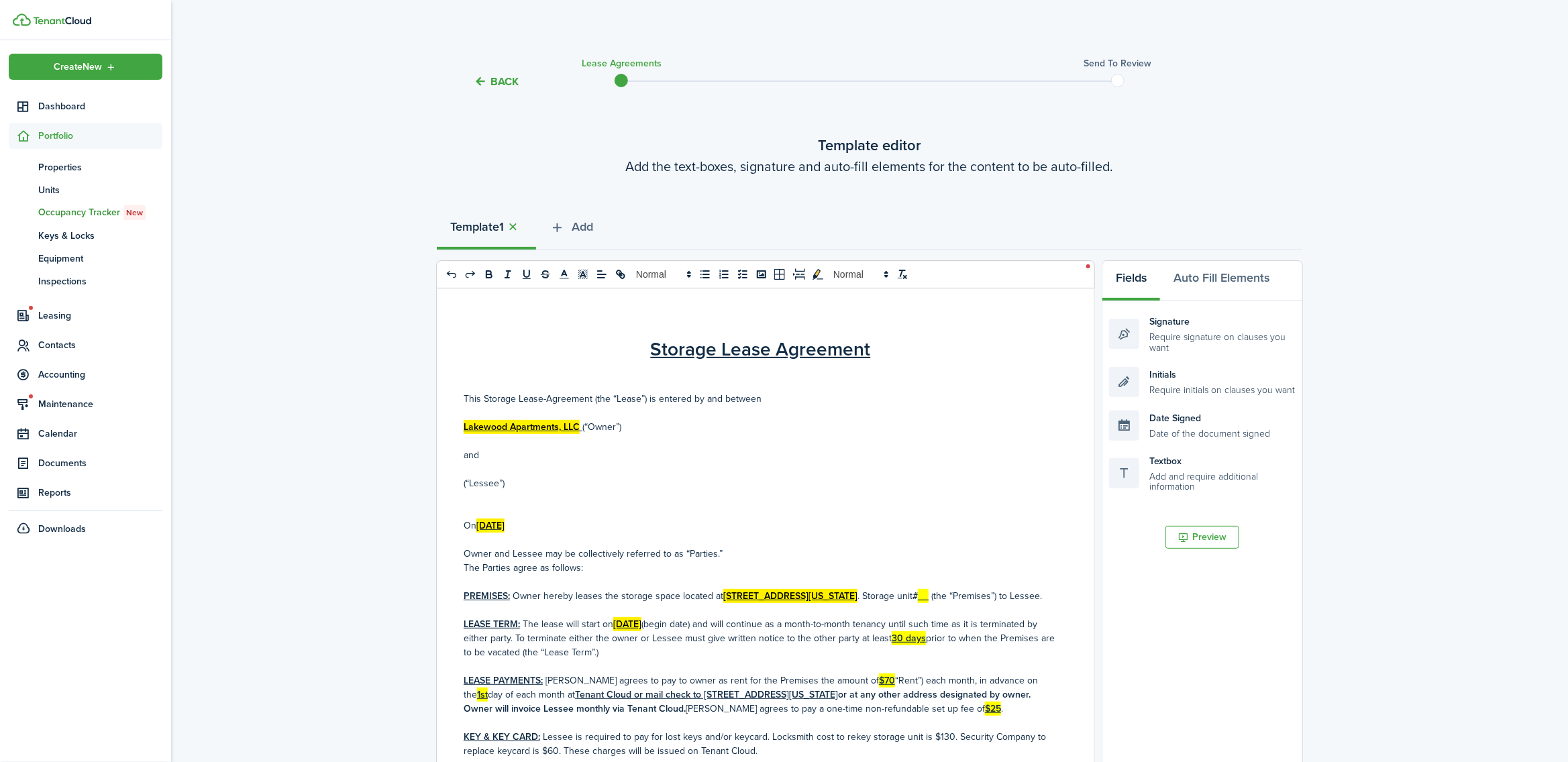
click at [504, 522] on mark "[DATE]" at bounding box center [490, 525] width 28 height 14
drag, startPoint x: 937, startPoint y: 594, endPoint x: 944, endPoint y: 593, distance: 7.1
click at [929, 594] on u "__" at bounding box center [923, 596] width 11 height 14
drag, startPoint x: 672, startPoint y: 635, endPoint x: 617, endPoint y: 634, distance: 55.0
click at [617, 631] on mark "[DATE]" at bounding box center [627, 624] width 28 height 14
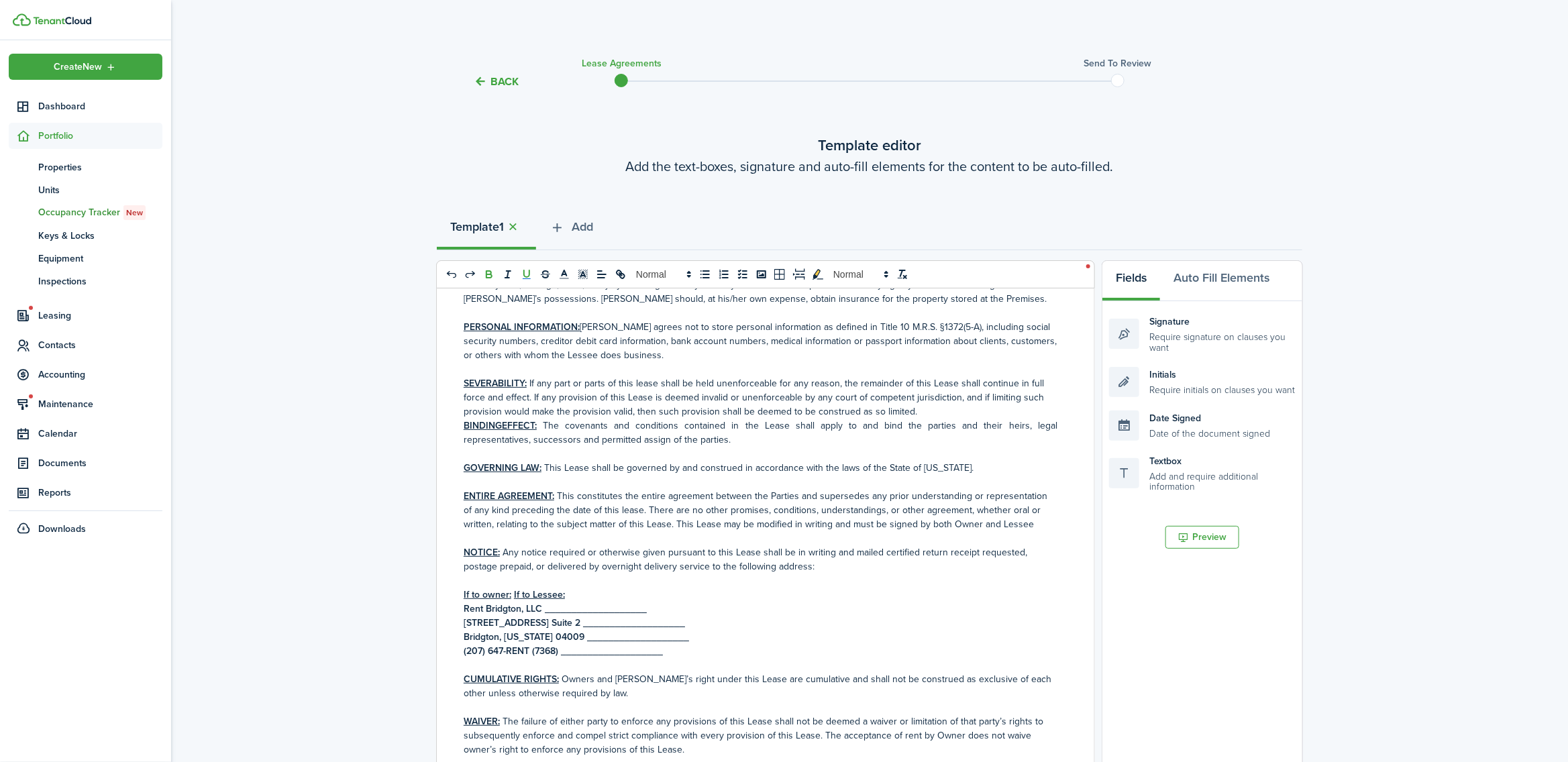
scroll to position [1342, 0]
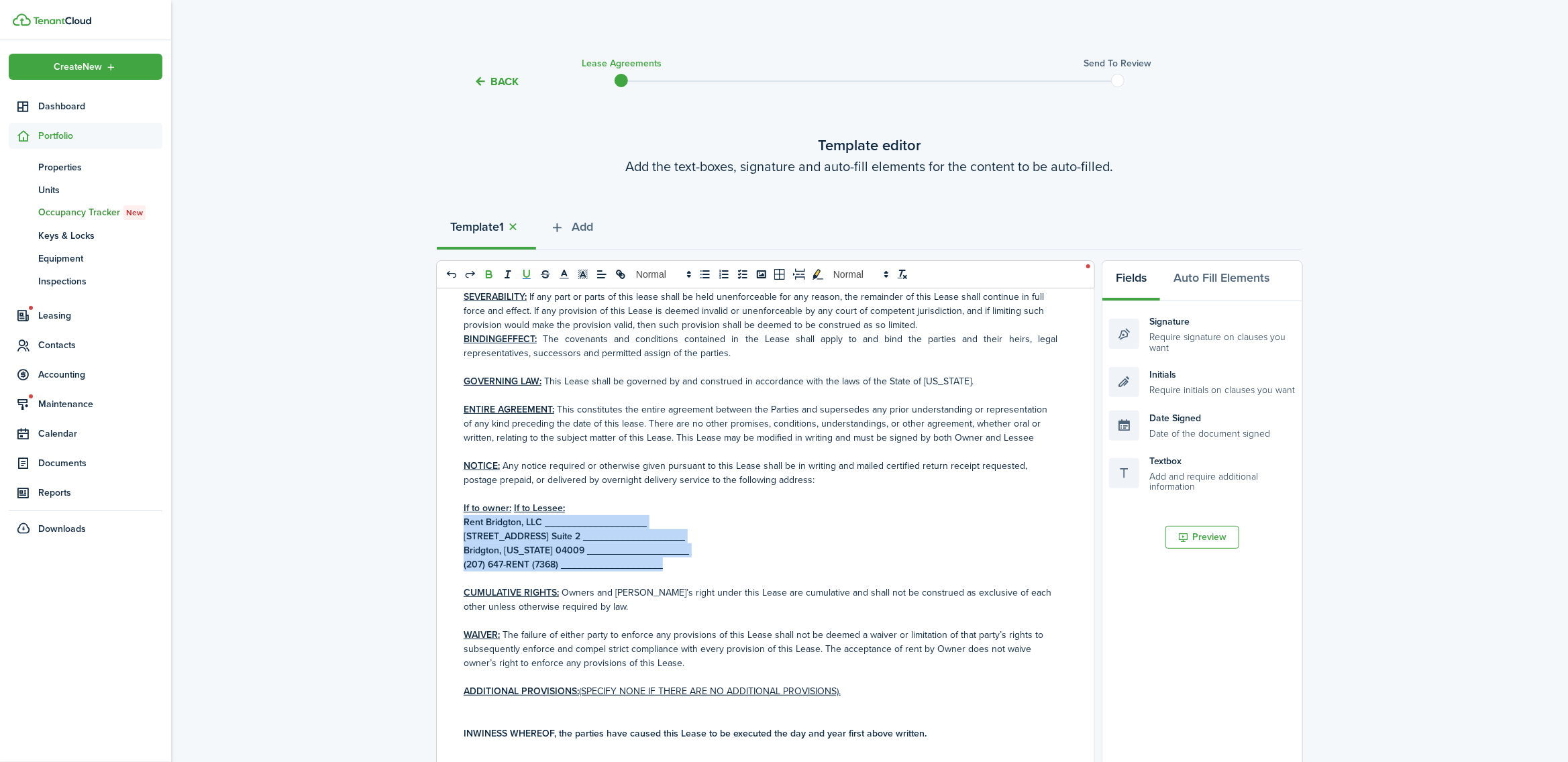
drag, startPoint x: 630, startPoint y: 565, endPoint x: 446, endPoint y: 518, distance: 189.9
click at [445, 518] on div "Storage Lease Agreement This Storage Lease-Agreement (the “Lease”) is entered b…" at bounding box center [761, 551] width 648 height 527
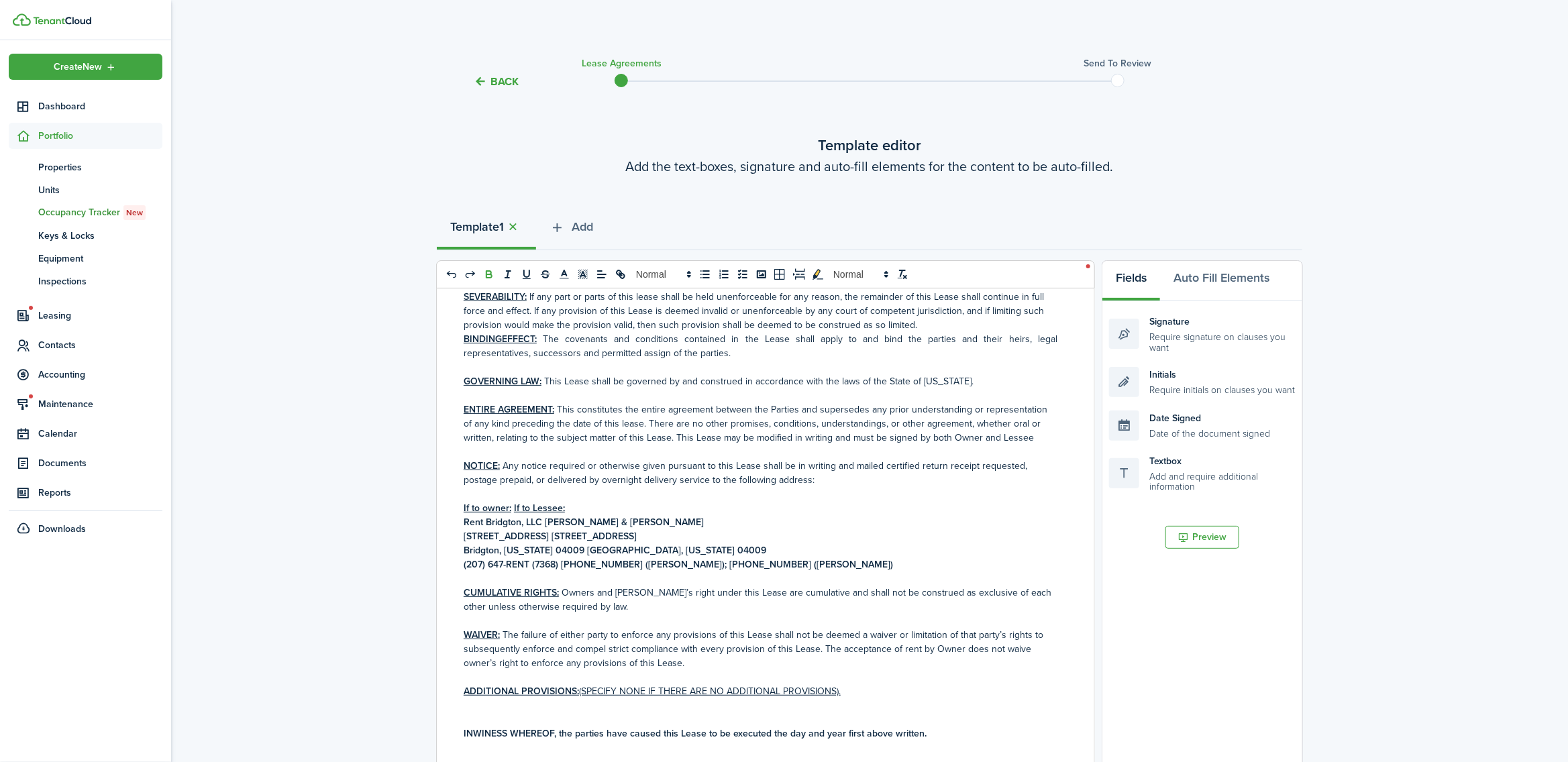
click at [545, 518] on strong "Rent Bridgton, LLC [PERSON_NAME] & [PERSON_NAME]" at bounding box center [583, 522] width 240 height 14
click at [569, 534] on strong "[STREET_ADDRESS] [STREET_ADDRESS]" at bounding box center [550, 536] width 173 height 14
click at [573, 518] on strong "Rent Bridgton, LLC [PERSON_NAME] & [PERSON_NAME]" at bounding box center [598, 522] width 269 height 14
click at [572, 535] on strong "[STREET_ADDRESS] [STREET_ADDRESS]" at bounding box center [550, 536] width 173 height 14
click at [564, 549] on strong "Bridgton, [US_STATE] 04009 [GEOGRAPHIC_DATA], [US_STATE] 04009" at bounding box center [615, 551] width 302 height 14
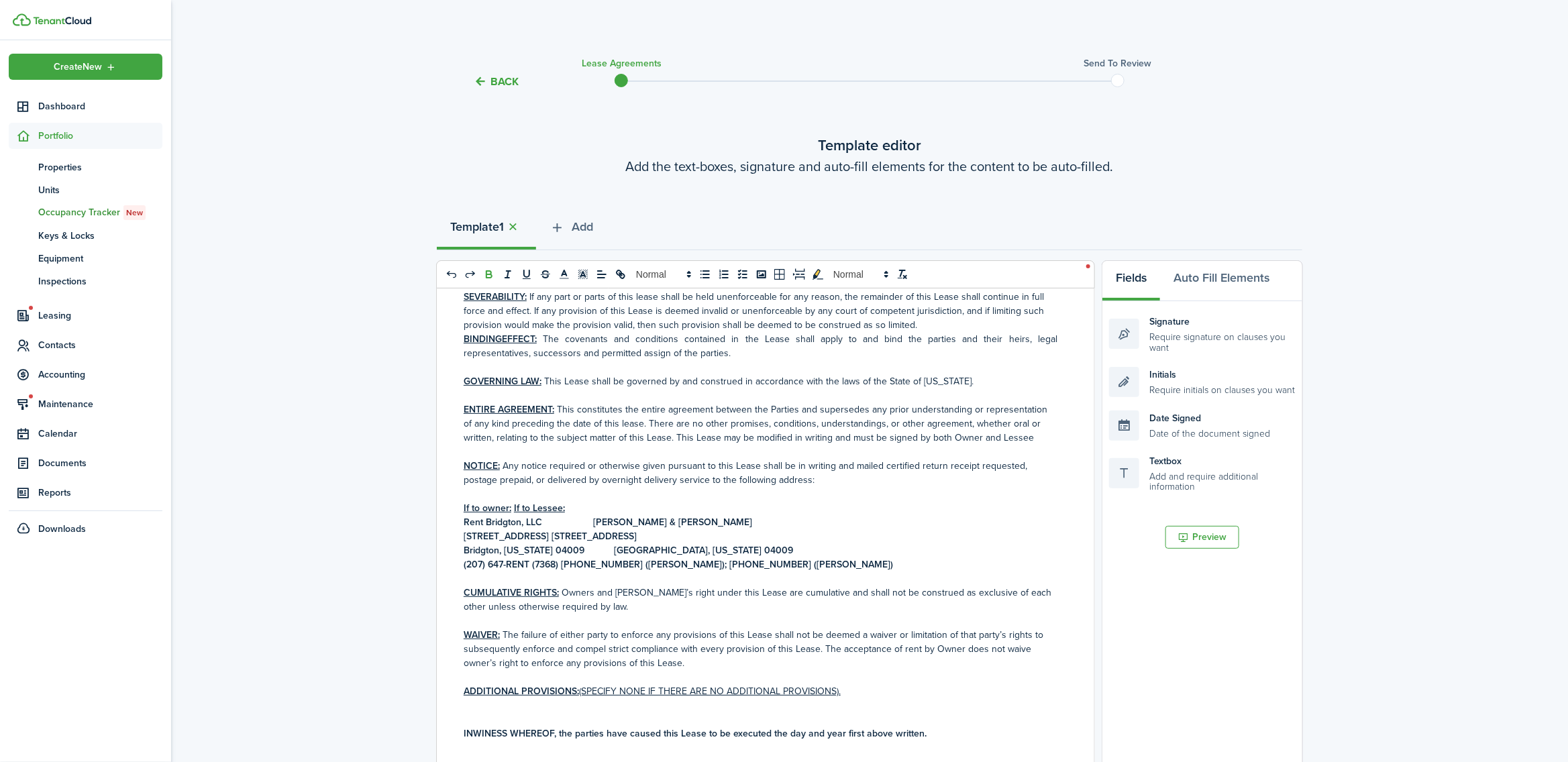
click at [562, 562] on strong "(207) 647-RENT (7368) [PHONE_NUMBER] ([PERSON_NAME]); [PHONE_NUMBER] ([PERSON_N…" at bounding box center [678, 565] width 429 height 14
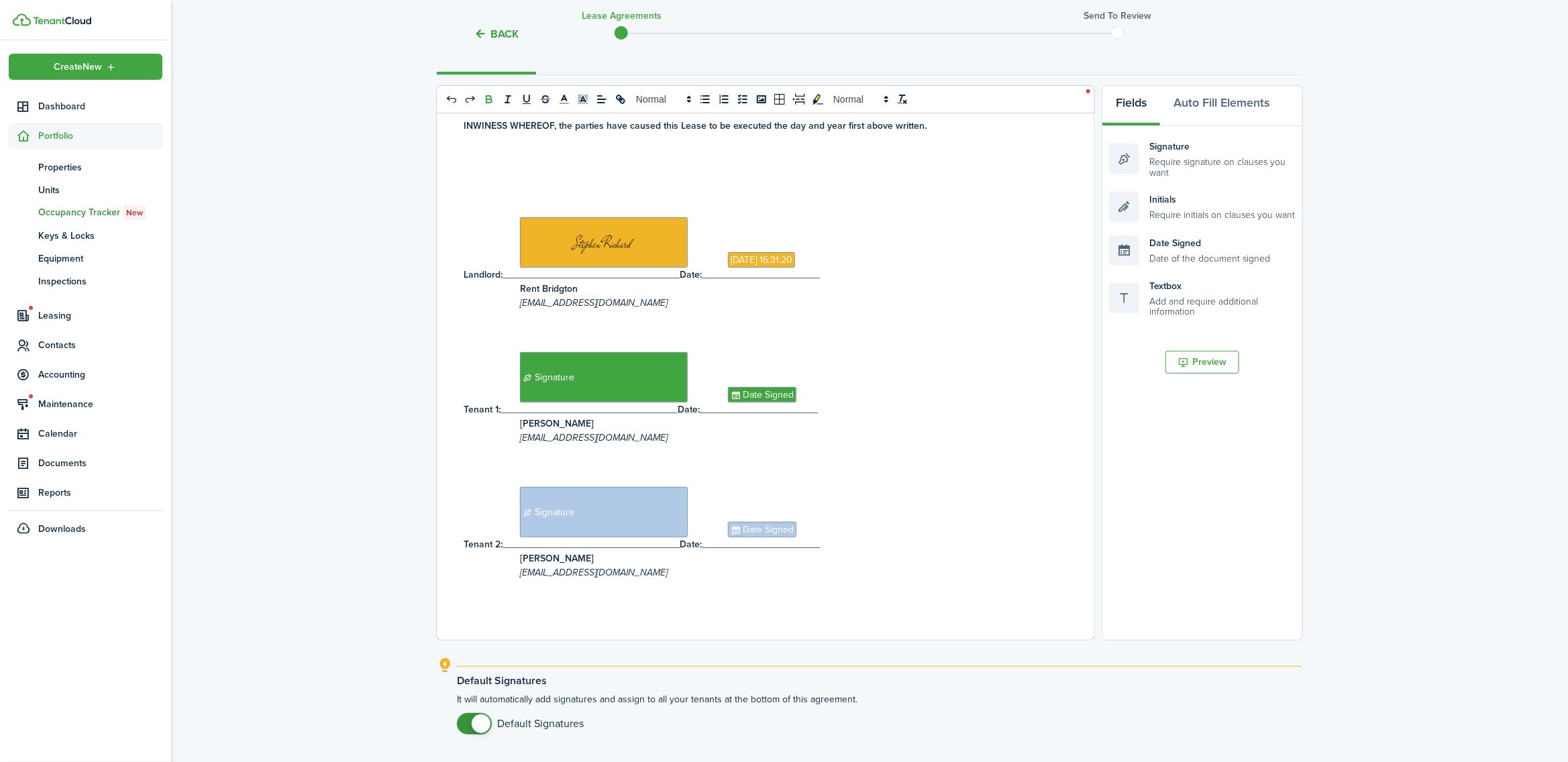
scroll to position [282, 0]
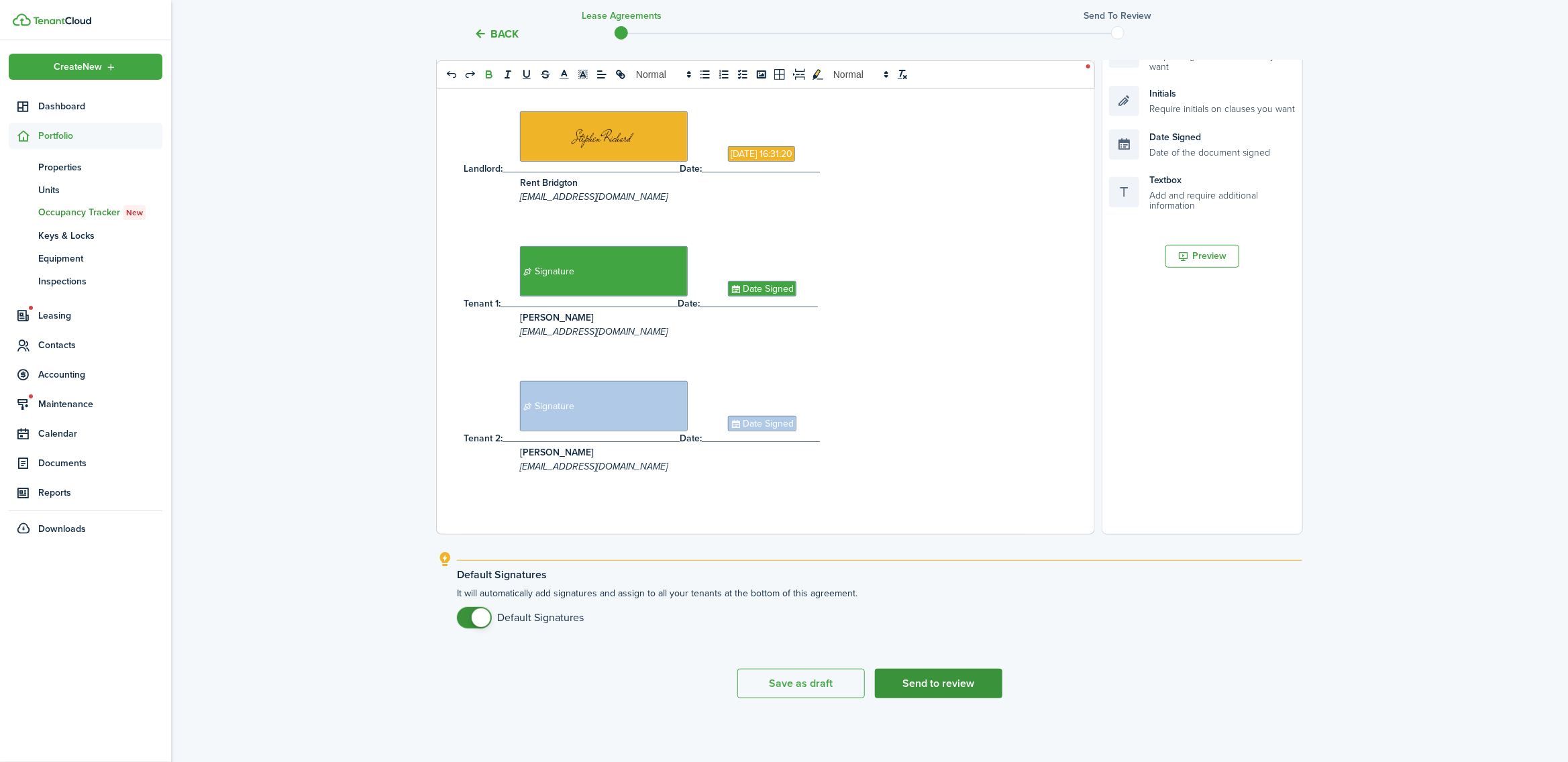
click at [934, 688] on button "Send to review" at bounding box center [938, 684] width 128 height 30
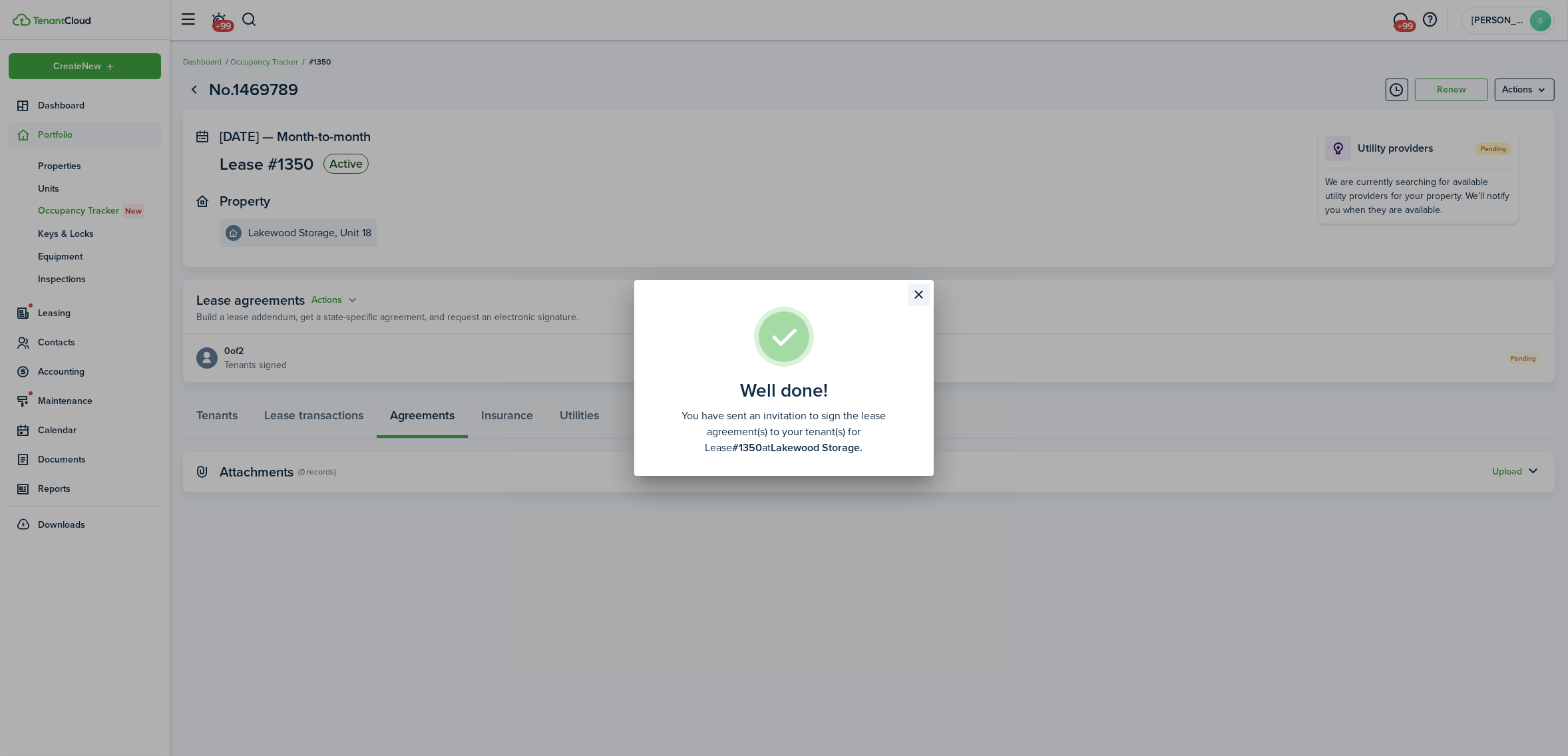
click at [918, 295] on button "Close modal" at bounding box center [919, 294] width 23 height 23
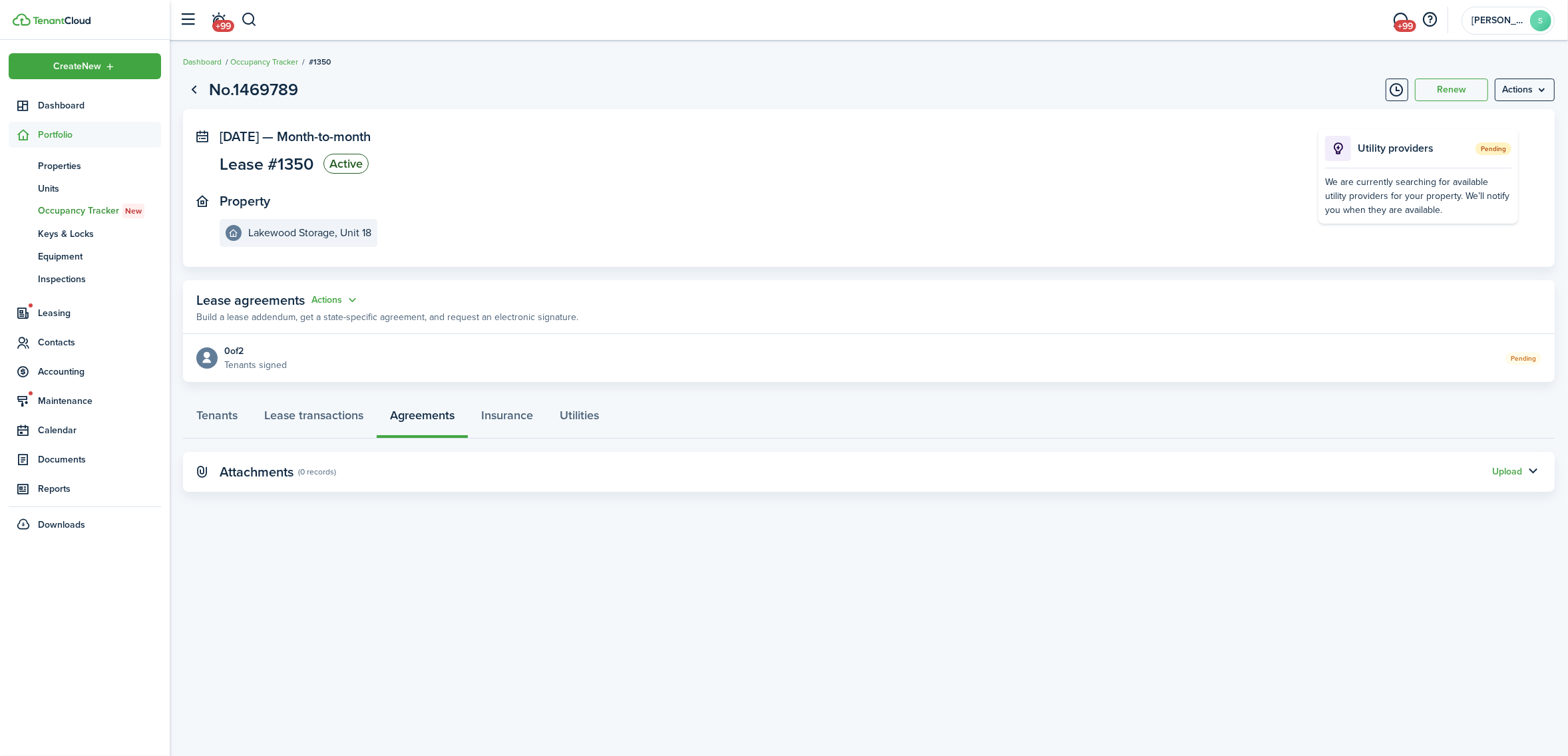
click at [72, 103] on span "Dashboard" at bounding box center [99, 106] width 123 height 14
